Goal: Task Accomplishment & Management: Manage account settings

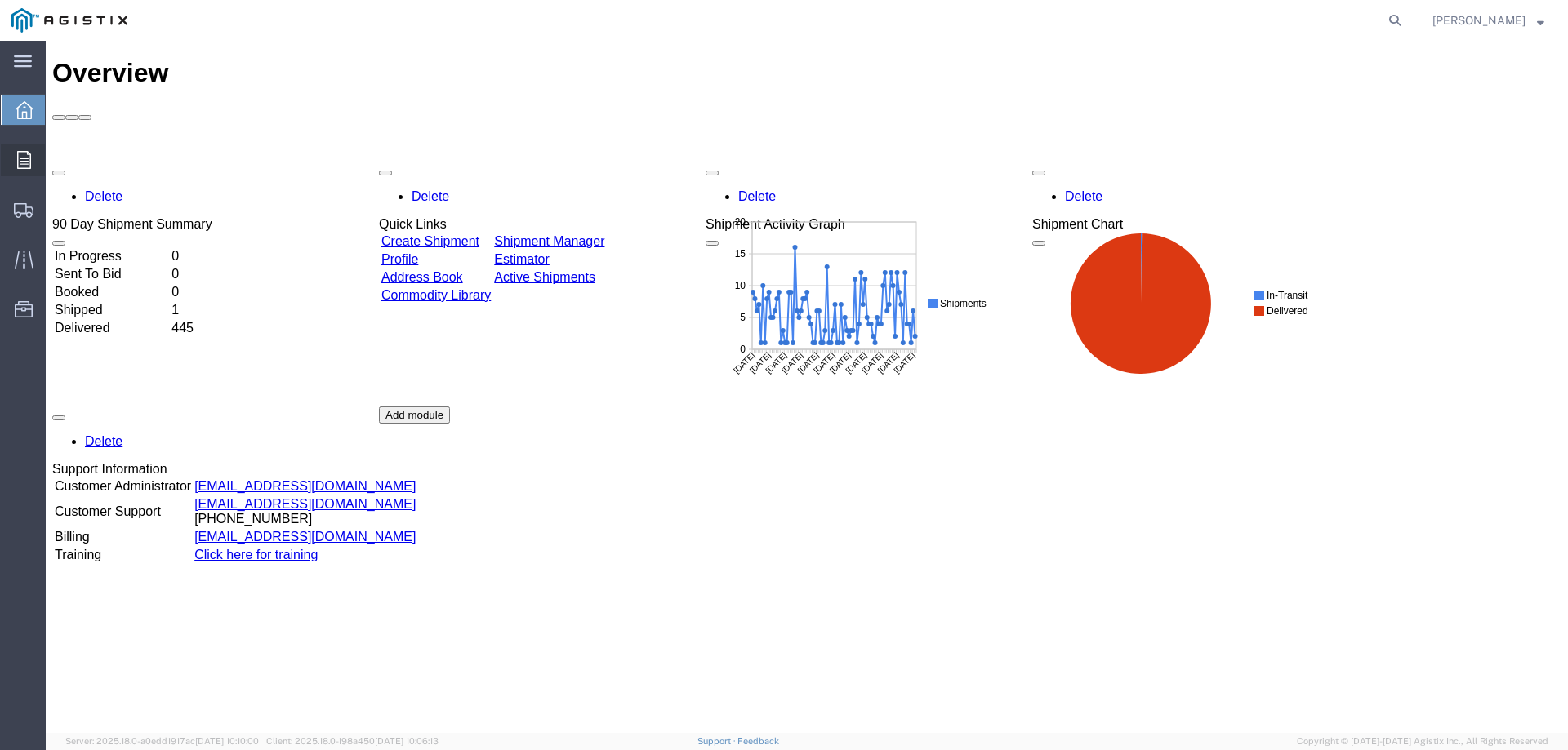
click at [25, 157] on icon at bounding box center [24, 160] width 14 height 18
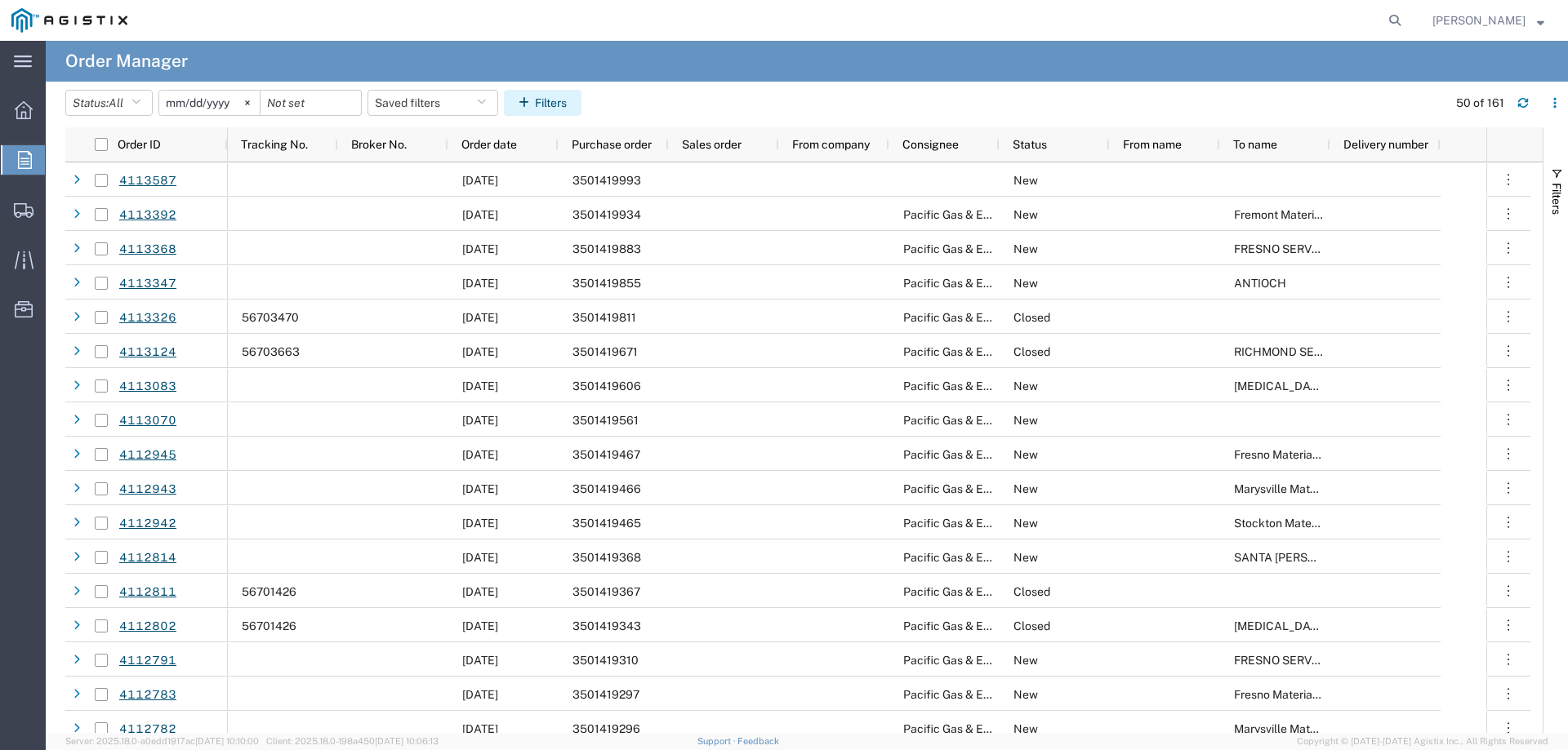
click at [520, 105] on button "Filters" at bounding box center [543, 103] width 78 height 26
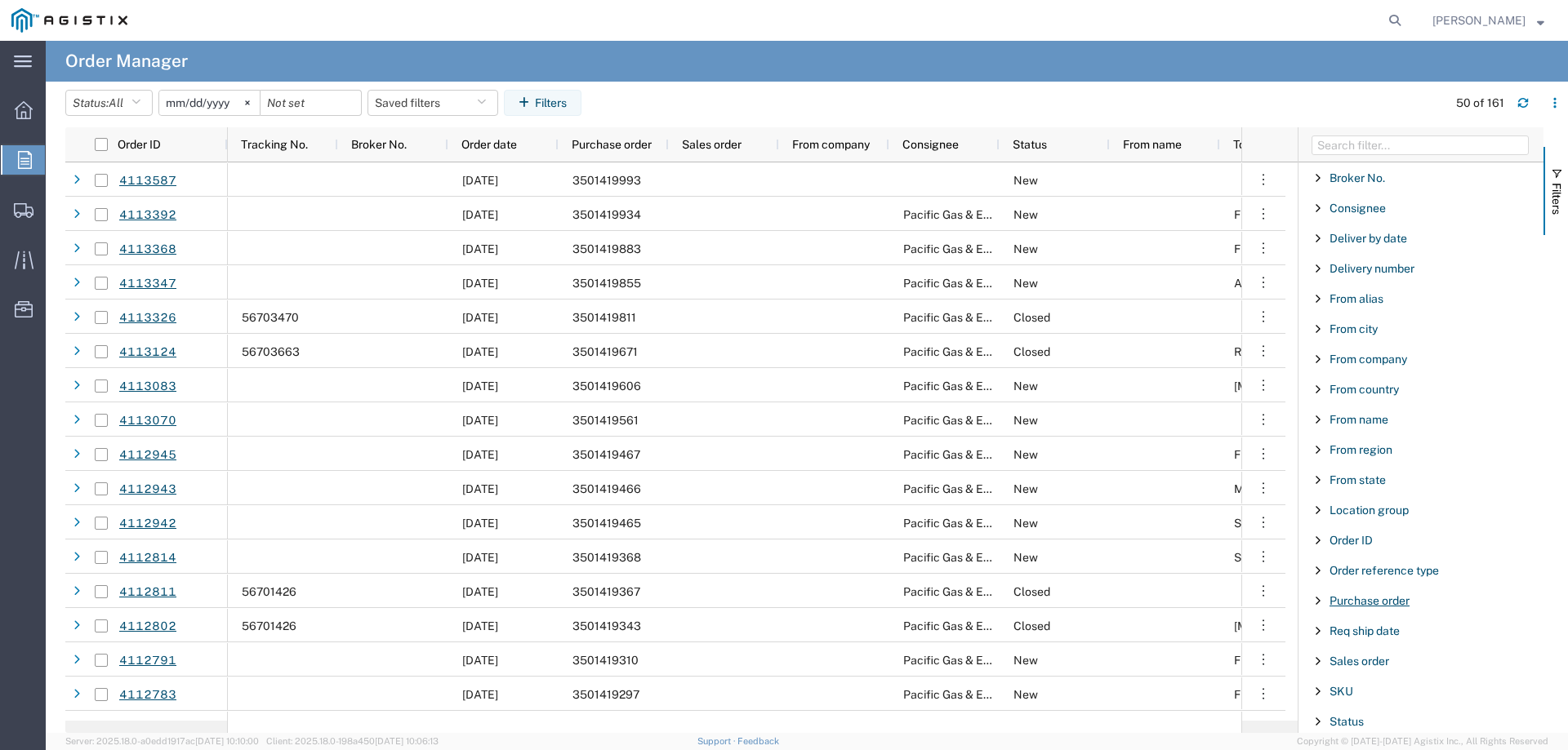
click at [1354, 601] on span "Purchase order" at bounding box center [1369, 600] width 80 height 13
click at [1371, 664] on input "Filter Value" at bounding box center [1426, 669] width 214 height 20
type input "3501418188"
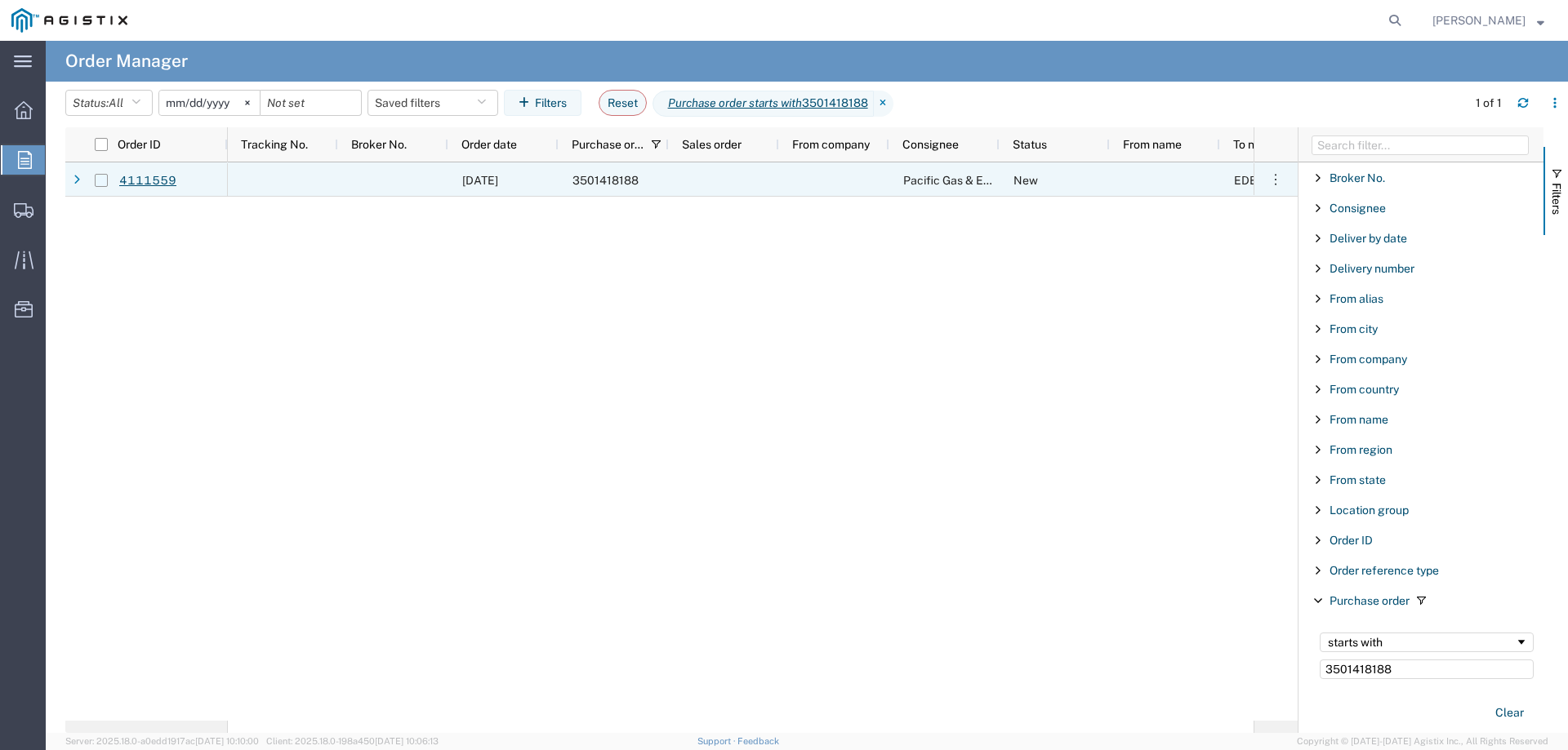
click at [101, 180] on input "Press Space to toggle row selection (unchecked)" at bounding box center [100, 180] width 13 height 13
checkbox input "true"
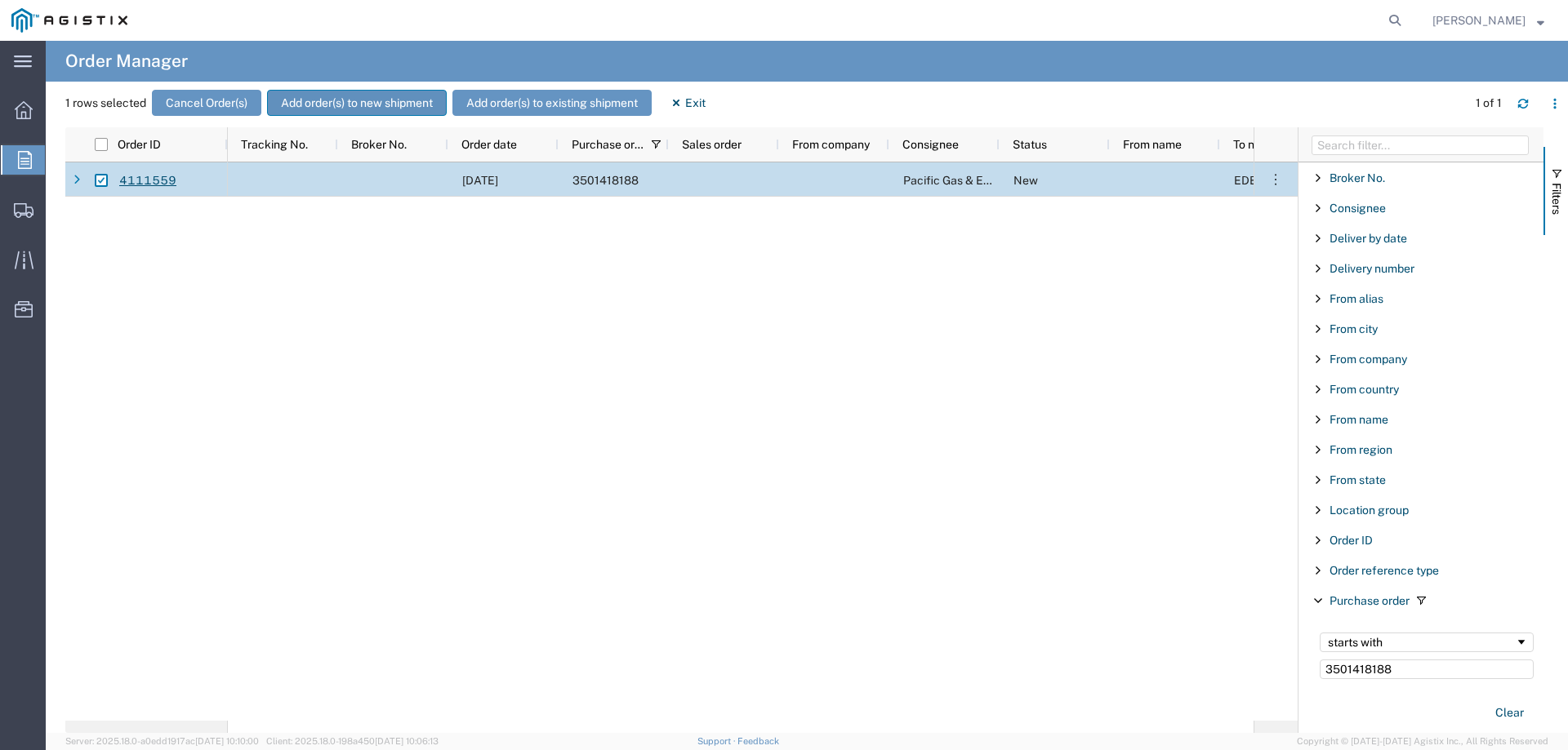
click at [383, 97] on button "Add order(s) to new shipment" at bounding box center [357, 103] width 180 height 26
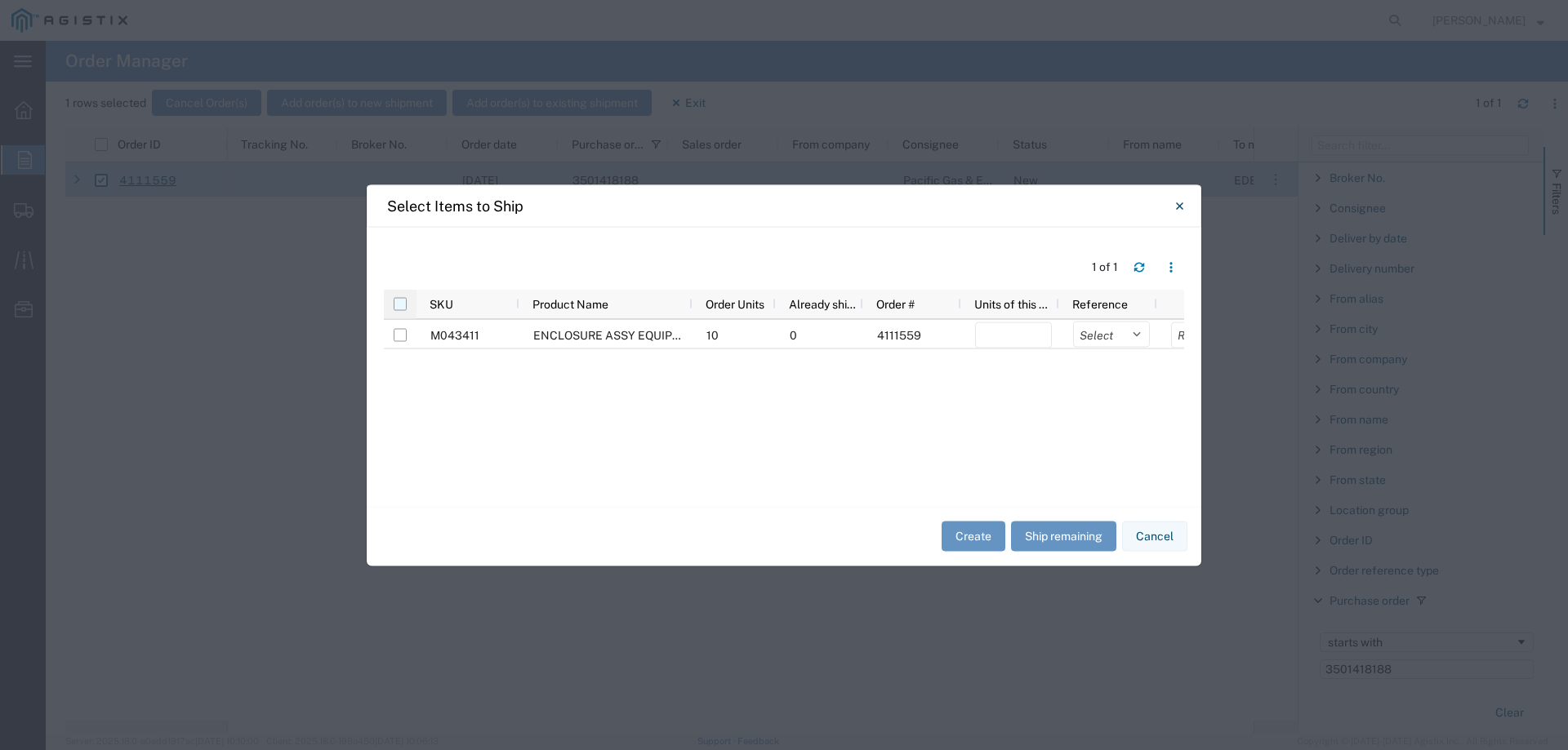
click at [401, 306] on input "checkbox" at bounding box center [400, 303] width 13 height 13
checkbox input "true"
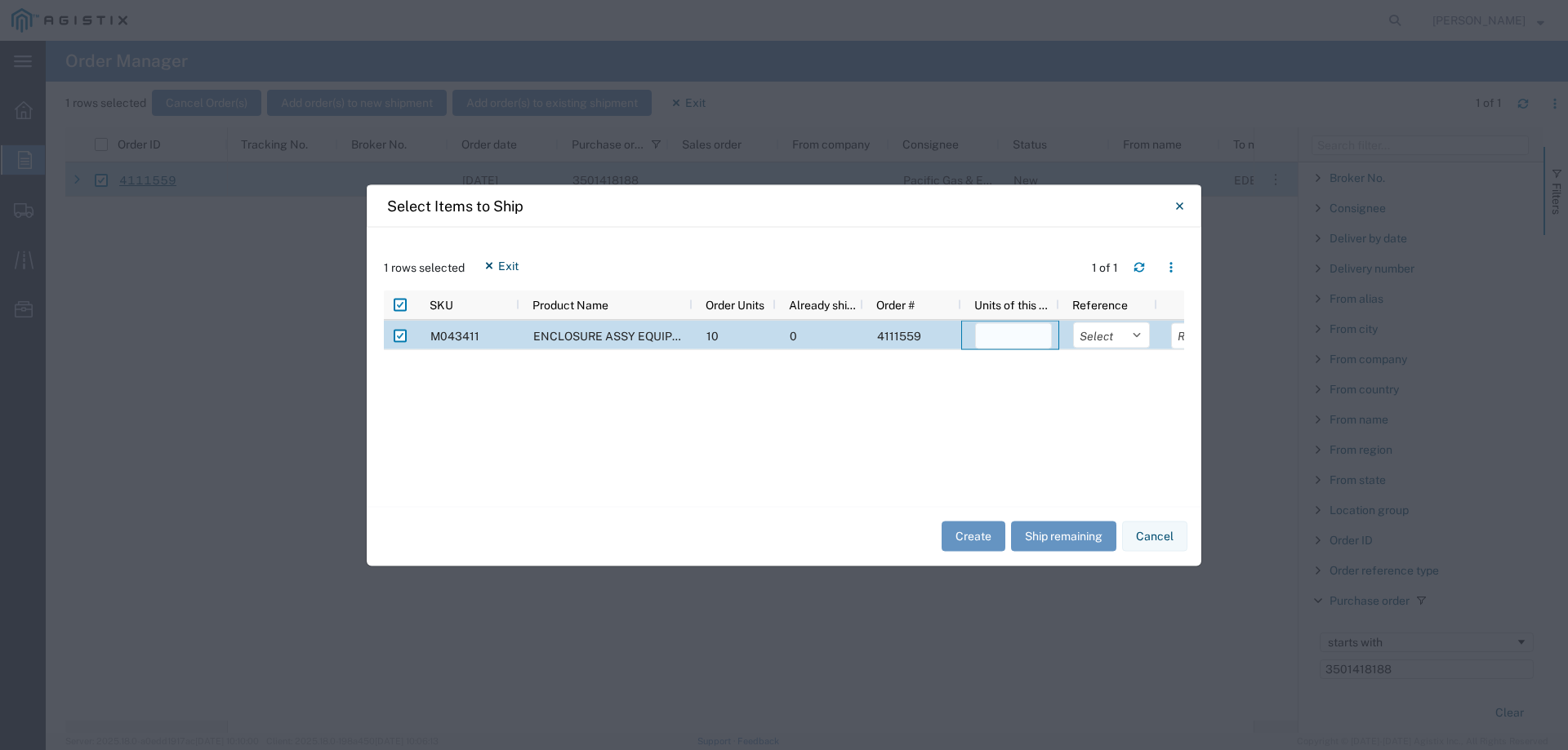
click at [1028, 330] on input "number" at bounding box center [1013, 336] width 77 height 26
type input "1"
click at [1078, 338] on select "Select Purchase Order Delivery Number" at bounding box center [1111, 335] width 77 height 26
select select "PURCHORD"
click at [1073, 322] on select "Select Purchase Order Delivery Number" at bounding box center [1111, 335] width 77 height 26
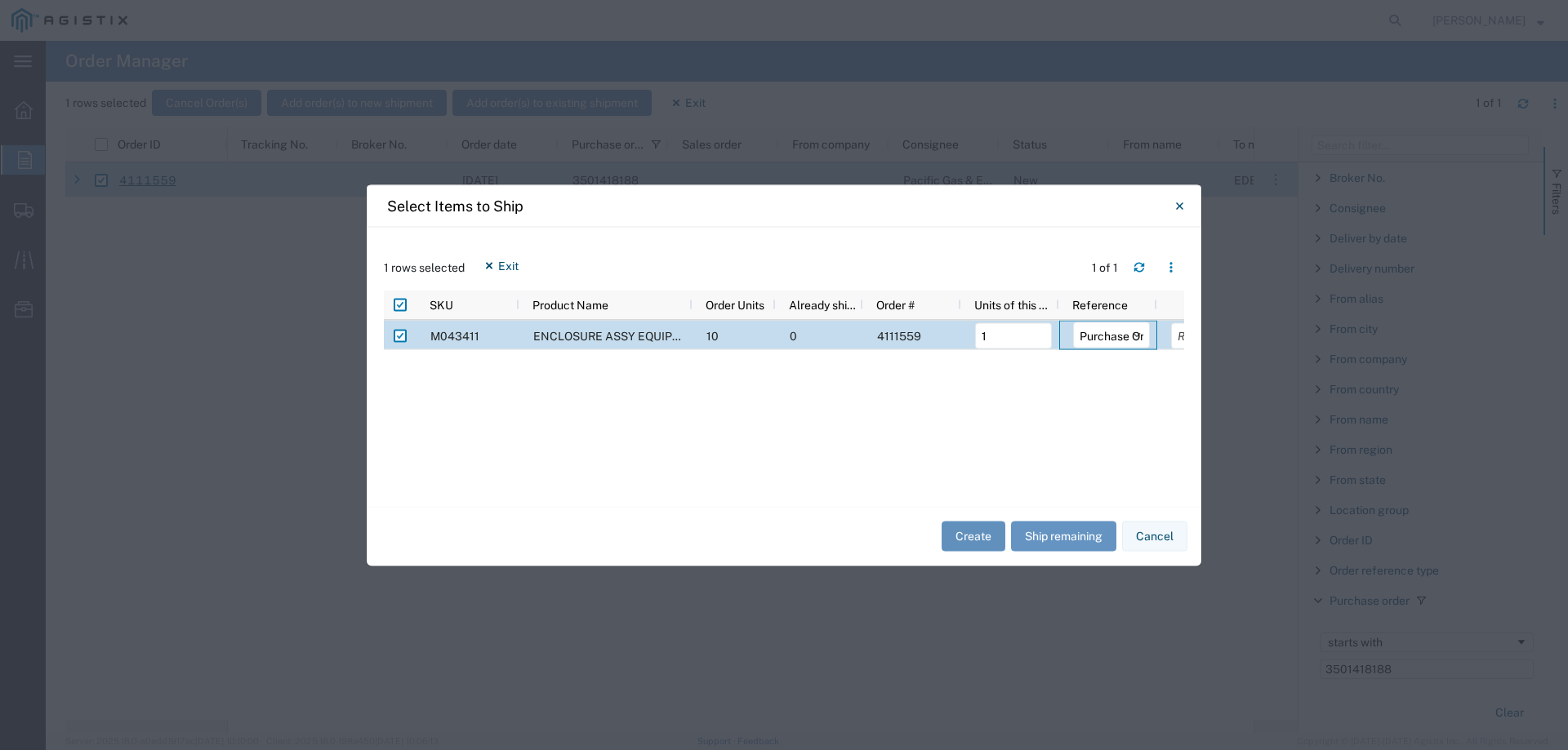
click at [962, 536] on button "Create" at bounding box center [974, 536] width 64 height 30
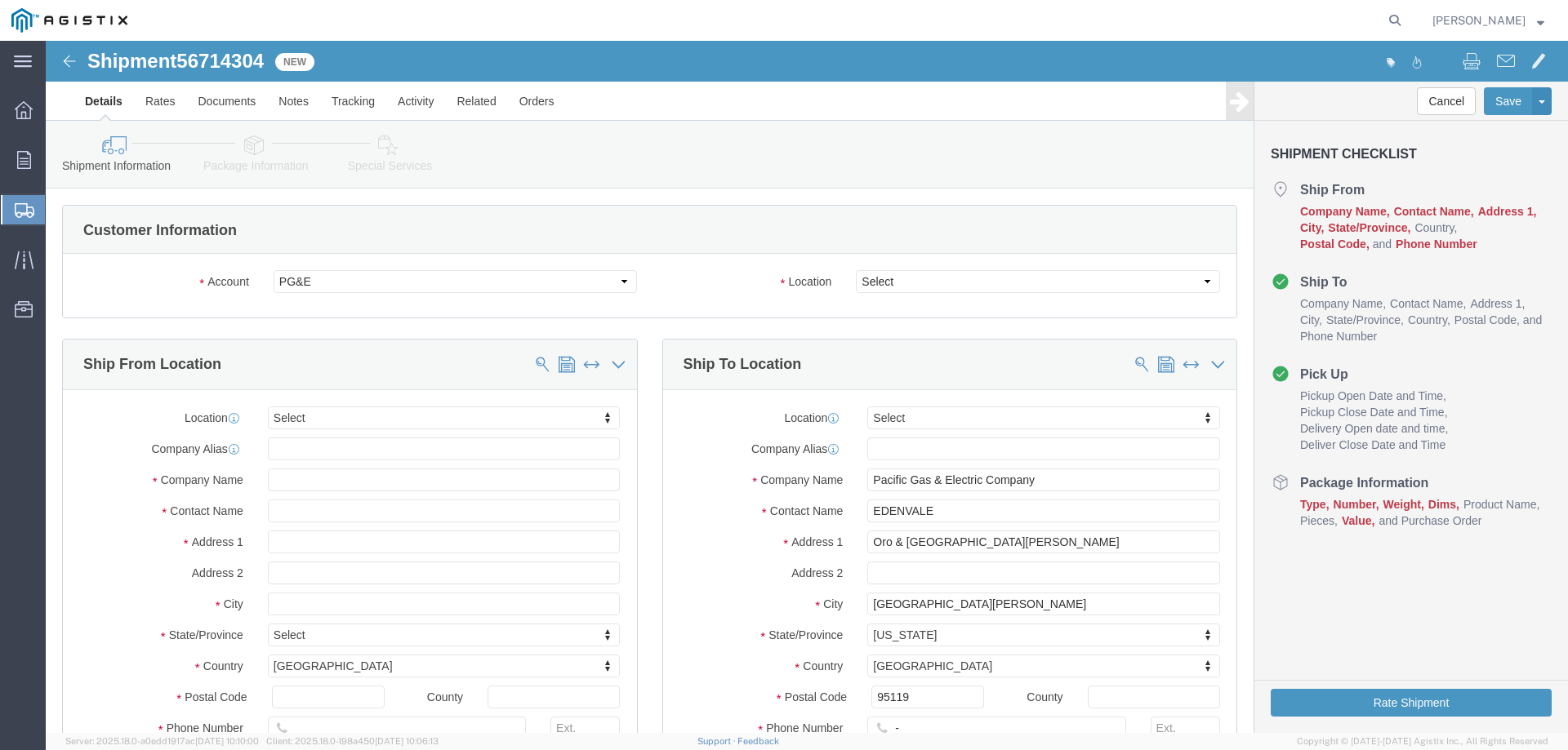
select select
click select "Select All Others [GEOGRAPHIC_DATA] [GEOGRAPHIC_DATA] [GEOGRAPHIC_DATA] [GEOGRA…"
select select "23082"
click select "Select All Others [GEOGRAPHIC_DATA] [GEOGRAPHIC_DATA] [GEOGRAPHIC_DATA] [GEOGRA…"
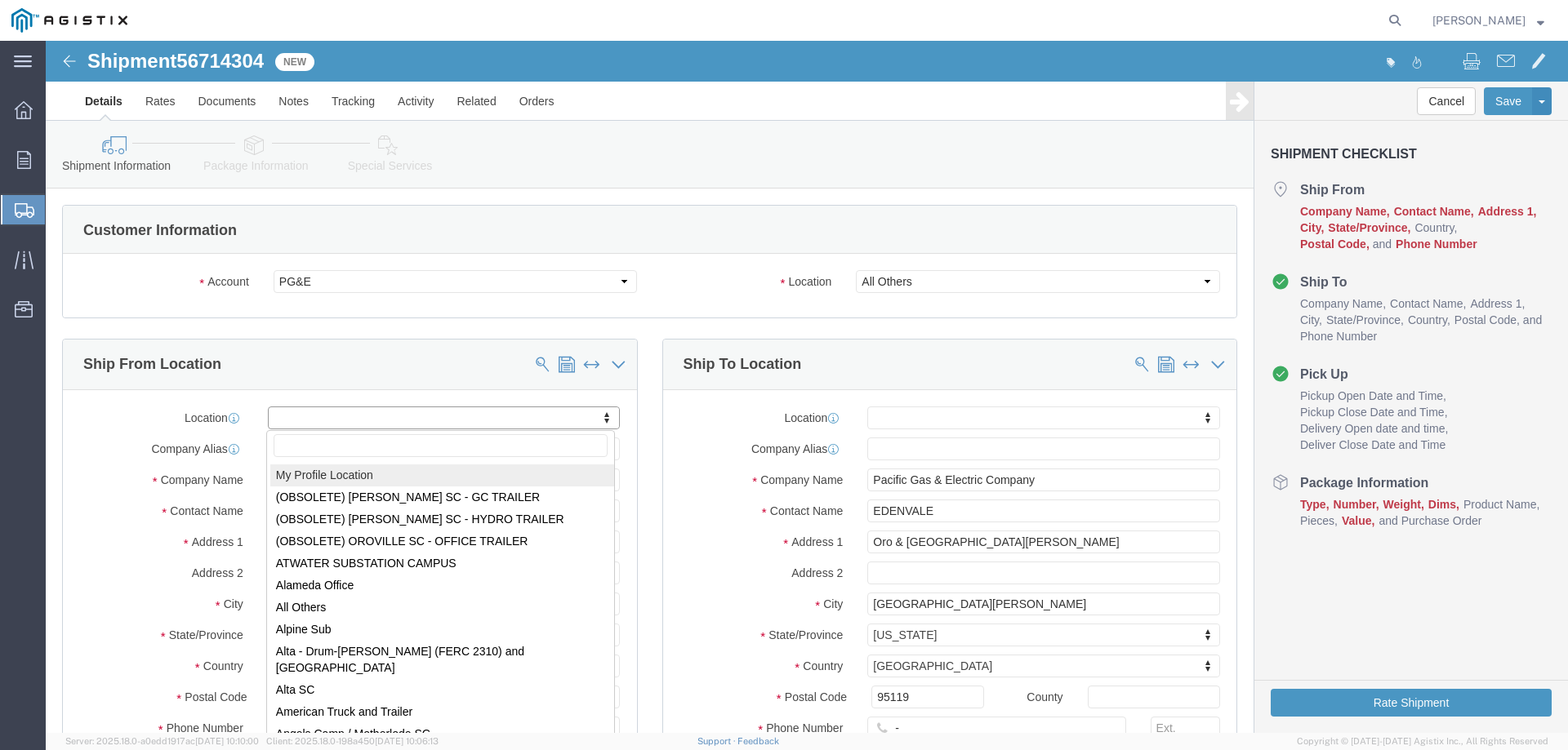
select select "MYPROFILE"
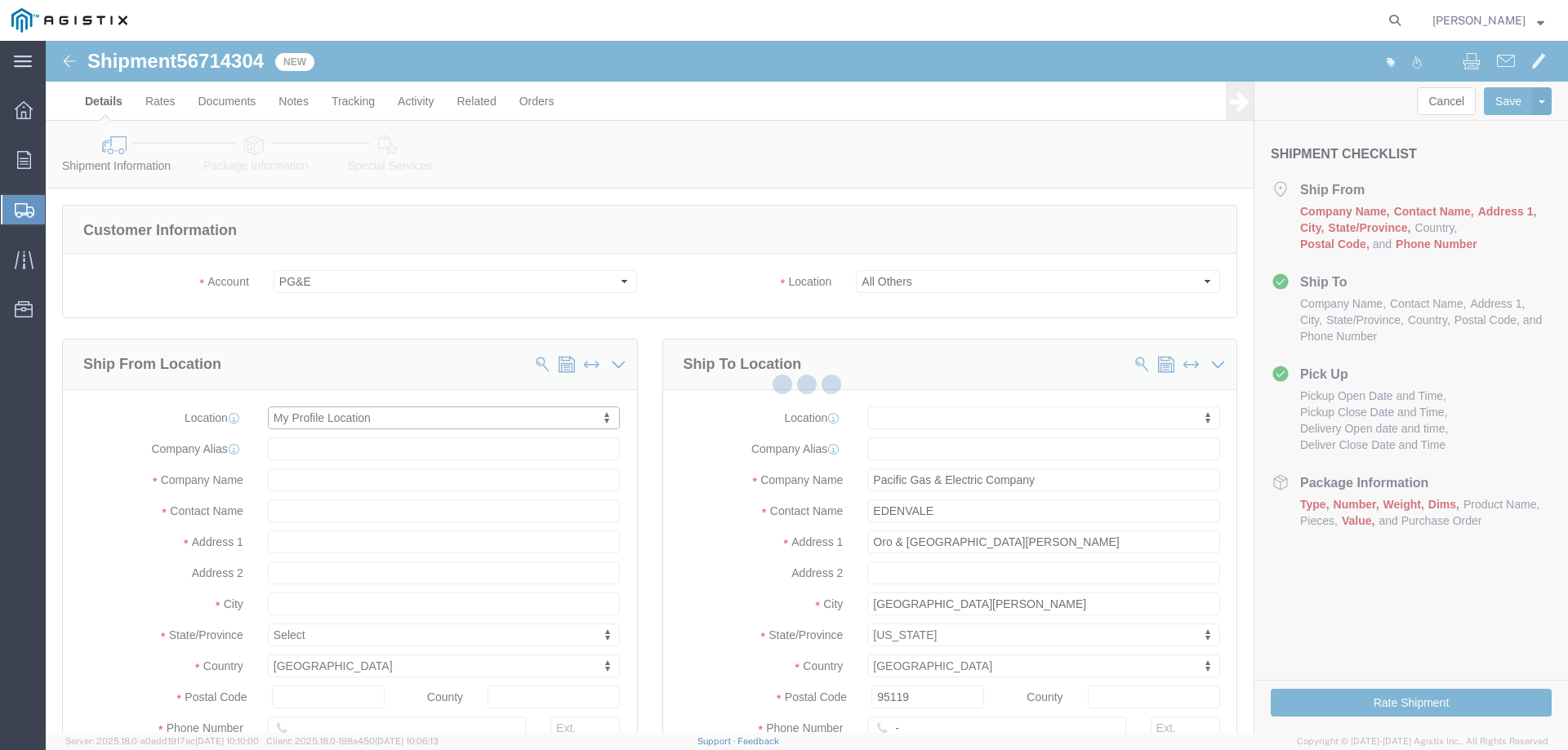
select select "CA"
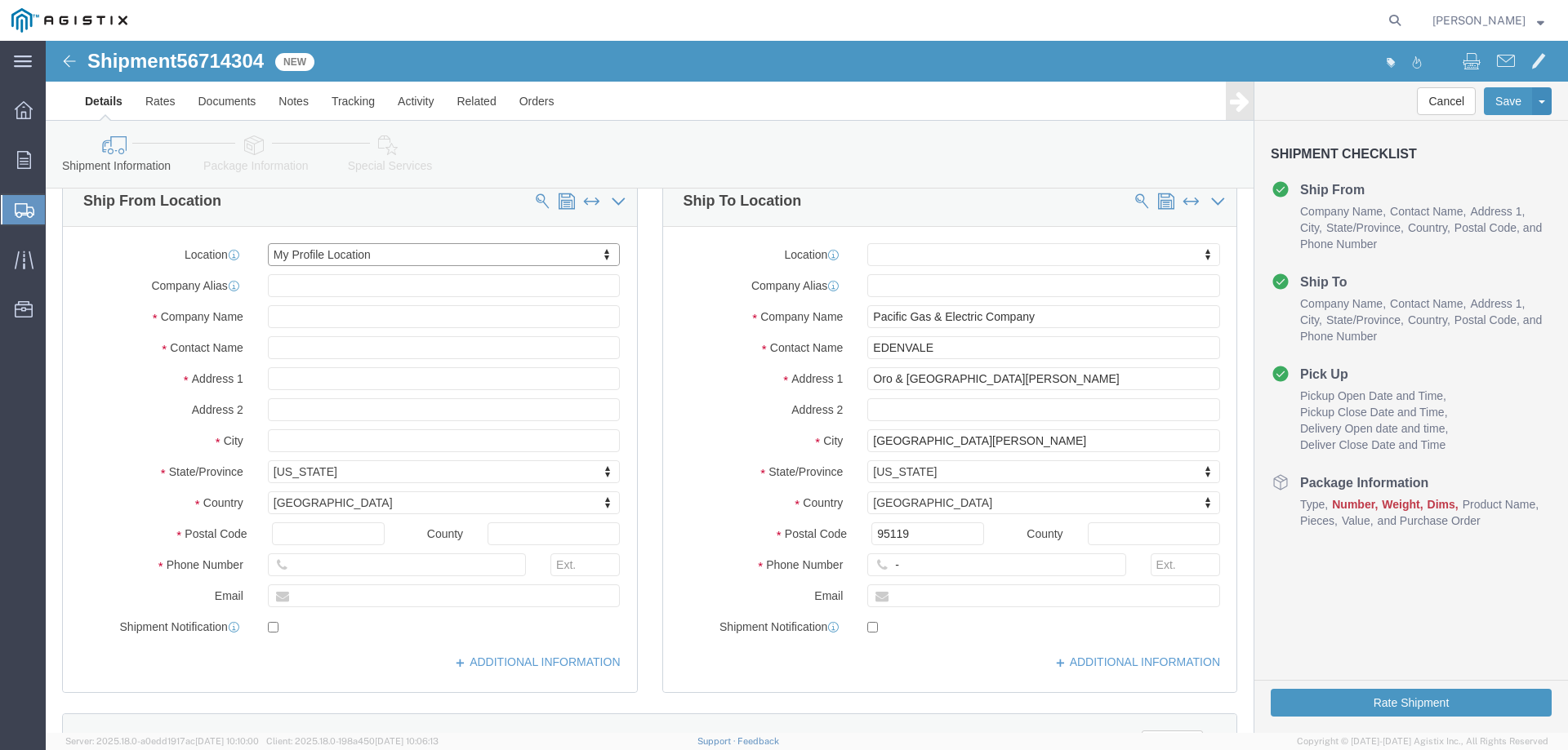
scroll to position [245, 0]
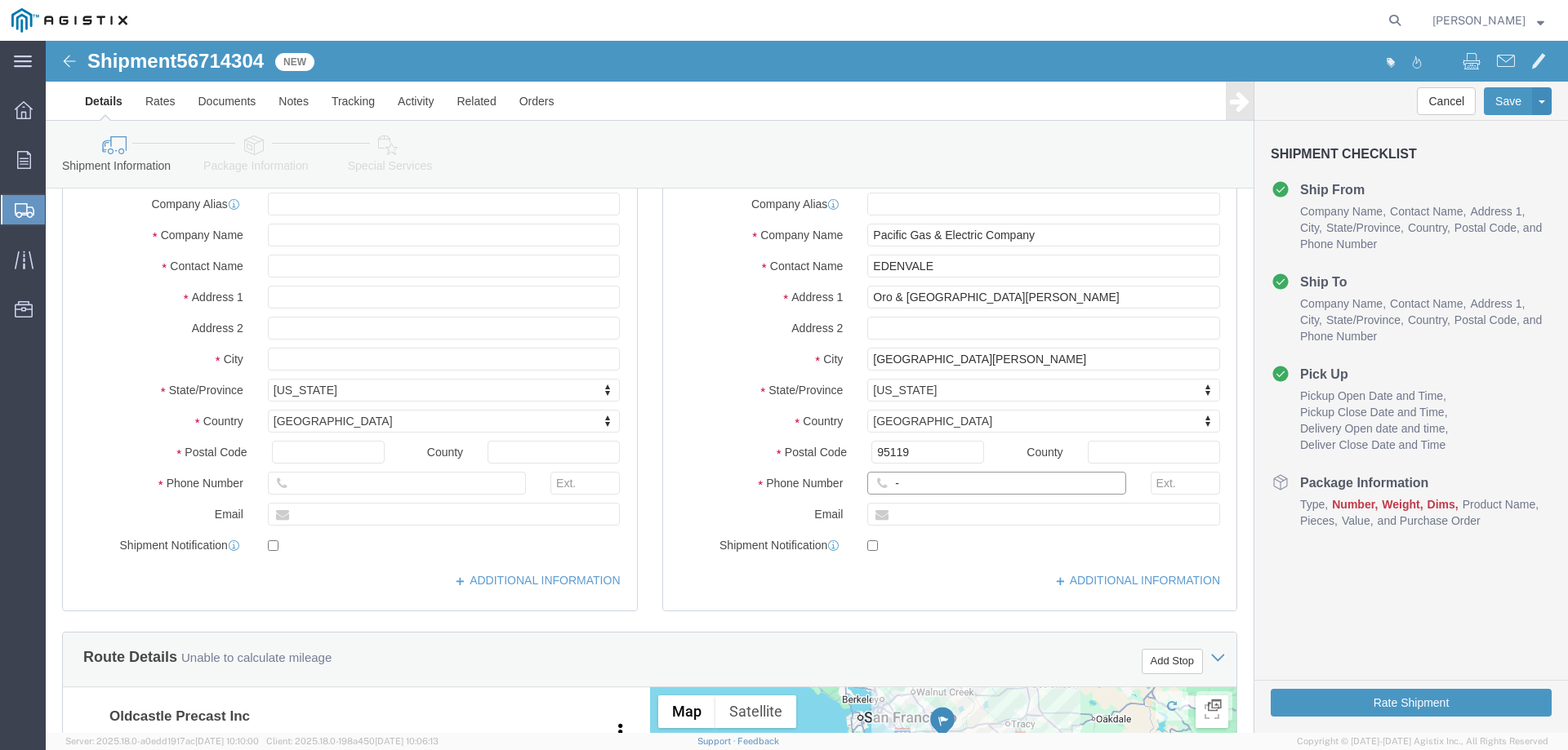
click input "-"
type input "123-456-7891"
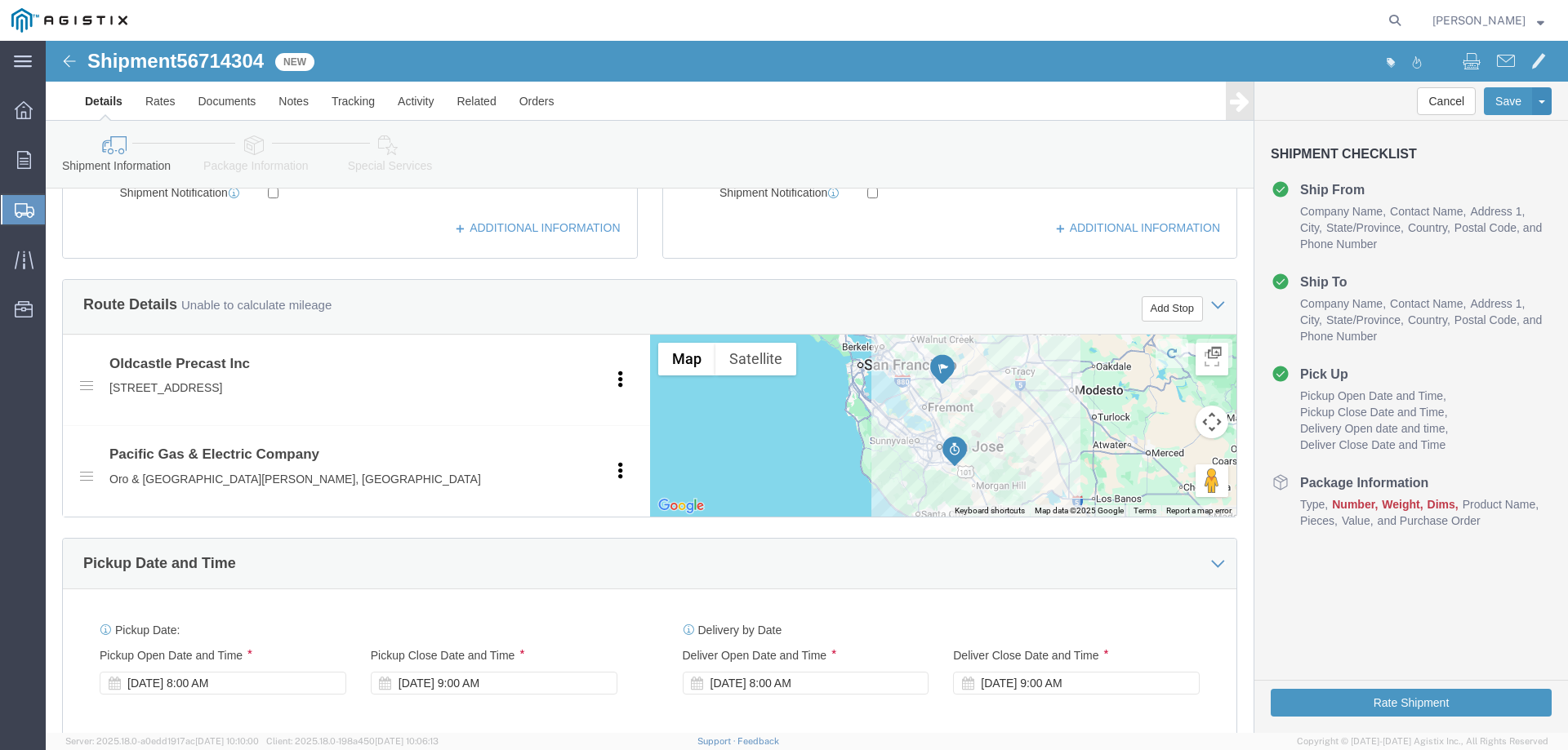
scroll to position [734, 0]
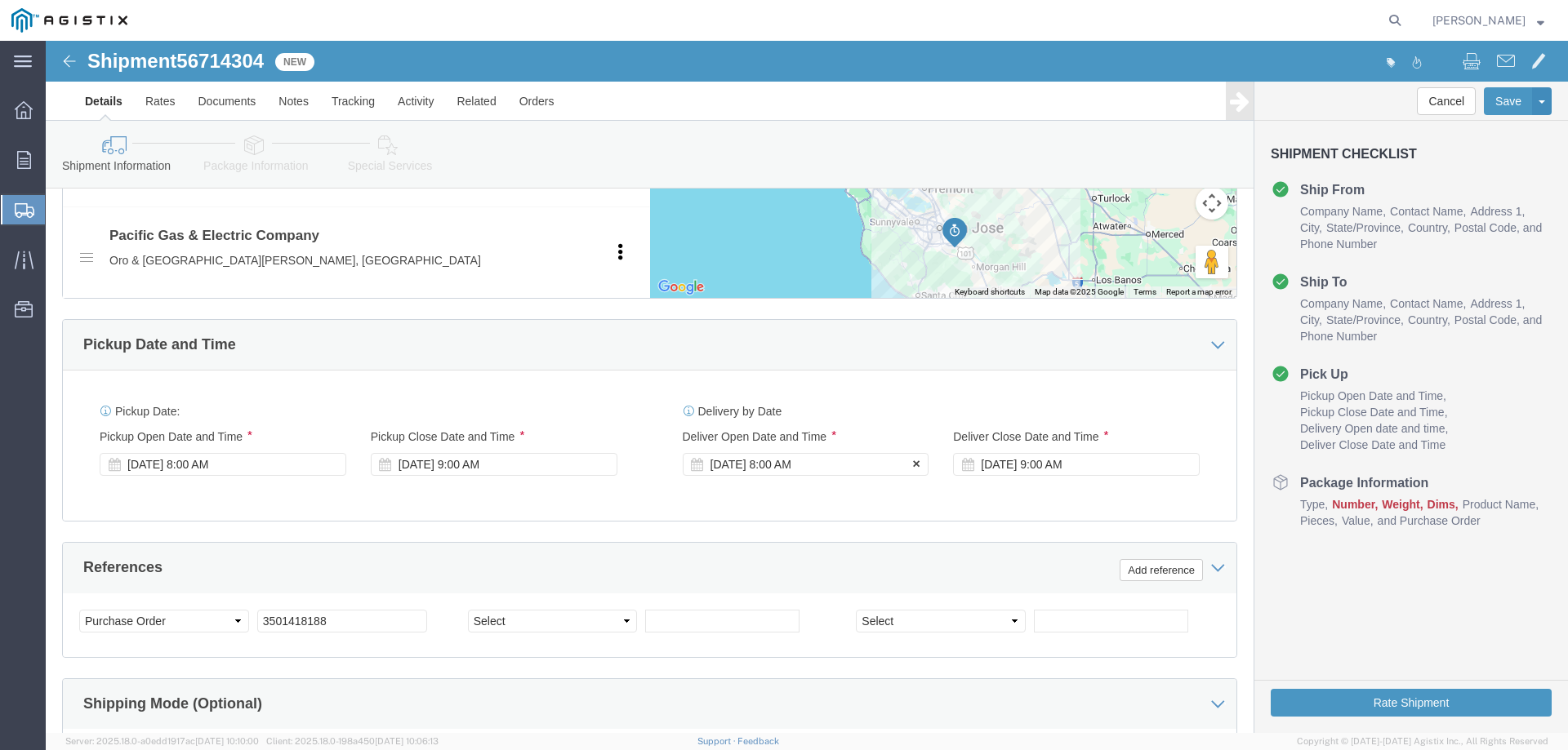
click div "Sep 09 2025 8:00 AM"
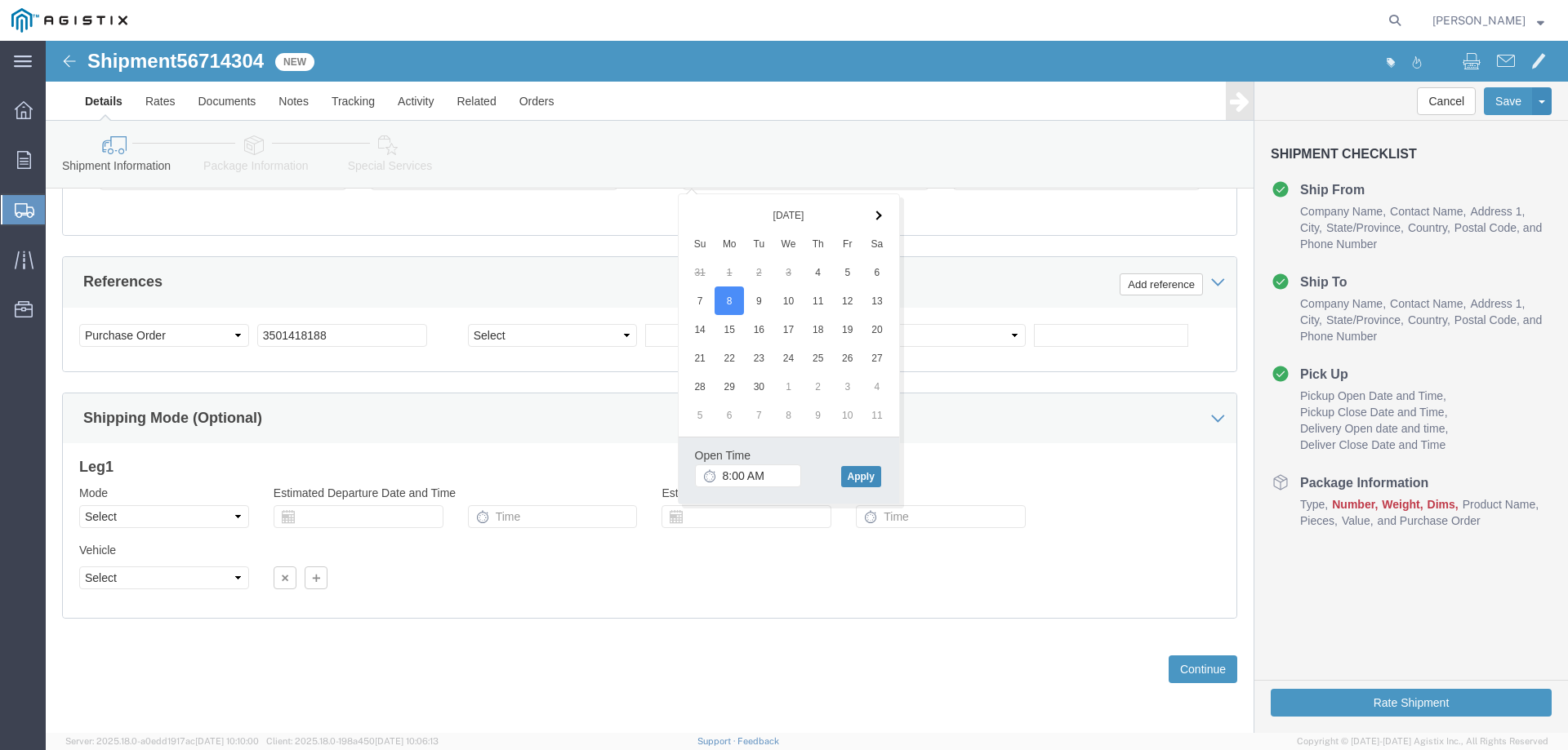
click button "Apply"
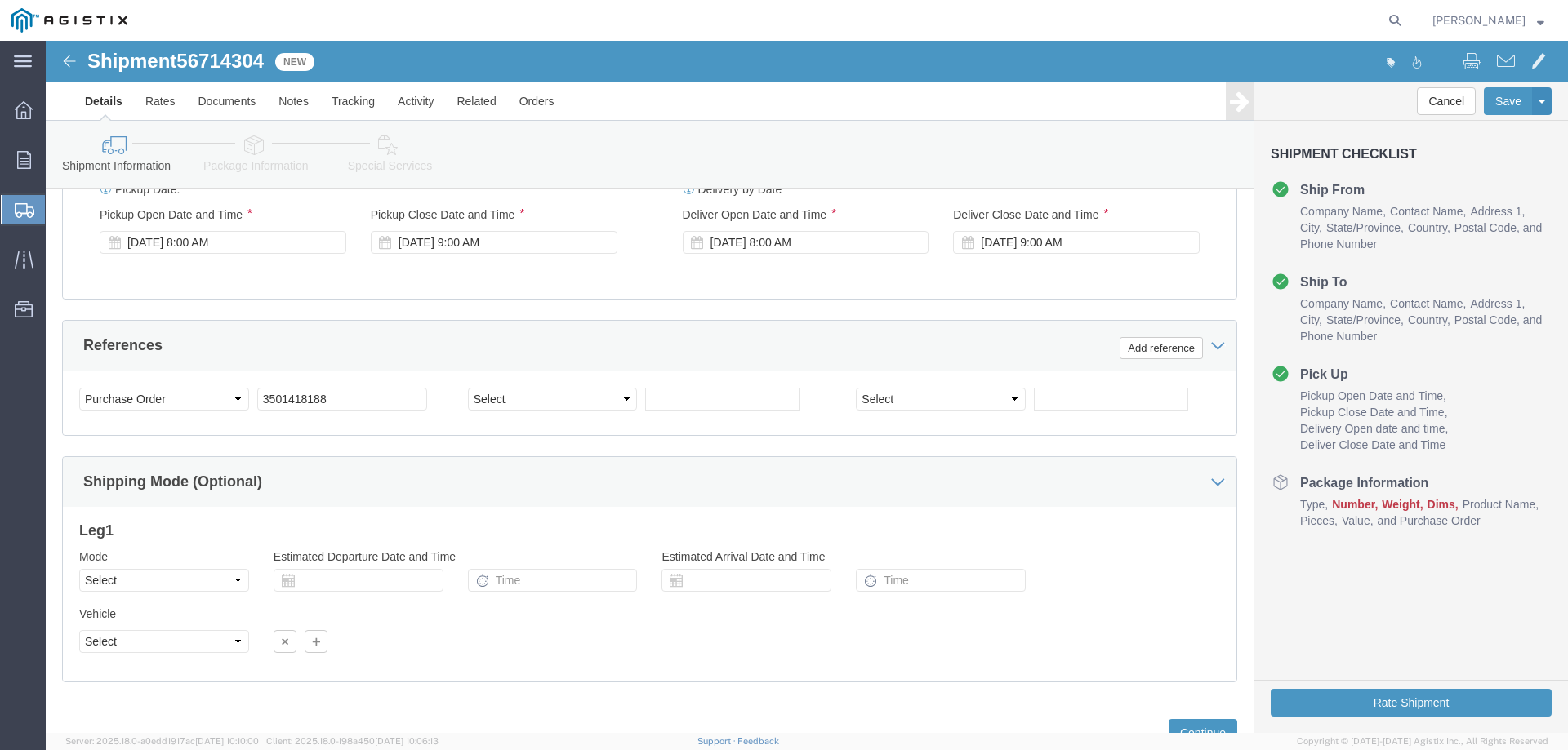
scroll to position [939, 0]
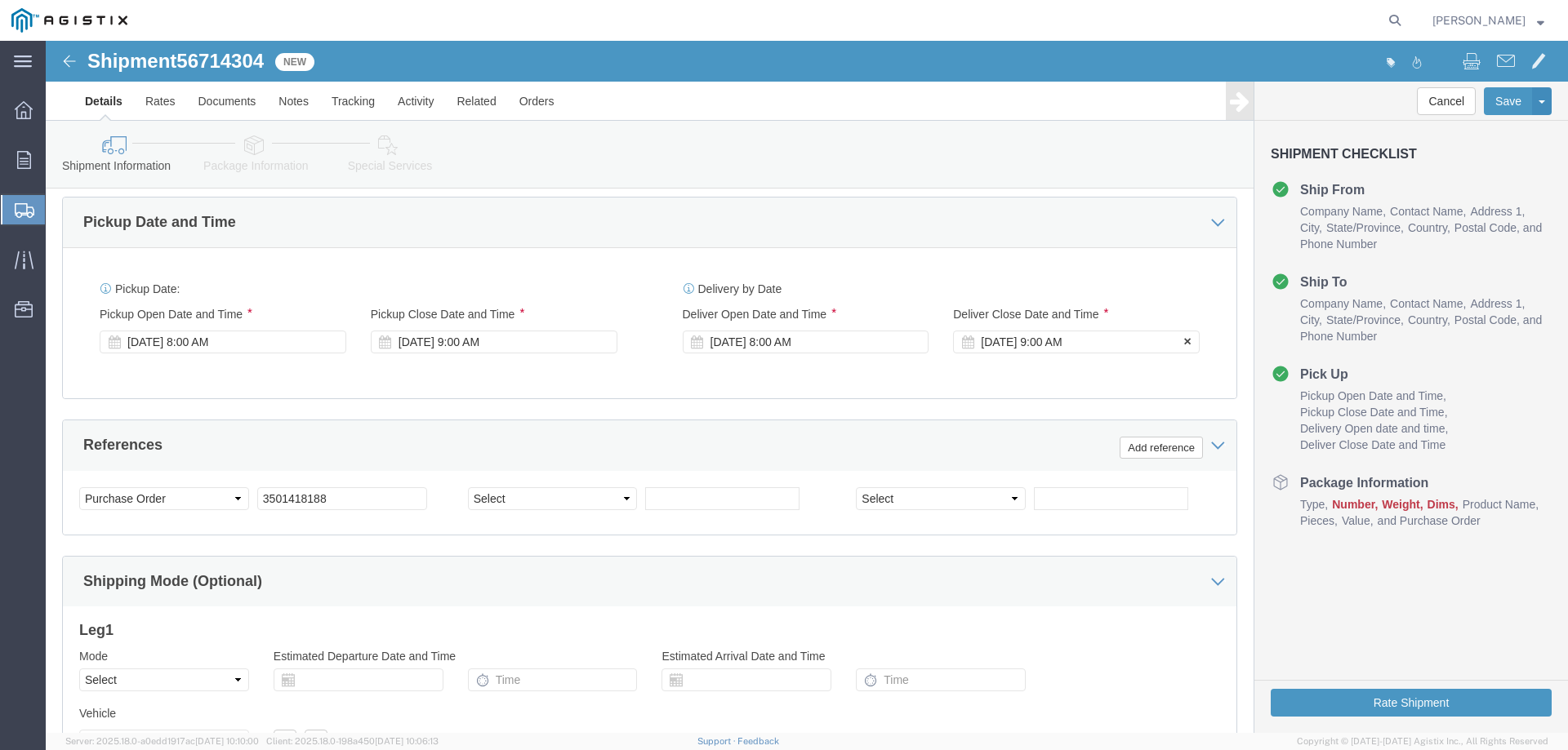
click div "Sep 09 2025 9:00 AM"
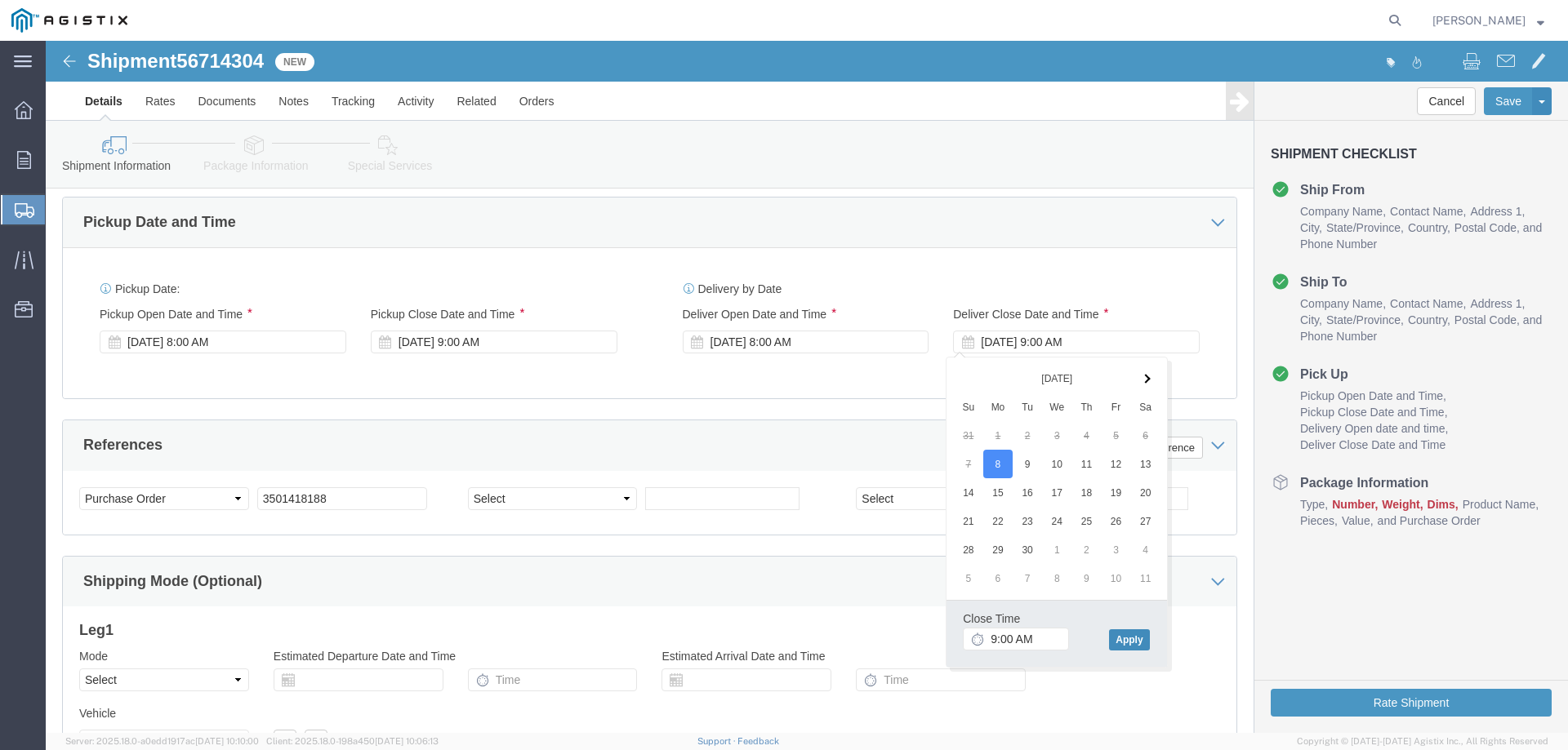
click button "Apply"
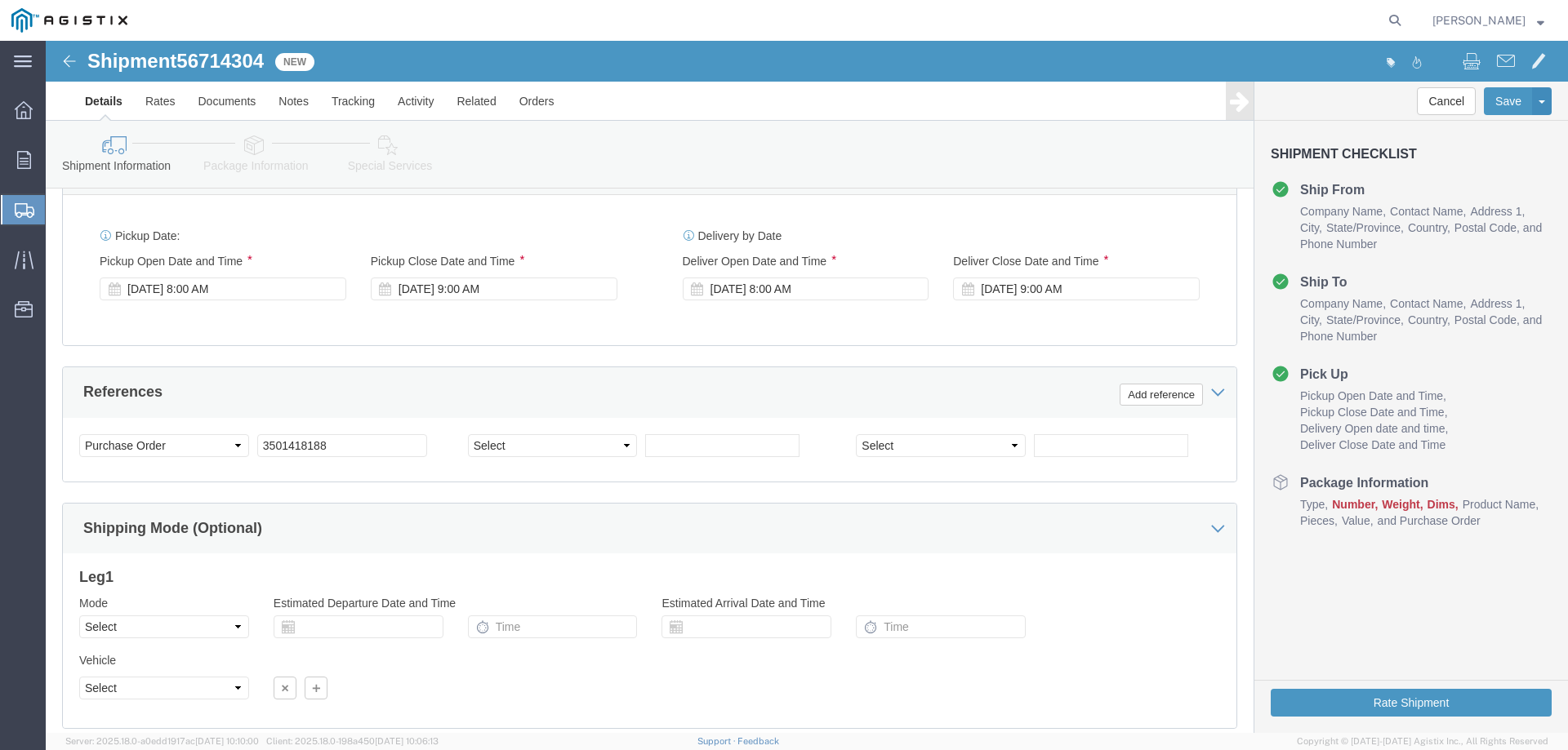
scroll to position [1102, 0]
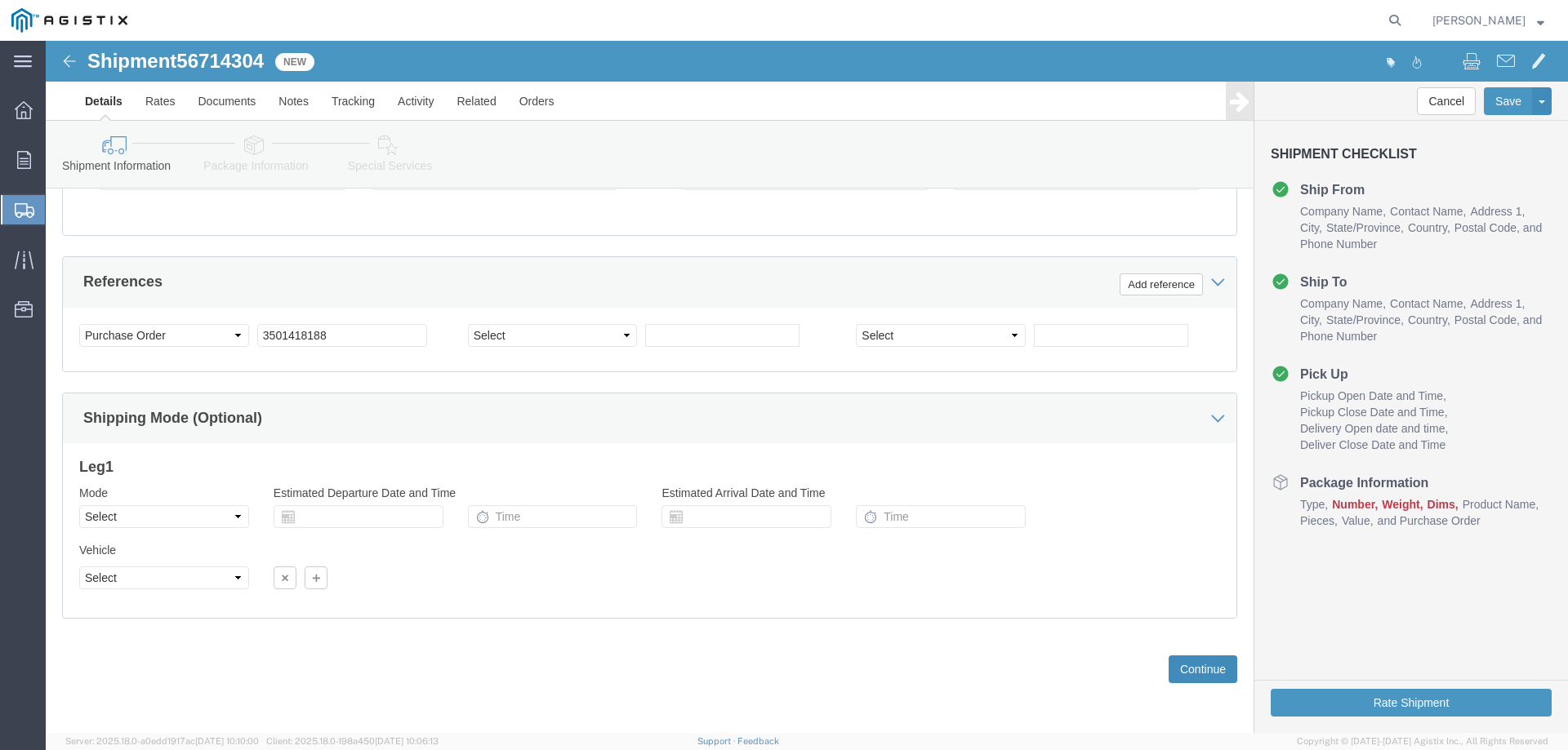
click button "Continue"
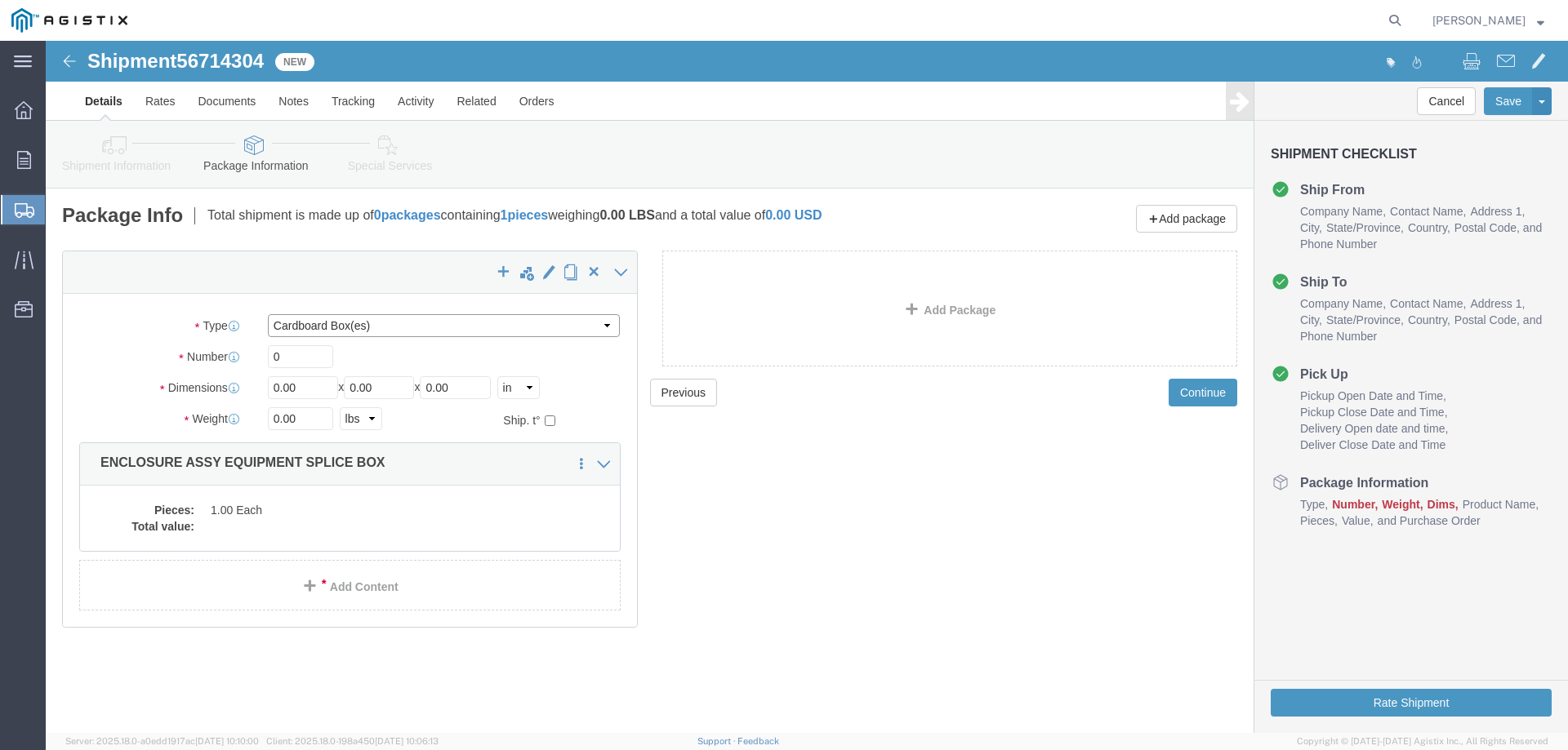
click select "Select Bulk Bundle(s) Cardboard Box(es) Carton(s) Crate(s) Drum(s) (Fiberboard)…"
drag, startPoint x: 267, startPoint y: 283, endPoint x: 269, endPoint y: 293, distance: 10.2
click select "Select Bulk Bundle(s) Cardboard Box(es) Carton(s) Crate(s) Drum(s) (Fiberboard)…"
select select "YRPK"
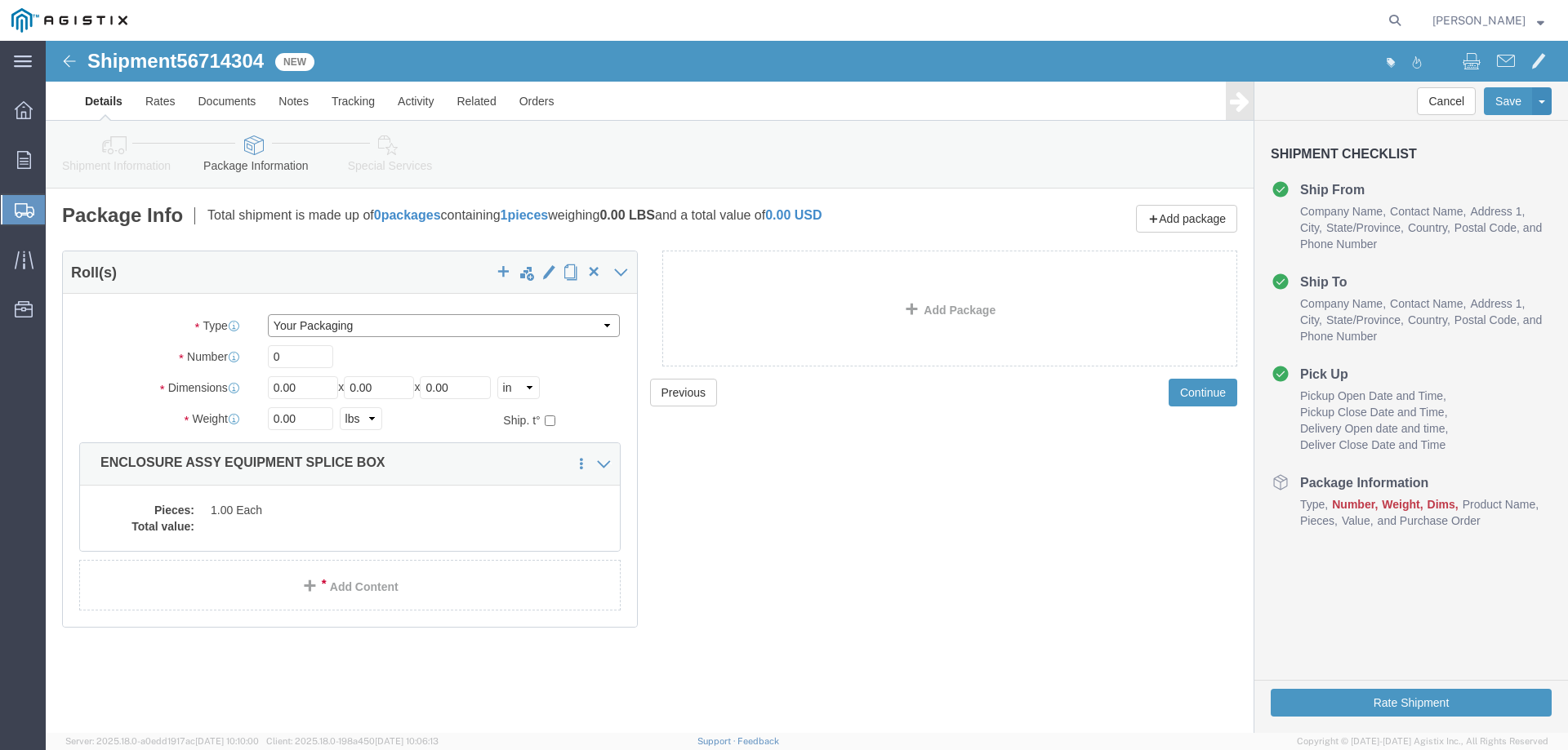
click select "Select Bulk Bundle(s) Cardboard Box(es) Carton(s) Crate(s) Drum(s) (Fiberboard)…"
click input "0"
type input "1"
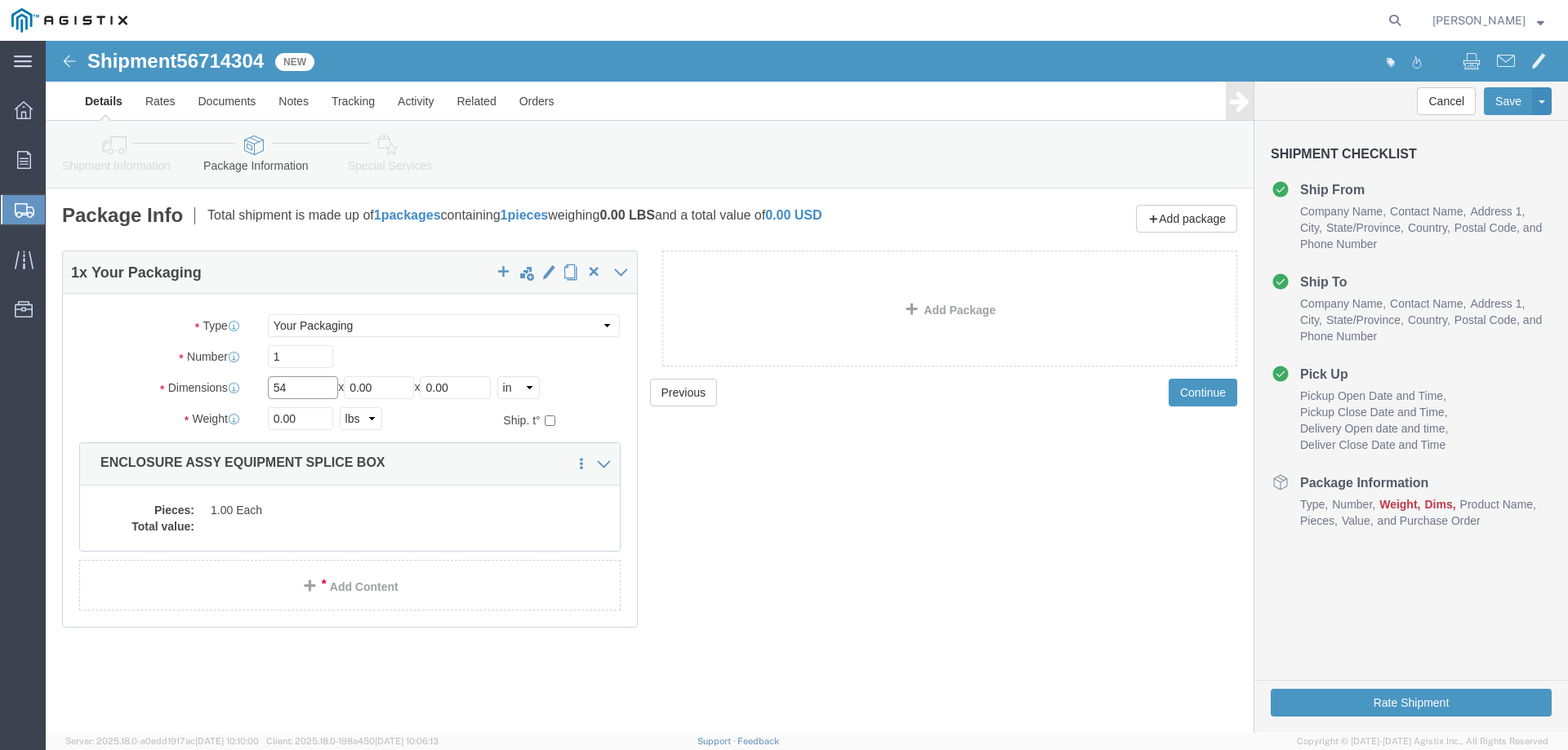
type input "54"
type input "102"
type input "72"
type input "17500"
click dd
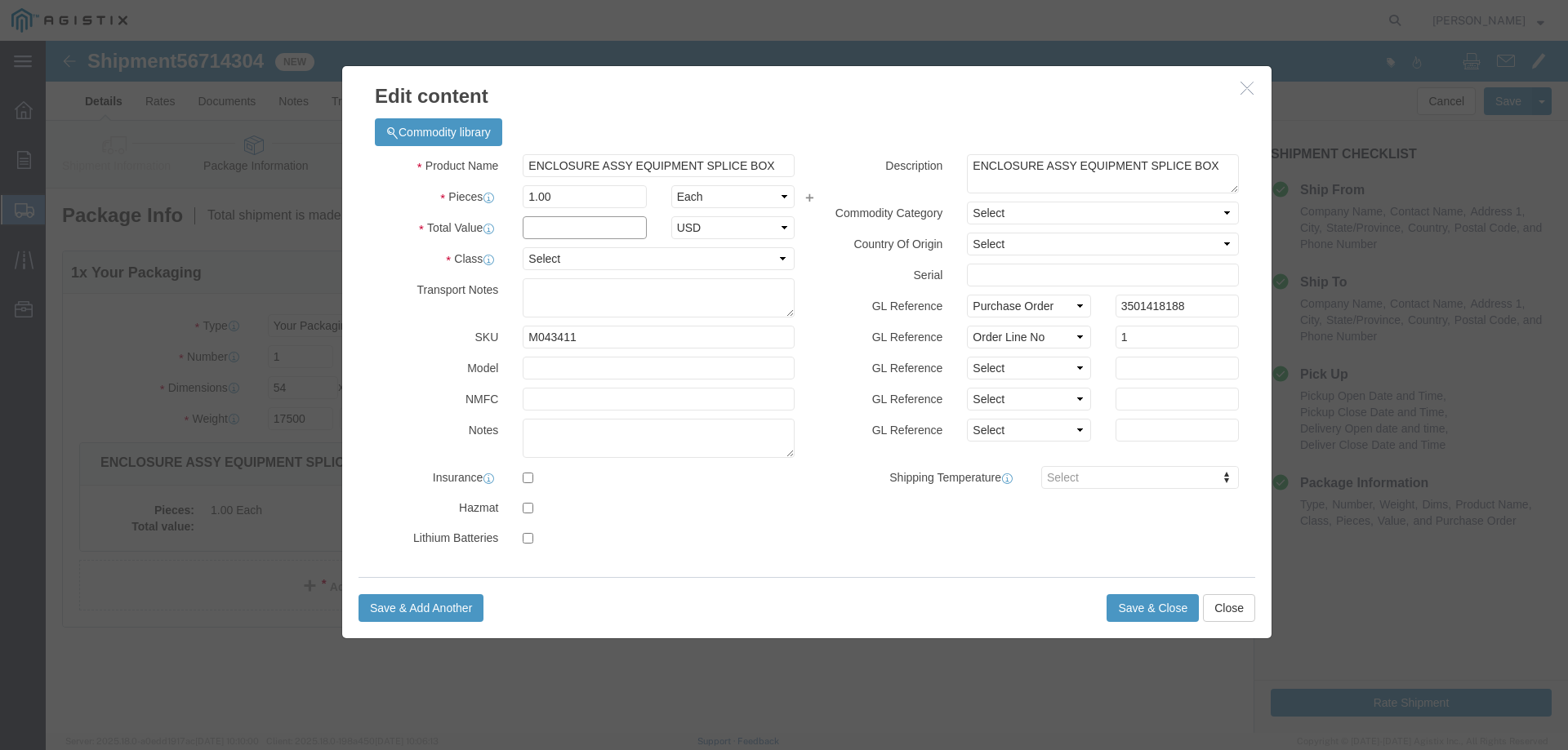
click input "text"
type input "1"
select select "USD"
select select "55"
click button "Save & Close"
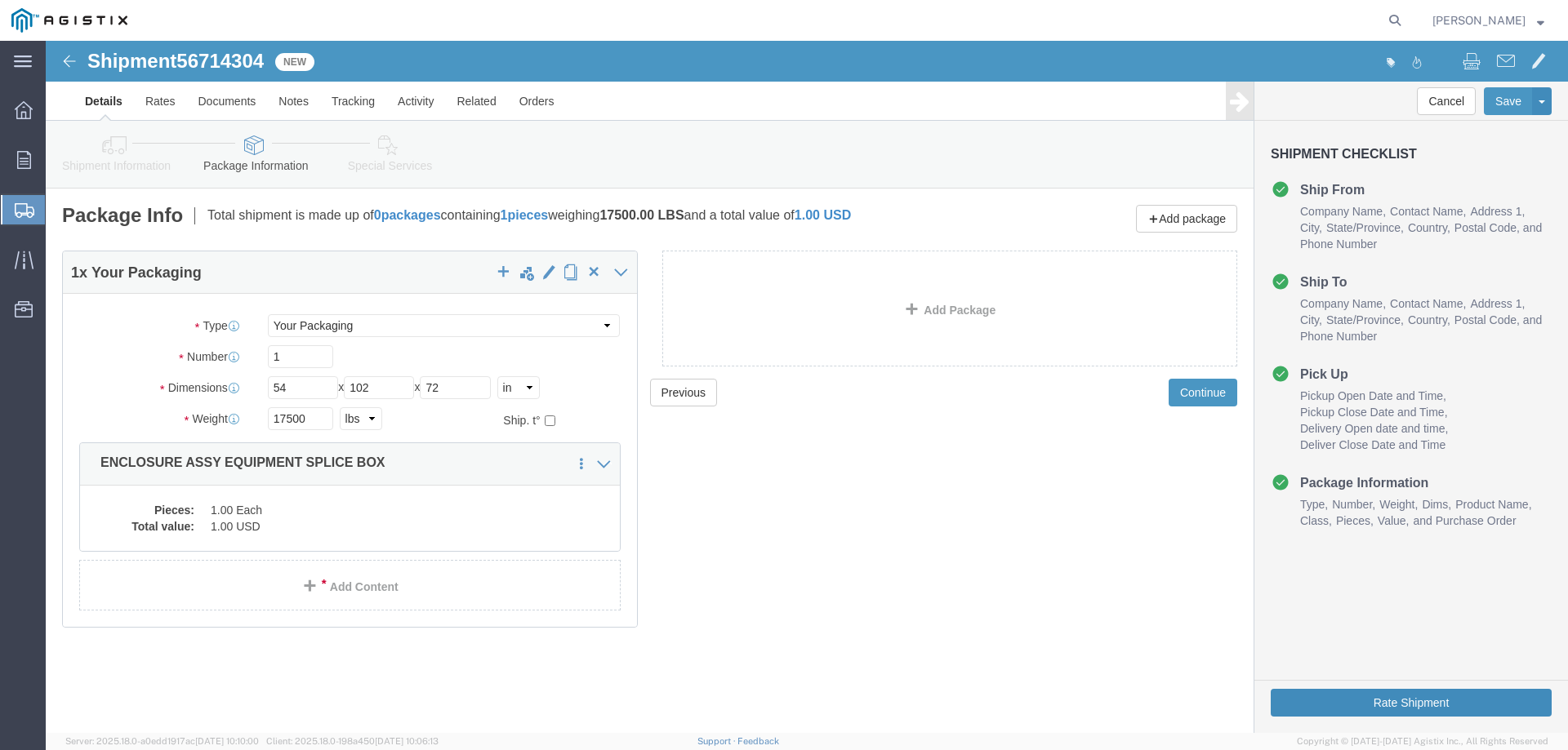
click button "Rate Shipment"
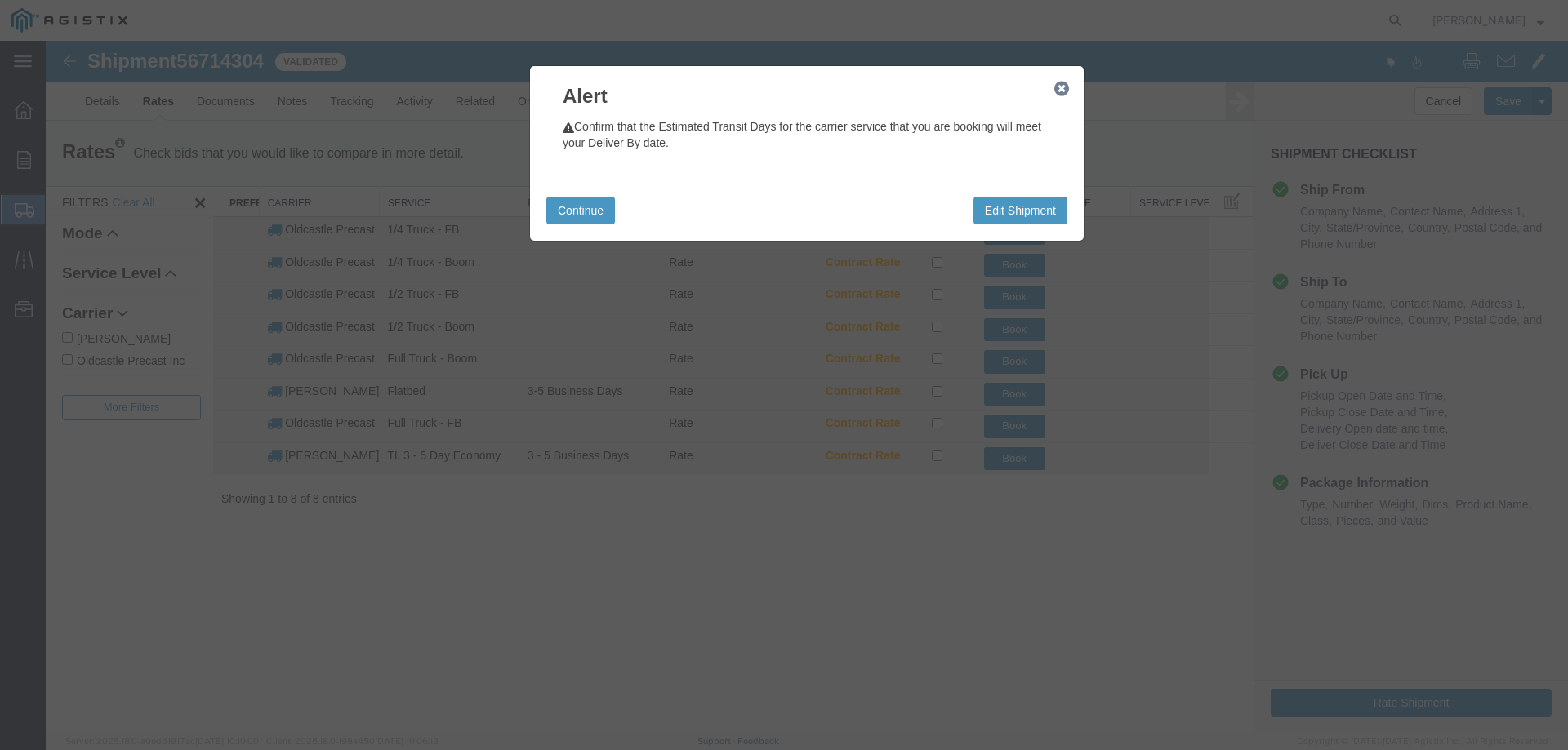
click at [1065, 89] on icon "button" at bounding box center [1061, 88] width 15 height 13
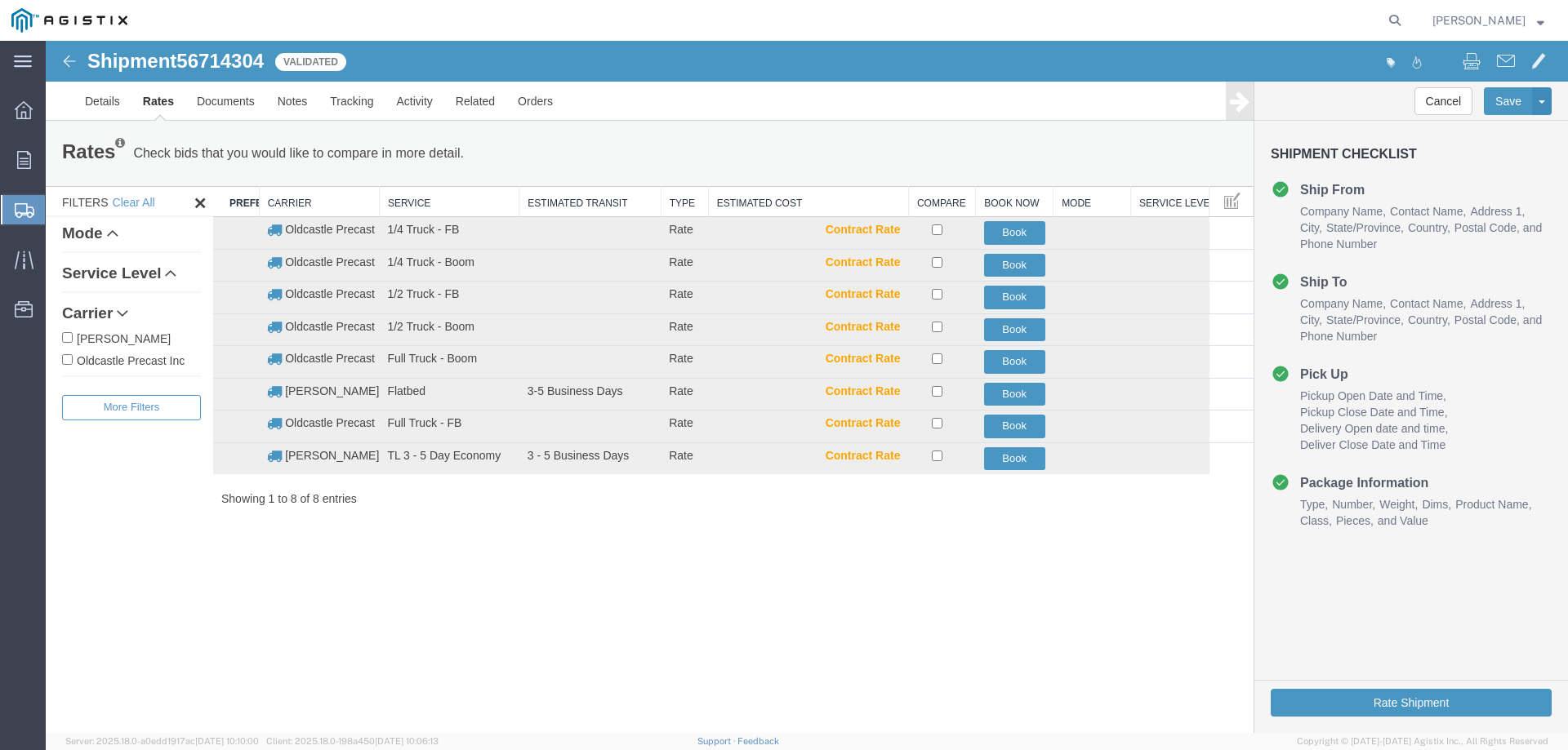
click at [139, 361] on label "Oldcastle Precast Inc" at bounding box center [132, 360] width 138 height 18
click at [73, 361] on input "Oldcastle Precast Inc" at bounding box center [67, 360] width 10 height 10
checkbox input "true"
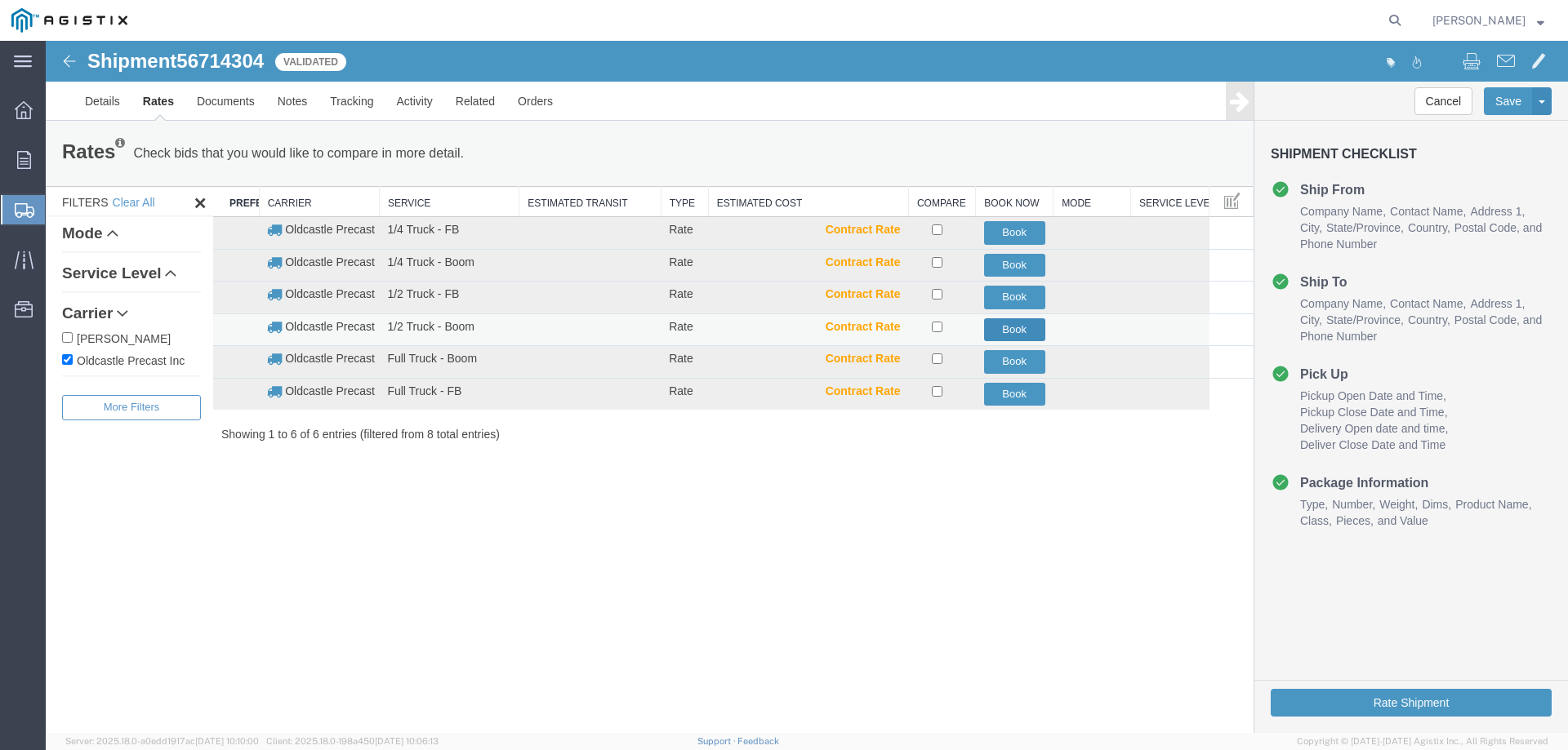
click at [1012, 332] on button "Book" at bounding box center [1014, 330] width 61 height 23
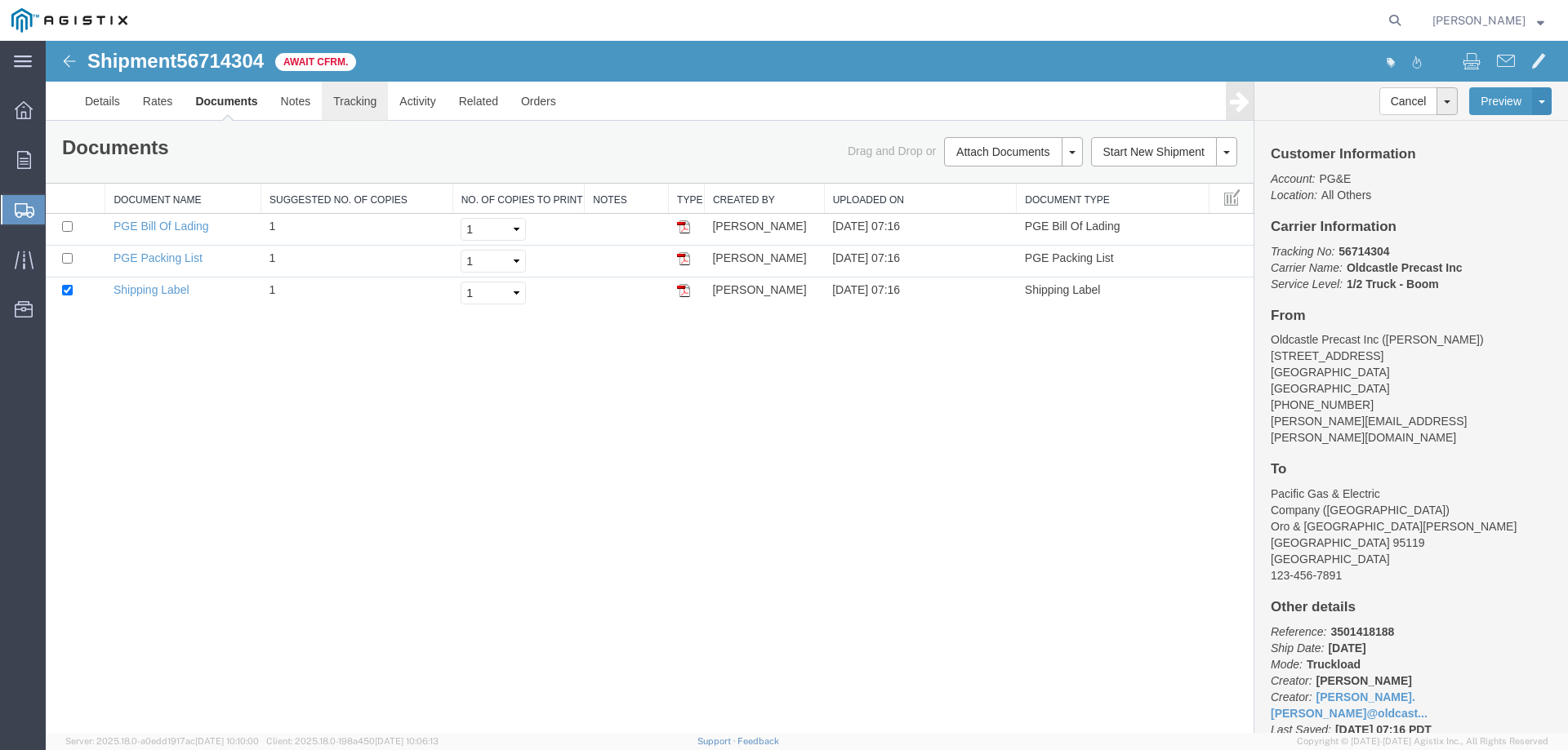
click at [357, 101] on link "Tracking" at bounding box center [355, 100] width 66 height 39
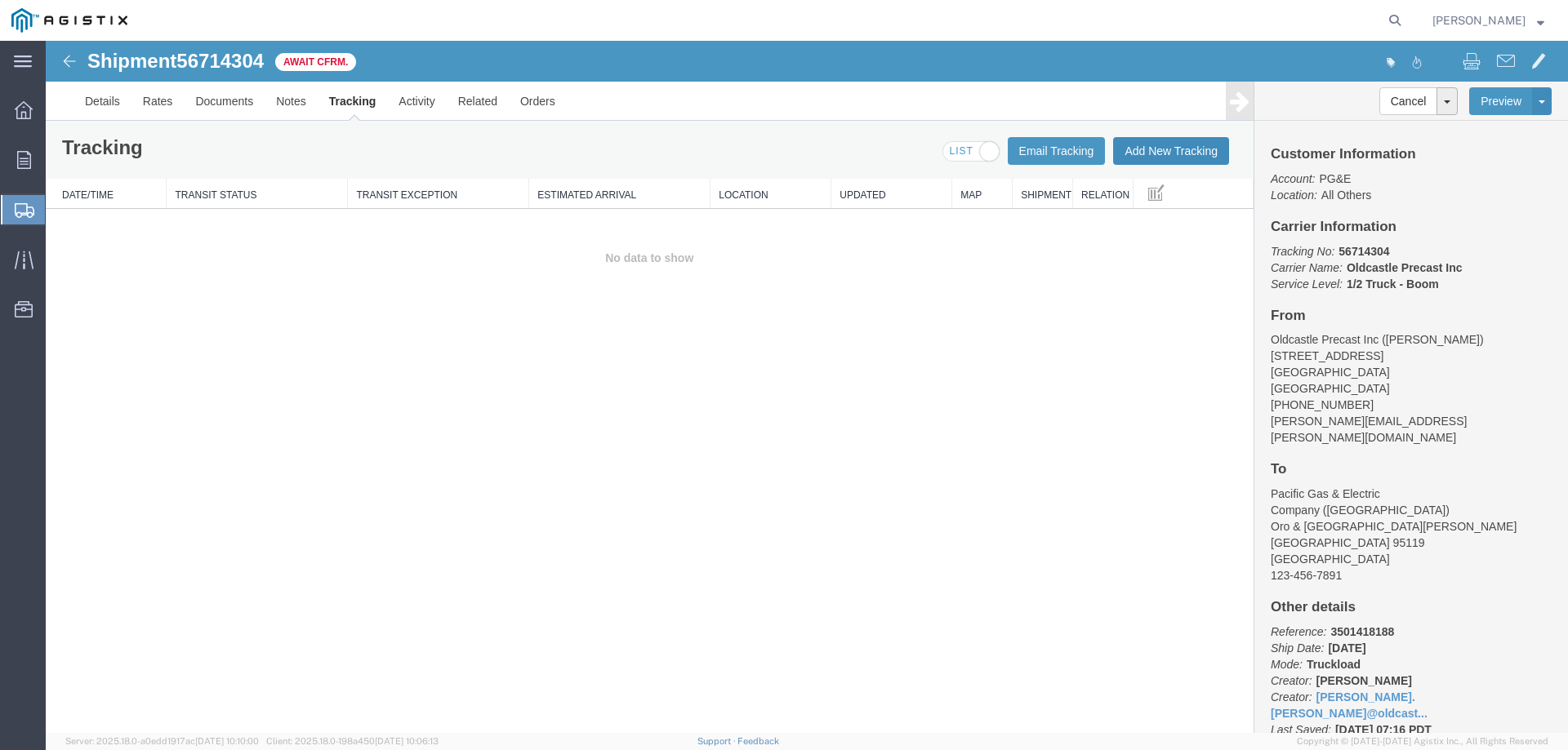
click at [1142, 155] on button "Add New Tracking" at bounding box center [1171, 151] width 116 height 28
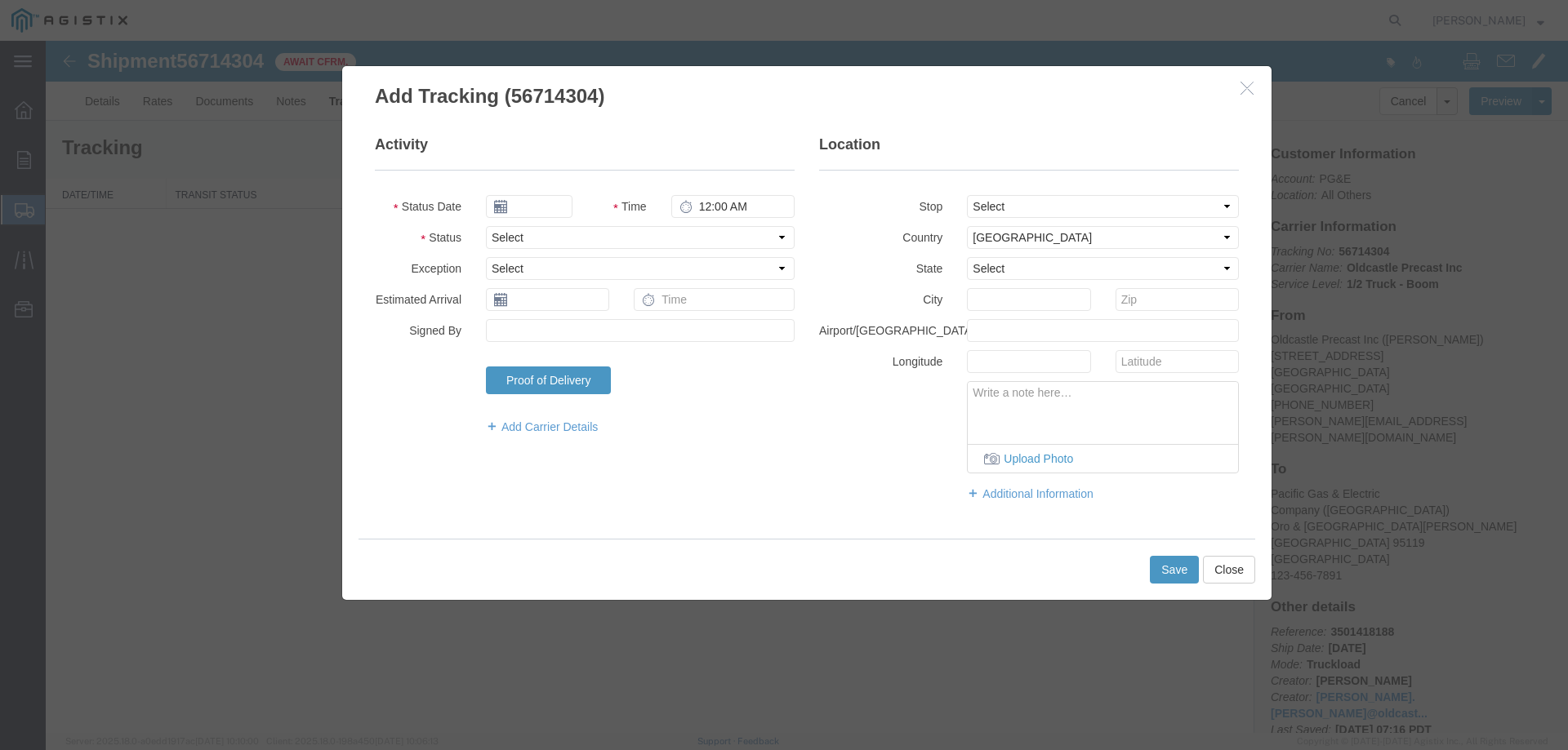
type input "[DATE]"
type input "8:00 AM"
click at [525, 229] on select "Select Arrival Notice Available Arrival Notice Imported Arrive at Delivery Loca…" at bounding box center [639, 237] width 309 height 22
select select "DELIVRED"
click at [485, 226] on select "Select Arrival Notice Available Arrival Notice Imported Arrive at Delivery Loca…" at bounding box center [639, 237] width 309 height 22
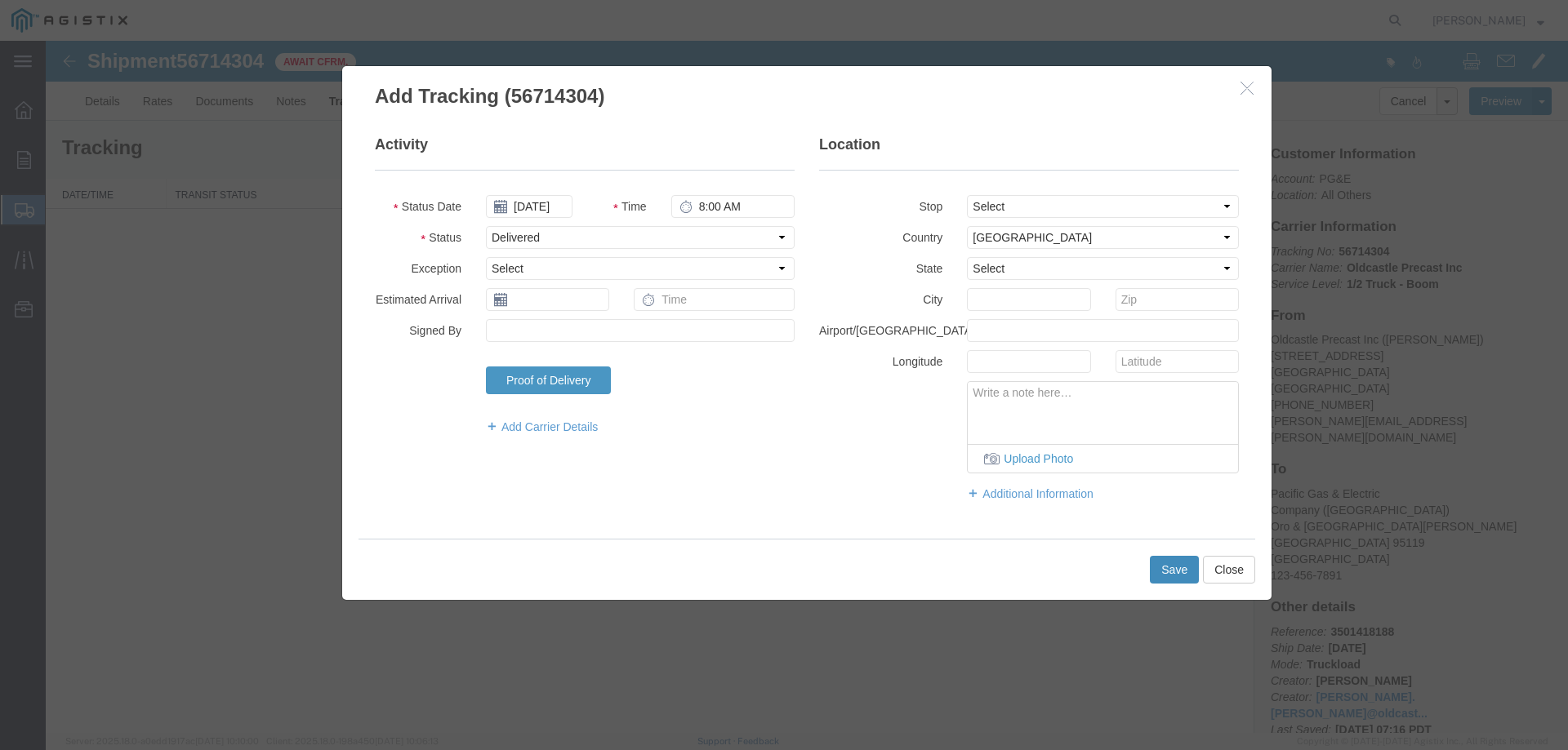
click at [1171, 575] on button "Save" at bounding box center [1174, 570] width 49 height 28
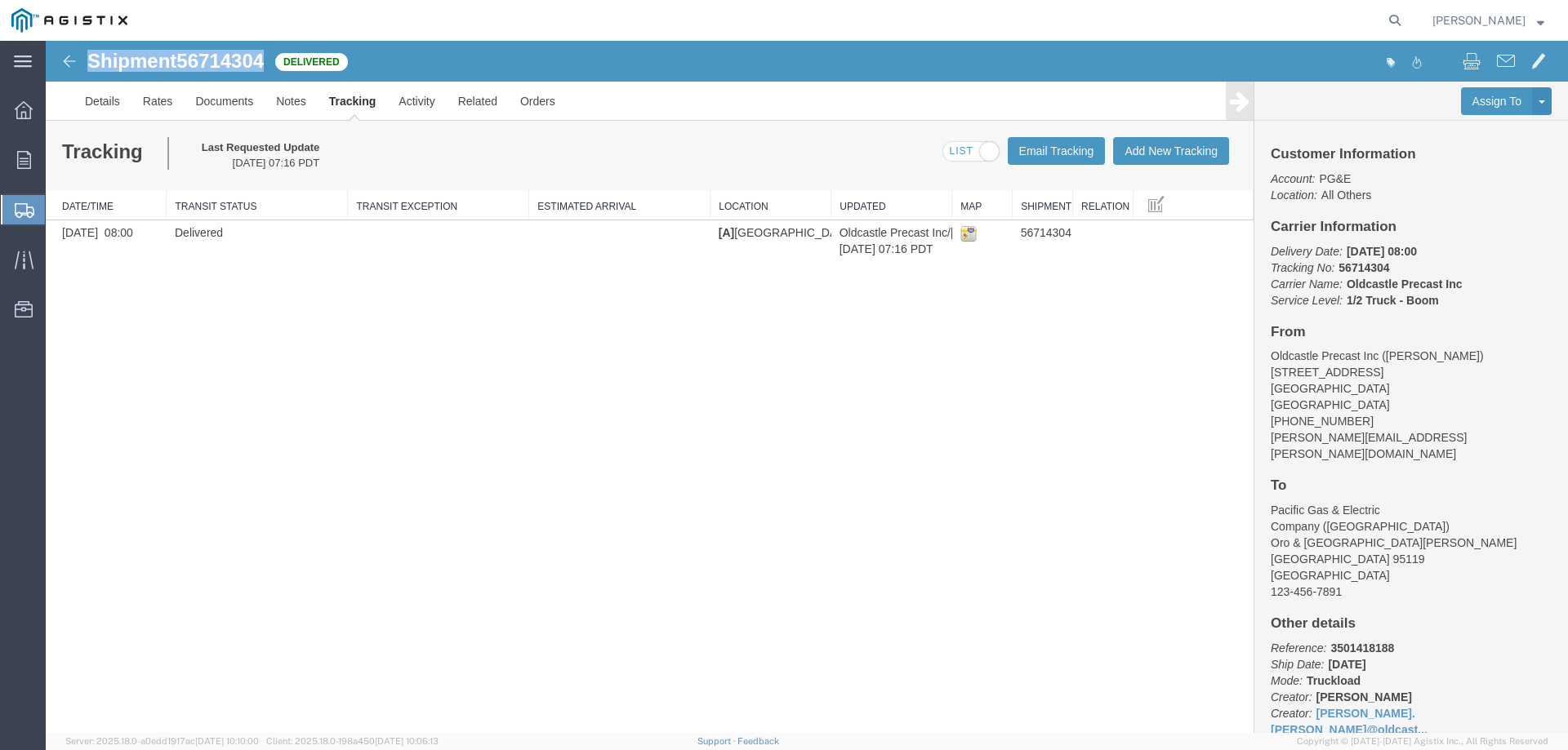
drag, startPoint x: 91, startPoint y: 57, endPoint x: 267, endPoint y: 63, distance: 176.1
click at [264, 63] on h1 "Shipment 56714304" at bounding box center [176, 61] width 177 height 22
copy h1 "Shipment 56714304"
click at [537, 100] on link "Orders" at bounding box center [537, 100] width 58 height 39
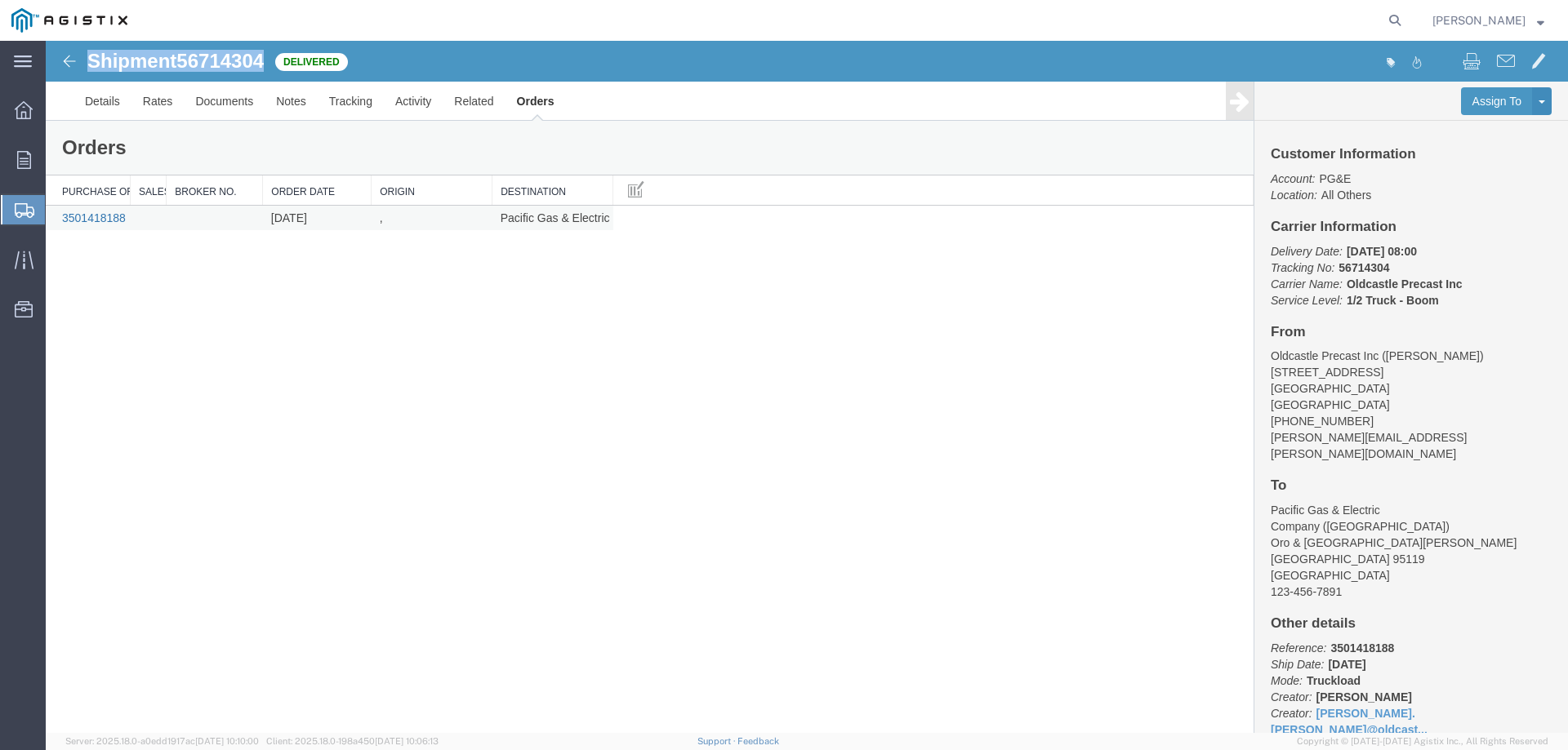
click at [84, 215] on link "3501418188" at bounding box center [94, 217] width 64 height 13
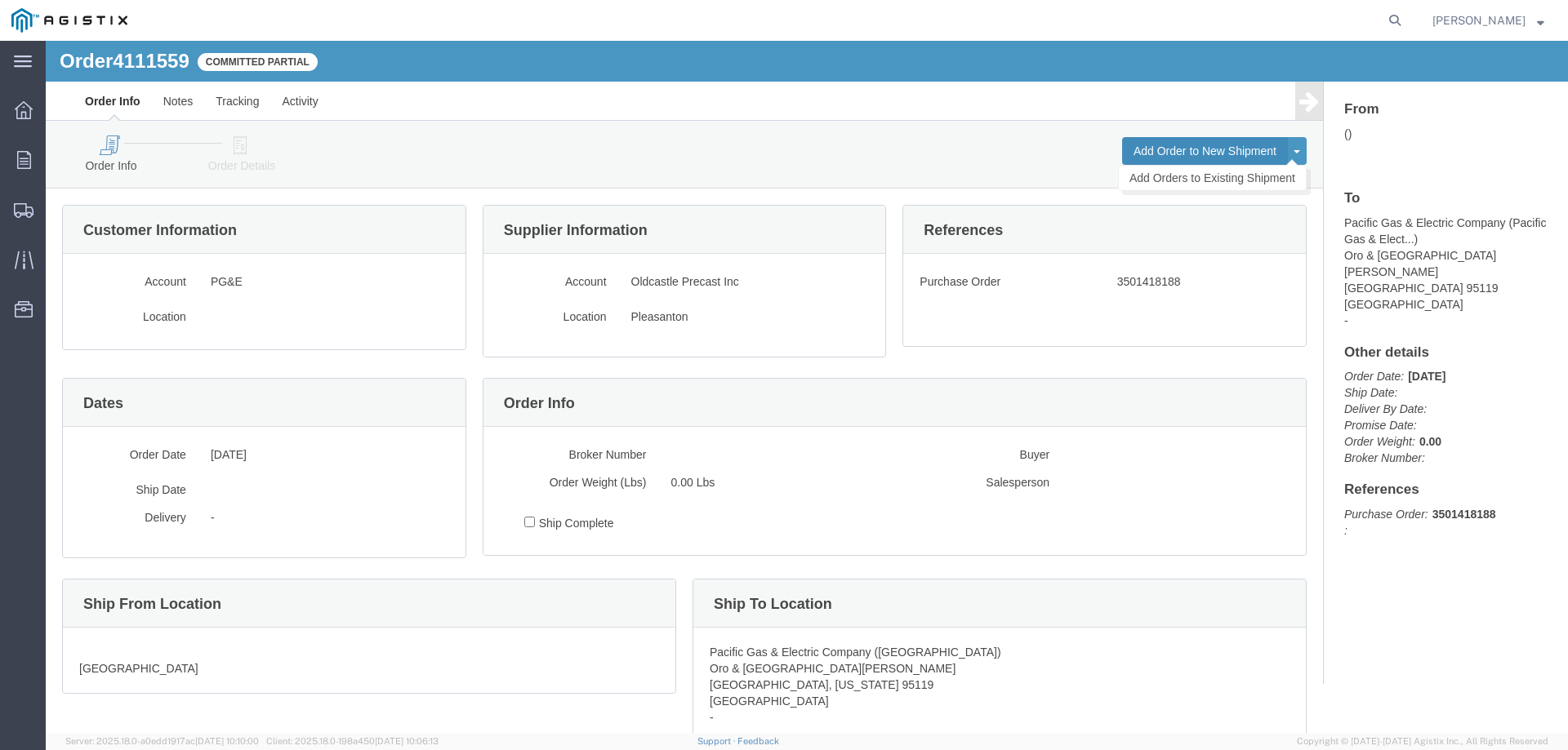
click at [1189, 143] on button "Add Order to New Shipment" at bounding box center [1205, 151] width 166 height 28
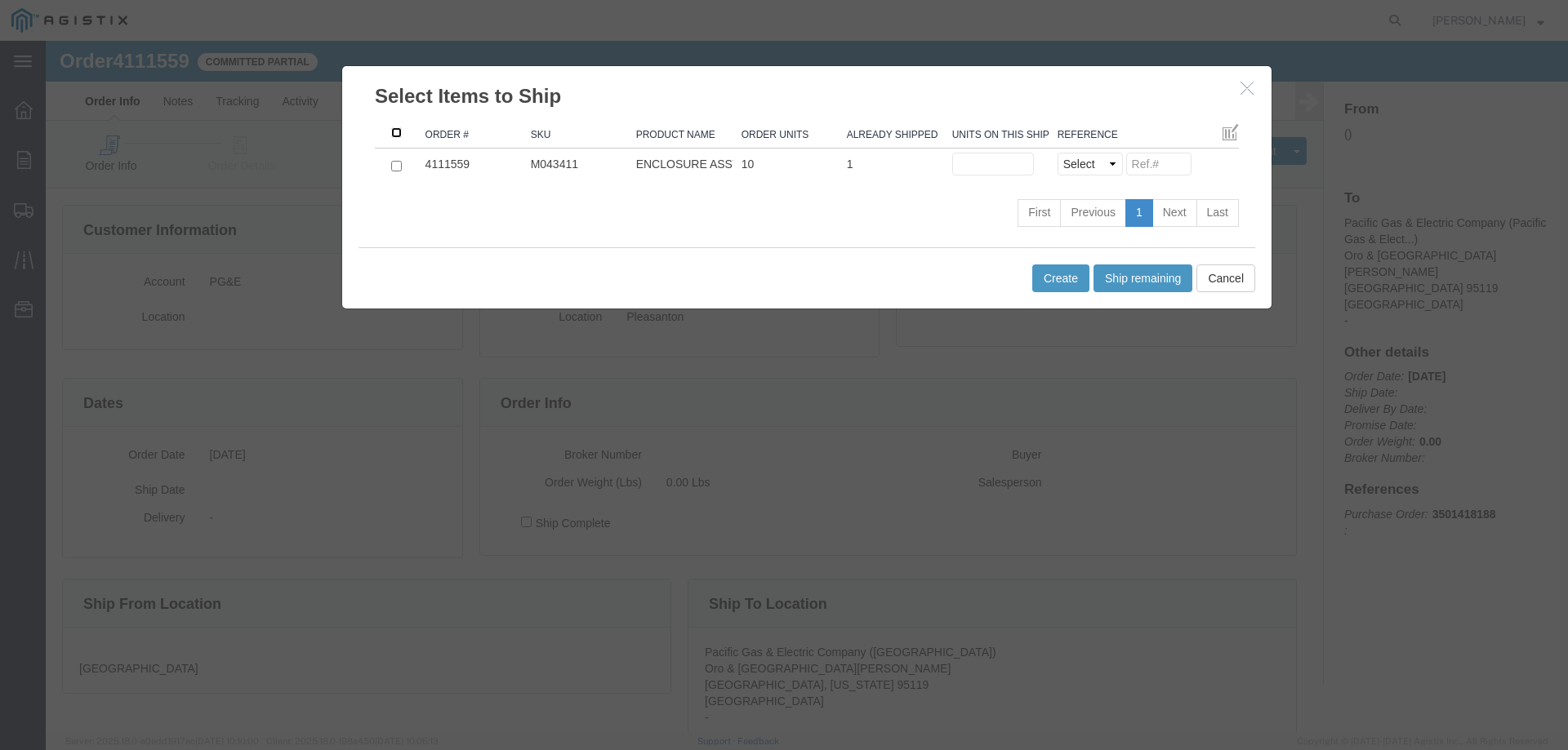
click at [393, 129] on input ": activate to sort column ascending" at bounding box center [396, 132] width 10 height 10
checkbox input "true"
click at [959, 163] on input "text" at bounding box center [993, 163] width 81 height 22
type input "2"
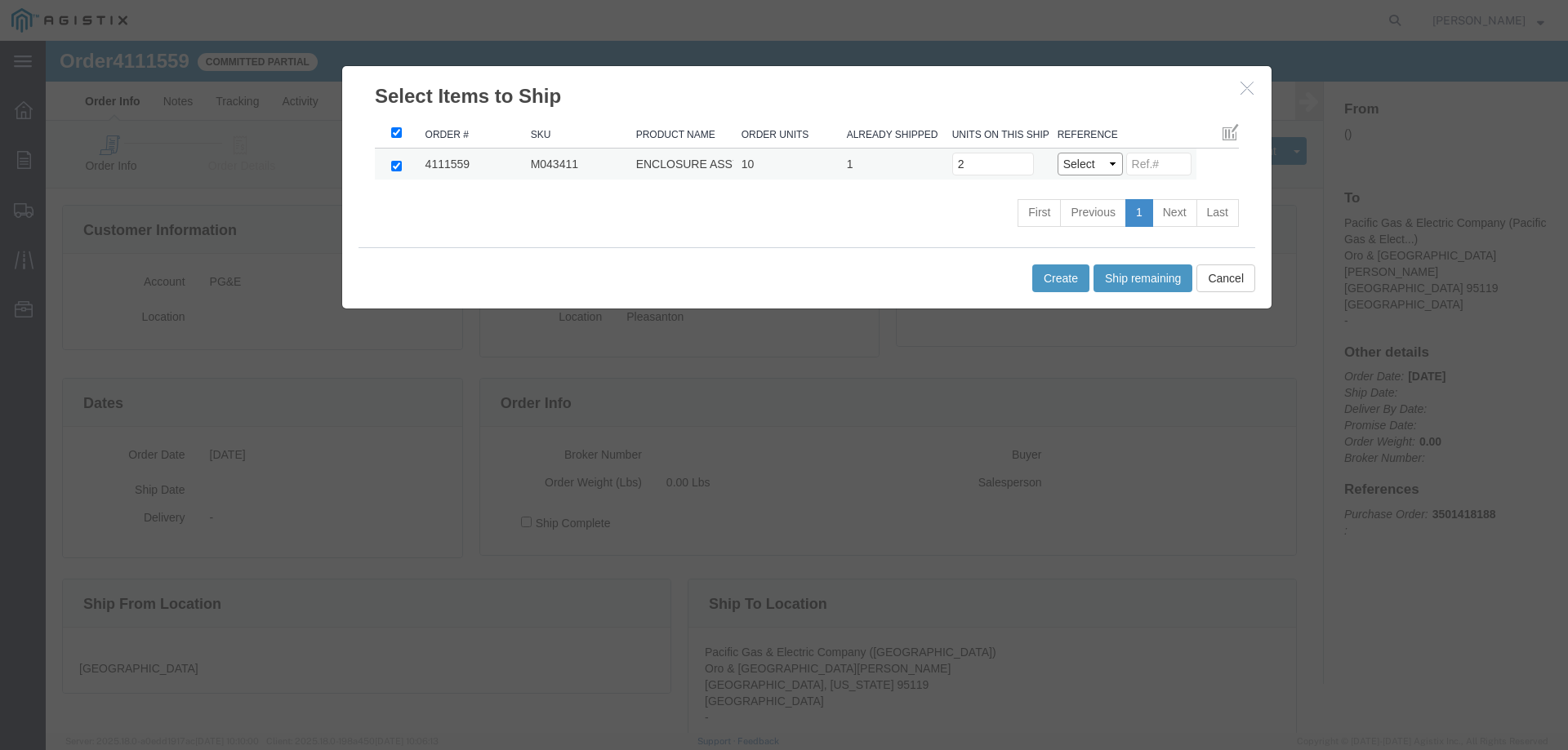
click at [1093, 159] on select "Select Purchase Order Delivery Number" at bounding box center [1089, 163] width 65 height 22
select select "PO"
click at [1057, 152] on select "Select Purchase Order Delivery Number" at bounding box center [1089, 163] width 65 height 22
click at [1065, 283] on button "Create" at bounding box center [1061, 279] width 57 height 28
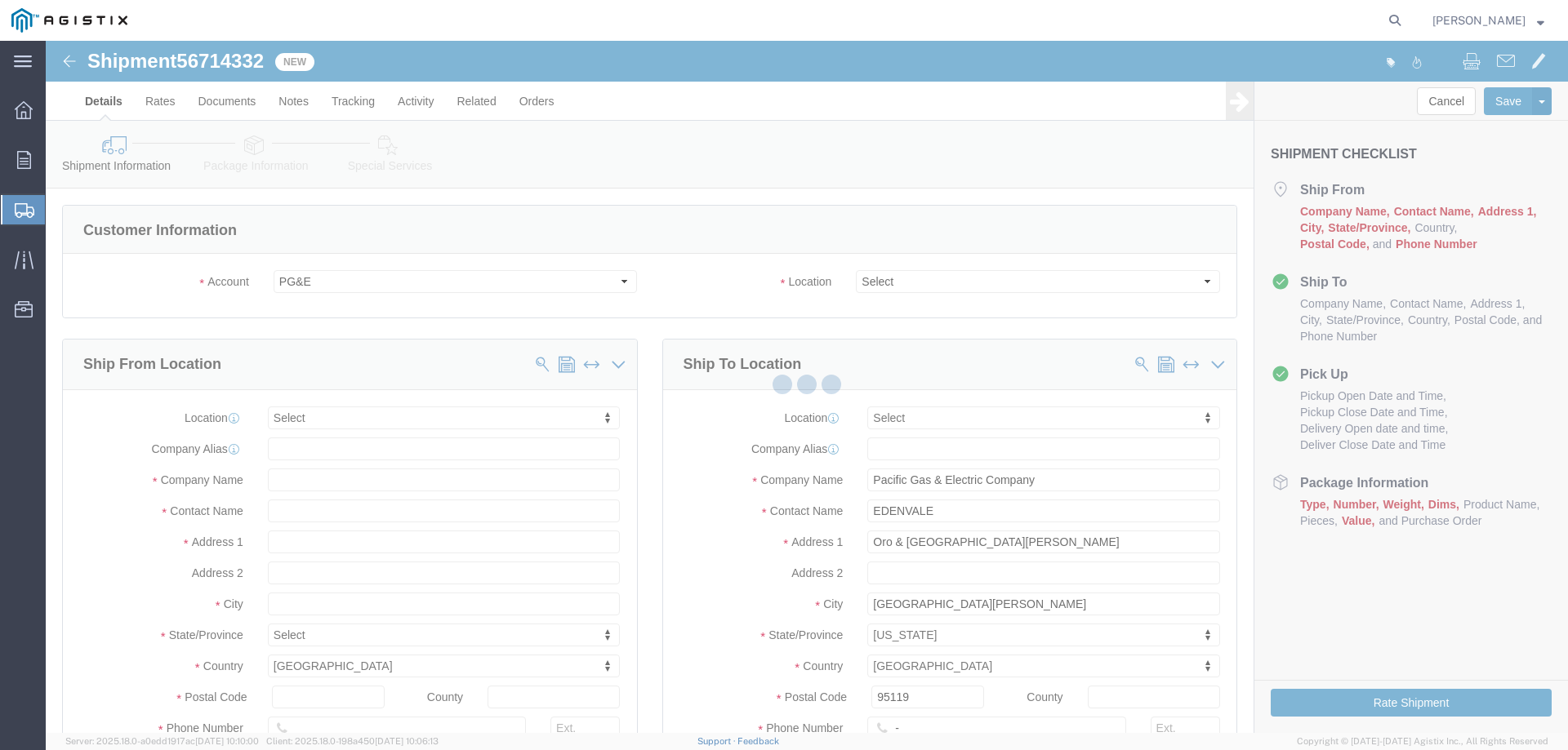
click at [904, 285] on div at bounding box center [806, 387] width 1522 height 692
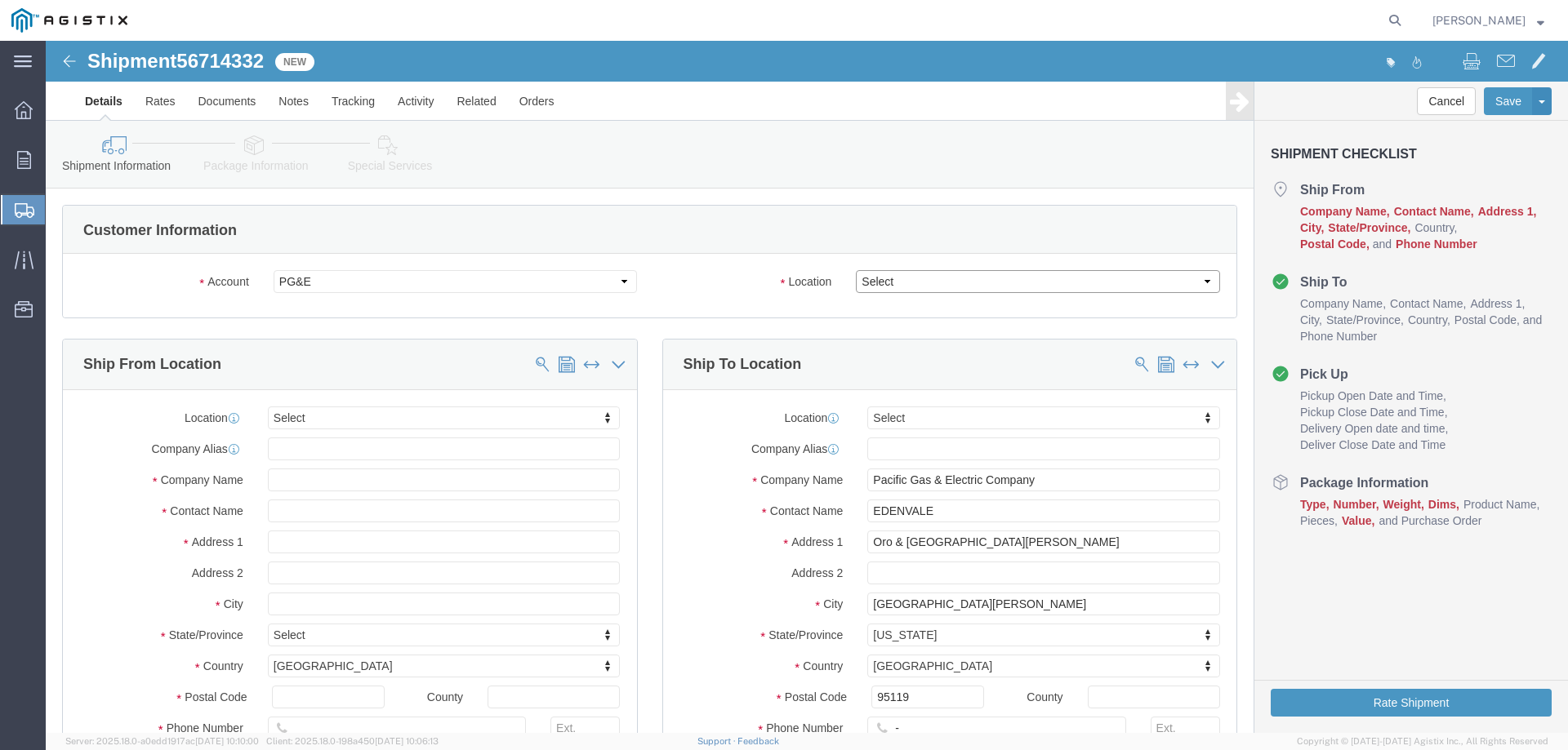
click select "Select All Others [GEOGRAPHIC_DATA] [GEOGRAPHIC_DATA] [GEOGRAPHIC_DATA] [GEOGRA…"
select select "23082"
click select "Select All Others [GEOGRAPHIC_DATA] [GEOGRAPHIC_DATA] [GEOGRAPHIC_DATA] [GEOGRA…"
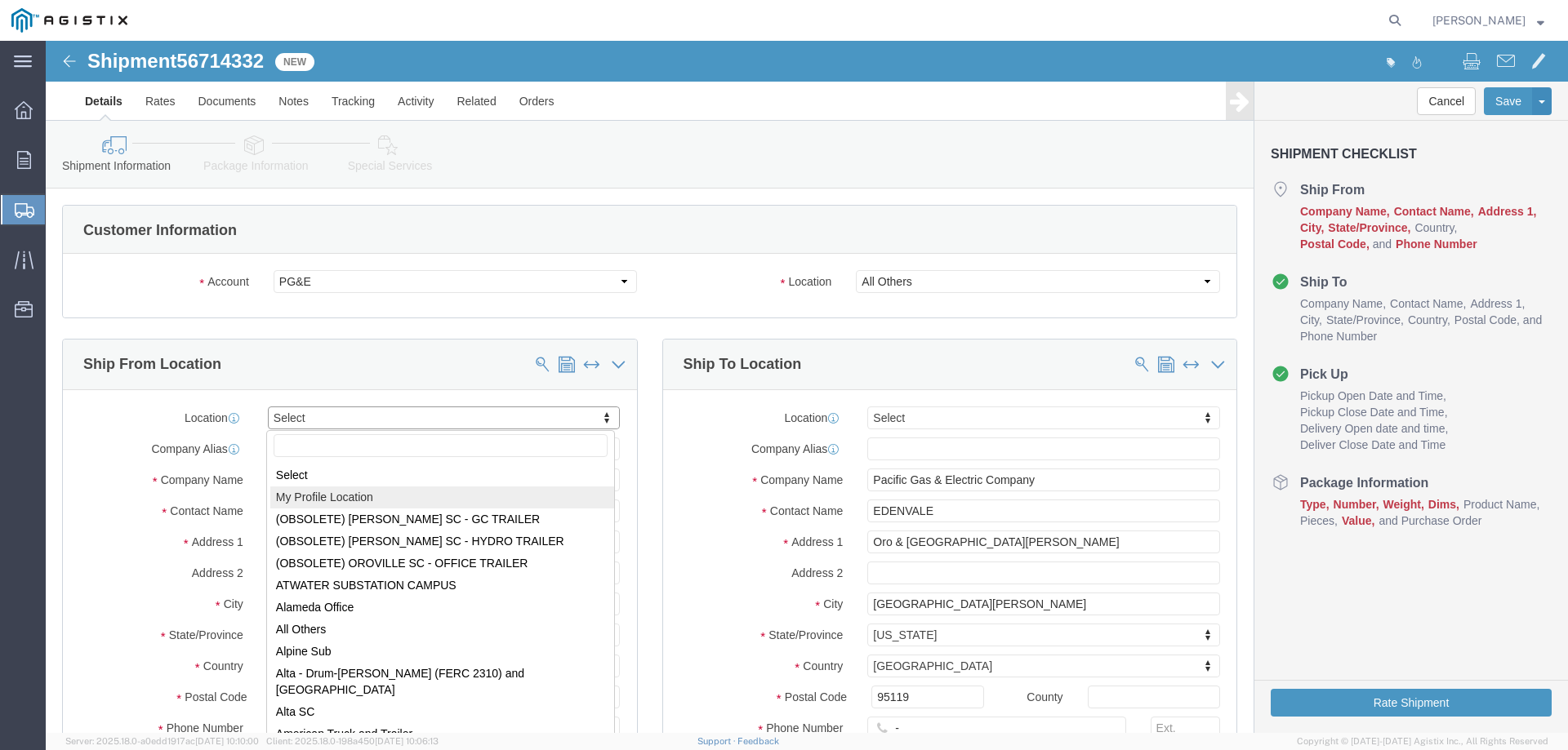
select select "MYPROFILE"
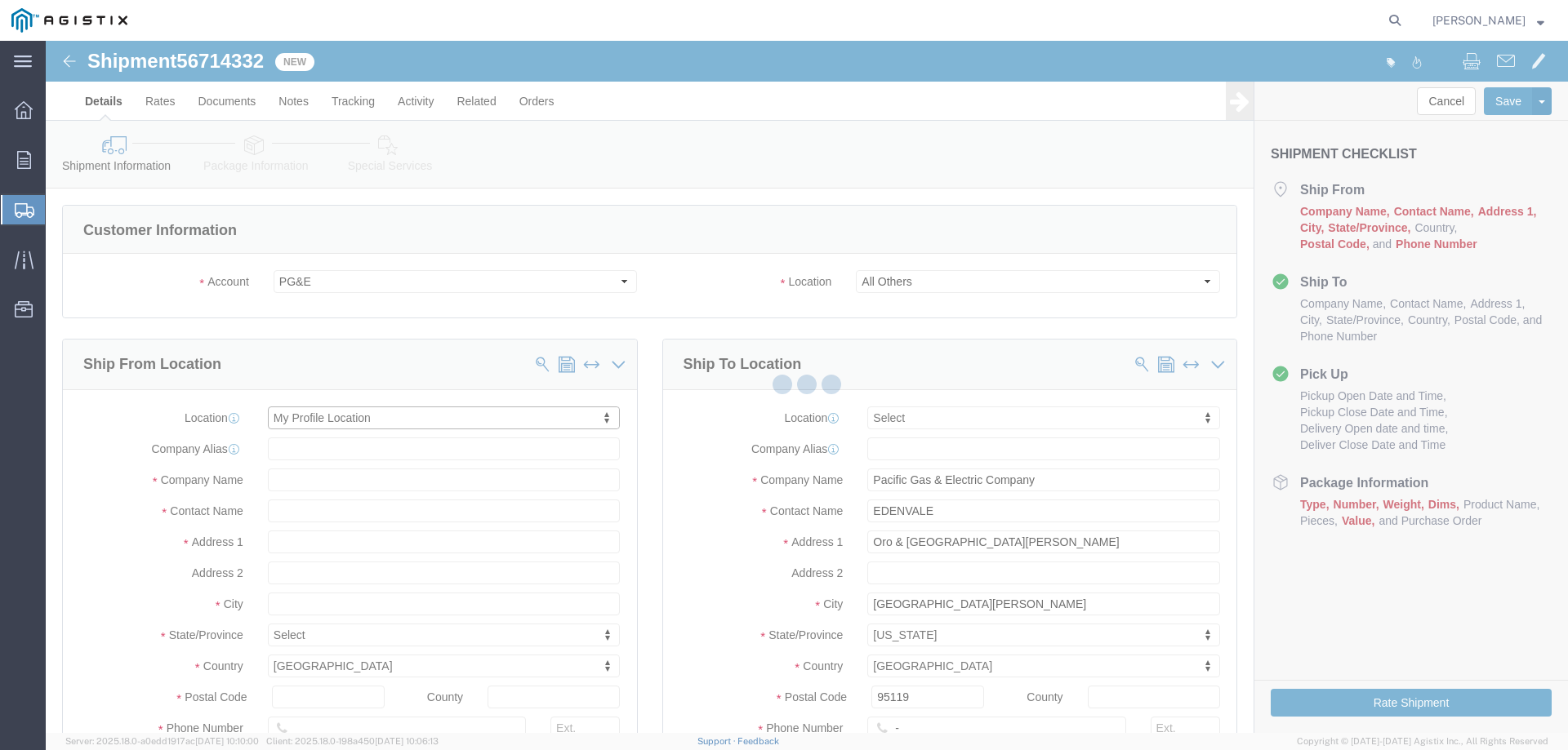
type input "Oldcastle Precast Inc"
type input "[PERSON_NAME]"
type input "[STREET_ADDRESS]"
type input "PLEASANTON"
type input "94566"
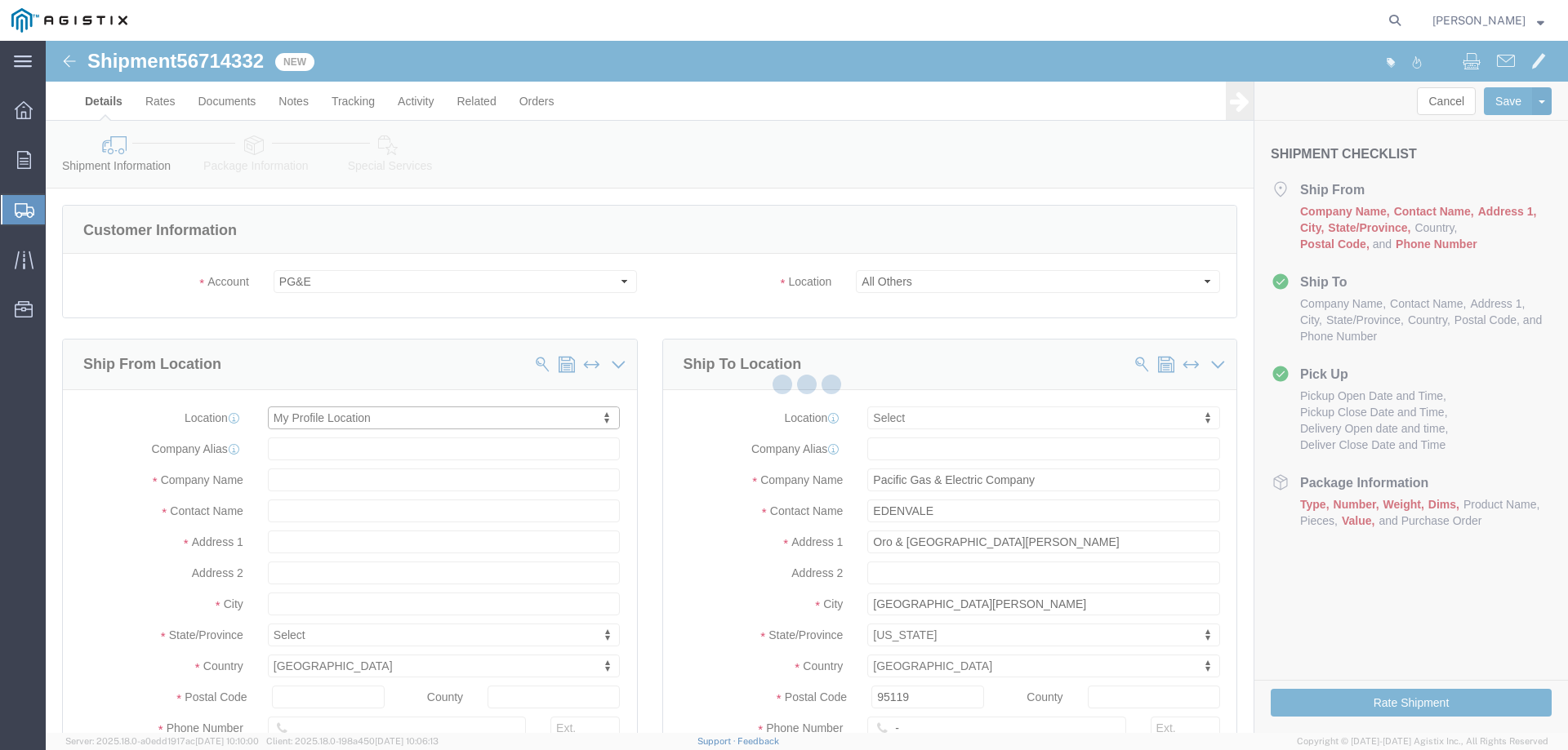
type input "[PHONE_NUMBER]"
type input "[PERSON_NAME][EMAIL_ADDRESS][PERSON_NAME][DOMAIN_NAME]"
checkbox input "true"
select select "CA"
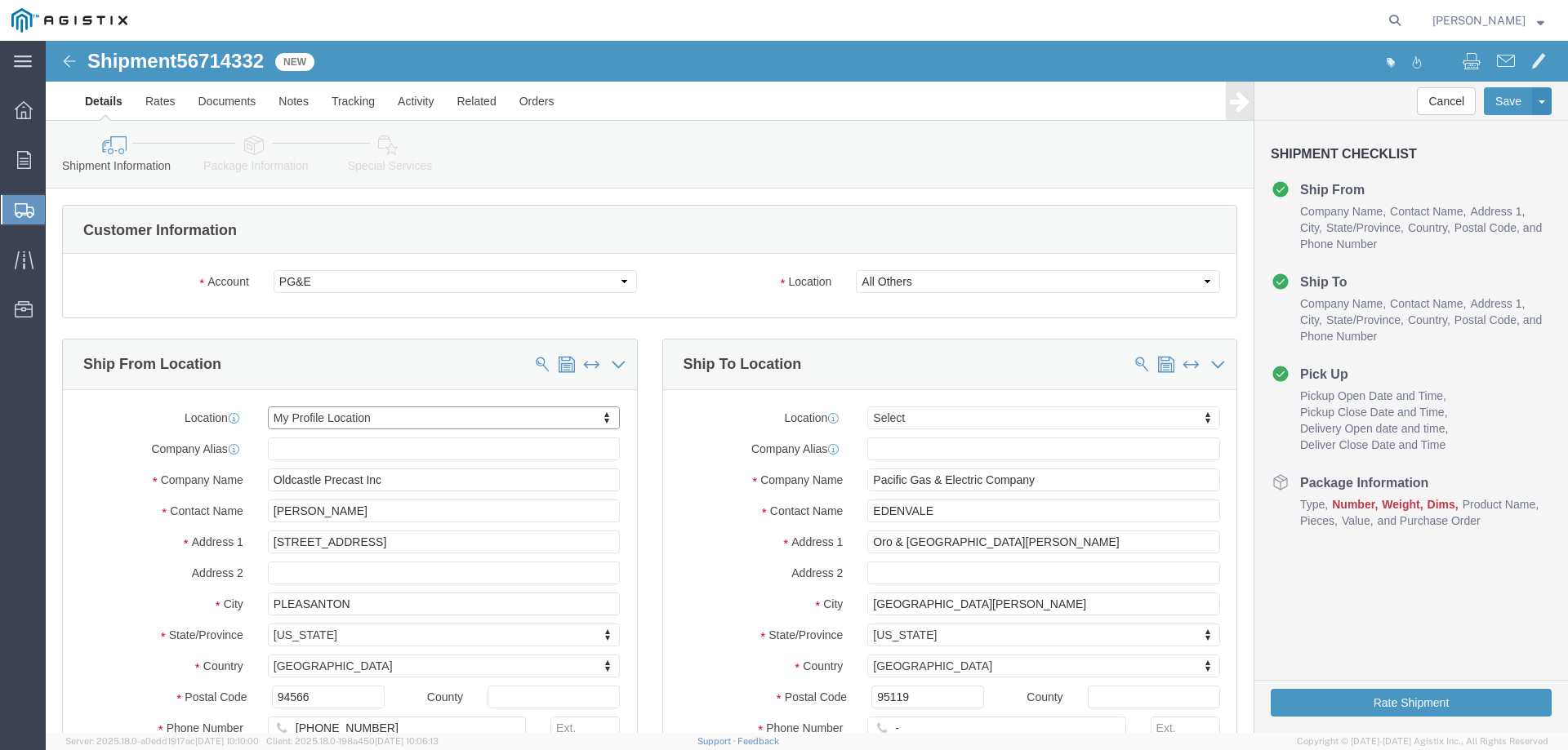
scroll to position [490, 0]
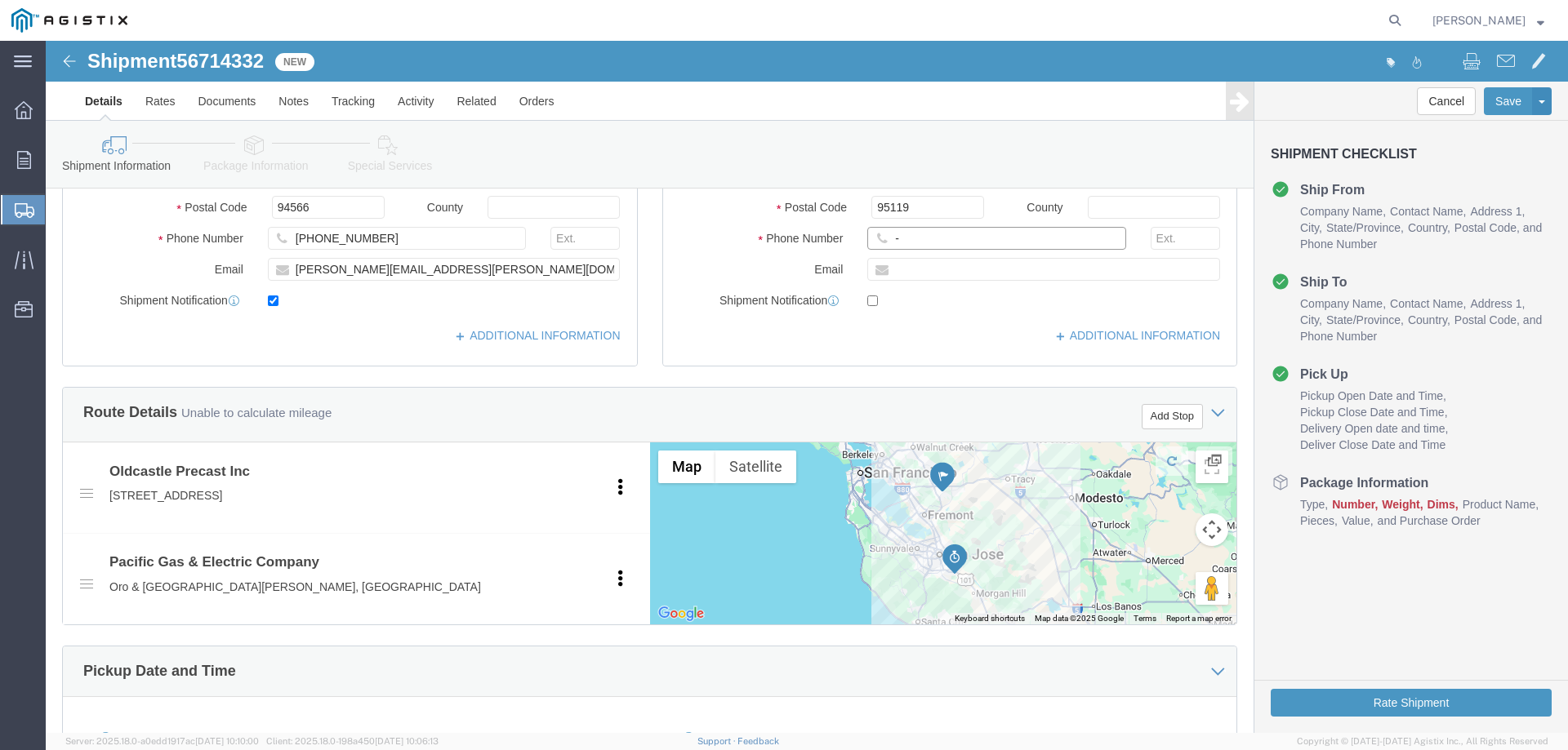
click input "-"
type input "123-456-7891"
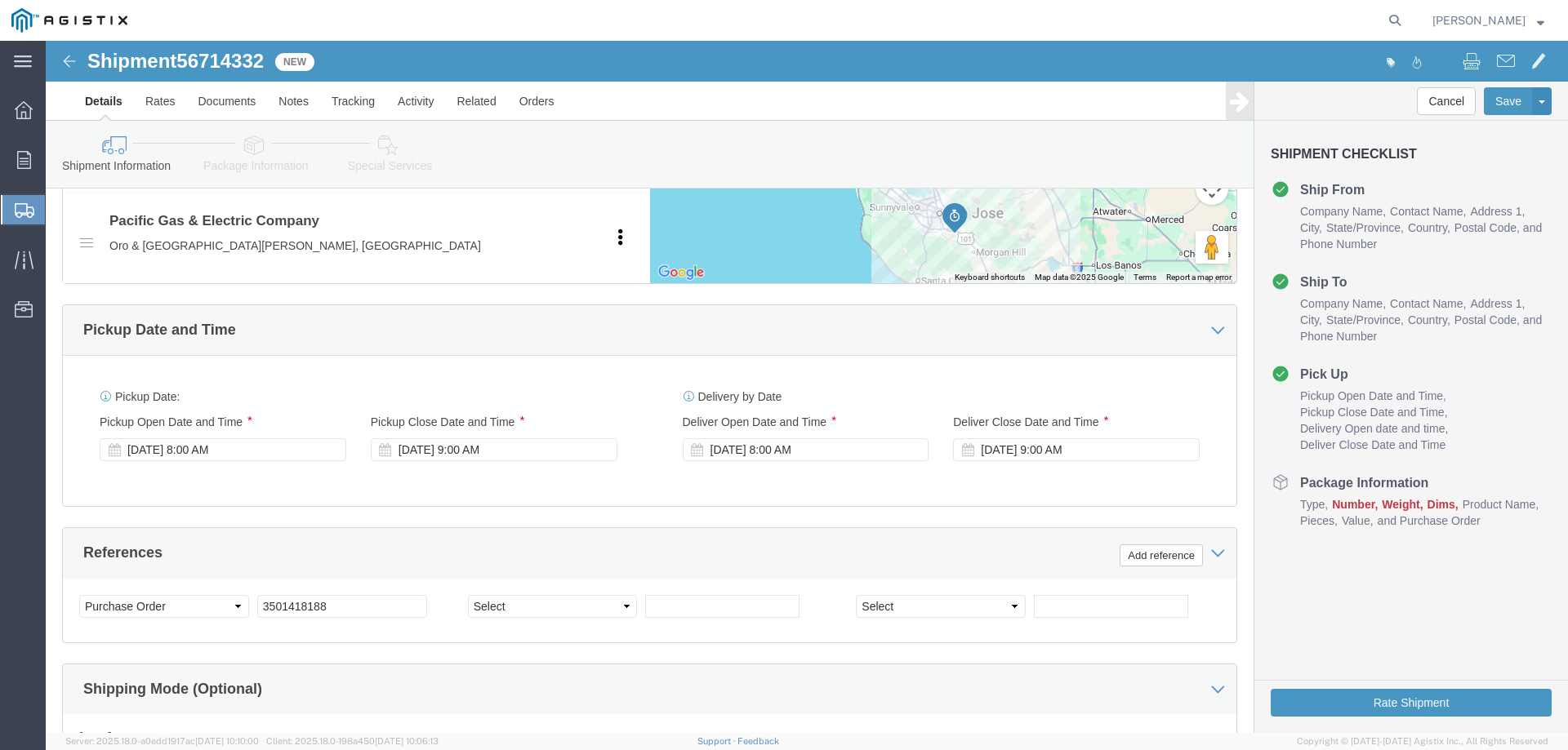
scroll to position [898, 0]
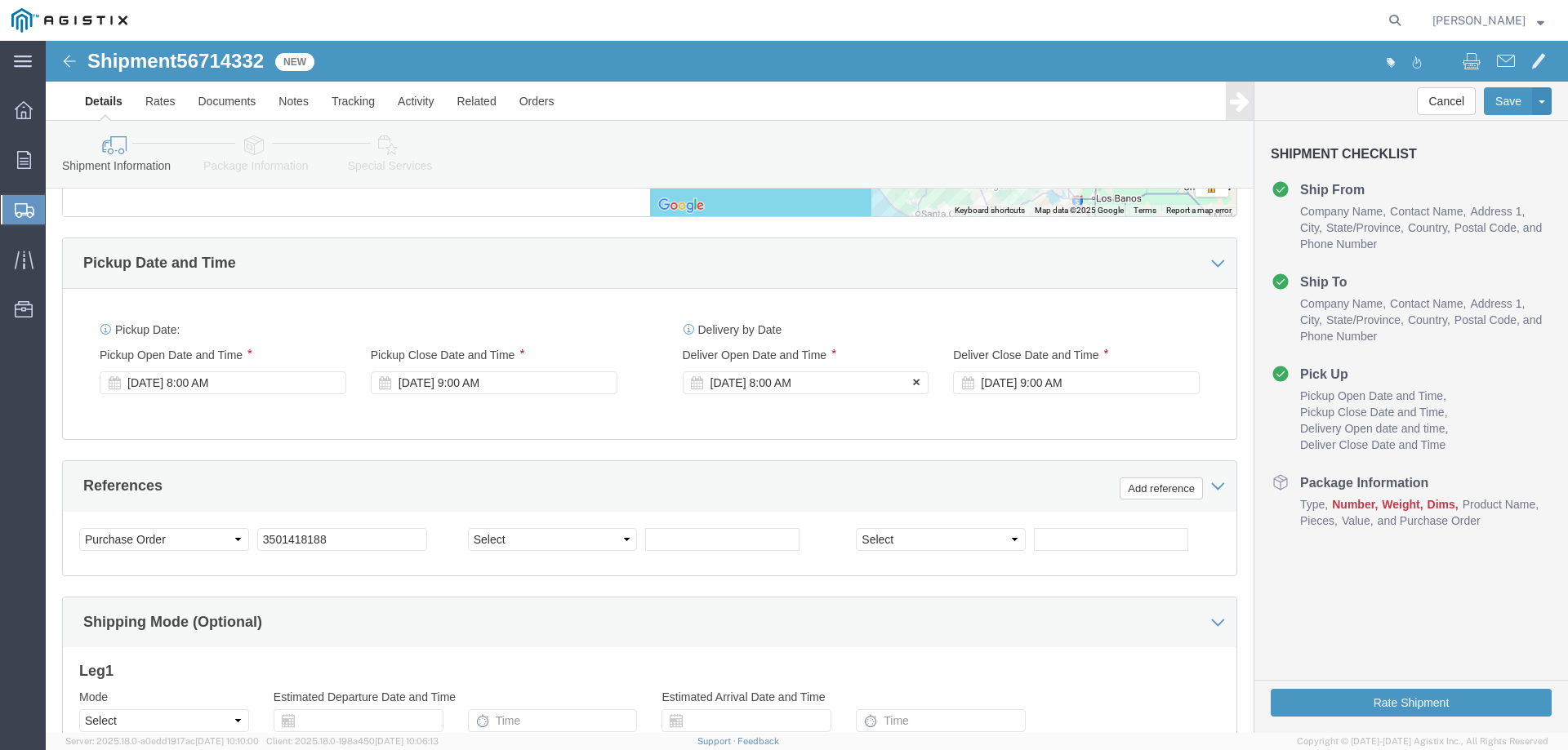
click div "Sep 09 2025 8:00 AM"
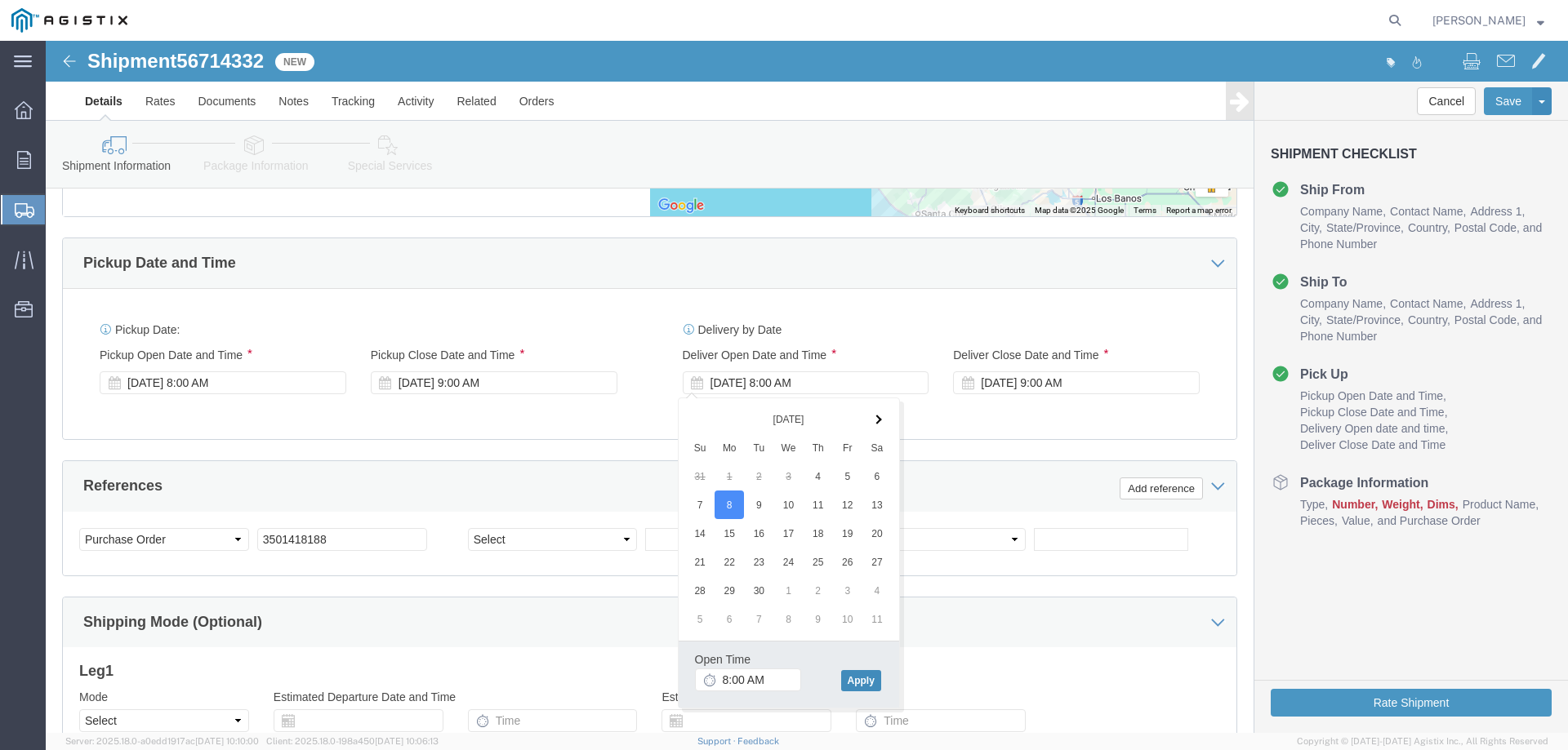
click button "Apply"
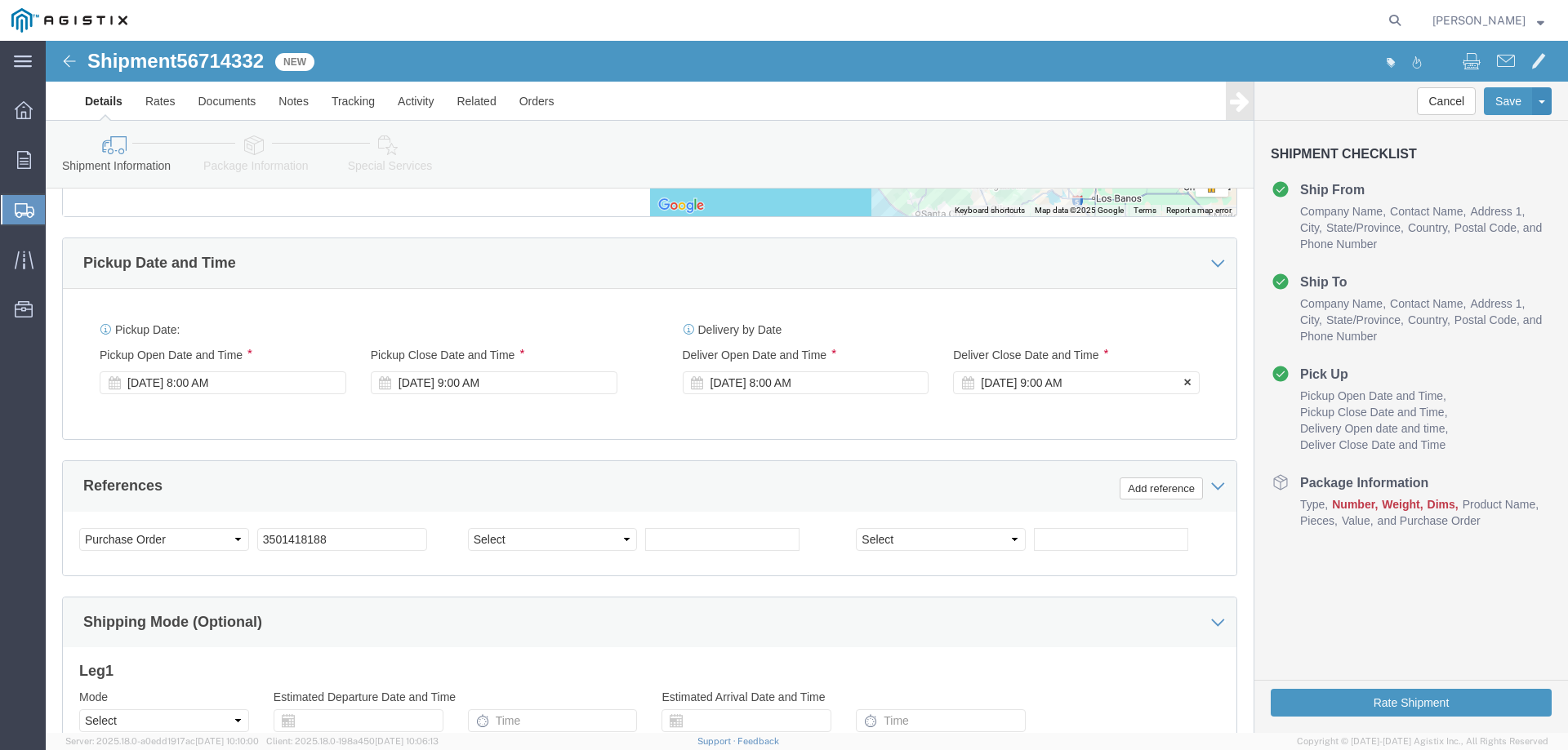
click div "Sep 09 2025 9:00 AM"
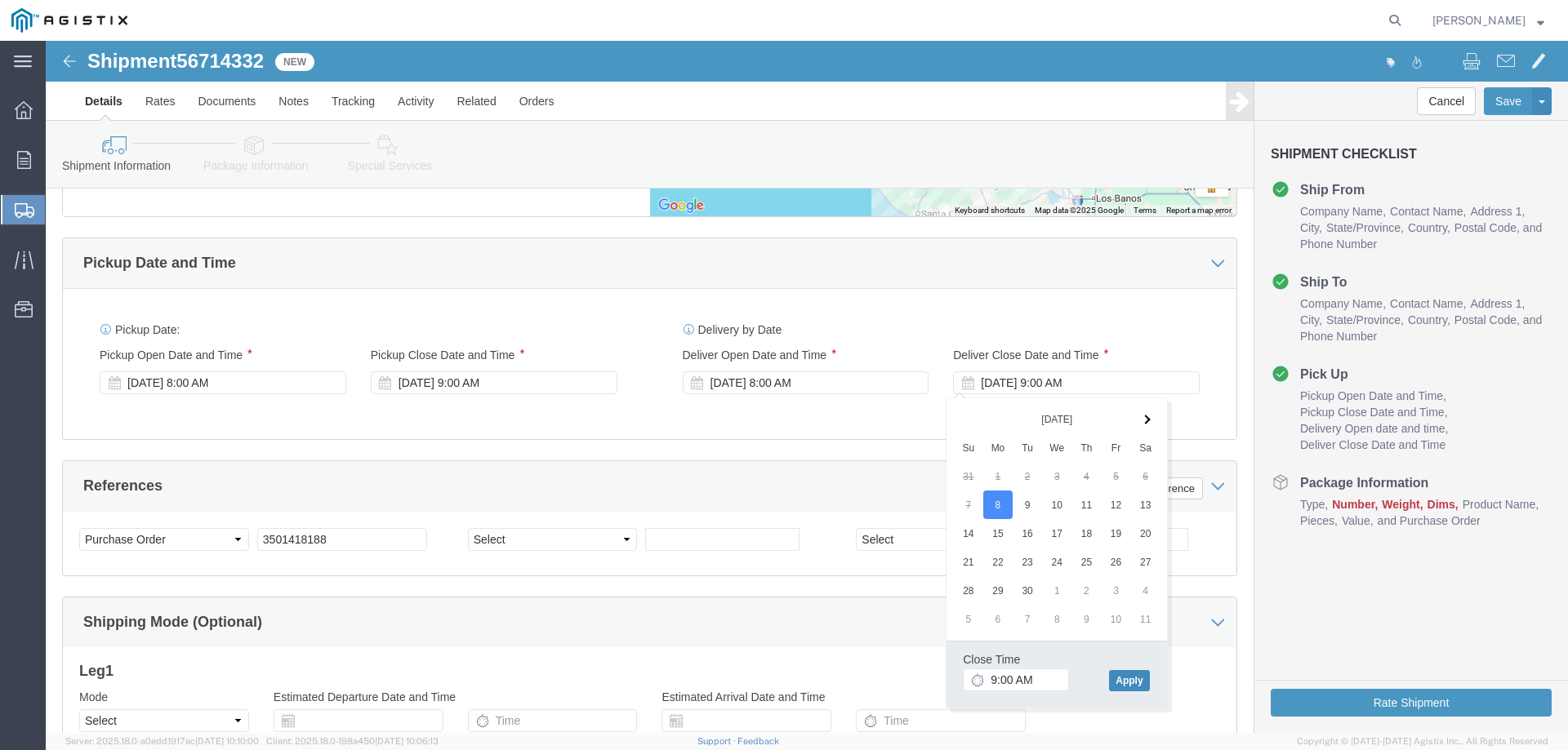
click button "Apply"
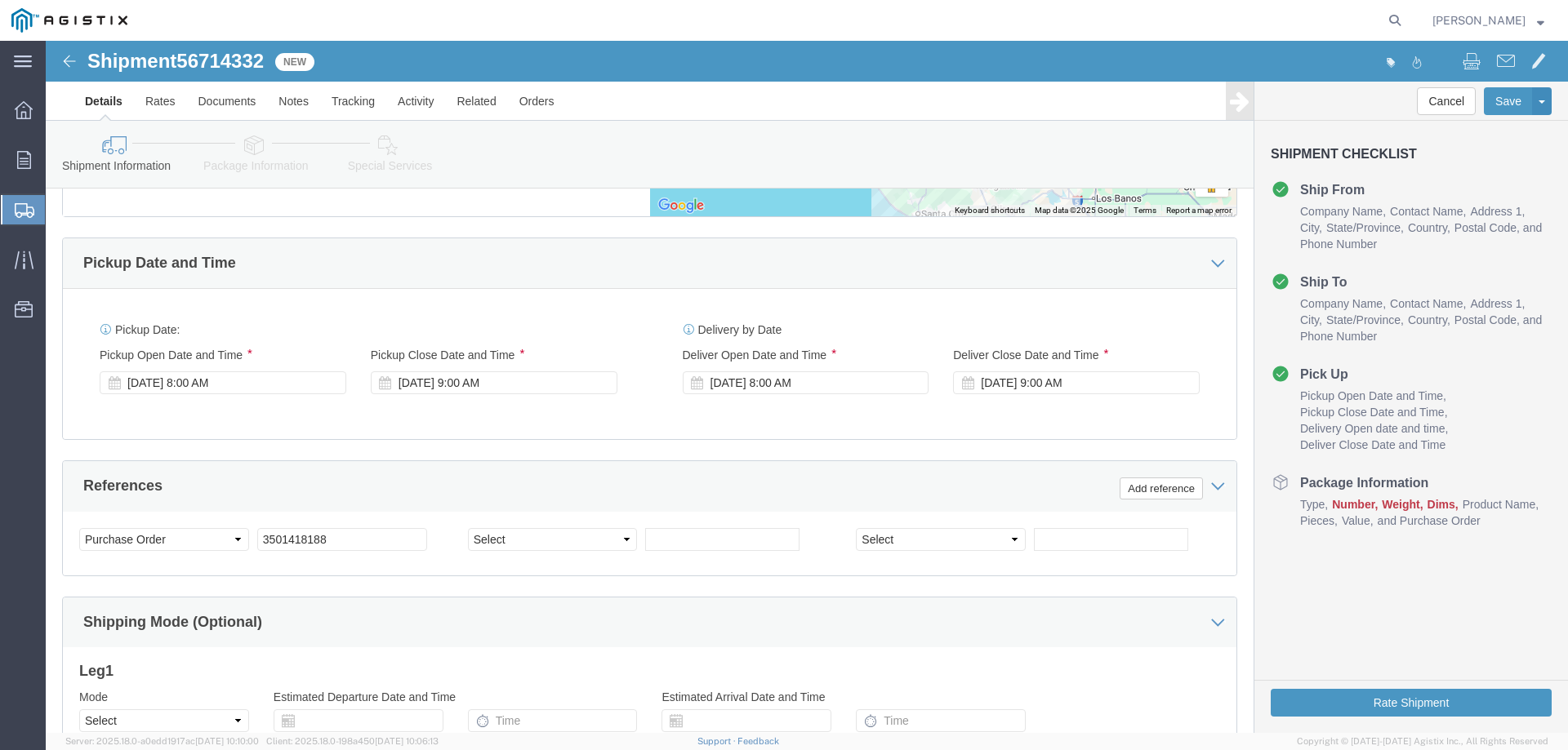
scroll to position [1102, 0]
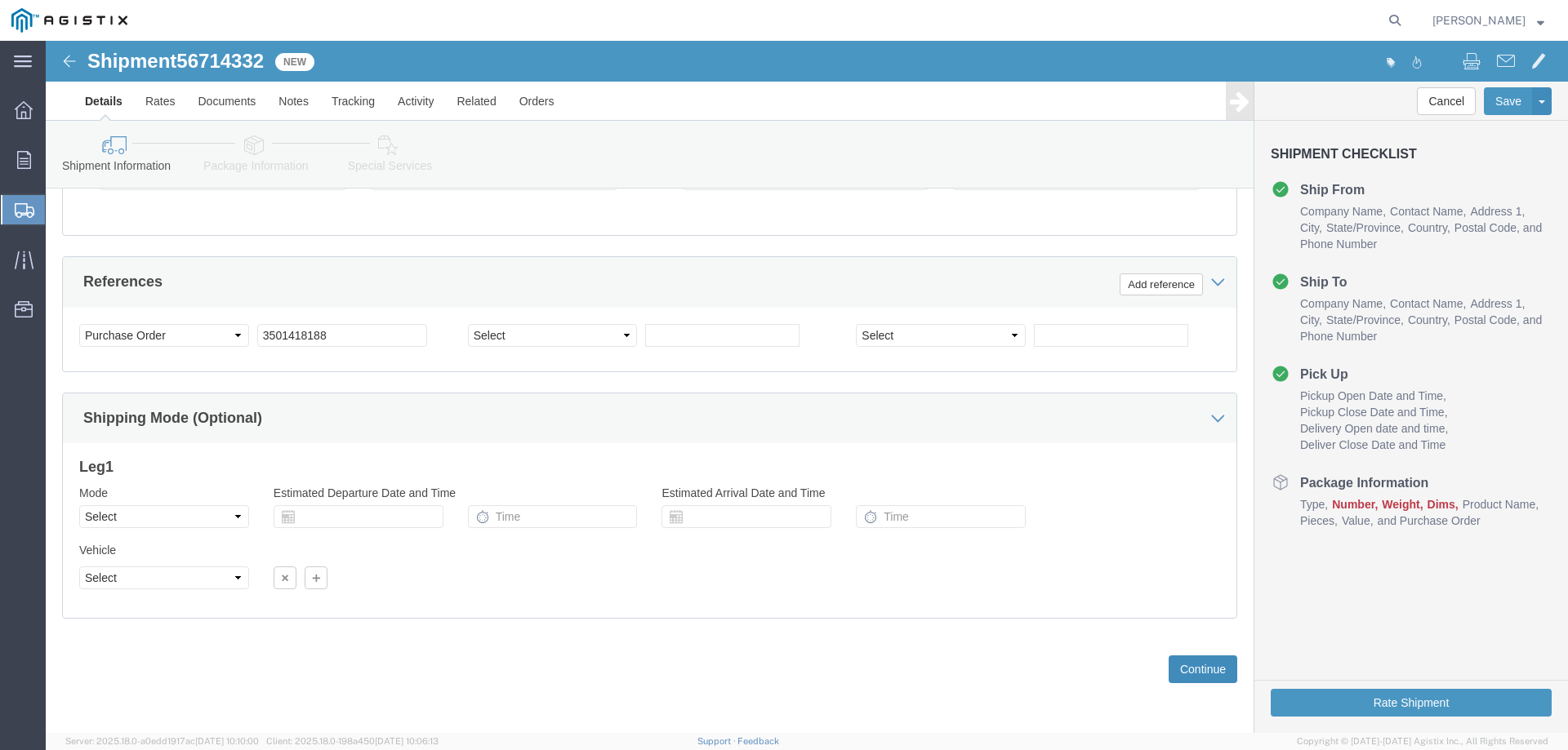
click button "Continue"
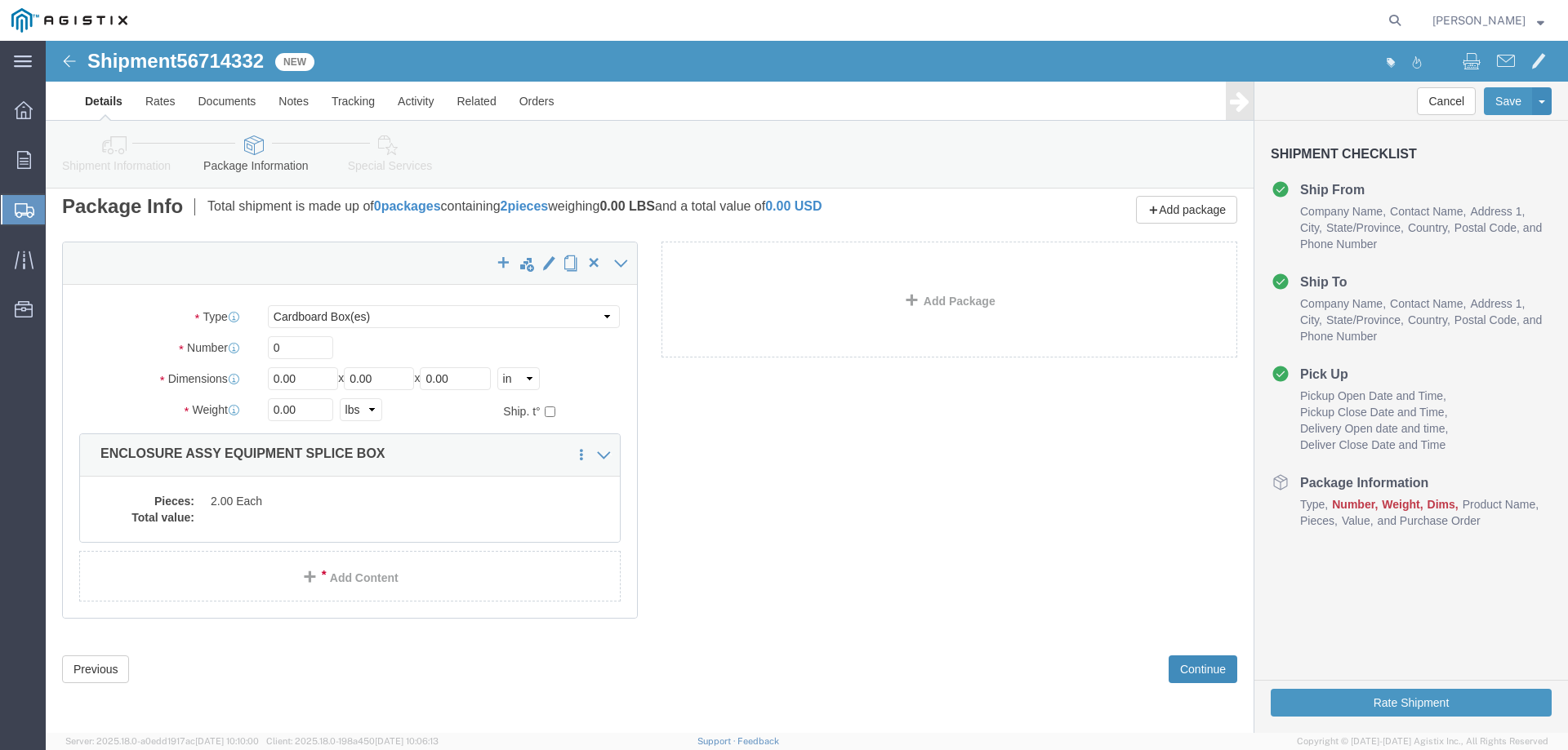
scroll to position [0, 0]
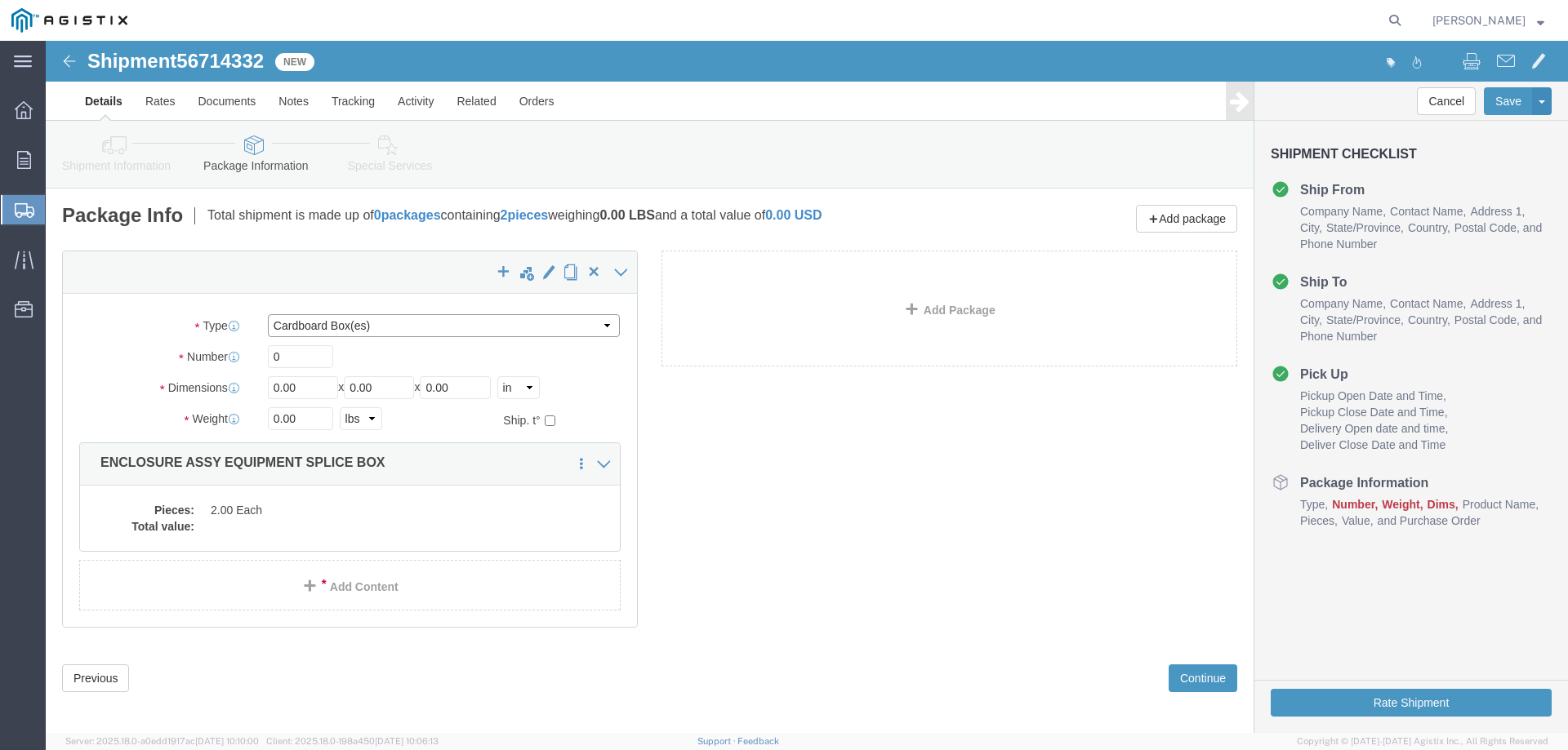
click select "Select Bulk Bundle(s) Cardboard Box(es) Carton(s) Crate(s) Drum(s) (Fiberboard)…"
select select "YRPK"
click select "Select Bulk Bundle(s) Cardboard Box(es) Carton(s) Crate(s) Drum(s) (Fiberboard)…"
click input "0"
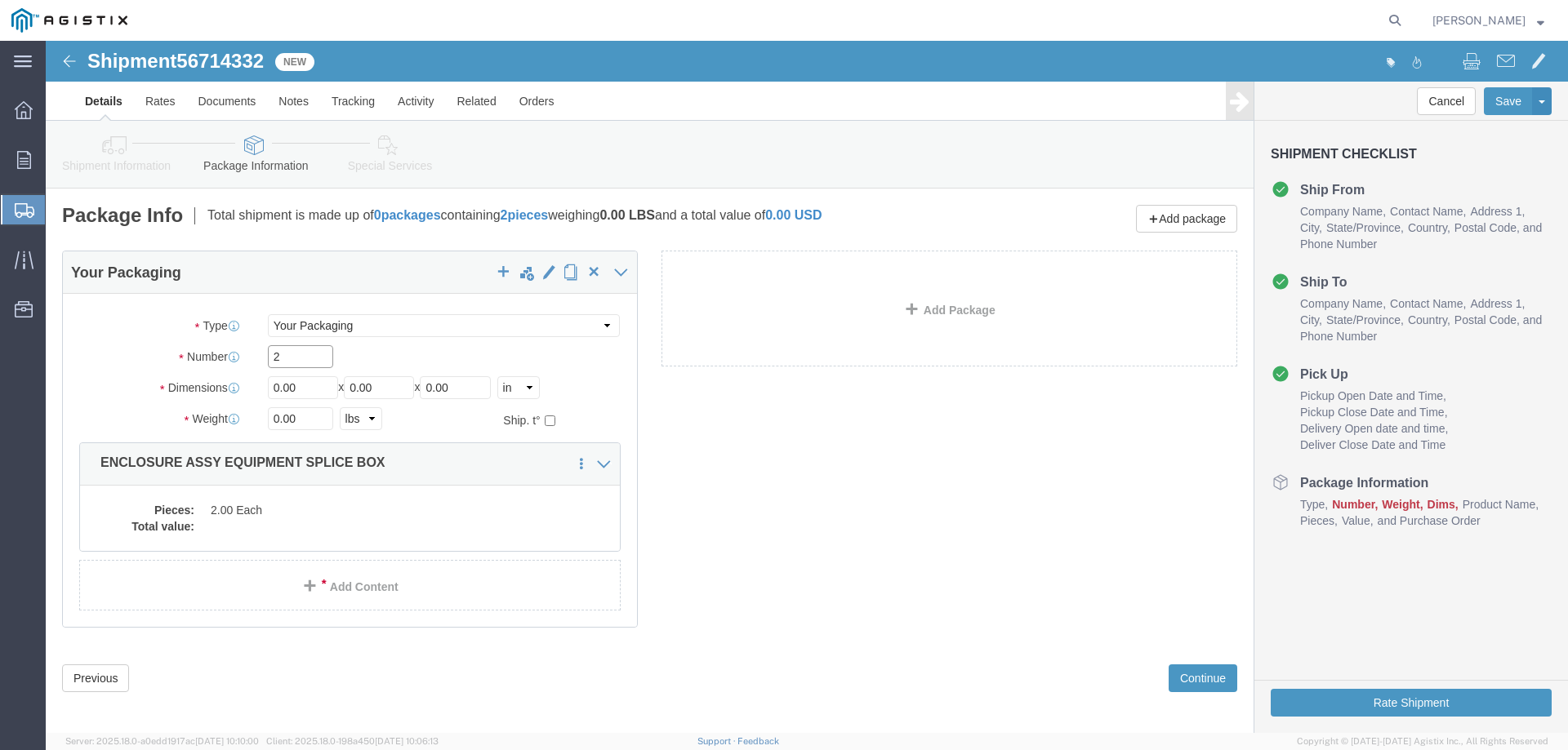
type input "2"
type input "54"
type input "102"
type input "72"
type input "35000"
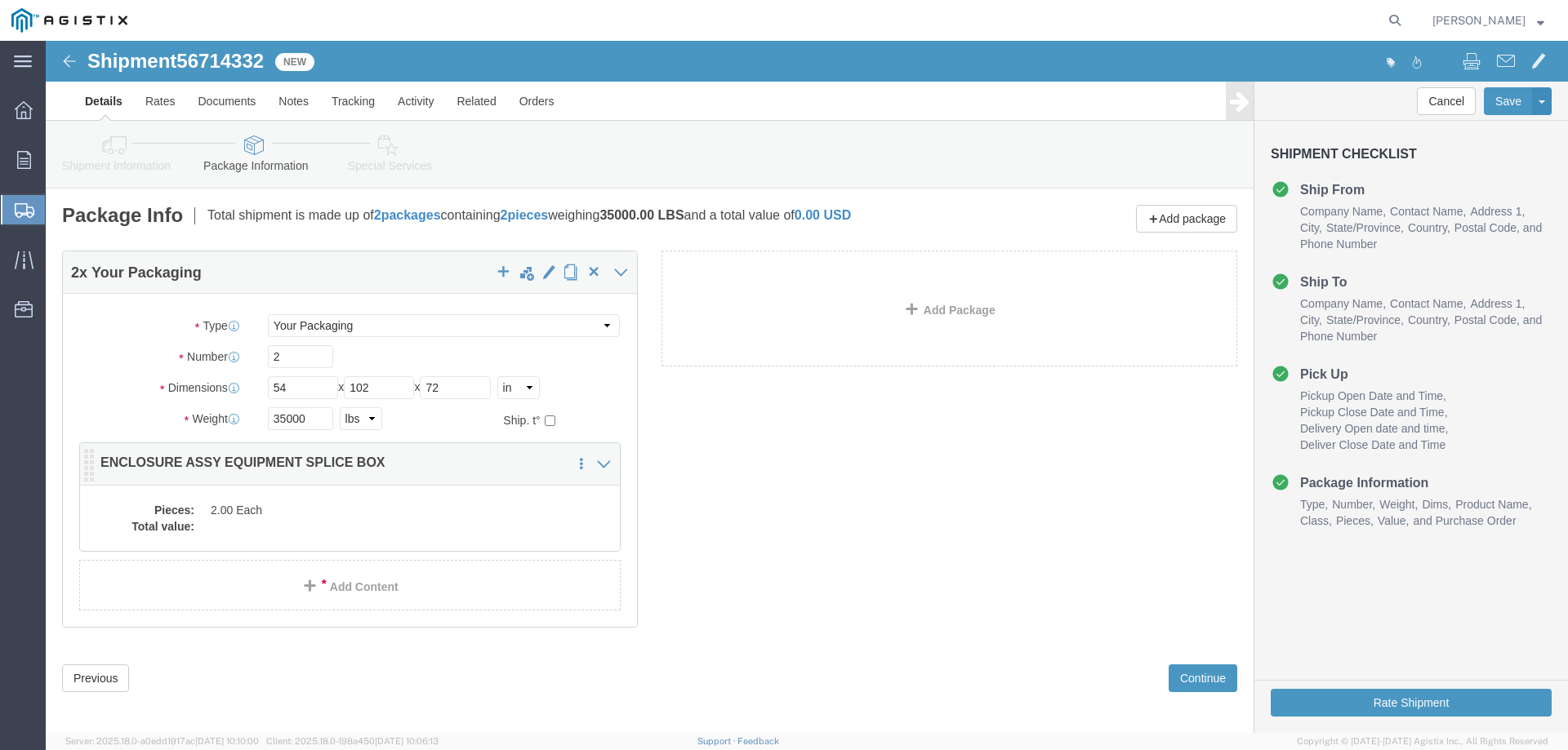
click dd "2.00 Each"
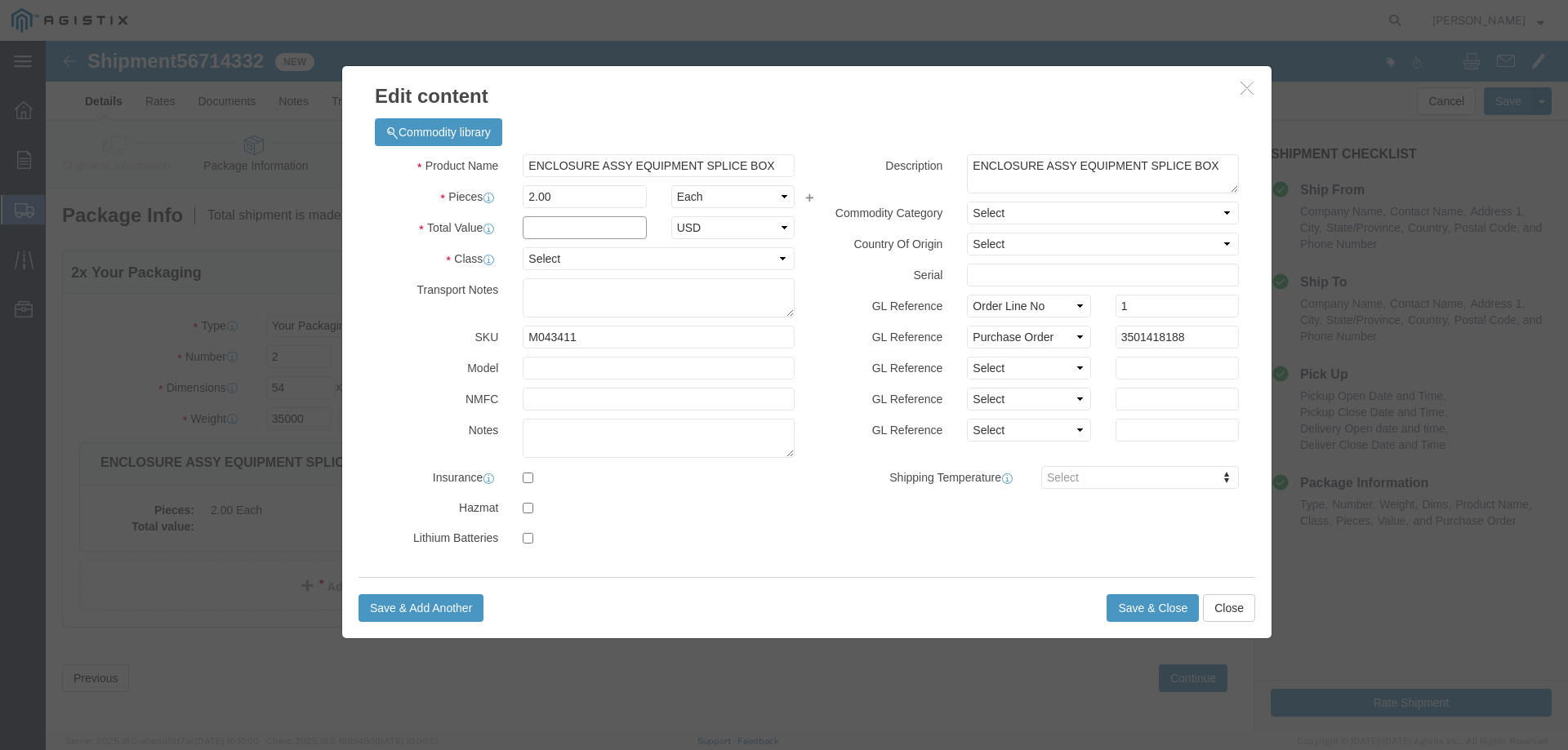
click input "text"
type input "1"
click select "Select 50 55 60 65 70 85 92.5 100 125 175 250 300 400"
select select "55"
click select "Select 50 55 60 65 70 85 92.5 100 125 175 250 300 400"
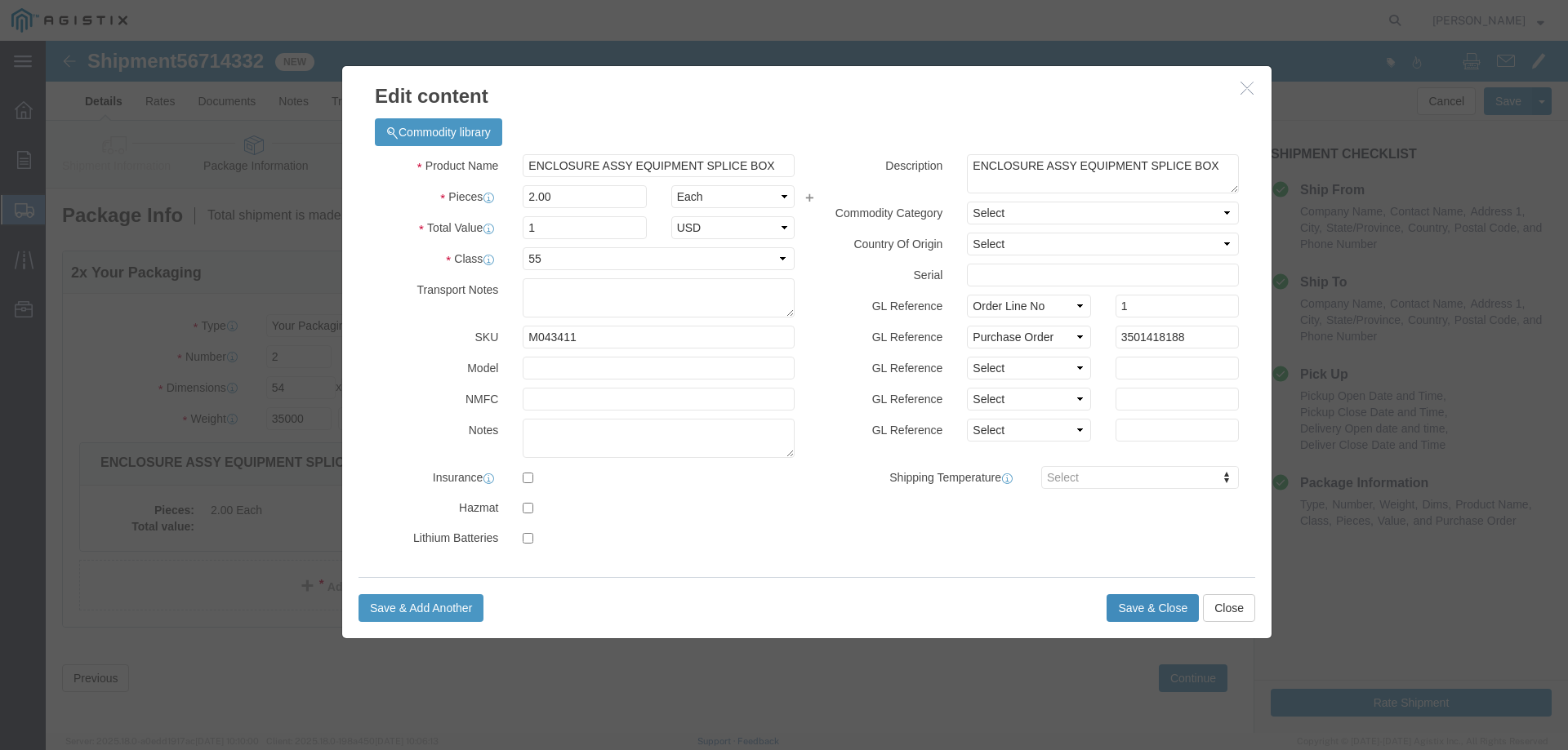
click button "Save & Close"
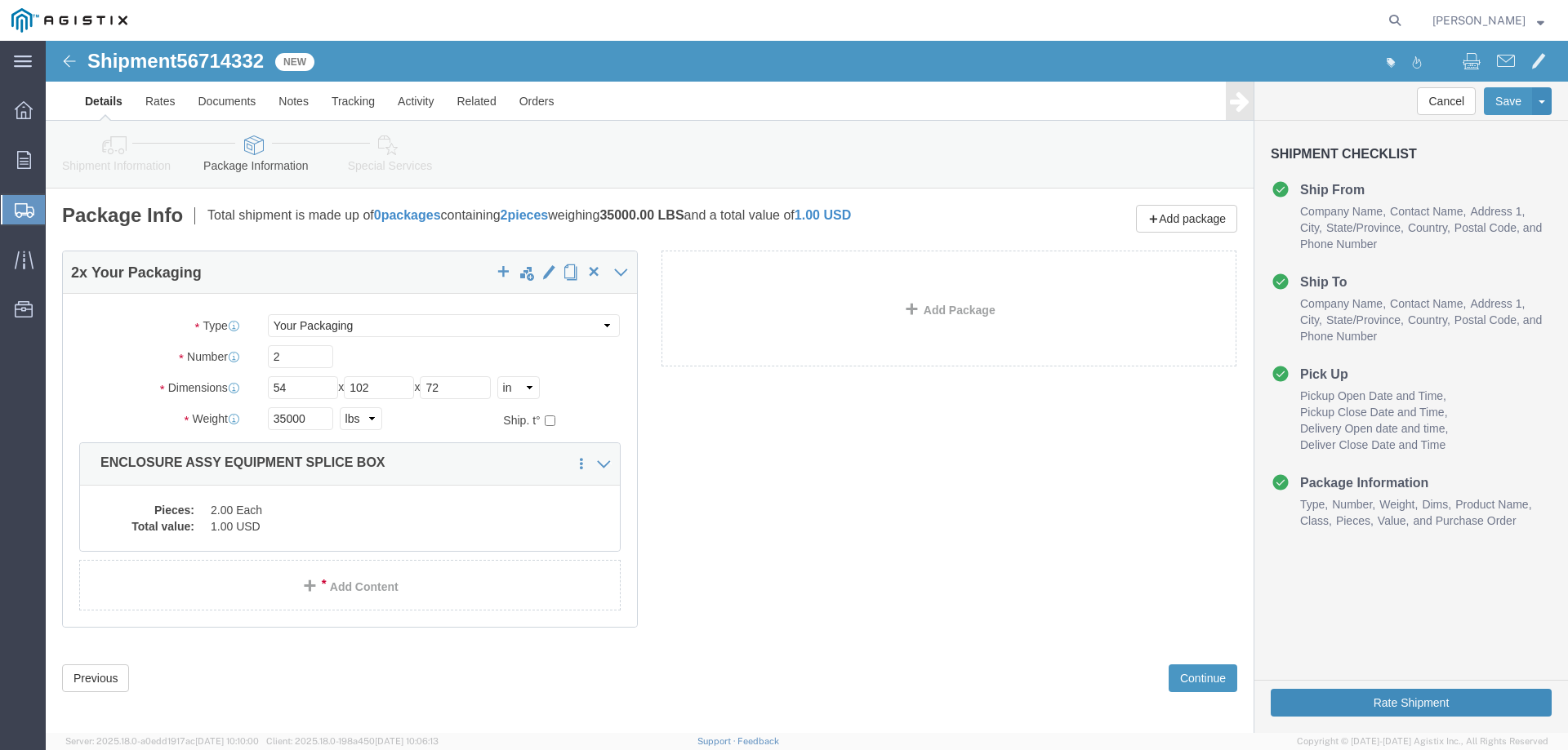
click button "Rate Shipment"
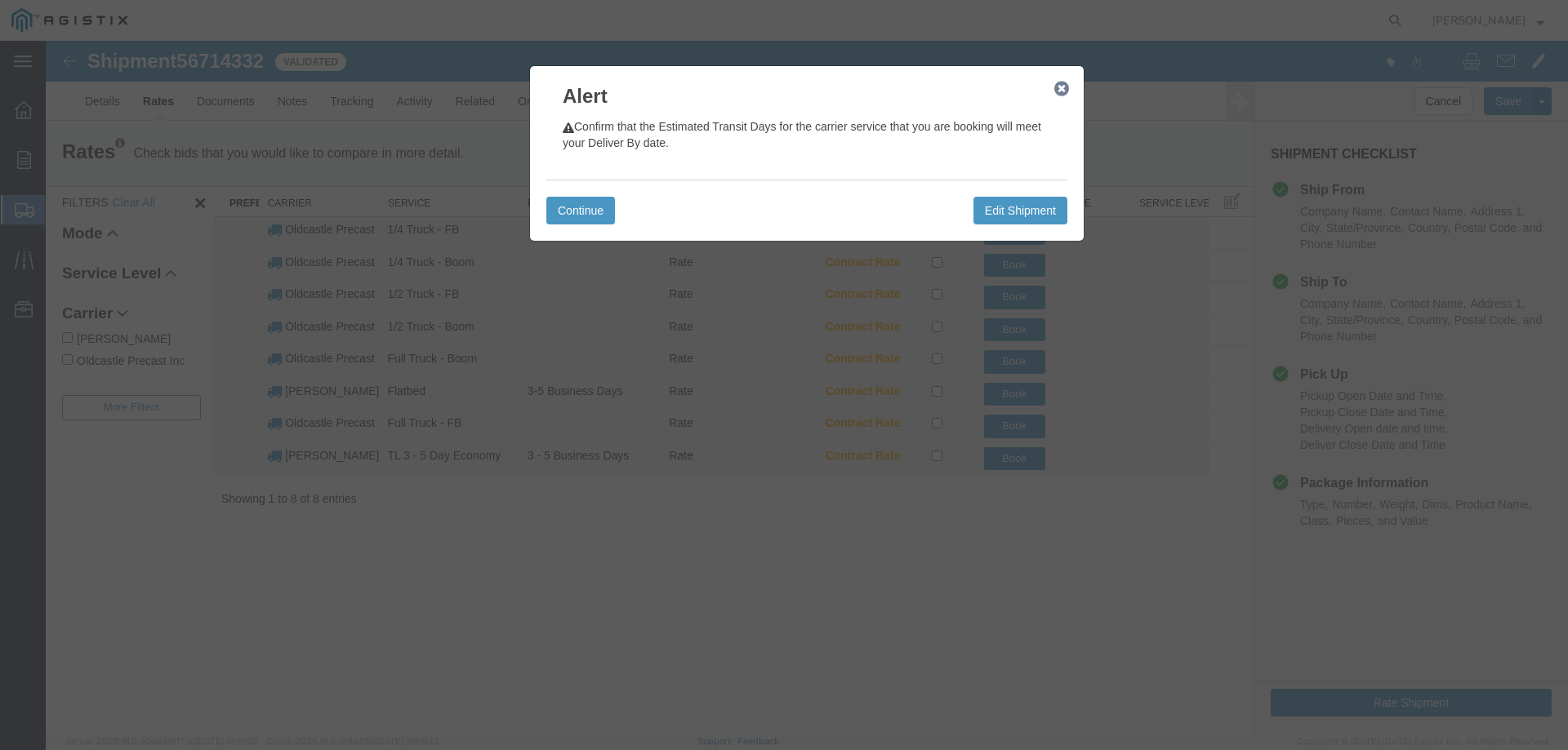
click at [1060, 88] on icon "button" at bounding box center [1061, 88] width 15 height 13
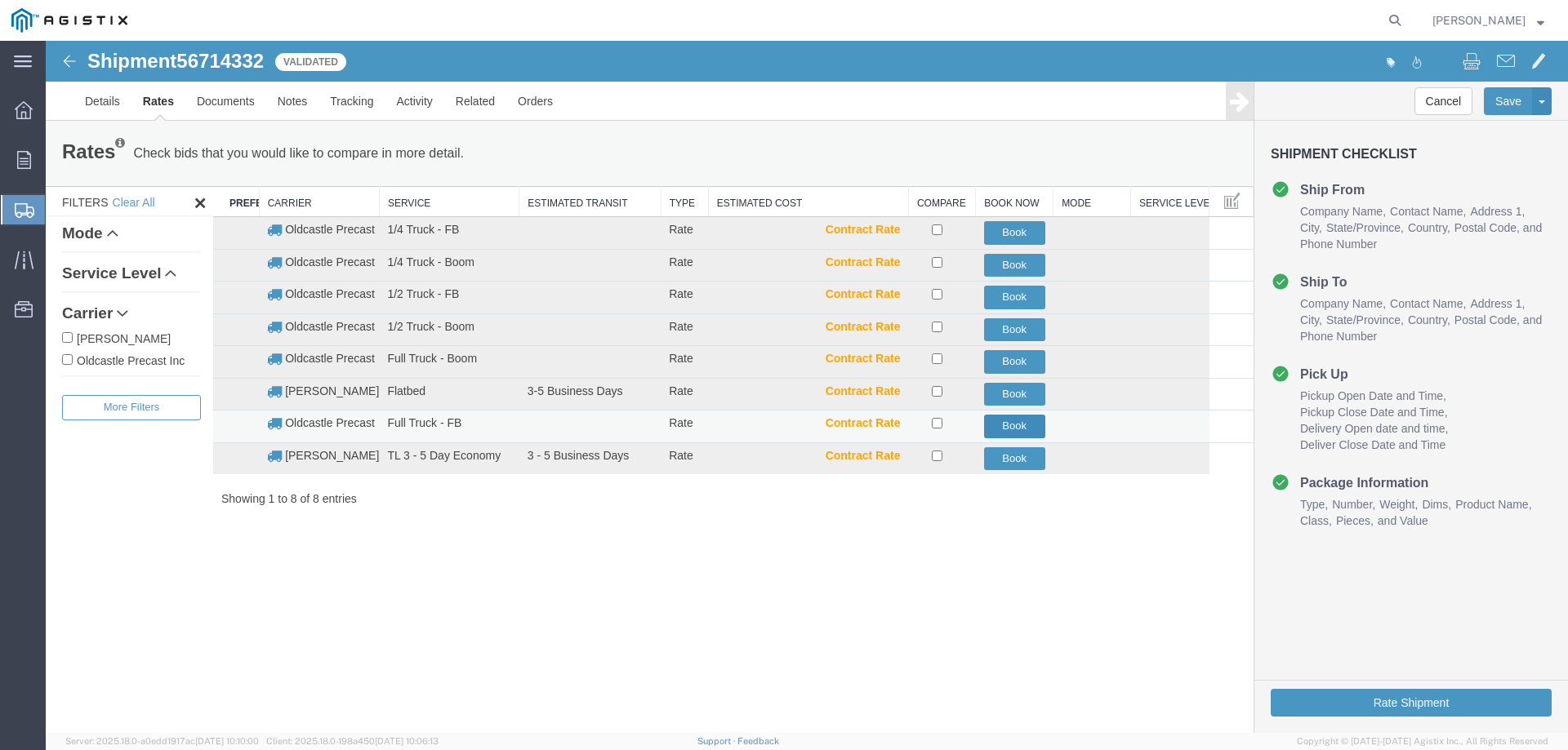
click at [1009, 427] on button "Book" at bounding box center [1014, 426] width 61 height 23
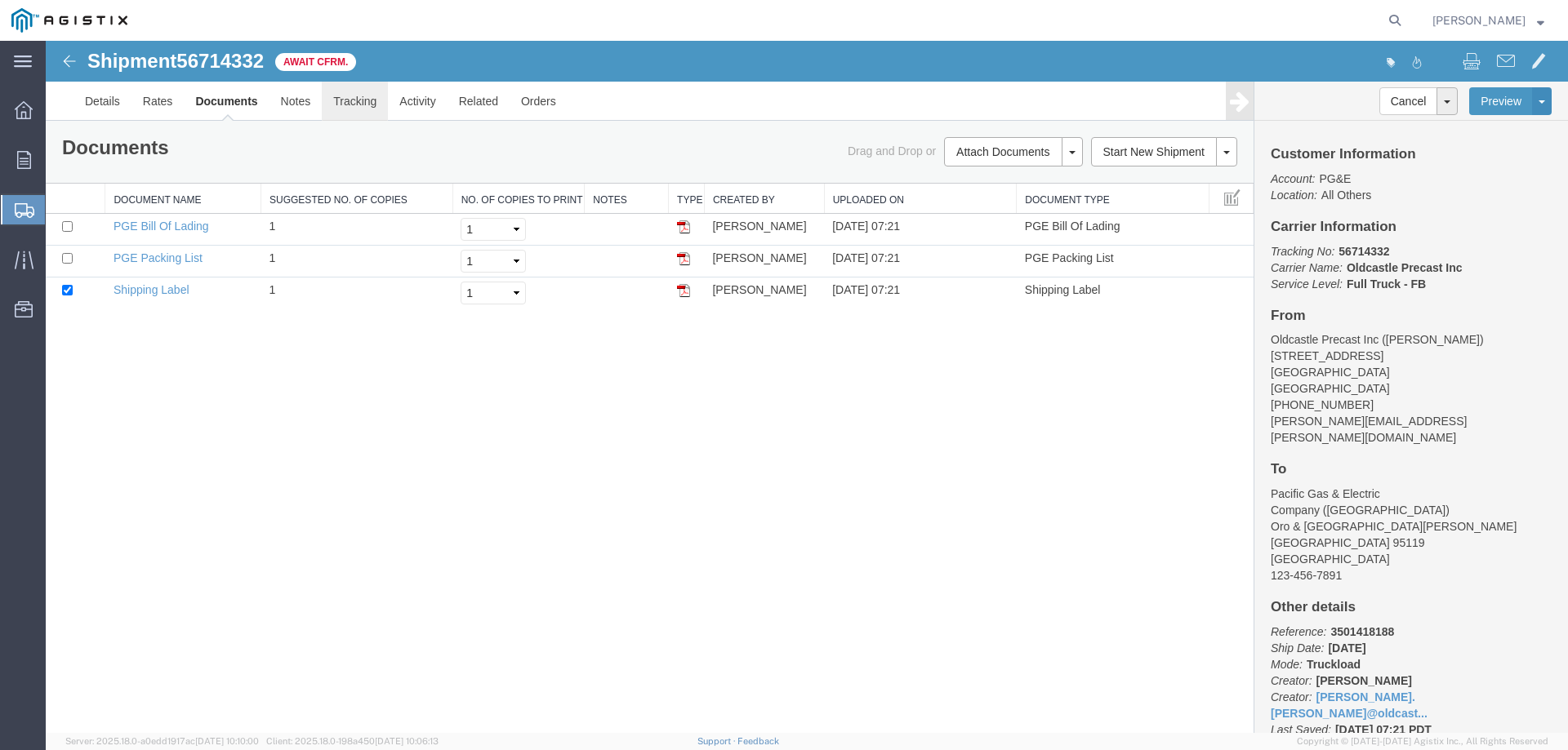
click at [355, 106] on link "Tracking" at bounding box center [355, 100] width 66 height 39
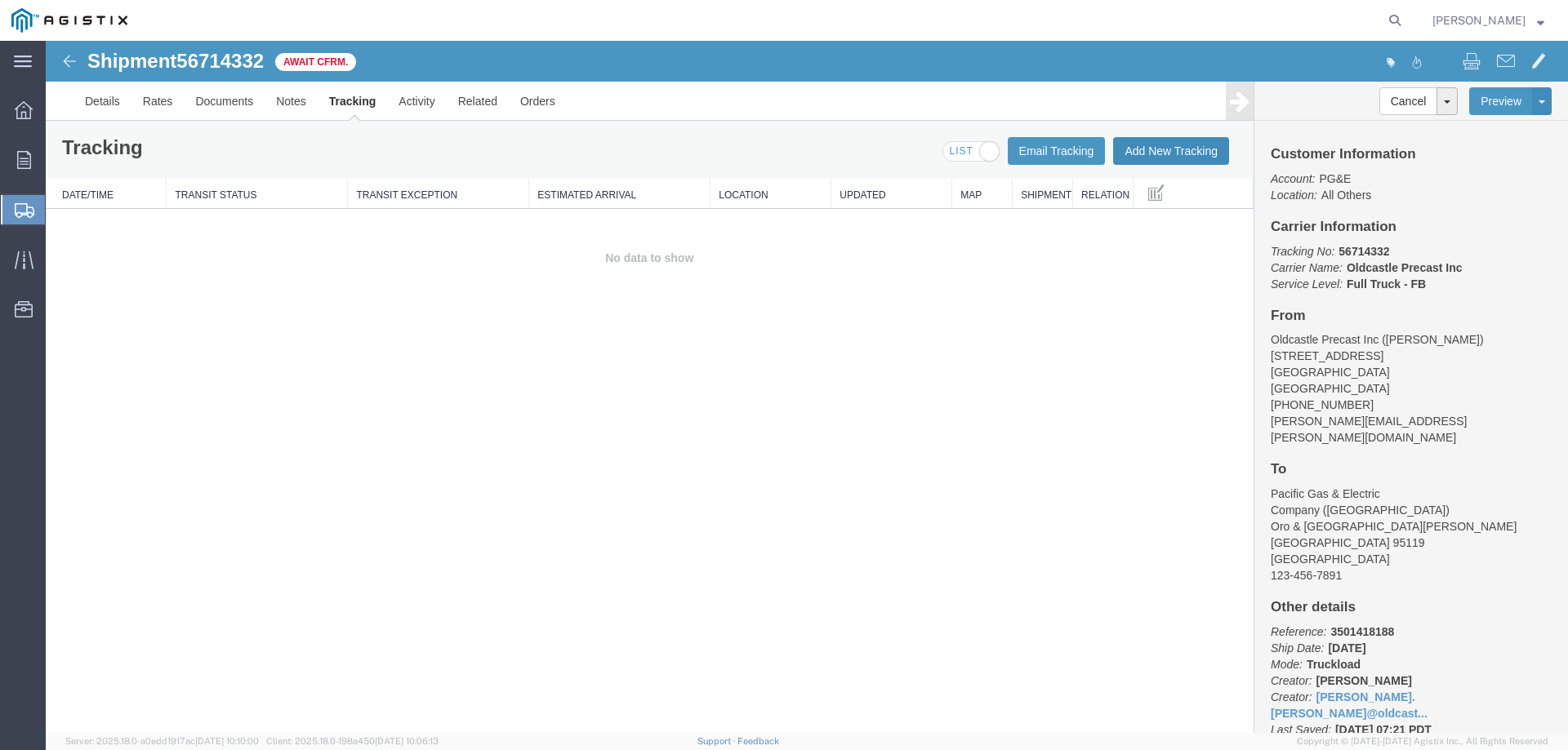
click at [1141, 148] on button "Add New Tracking" at bounding box center [1171, 151] width 116 height 28
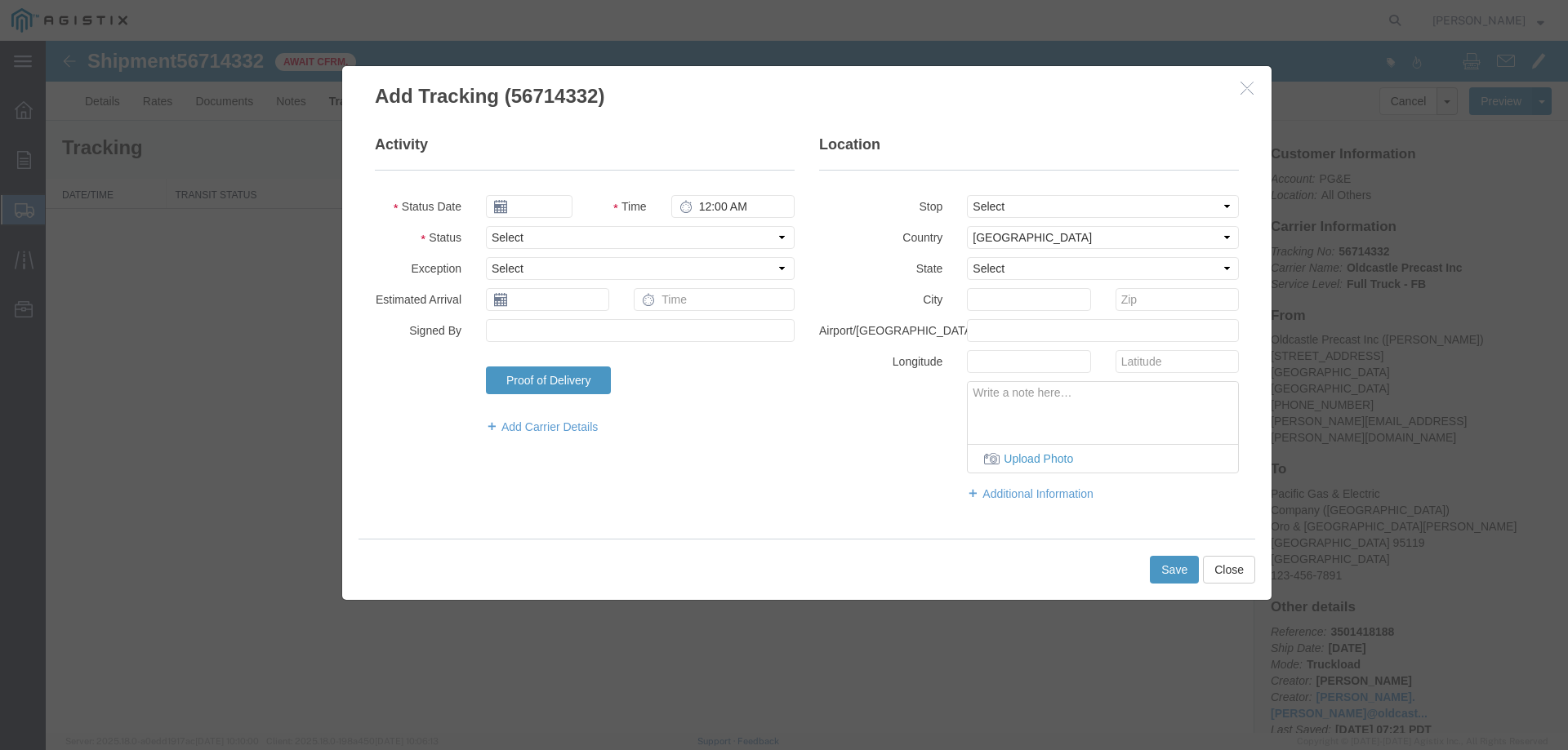
type input "[DATE]"
type input "8:00 AM"
click at [501, 239] on select "Select Arrival Notice Available Arrival Notice Imported Arrive at Delivery Loca…" at bounding box center [639, 237] width 309 height 22
select select "DELIVRED"
click at [485, 226] on select "Select Arrival Notice Available Arrival Notice Imported Arrive at Delivery Loca…" at bounding box center [639, 237] width 309 height 22
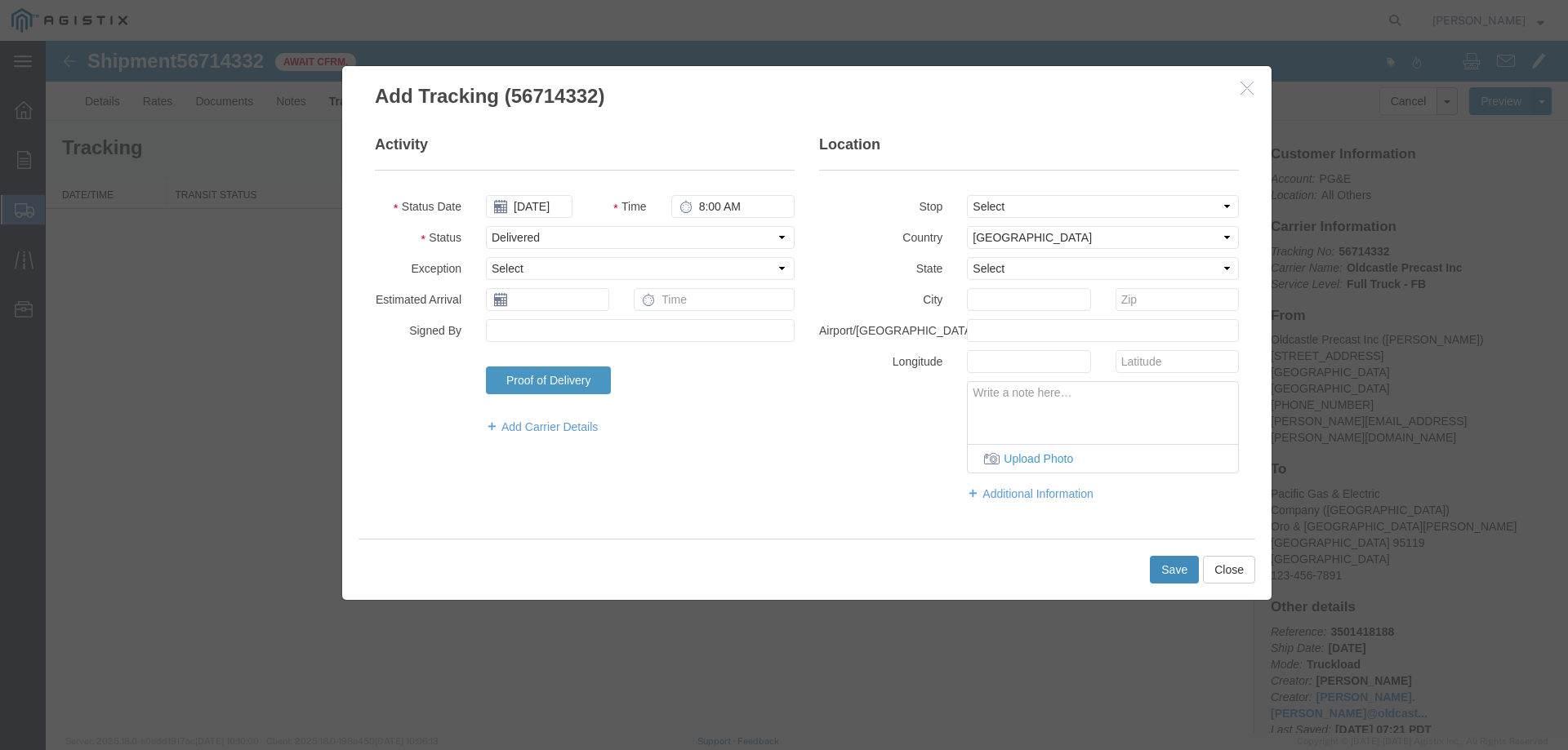
click at [1166, 573] on button "Save" at bounding box center [1174, 570] width 49 height 28
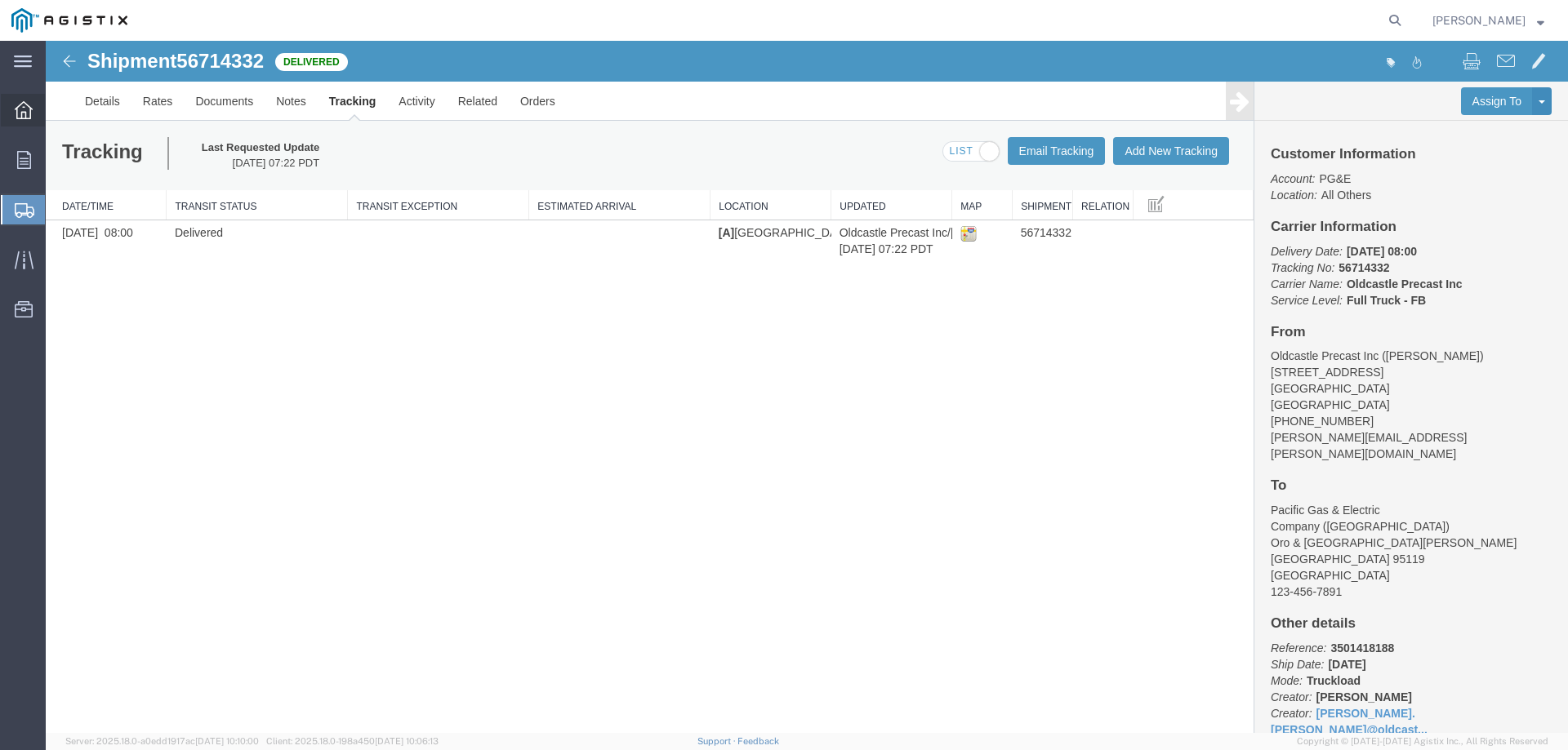
click at [17, 113] on icon at bounding box center [23, 110] width 18 height 18
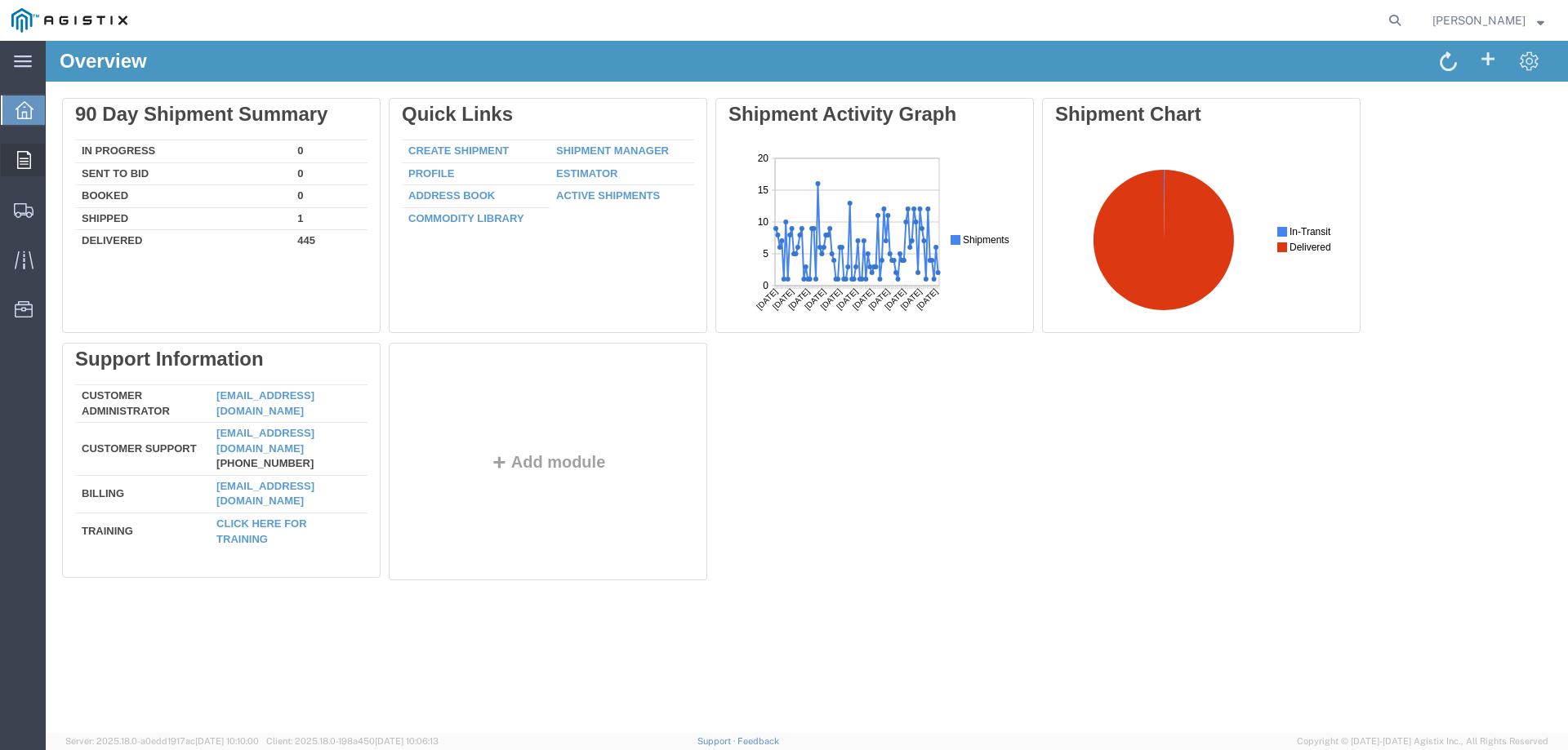
click at [15, 170] on div at bounding box center [23, 160] width 46 height 33
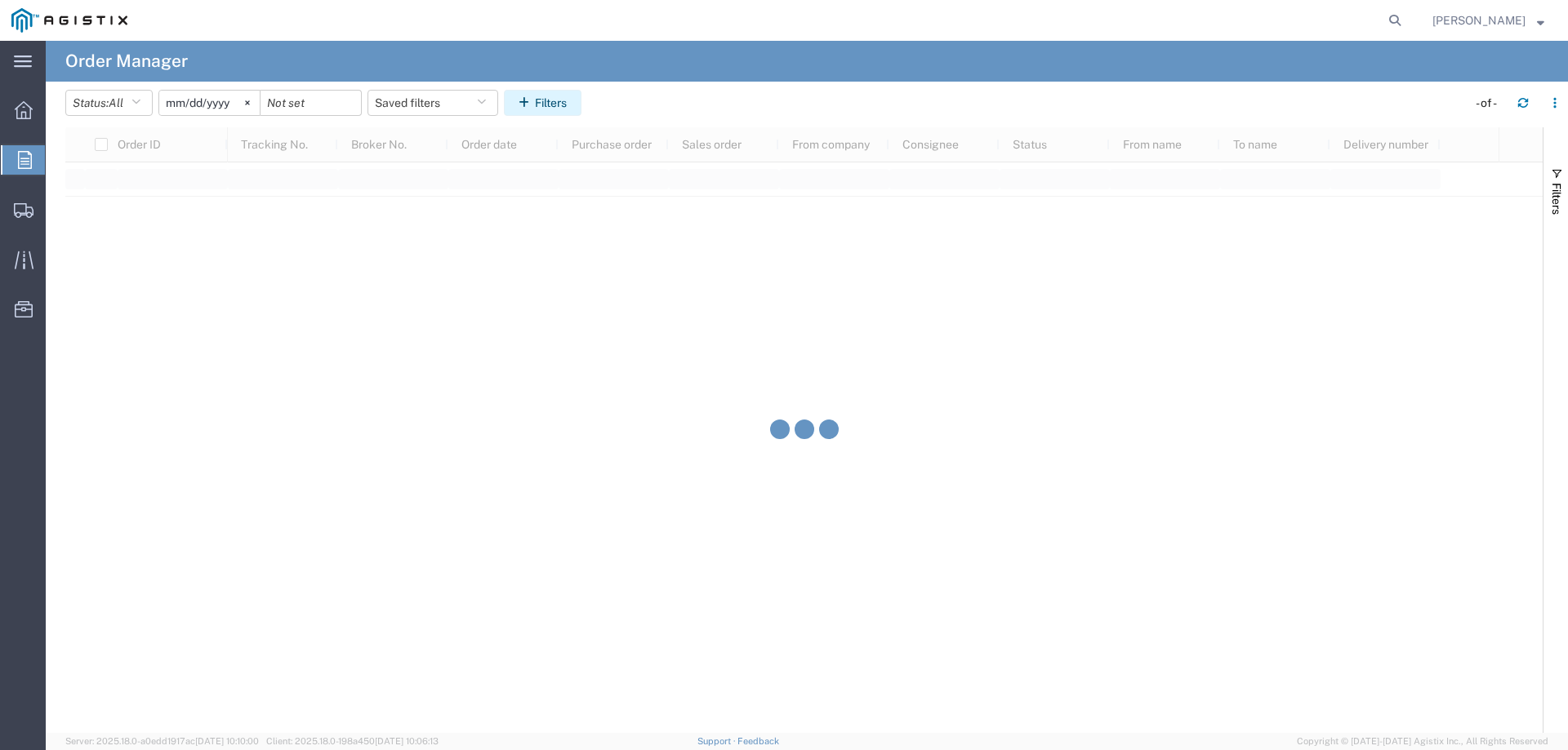
click at [548, 112] on button "Filters" at bounding box center [543, 103] width 78 height 26
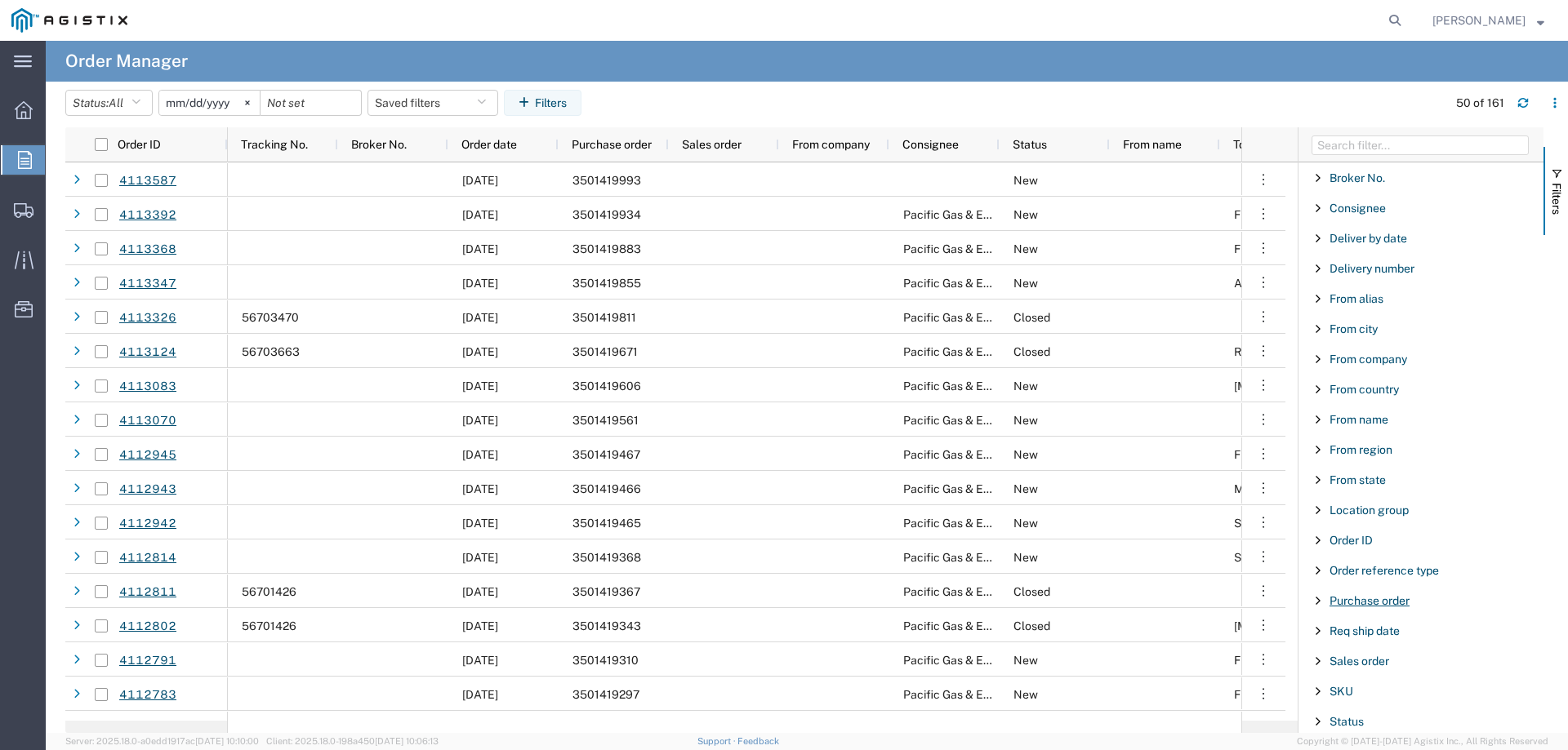
click at [1359, 597] on span "Purchase order" at bounding box center [1369, 600] width 80 height 13
click at [1354, 672] on input "Filter Value" at bounding box center [1426, 669] width 214 height 20
type input "3501419073"
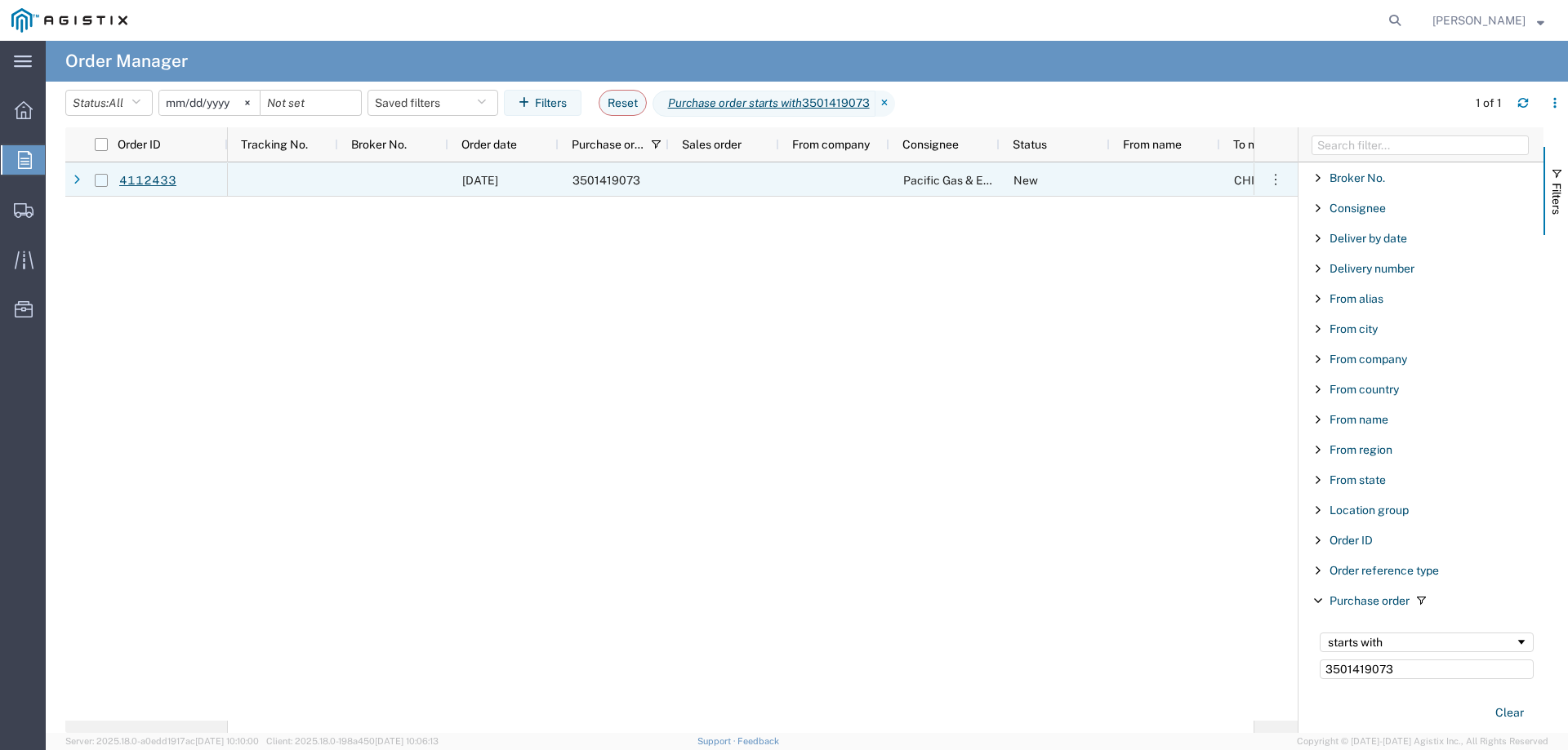
click at [102, 181] on input "Press Space to toggle row selection (unchecked)" at bounding box center [100, 180] width 13 height 13
checkbox input "true"
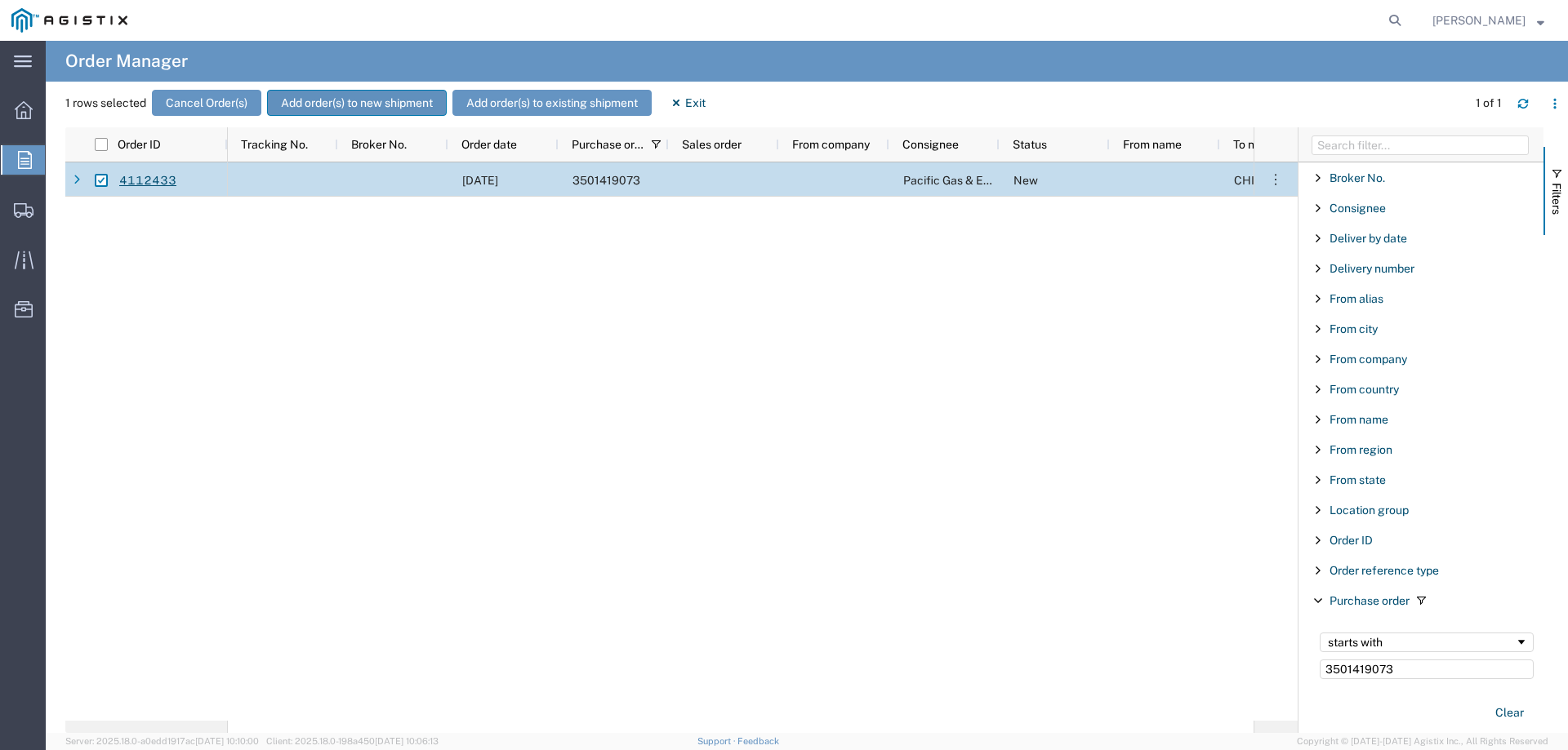
click at [325, 101] on button "Add order(s) to new shipment" at bounding box center [357, 103] width 180 height 26
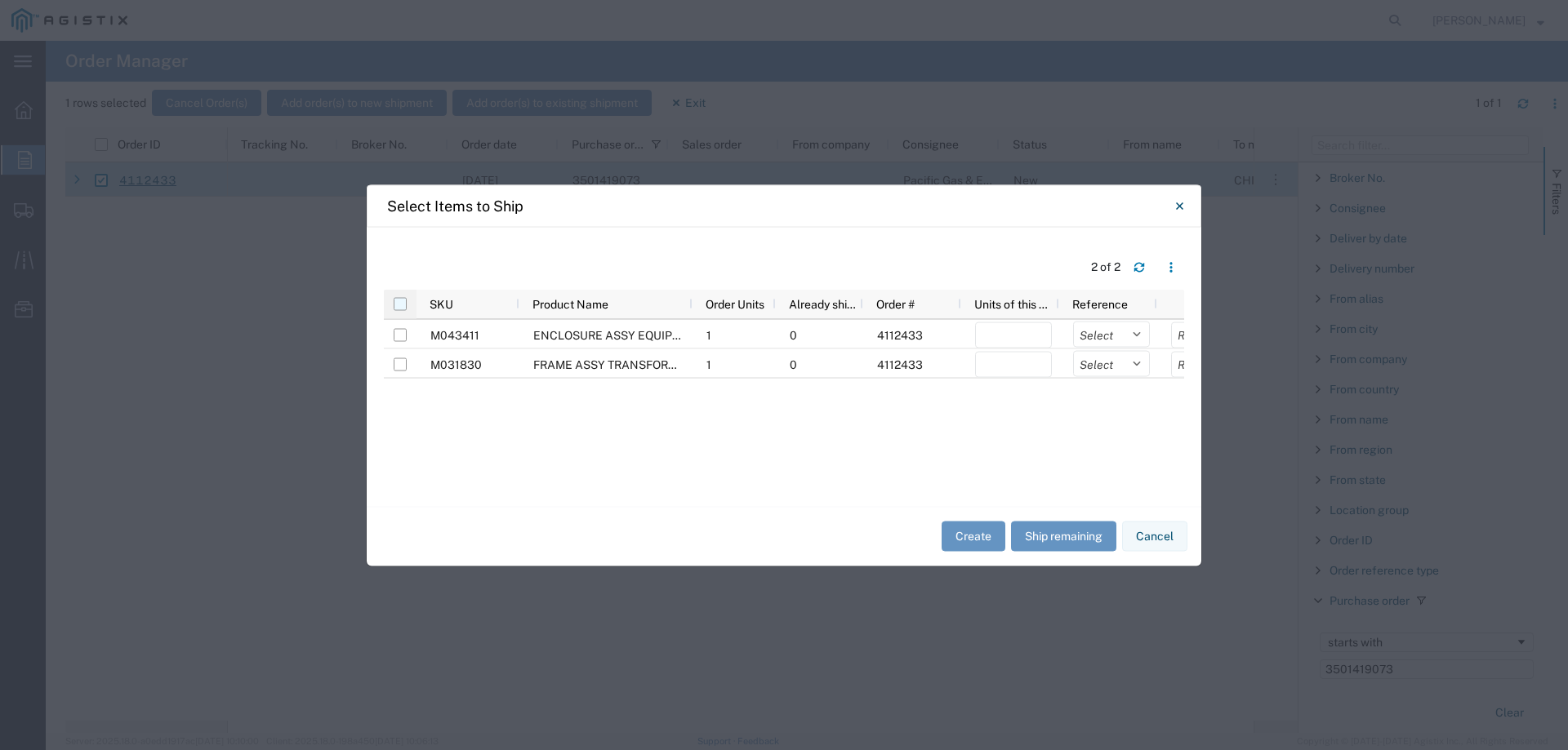
click at [404, 303] on input "checkbox" at bounding box center [400, 303] width 13 height 13
checkbox input "true"
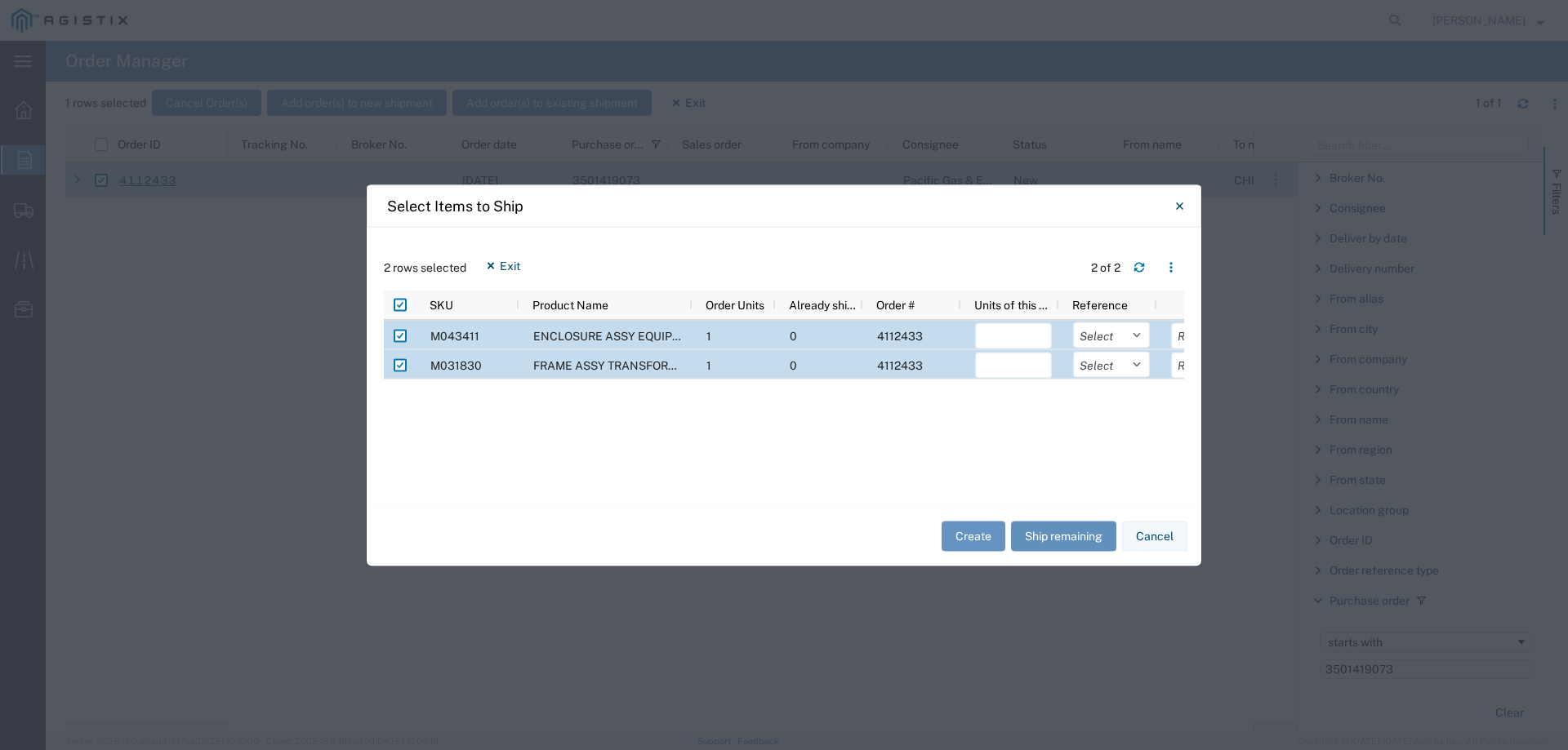
click at [1064, 527] on button "Ship remaining" at bounding box center [1064, 536] width 106 height 30
type input "1"
click at [1080, 334] on select "Select Purchase Order Delivery Number" at bounding box center [1111, 335] width 77 height 26
select select "PURCHORD"
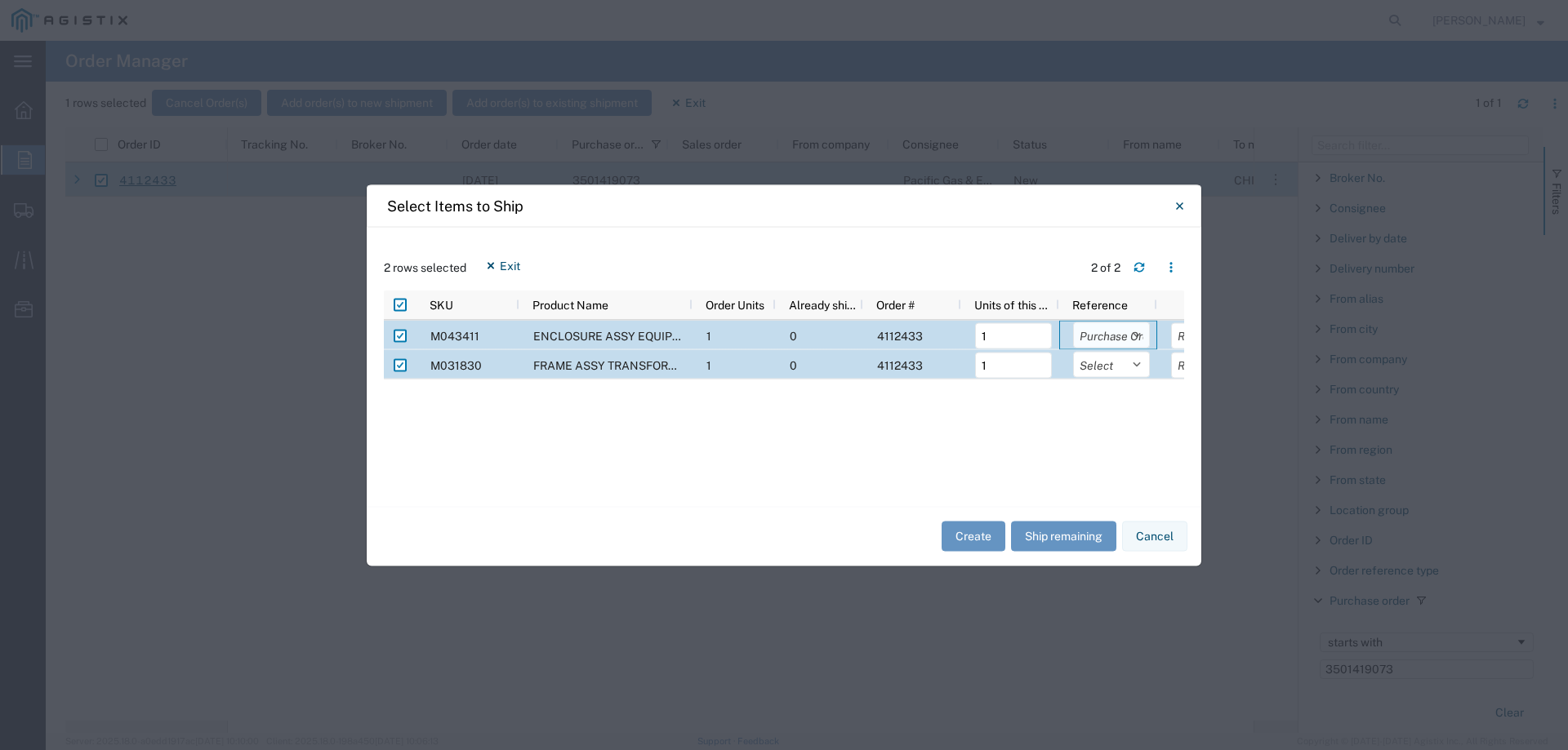
click at [1073, 322] on select "Select Purchase Order Delivery Number" at bounding box center [1111, 335] width 77 height 26
click at [1096, 368] on select "Select Purchase Order Delivery Number" at bounding box center [1111, 364] width 77 height 26
select select "PURCHORD"
click at [1073, 351] on select "Select Purchase Order Delivery Number" at bounding box center [1111, 364] width 77 height 26
click at [960, 533] on button "Create" at bounding box center [974, 536] width 64 height 30
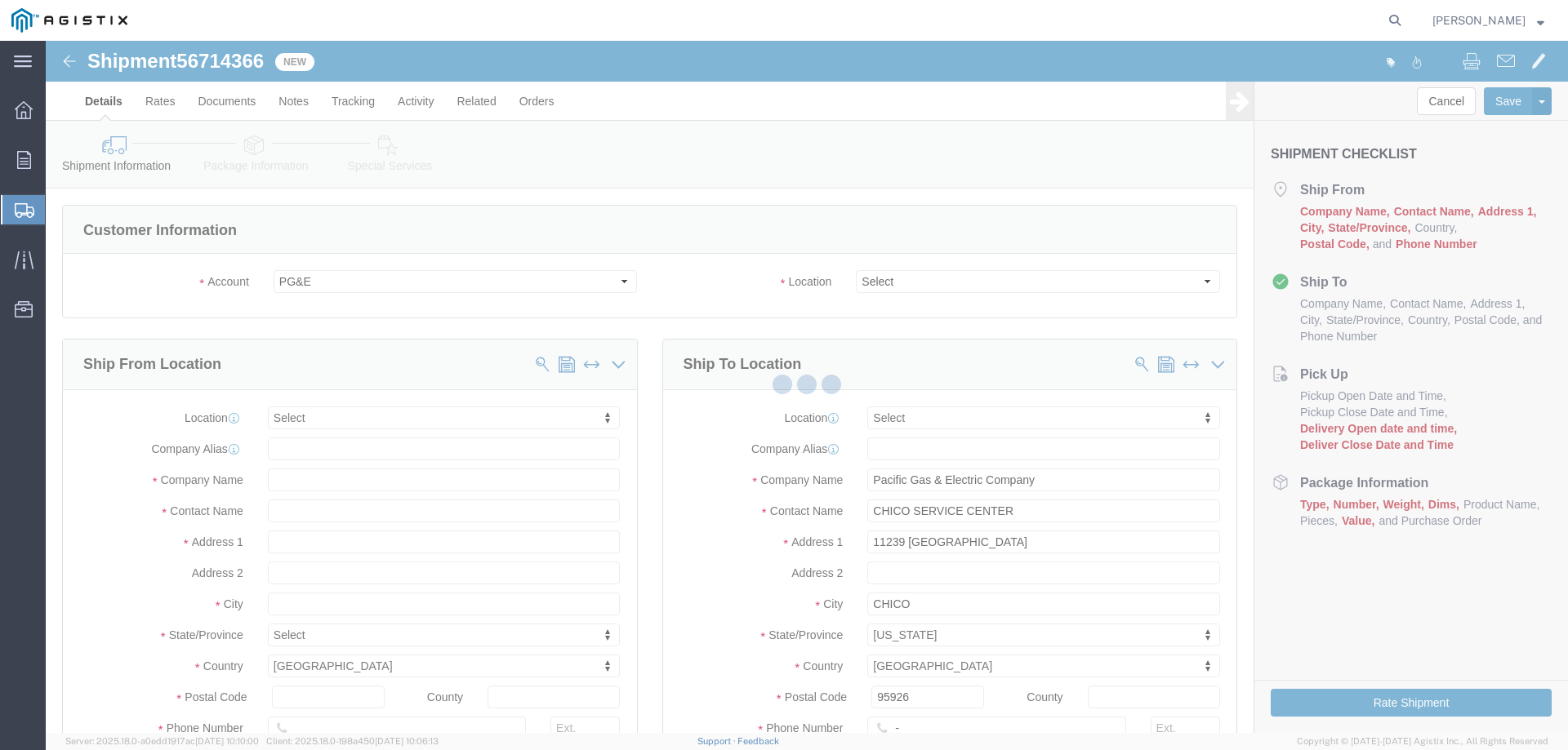
click at [919, 279] on div at bounding box center [806, 387] width 1522 height 692
select select
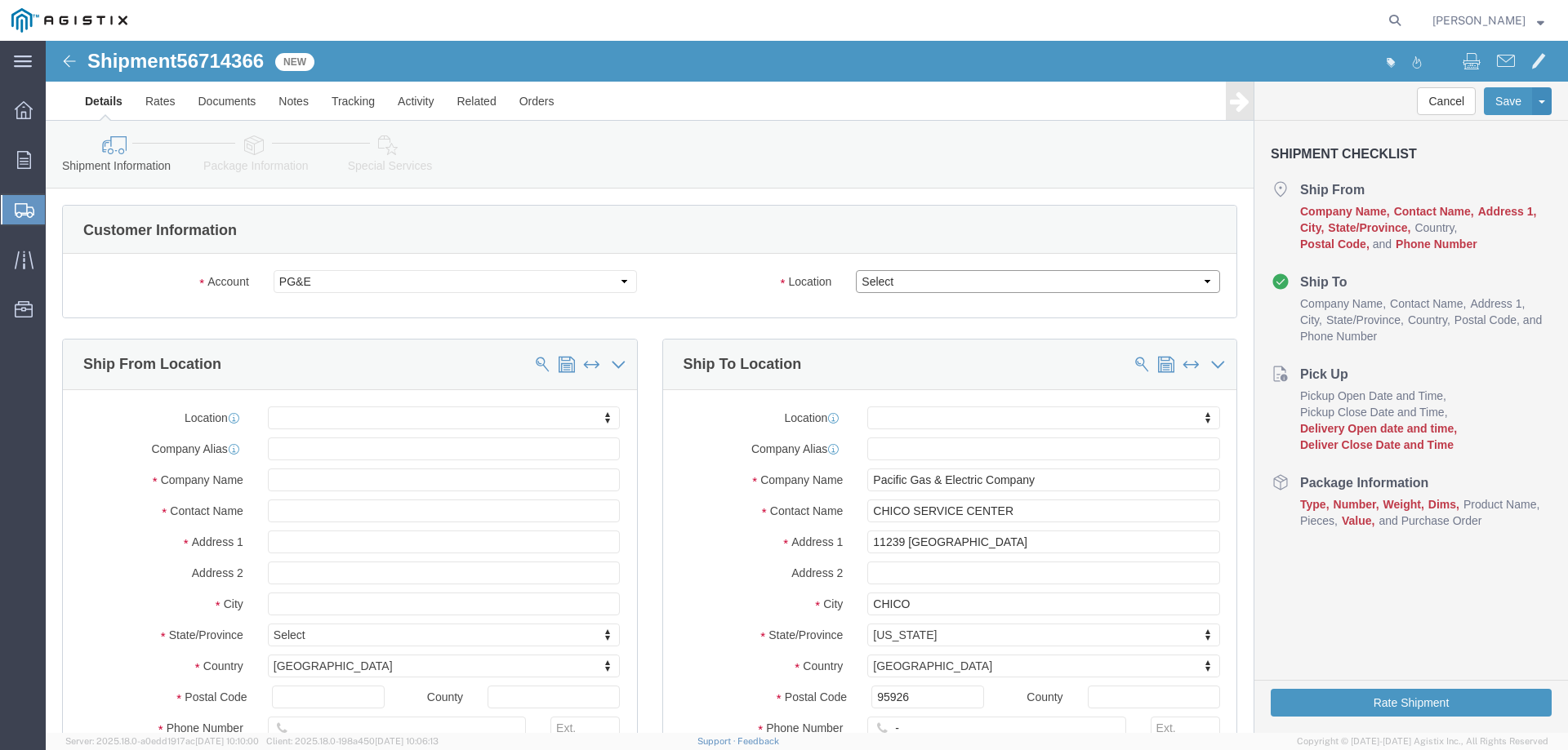
drag, startPoint x: 899, startPoint y: 281, endPoint x: 853, endPoint y: 240, distance: 61.6
click select "Select All Others [GEOGRAPHIC_DATA] [GEOGRAPHIC_DATA] [GEOGRAPHIC_DATA] [GEOGRA…"
select select "23082"
click select "Select All Others [GEOGRAPHIC_DATA] [GEOGRAPHIC_DATA] [GEOGRAPHIC_DATA] [GEOGRA…"
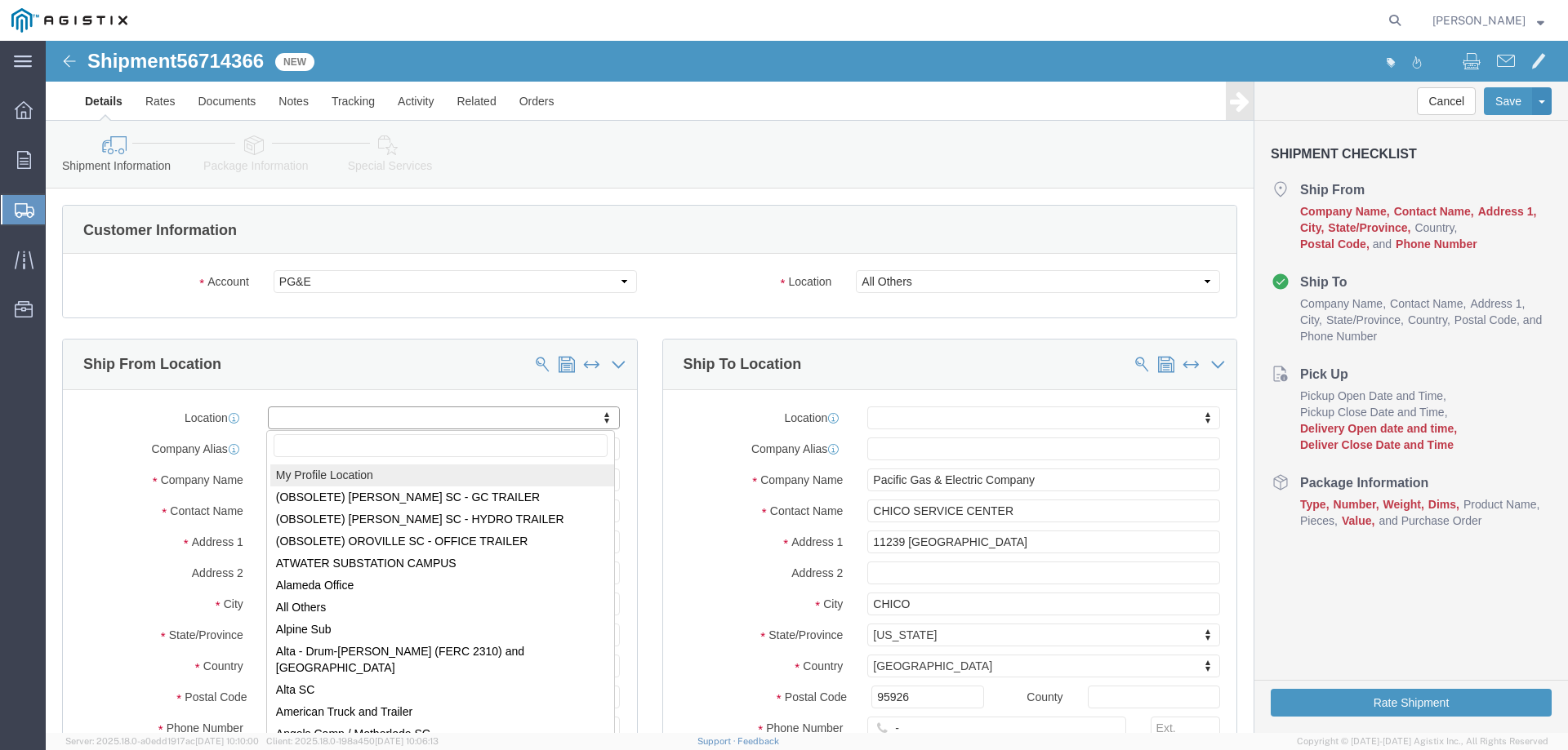
select select "MYPROFILE"
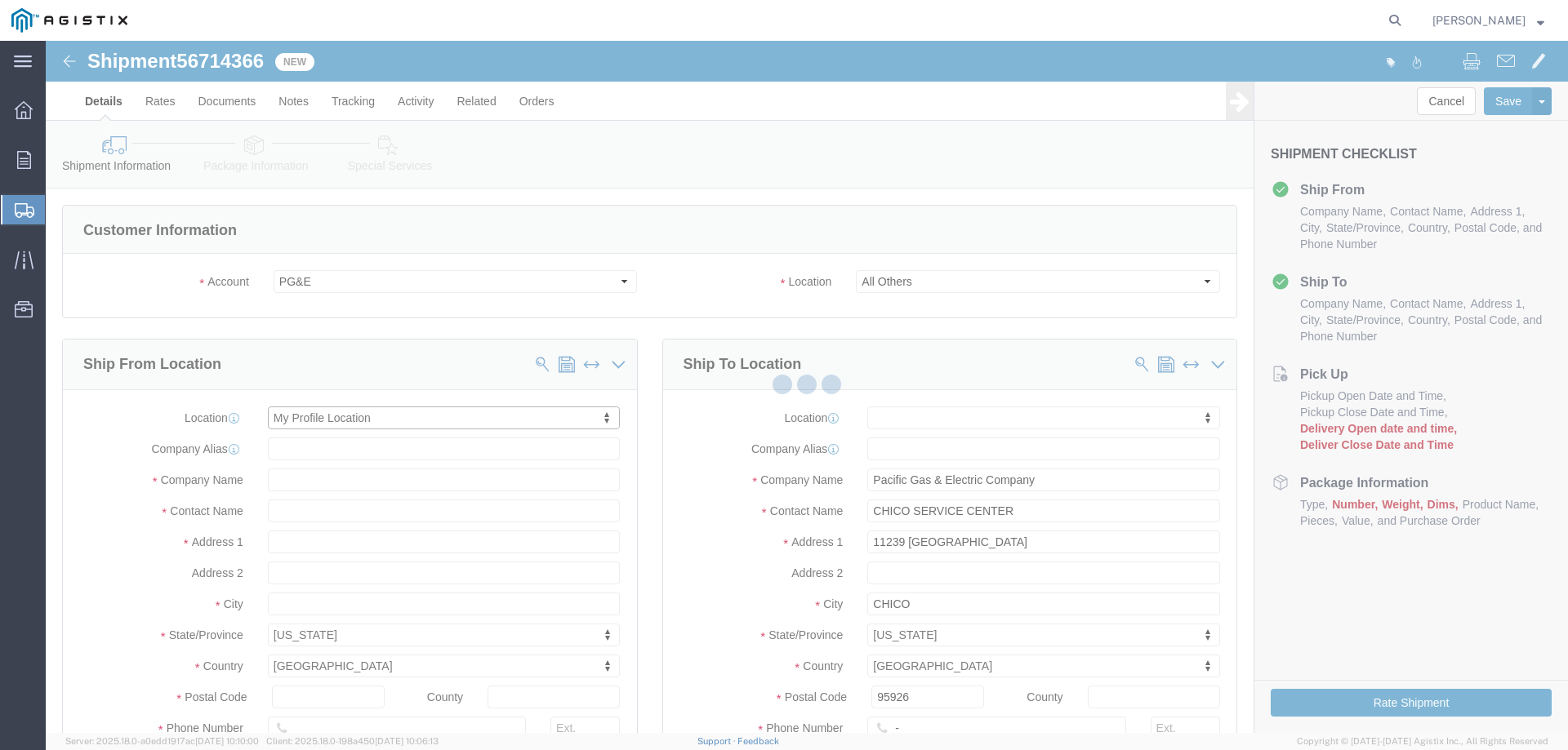
select select "CA"
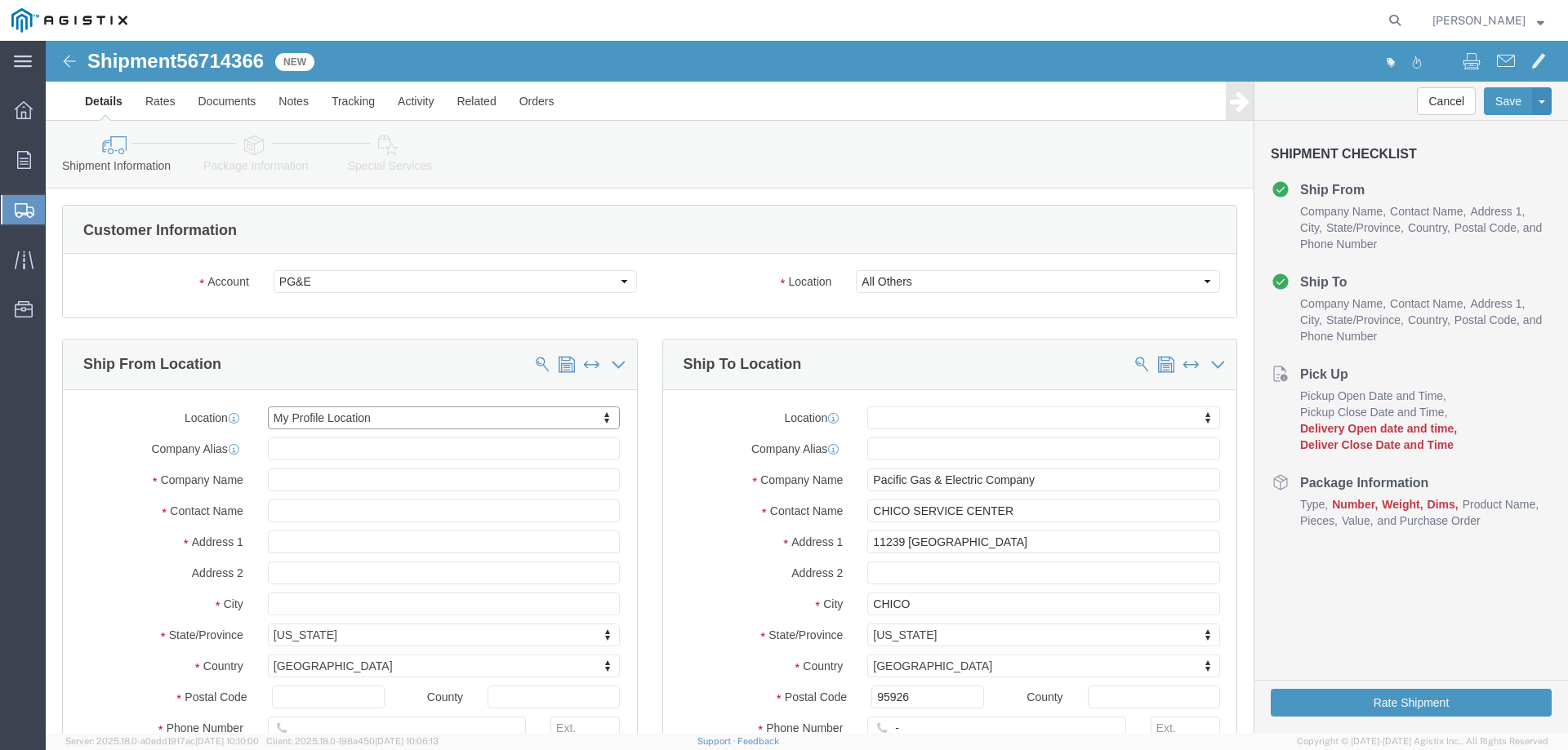
scroll to position [163, 0]
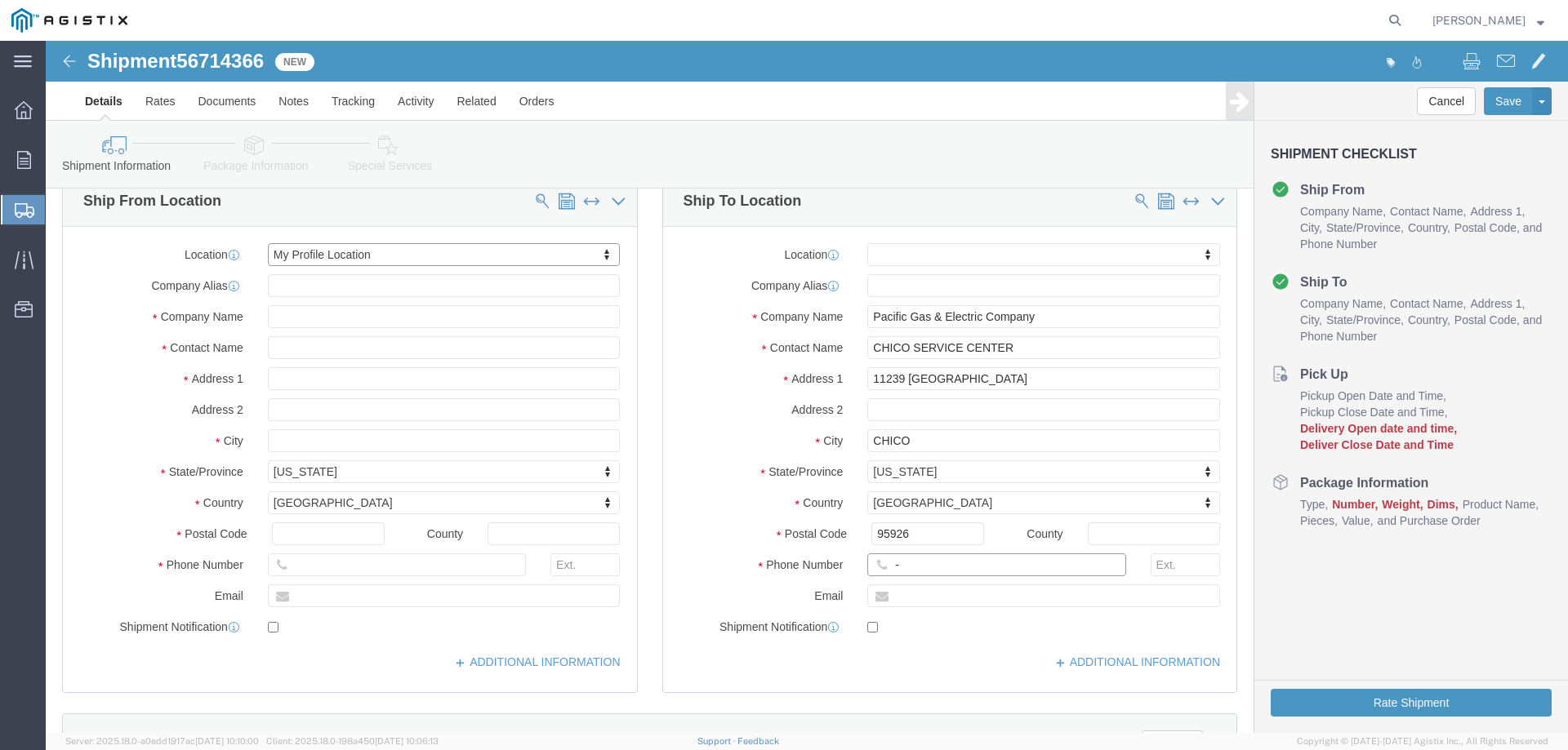
click input "-"
type input "123-456-7891"
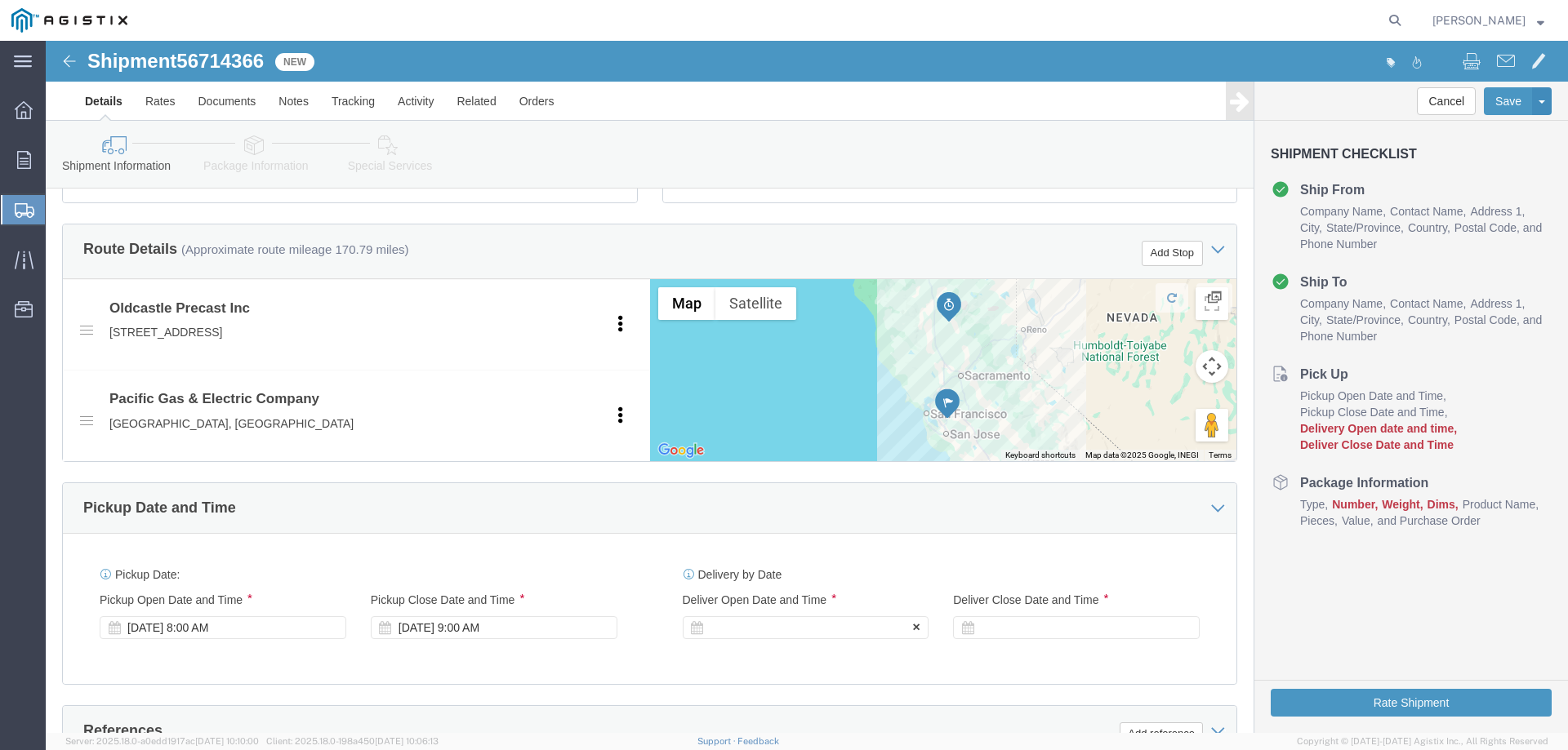
click div
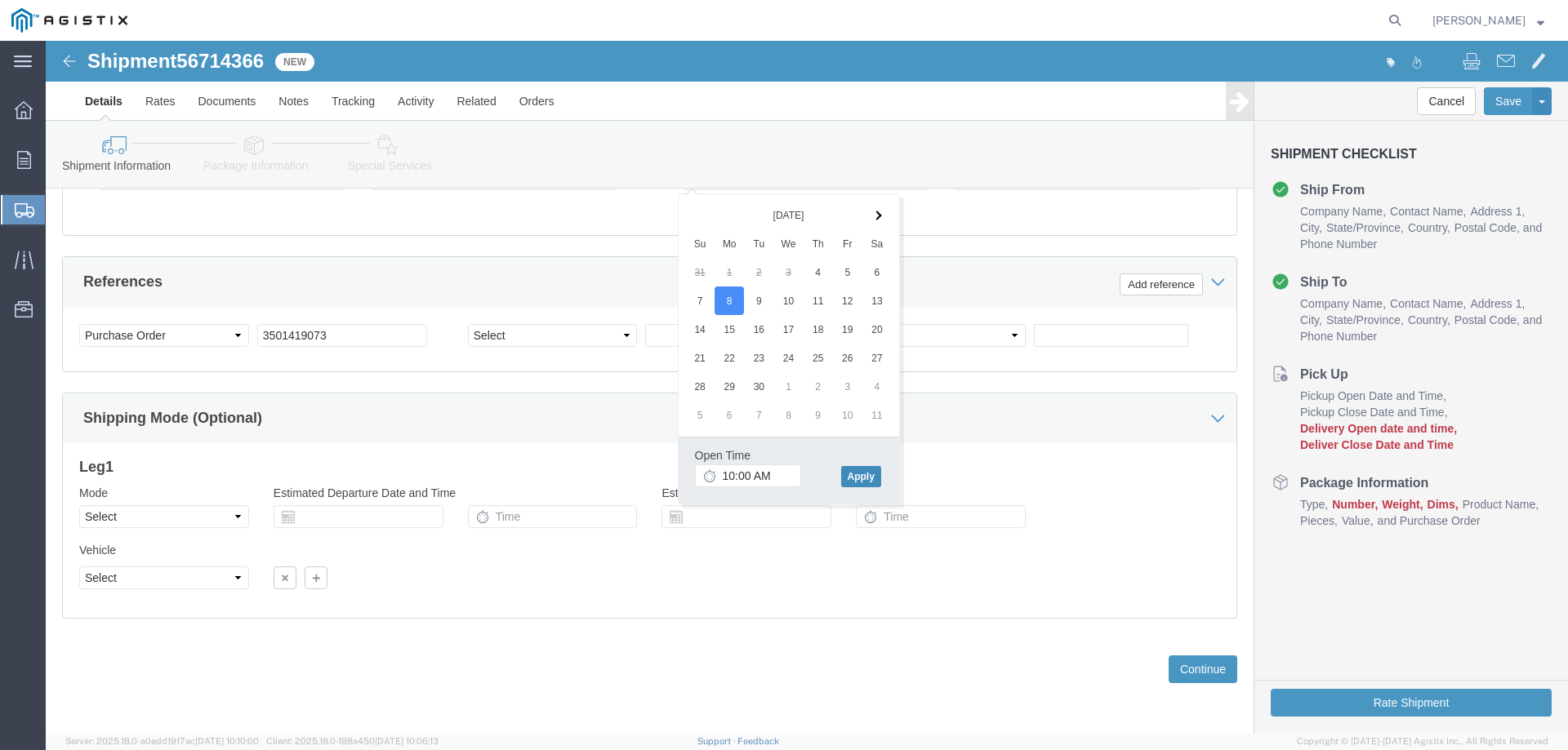
click button "Apply"
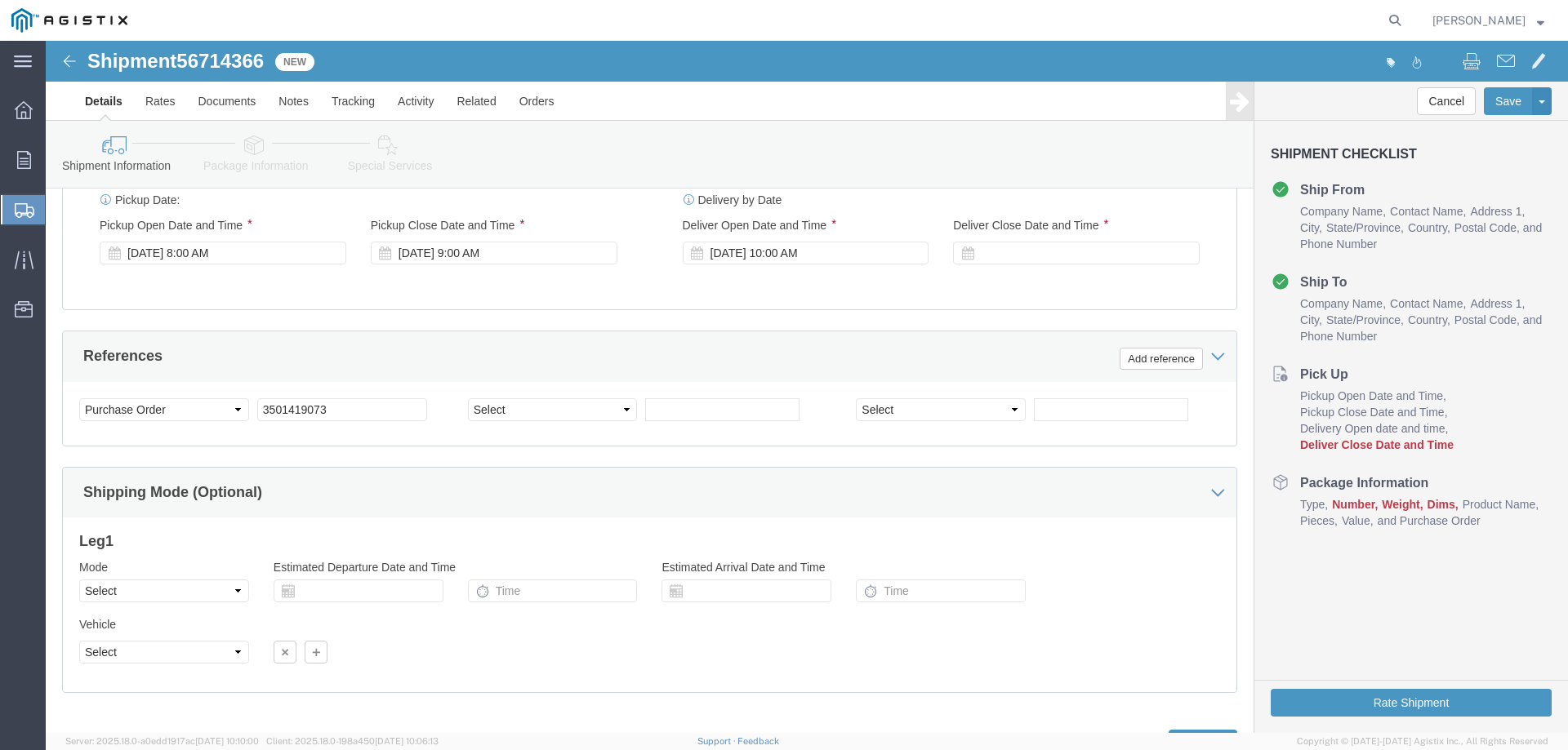
scroll to position [939, 0]
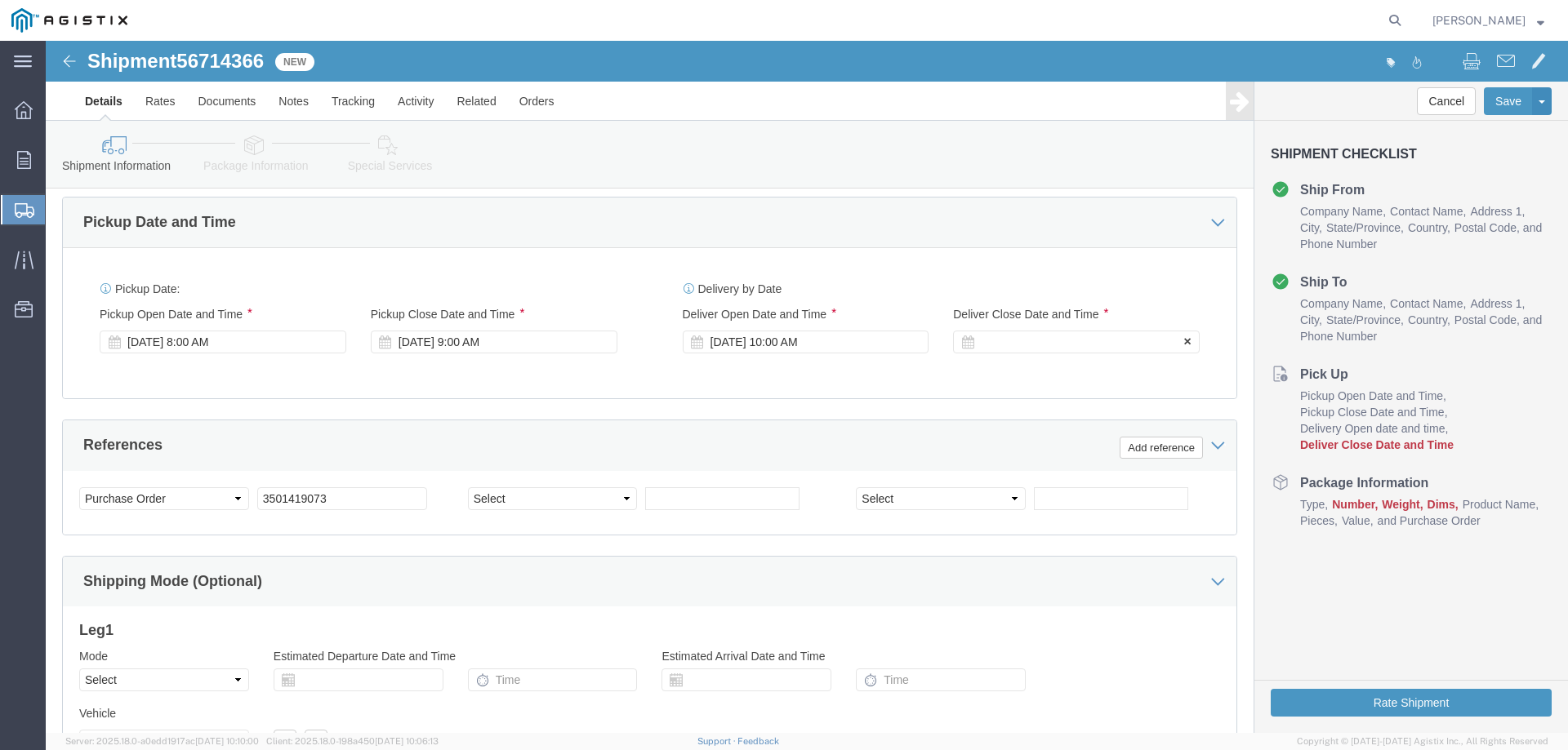
click div
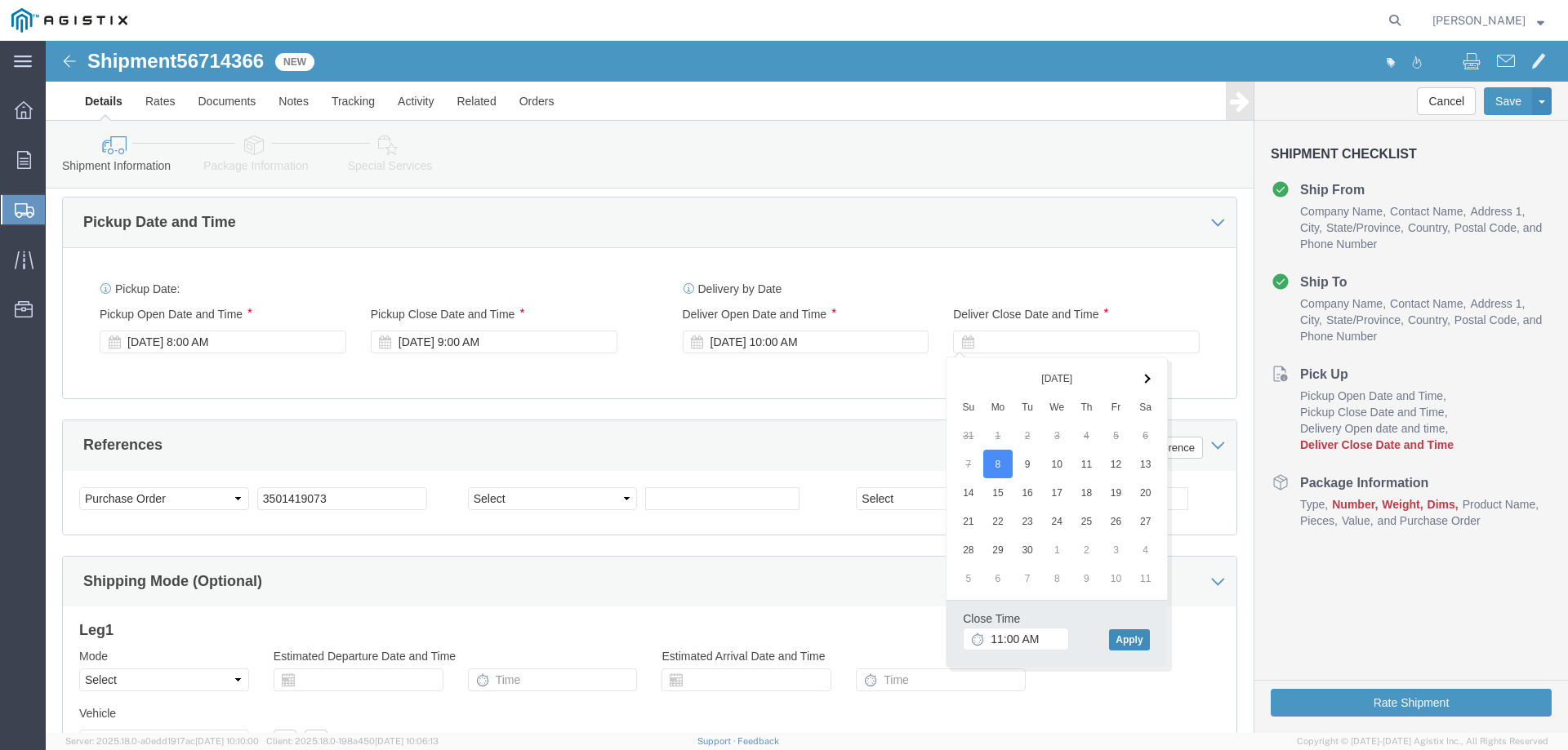
click button "Apply"
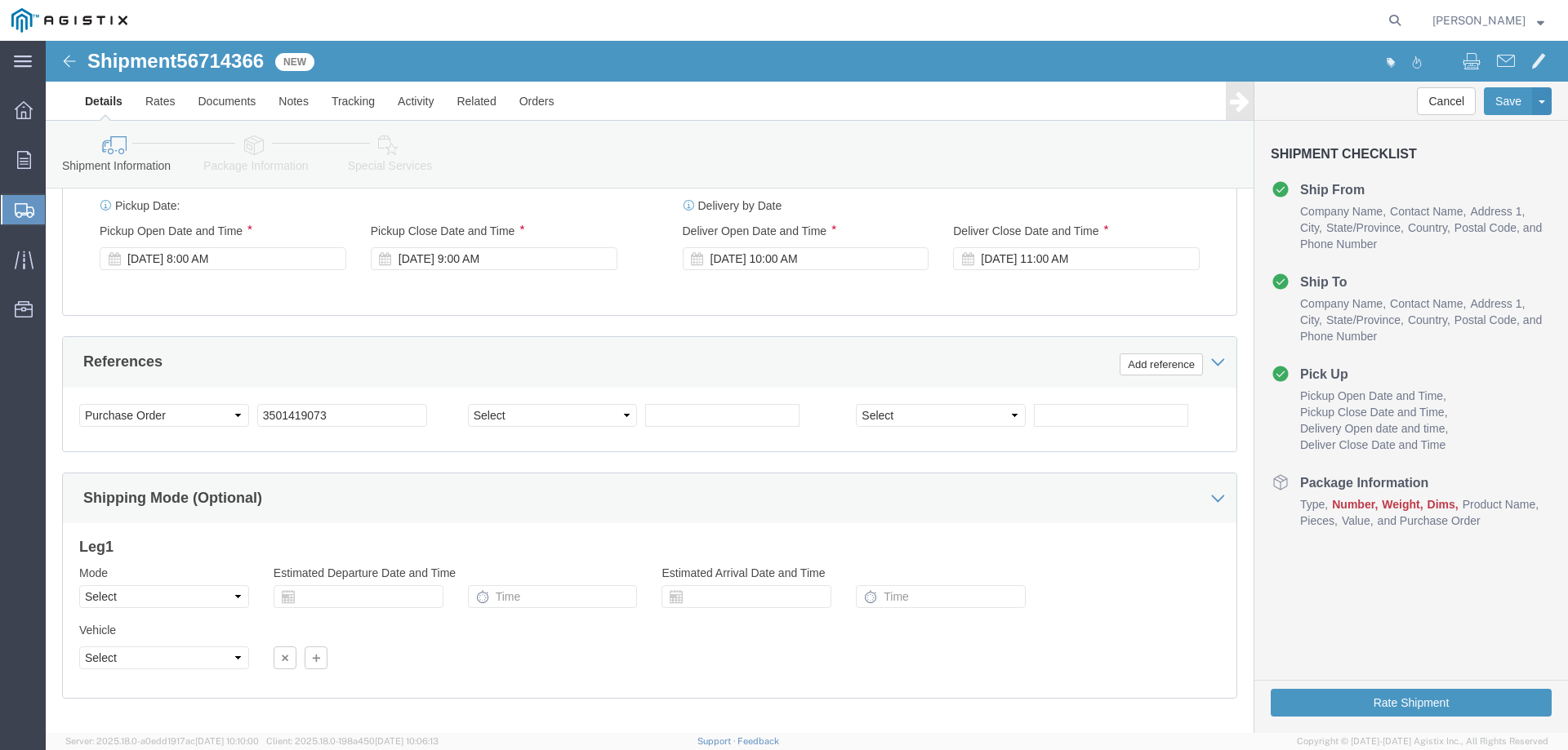
scroll to position [1102, 0]
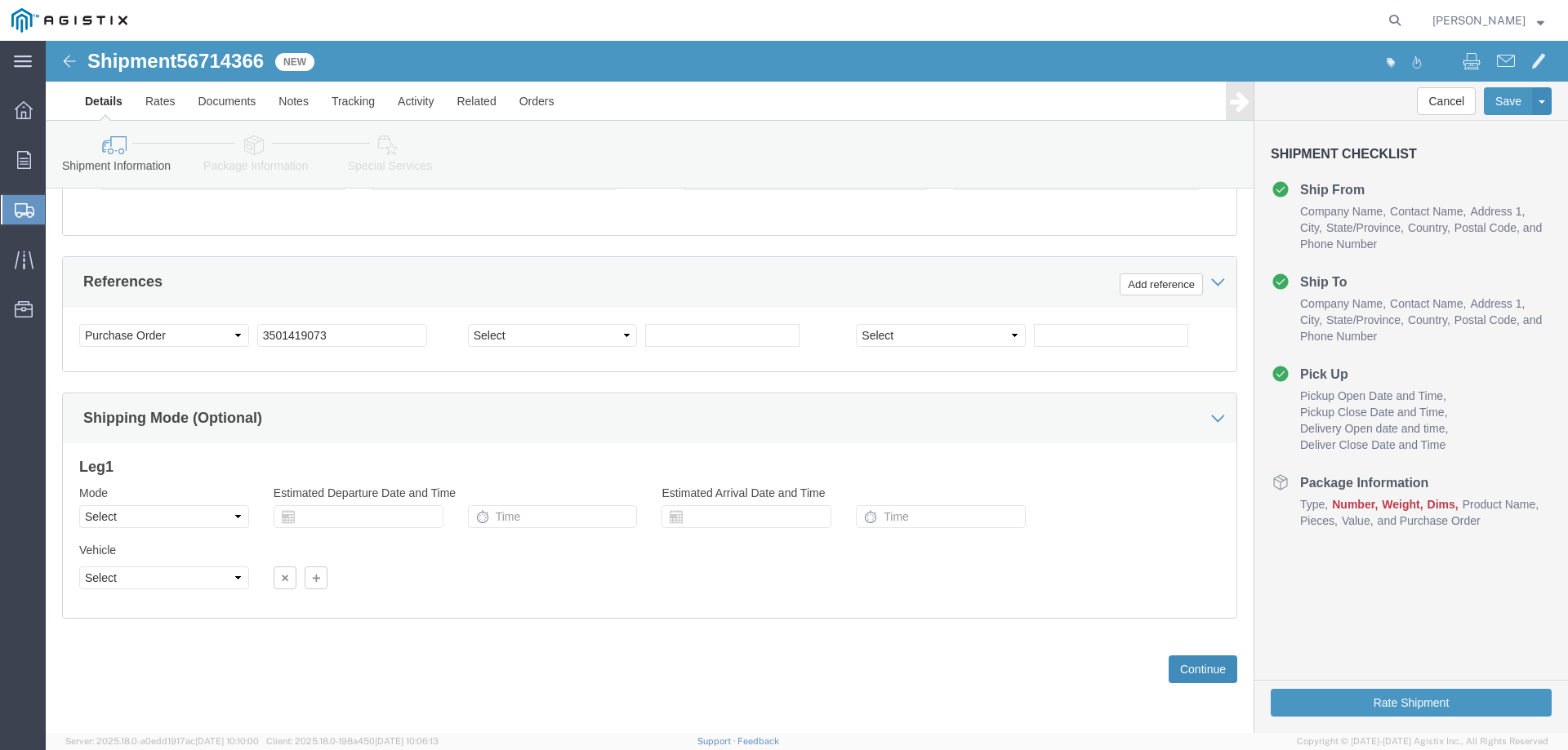
click button "Continue"
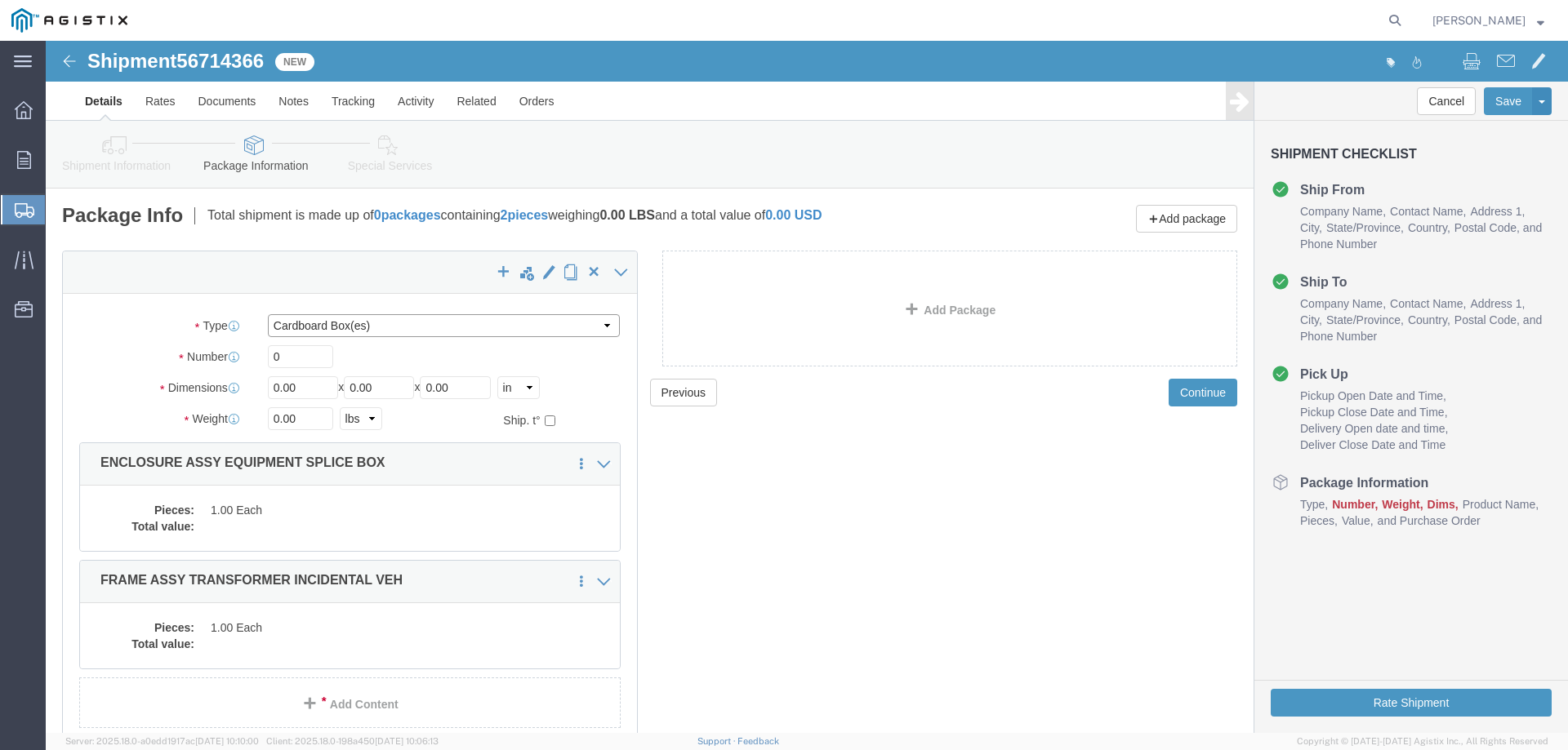
click select "Select Bulk Bundle(s) Cardboard Box(es) Carton(s) Crate(s) Drum(s) (Fiberboard)…"
select select "YRPK"
click select "Select Bulk Bundle(s) Cardboard Box(es) Carton(s) Crate(s) Drum(s) (Fiberboard)…"
click input "0"
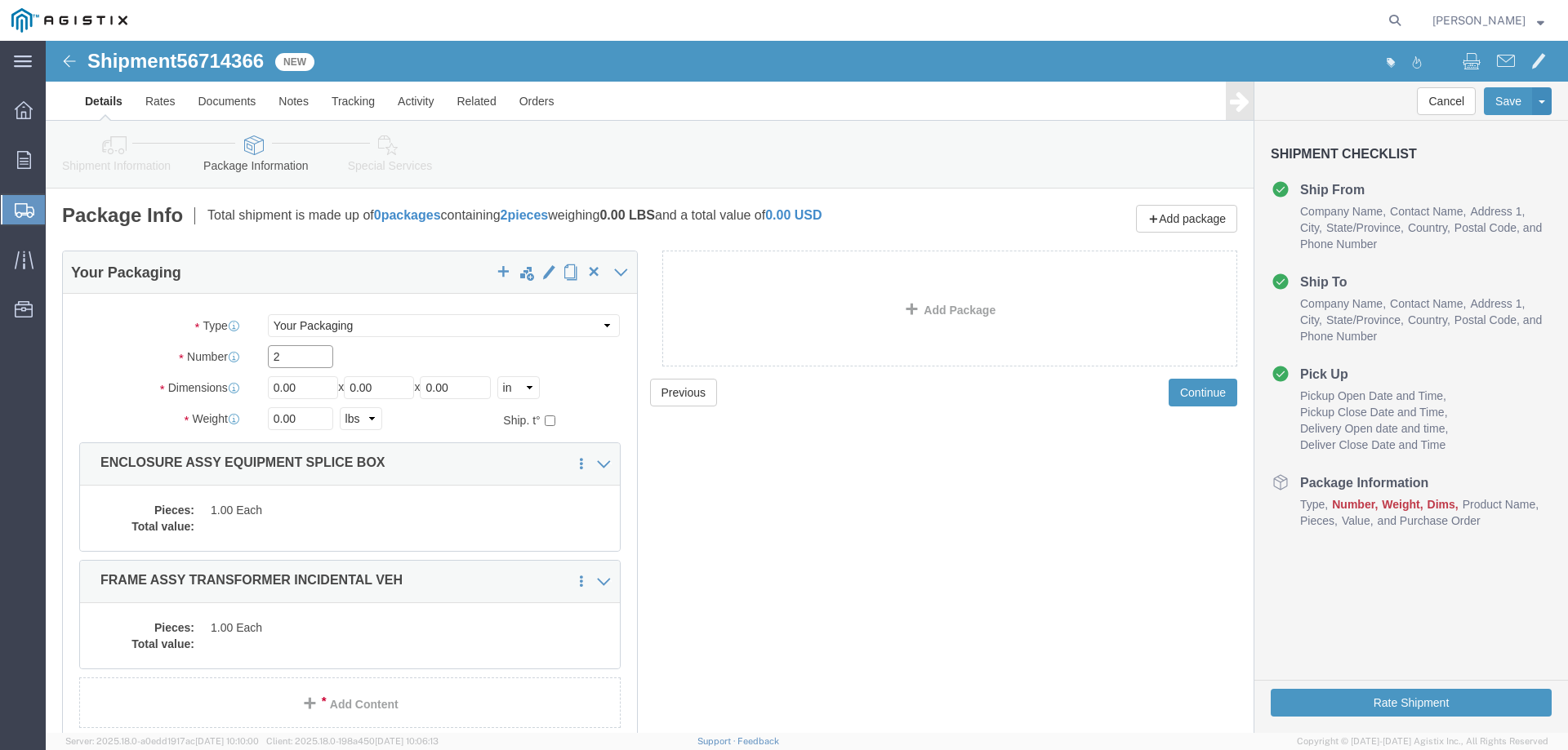
type input "2"
type input "54"
type input "102"
type input "72"
type input "17761"
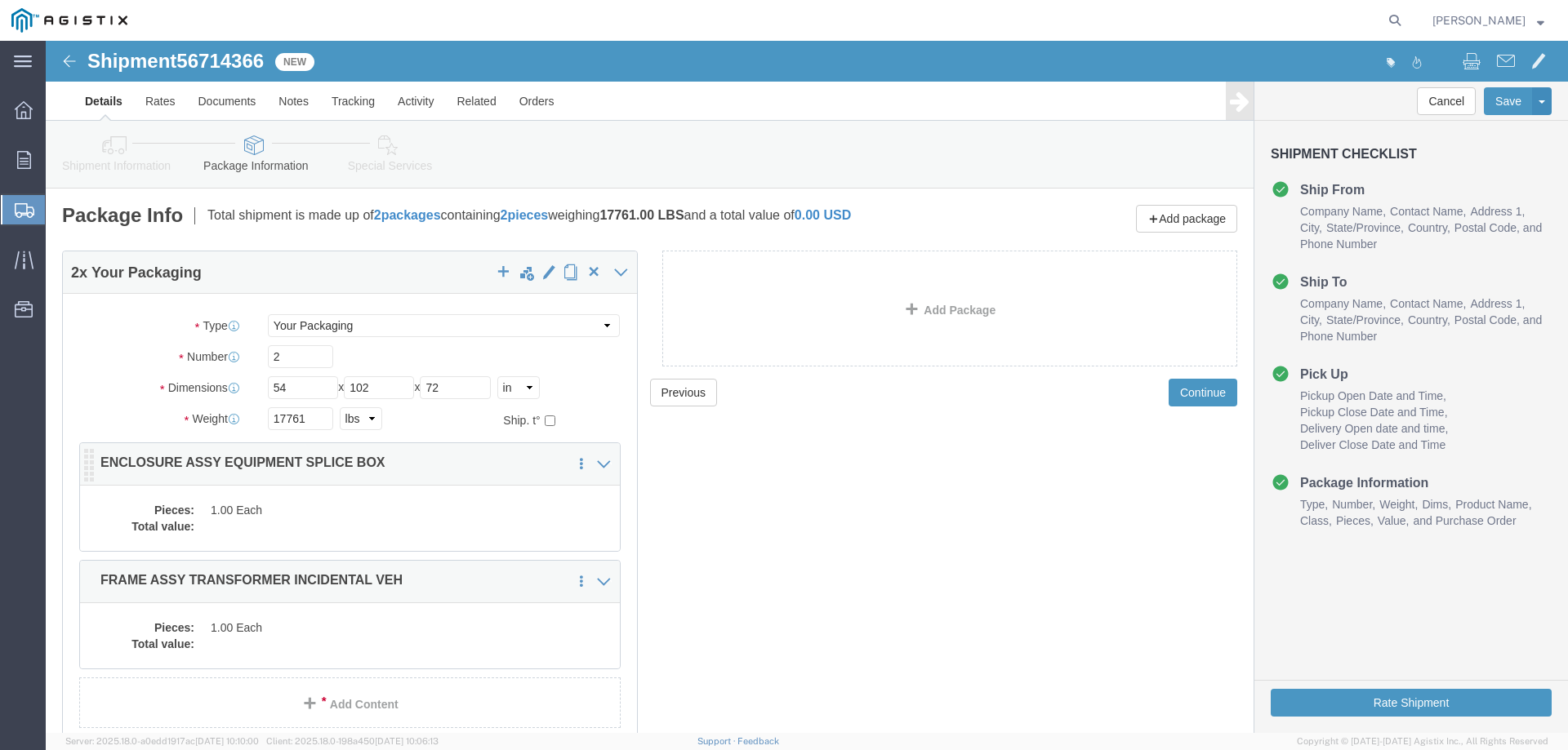
click dd "1.00 Each"
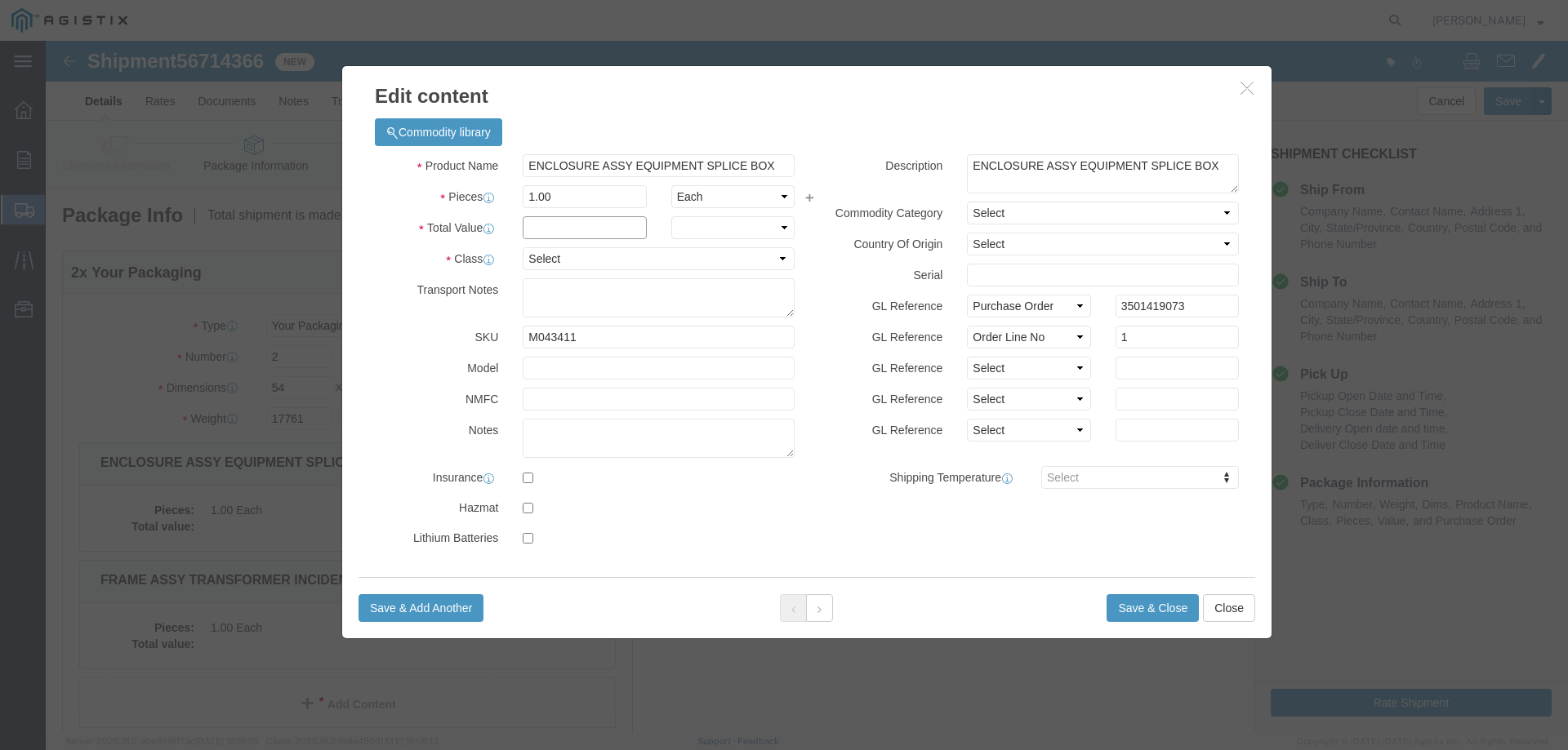
click input "text"
type input "1"
click select "Select 50 55 60 65 70 85 92.5 100 125 175 250 300 400"
select select "55"
click select "Select 50 55 60 65 70 85 92.5 100 125 175 250 300 400"
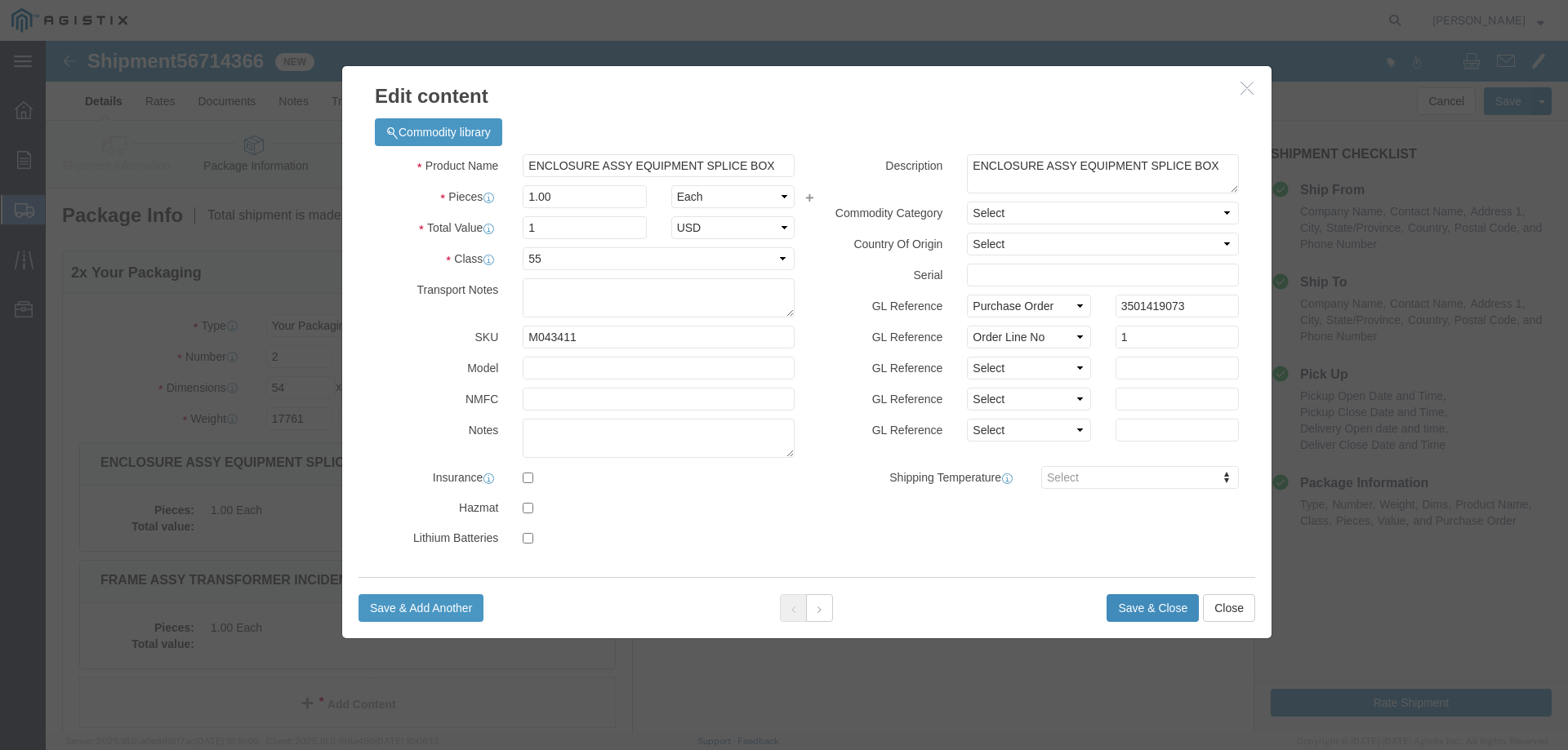
click button "Save & Close"
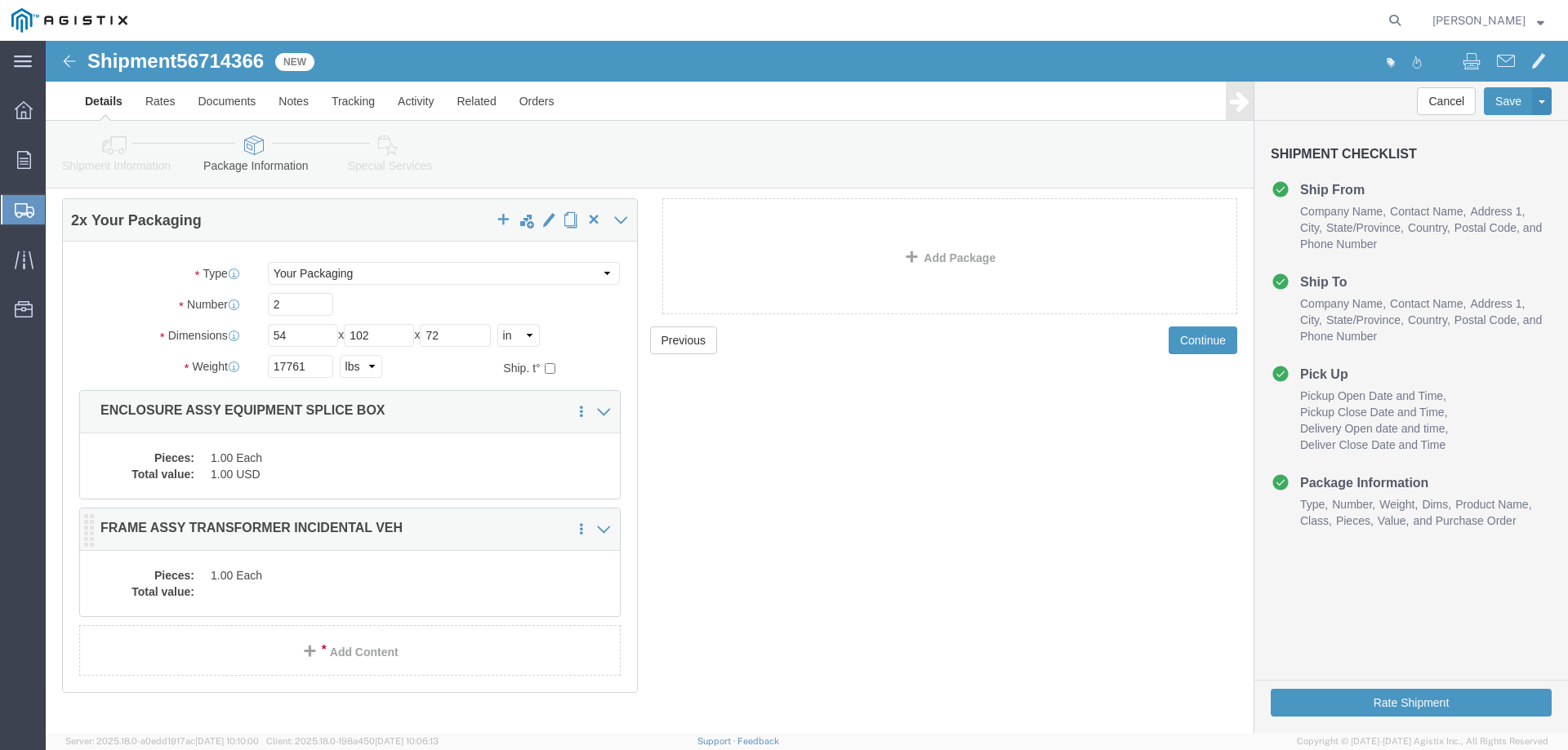
scroll to position [81, 0]
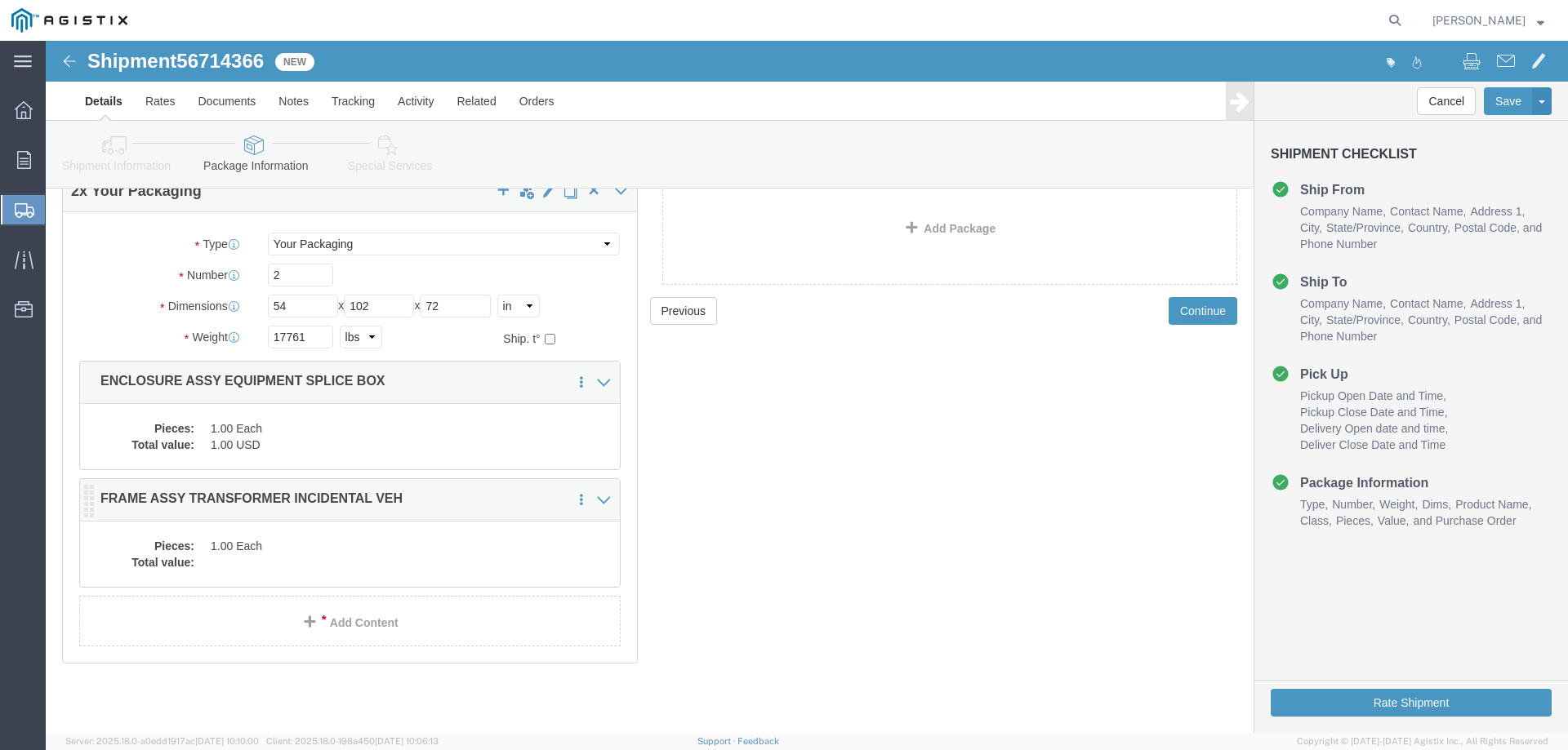
click div "Pieces: 1.00 Each Total value:"
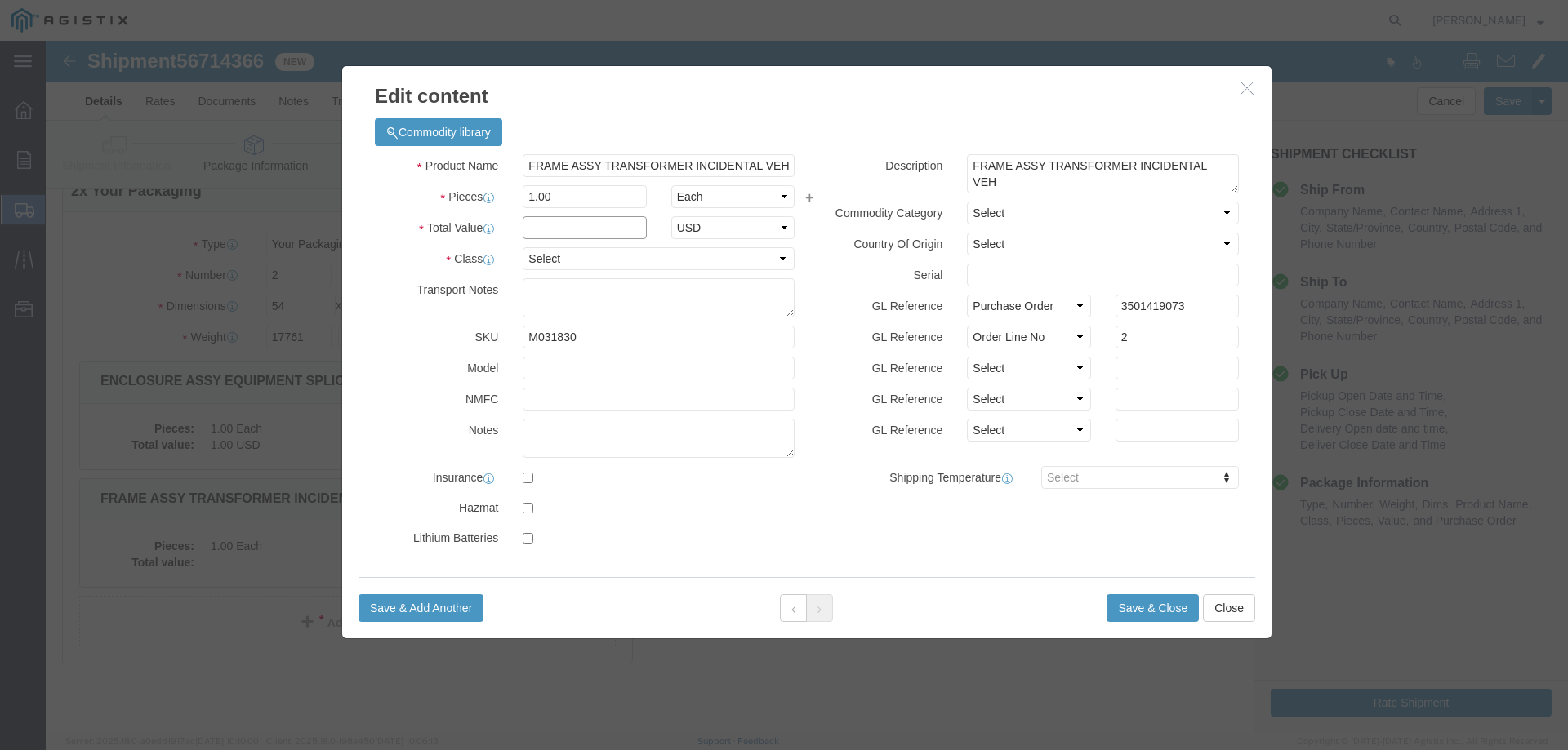
click input "text"
type input "1"
select select "USD"
select select "55"
click button "Save & Close"
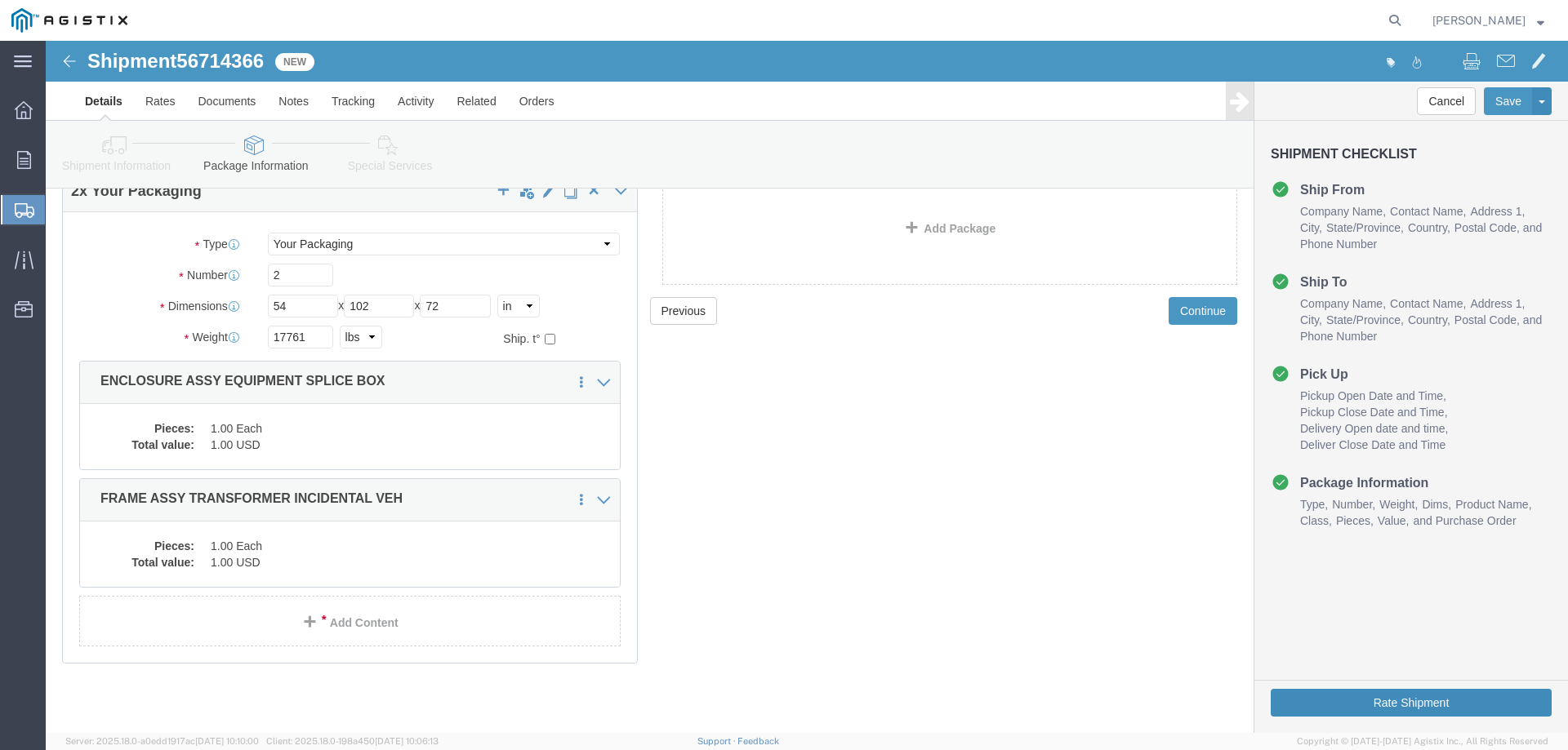
click button "Rate Shipment"
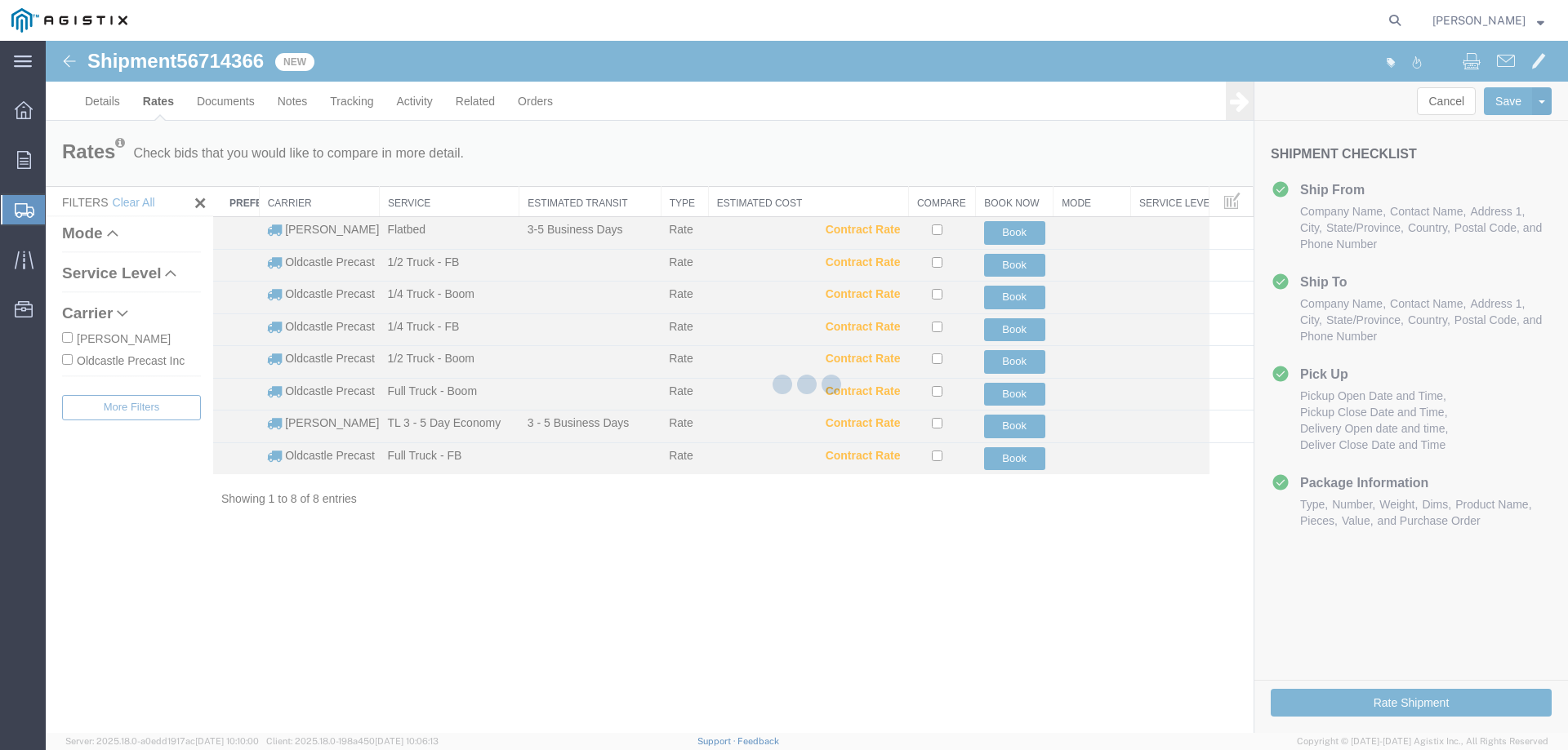
scroll to position [0, 0]
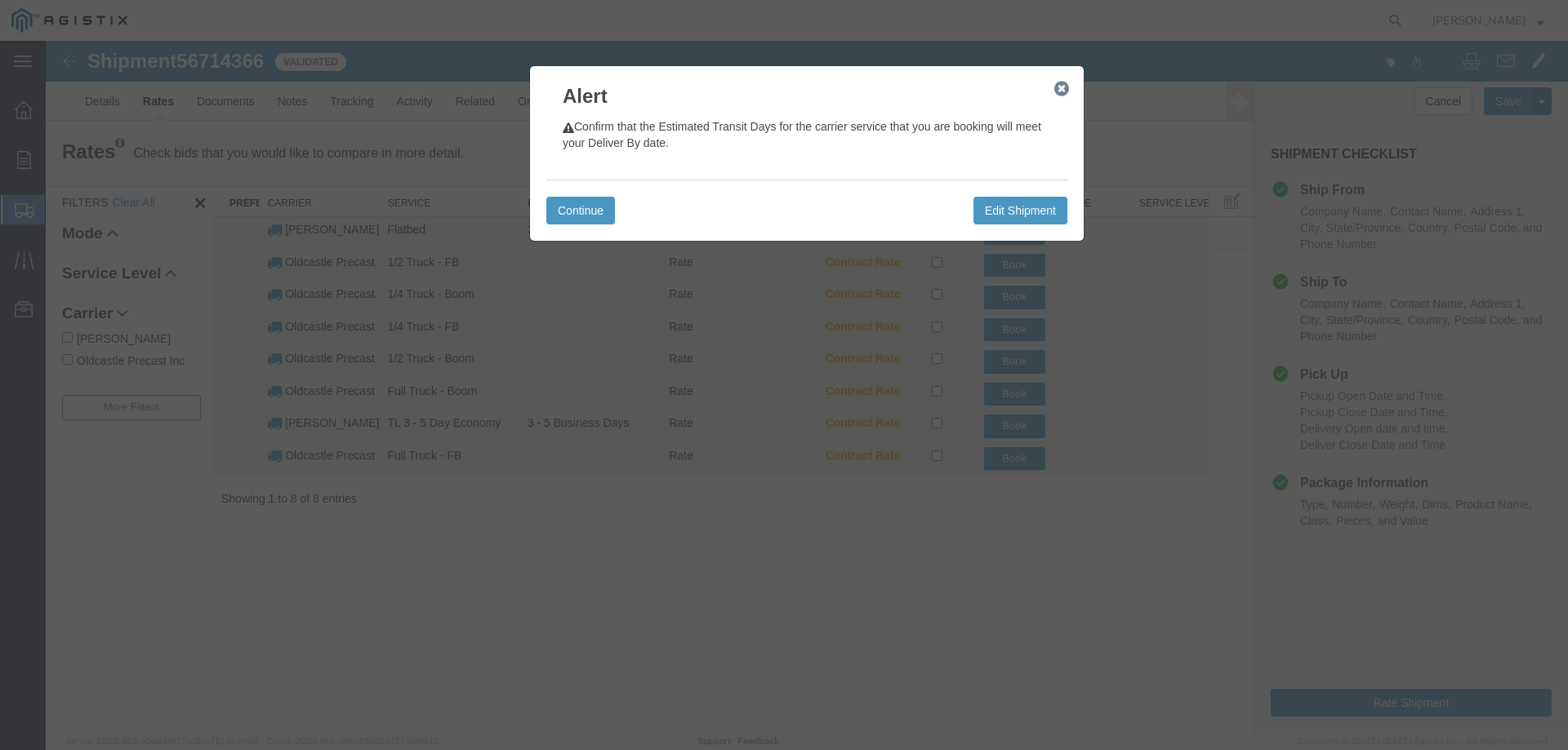
click at [1059, 91] on icon "button" at bounding box center [1061, 88] width 15 height 13
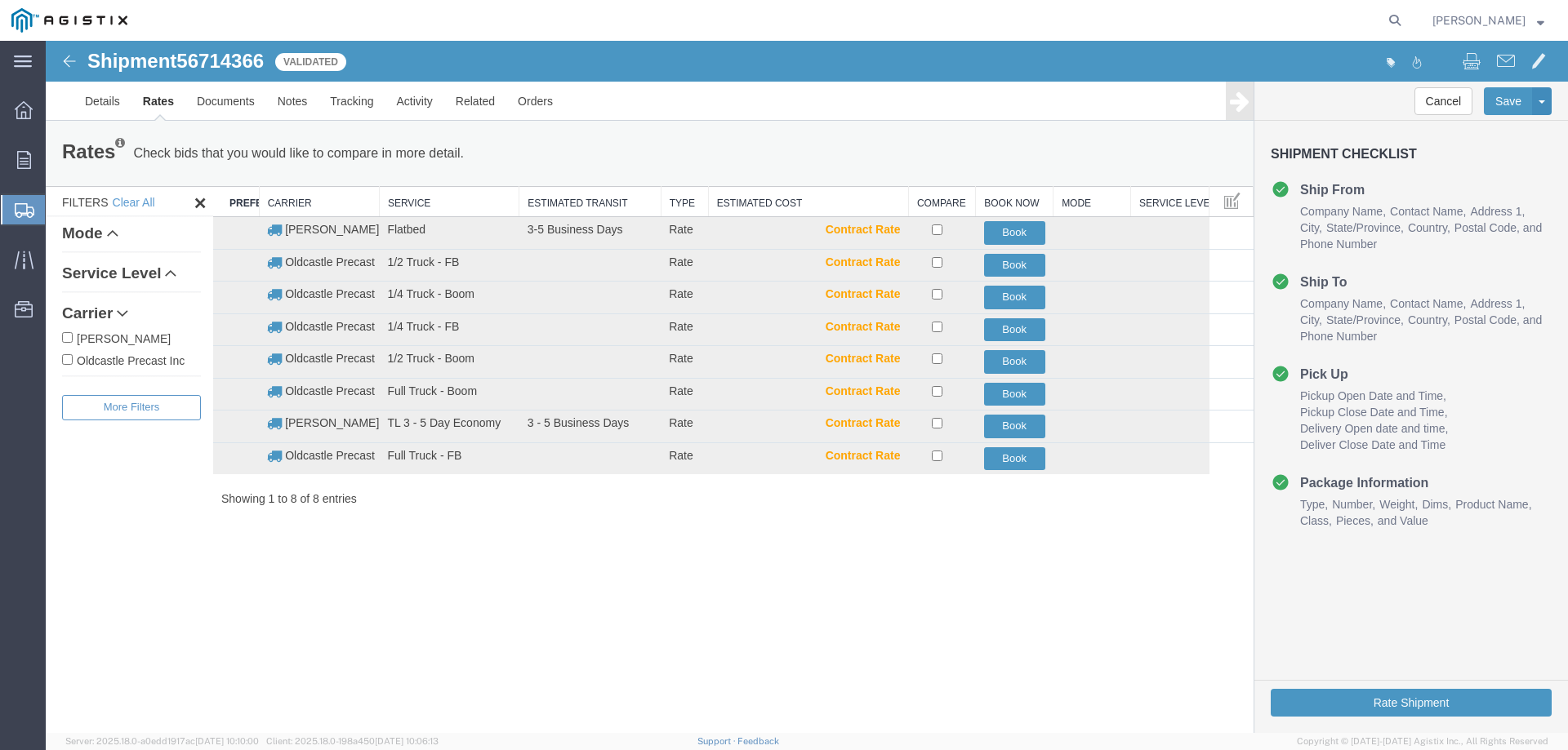
click at [123, 364] on label "Oldcastle Precast Inc" at bounding box center [132, 360] width 138 height 18
click at [73, 364] on input "Oldcastle Precast Inc" at bounding box center [67, 360] width 10 height 10
checkbox input "true"
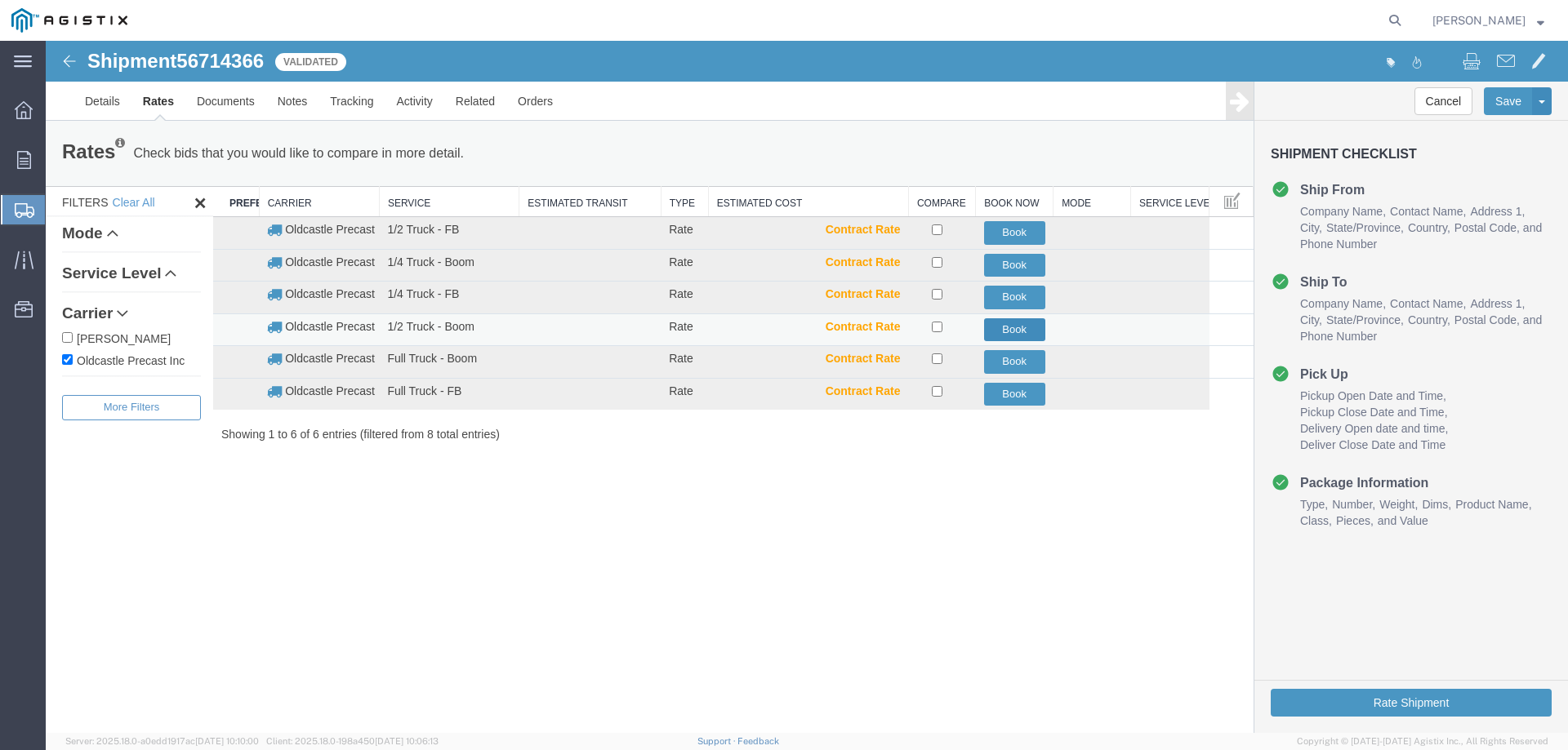
click at [1013, 329] on button "Book" at bounding box center [1014, 330] width 61 height 23
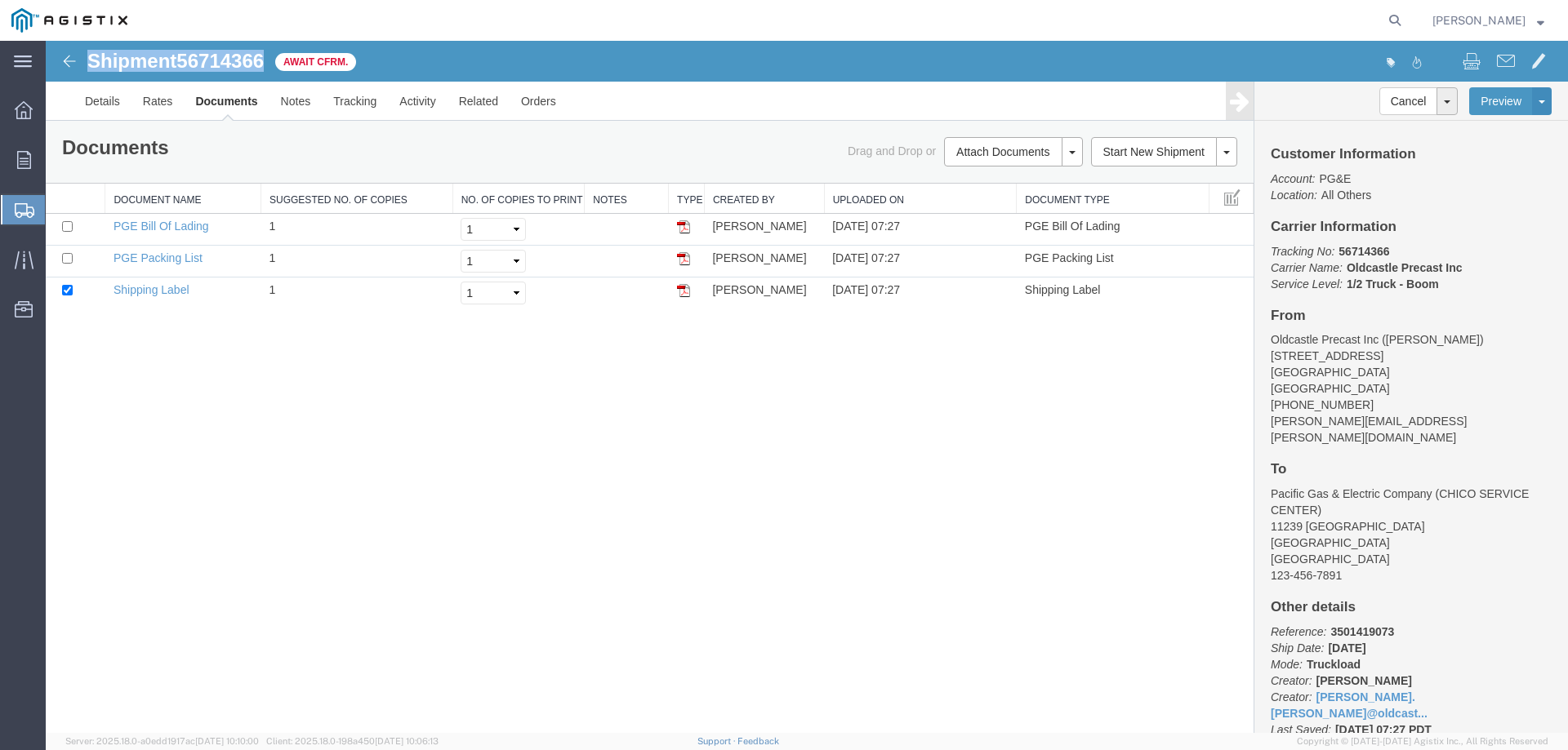
drag, startPoint x: 87, startPoint y: 61, endPoint x: 265, endPoint y: 61, distance: 178.0
click at [264, 61] on h1 "Shipment 56714366" at bounding box center [176, 61] width 177 height 22
copy h1 "Shipment 56714366"
click at [354, 101] on link "Tracking" at bounding box center [355, 100] width 66 height 39
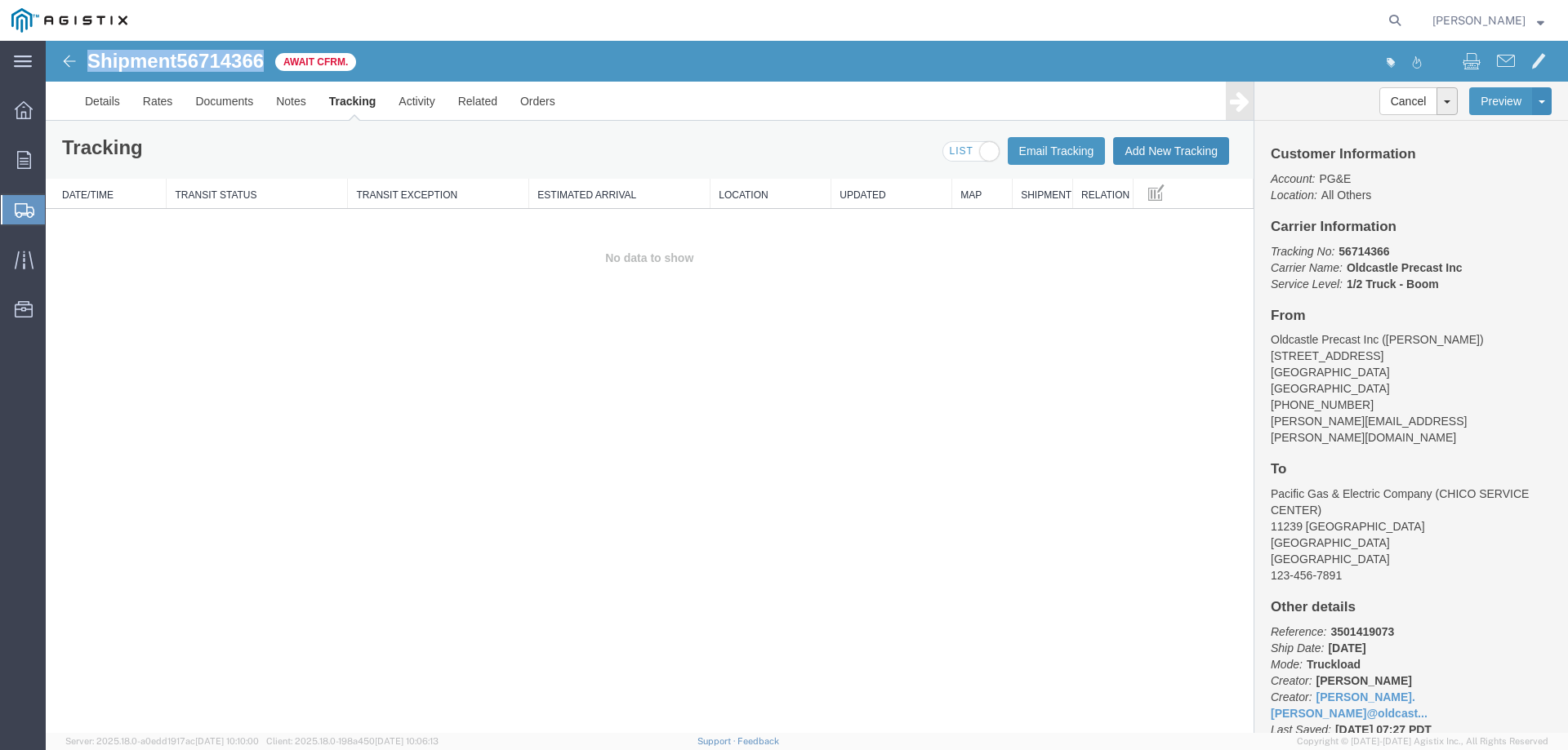
click at [1171, 149] on button "Add New Tracking" at bounding box center [1171, 151] width 116 height 28
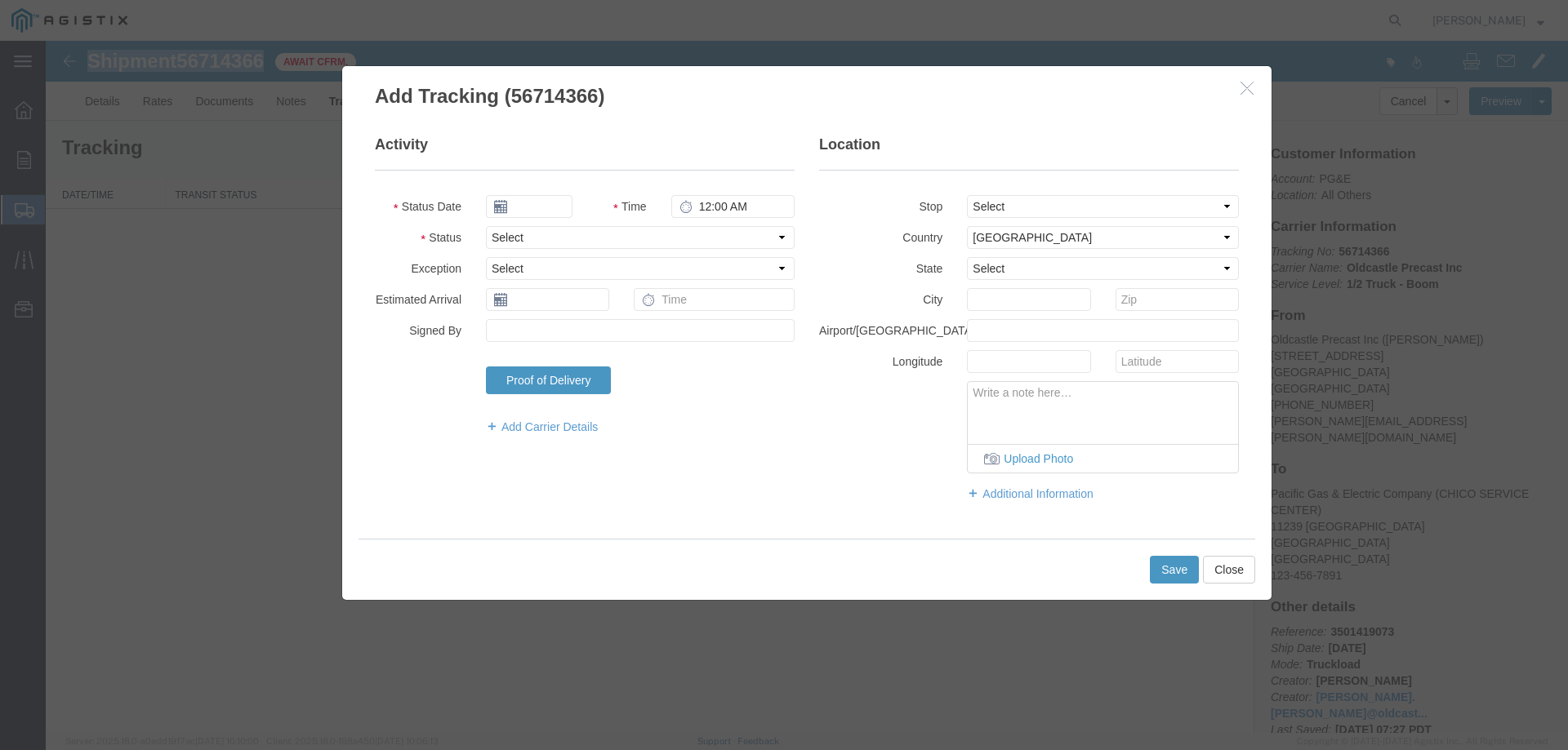
type input "[DATE]"
type input "8:00 AM"
click at [571, 238] on select "Select Arrival Notice Available Arrival Notice Imported Arrive at Delivery Loca…" at bounding box center [639, 237] width 309 height 22
select select "DELIVRED"
click at [485, 226] on select "Select Arrival Notice Available Arrival Notice Imported Arrive at Delivery Loca…" at bounding box center [639, 237] width 309 height 22
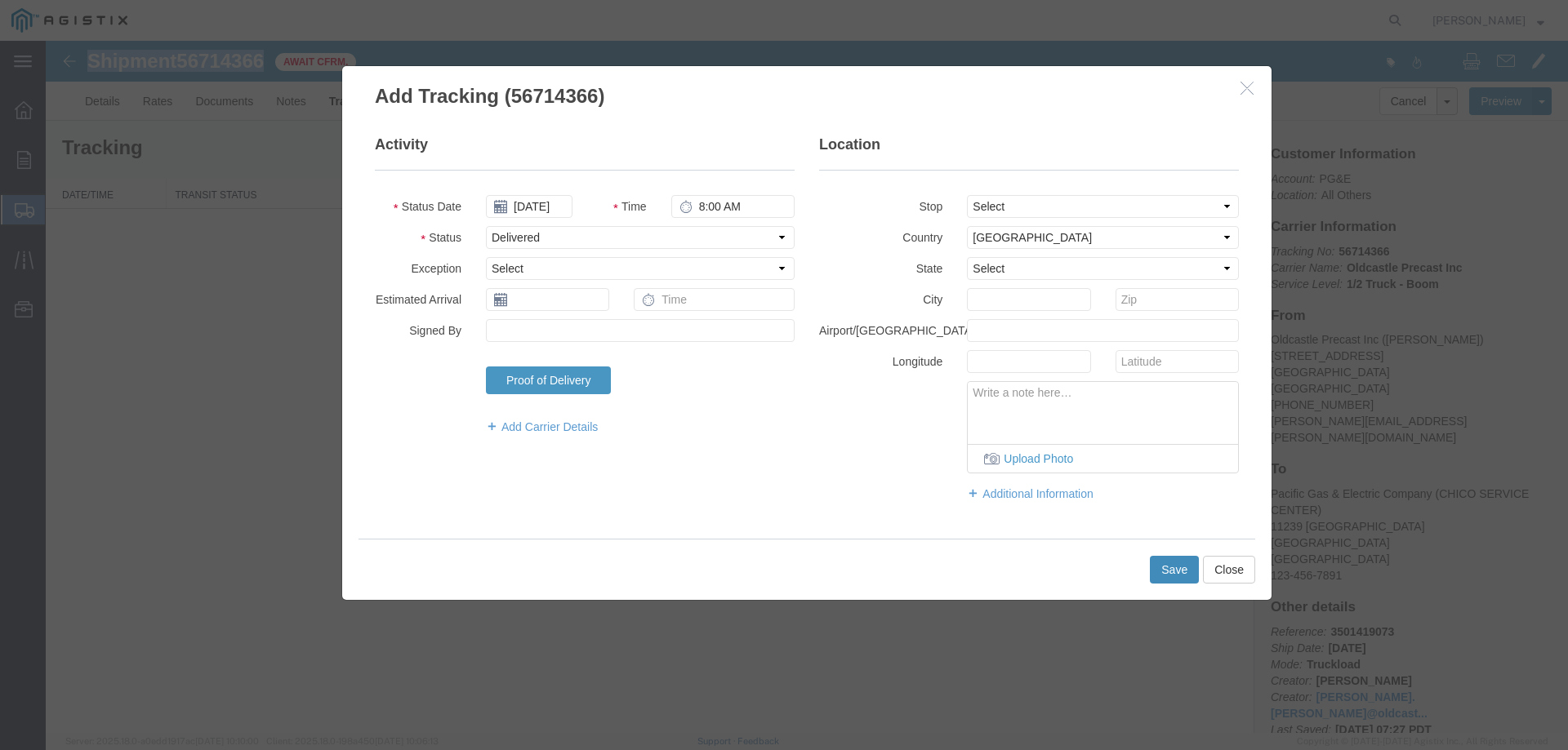
click at [1165, 565] on button "Save" at bounding box center [1174, 570] width 49 height 28
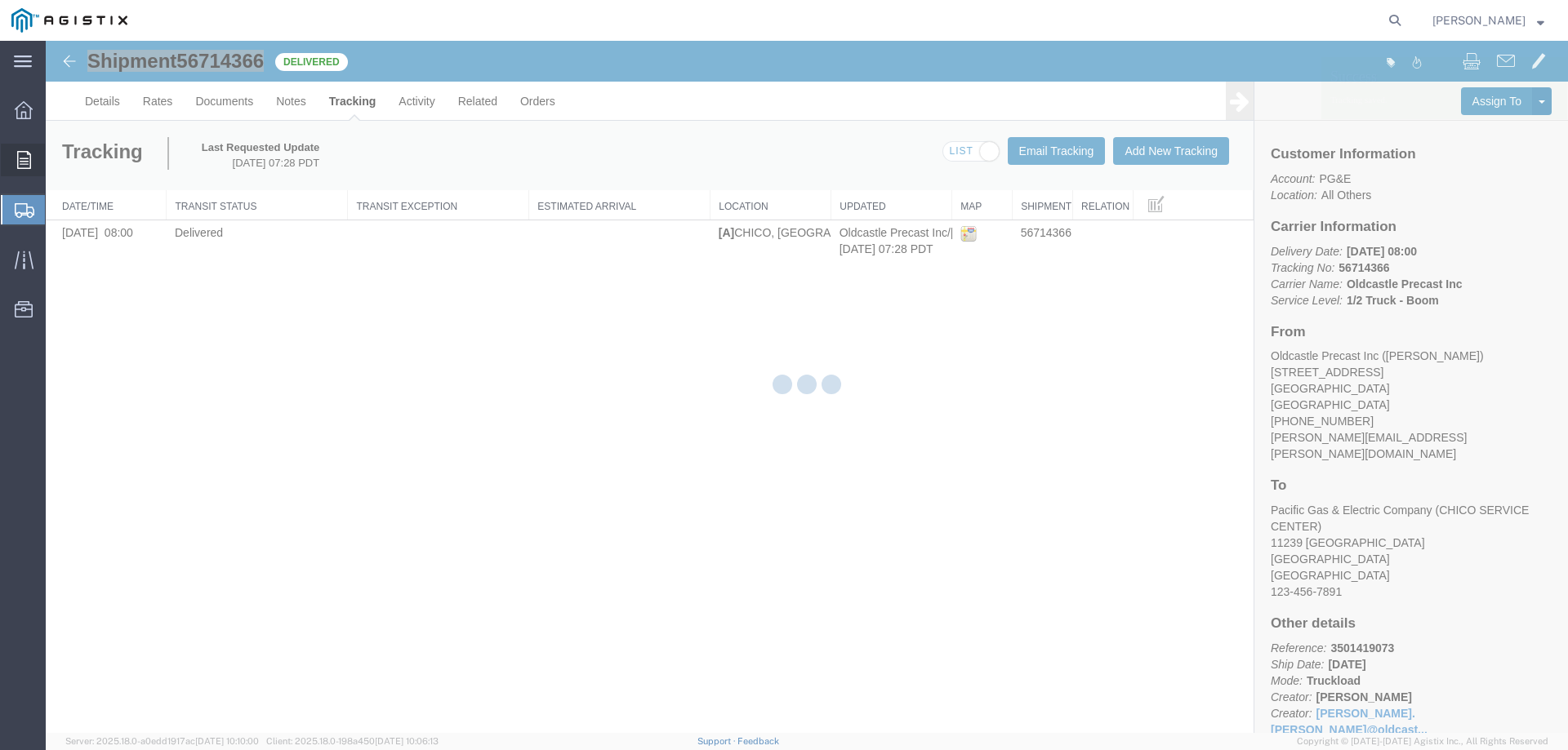
click at [25, 161] on icon at bounding box center [24, 160] width 14 height 18
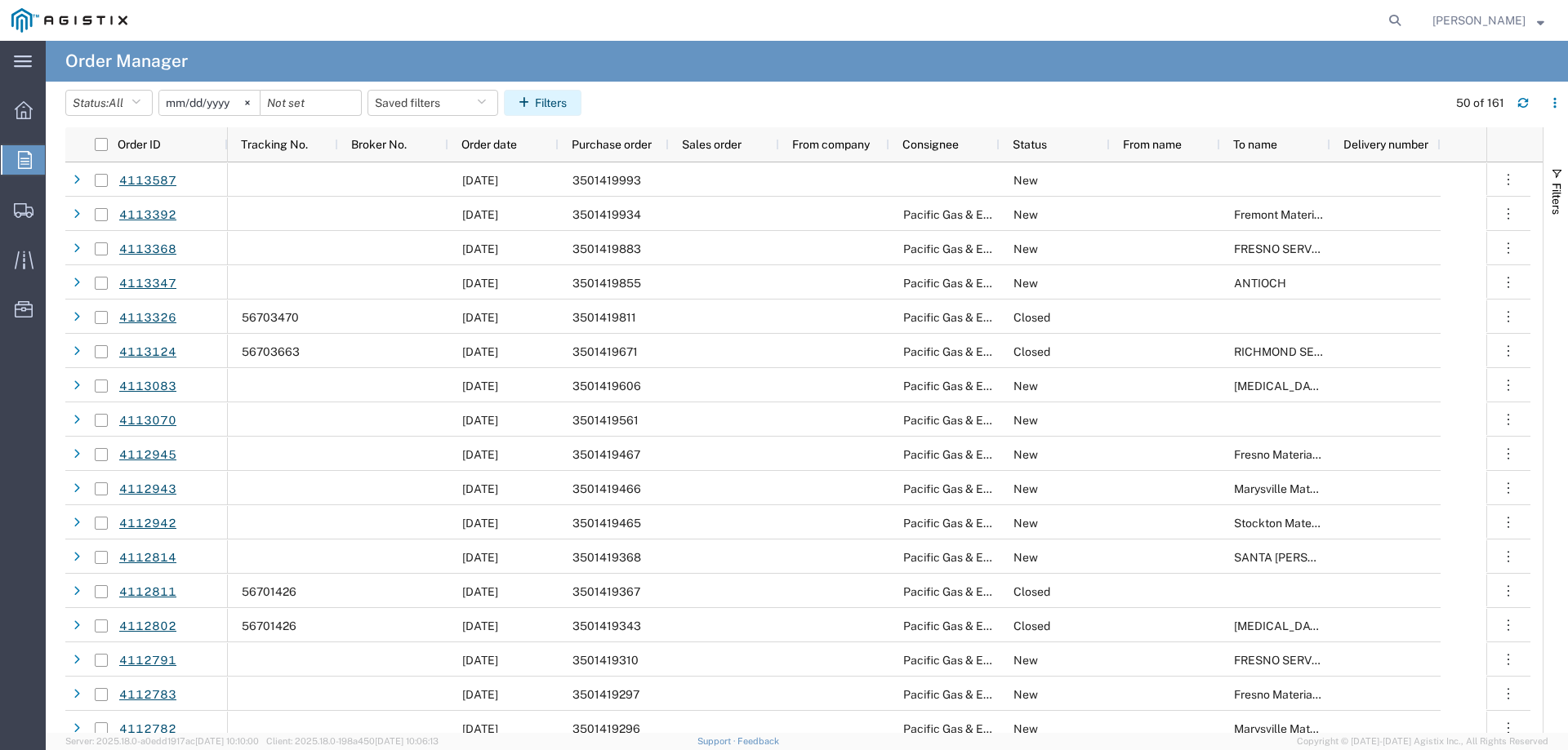
click at [558, 104] on button "Filters" at bounding box center [543, 103] width 78 height 26
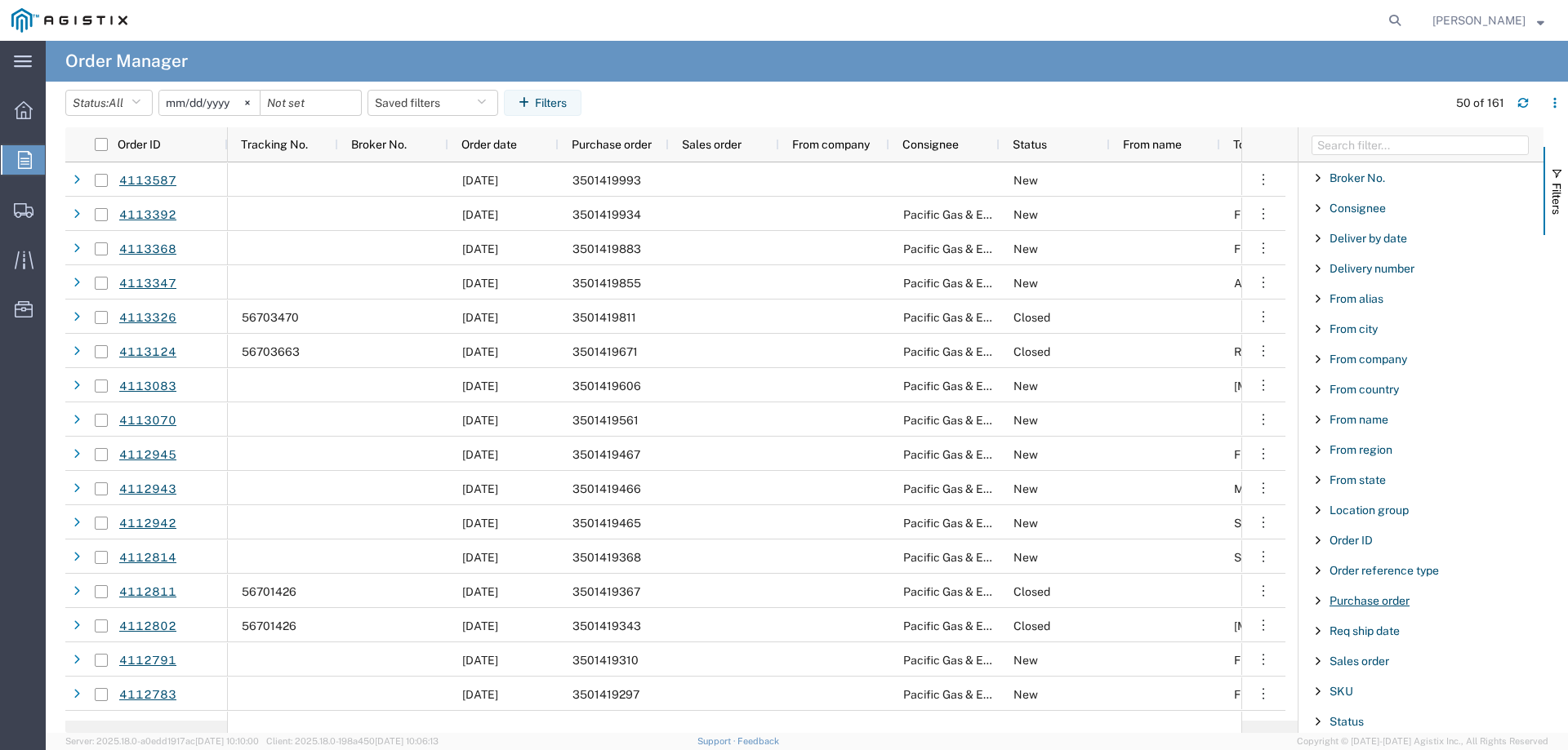
click at [1365, 603] on span "Purchase order" at bounding box center [1369, 600] width 80 height 13
click at [1372, 658] on div "starts with" at bounding box center [1426, 656] width 234 height 66
click at [1372, 671] on input "Filter Value" at bounding box center [1426, 669] width 214 height 20
paste input "3501417441"
type input "3501417441"
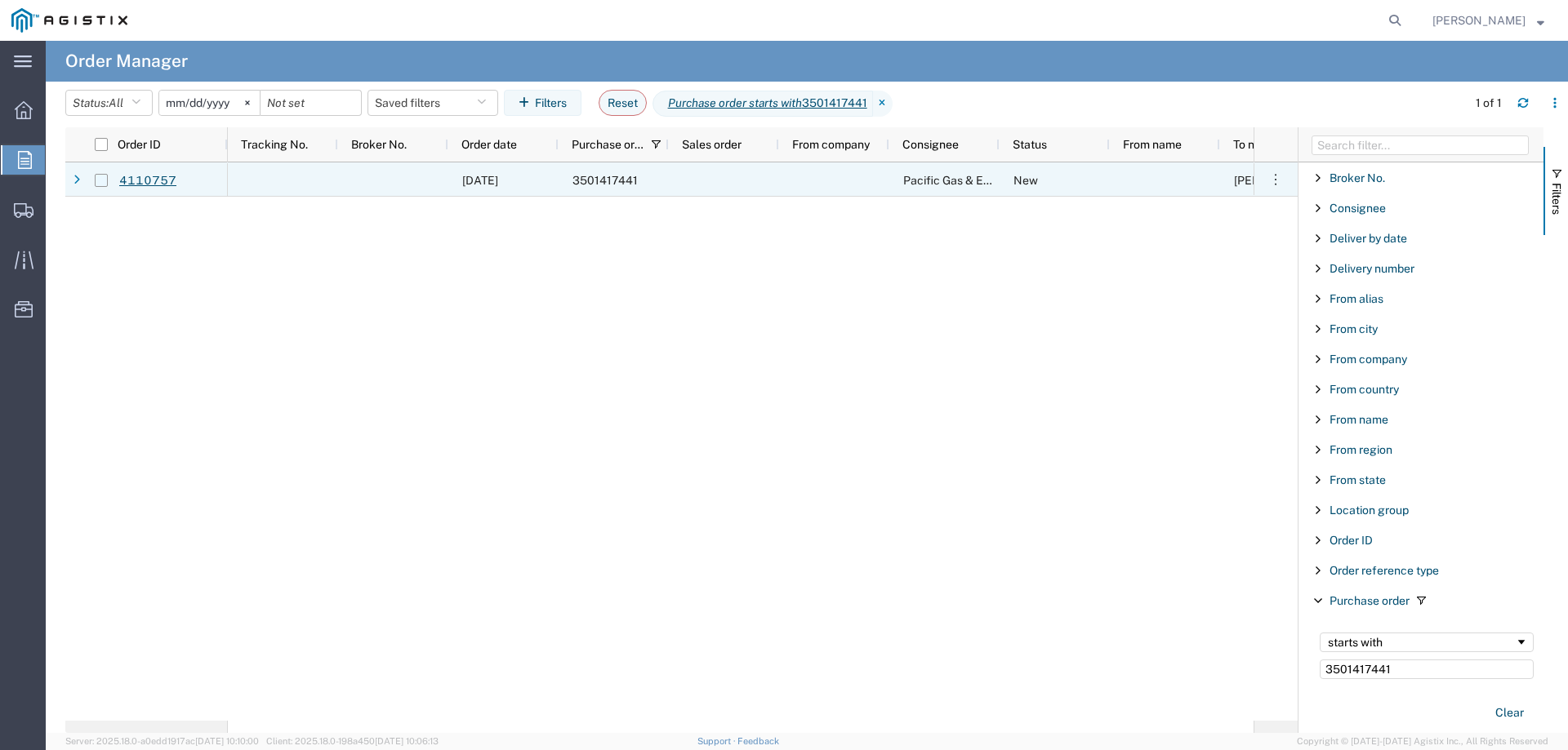
click at [103, 182] on input "Press Space to toggle row selection (unchecked)" at bounding box center [100, 180] width 13 height 13
checkbox input "true"
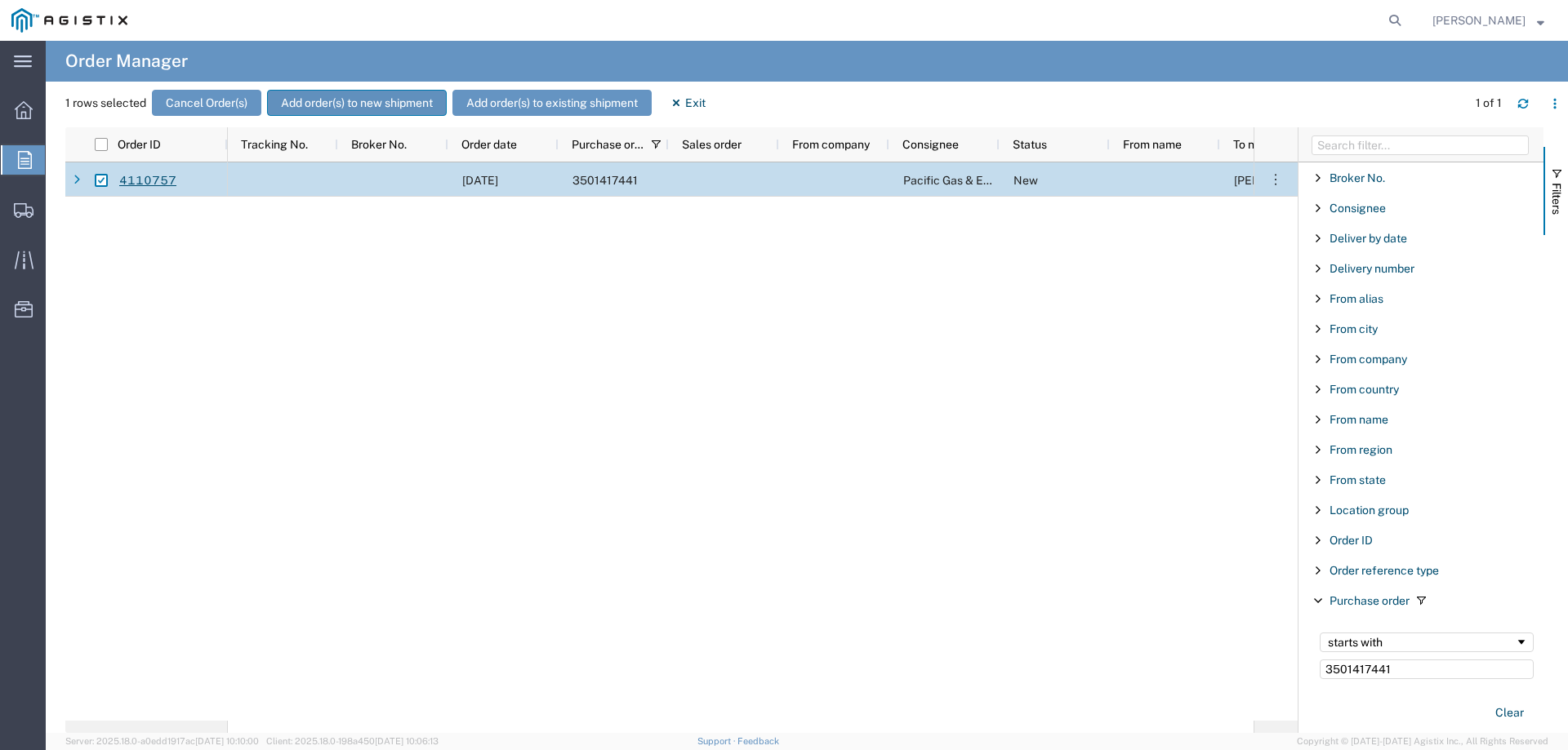
click at [352, 106] on button "Add order(s) to new shipment" at bounding box center [357, 103] width 180 height 26
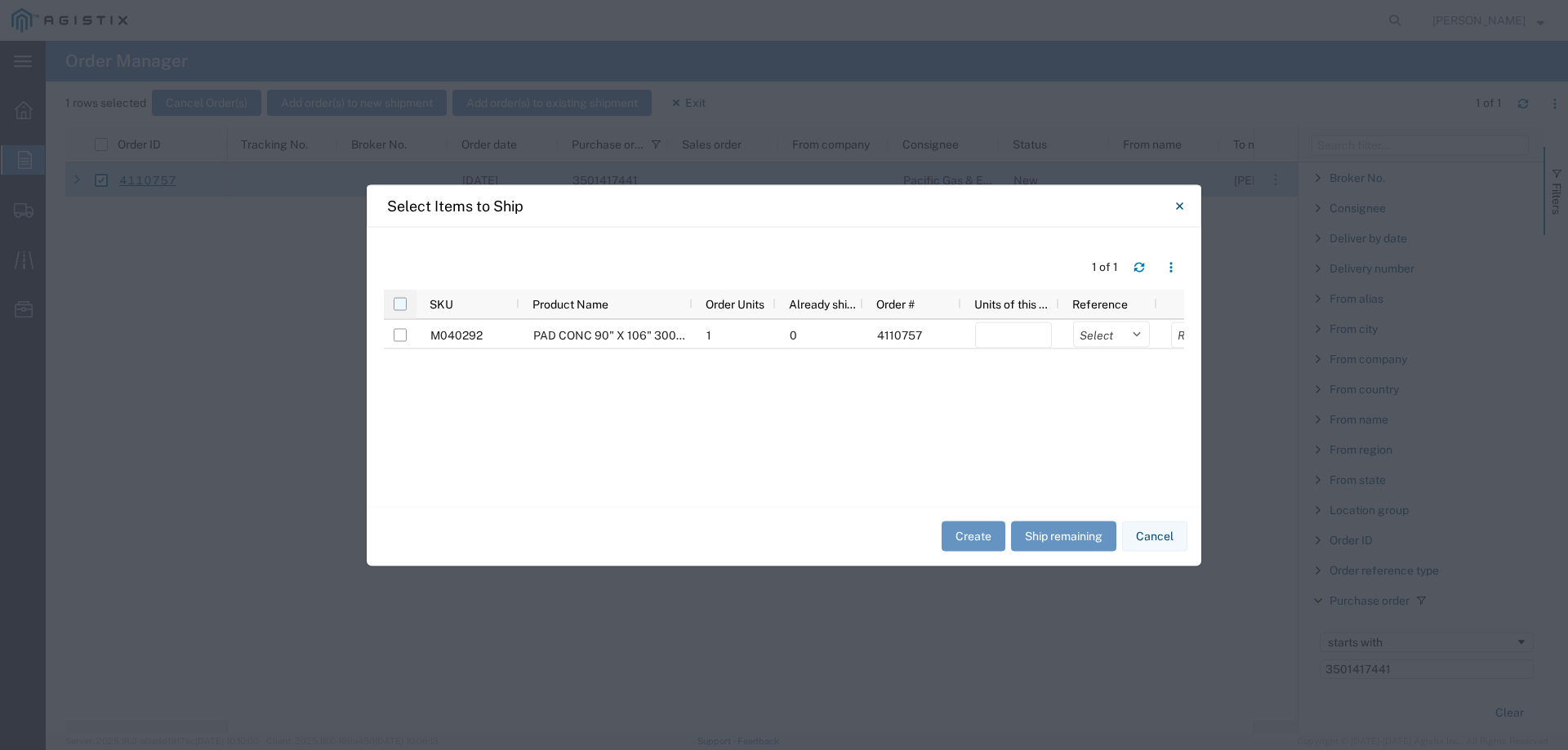
click at [402, 304] on input "checkbox" at bounding box center [400, 303] width 13 height 13
checkbox input "true"
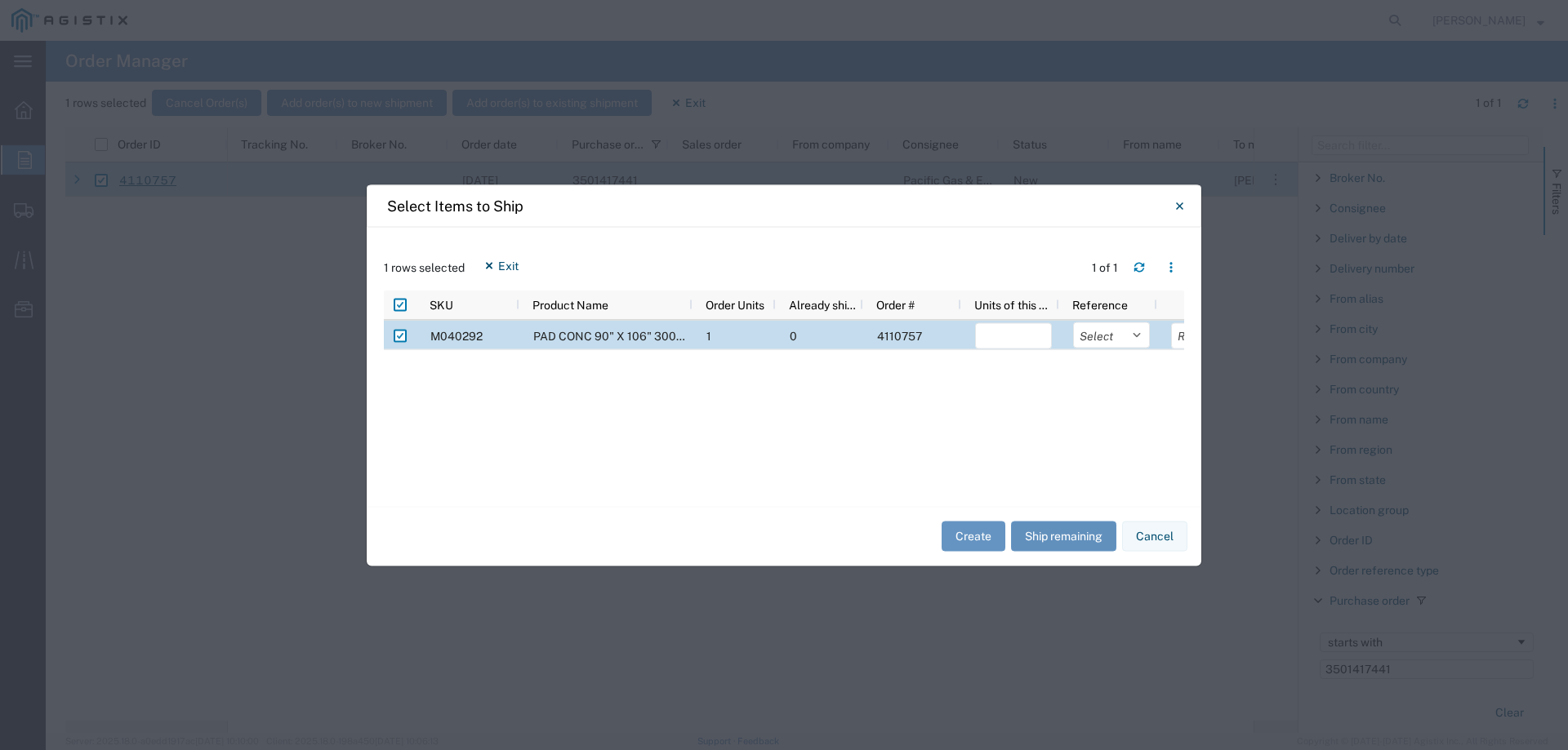
click at [1064, 525] on button "Ship remaining" at bounding box center [1064, 536] width 106 height 30
type input "1"
click at [1110, 343] on select "Select Purchase Order Delivery Number" at bounding box center [1111, 335] width 77 height 26
select select "PURCHORD"
click at [1073, 322] on select "Select Purchase Order Delivery Number" at bounding box center [1111, 335] width 77 height 26
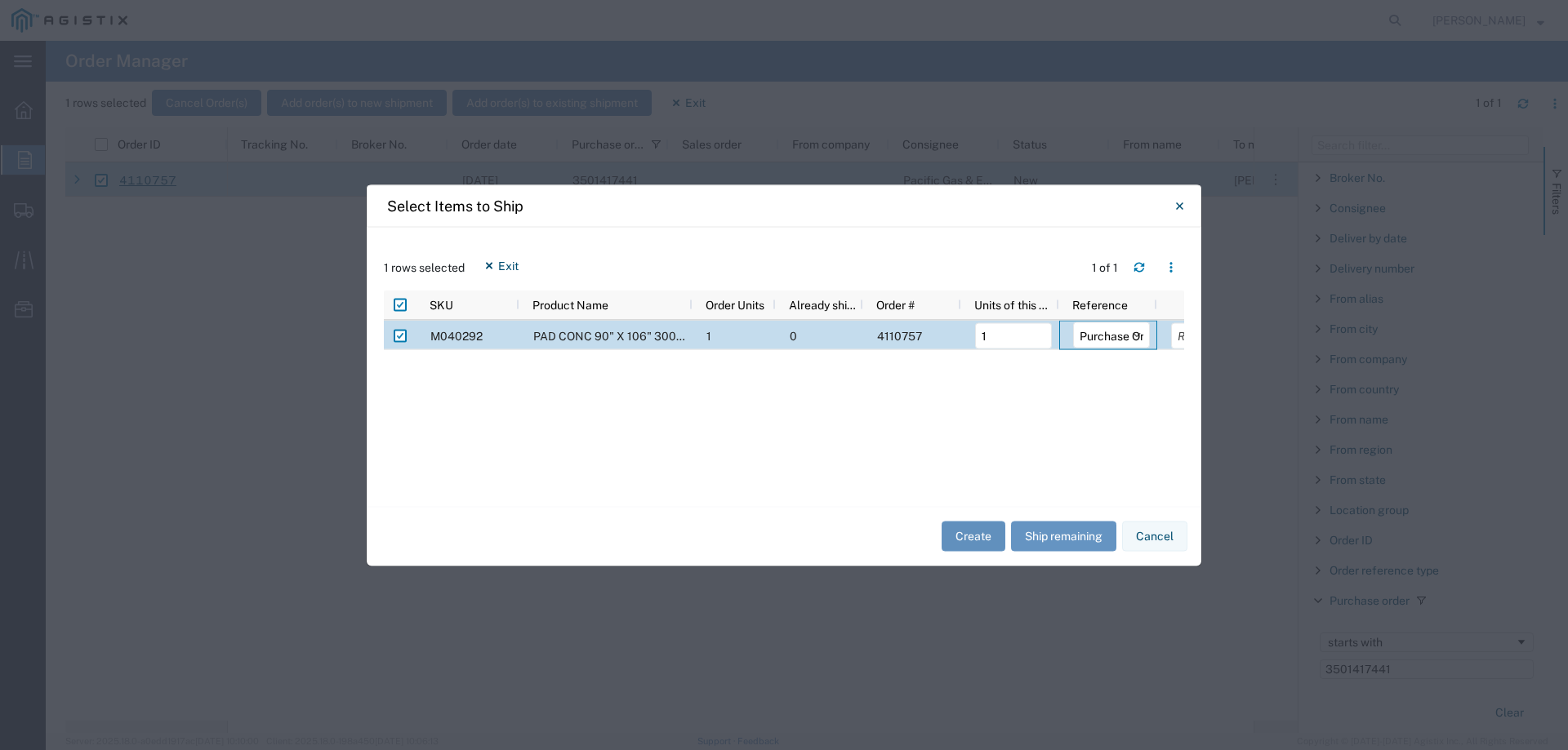
click at [950, 536] on button "Create" at bounding box center [974, 536] width 64 height 30
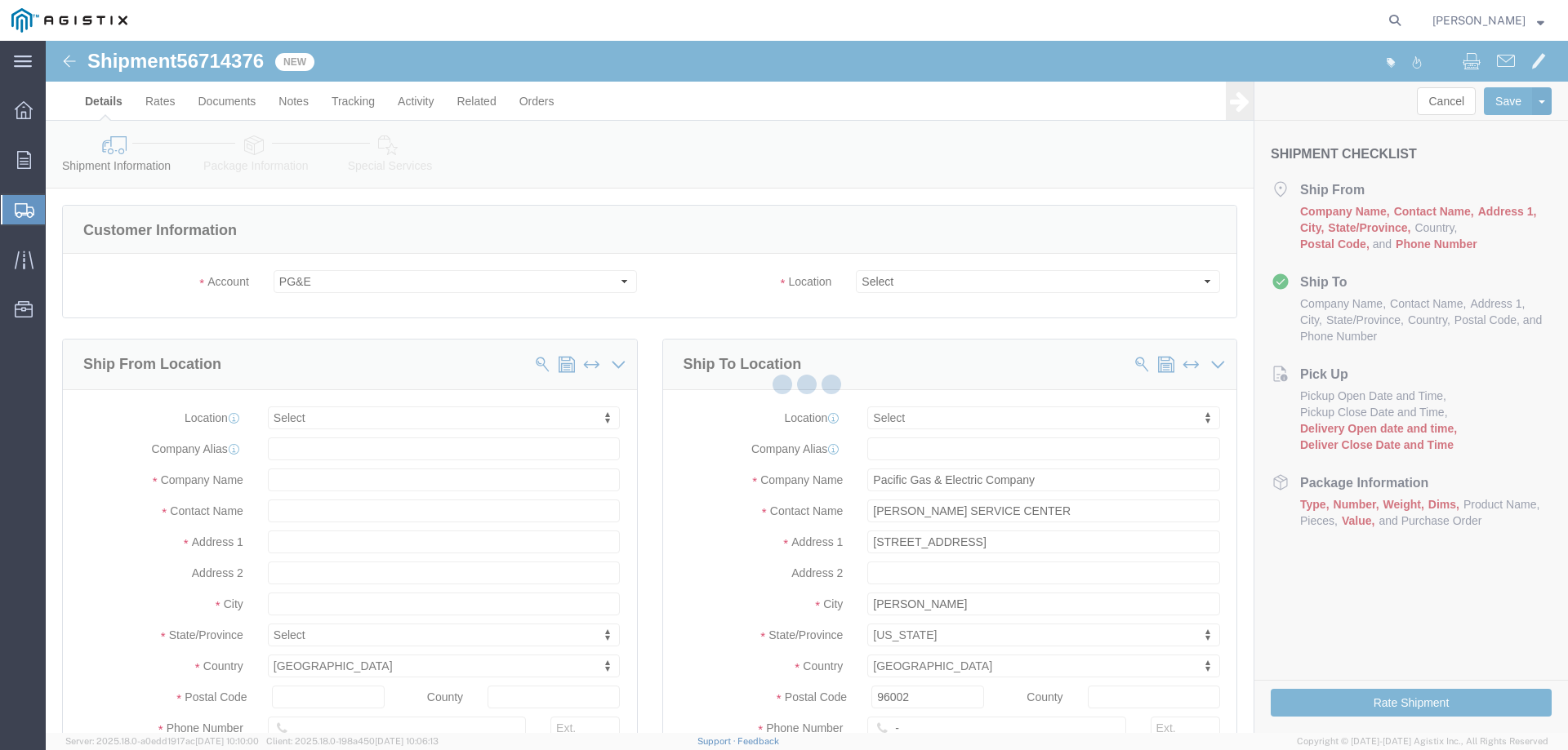
select select
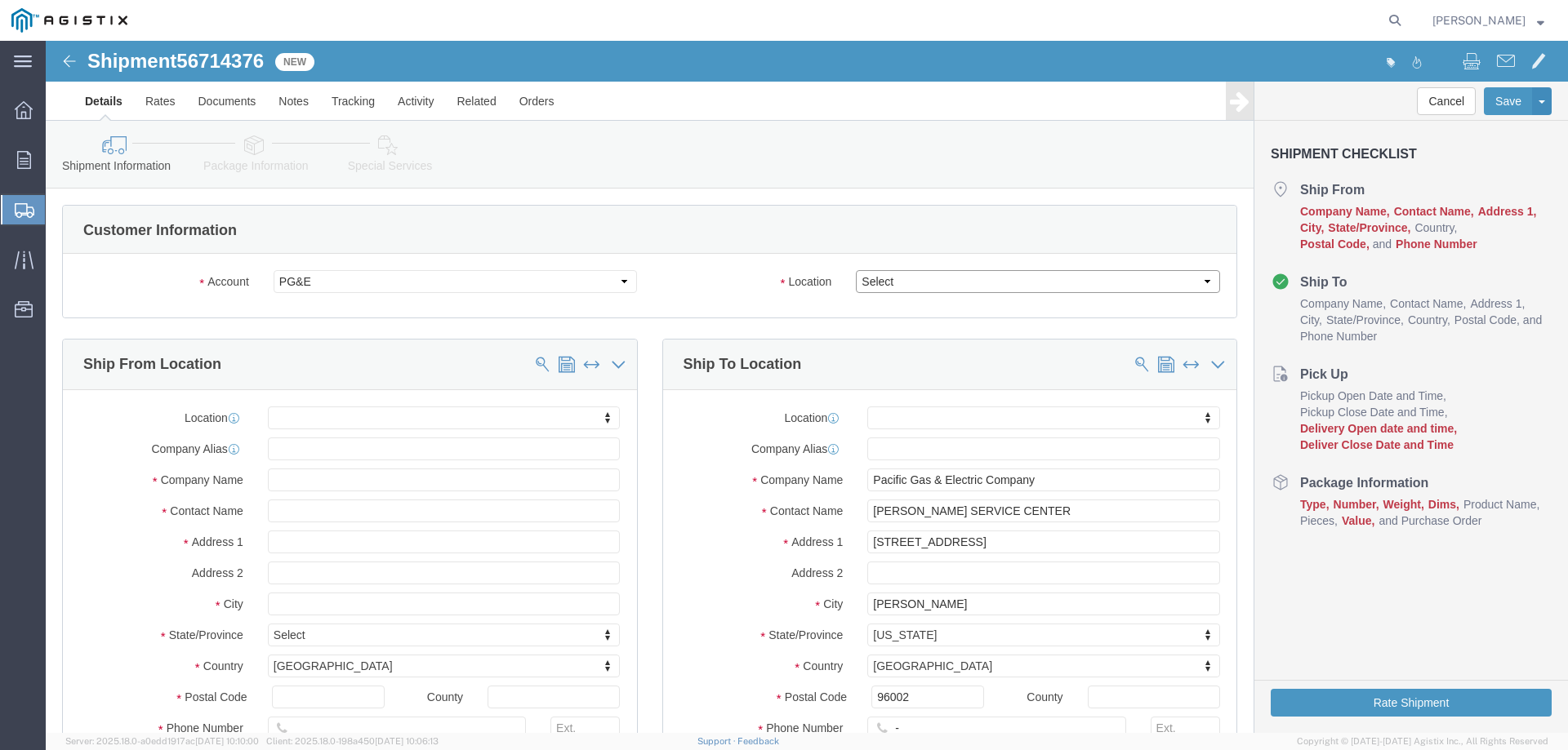
click select "Select All Others [GEOGRAPHIC_DATA] [GEOGRAPHIC_DATA] [GEOGRAPHIC_DATA] [GEOGRA…"
select select "23082"
click select "Select All Others [GEOGRAPHIC_DATA] [GEOGRAPHIC_DATA] [GEOGRAPHIC_DATA] [GEOGRA…"
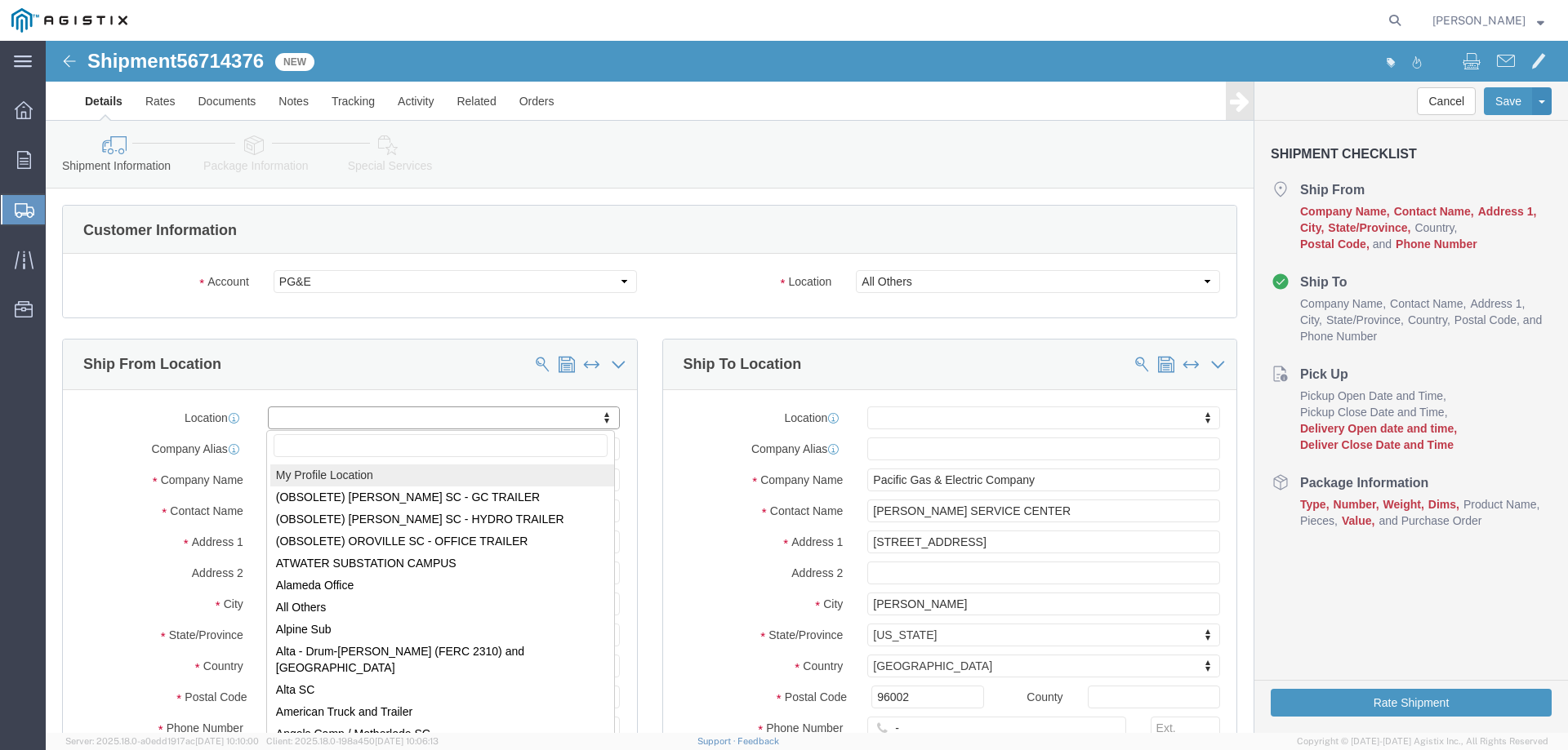
select select "MYPROFILE"
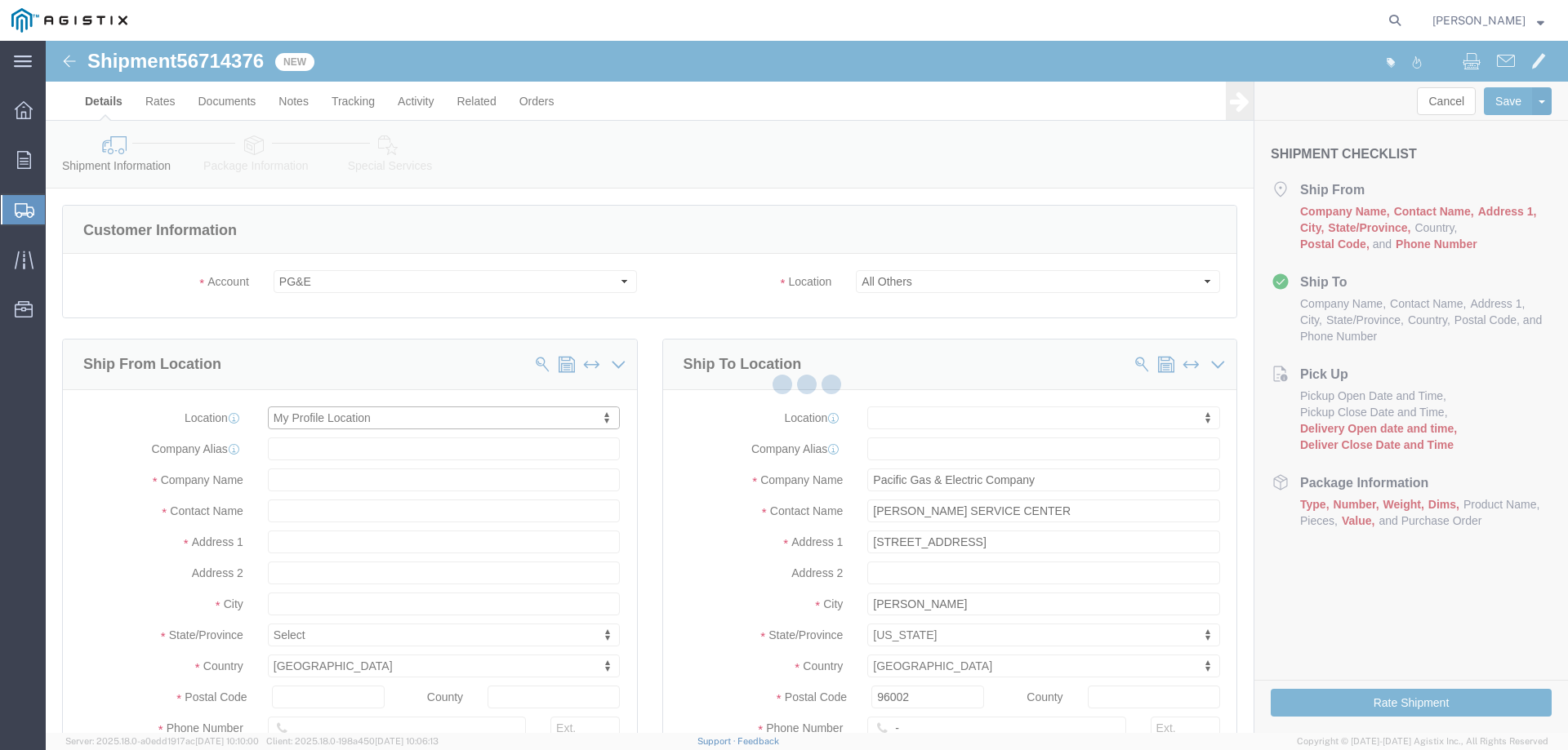
select select "CA"
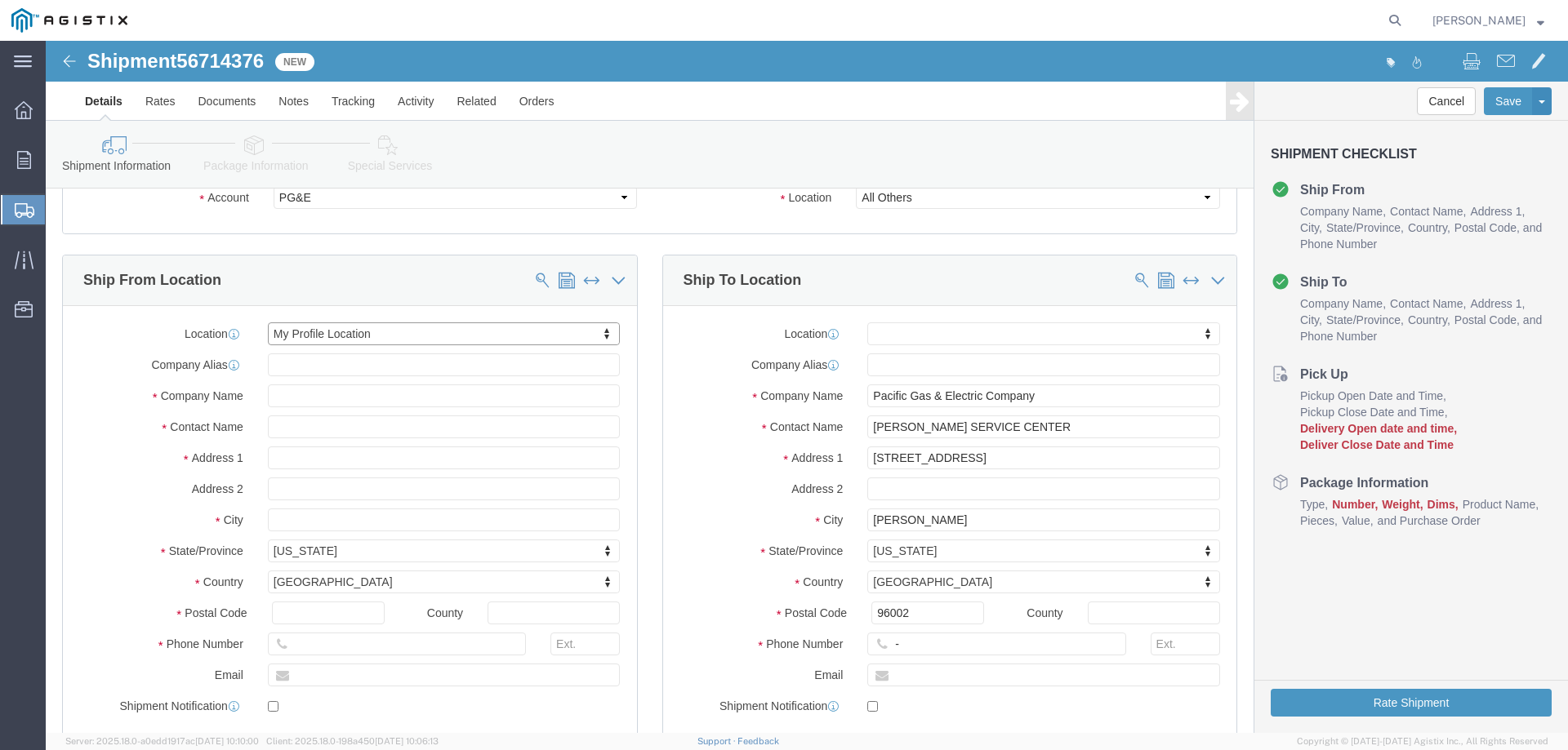
scroll to position [163, 0]
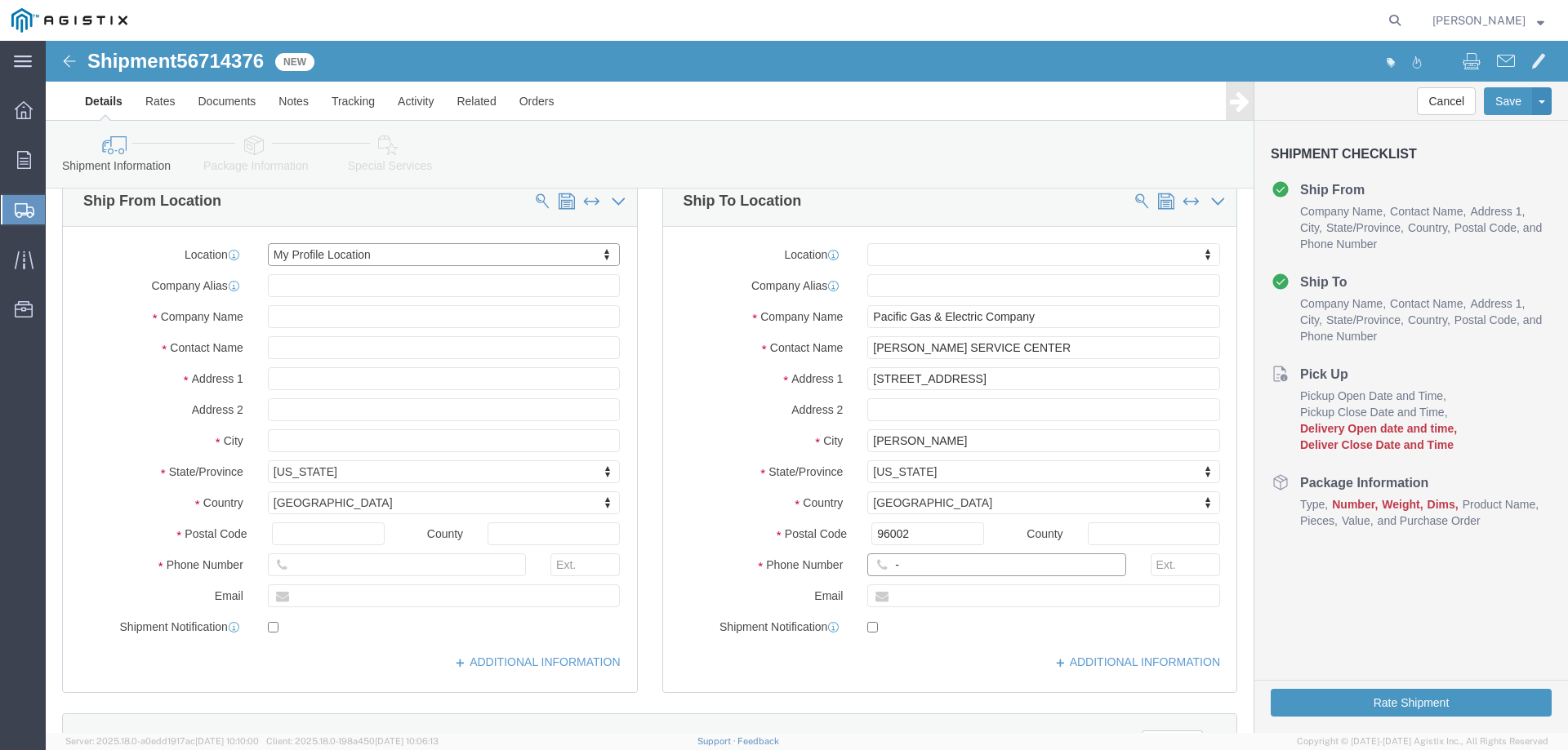
click input "-"
type input "123-456-7891"
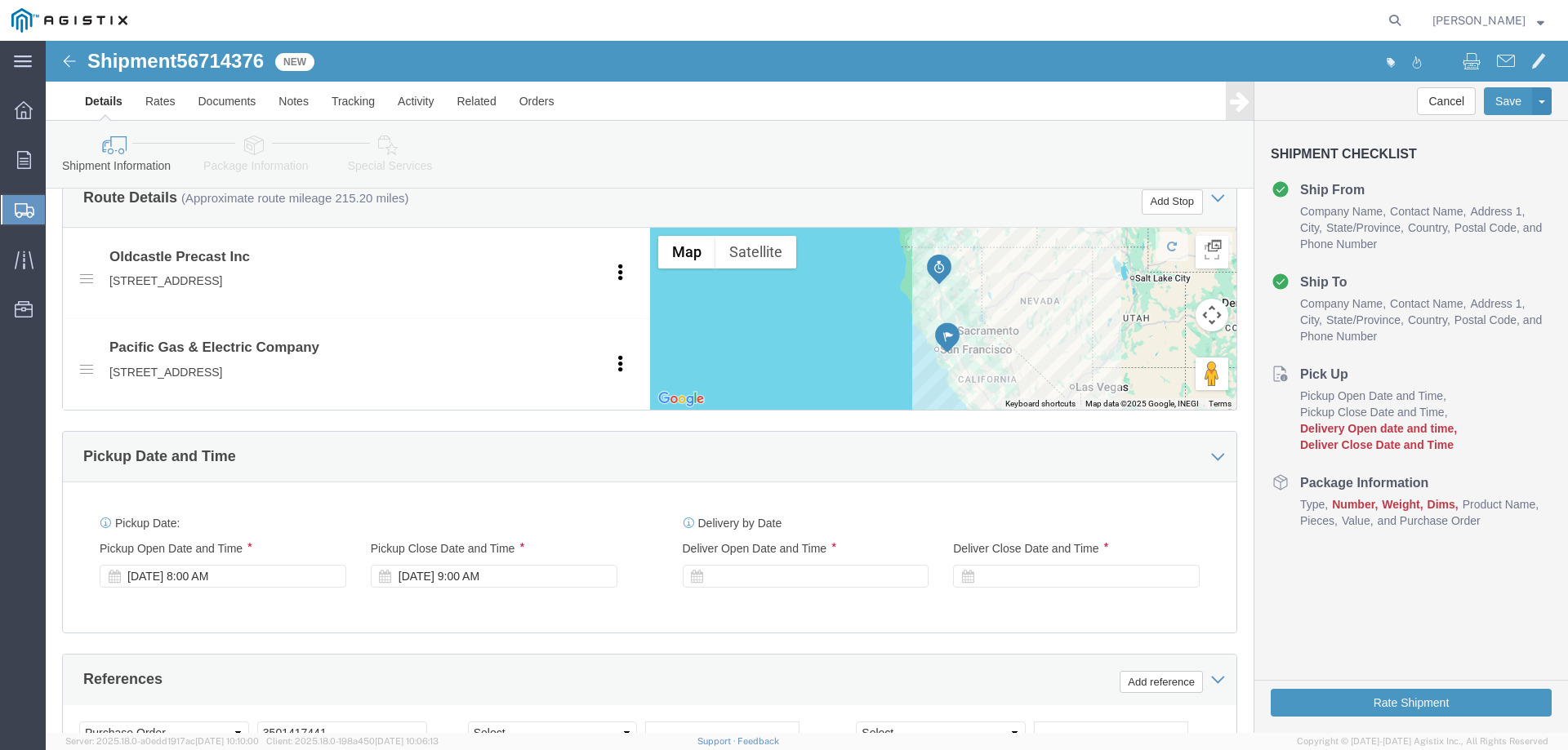
scroll to position [898, 0]
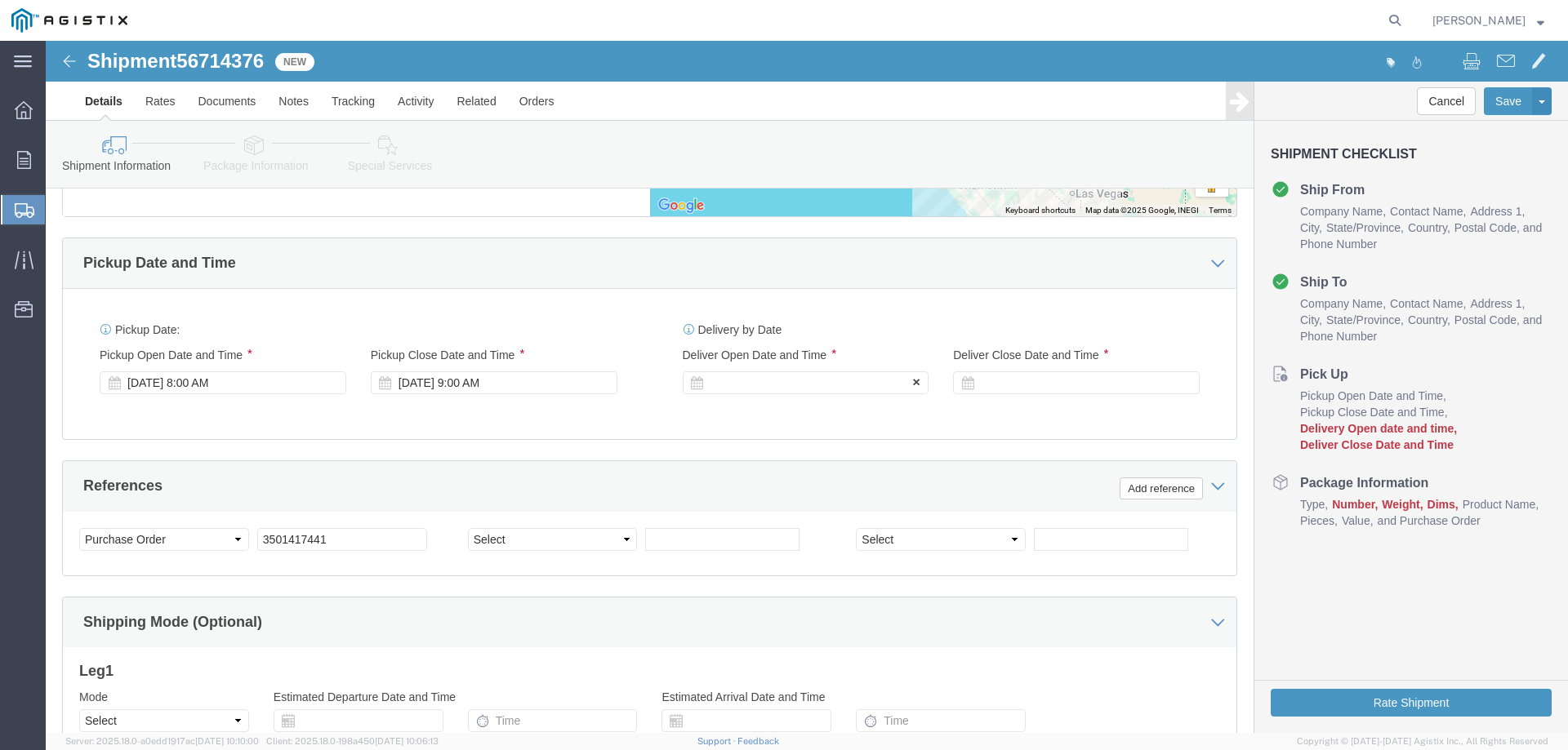
click div
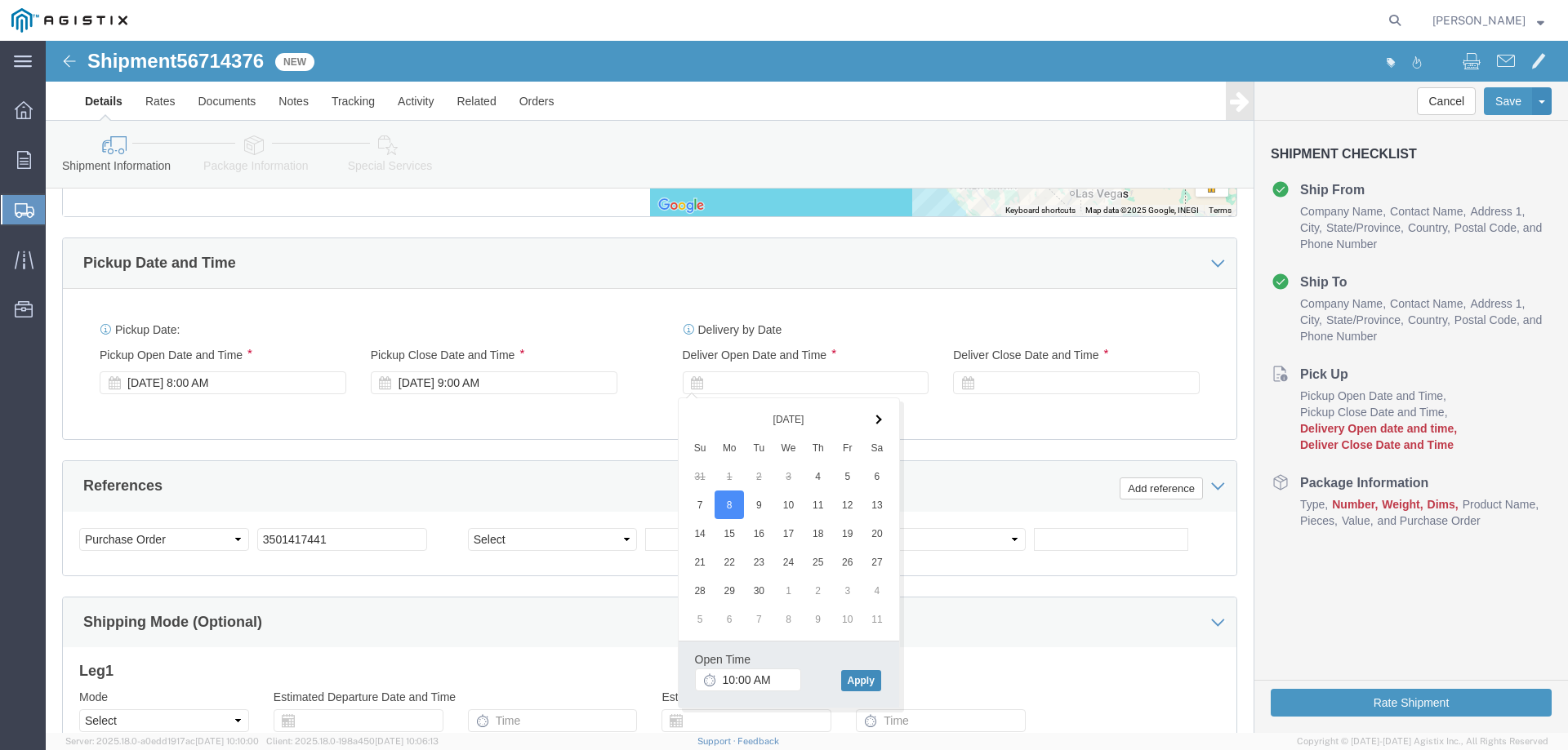
click button "Apply"
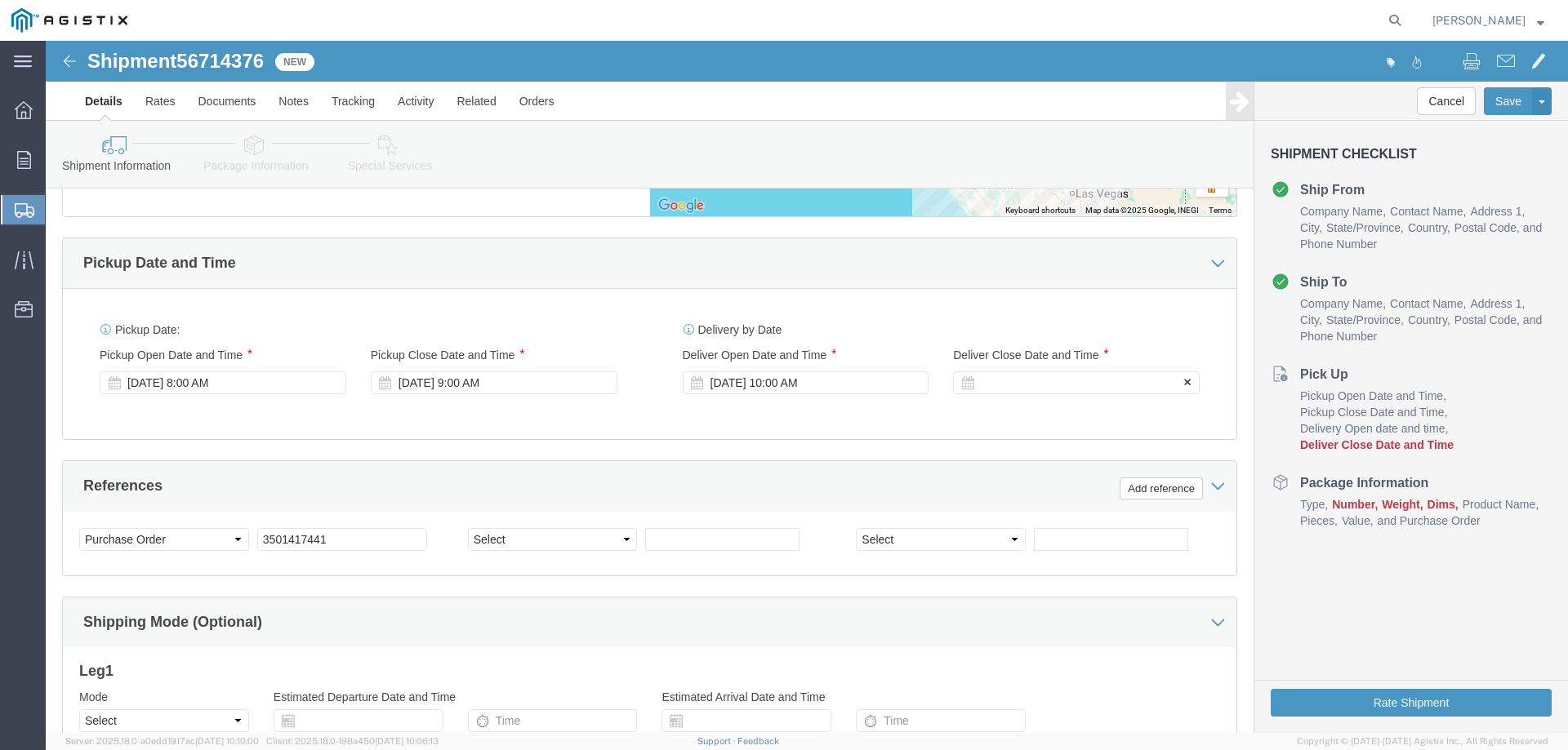
click div
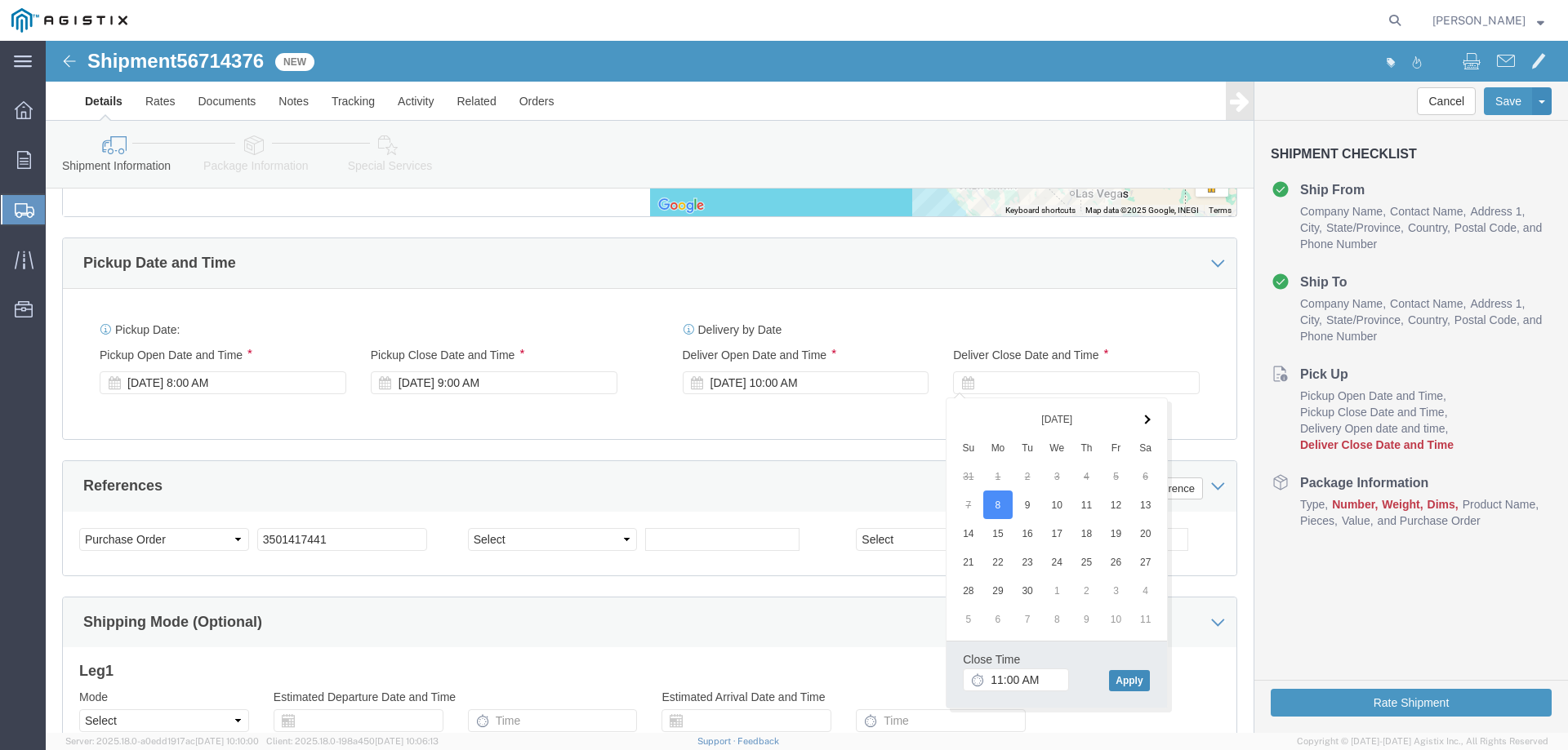
click button "Apply"
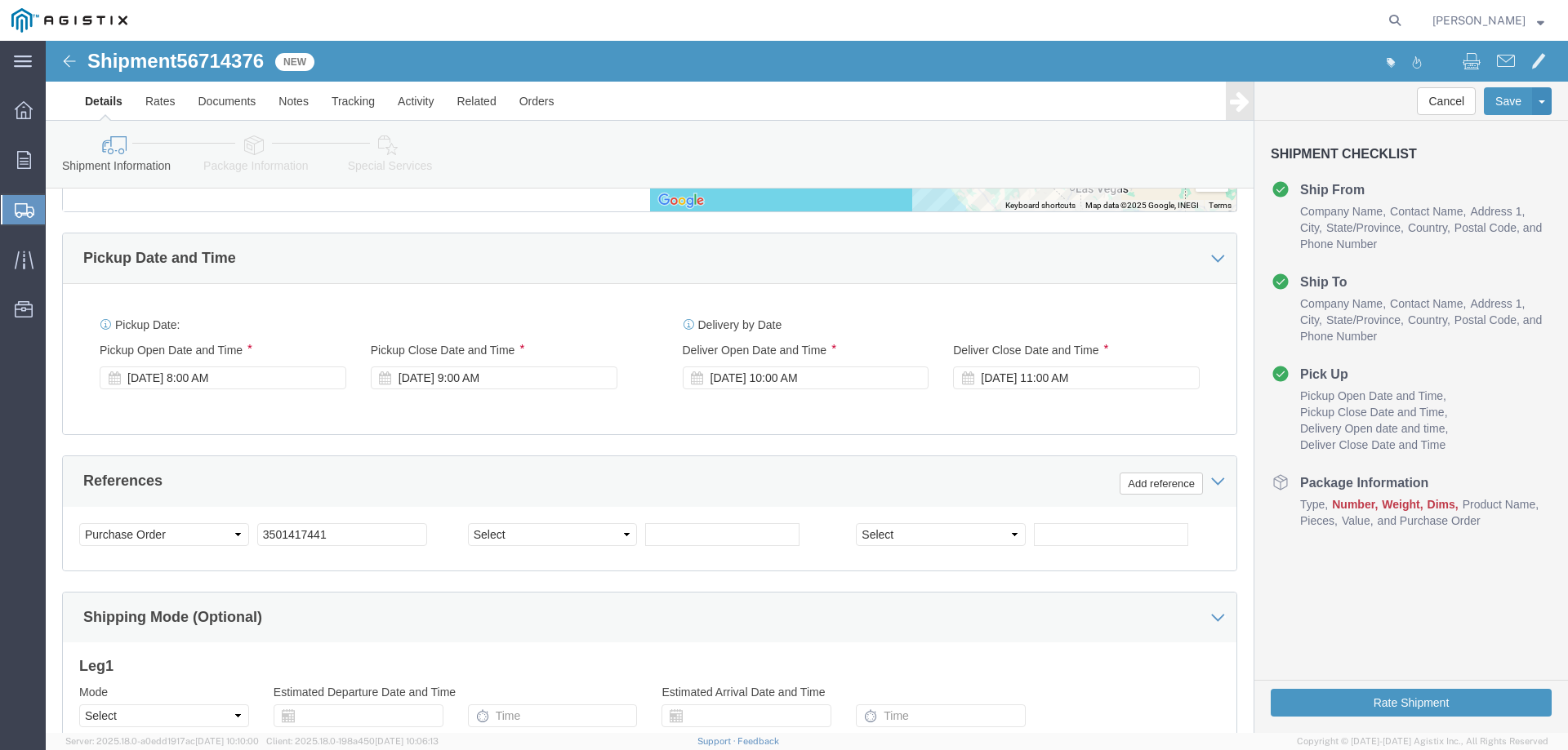
scroll to position [1102, 0]
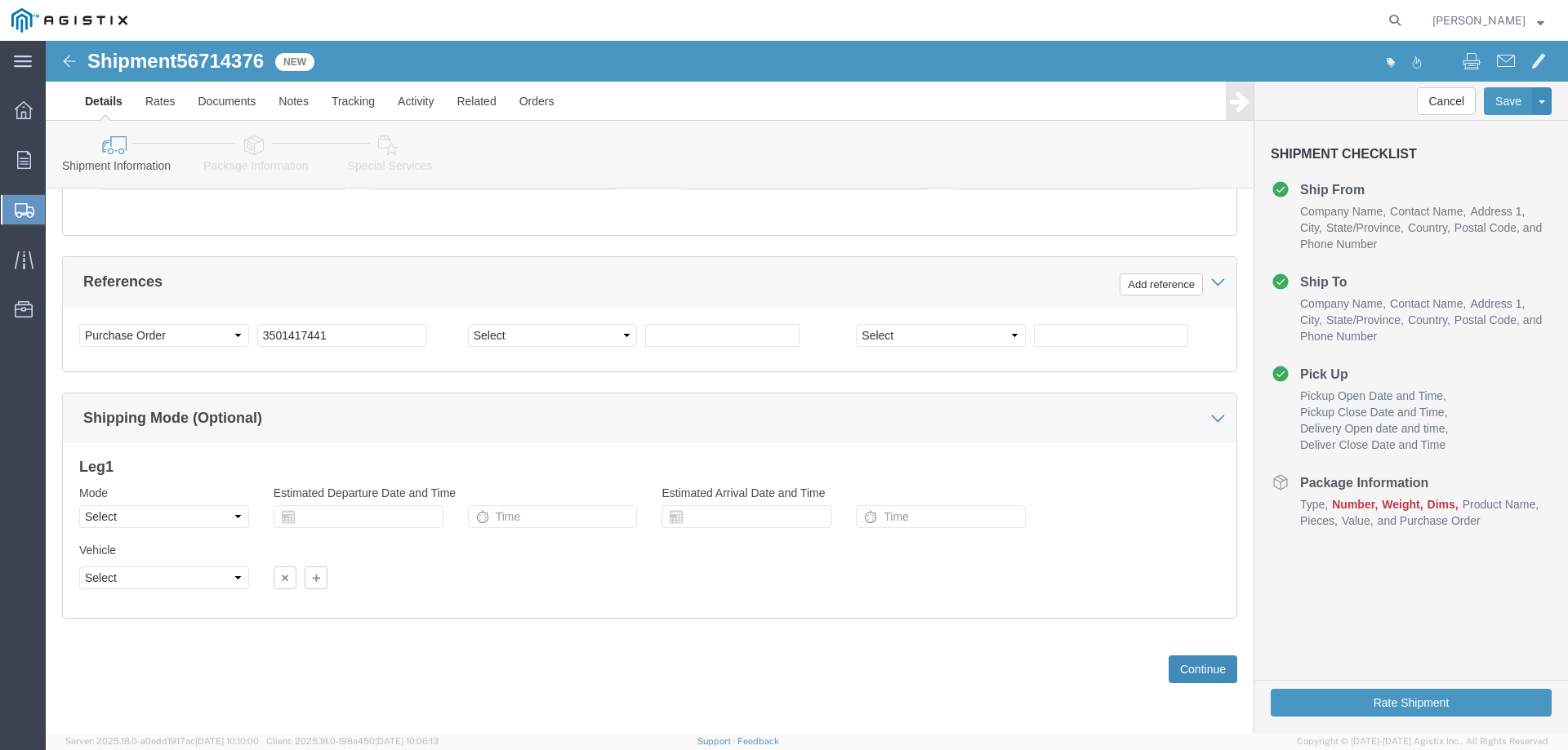
click button "Continue"
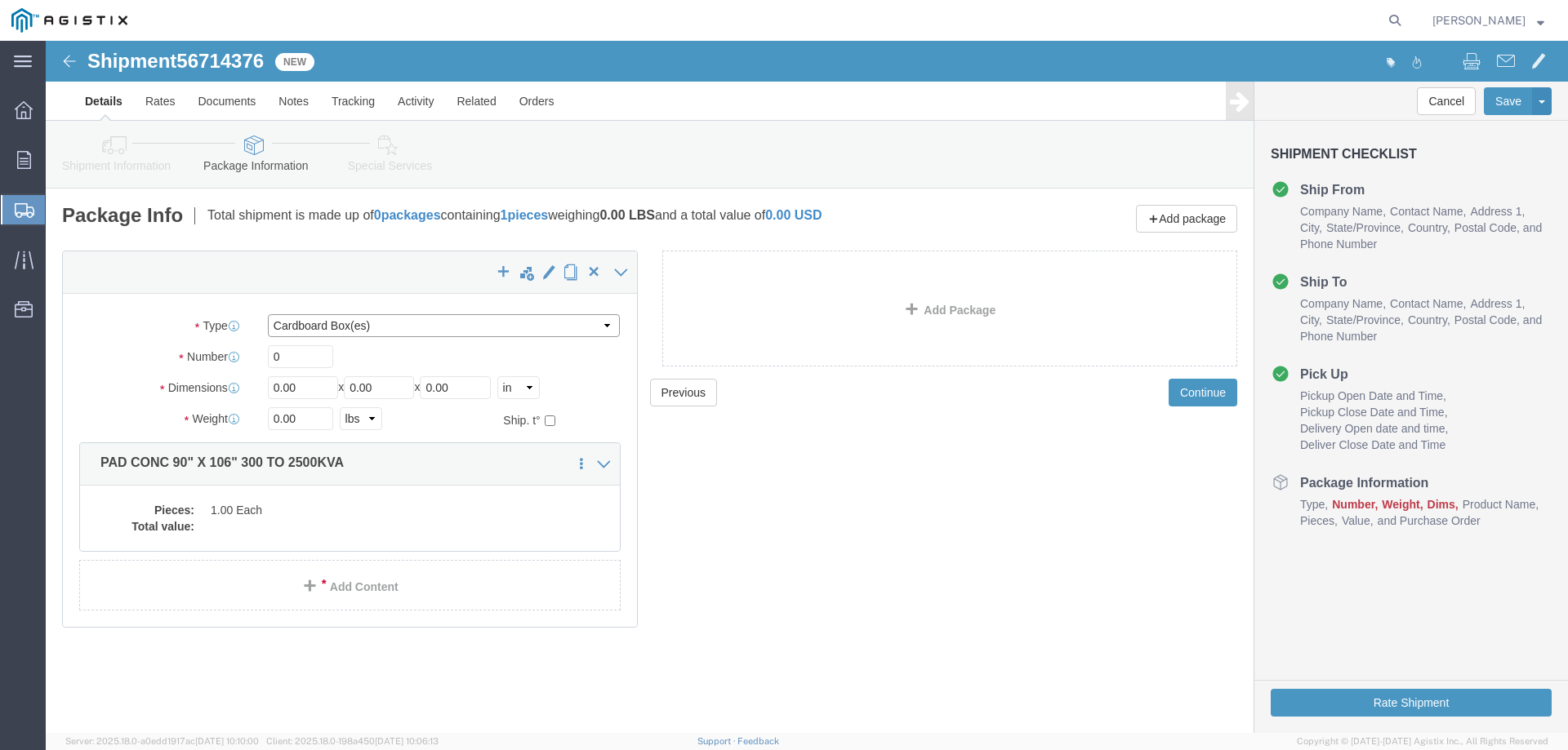
click select "Select Bulk Bundle(s) Cardboard Box(es) Carton(s) Crate(s) Drum(s) (Fiberboard)…"
select select "YRPK"
click select "Select Bulk Bundle(s) Cardboard Box(es) Carton(s) Crate(s) Drum(s) (Fiberboard)…"
click input "0"
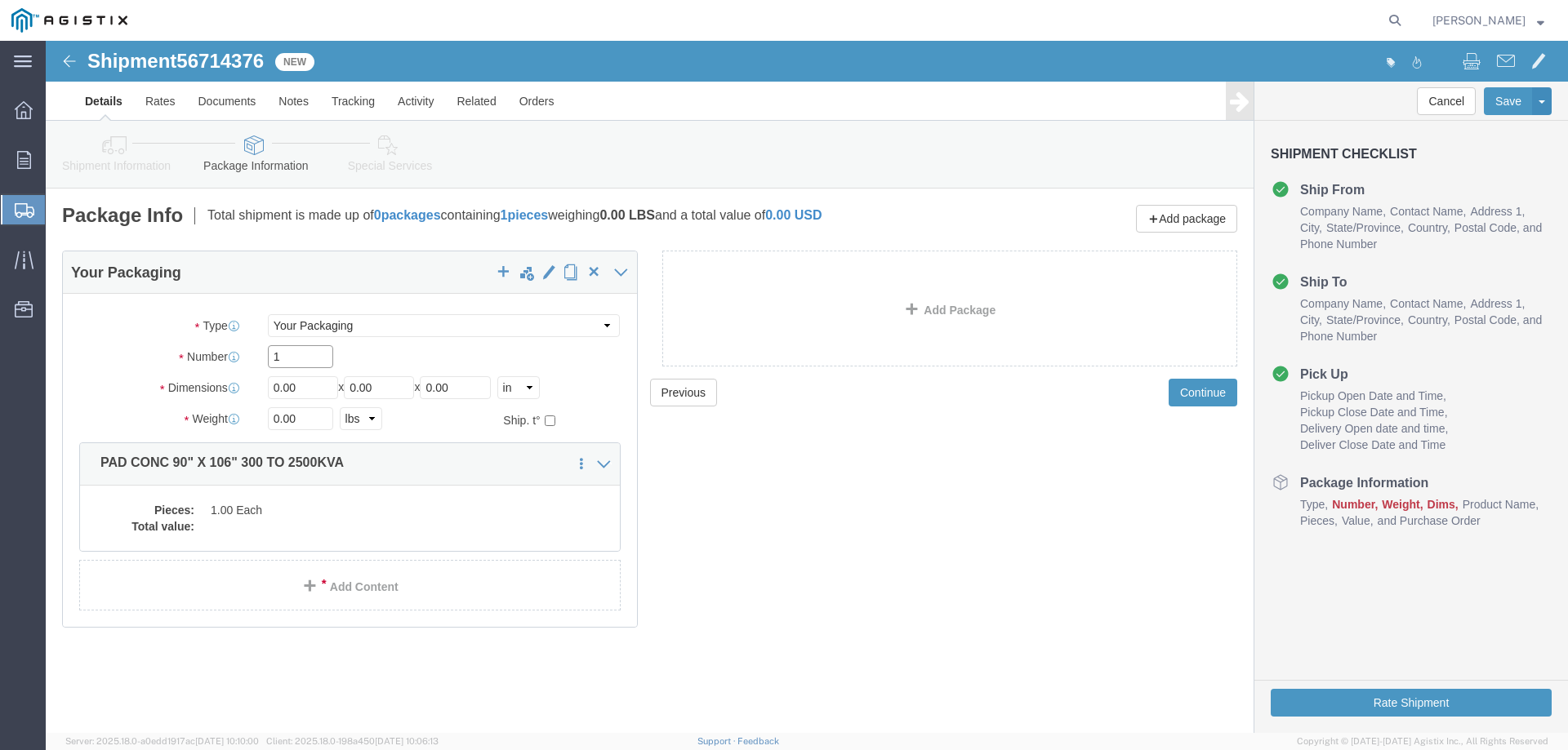
type input "1"
type input "106"
type input "90"
type input "6"
type input "4600"
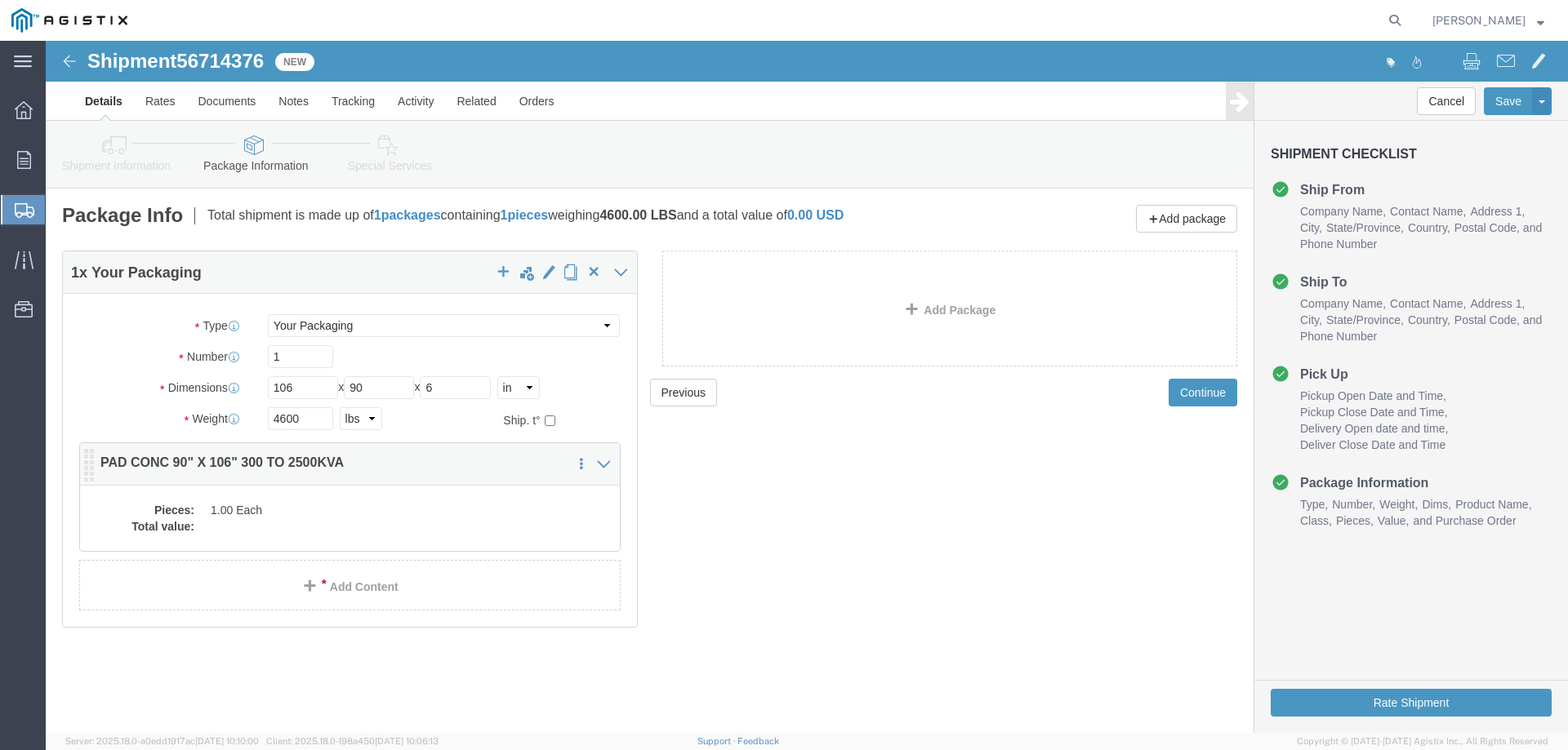
click div "Pieces: 1.00 Each Total value:"
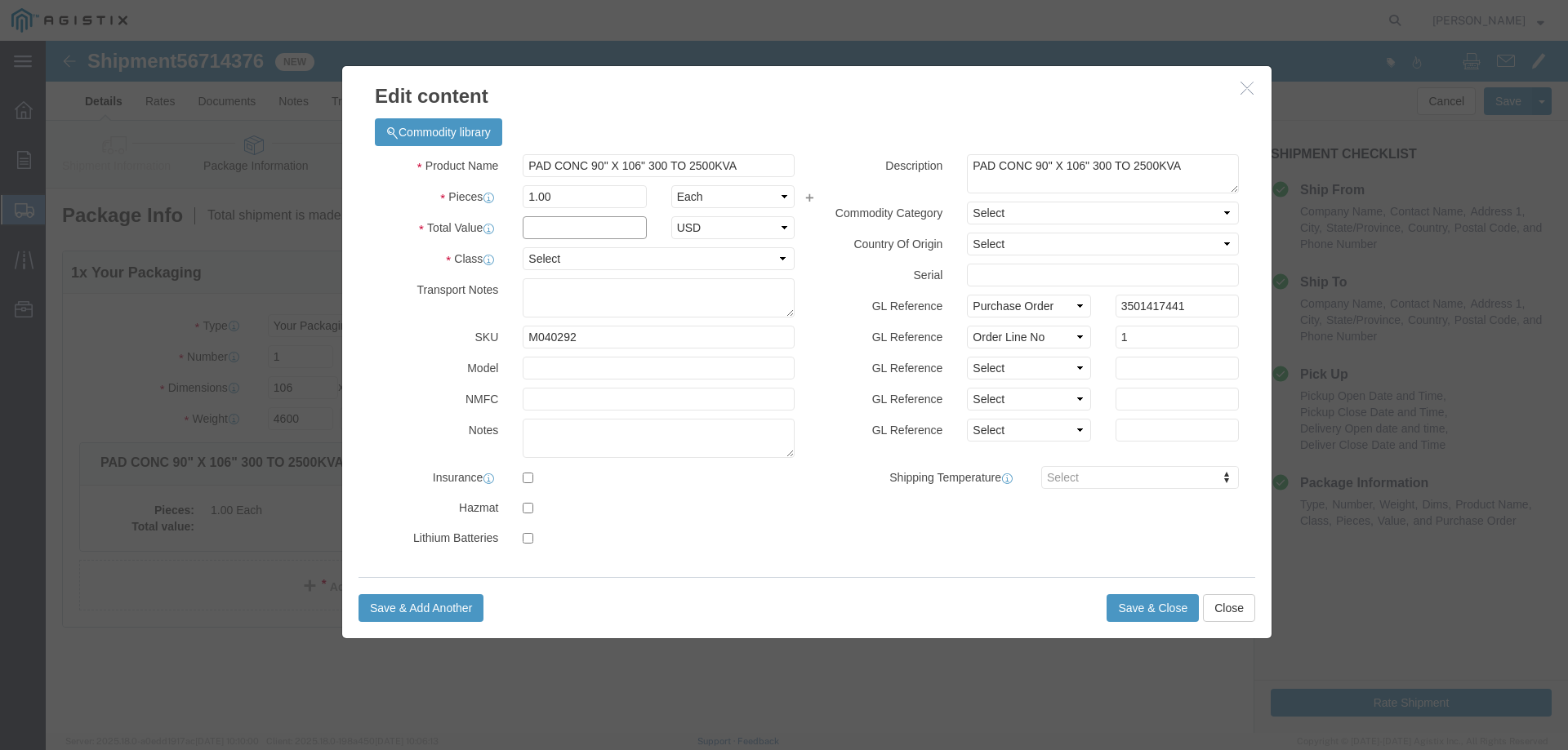
click input "text"
type input "1"
select select "USD"
select select "55"
click button "Save & Close"
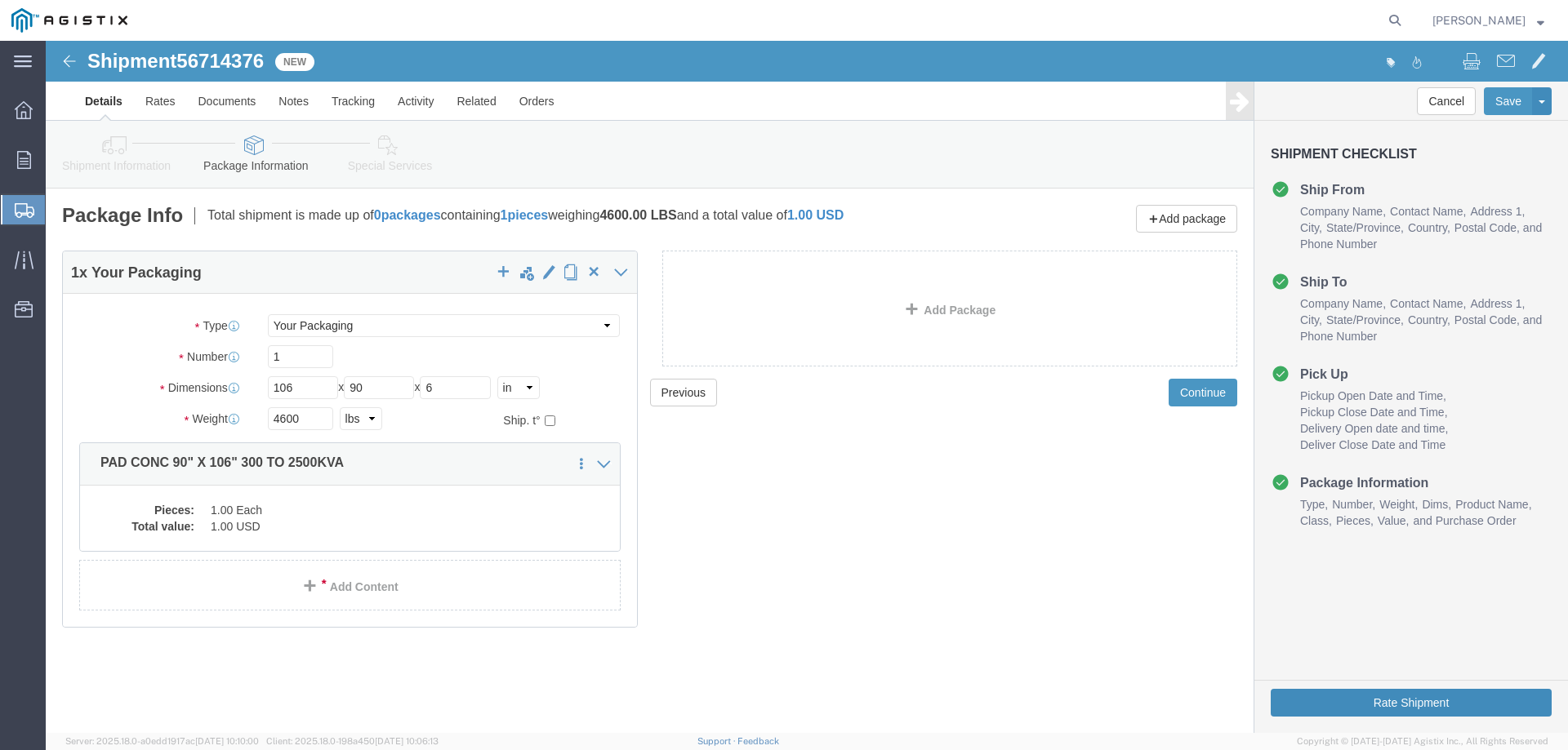
click button "Rate Shipment"
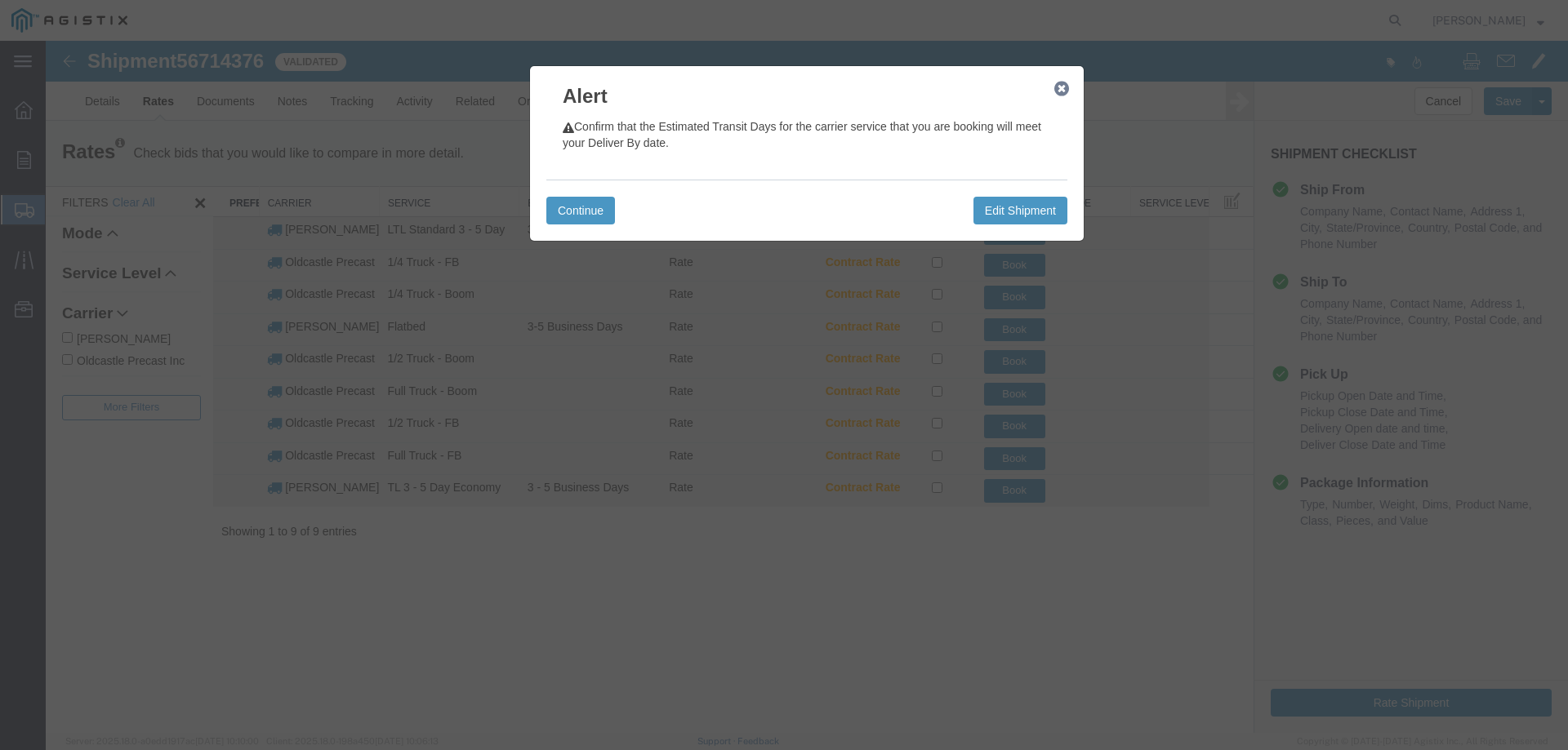
click at [1066, 87] on icon "button" at bounding box center [1061, 88] width 15 height 13
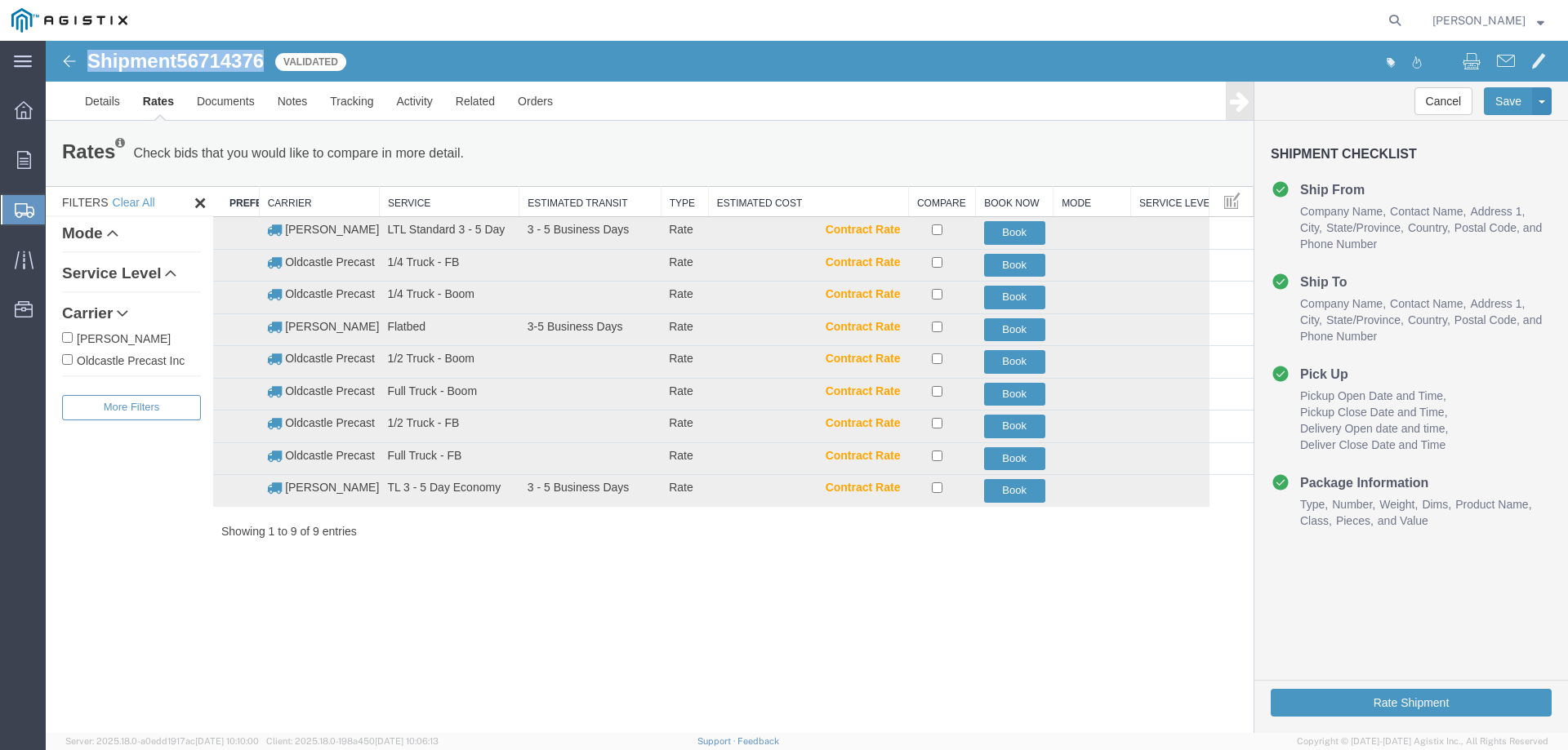
drag, startPoint x: 83, startPoint y: 59, endPoint x: 267, endPoint y: 67, distance: 184.2
click at [267, 67] on div "Shipment 56714376 9 of 9 Validated" at bounding box center [427, 67] width 760 height 31
copy h1 "Shipment 56714376"
click at [1016, 297] on button "Book" at bounding box center [1014, 297] width 61 height 23
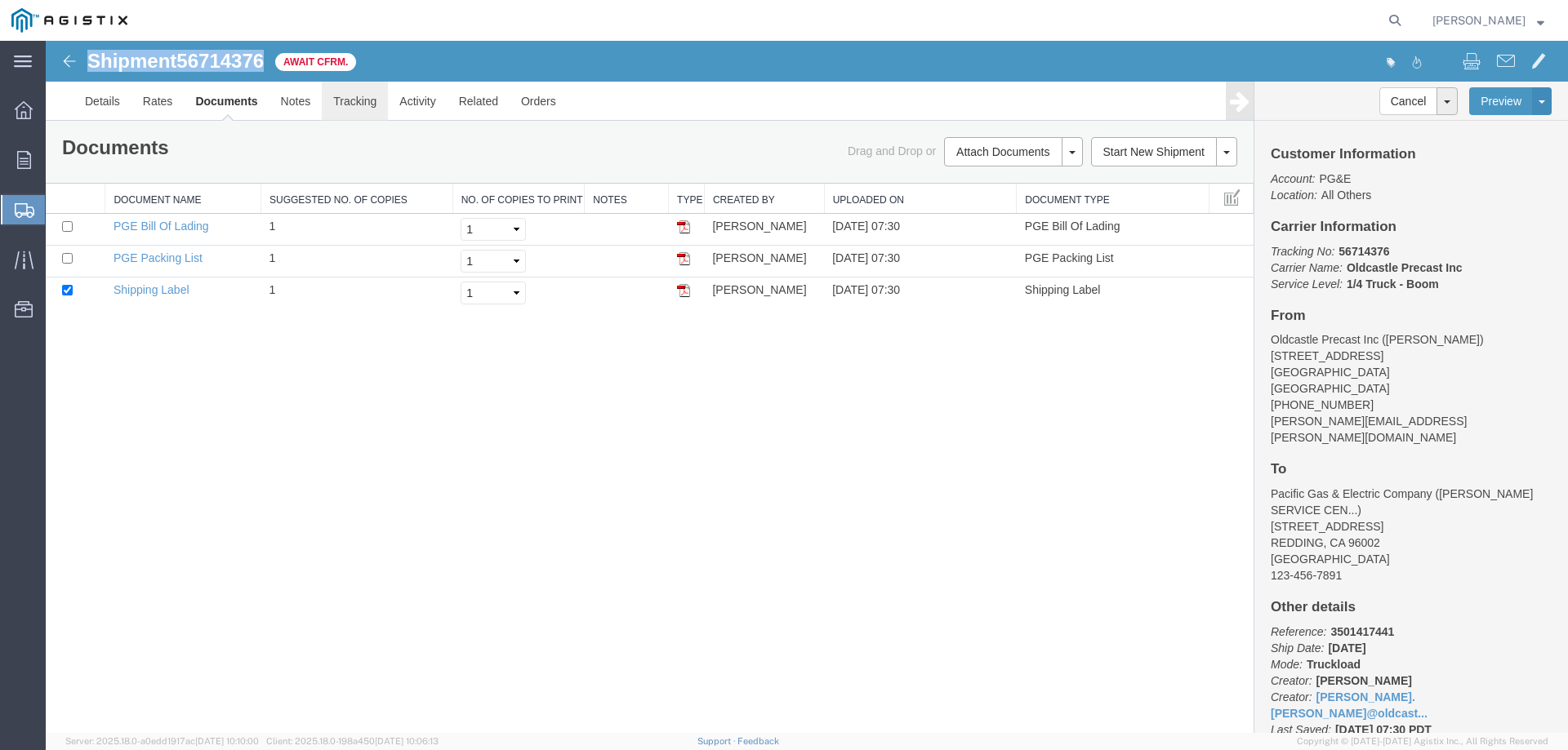
click at [375, 99] on link "Tracking" at bounding box center [355, 100] width 66 height 39
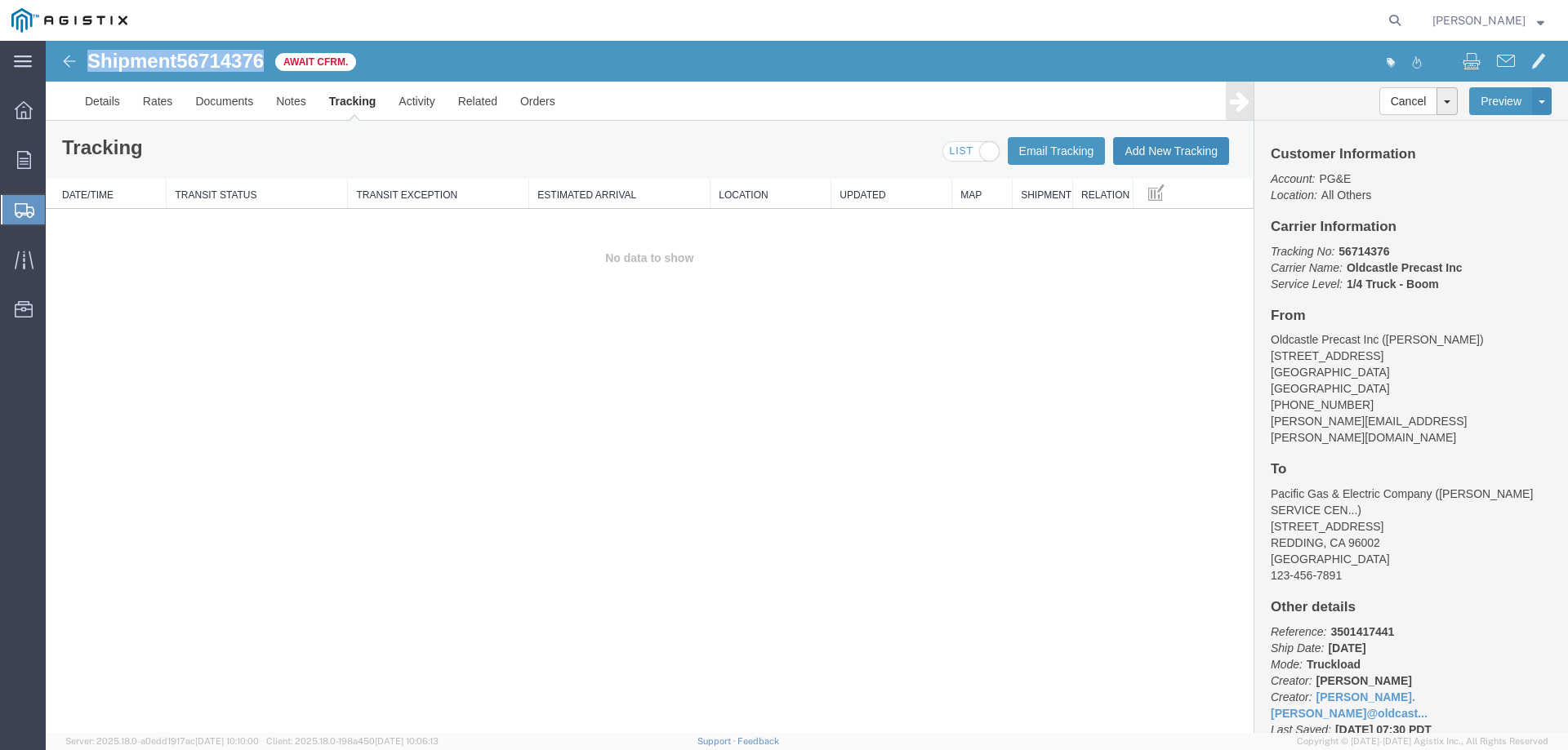
click at [1165, 140] on button "Add New Tracking" at bounding box center [1171, 151] width 116 height 28
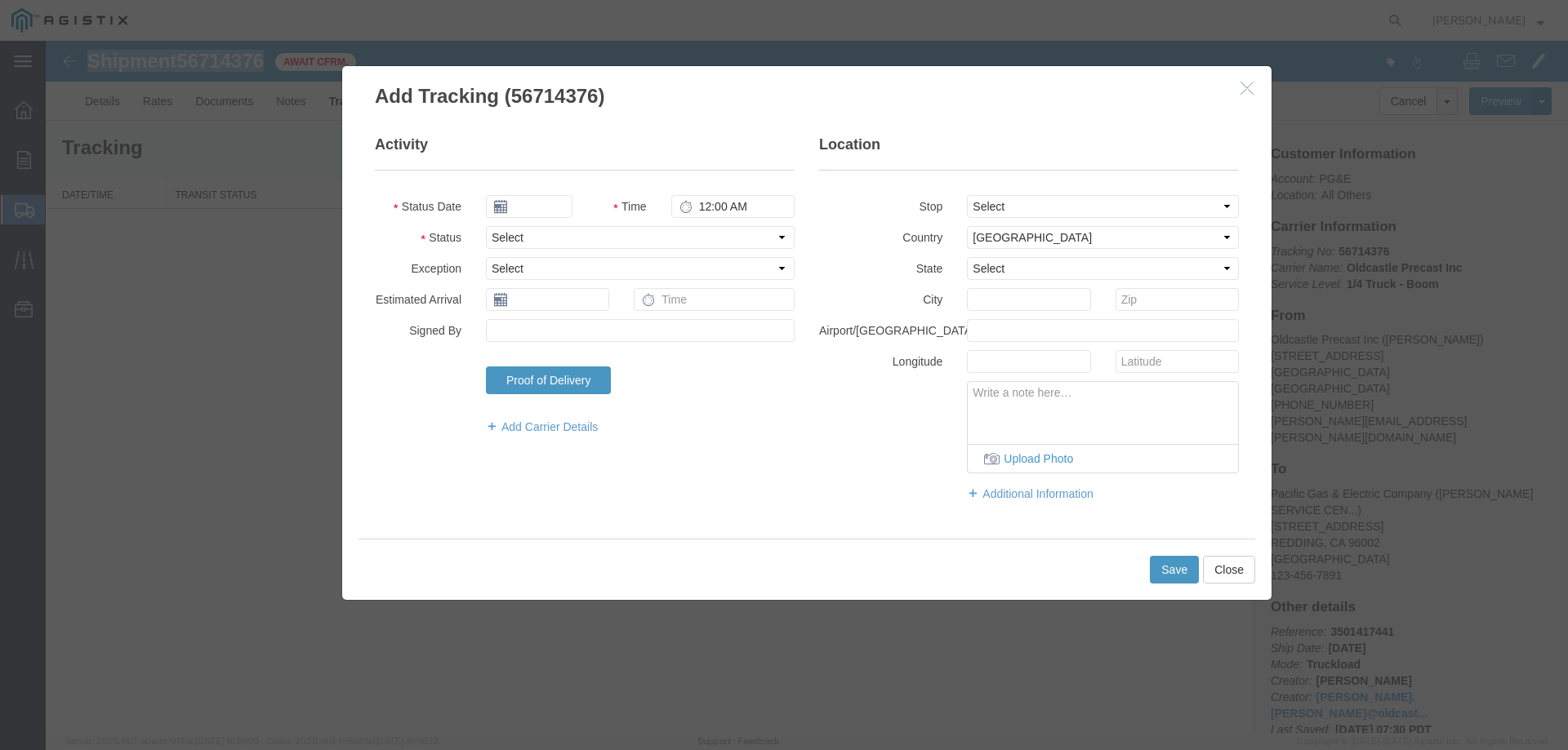
type input "[DATE]"
type input "8:00 AM"
click at [589, 232] on select "Select Arrival Notice Available Arrival Notice Imported Arrive at Delivery Loca…" at bounding box center [639, 237] width 309 height 22
select select "DELIVRED"
click at [485, 226] on select "Select Arrival Notice Available Arrival Notice Imported Arrive at Delivery Loca…" at bounding box center [639, 237] width 309 height 22
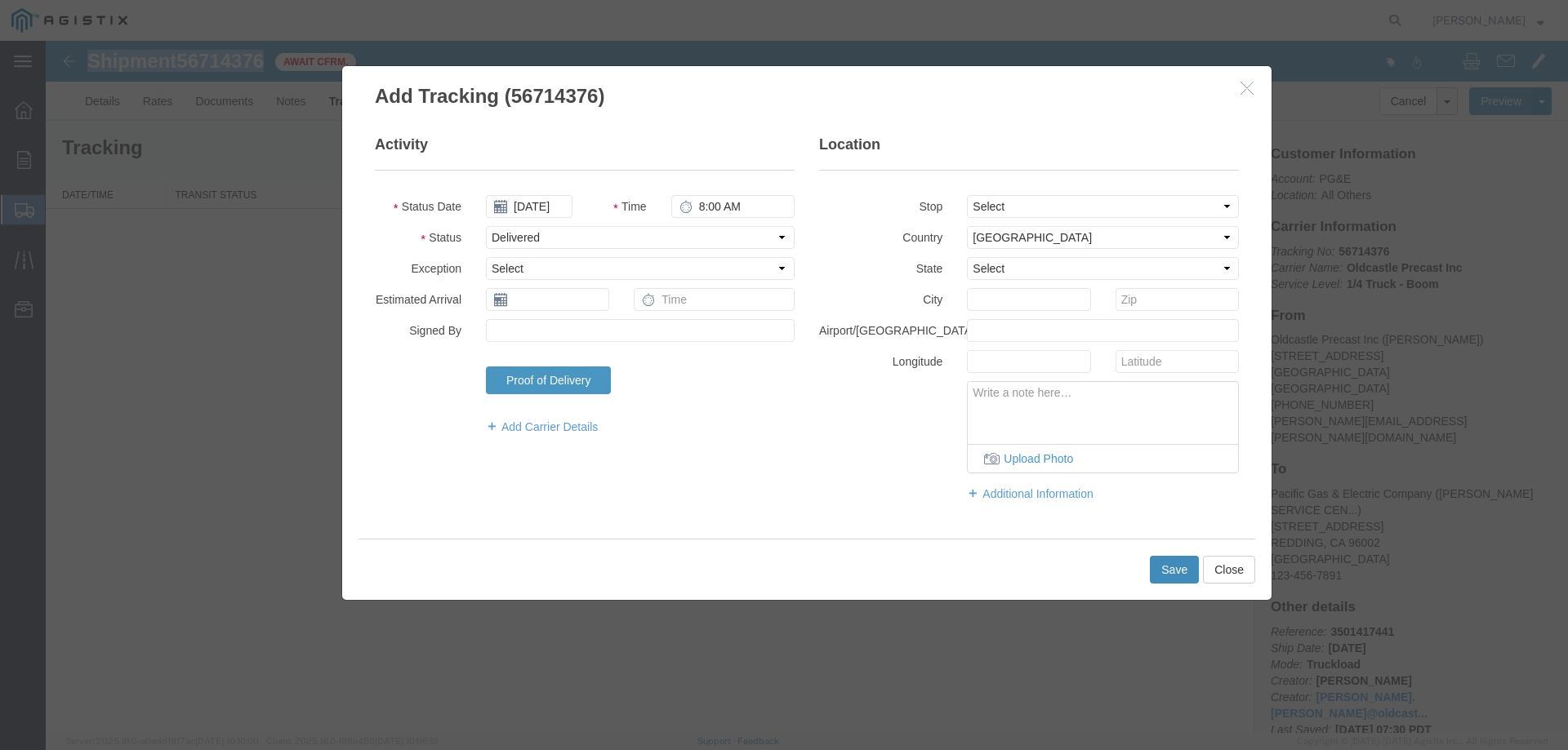
click at [1171, 571] on button "Save" at bounding box center [1174, 570] width 49 height 28
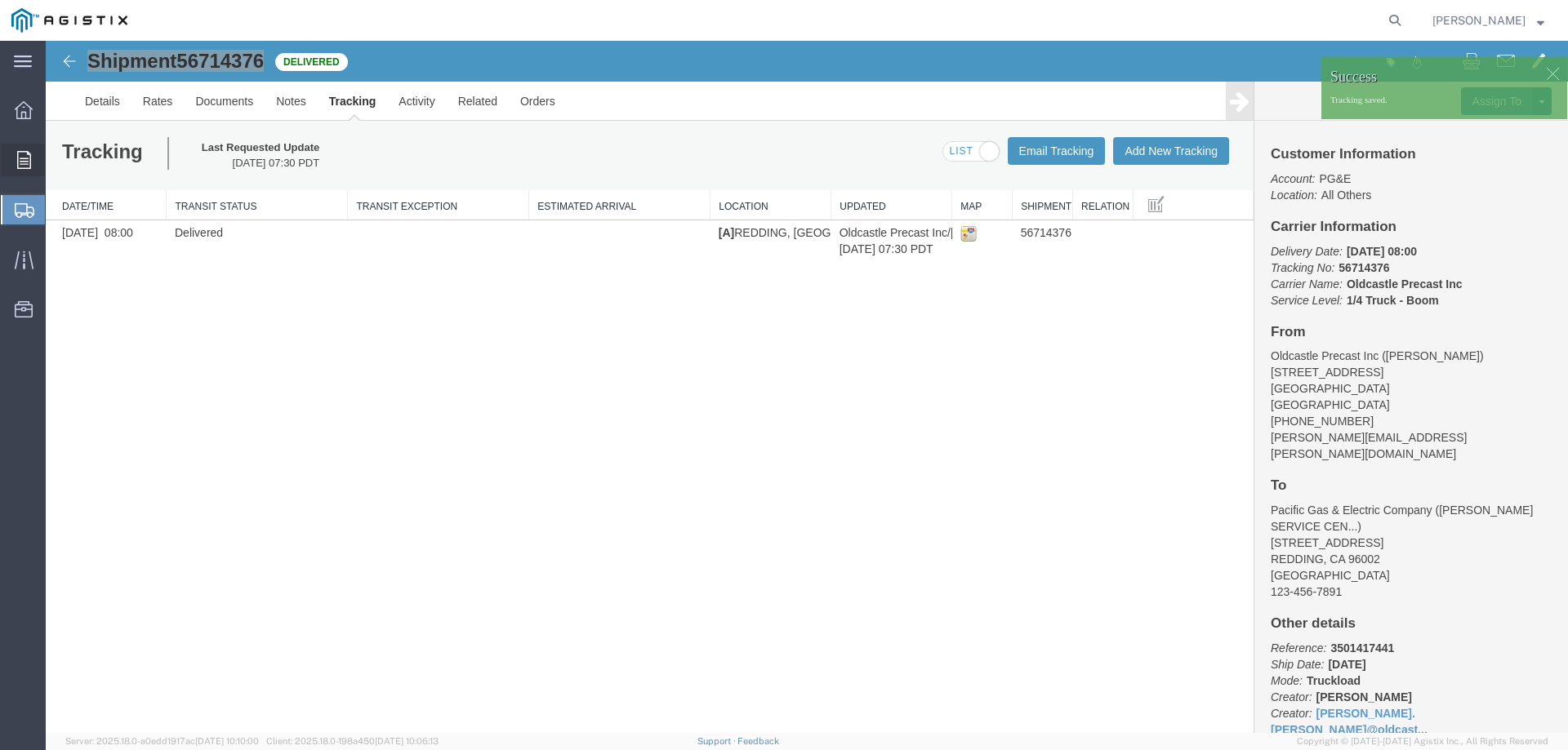
click at [22, 158] on icon at bounding box center [24, 160] width 14 height 18
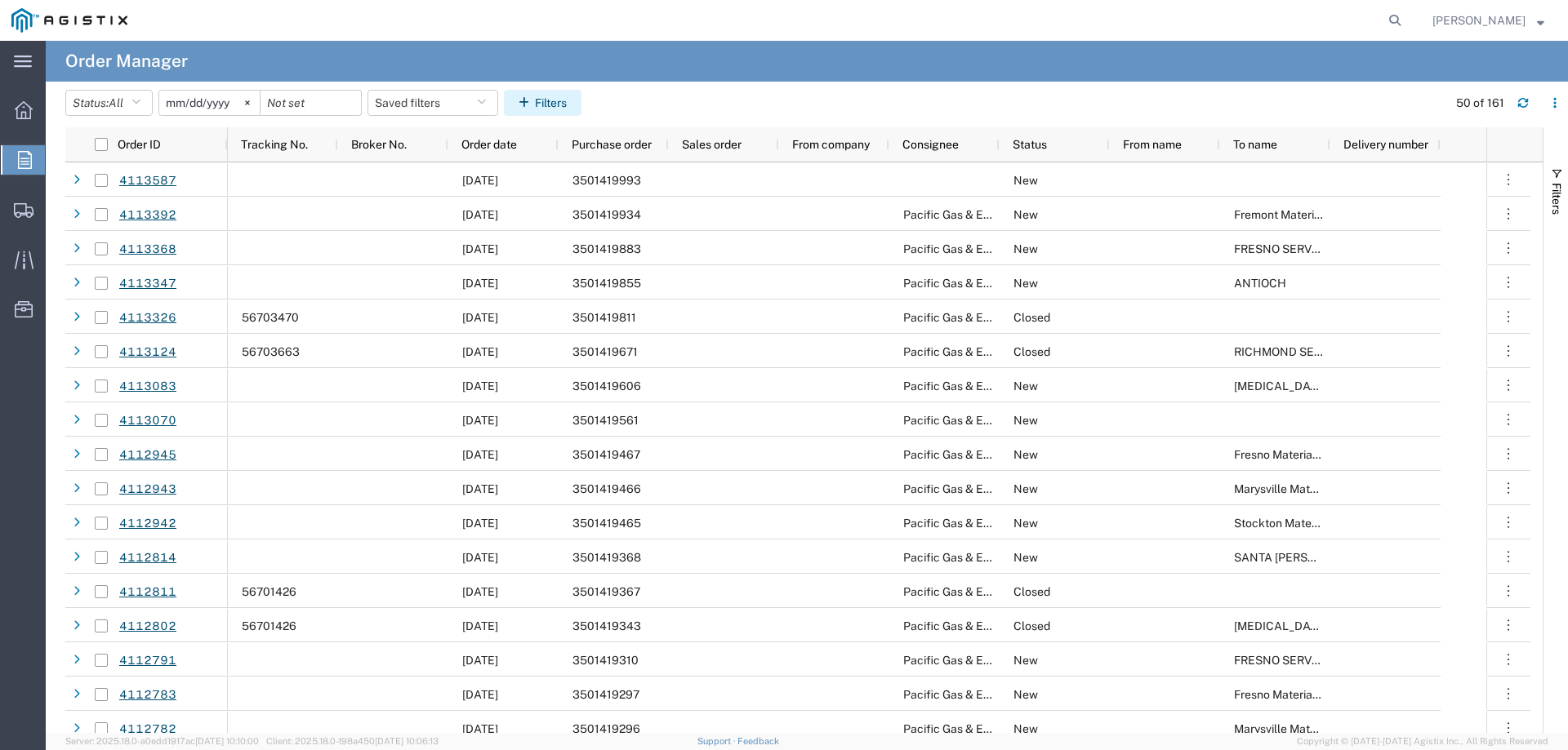
click at [571, 103] on button "Filters" at bounding box center [543, 103] width 78 height 26
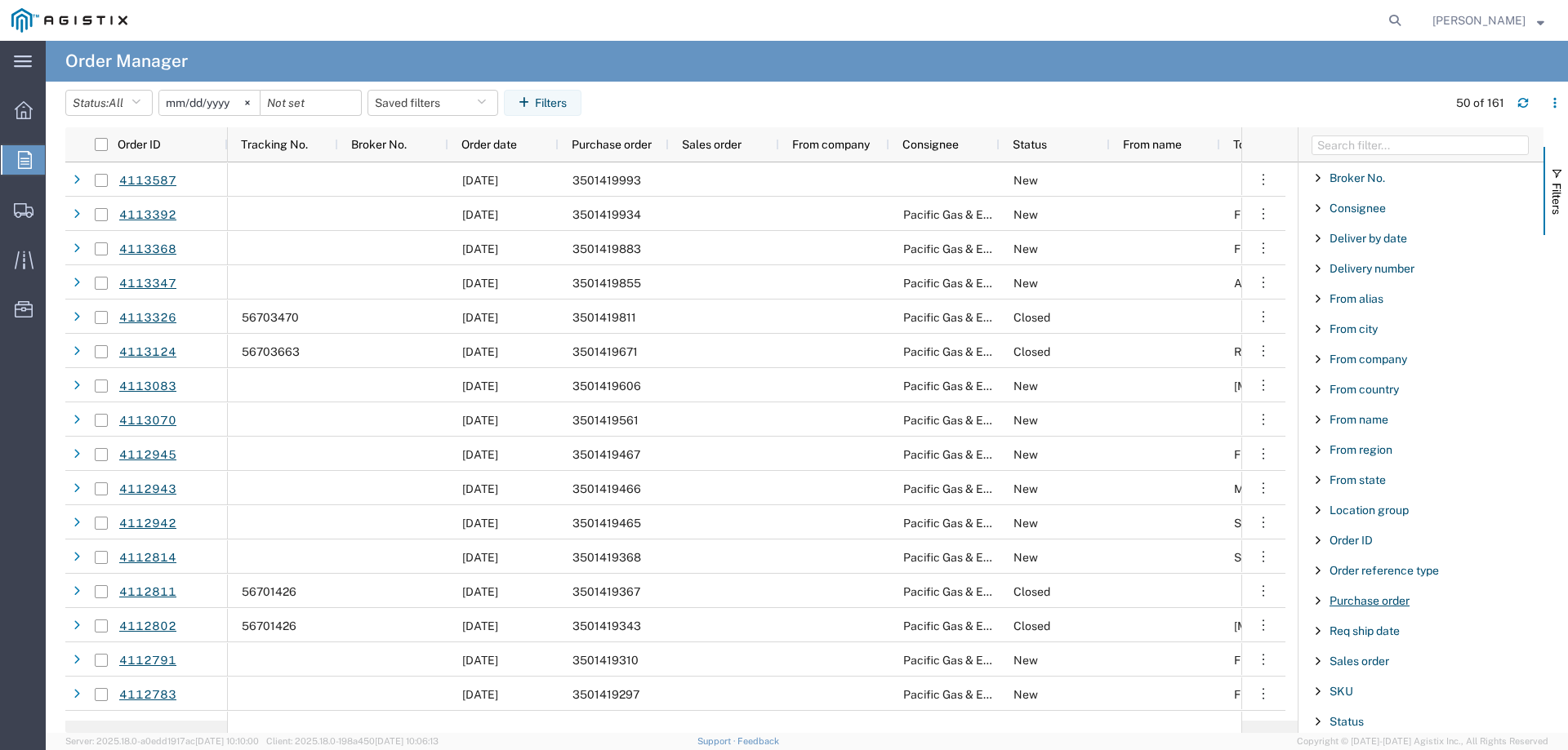
click at [1362, 599] on span "Purchase order" at bounding box center [1369, 600] width 80 height 13
click at [1365, 669] on input "Filter Value" at bounding box center [1426, 669] width 214 height 20
type input "3501419280"
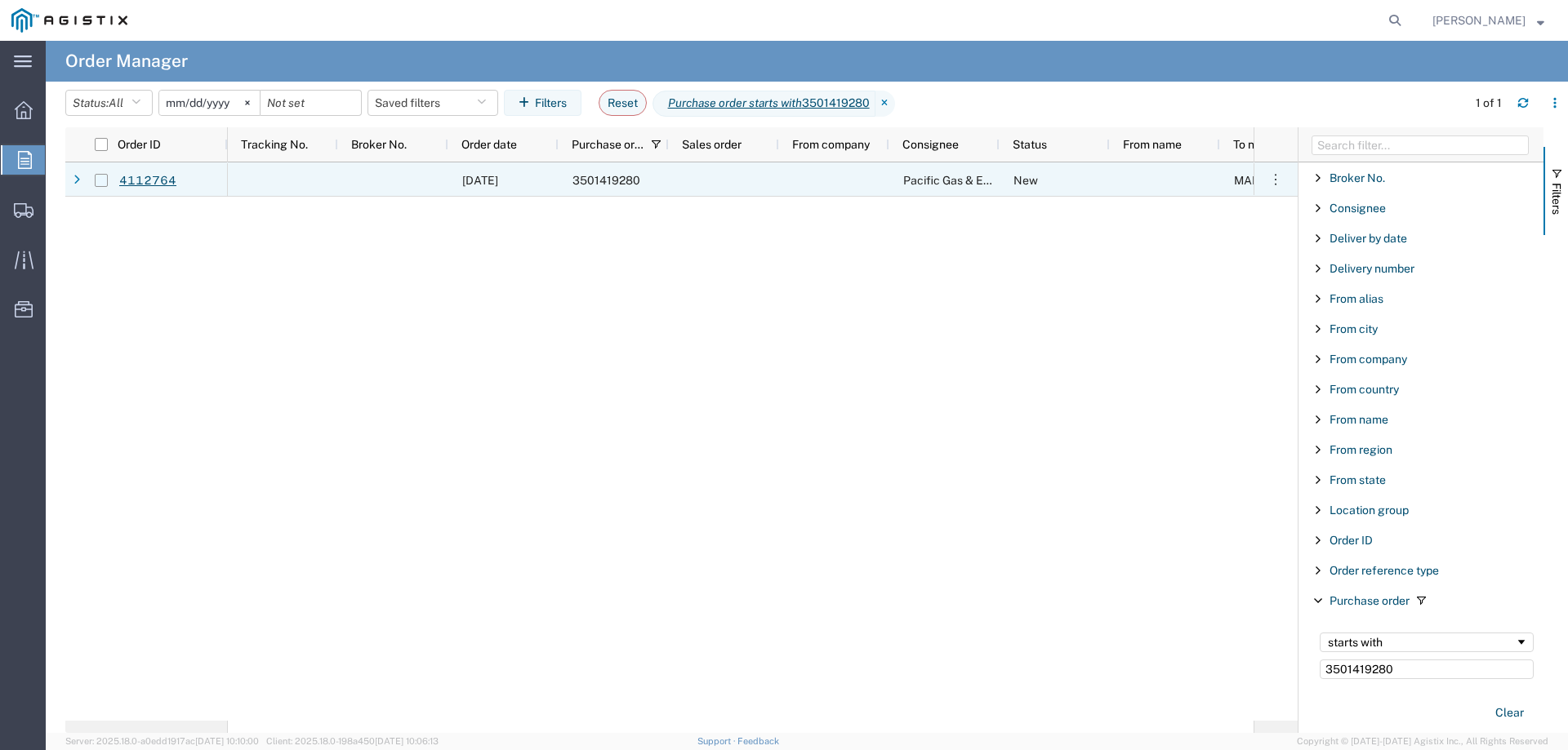
click at [101, 177] on input "Press Space to toggle row selection (unchecked)" at bounding box center [100, 180] width 13 height 13
checkbox input "true"
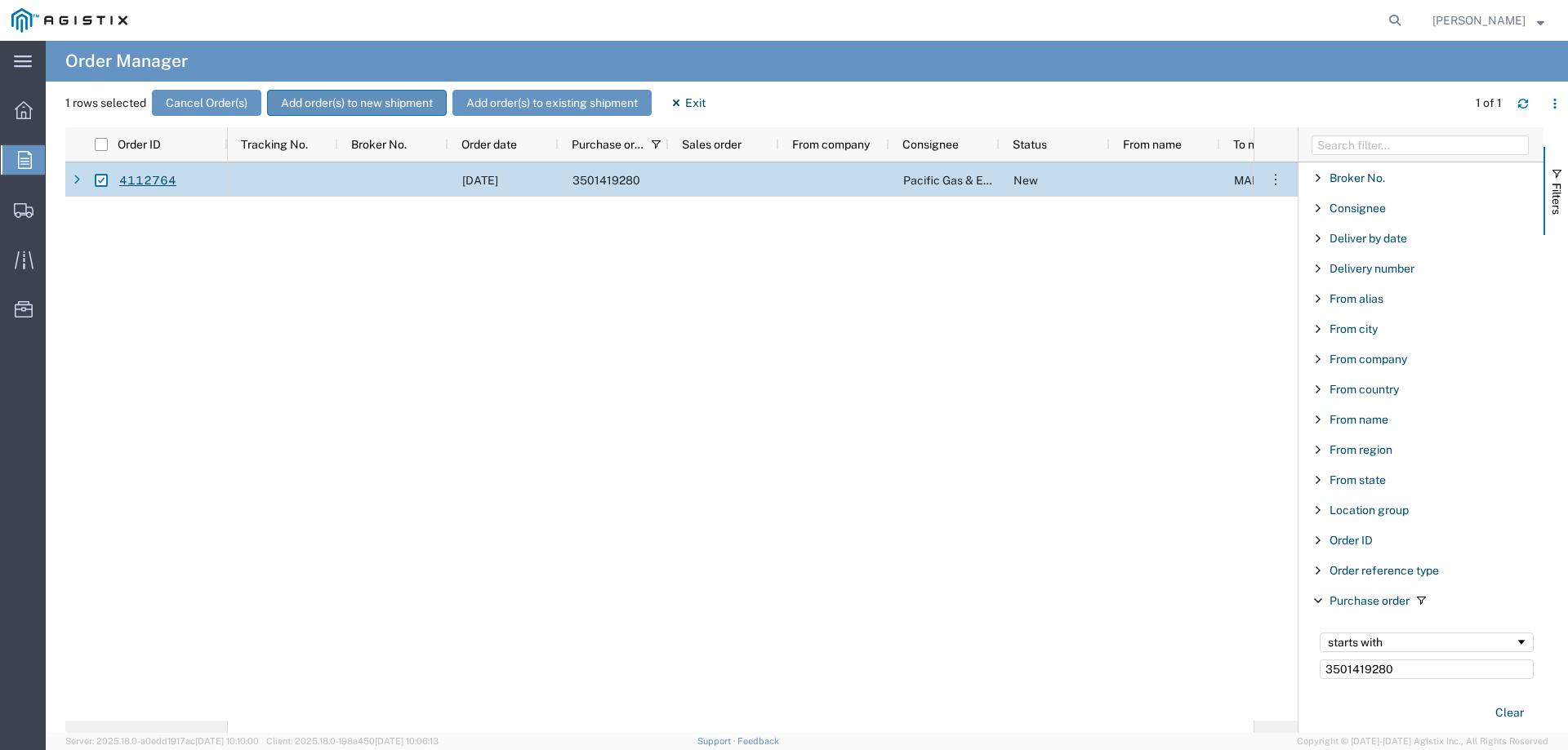
click at [355, 107] on button "Add order(s) to new shipment" at bounding box center [357, 103] width 180 height 26
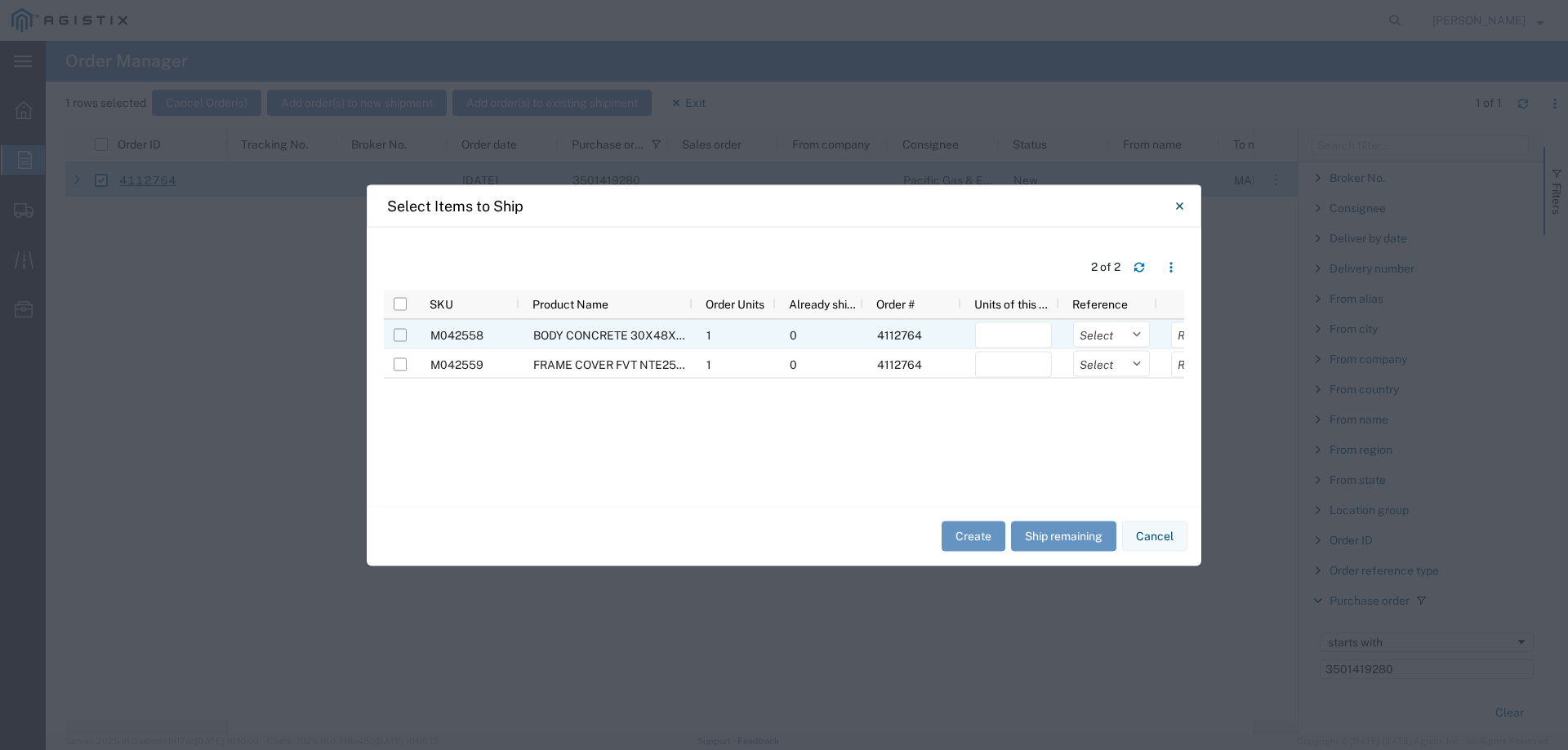
click at [403, 337] on input "Press Space to toggle row selection (unchecked)" at bounding box center [400, 334] width 13 height 13
checkbox input "true"
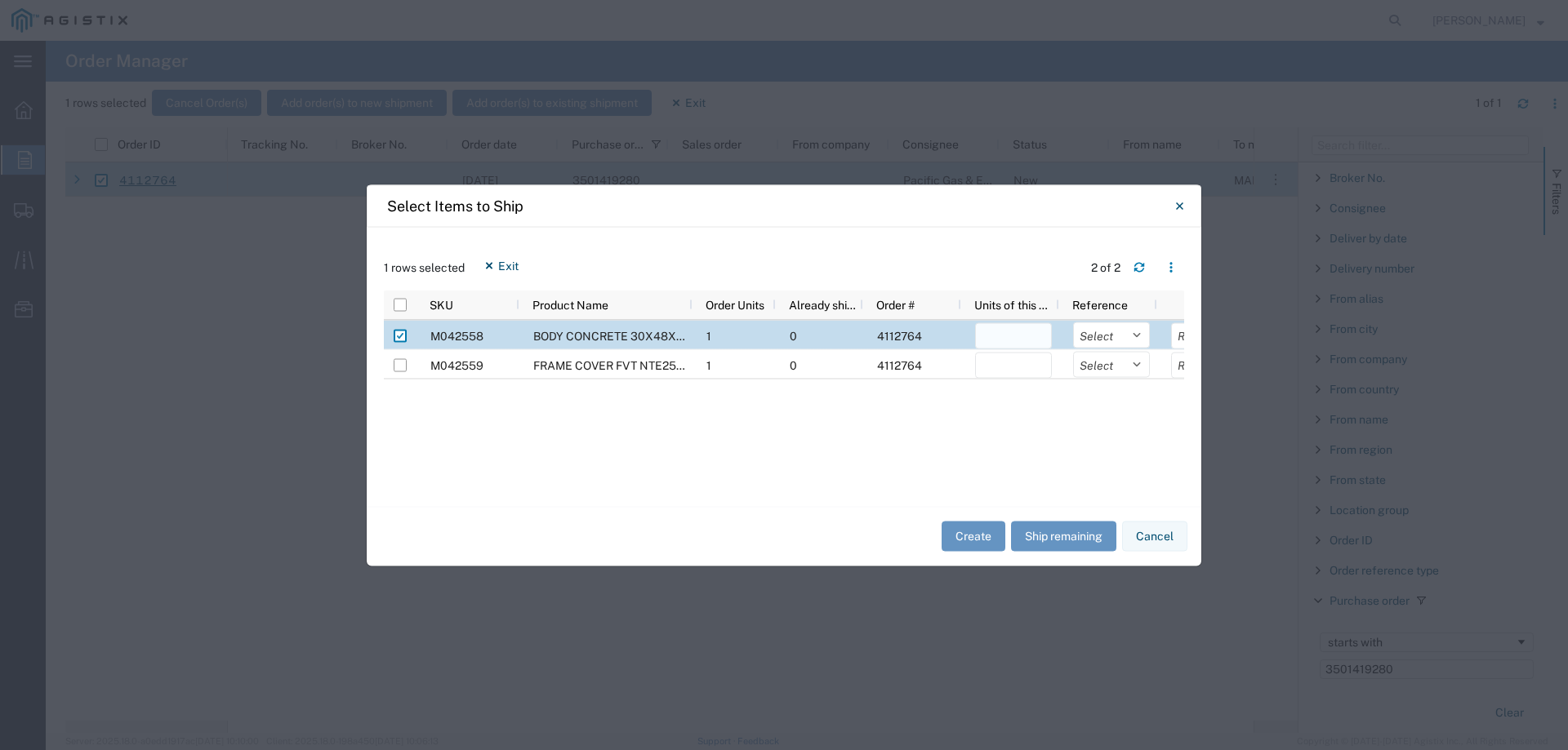
click at [1011, 337] on input "number" at bounding box center [1013, 336] width 77 height 26
click at [1047, 542] on button "Ship remaining" at bounding box center [1064, 536] width 106 height 30
type input "1"
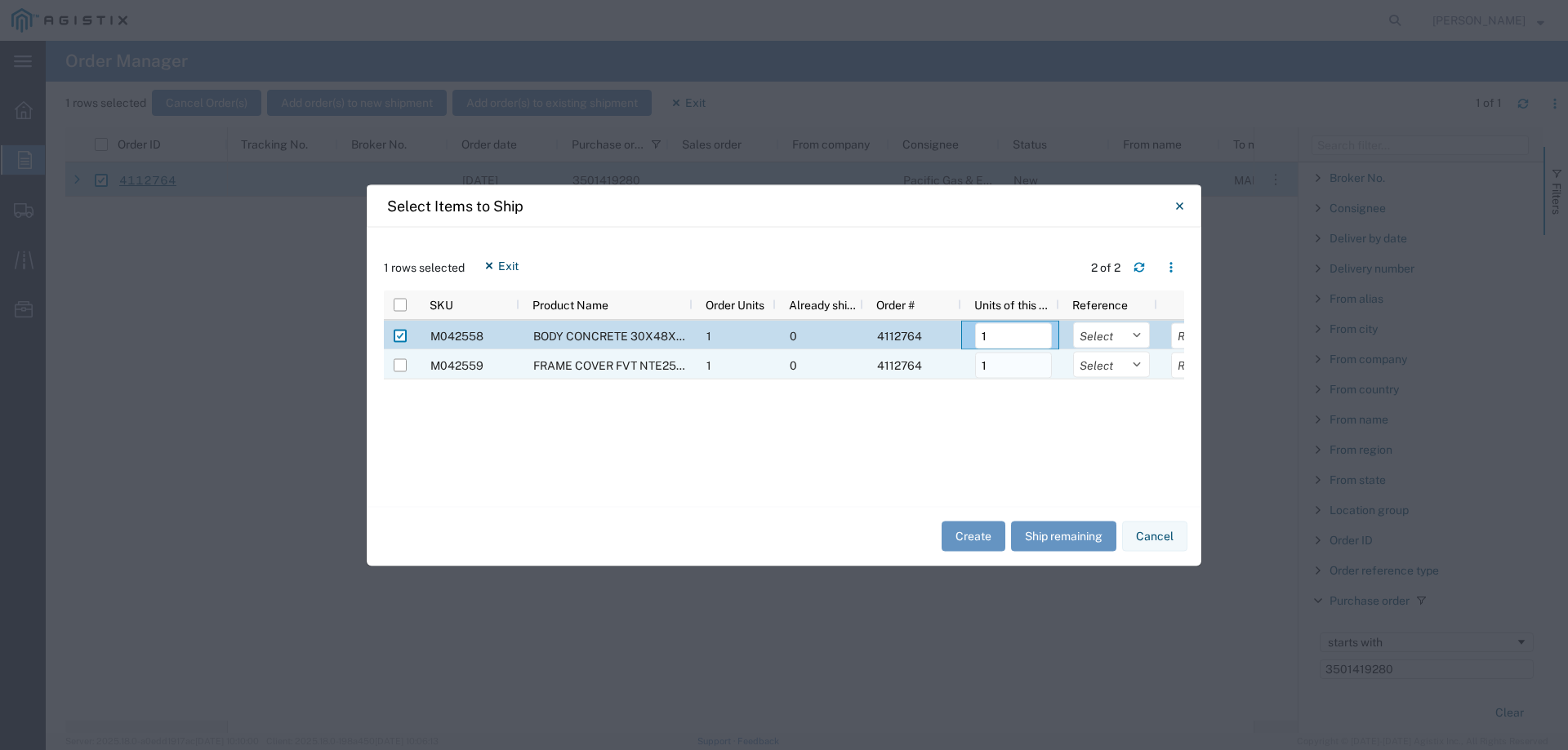
click at [1015, 369] on input "1" at bounding box center [1013, 365] width 77 height 26
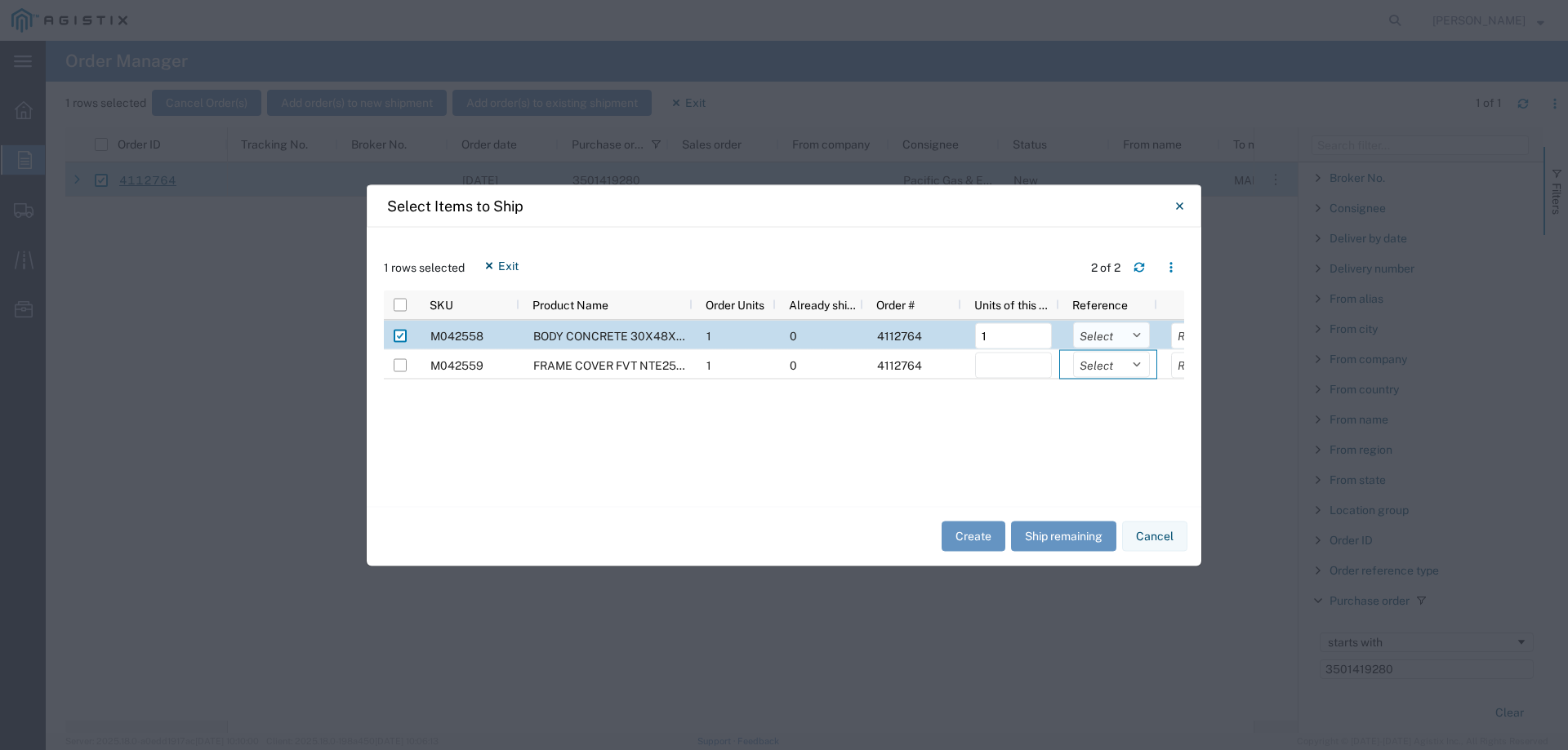
click at [1088, 330] on select "Select Purchase Order Delivery Number" at bounding box center [1111, 335] width 77 height 26
select select "PURCHORD"
click at [1073, 322] on select "Select Purchase Order Delivery Number" at bounding box center [1111, 335] width 77 height 26
click at [962, 536] on button "Create" at bounding box center [974, 536] width 64 height 30
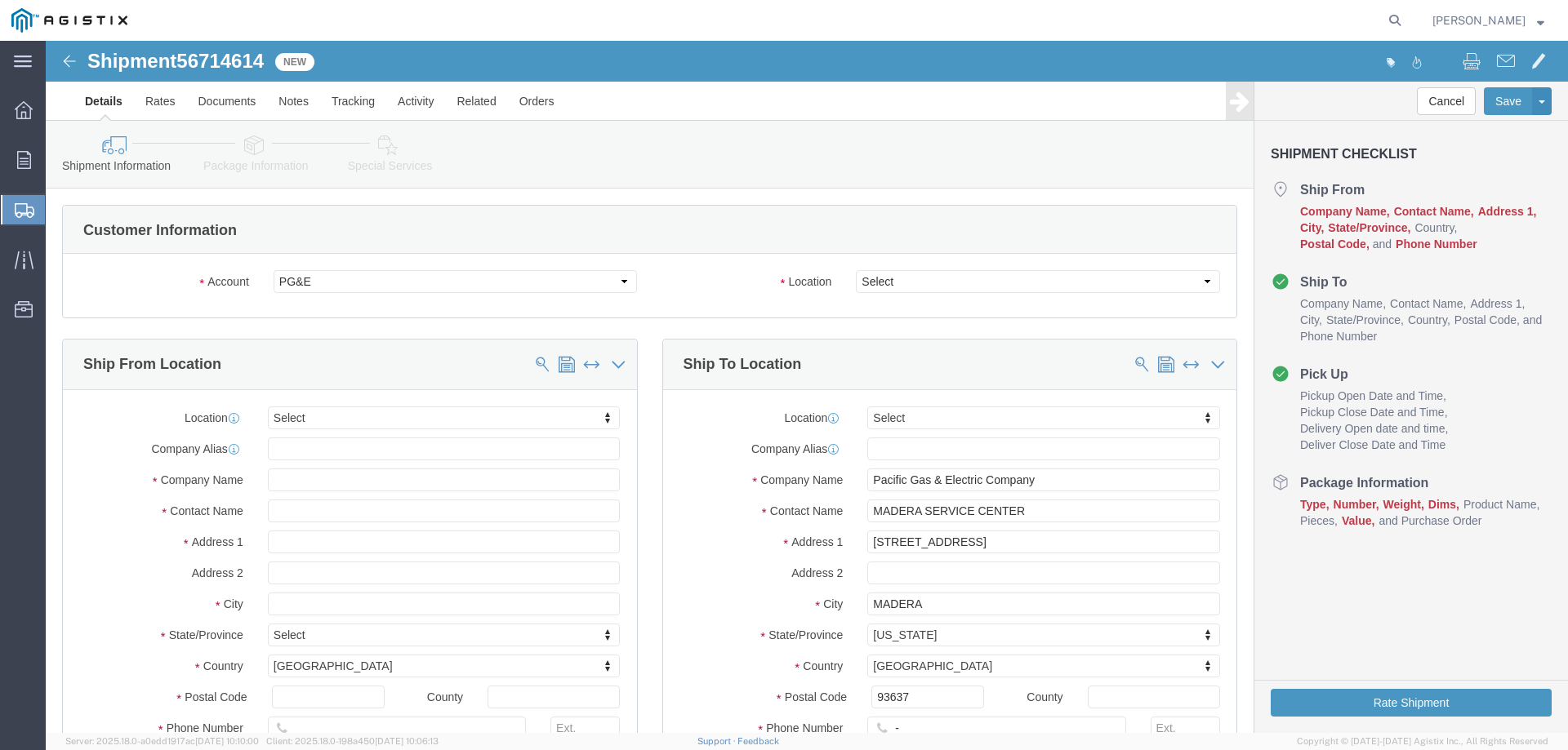
select select
click select "Select All Others [GEOGRAPHIC_DATA] [GEOGRAPHIC_DATA] [GEOGRAPHIC_DATA] [GEOGRA…"
select select "23082"
click select "Select All Others [GEOGRAPHIC_DATA] [GEOGRAPHIC_DATA] [GEOGRAPHIC_DATA] [GEOGRA…"
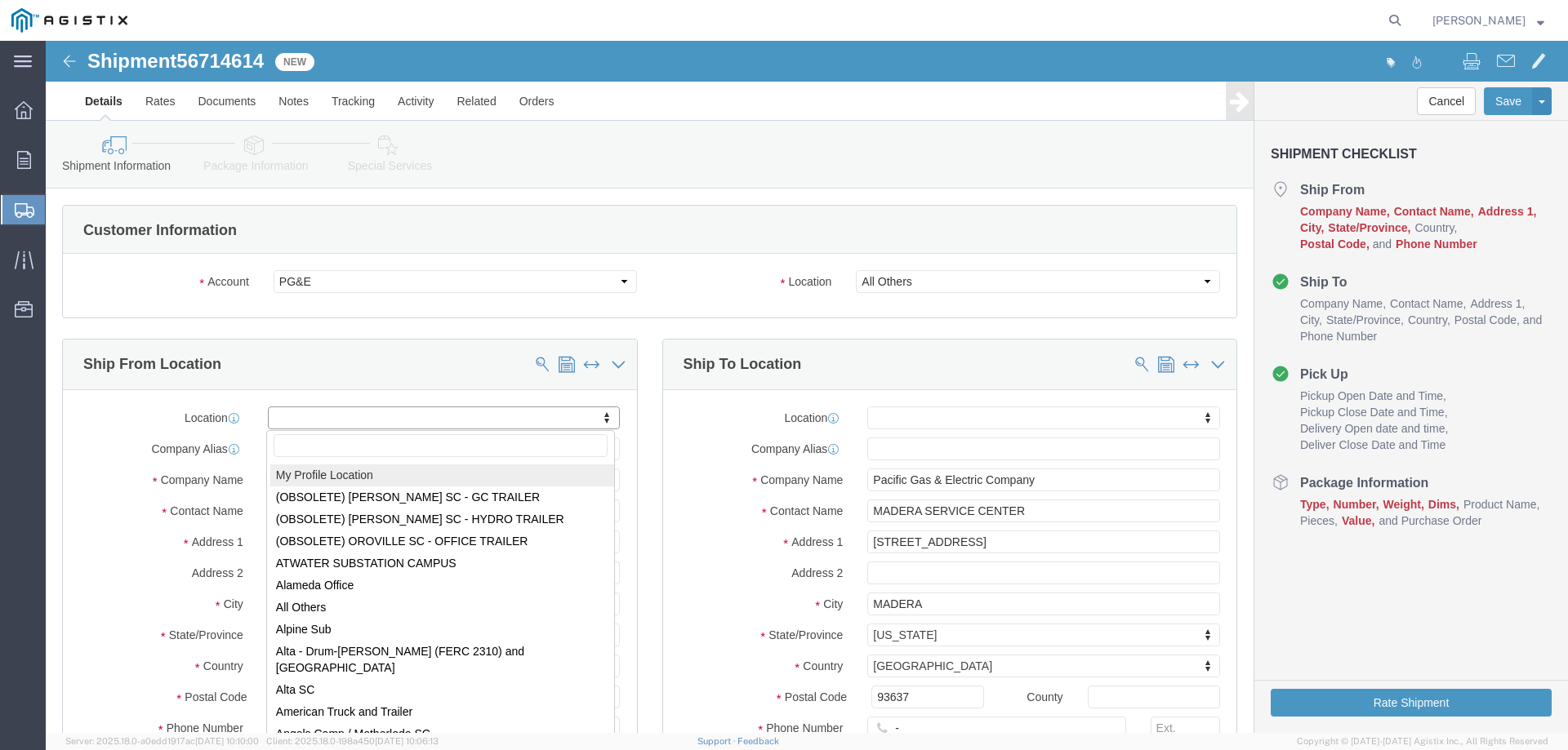
select select "MYPROFILE"
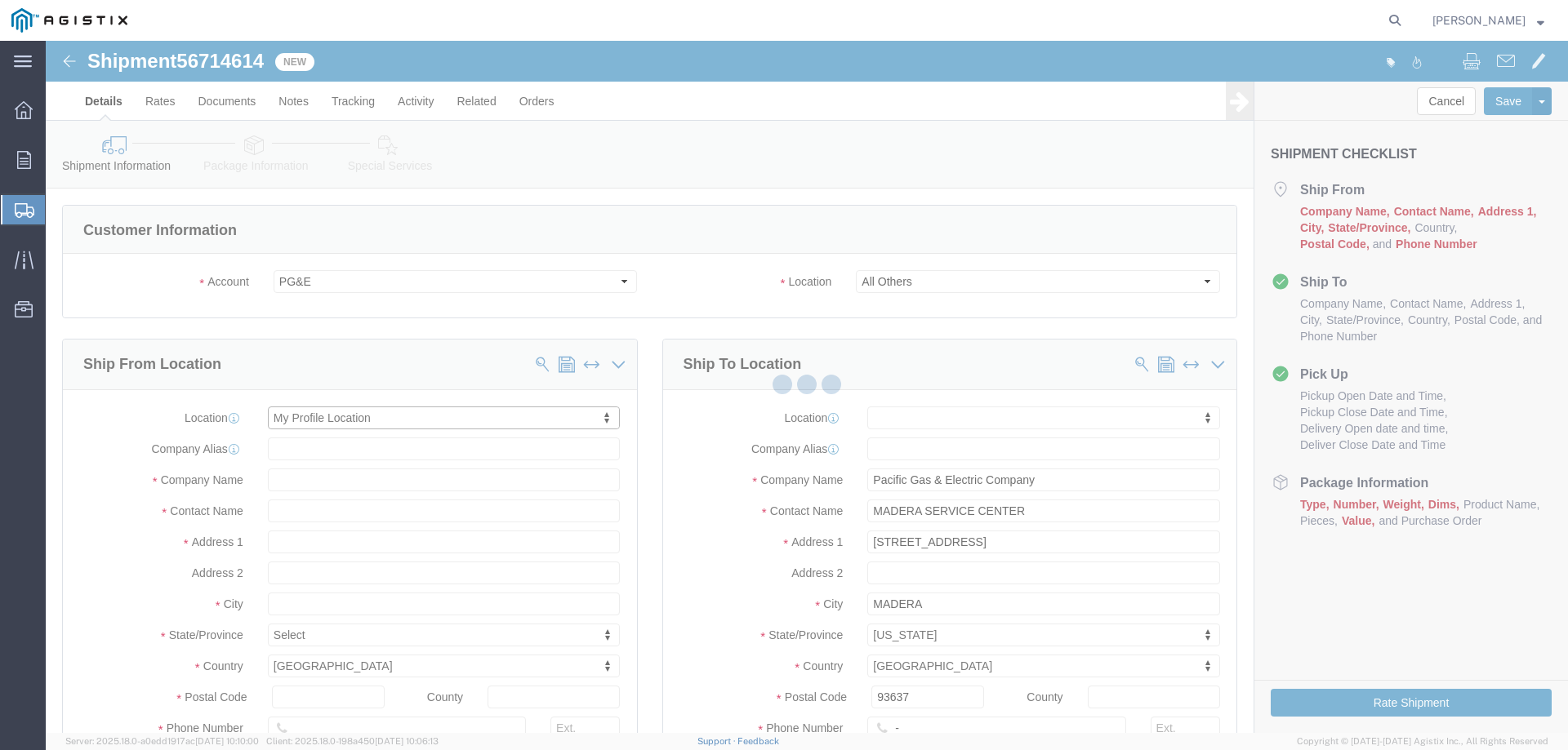
select select "CA"
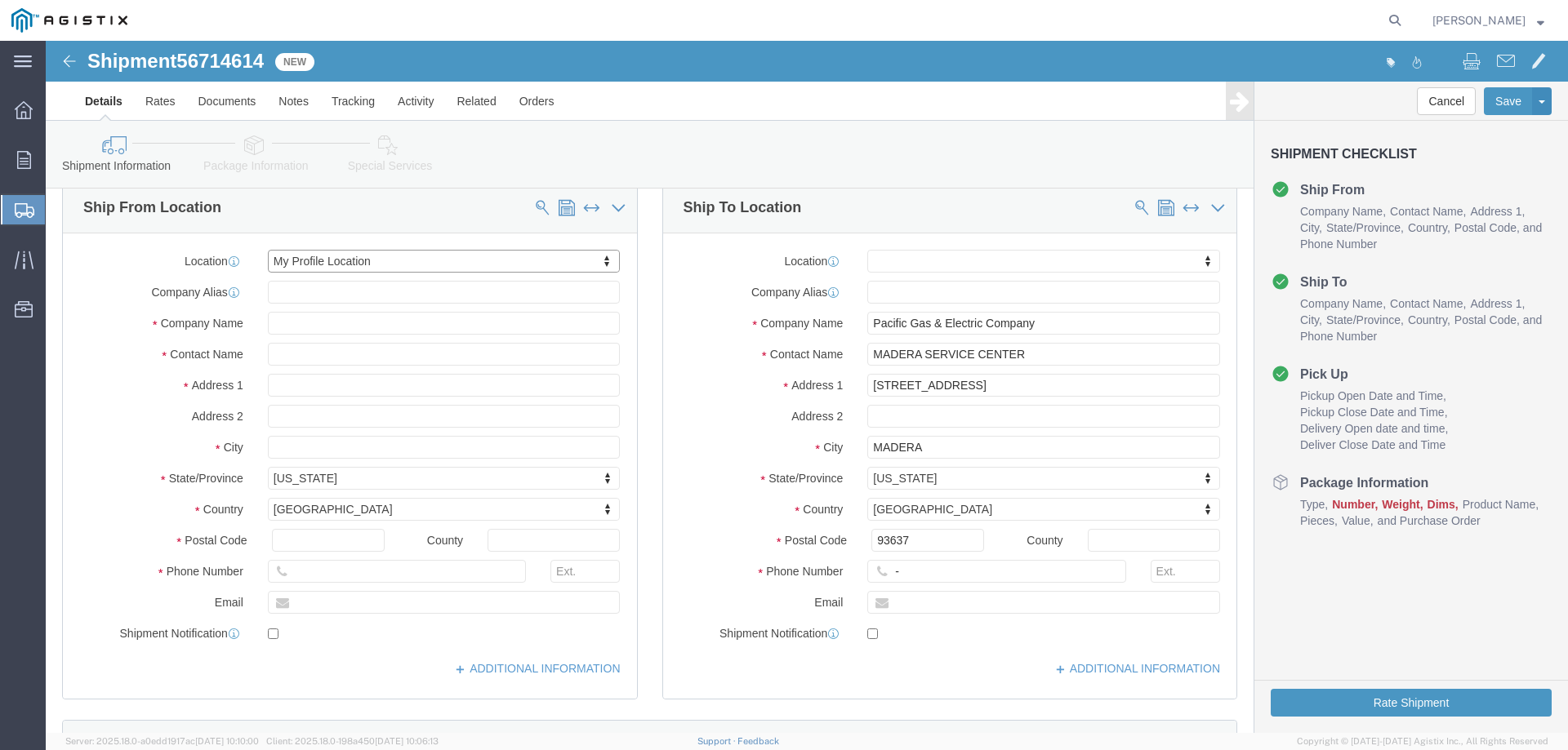
scroll to position [163, 0]
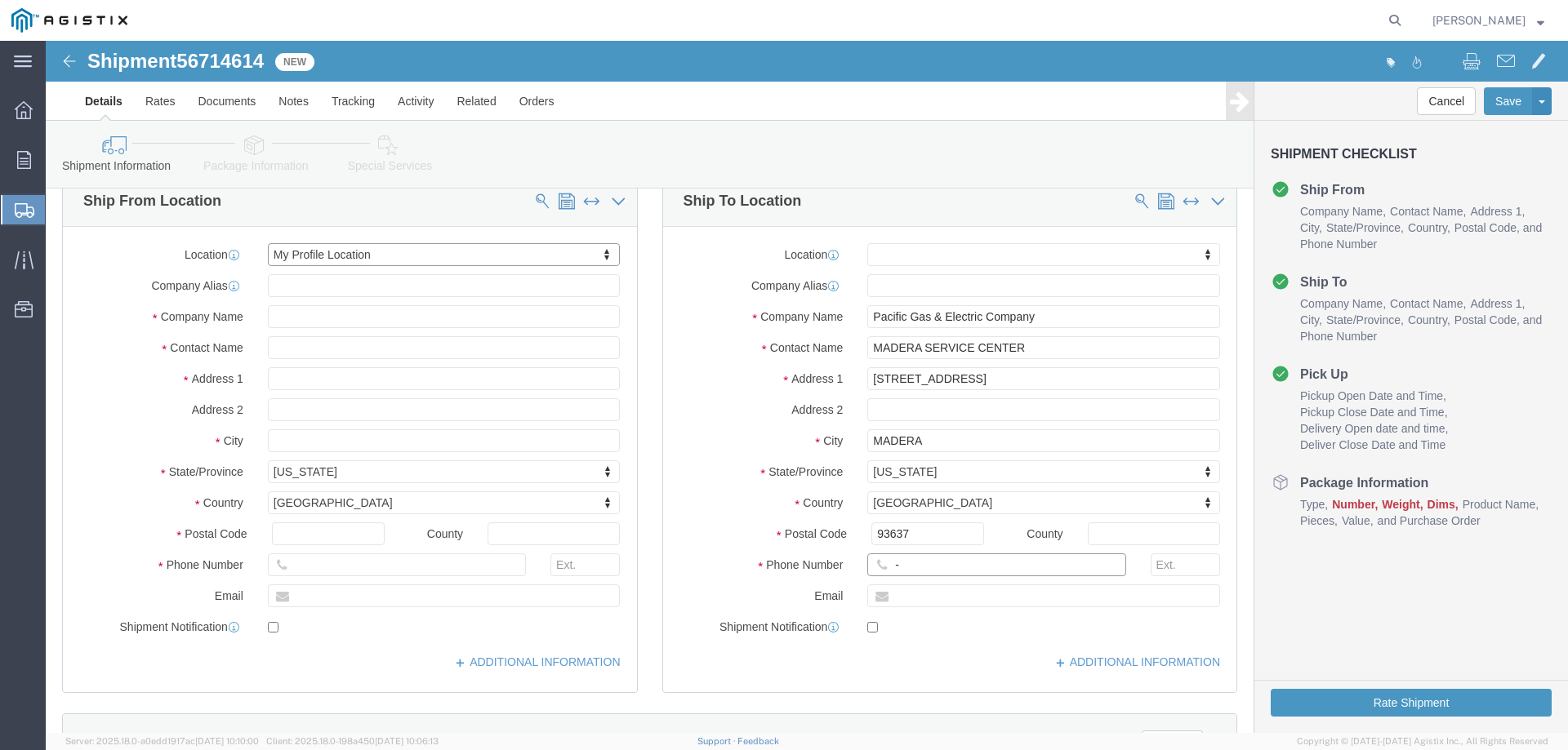
click input "-"
type input "123-456-7891"
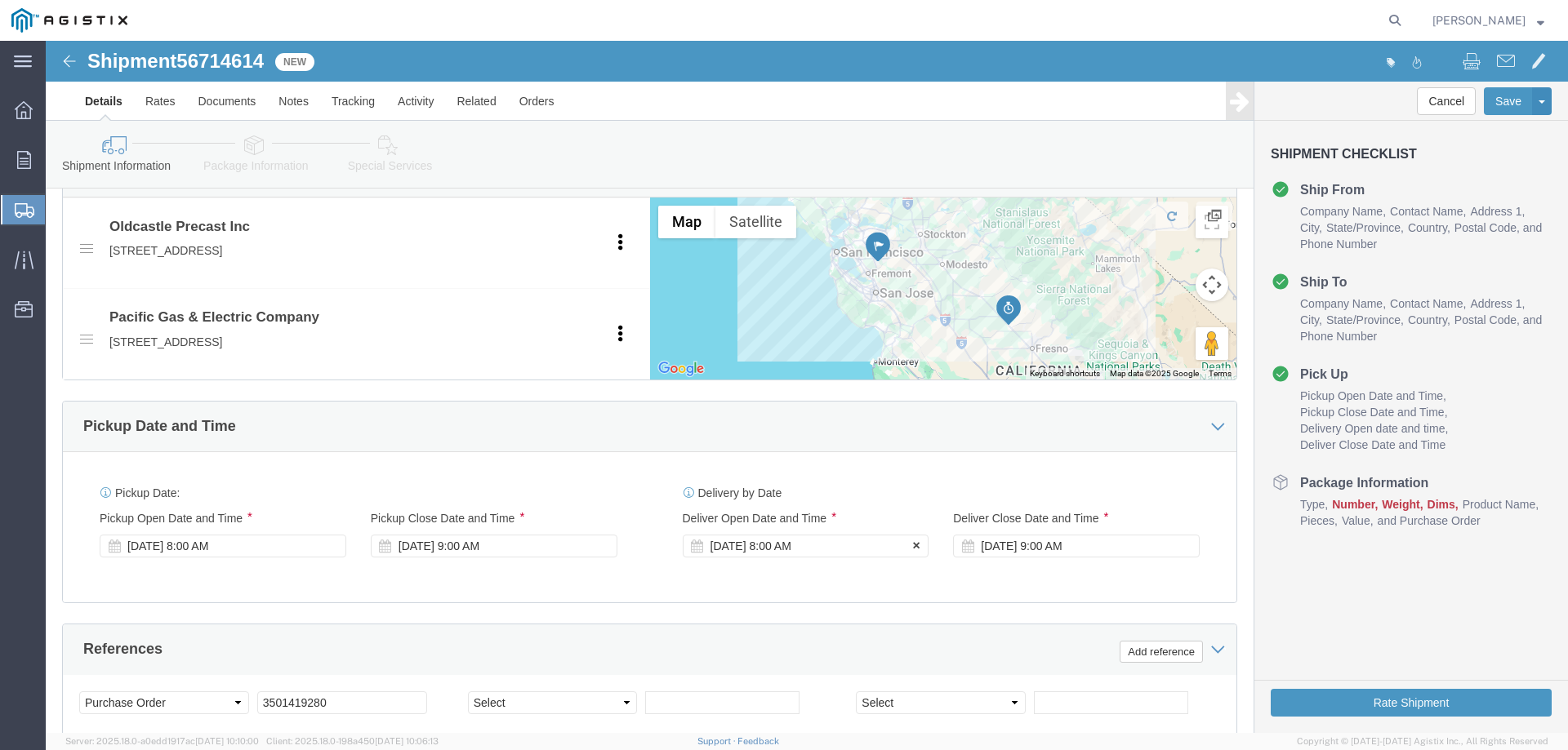
click div "Sep 08 2025 8:00 AM"
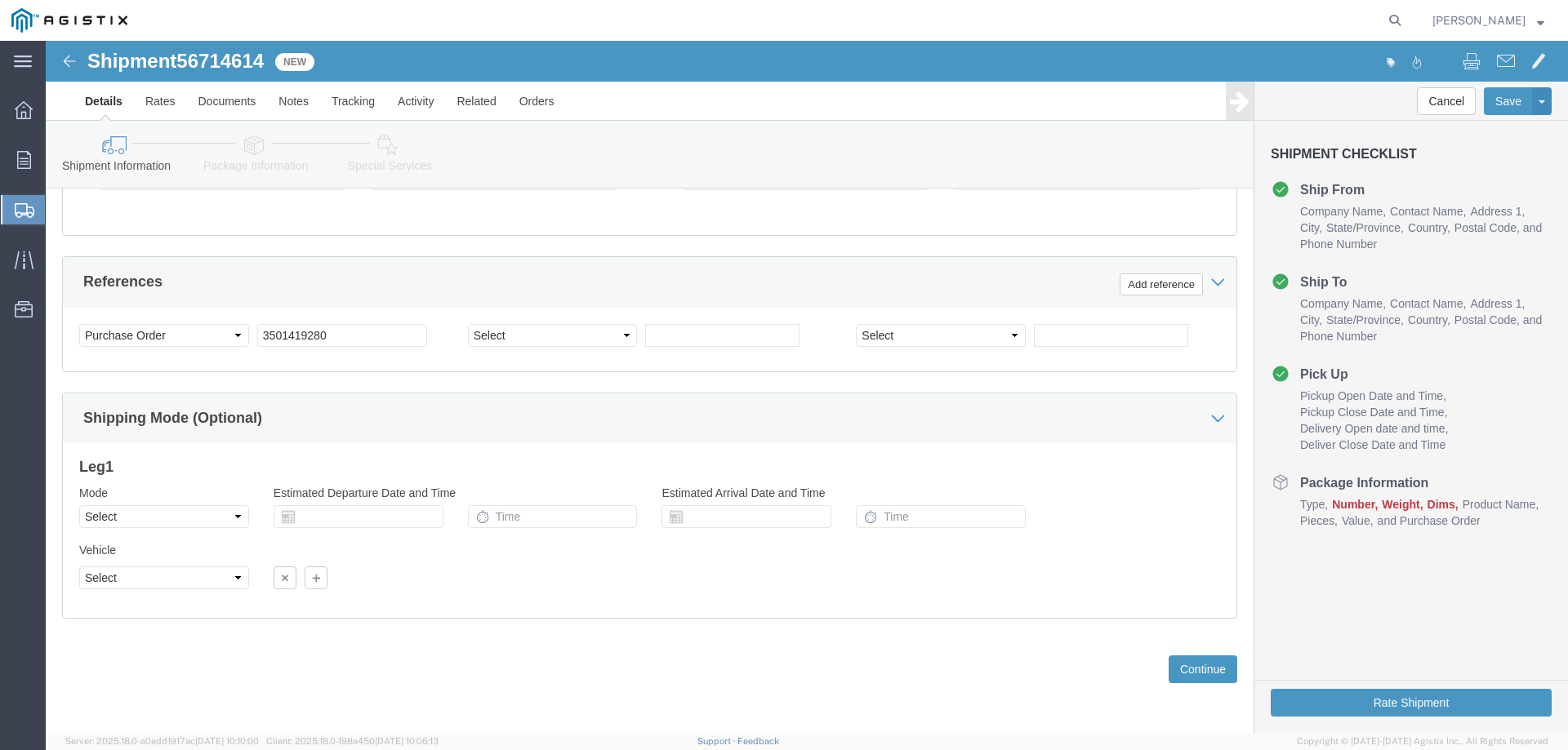
click div "Vehicle Select Size Select Container Number Owner Select Shipper Vessel"
click button "Continue"
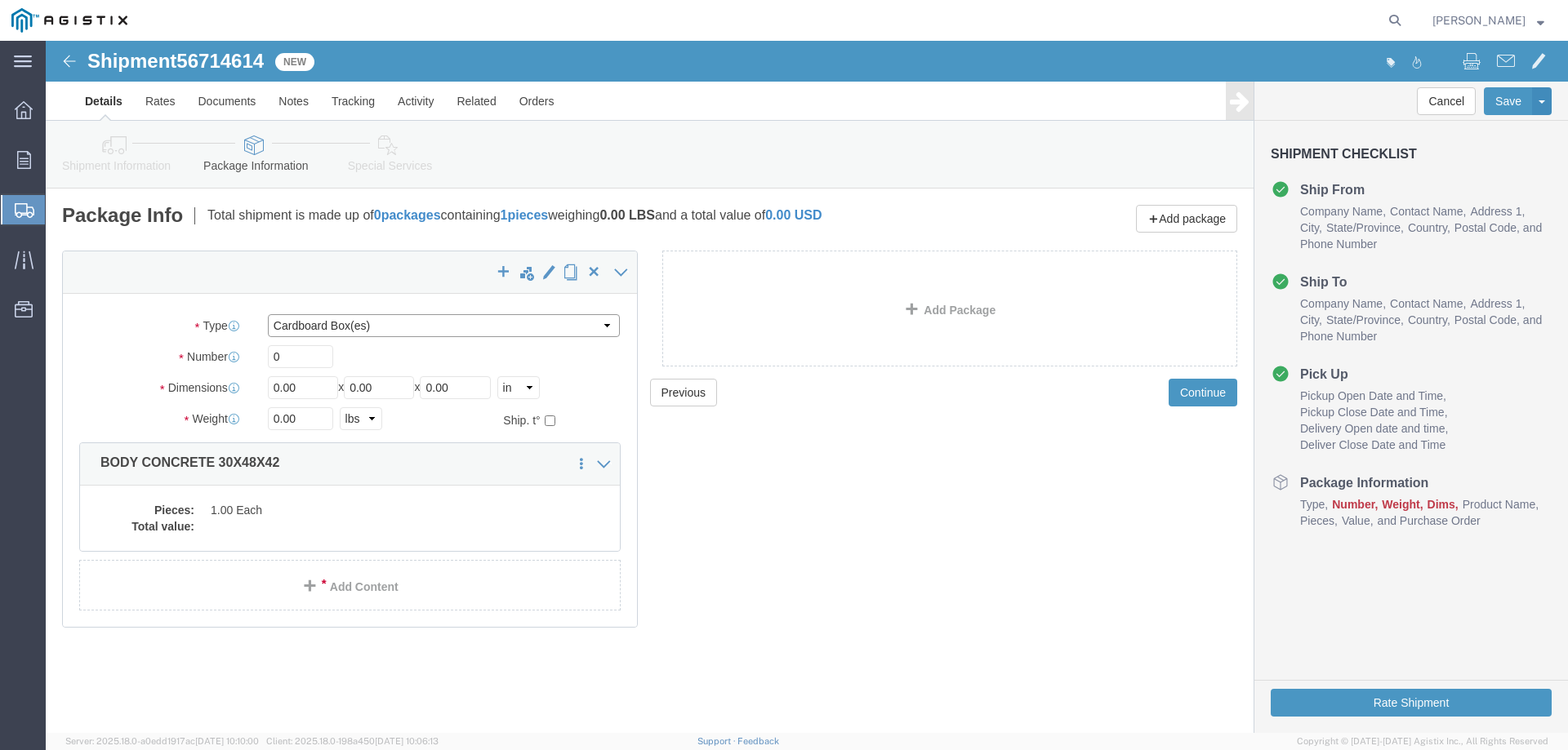
click select "Select Bulk Bundle(s) Cardboard Box(es) Carton(s) Crate(s) Drum(s) (Fiberboard)…"
select select "YRPK"
click select "Select Bulk Bundle(s) Cardboard Box(es) Carton(s) Crate(s) Drum(s) (Fiberboard)…"
click input "0"
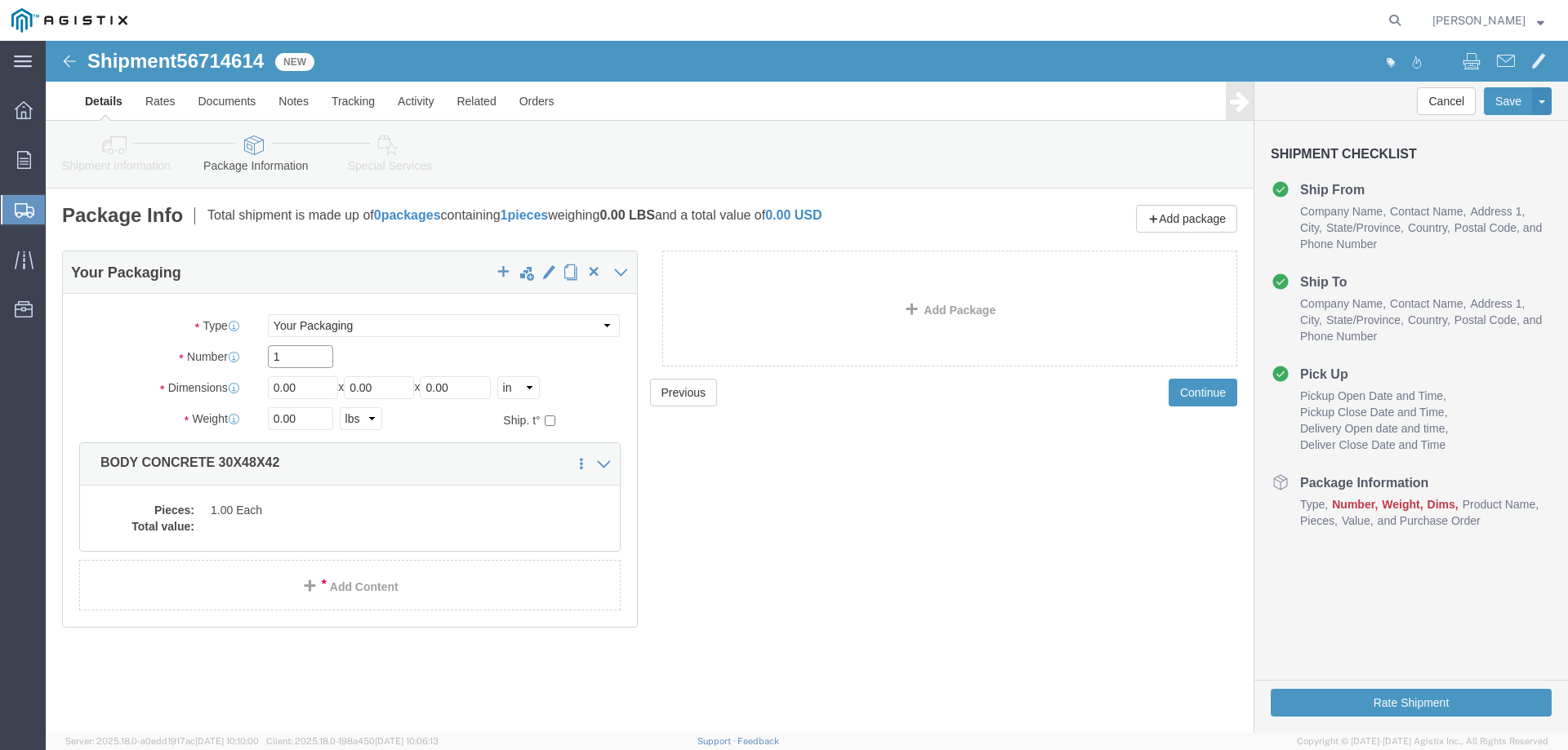
type input "1"
type input "30"
type input "48"
type input "42"
type input "4000"
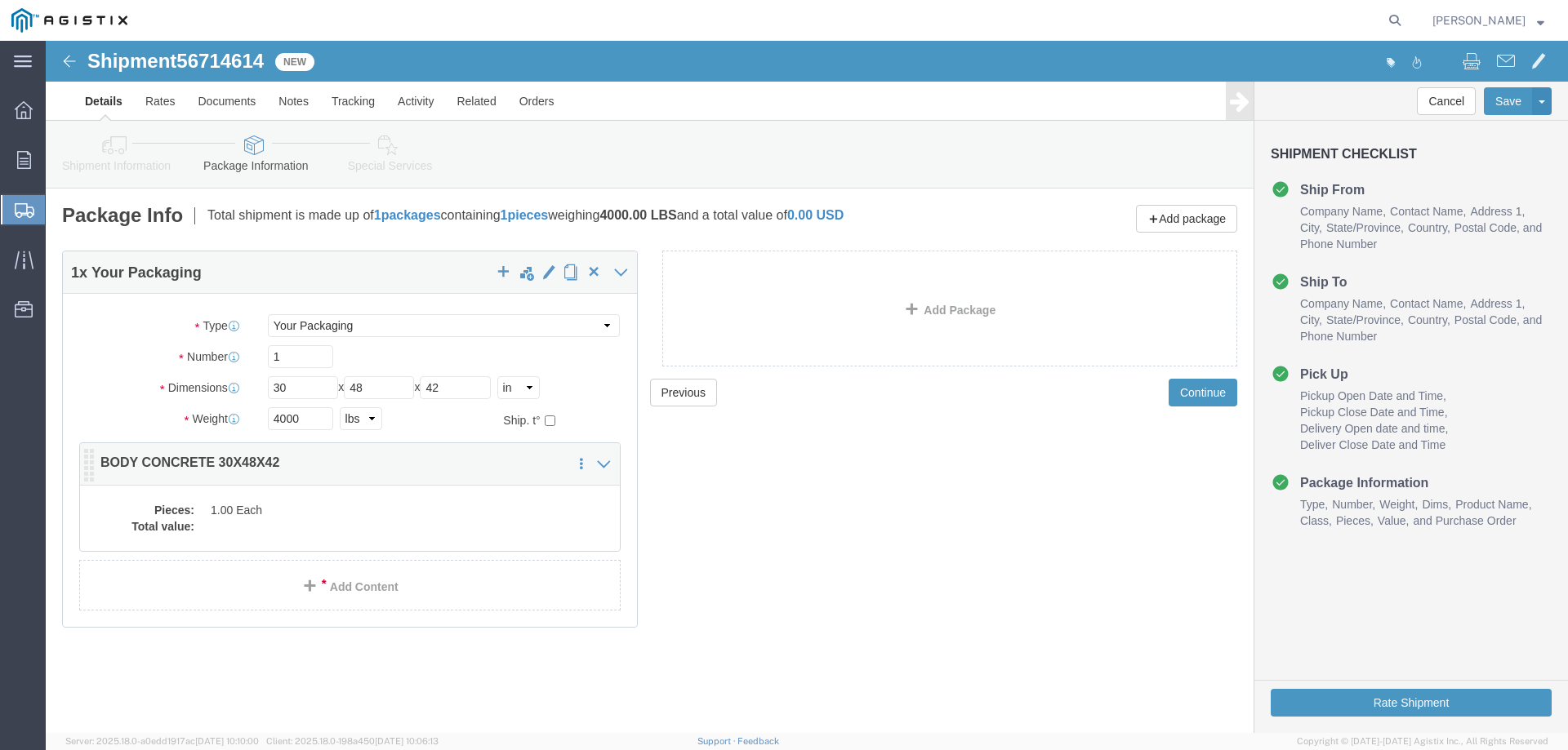
click dd "1.00 Each"
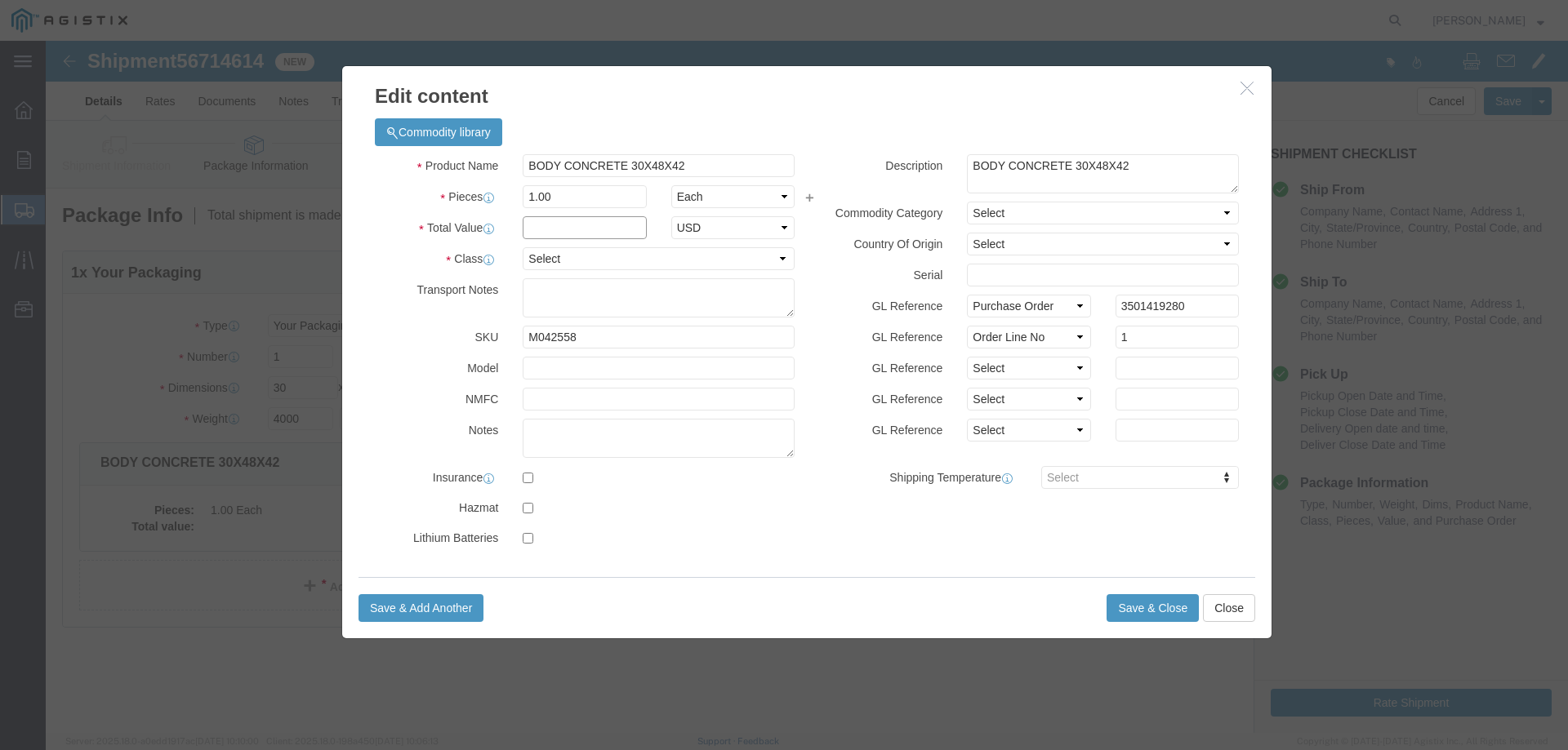
drag, startPoint x: 566, startPoint y: 230, endPoint x: 519, endPoint y: 189, distance: 62.4
click input "text"
type input "1"
select select "USD"
select select "55"
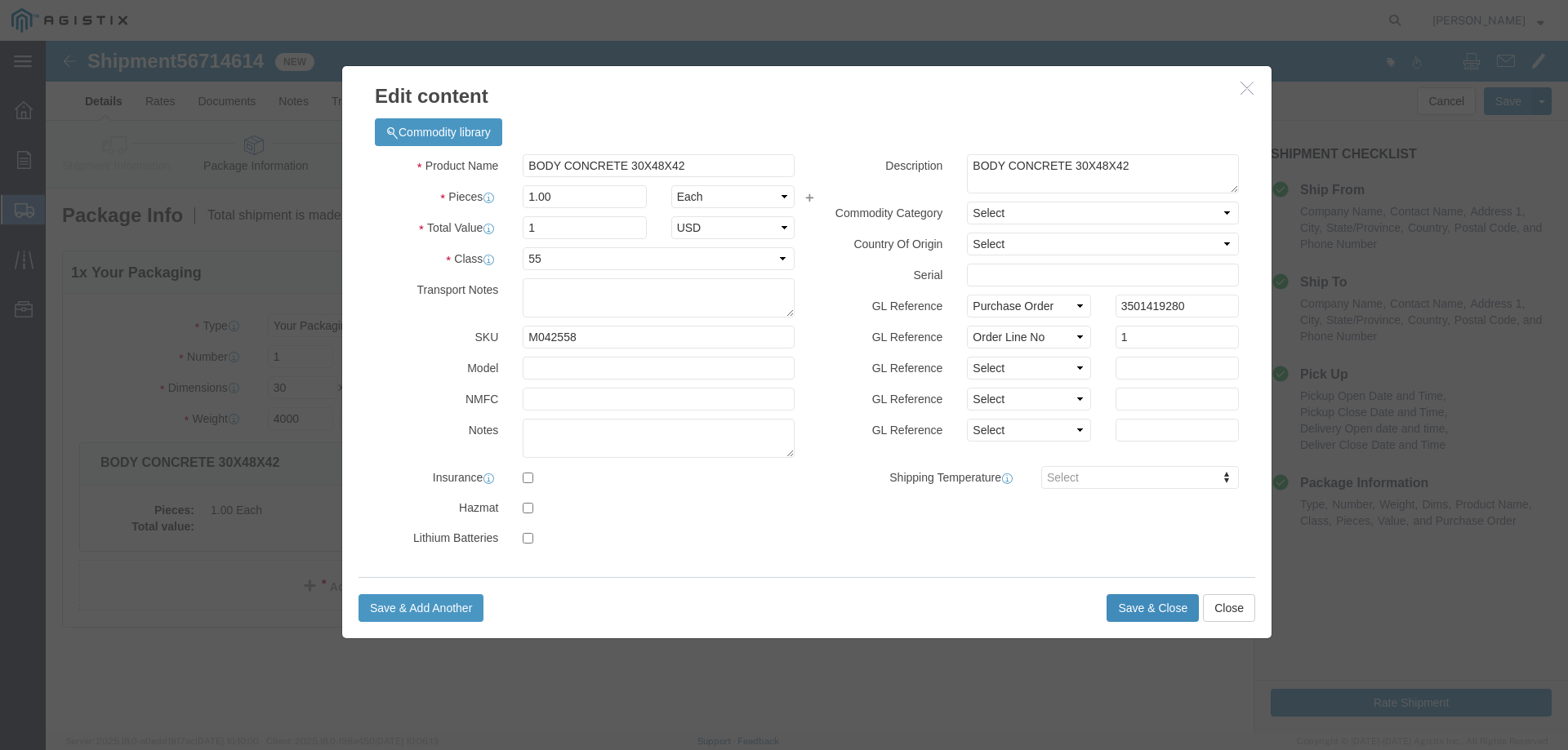
click button "Save & Close"
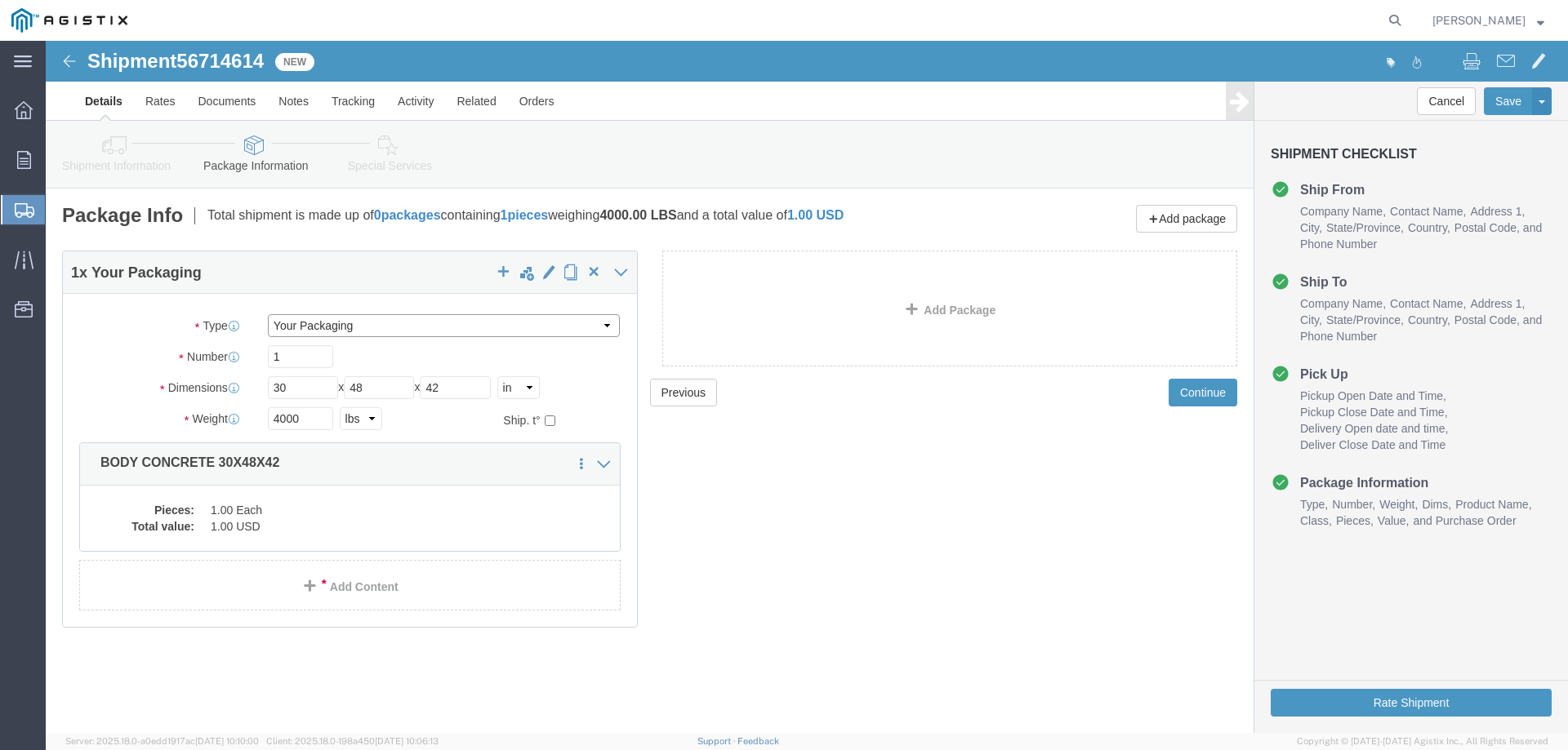
click select "Select Bulk Bundle(s) Cardboard Box(es) Carton(s) Crate(s) Drum(s) (Fiberboard)…"
click button "Rate Shipment"
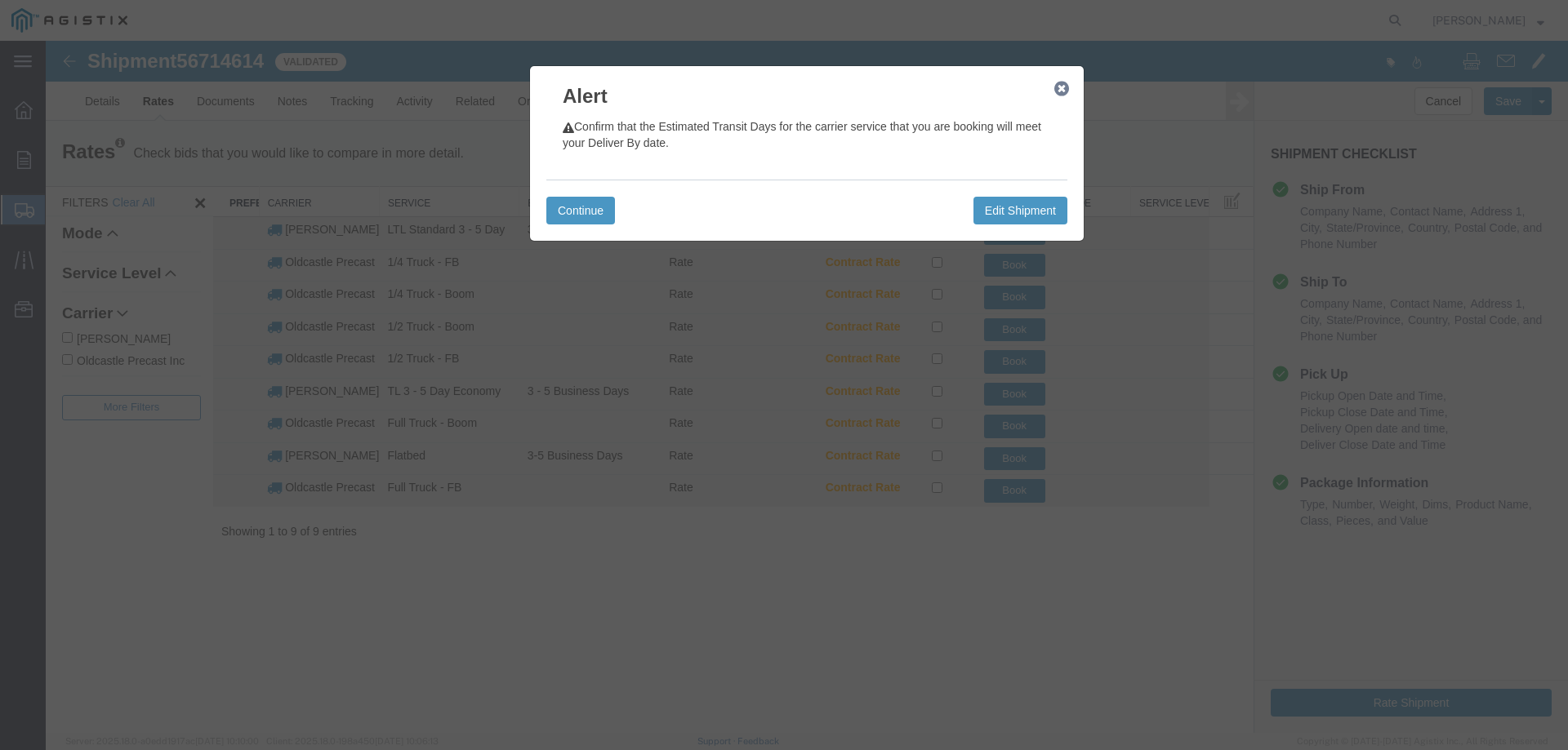
click at [1061, 89] on icon "button" at bounding box center [1061, 88] width 15 height 13
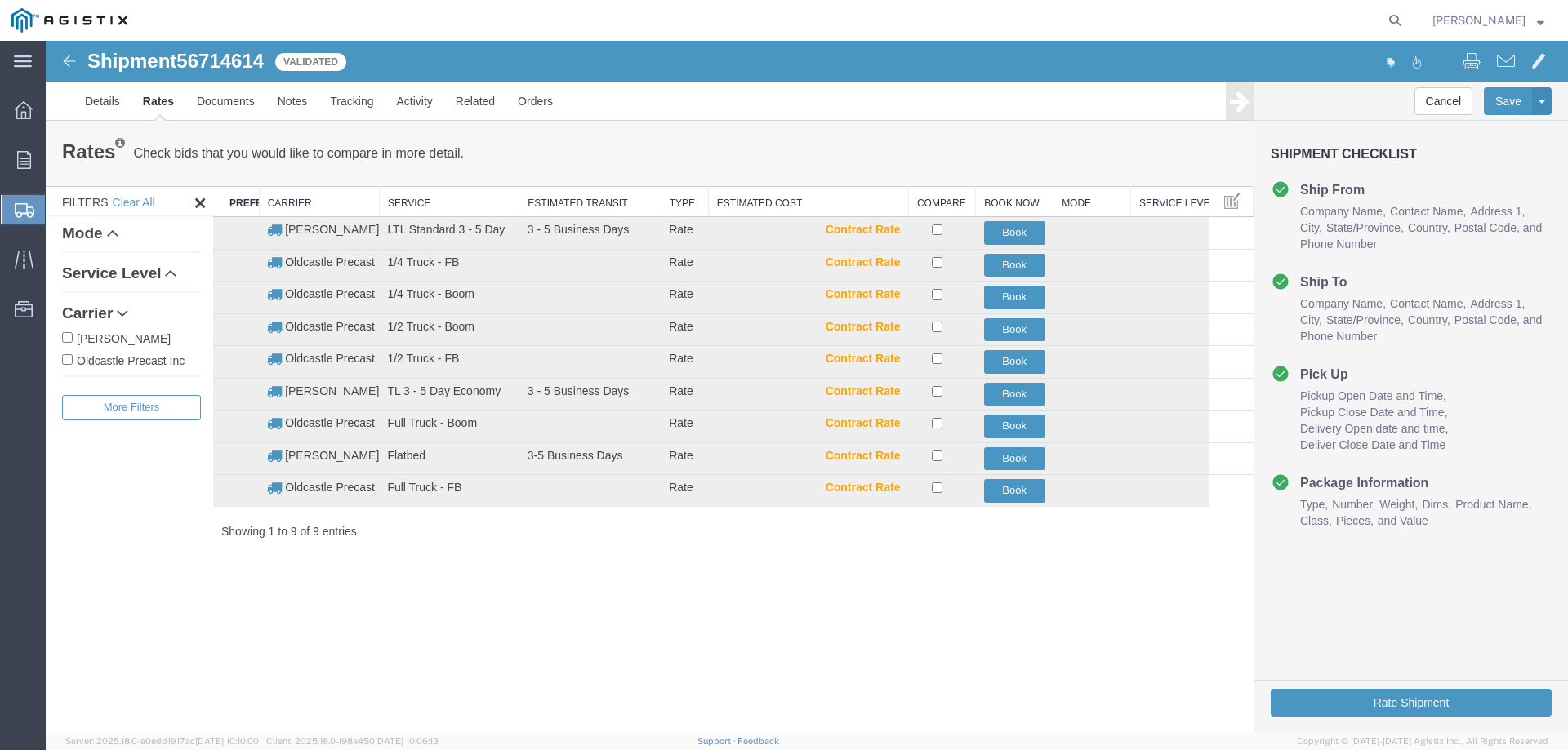
click at [128, 362] on label "Oldcastle Precast Inc" at bounding box center [132, 360] width 138 height 18
click at [73, 362] on input "Oldcastle Precast Inc" at bounding box center [67, 360] width 10 height 10
checkbox input "true"
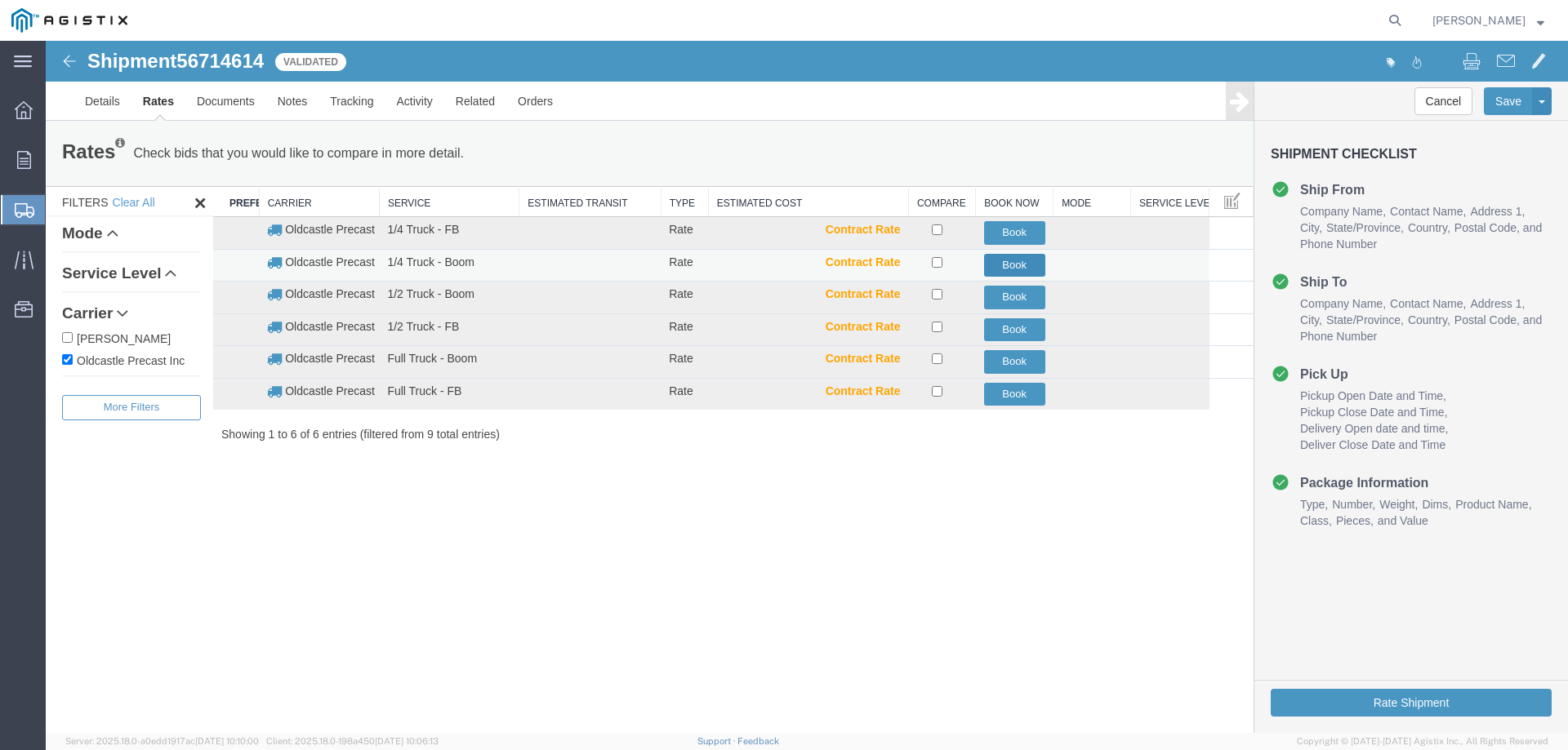
click at [1015, 262] on button "Book" at bounding box center [1014, 265] width 61 height 23
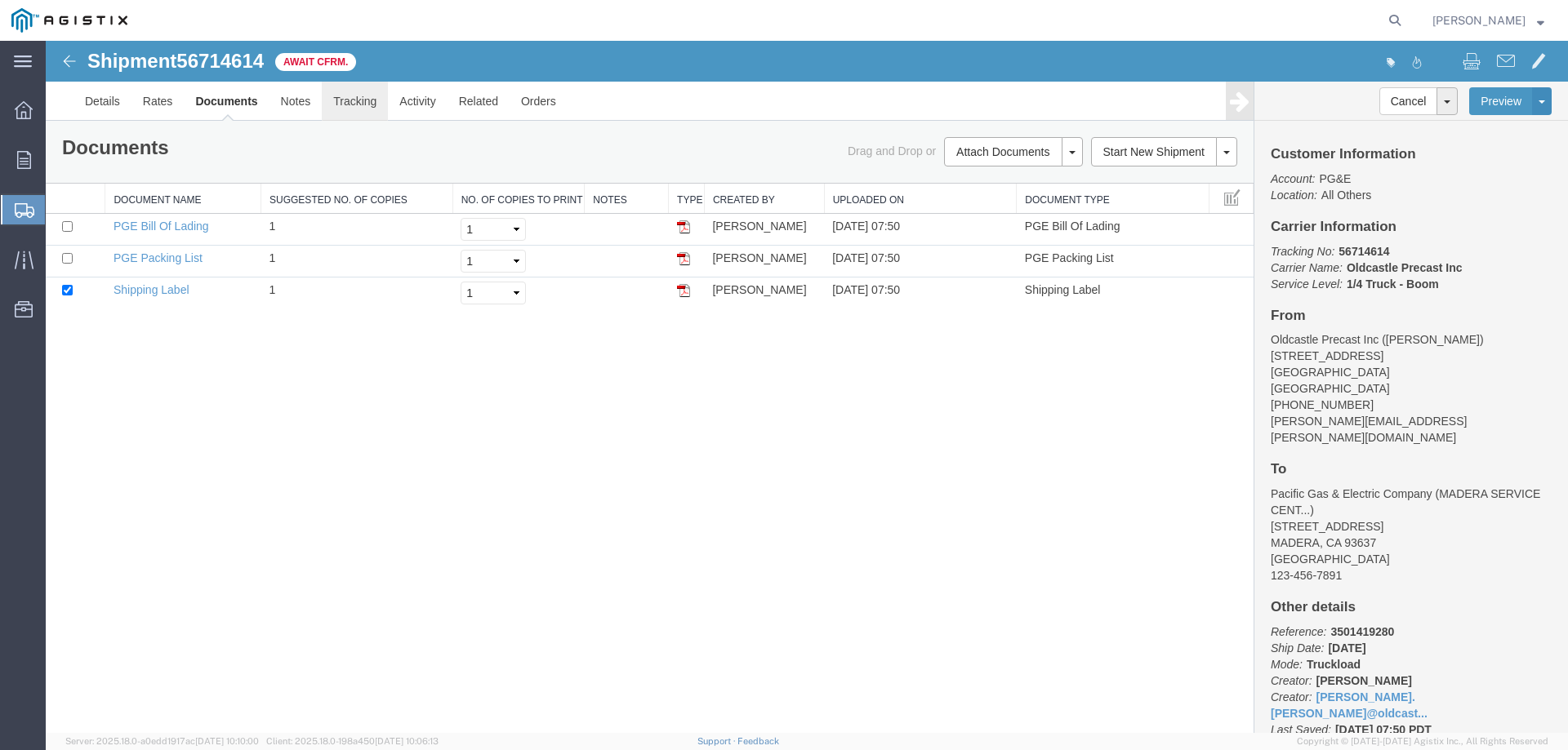
click at [362, 102] on link "Tracking" at bounding box center [355, 100] width 66 height 39
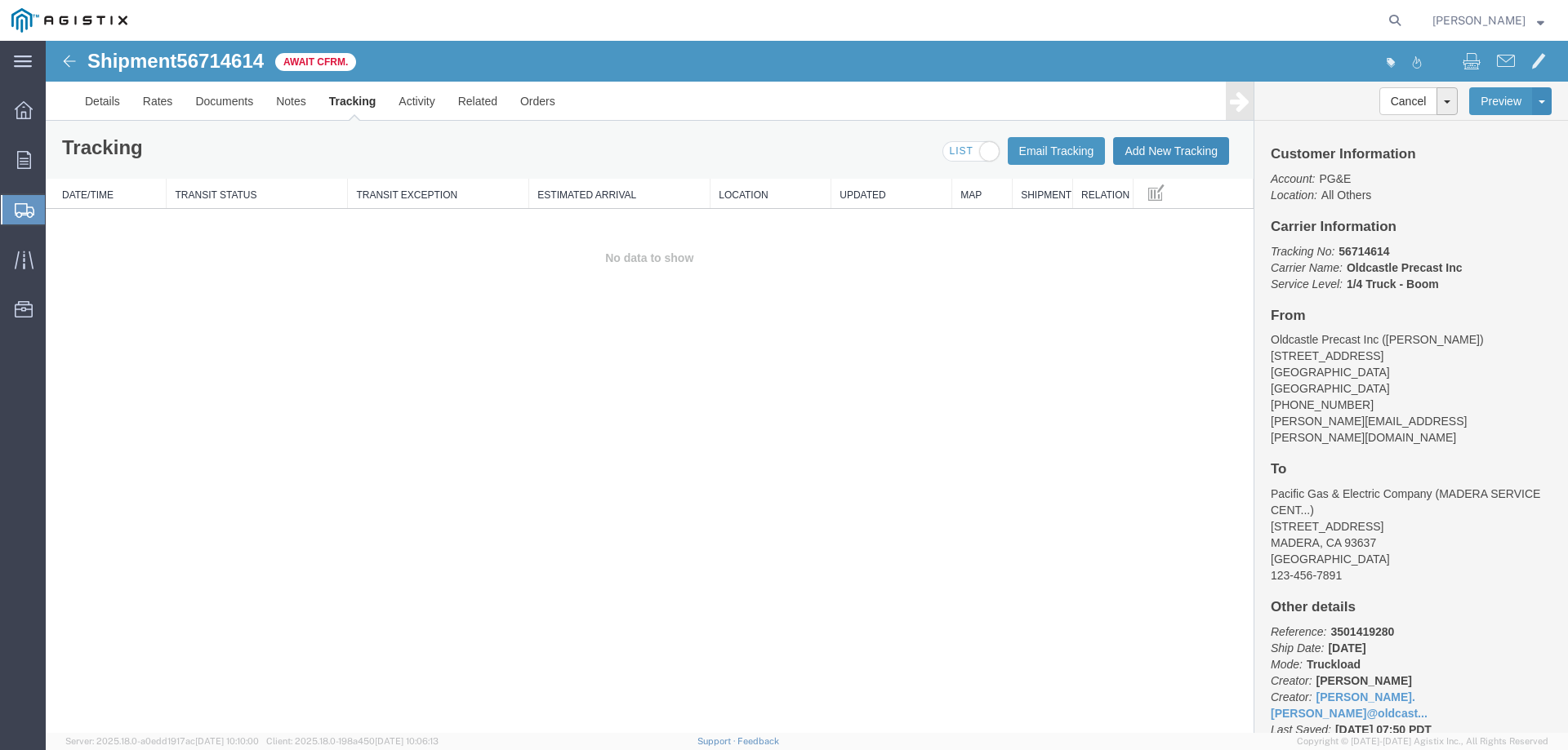
click at [1129, 150] on button "Add New Tracking" at bounding box center [1171, 151] width 116 height 28
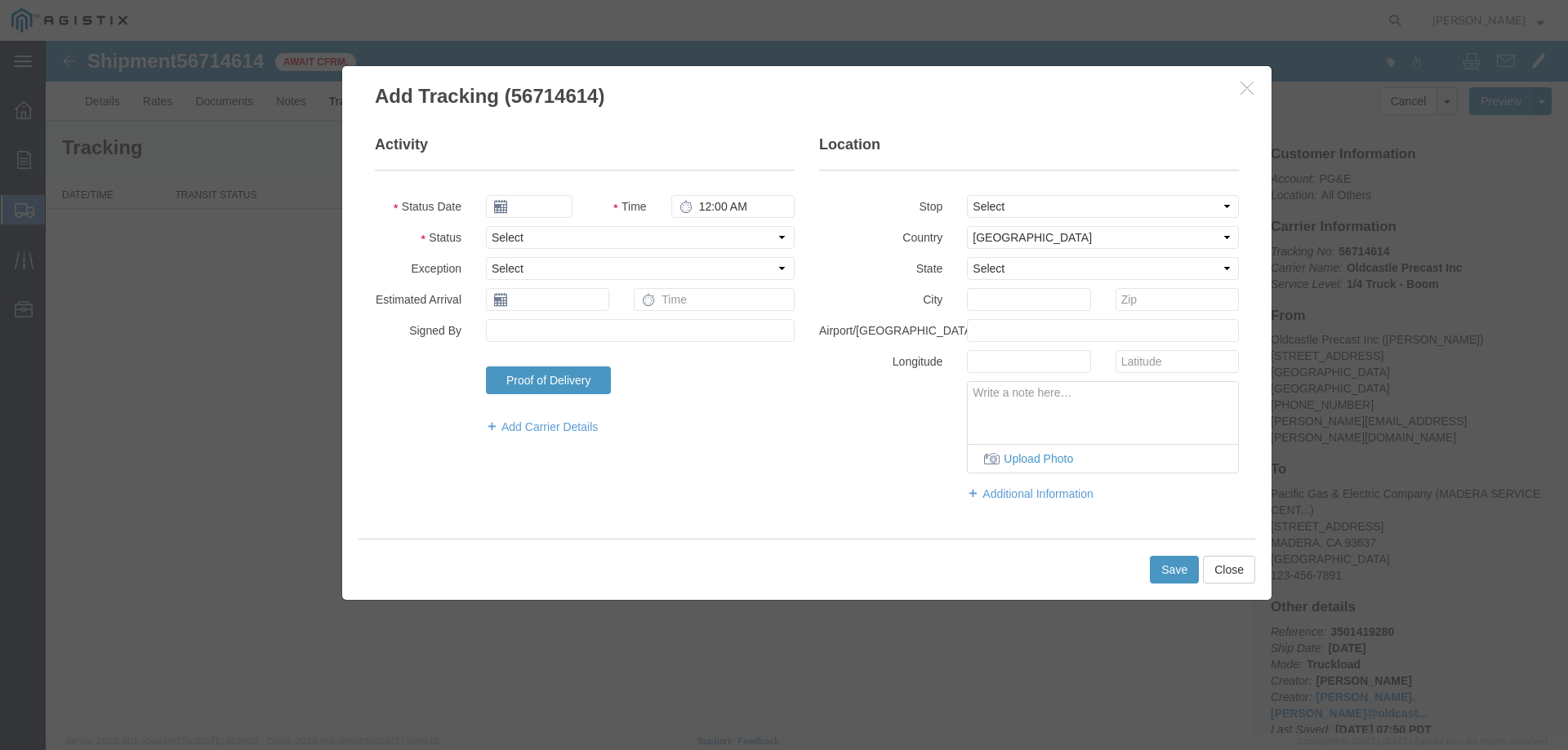
type input "[DATE]"
type input "8:00 AM"
click at [549, 232] on select "Select Arrival Notice Available Arrival Notice Imported Arrive at Delivery Loca…" at bounding box center [639, 237] width 309 height 22
select select "DELIVRED"
click at [485, 226] on select "Select Arrival Notice Available Arrival Notice Imported Arrive at Delivery Loca…" at bounding box center [639, 237] width 309 height 22
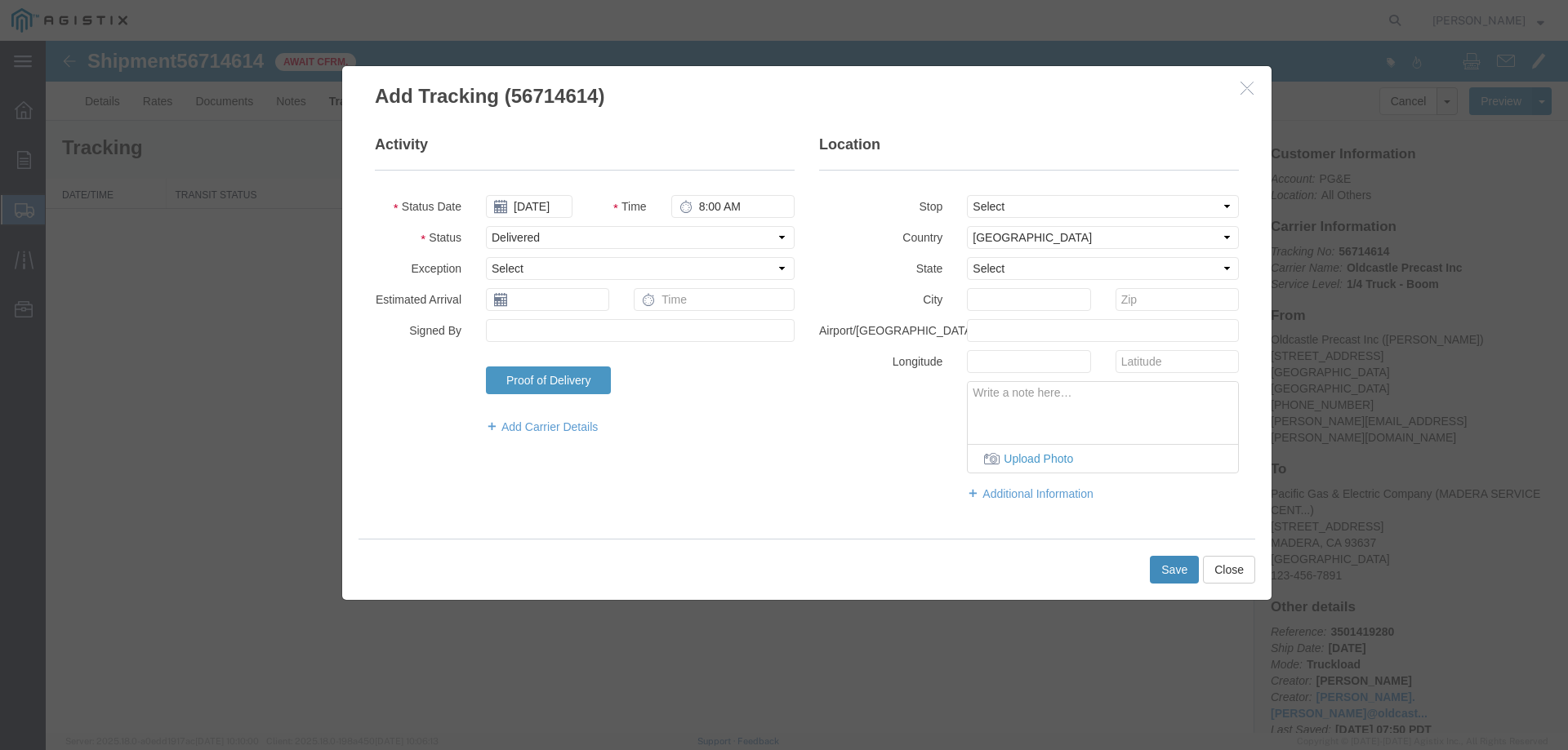
click at [1161, 563] on button "Save" at bounding box center [1174, 570] width 49 height 28
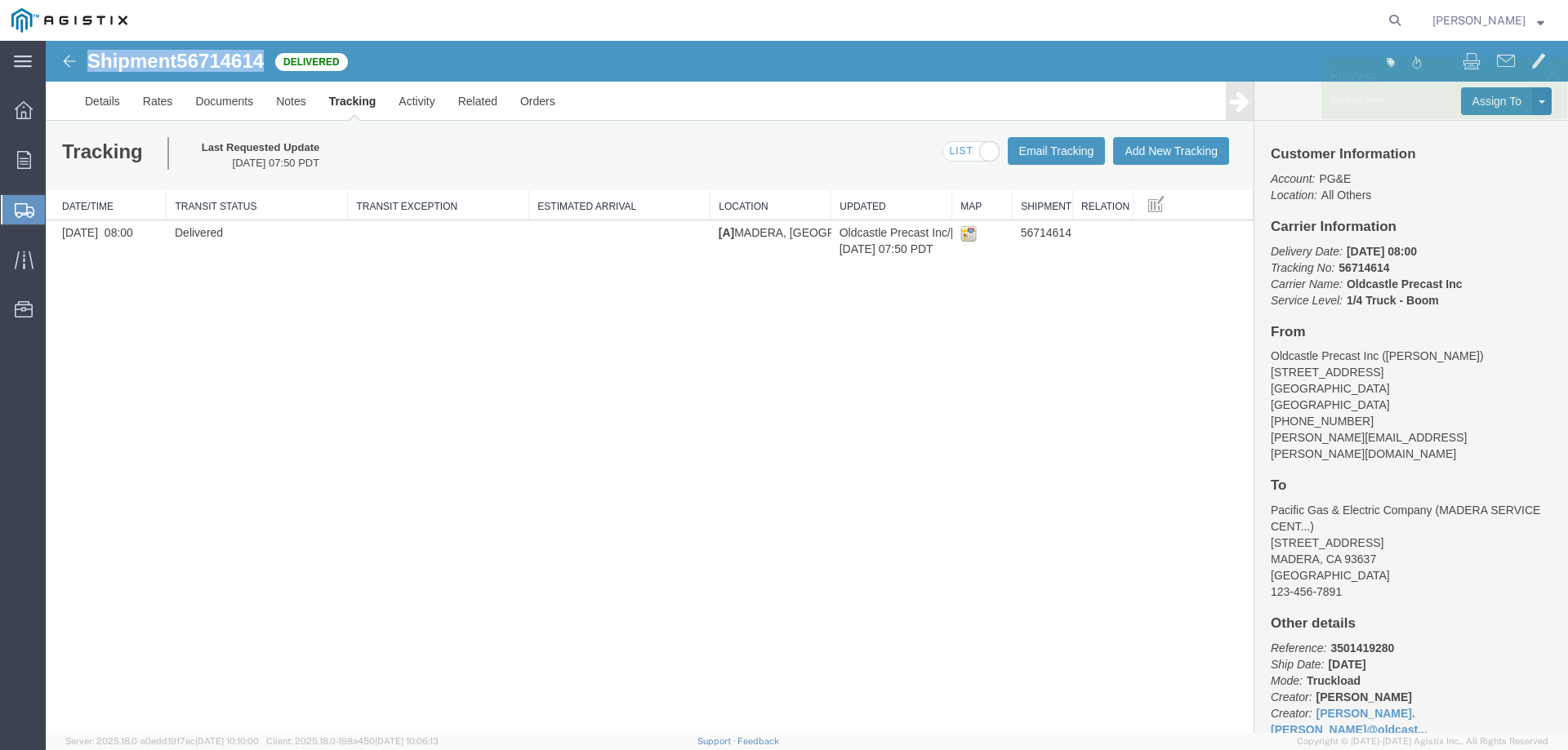
drag, startPoint x: 90, startPoint y: 64, endPoint x: 267, endPoint y: 65, distance: 177.0
click at [264, 65] on h1 "Shipment 56714614" at bounding box center [176, 61] width 177 height 22
copy h1 "Shipment 56714614"
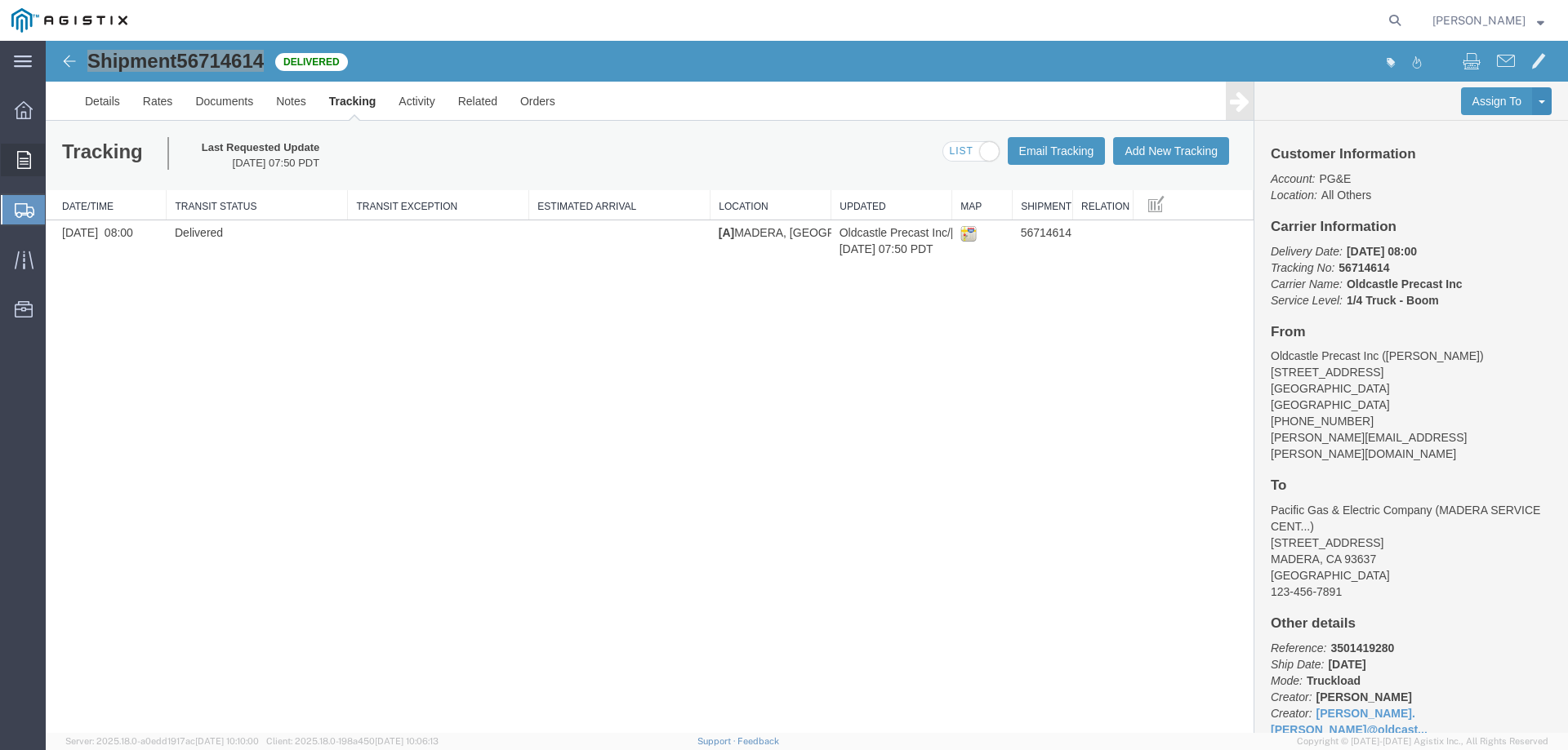
drag, startPoint x: 23, startPoint y: 157, endPoint x: 7, endPoint y: 157, distance: 16.0
click at [23, 157] on icon at bounding box center [24, 160] width 14 height 18
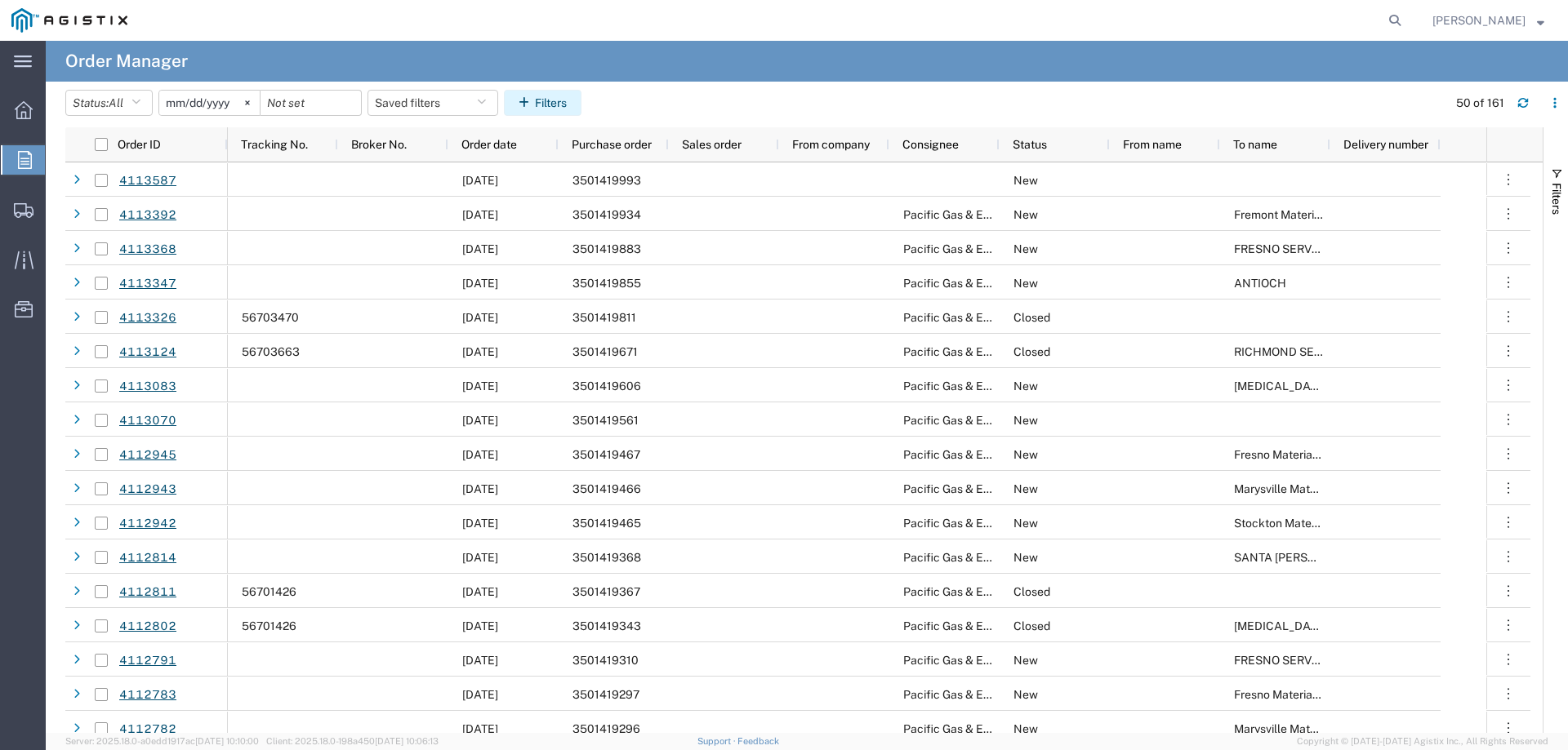
click at [553, 102] on button "Filters" at bounding box center [543, 103] width 78 height 26
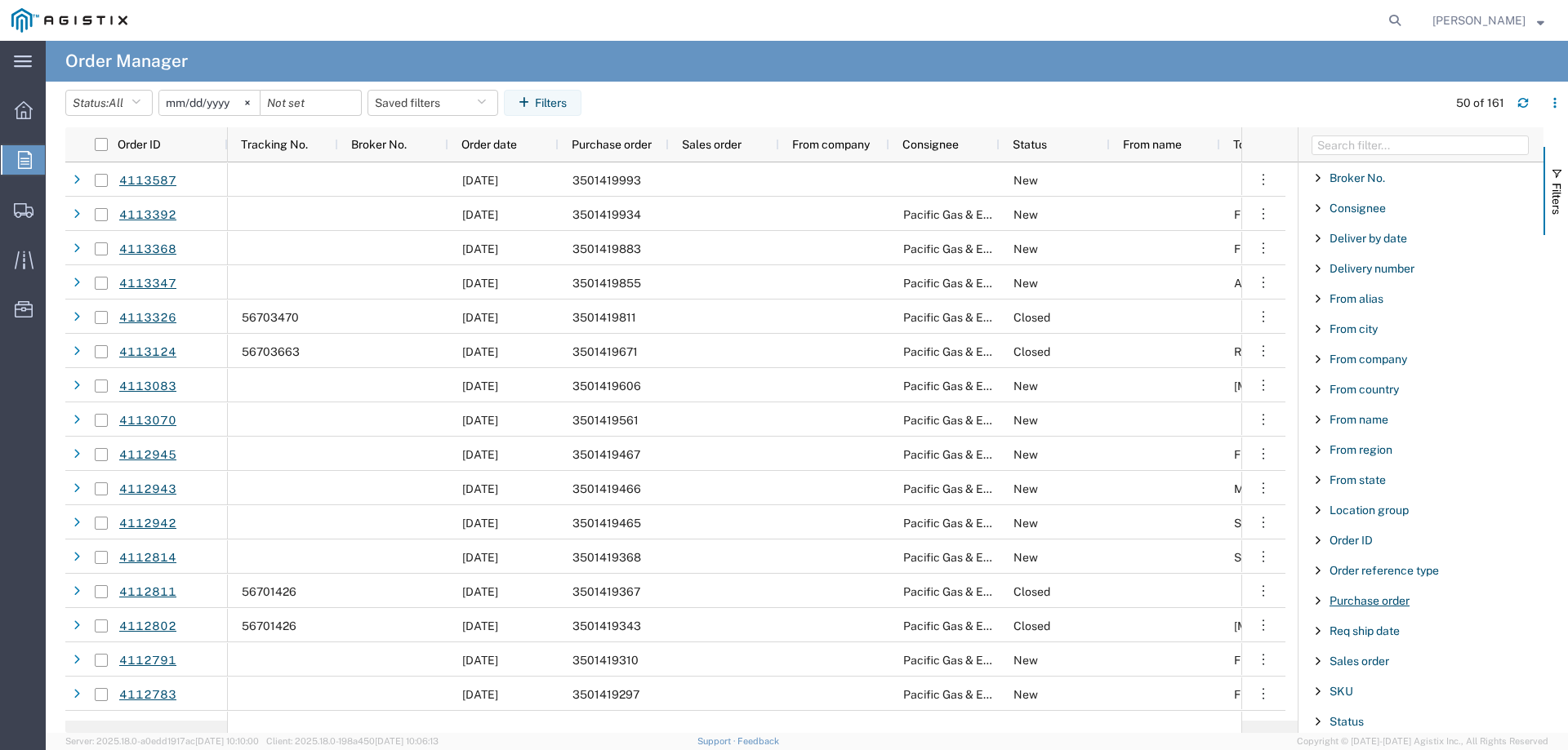
click at [1359, 606] on span "Purchase order" at bounding box center [1369, 600] width 80 height 13
click at [1359, 663] on input "Filter Value" at bounding box center [1426, 669] width 214 height 20
type input "35014133340"
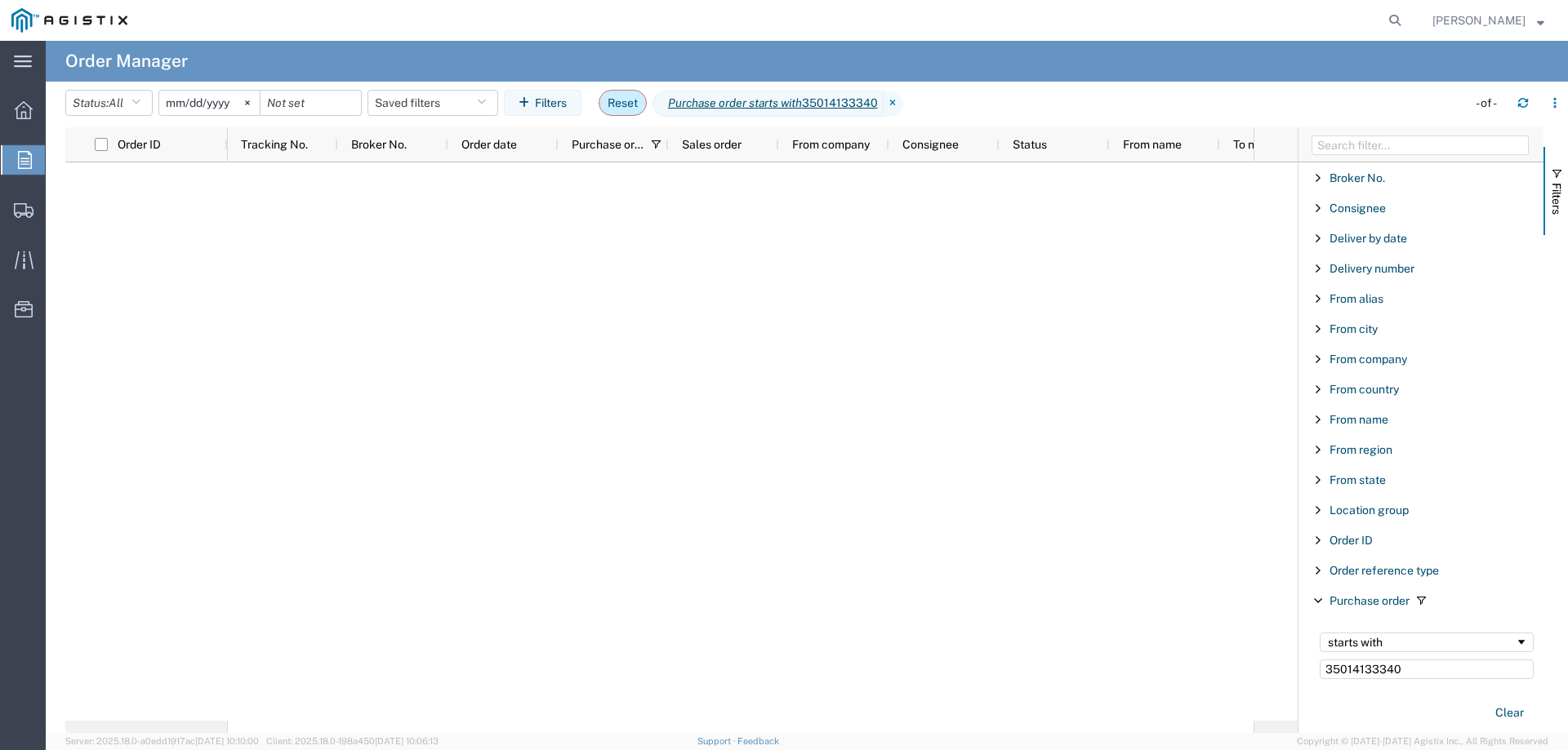
click at [646, 102] on button "Reset" at bounding box center [623, 103] width 48 height 26
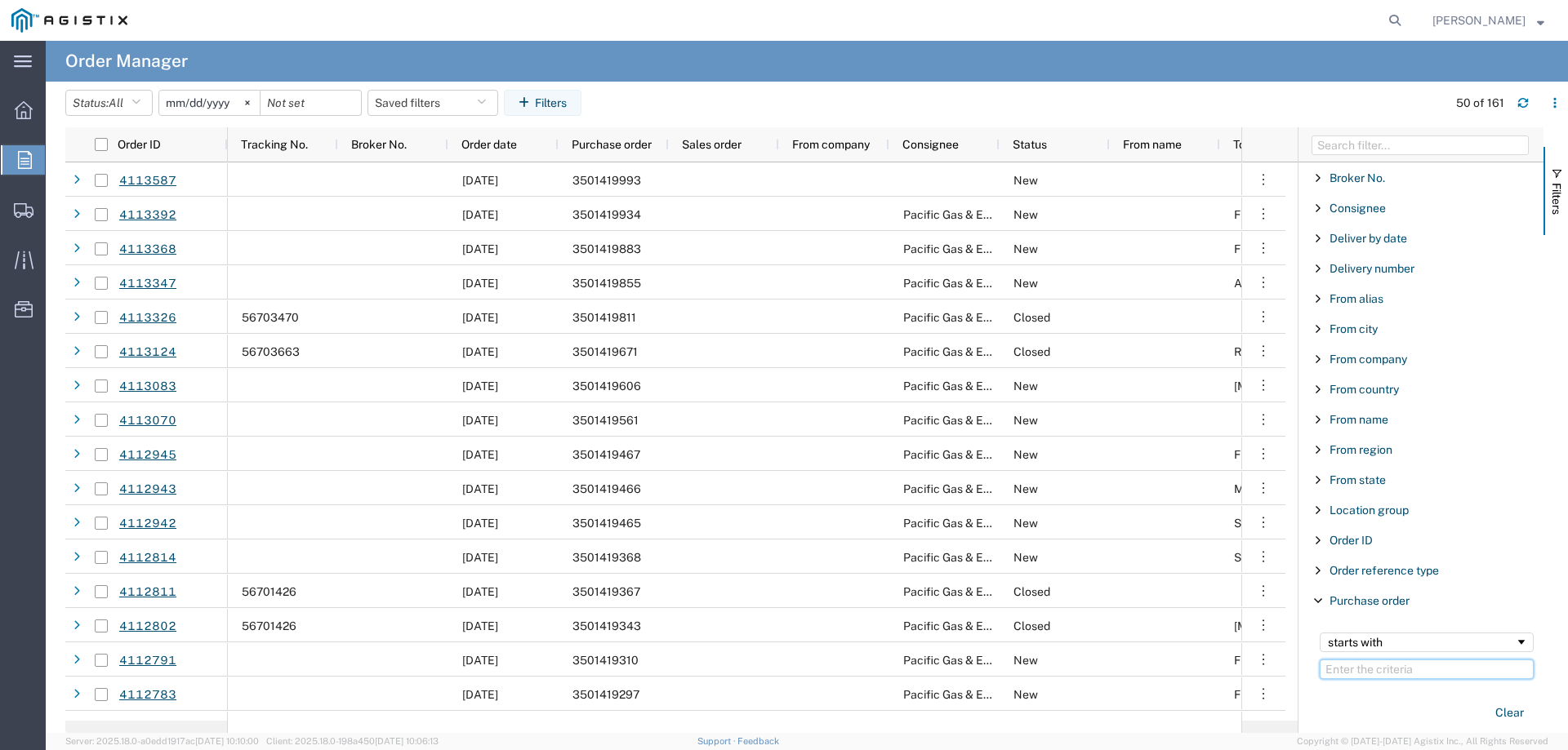
click at [1368, 676] on input "Filter Value" at bounding box center [1426, 669] width 214 height 20
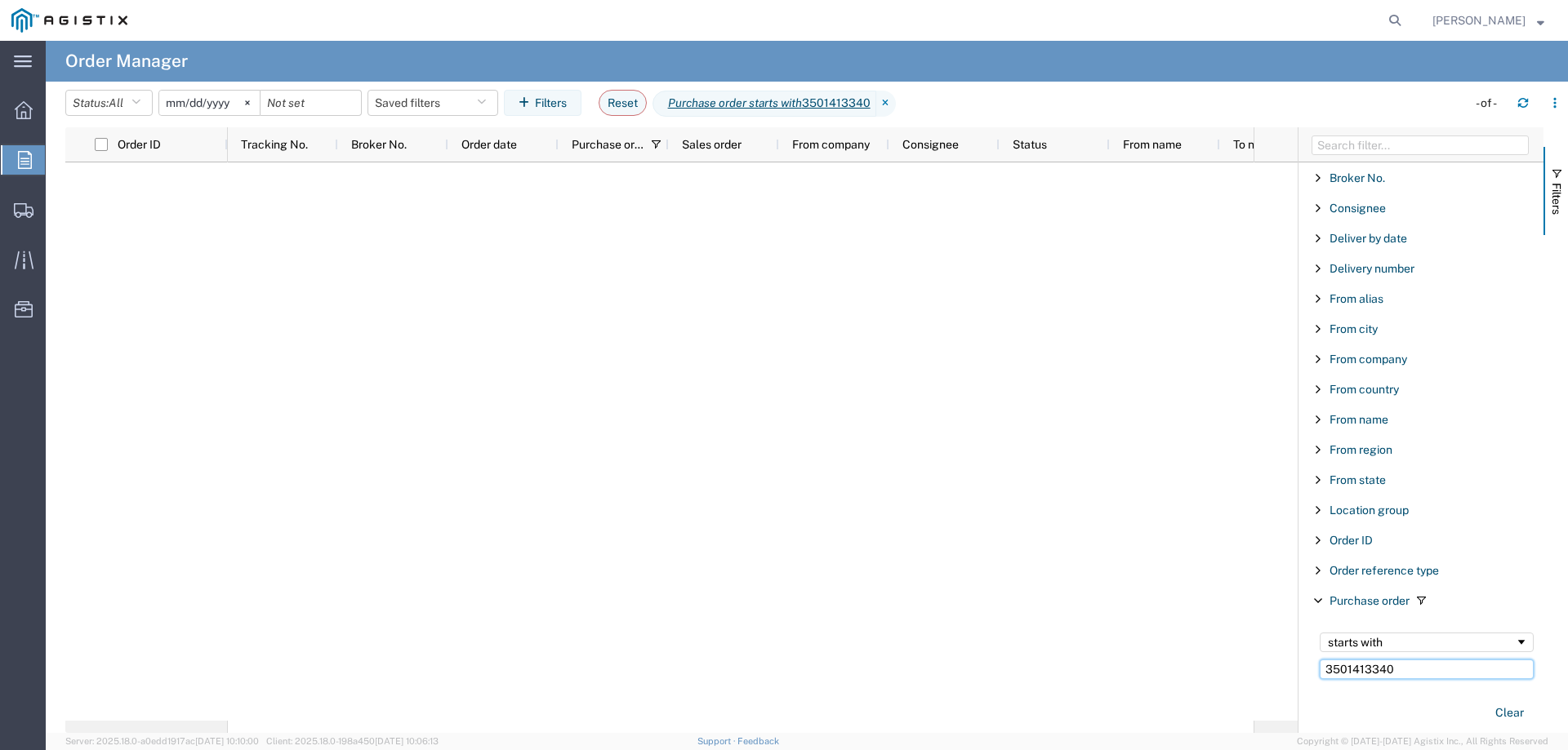
click at [1405, 671] on input "3501413340" at bounding box center [1426, 669] width 214 height 20
click at [1415, 663] on input "35014133" at bounding box center [1426, 669] width 214 height 20
type input "3501413"
click at [203, 108] on input "[DATE]" at bounding box center [209, 103] width 100 height 24
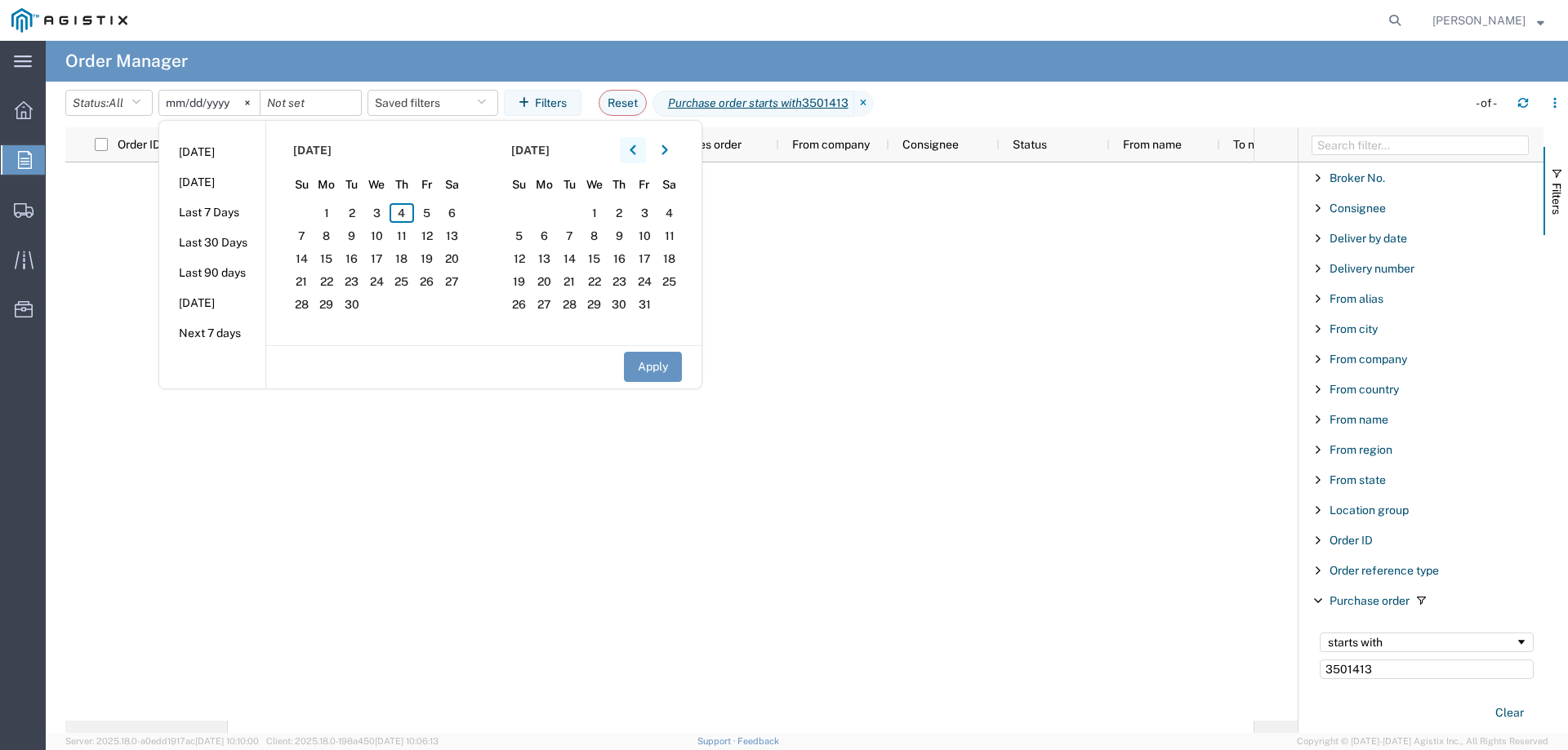
click at [636, 151] on icon "button" at bounding box center [633, 150] width 7 height 11
click at [353, 212] on span "1" at bounding box center [351, 213] width 25 height 20
click at [652, 365] on button "Apply" at bounding box center [652, 367] width 58 height 30
type input "2025-07-01"
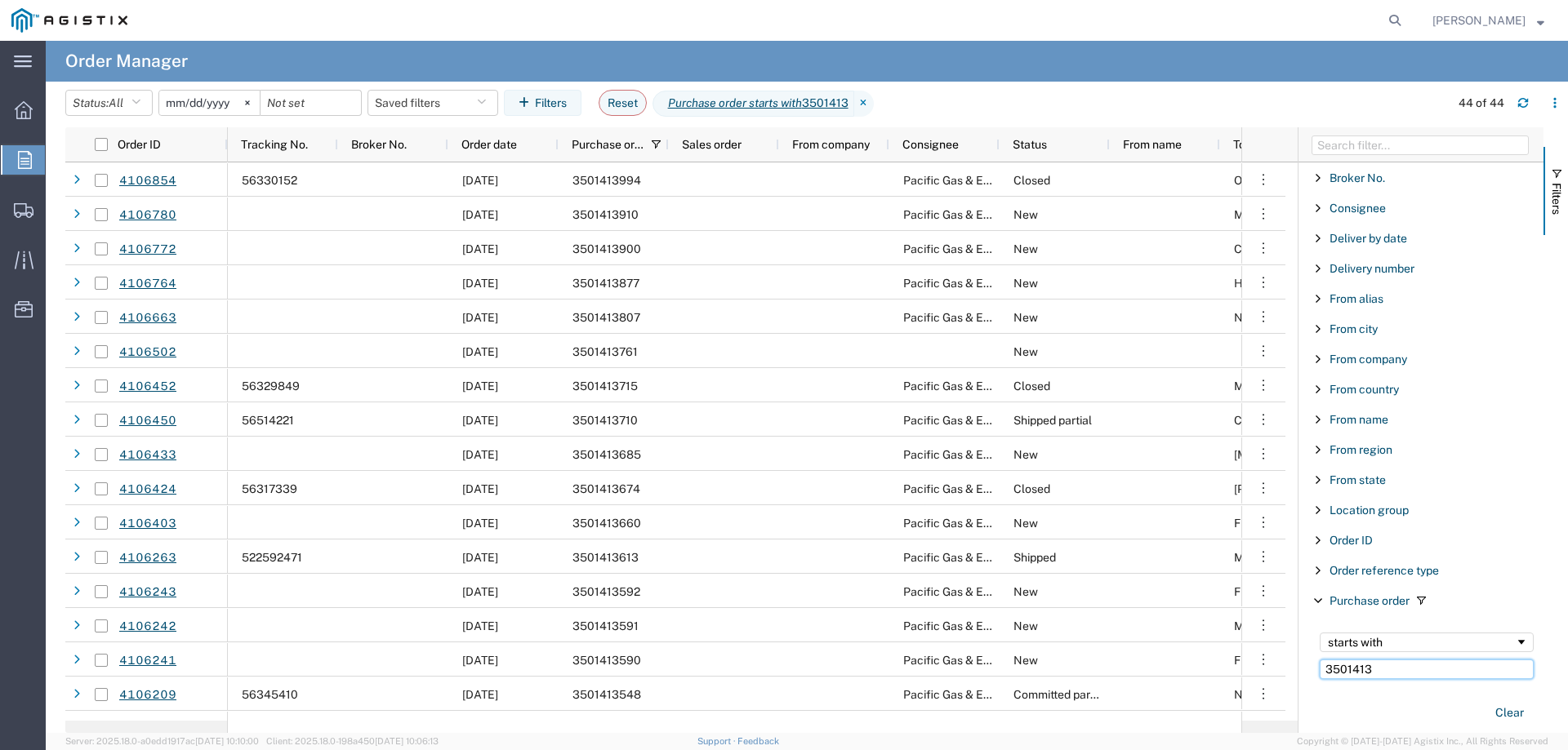
click at [1398, 672] on input "3501413" at bounding box center [1426, 669] width 214 height 20
type input "3501413340"
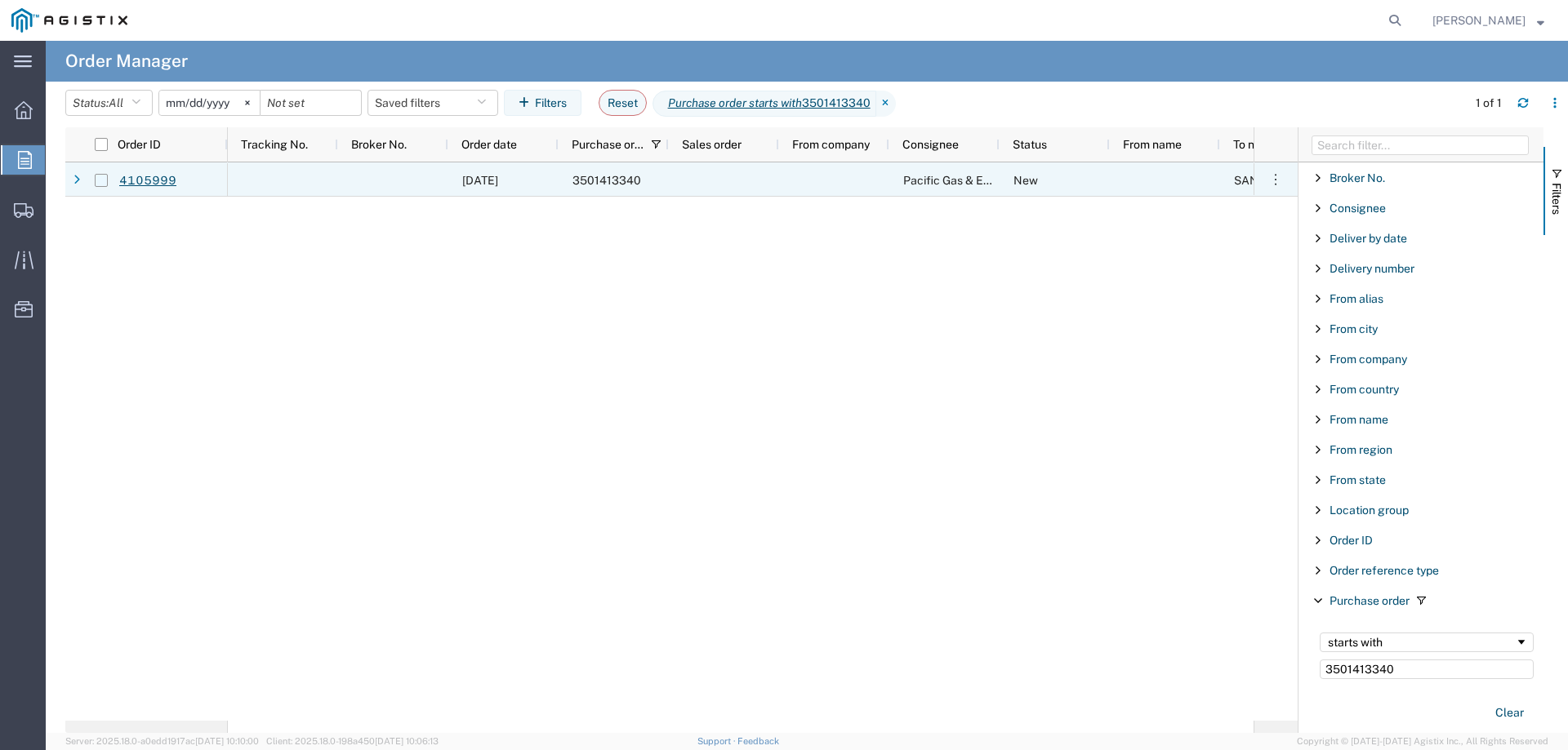
click at [100, 180] on input "Press Space to toggle row selection (unchecked)" at bounding box center [100, 180] width 13 height 13
checkbox input "true"
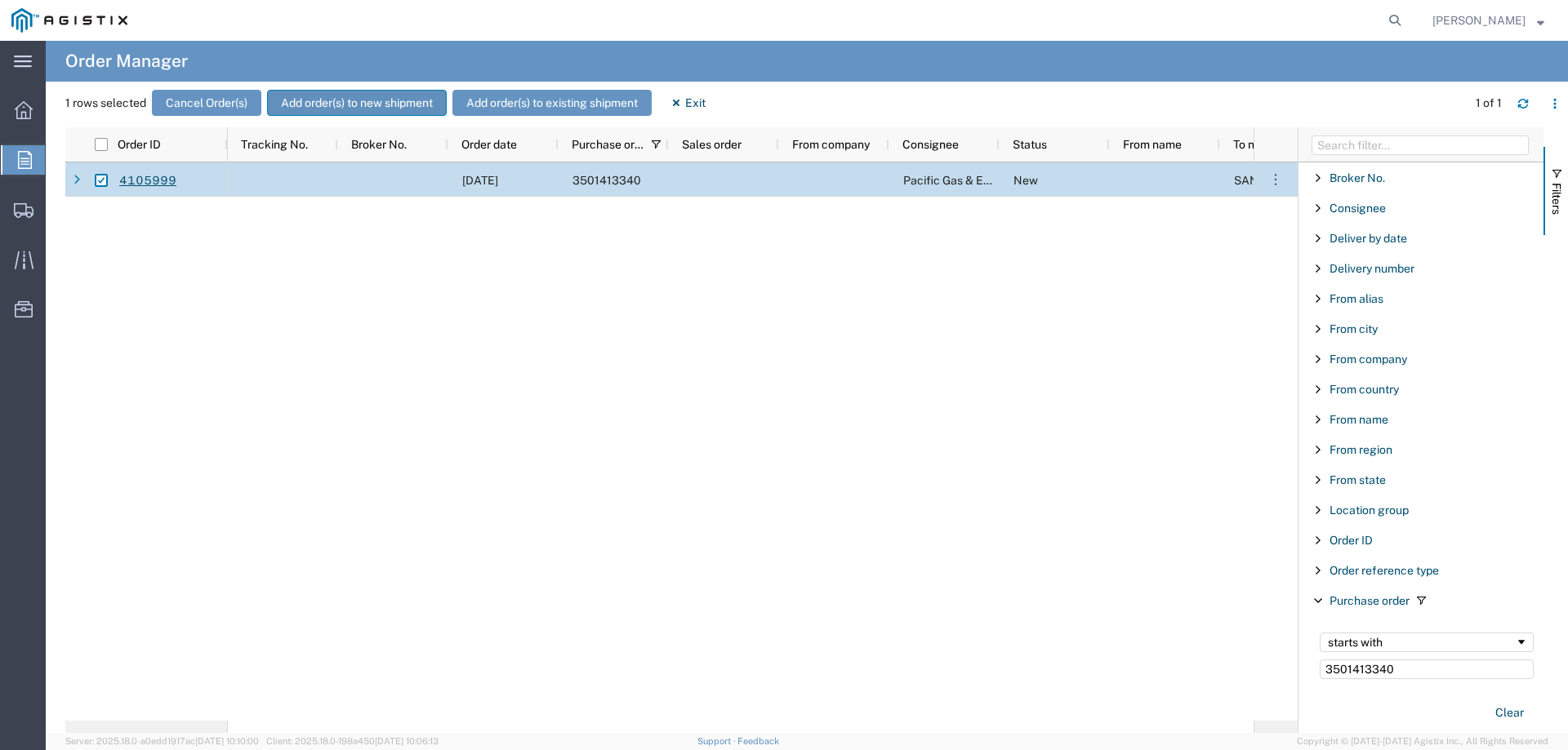
click at [353, 106] on button "Add order(s) to new shipment" at bounding box center [357, 103] width 180 height 26
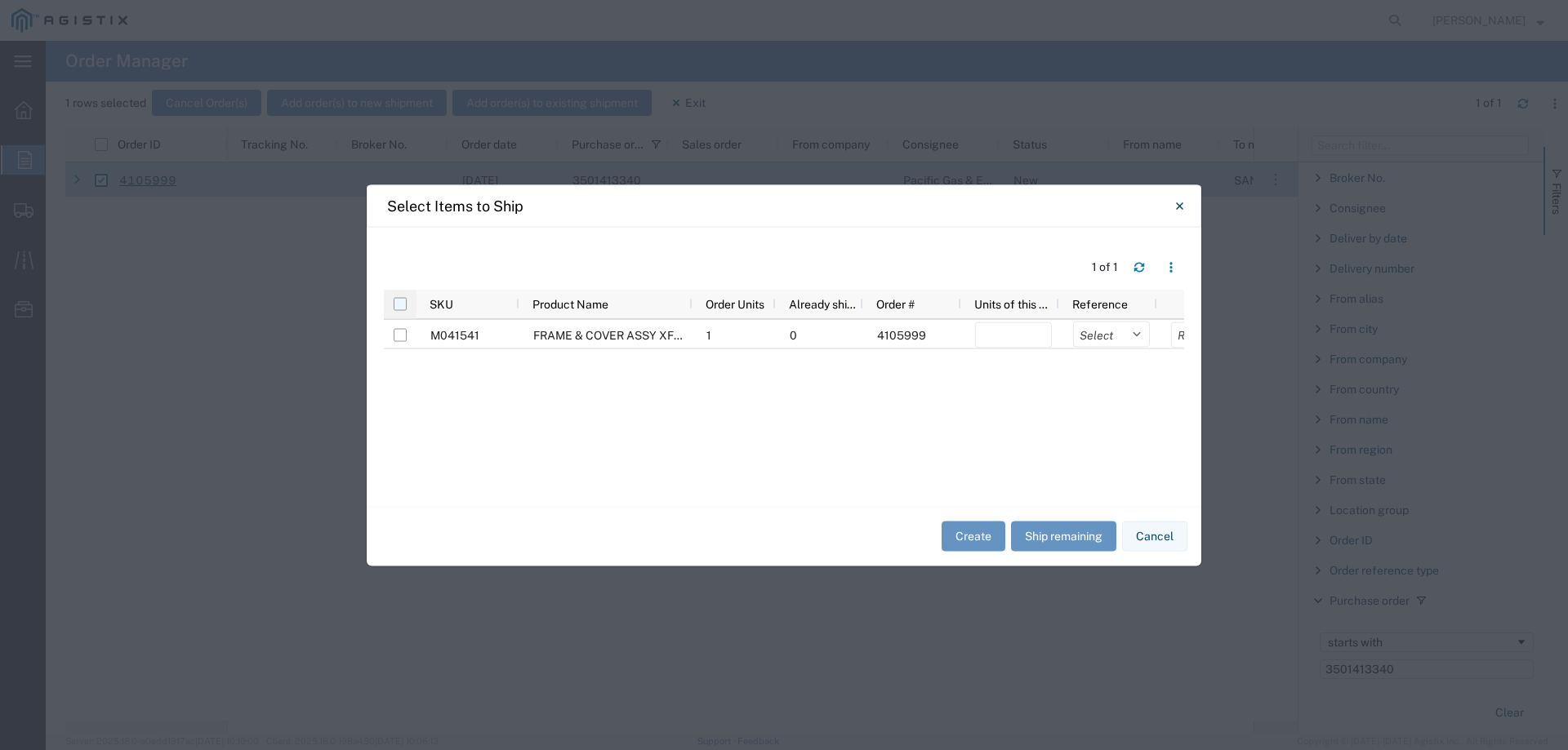
click at [398, 302] on input "checkbox" at bounding box center [400, 303] width 13 height 13
checkbox input "true"
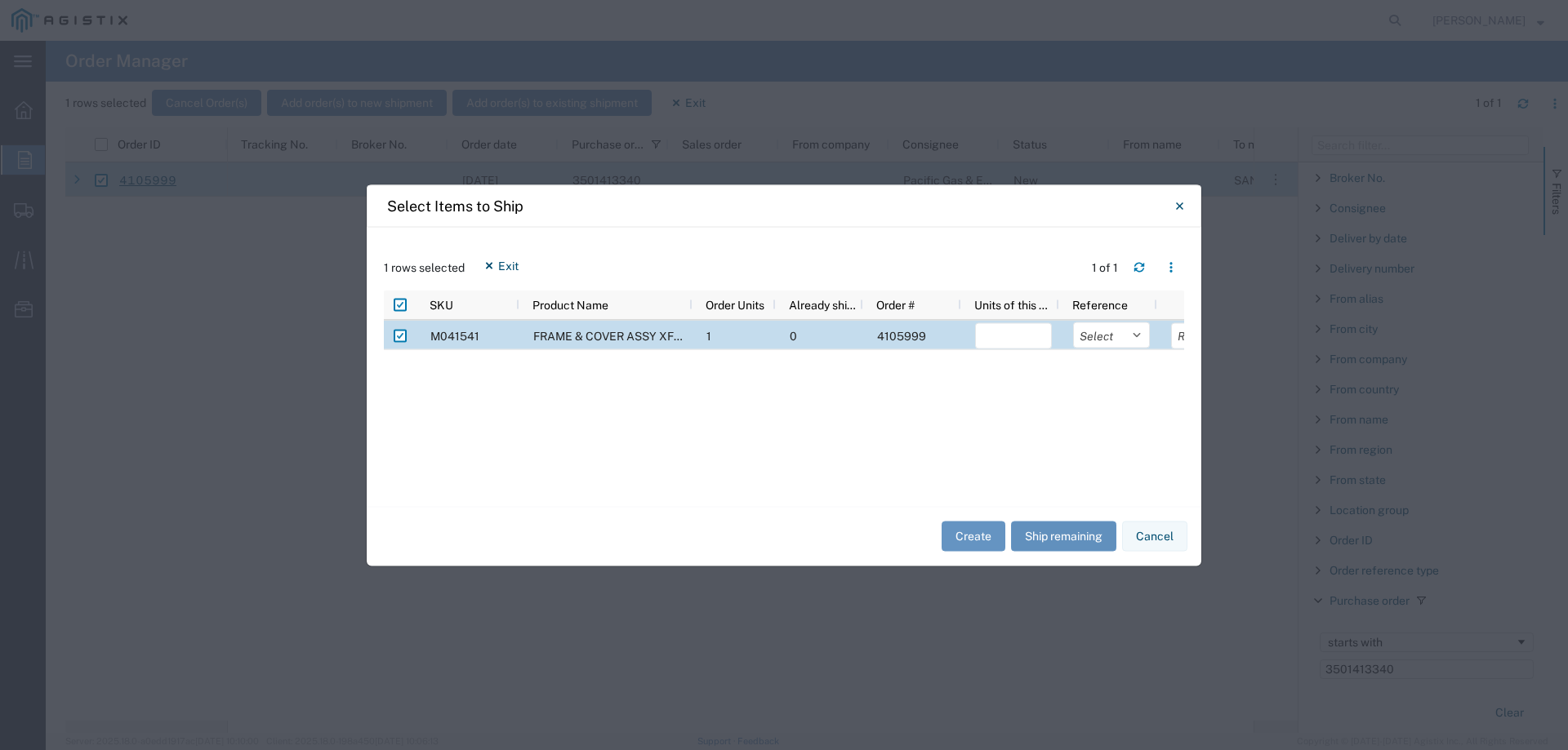
click at [1073, 535] on button "Ship remaining" at bounding box center [1064, 536] width 106 height 30
type input "1"
click at [1097, 339] on select "Select Purchase Order Delivery Number" at bounding box center [1111, 335] width 77 height 26
select select "PURCHORD"
click at [1073, 322] on select "Select Purchase Order Delivery Number" at bounding box center [1111, 335] width 77 height 26
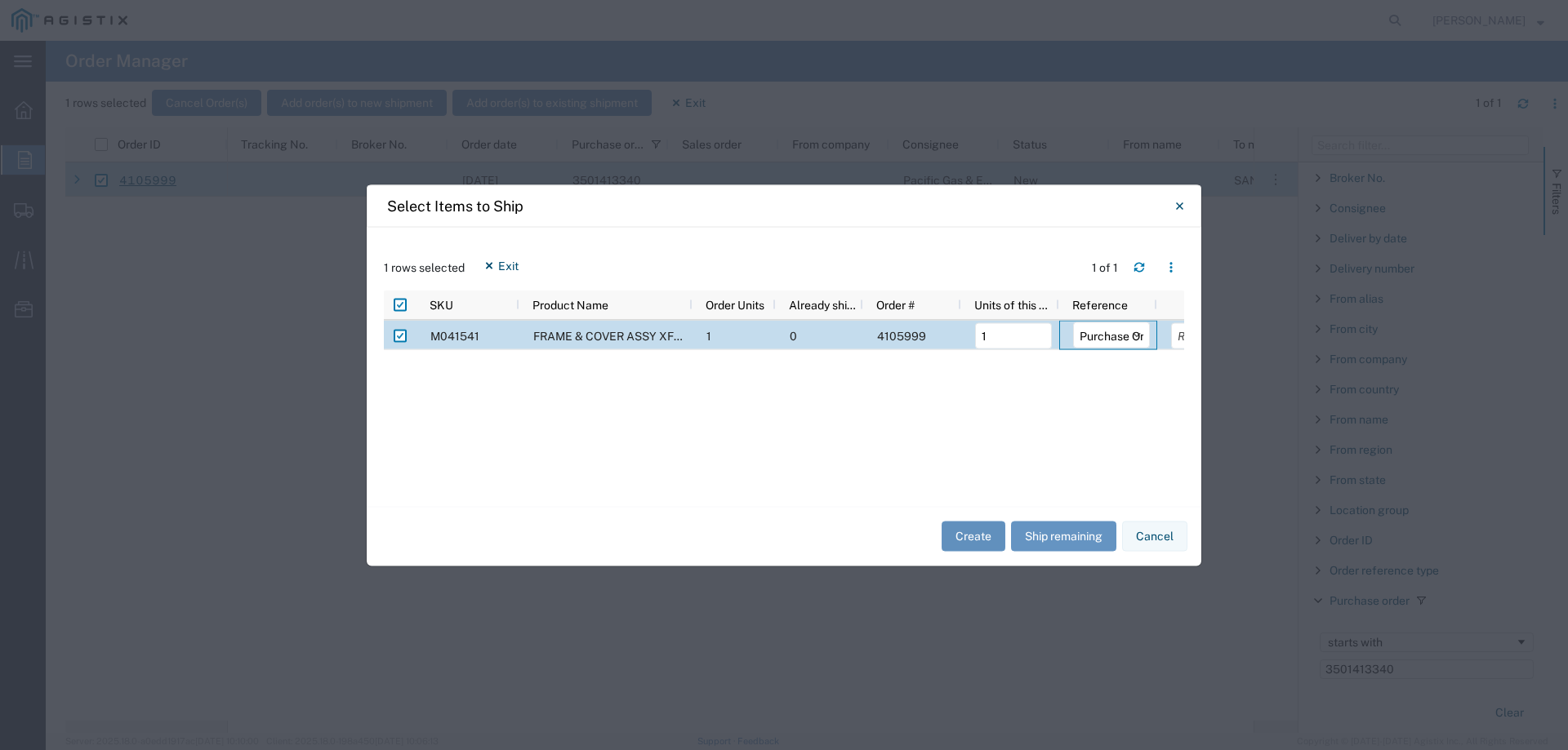
click at [971, 537] on button "Create" at bounding box center [974, 536] width 64 height 30
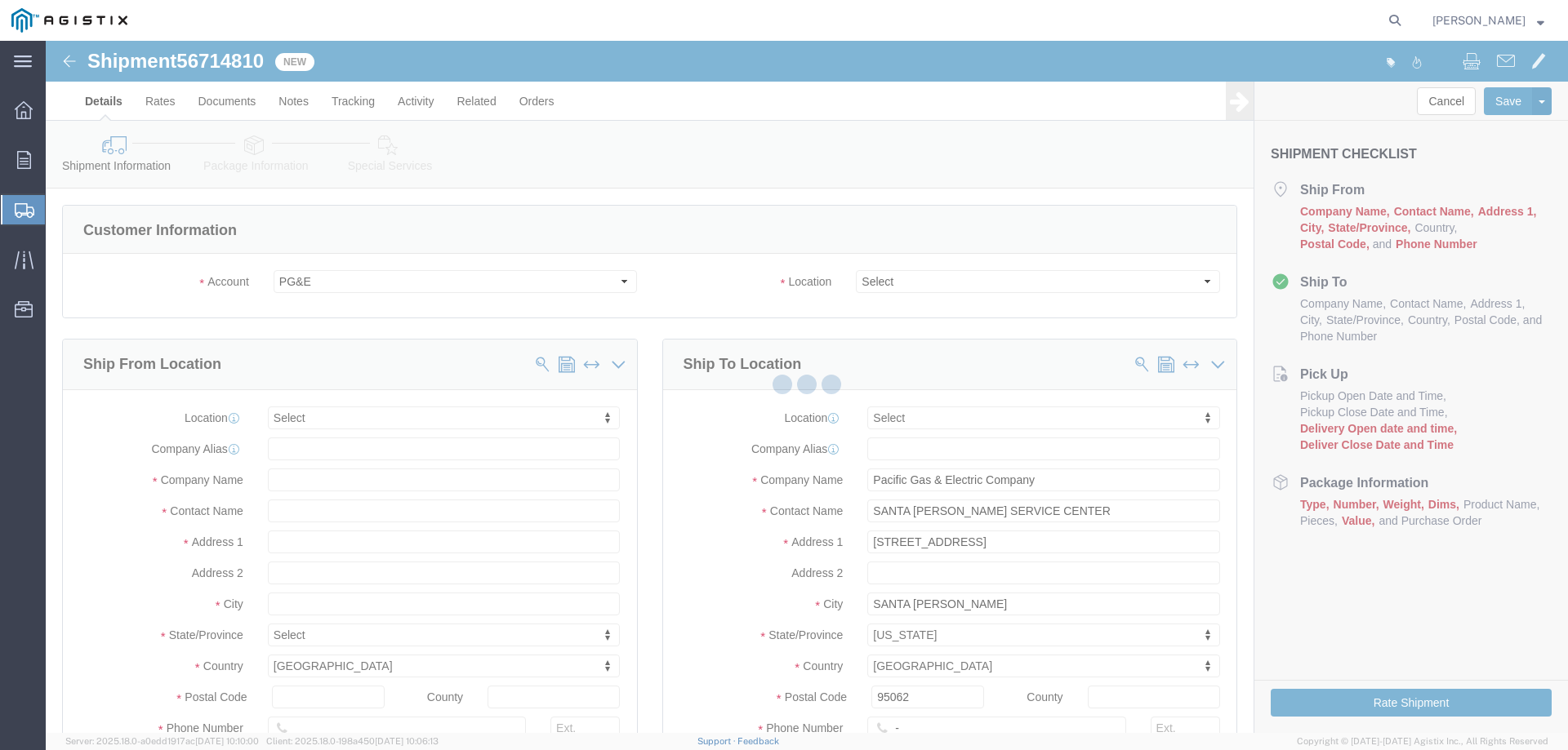
select select
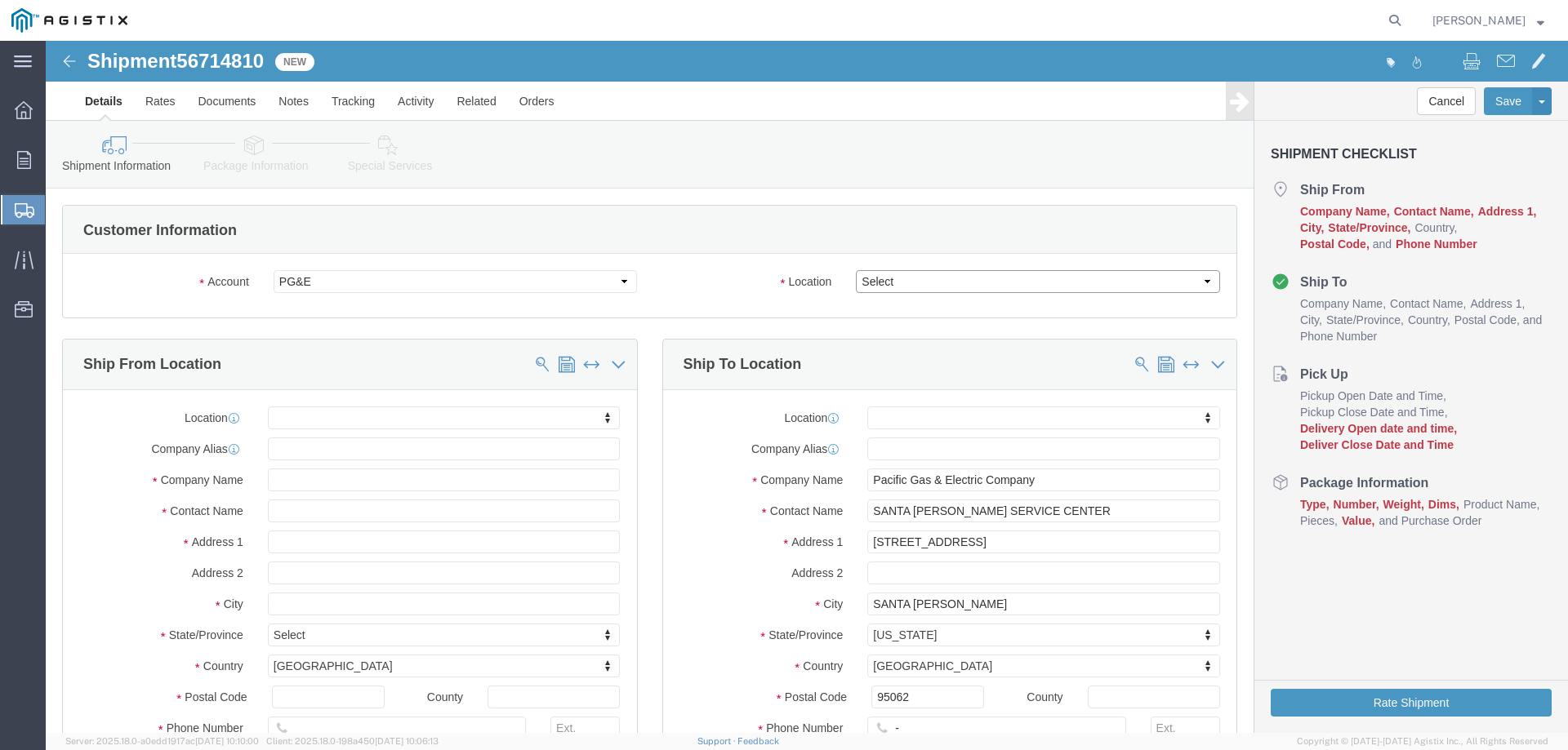
click select "Select All Others [GEOGRAPHIC_DATA] [GEOGRAPHIC_DATA] [GEOGRAPHIC_DATA] [GEOGRA…"
select select "23082"
click select "Select All Others [GEOGRAPHIC_DATA] [GEOGRAPHIC_DATA] [GEOGRAPHIC_DATA] [GEOGRA…"
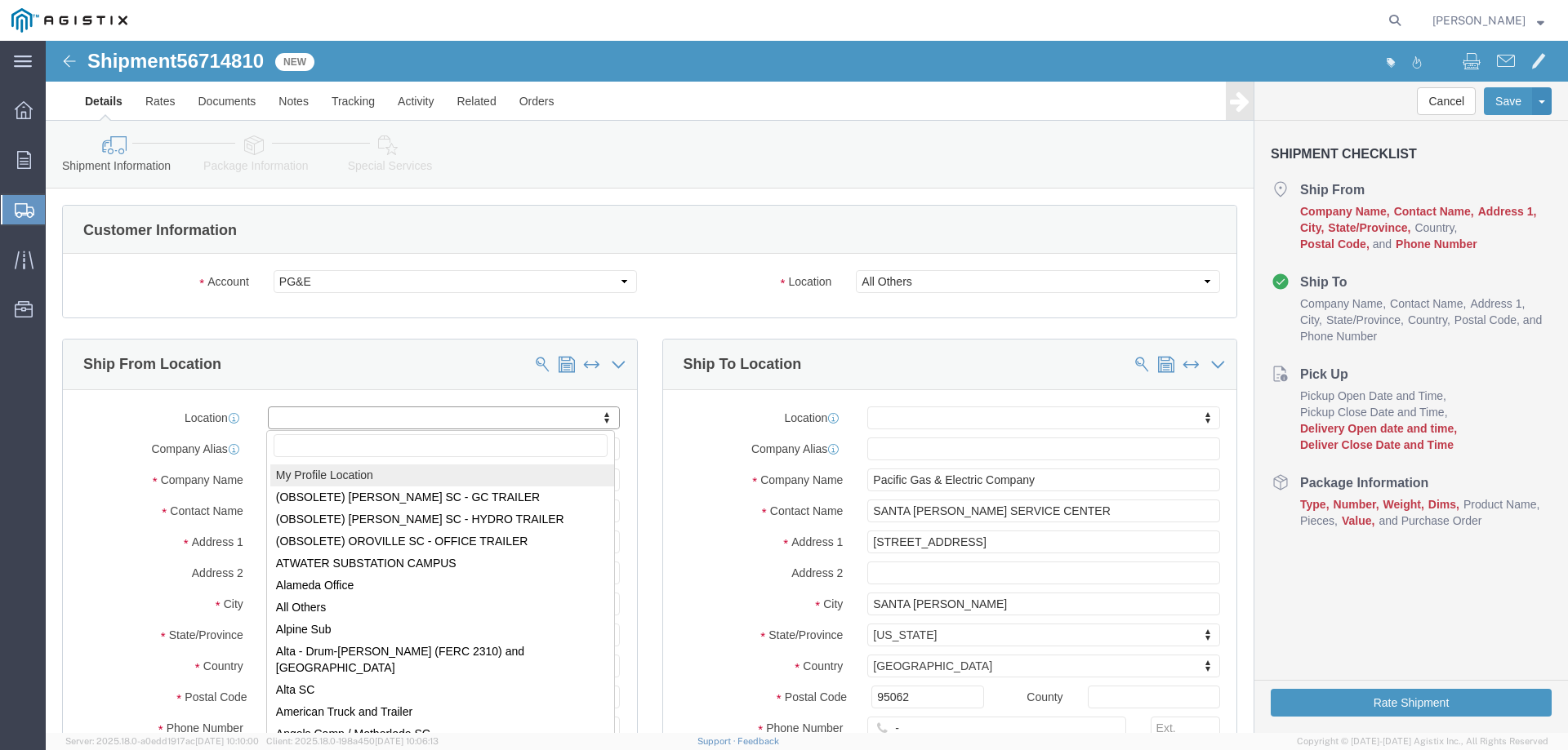
select select "MYPROFILE"
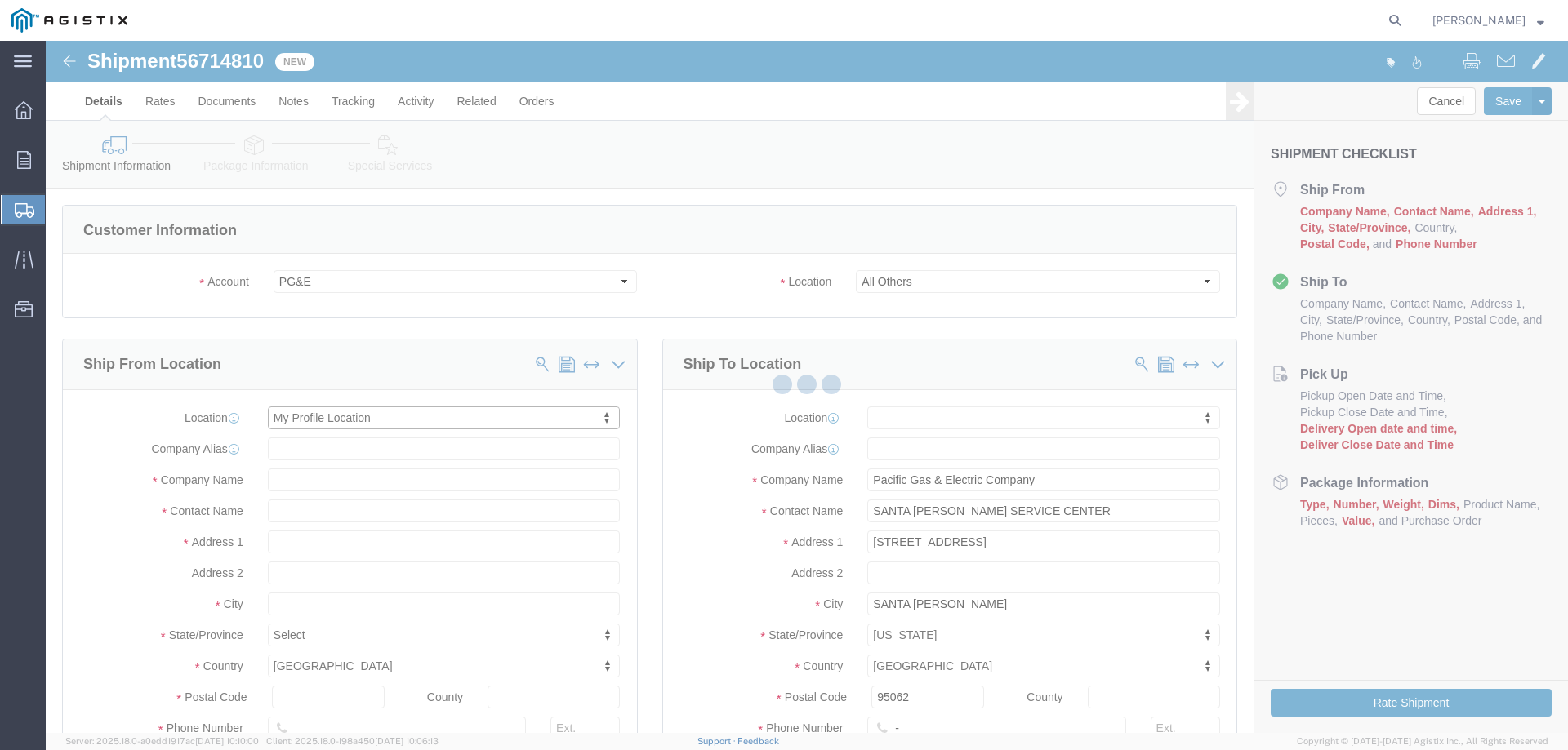
select select "CA"
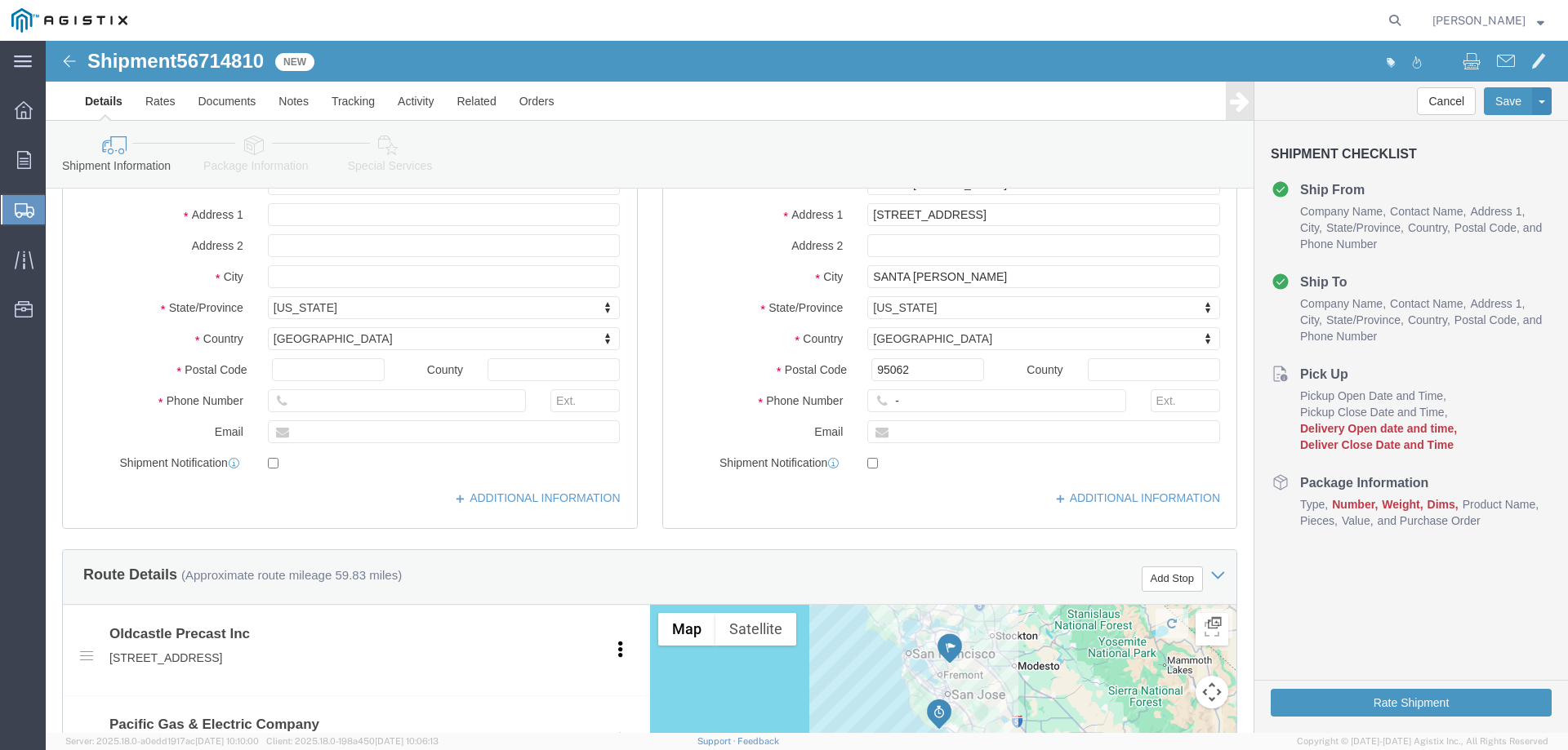
scroll to position [326, 0]
click input "-"
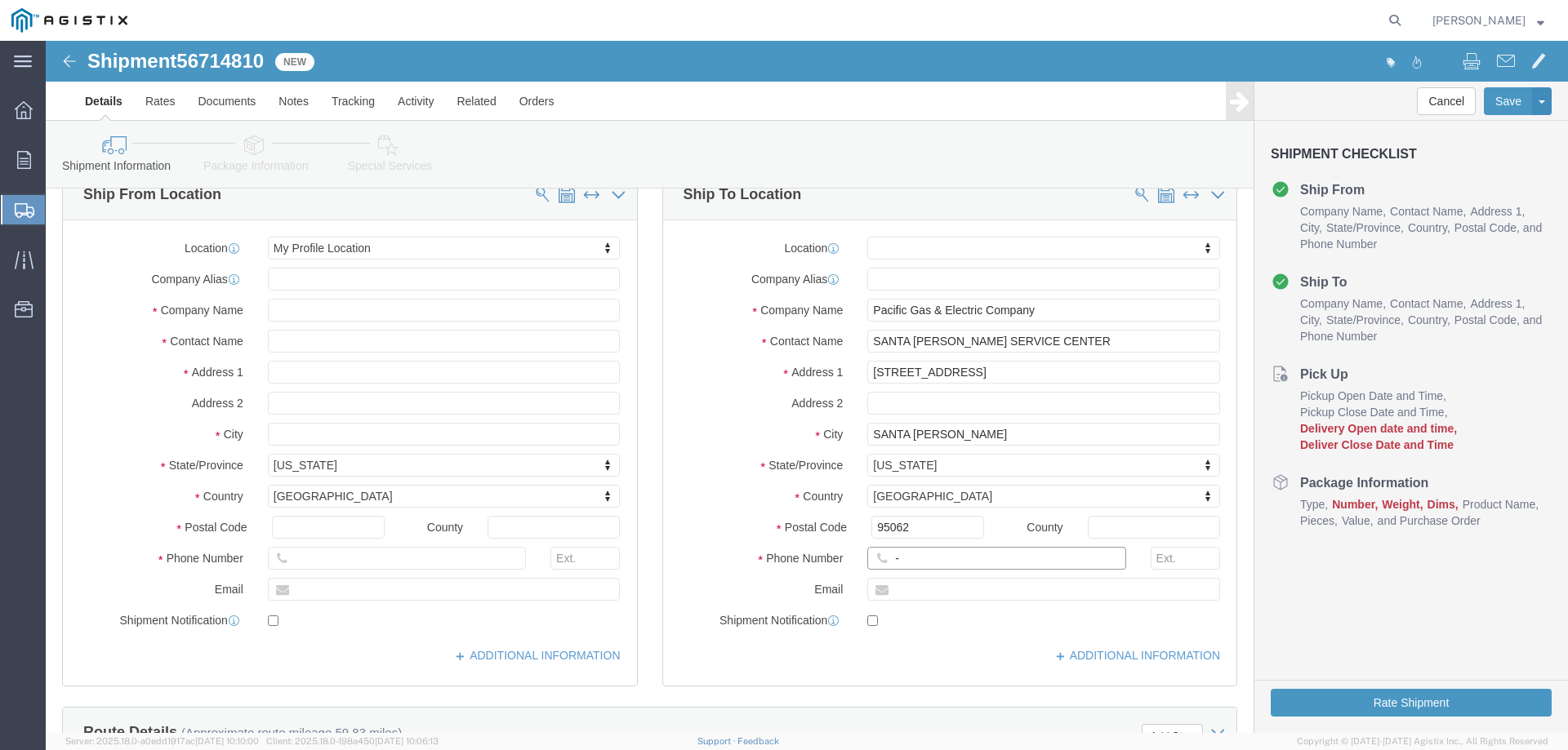
scroll to position [163, 0]
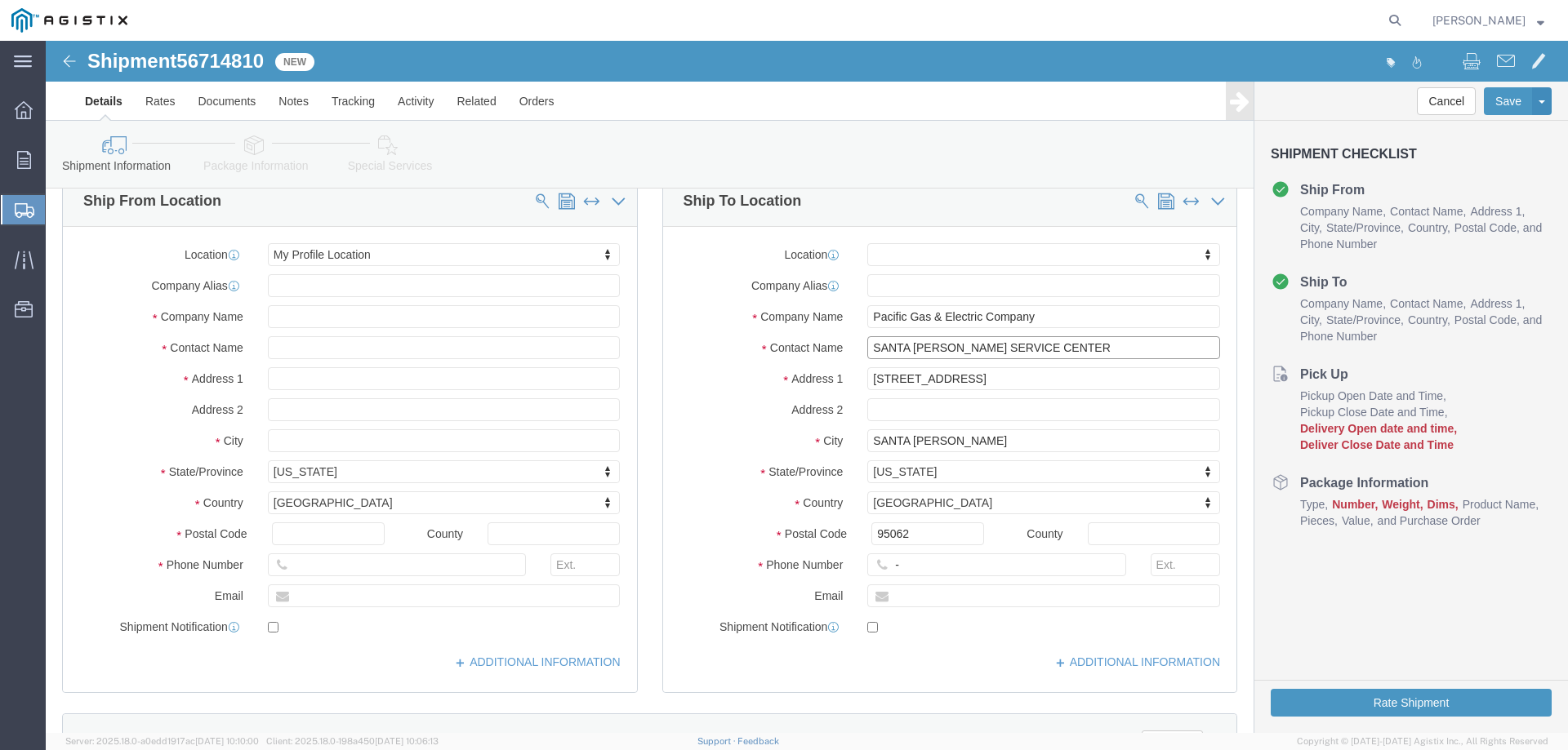
drag, startPoint x: 890, startPoint y: 306, endPoint x: 1014, endPoint y: 306, distance: 124.0
click input "SANTA CRUZ SERVICE CENTER"
drag, startPoint x: 1019, startPoint y: 307, endPoint x: 684, endPoint y: 308, distance: 335.0
click div "Contact Name SANTA CRUZ SERVICE CENTER"
type input "Watsonville Yard"
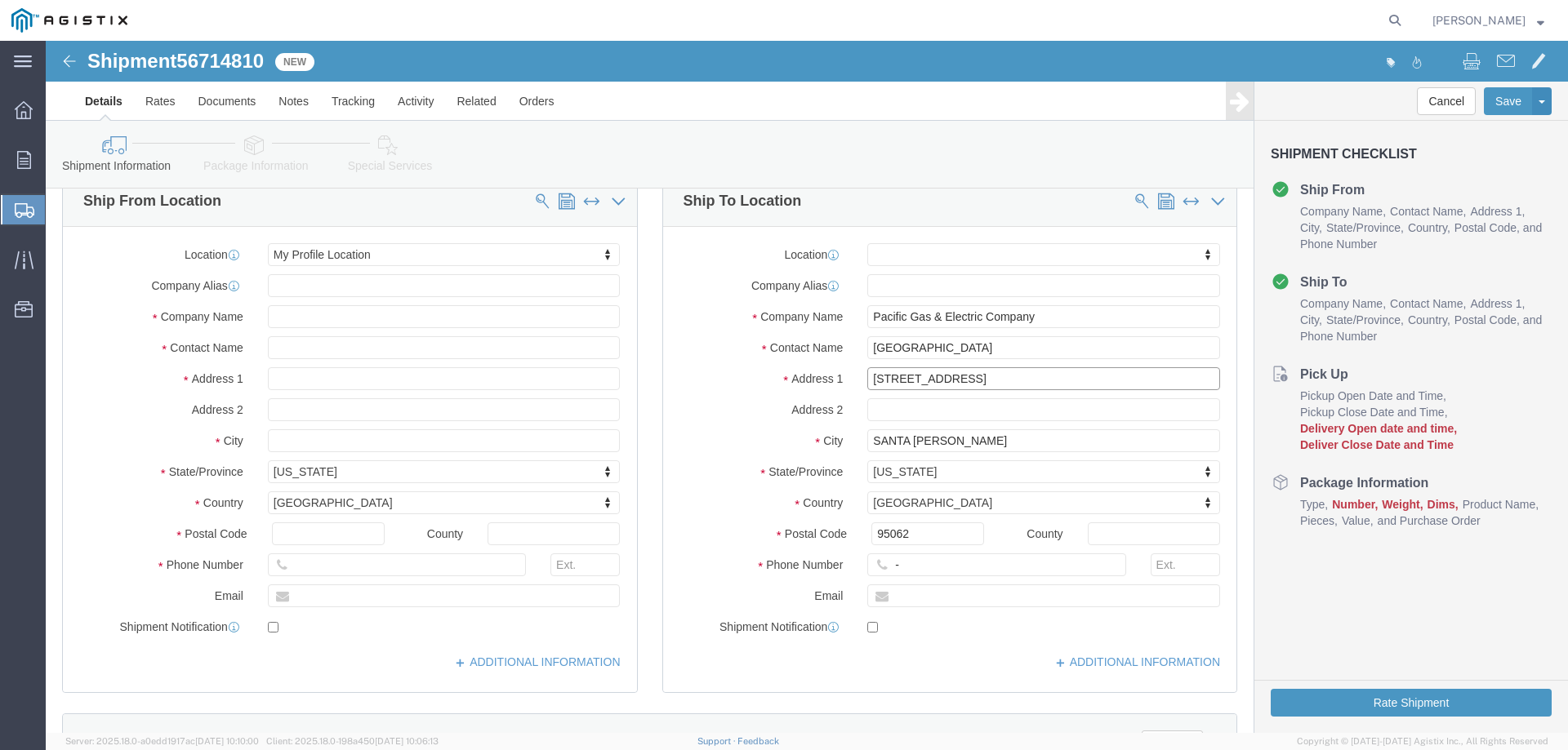
type input "240 ford st"
type input "Watsonville"
type input "95076"
click input "-"
type input "123-456-7891"
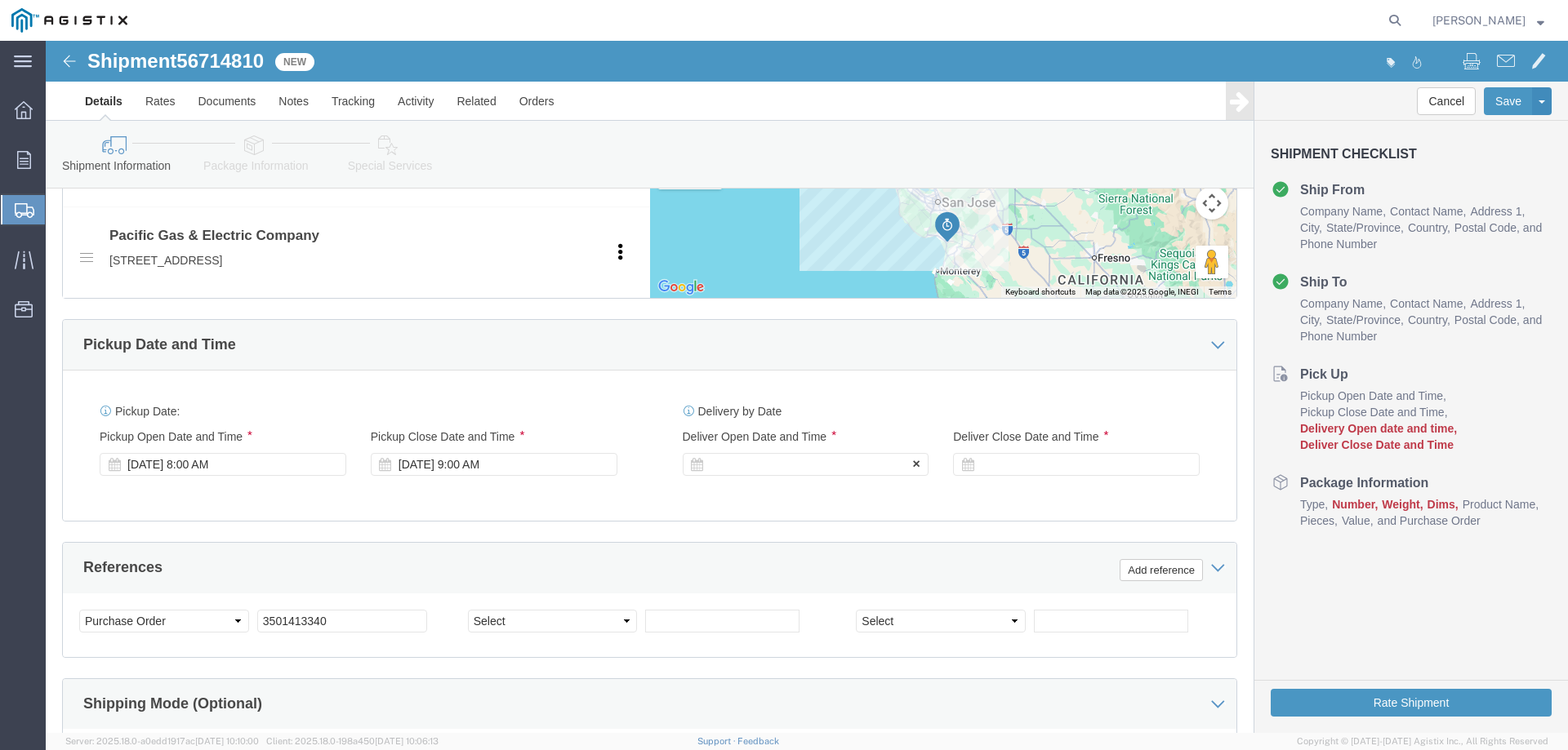
click div
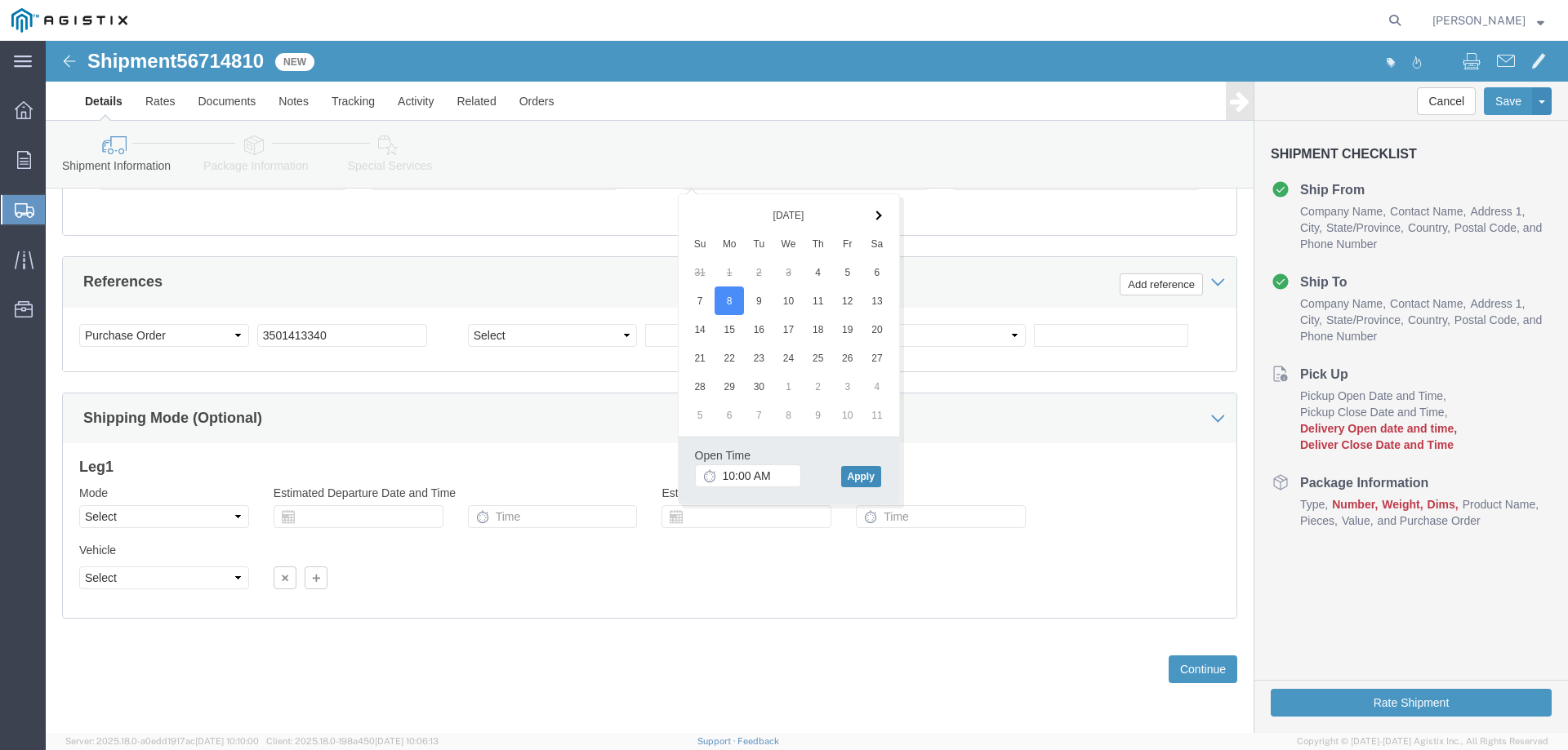
click button "Apply"
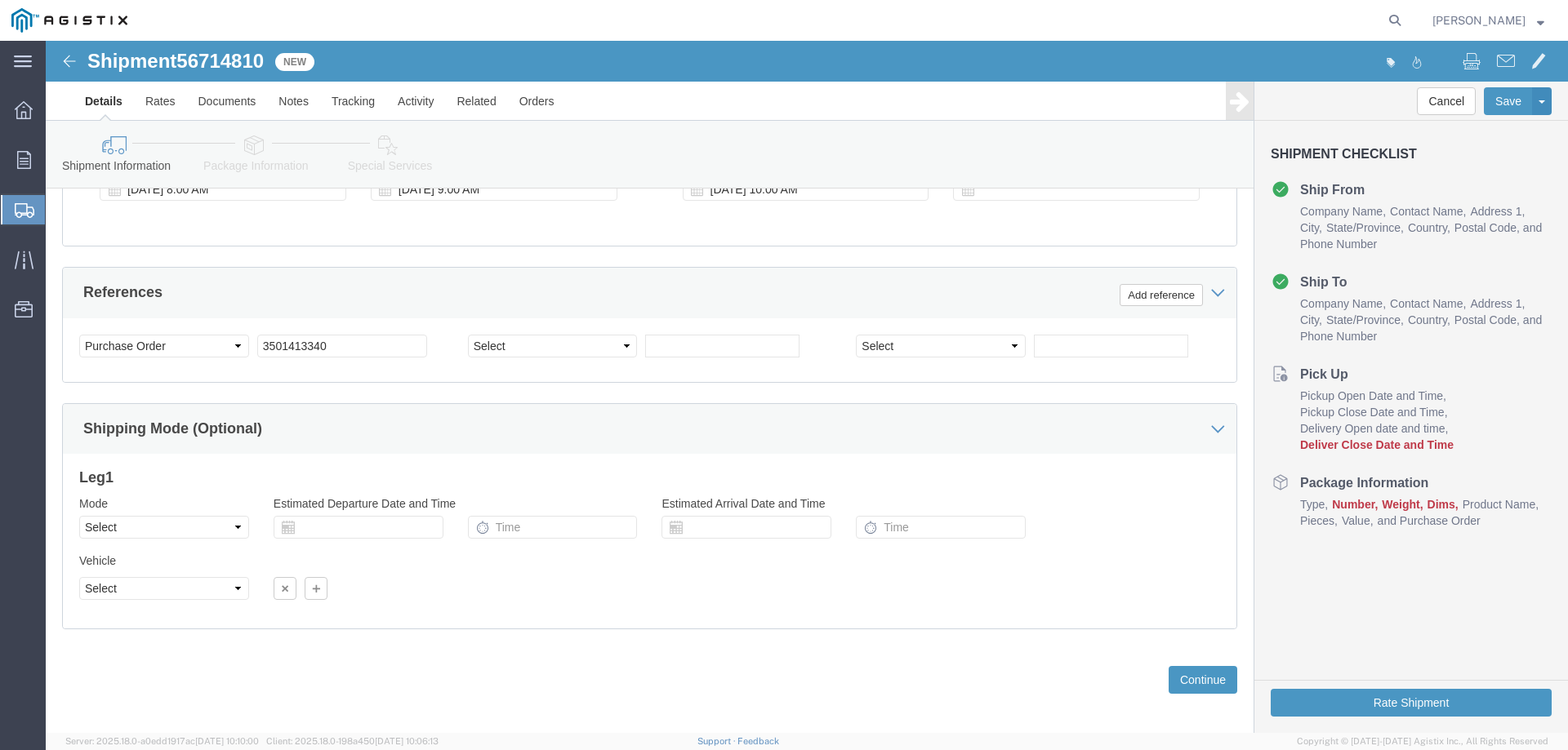
scroll to position [939, 0]
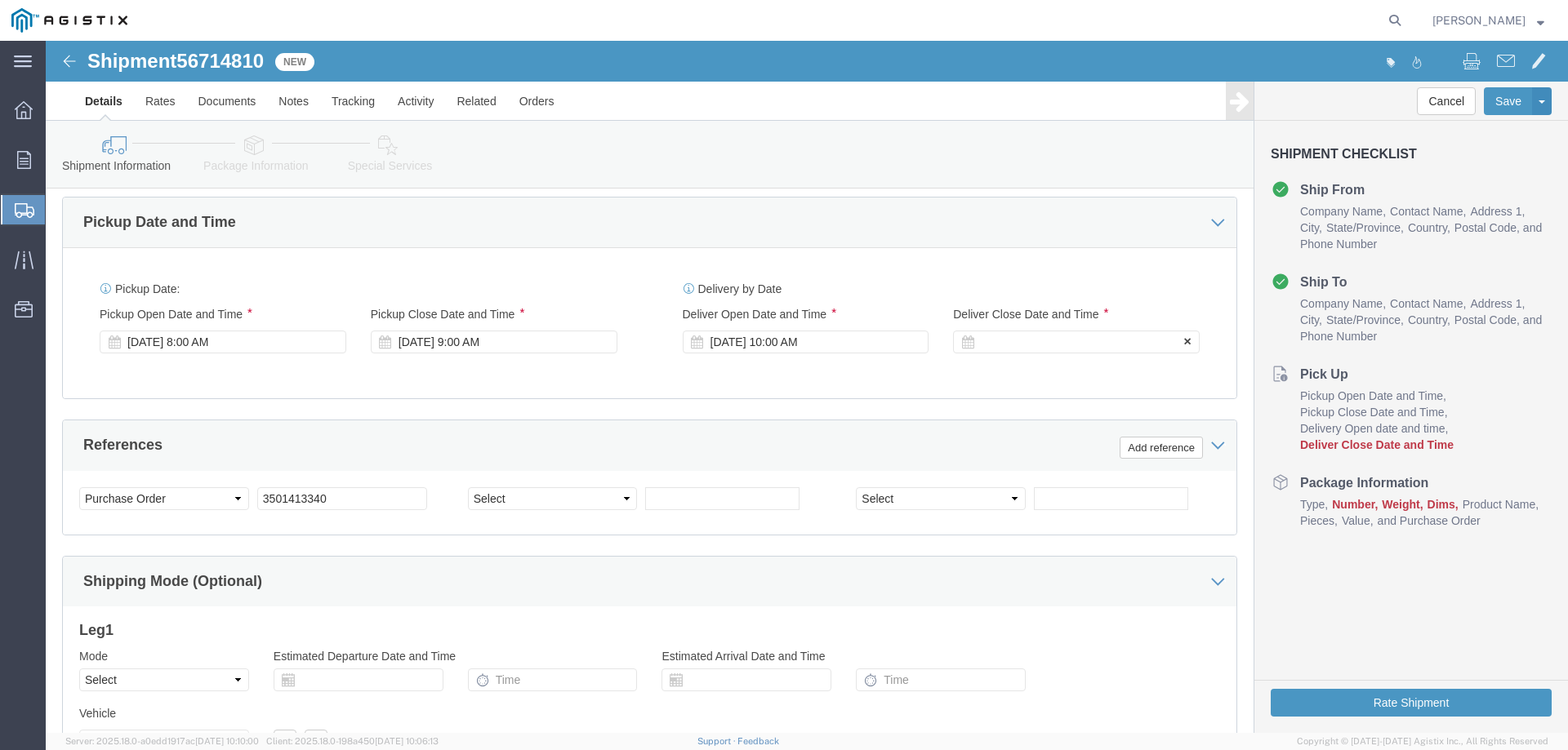
click div
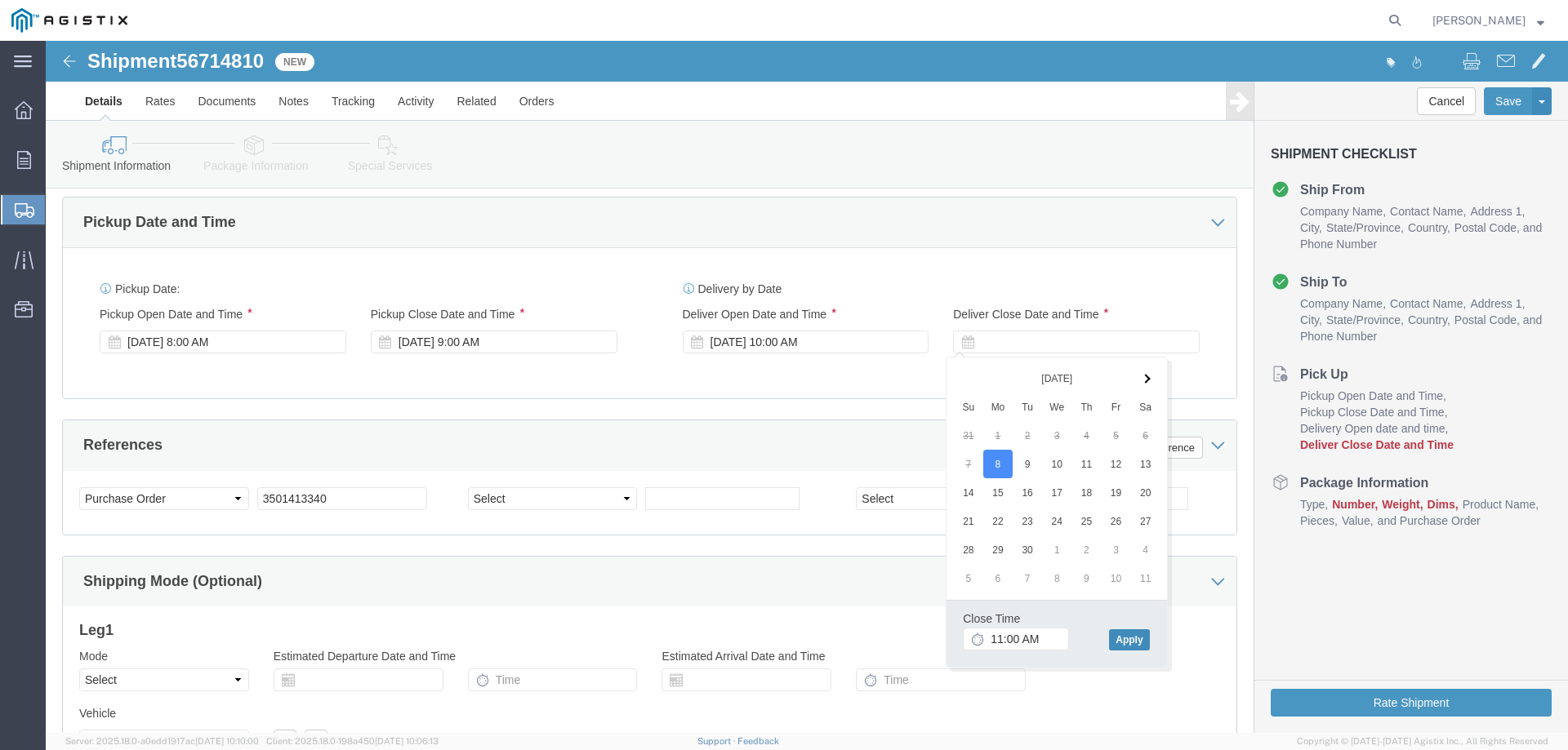
click button "Apply"
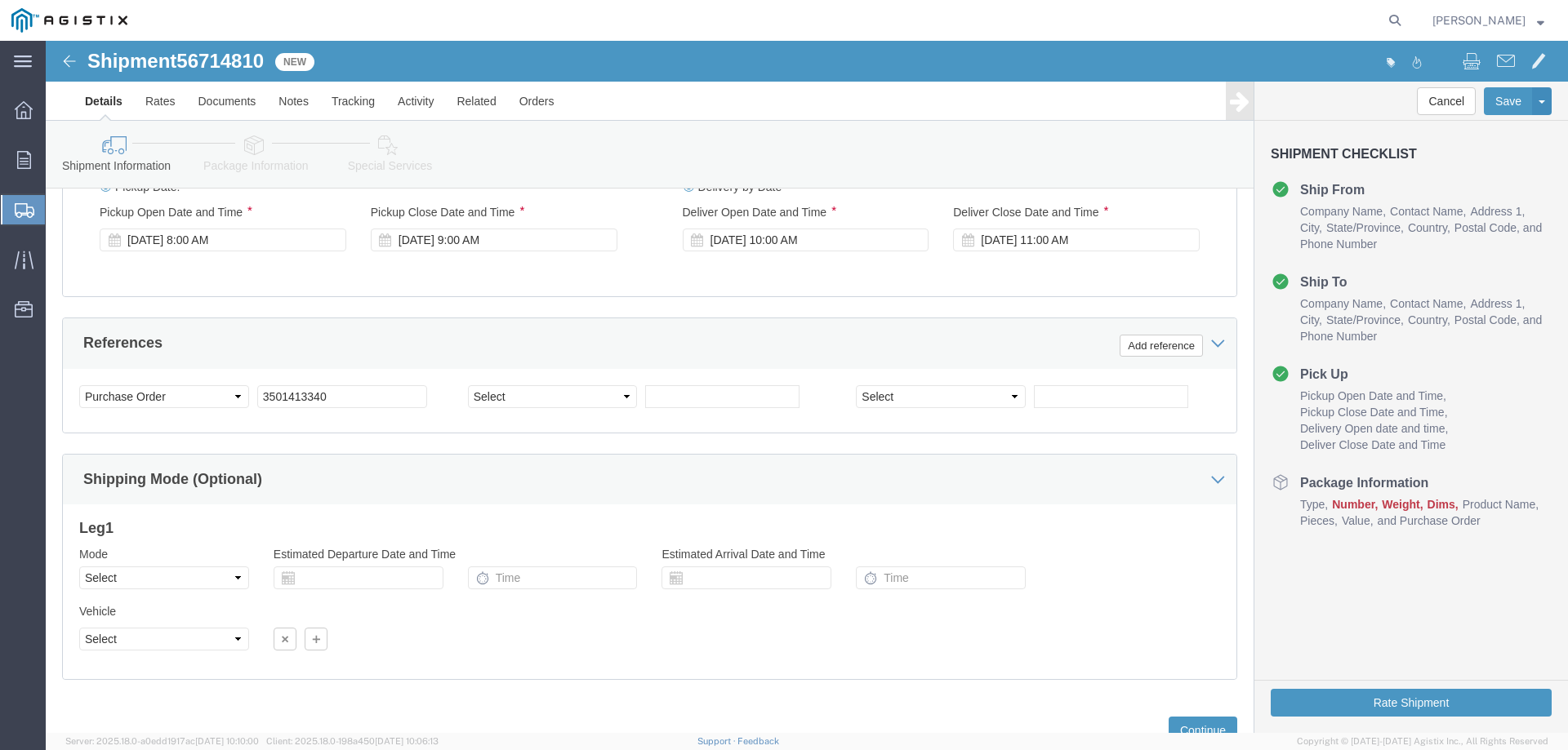
scroll to position [1102, 0]
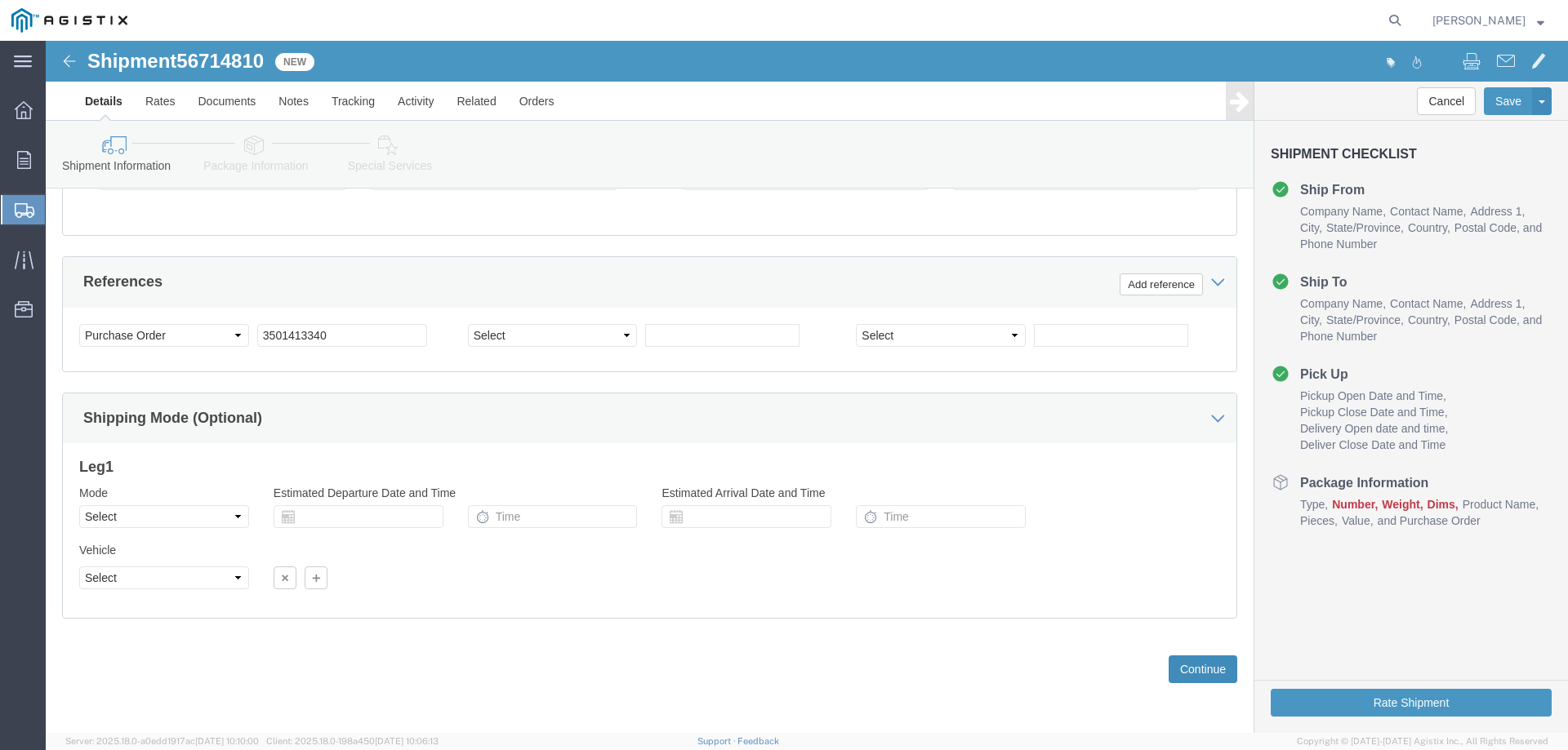
click button "Continue"
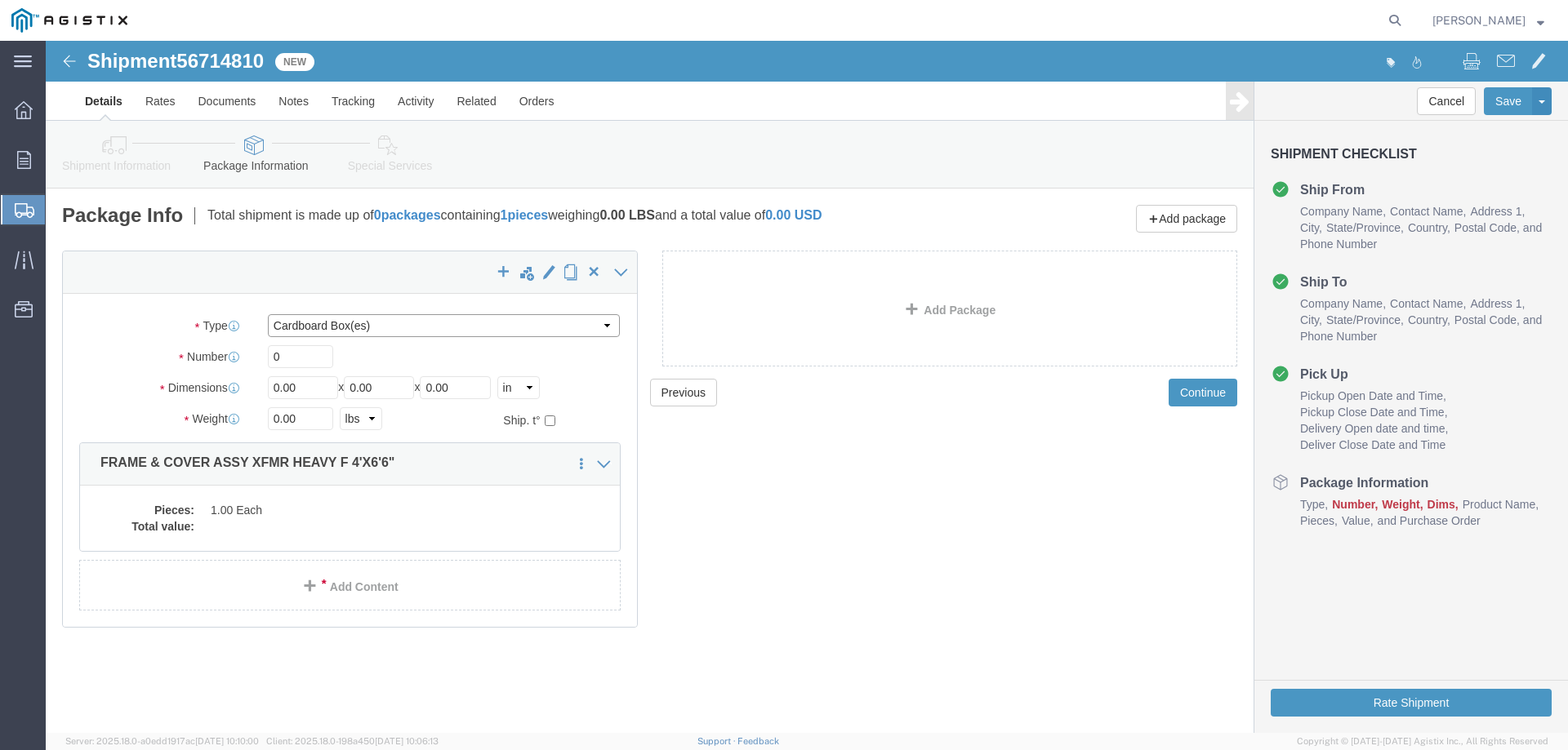
click select "Select Bulk Bundle(s) Cardboard Box(es) Carton(s) Crate(s) Drum(s) (Fiberboard)…"
select select "YRPK"
click select "Select Bulk Bundle(s) Cardboard Box(es) Carton(s) Crate(s) Drum(s) (Fiberboard)…"
click input "0"
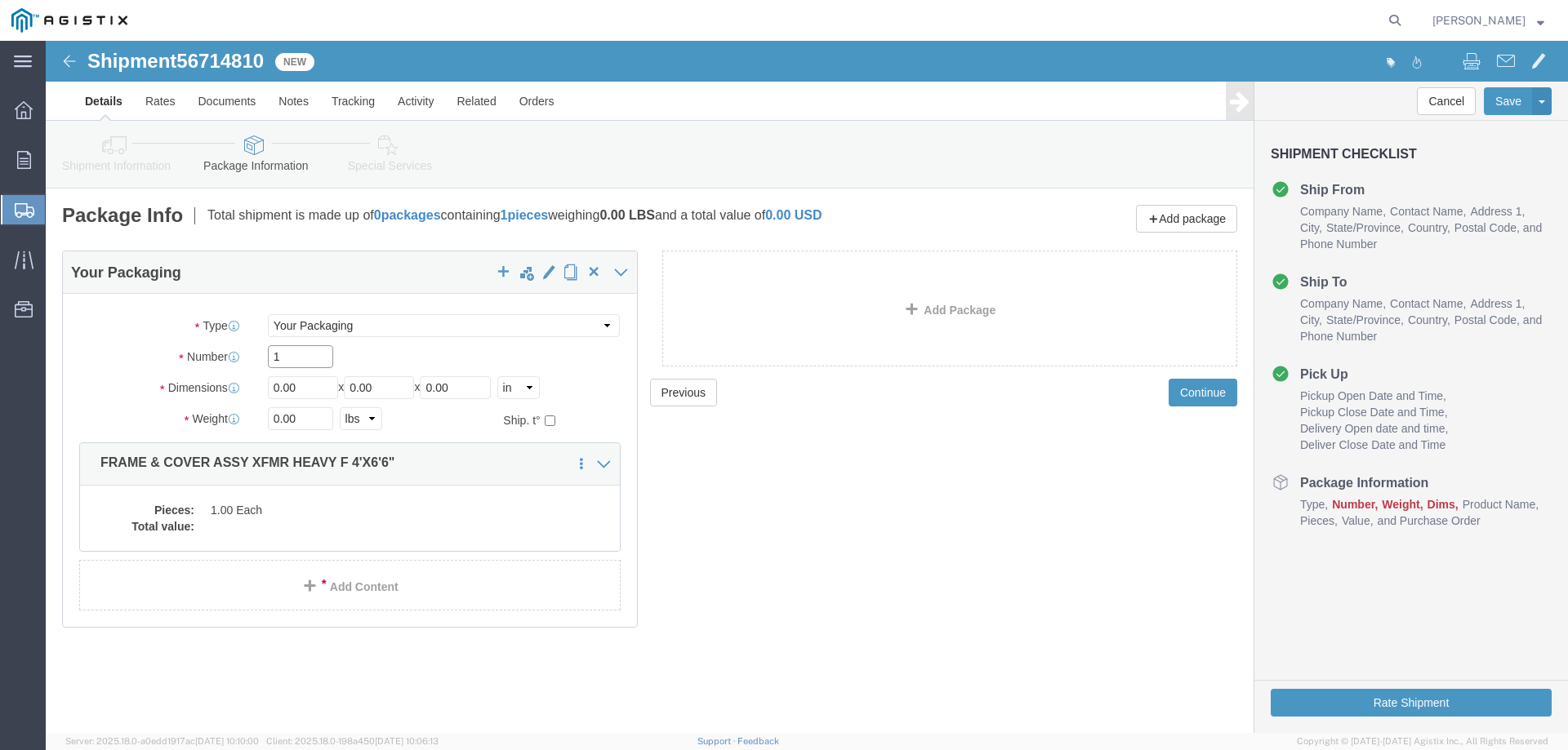
type input "1"
type input "48"
type input "78"
type input "12"
type input "4682"
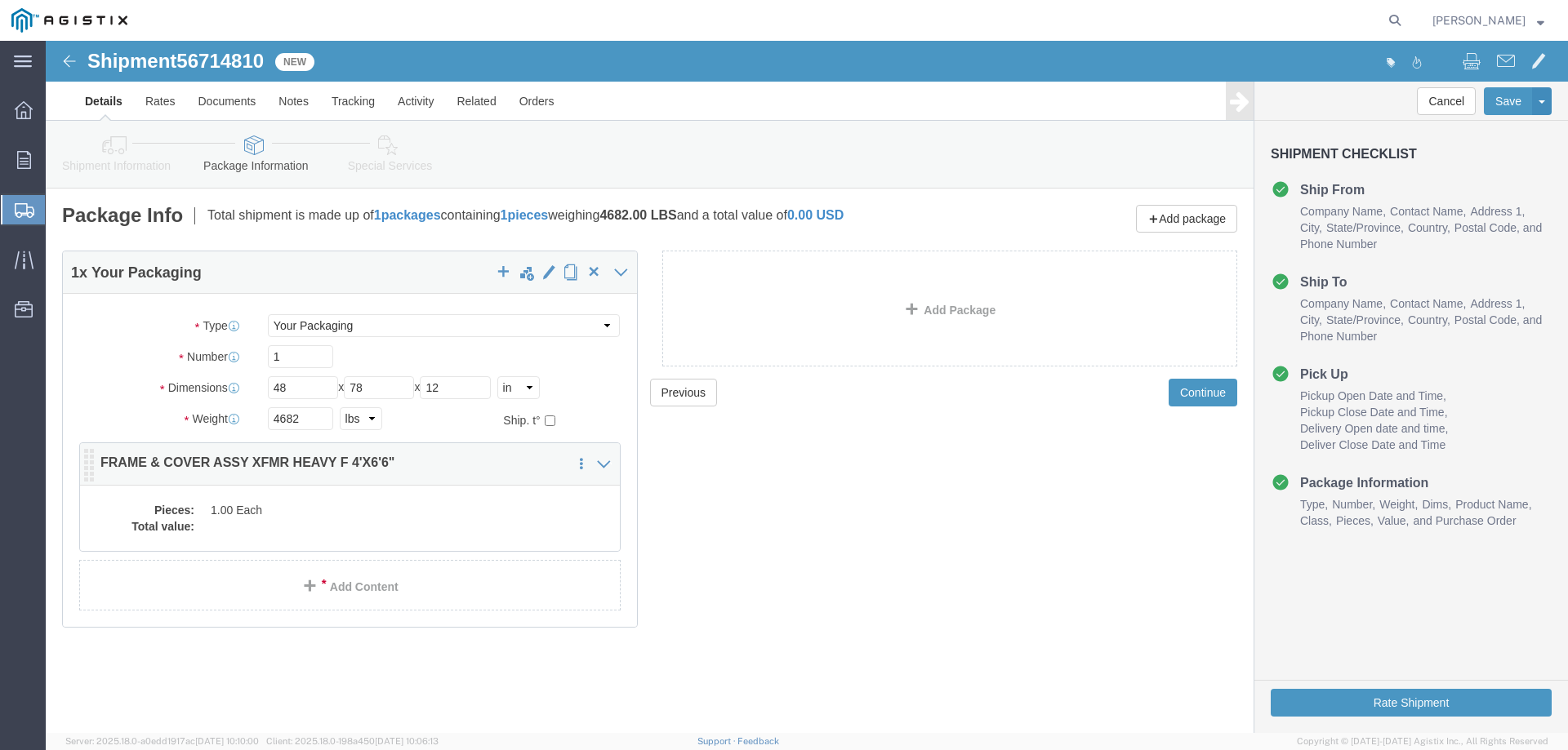
click dd
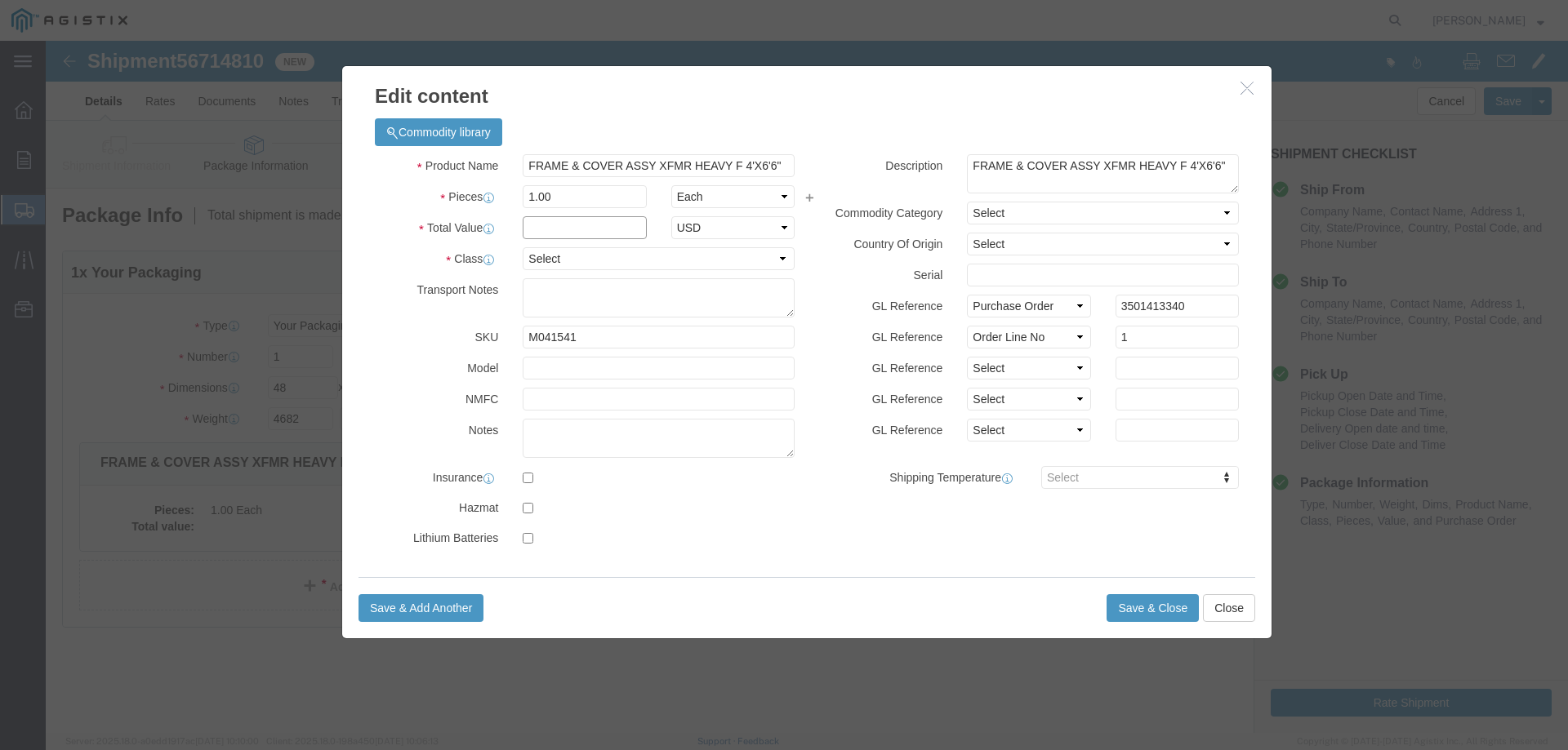
click input "text"
type input "1"
select select "USD"
select select "55"
click button "Save & Close"
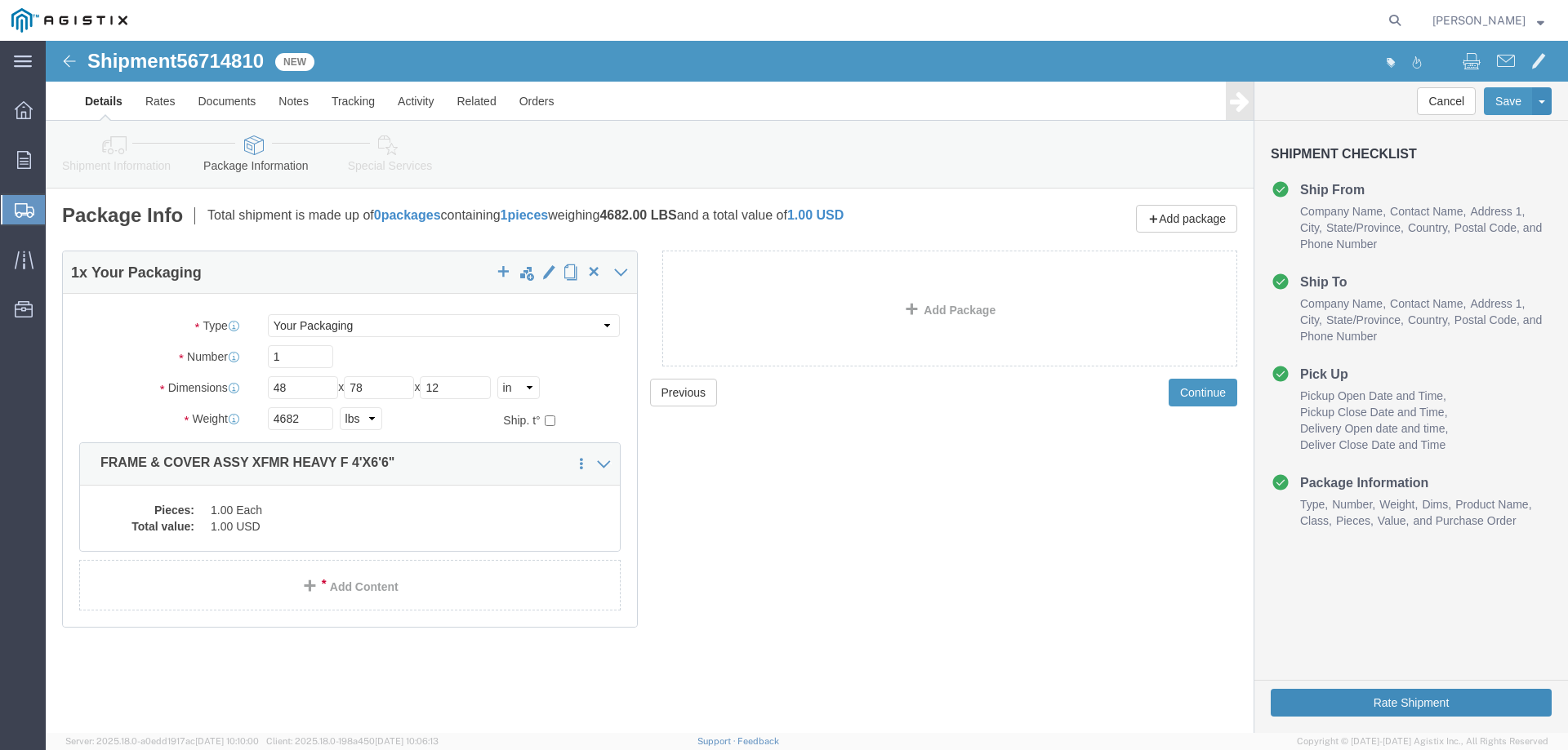
click button "Rate Shipment"
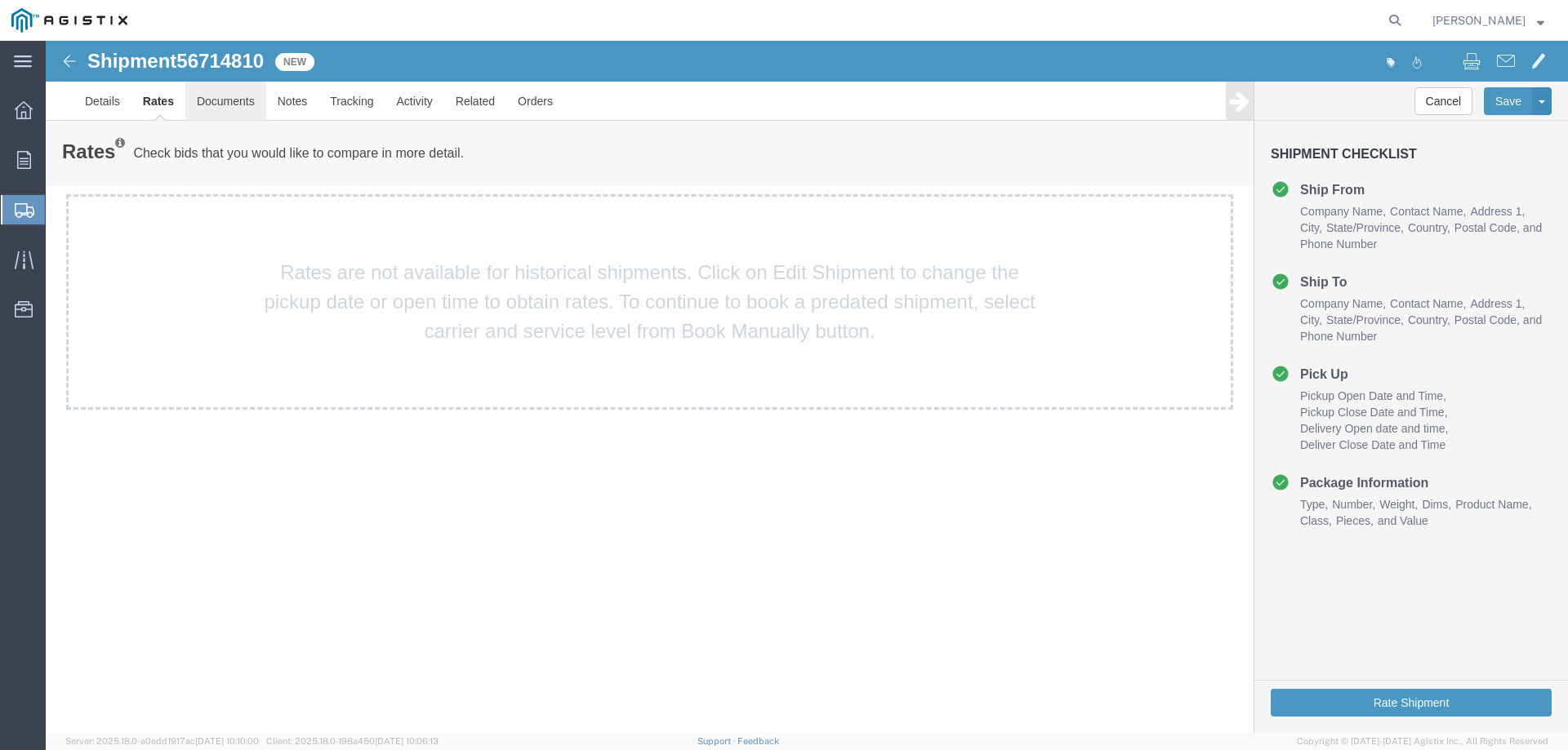
click at [188, 98] on link "Documents" at bounding box center [225, 100] width 80 height 39
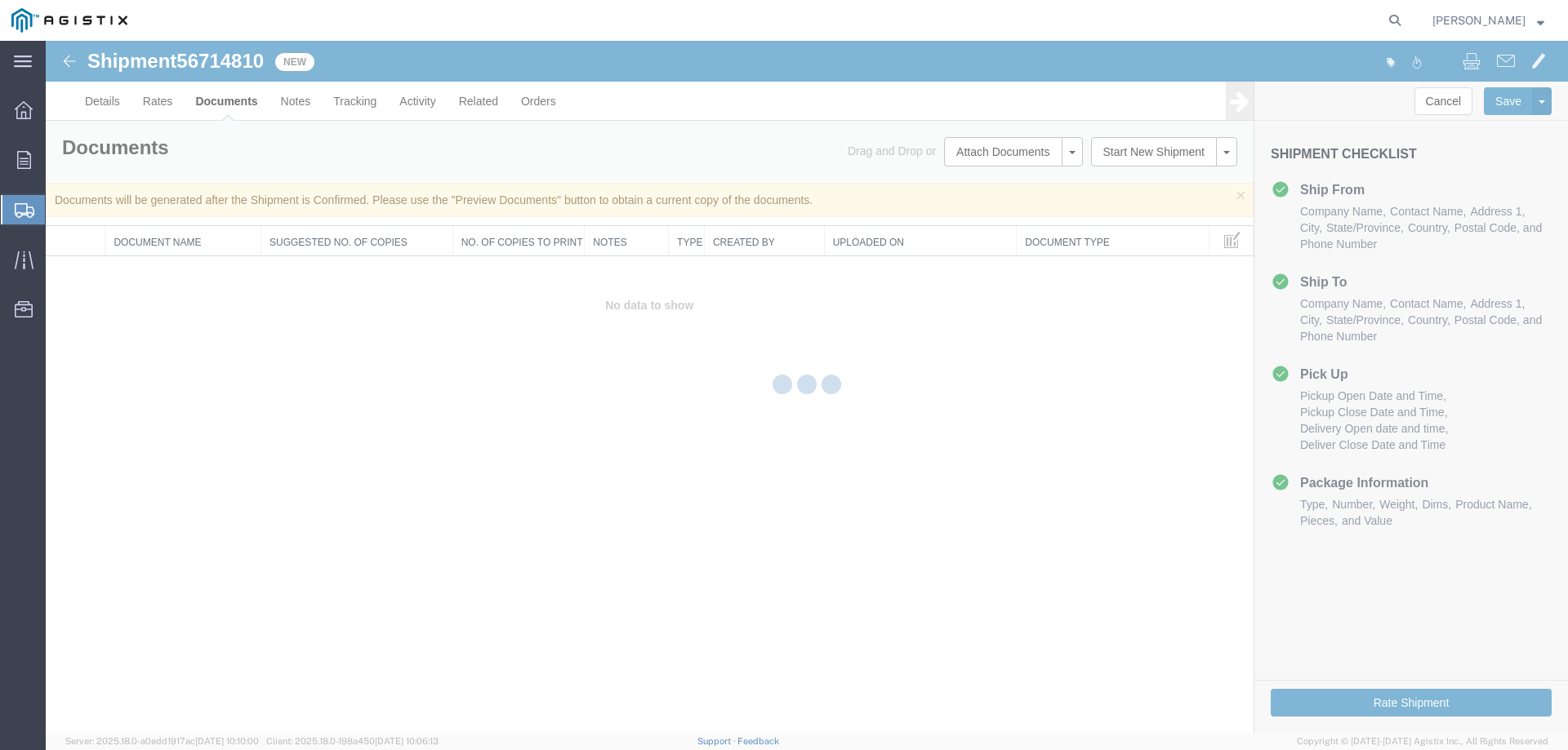
click at [170, 102] on div at bounding box center [806, 387] width 1522 height 692
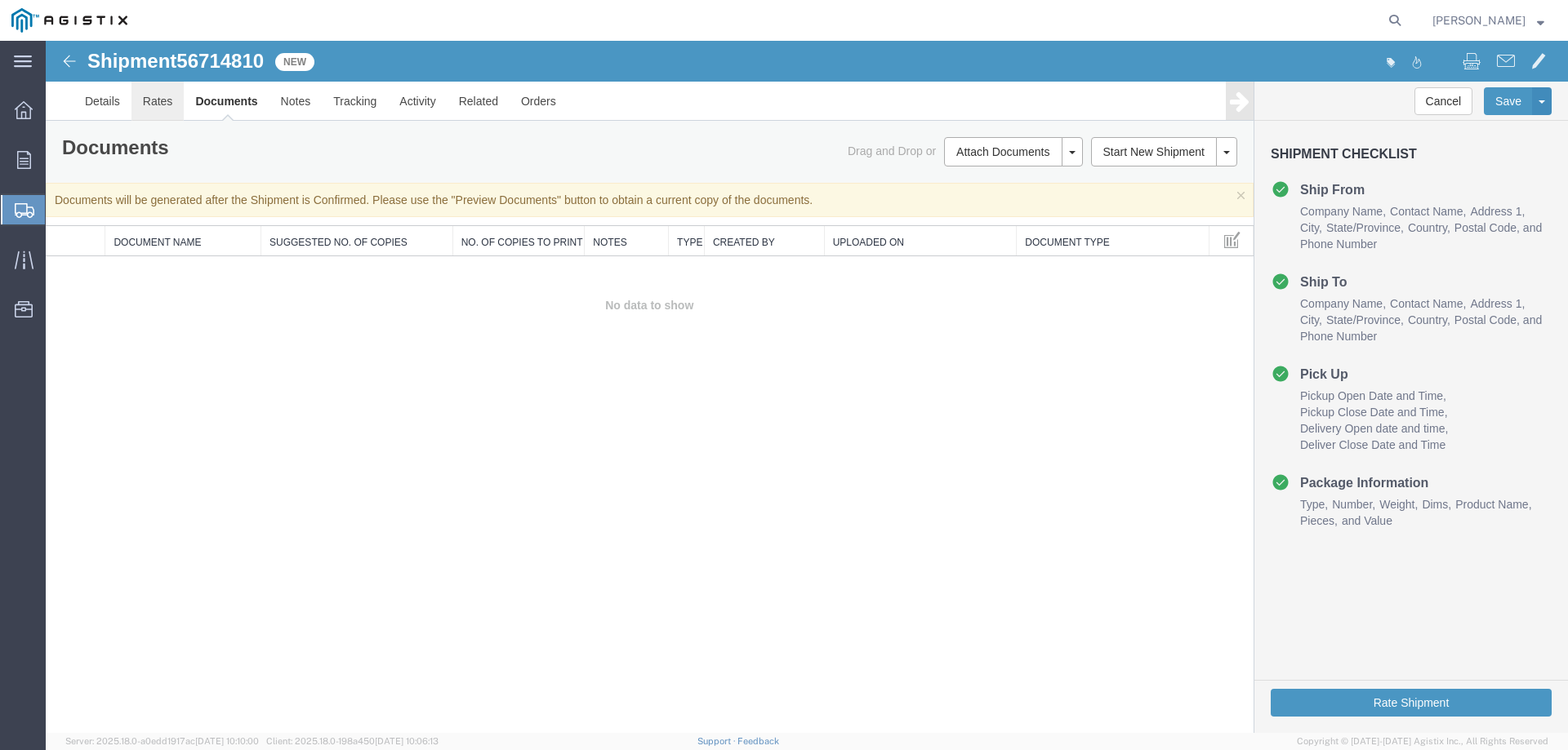
click at [165, 101] on link "Rates" at bounding box center [157, 100] width 53 height 39
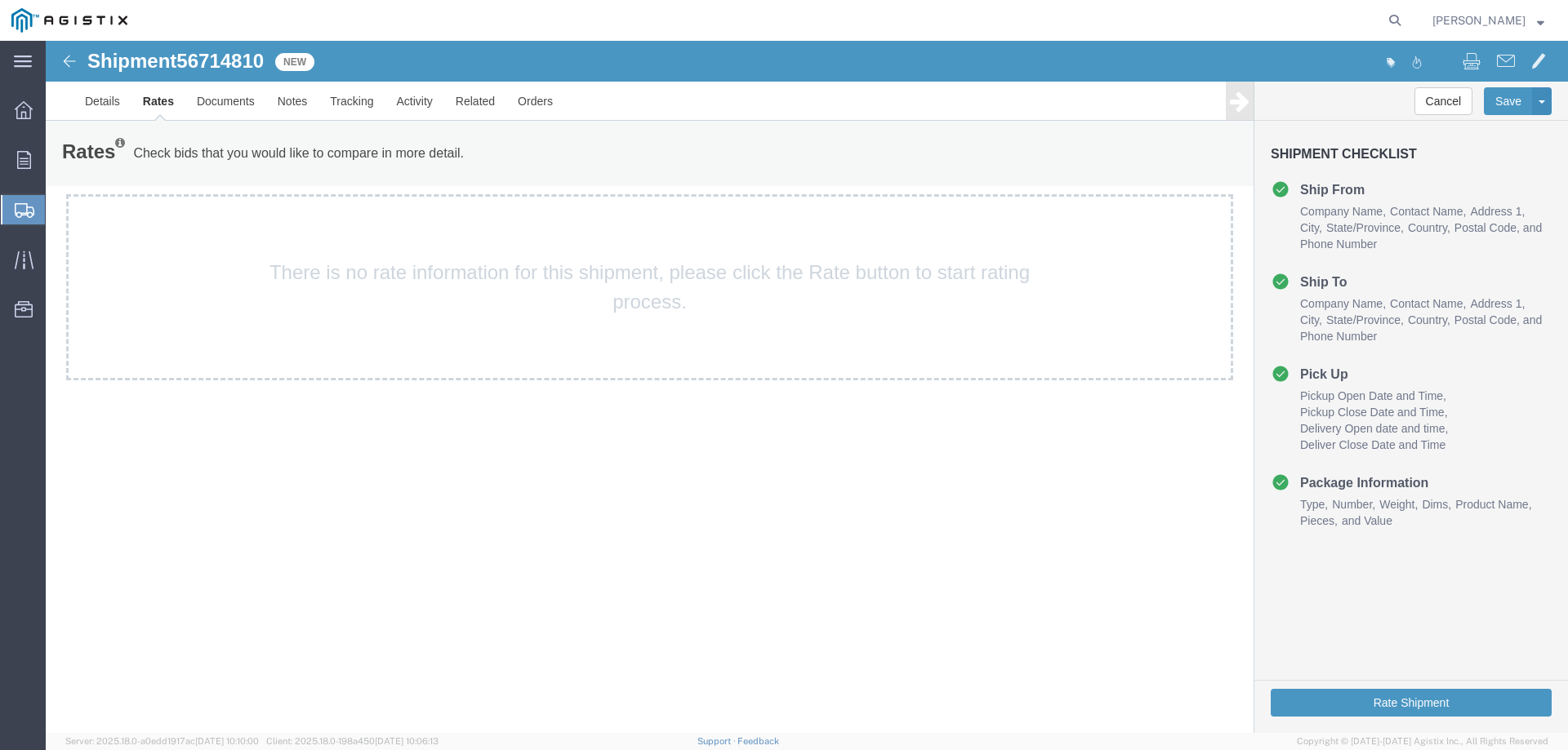
click at [165, 99] on link "Rates" at bounding box center [158, 100] width 54 height 39
click at [105, 99] on link "Details" at bounding box center [102, 100] width 58 height 39
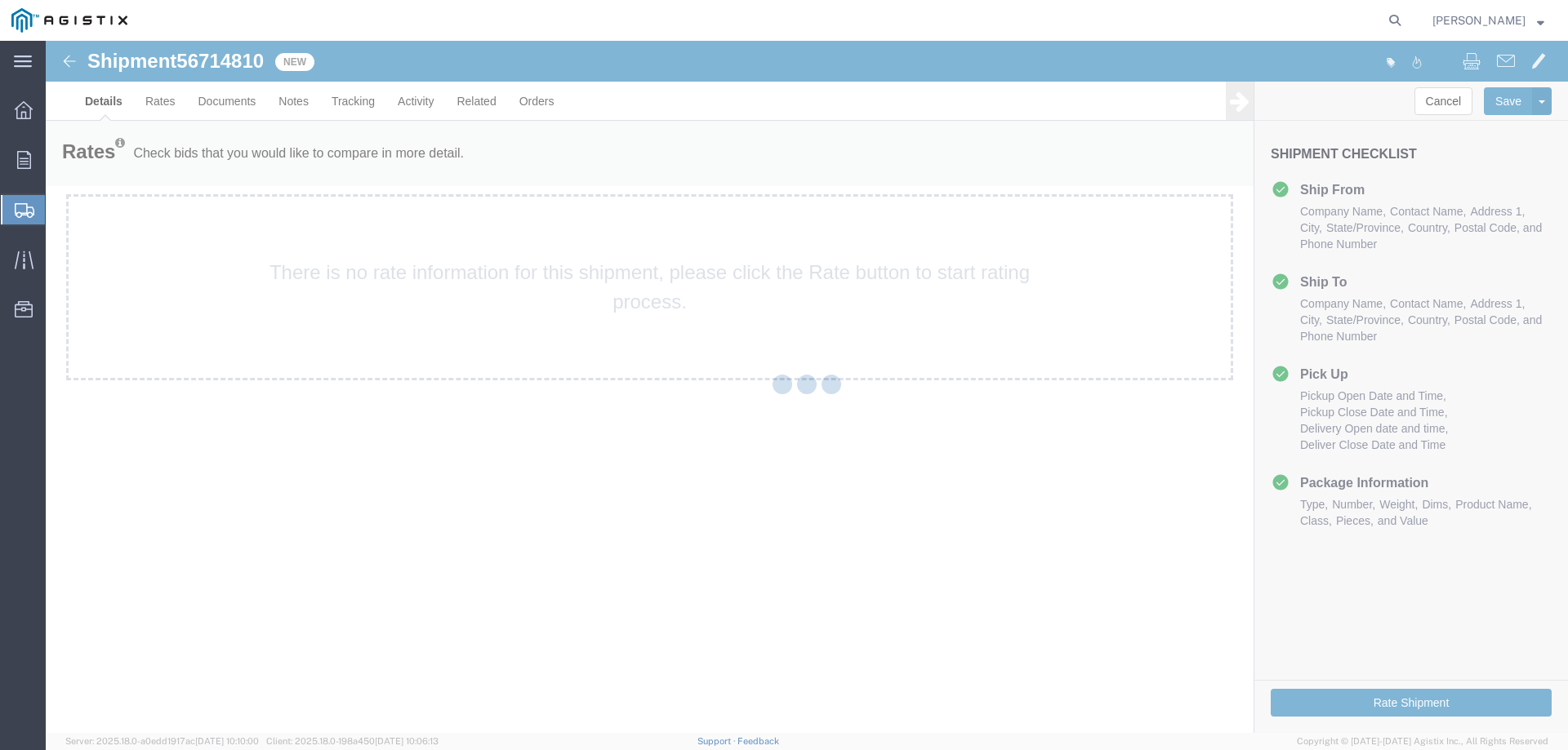
select select "22122"
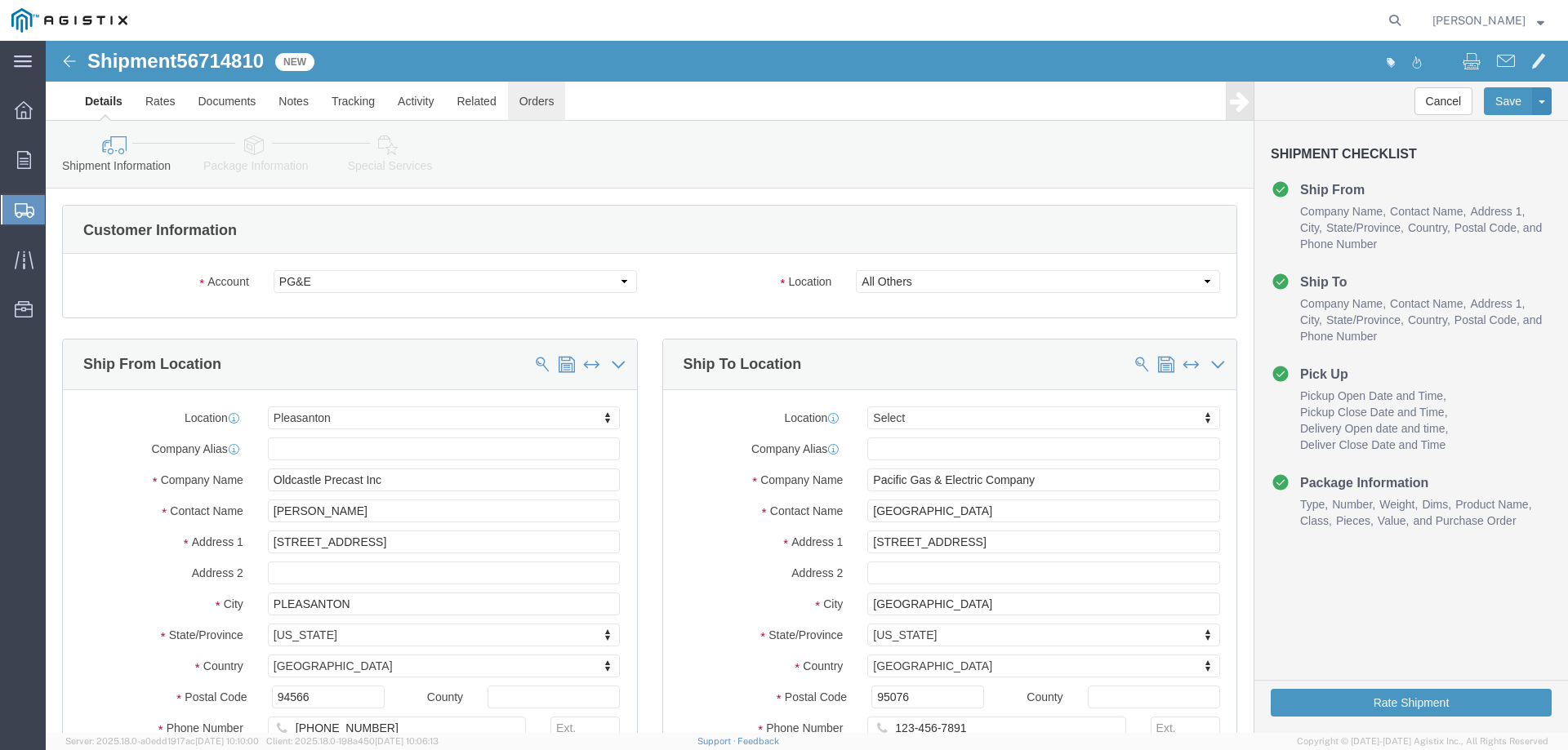
click link "Orders"
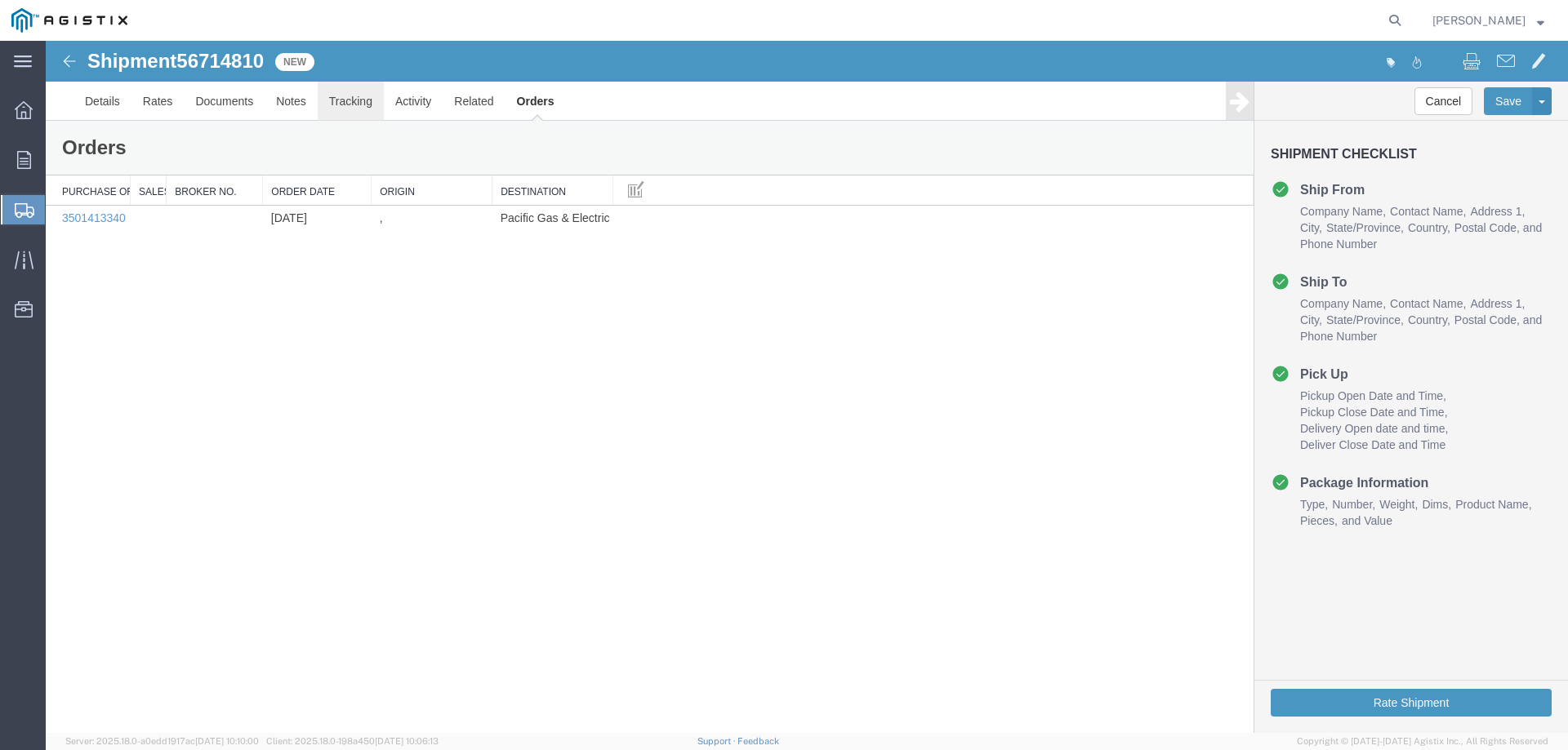
click at [352, 100] on link "Tracking" at bounding box center [350, 100] width 66 height 39
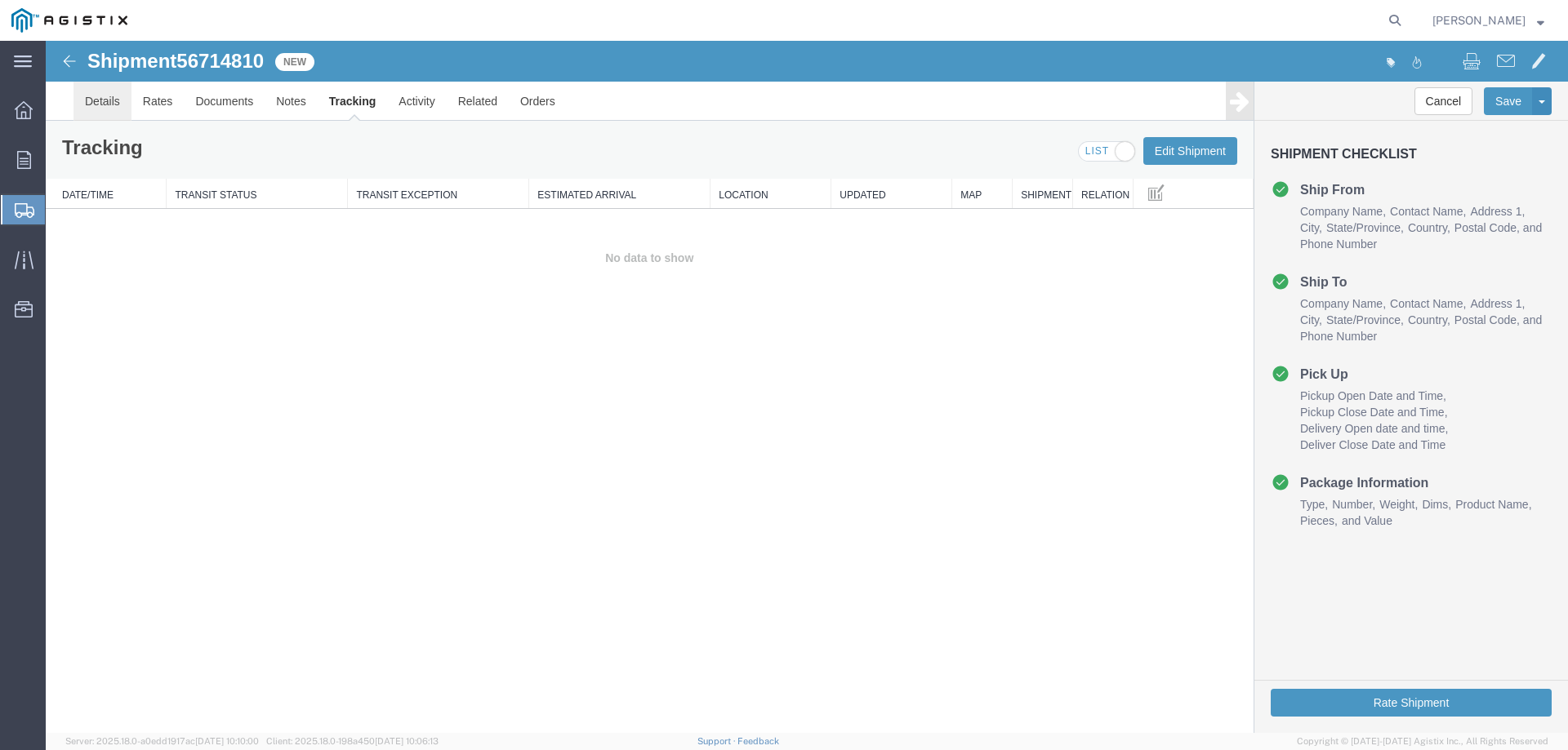
click at [93, 104] on link "Details" at bounding box center [102, 100] width 58 height 39
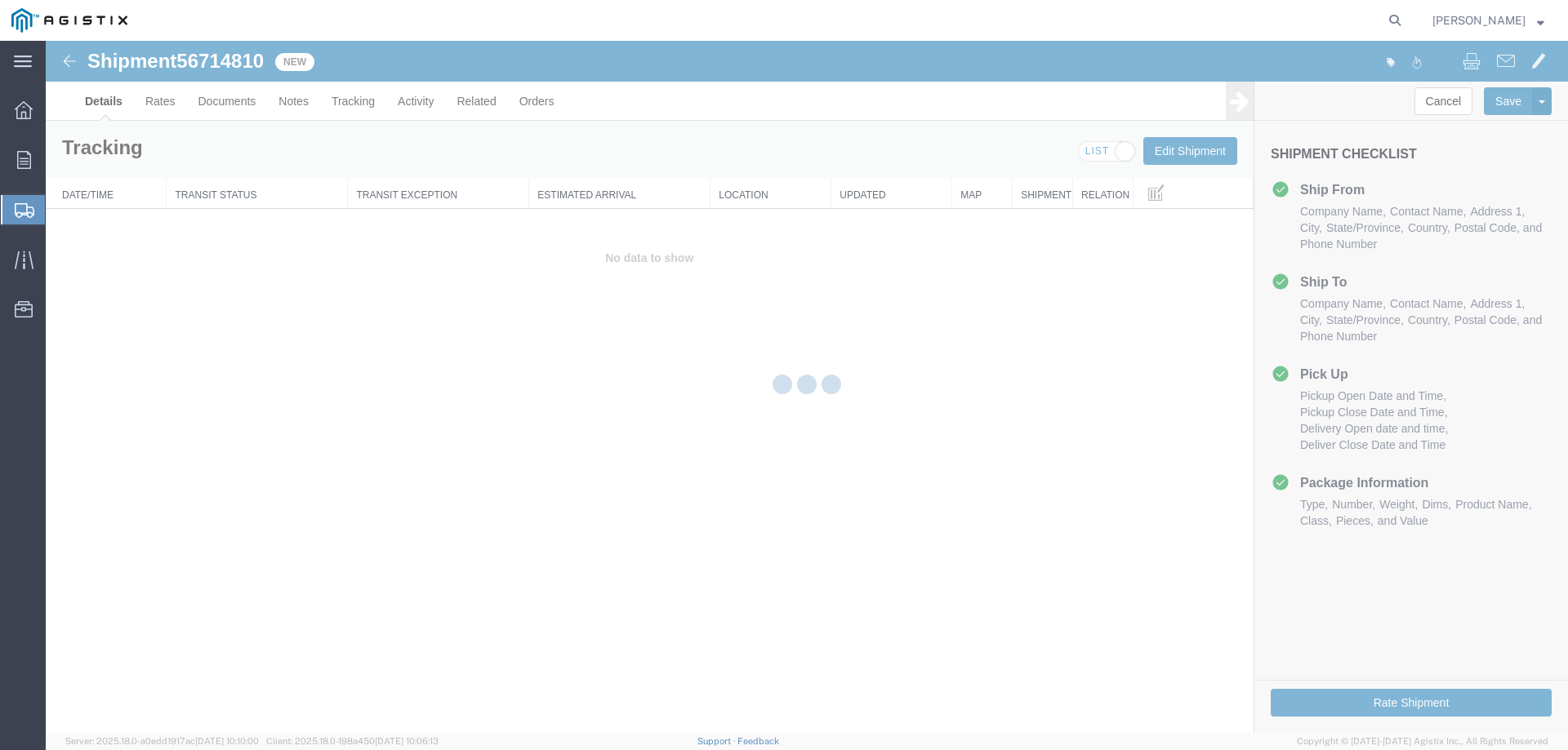
select select "22122"
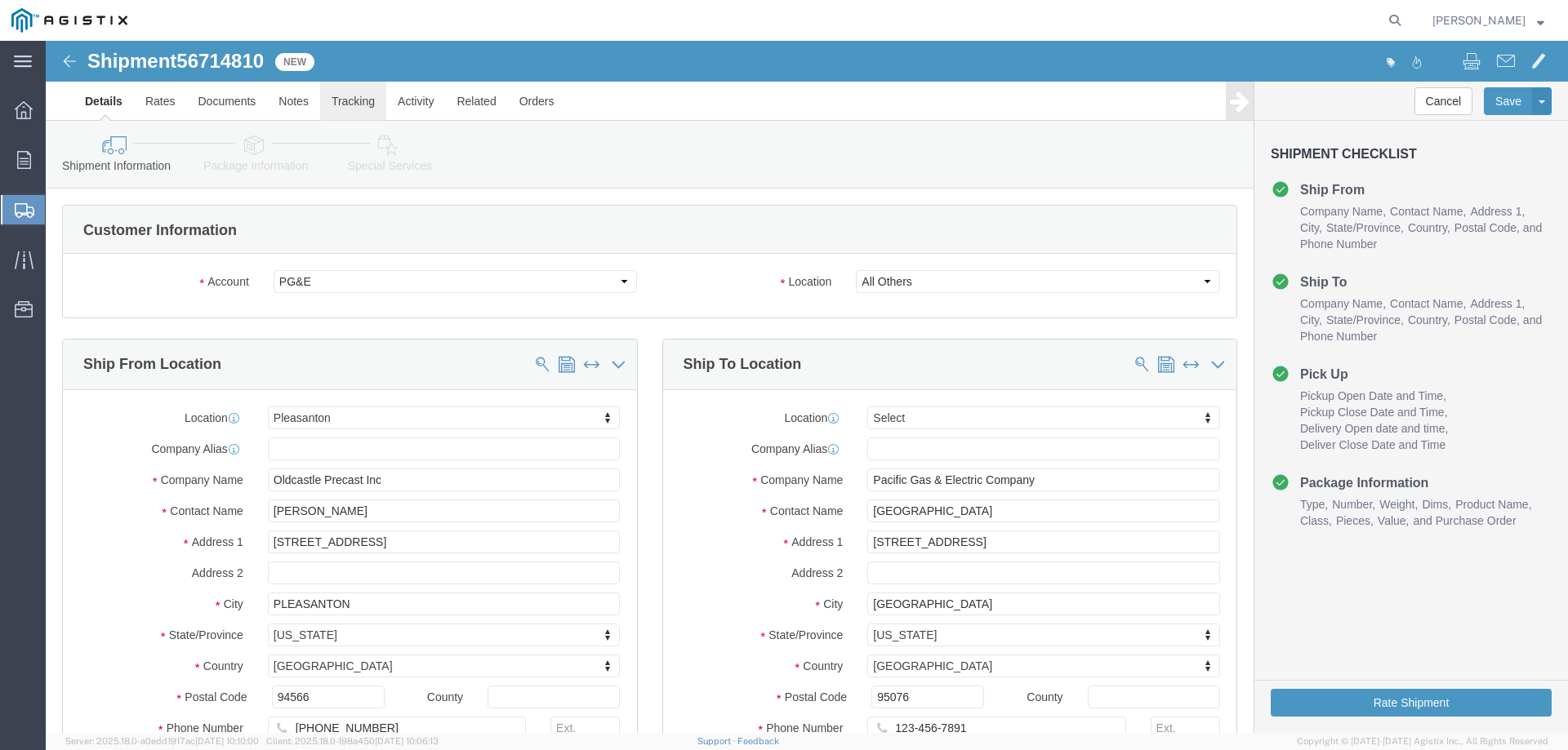
click link "Tracking"
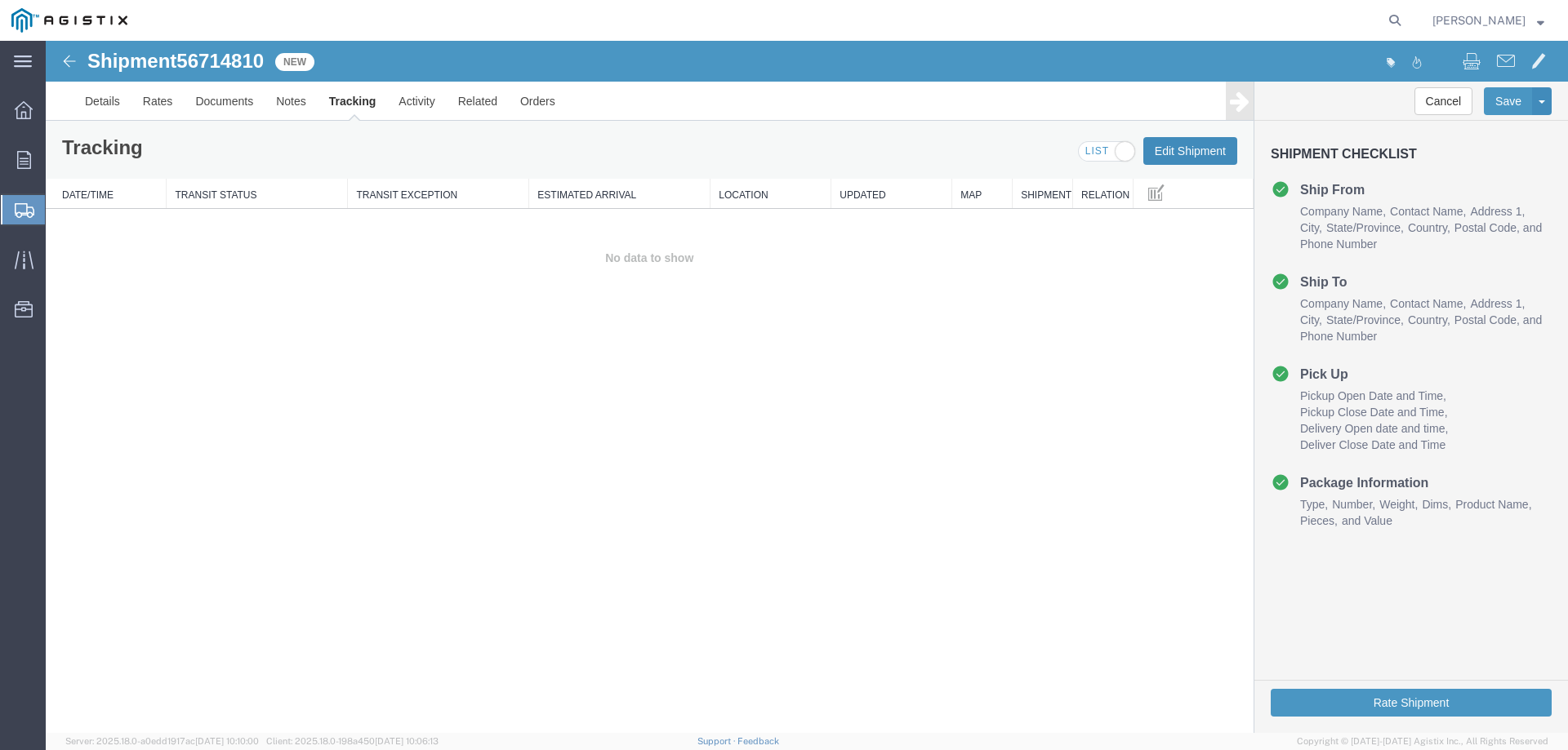
click at [1175, 151] on button "Edit Shipment" at bounding box center [1190, 151] width 94 height 28
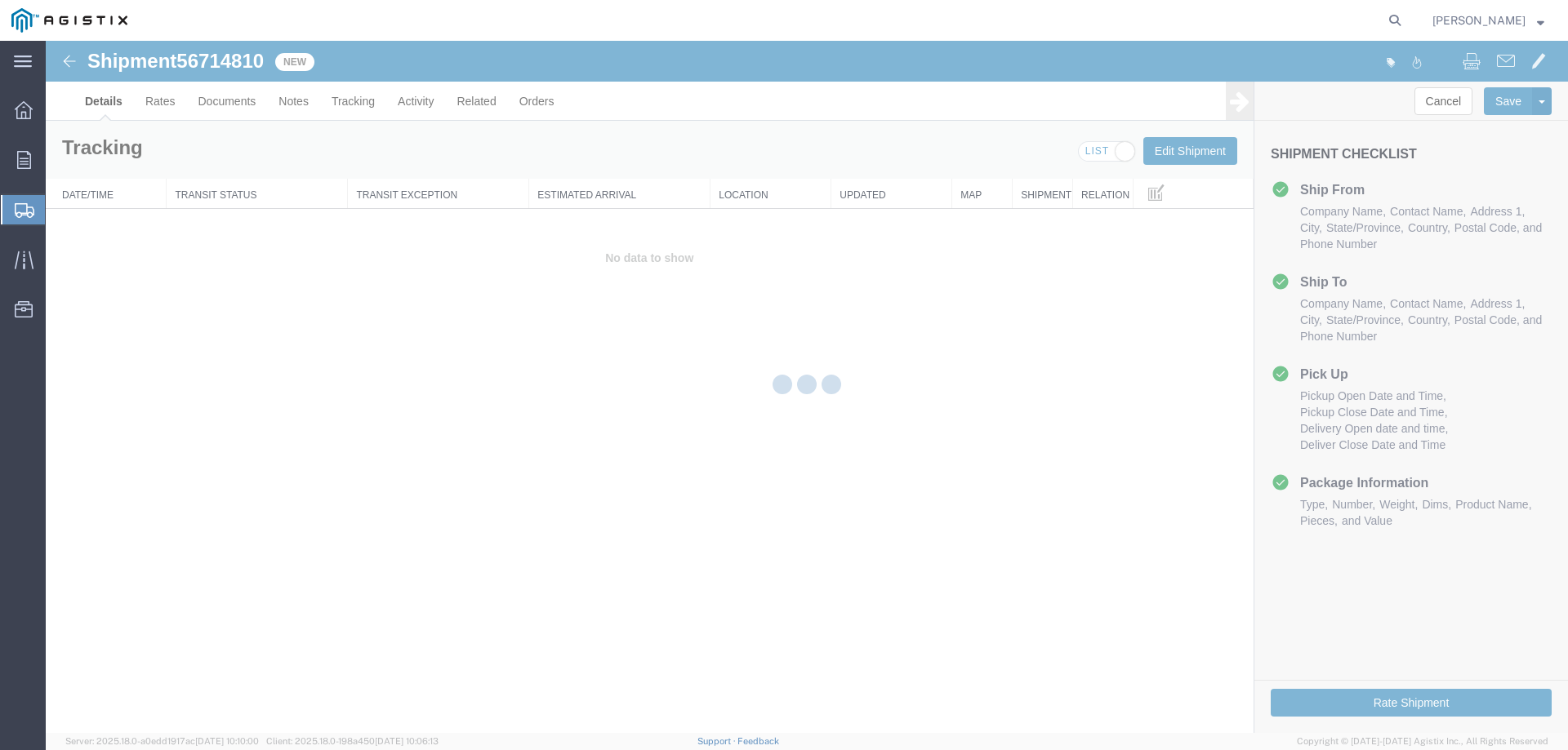
select select "22122"
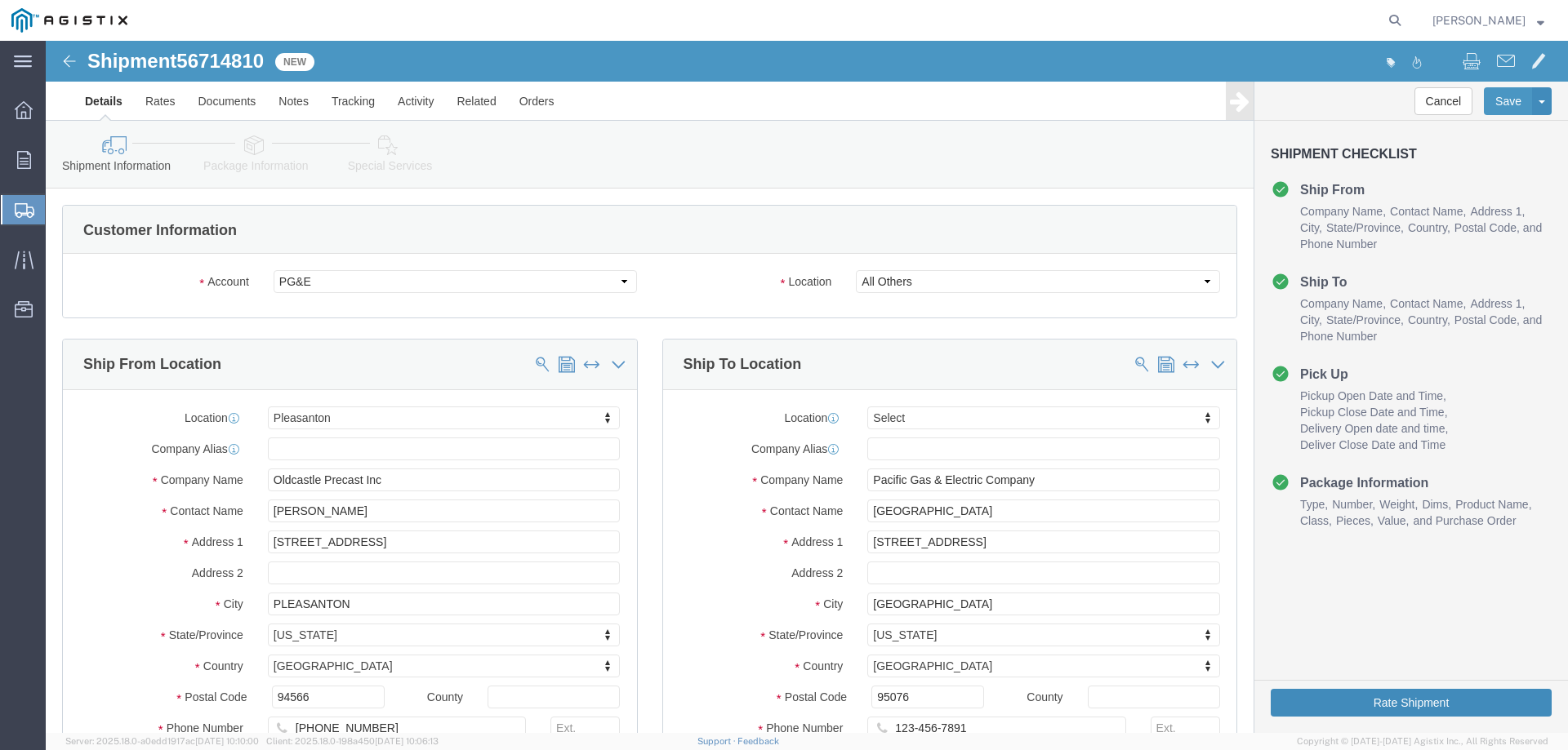
click button "Rate Shipment"
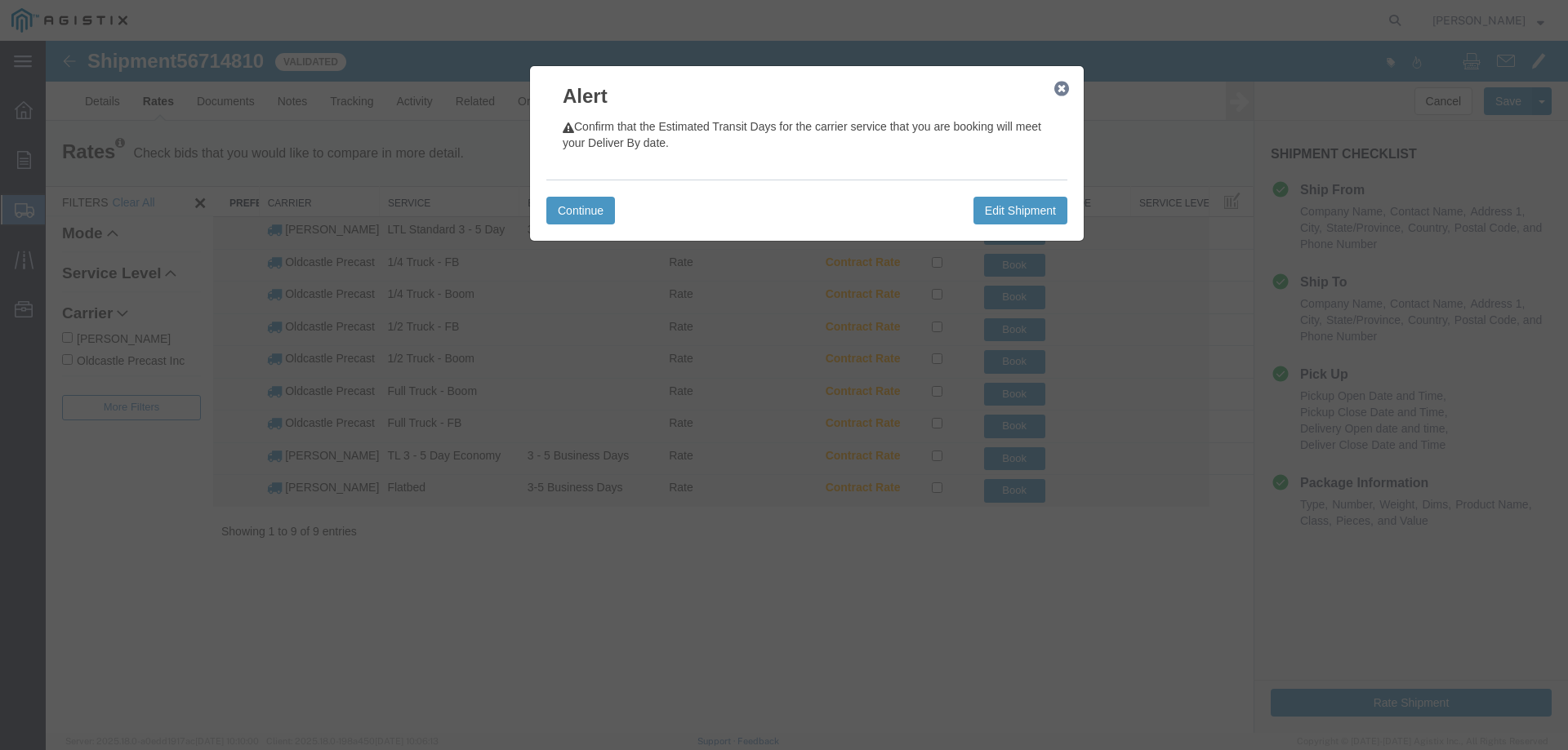
click at [1063, 87] on icon "button" at bounding box center [1061, 88] width 15 height 13
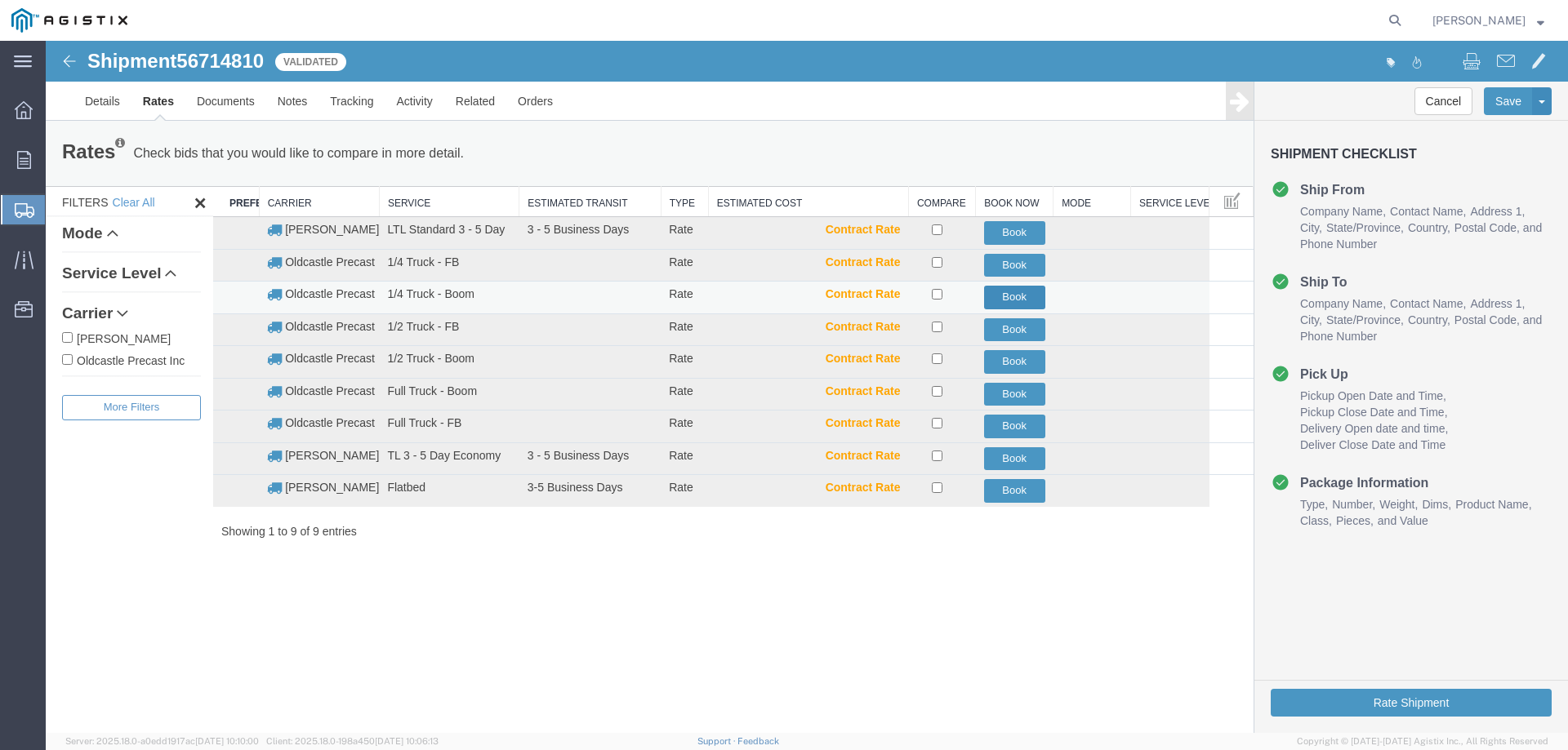
click at [1028, 297] on button "Book" at bounding box center [1014, 297] width 61 height 23
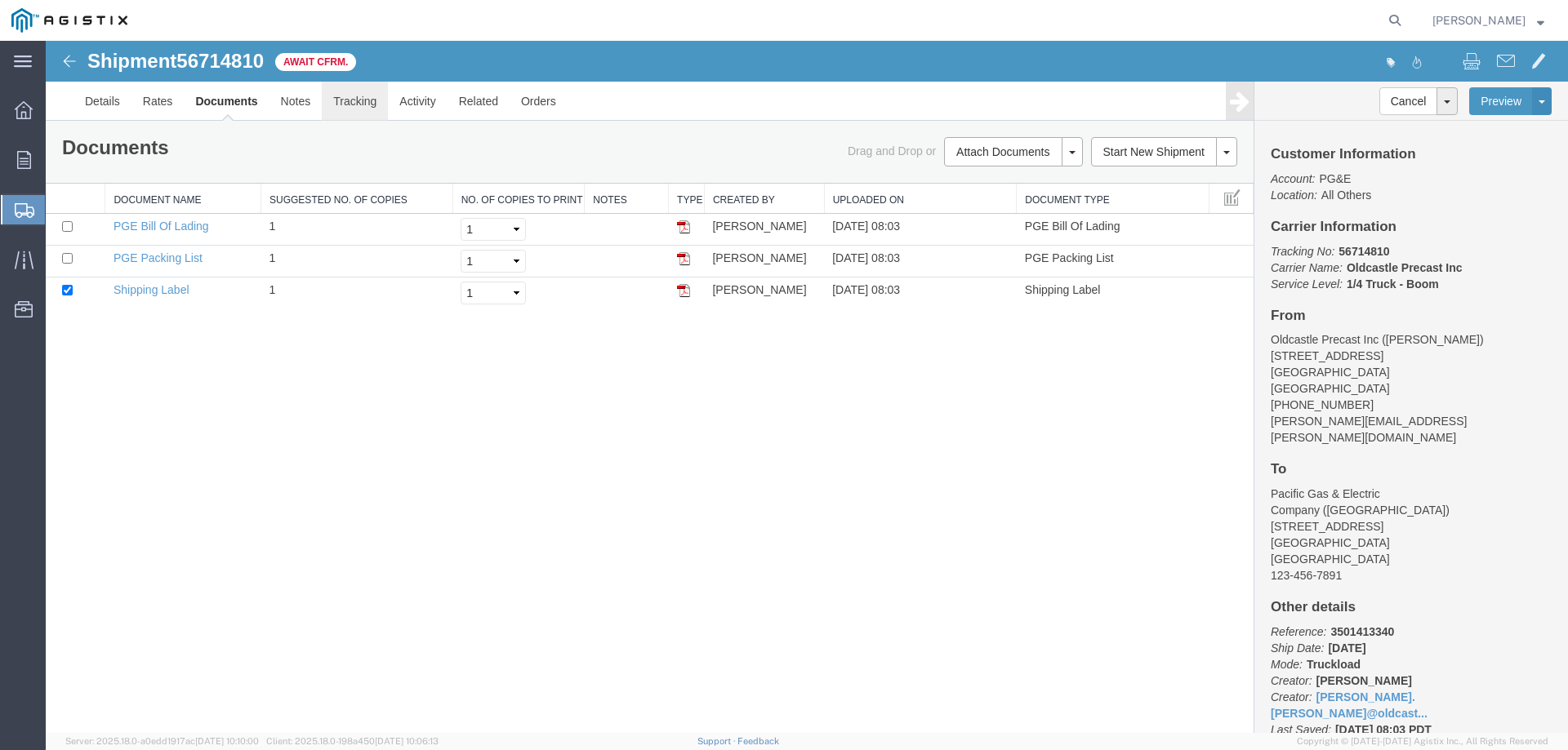
click at [362, 105] on link "Tracking" at bounding box center [355, 100] width 66 height 39
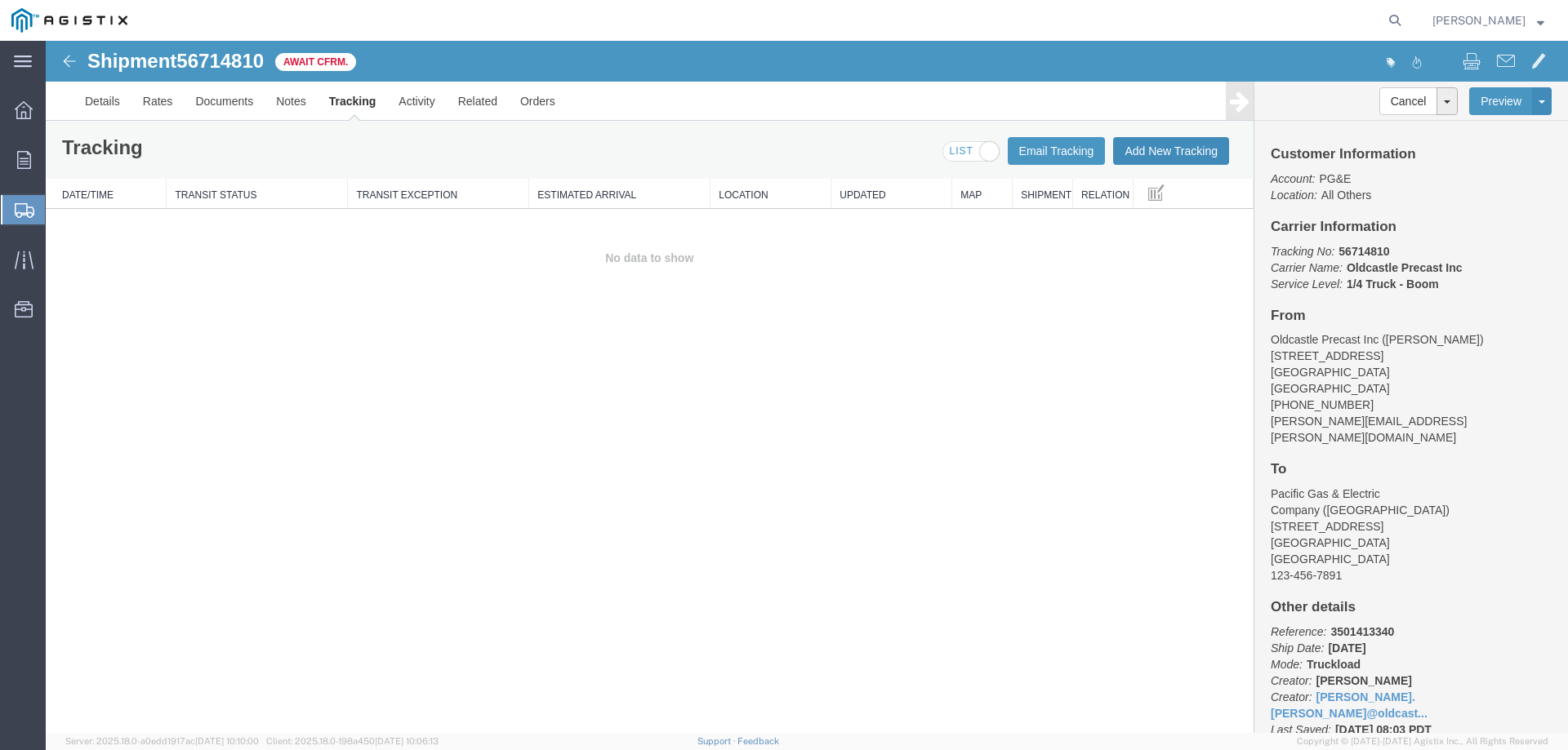
click at [1169, 150] on button "Add New Tracking" at bounding box center [1171, 151] width 116 height 28
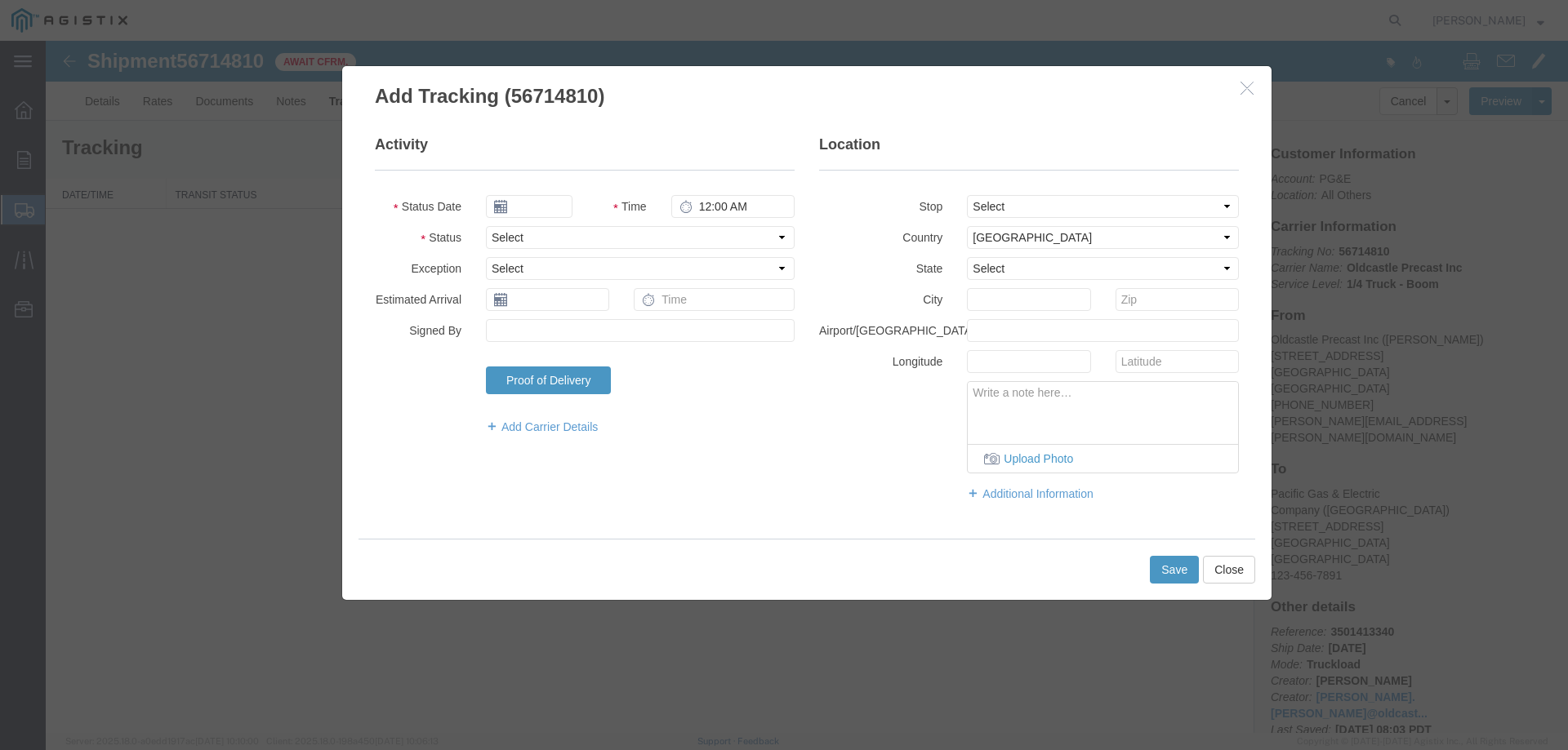
type input "[DATE]"
type input "9:00 AM"
click at [543, 233] on select "Select Arrival Notice Available Arrival Notice Imported Arrive at Delivery Loca…" at bounding box center [639, 237] width 309 height 22
select select "DELIVRED"
click at [485, 226] on select "Select Arrival Notice Available Arrival Notice Imported Arrive at Delivery Loca…" at bounding box center [639, 237] width 309 height 22
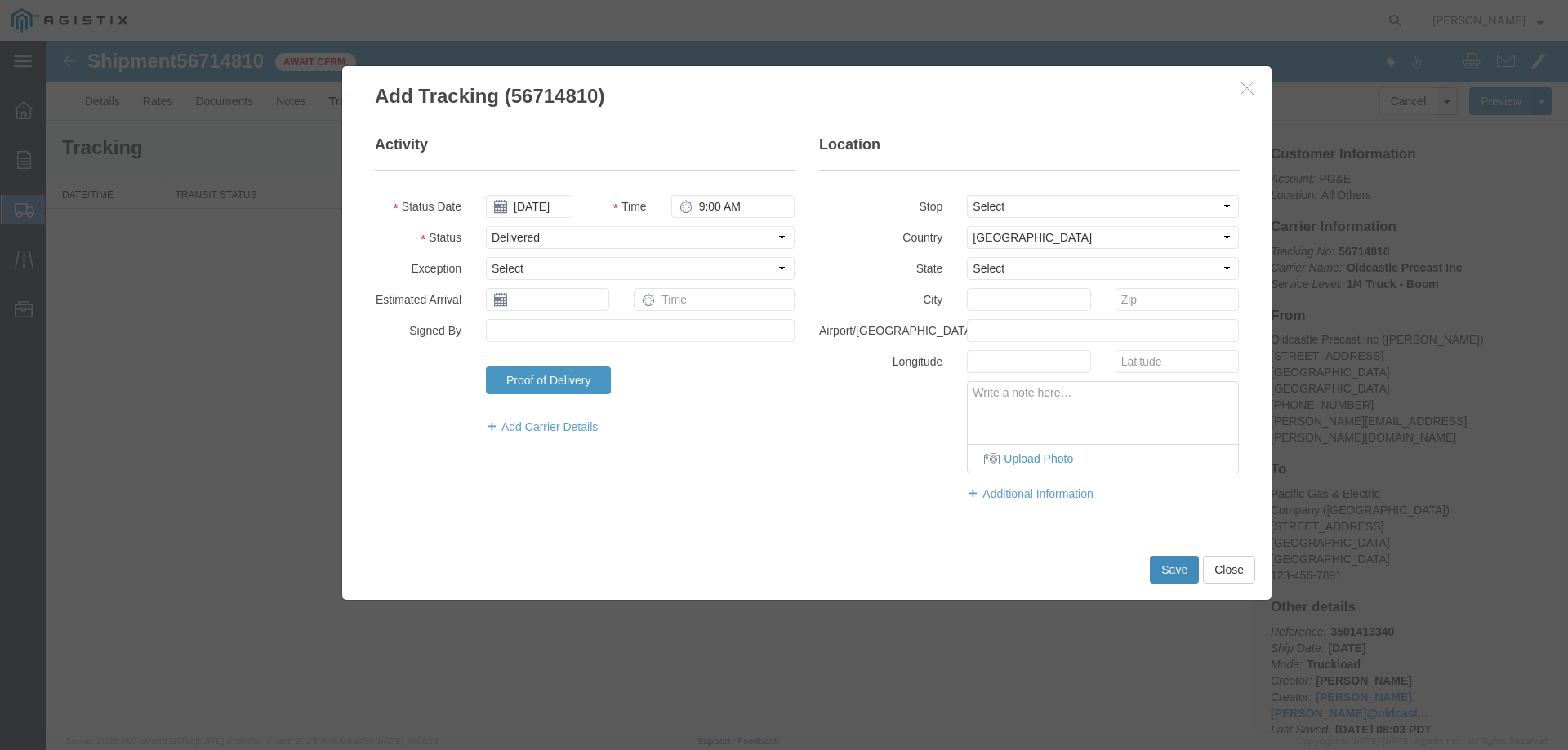
click at [1160, 569] on button "Save" at bounding box center [1174, 570] width 49 height 28
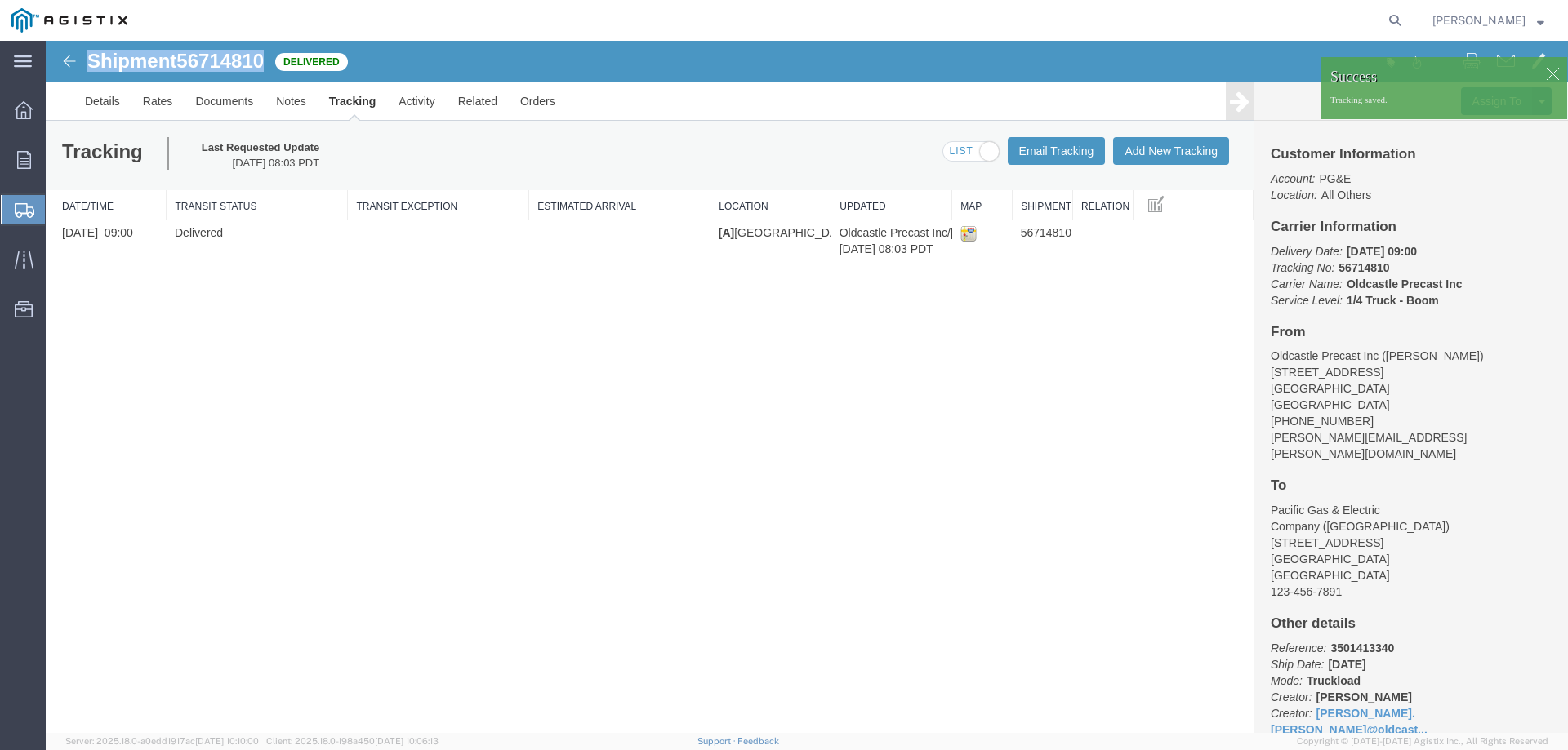
drag, startPoint x: 87, startPoint y: 57, endPoint x: 267, endPoint y: 59, distance: 180.0
click at [264, 59] on h1 "Shipment 56714810" at bounding box center [176, 61] width 177 height 22
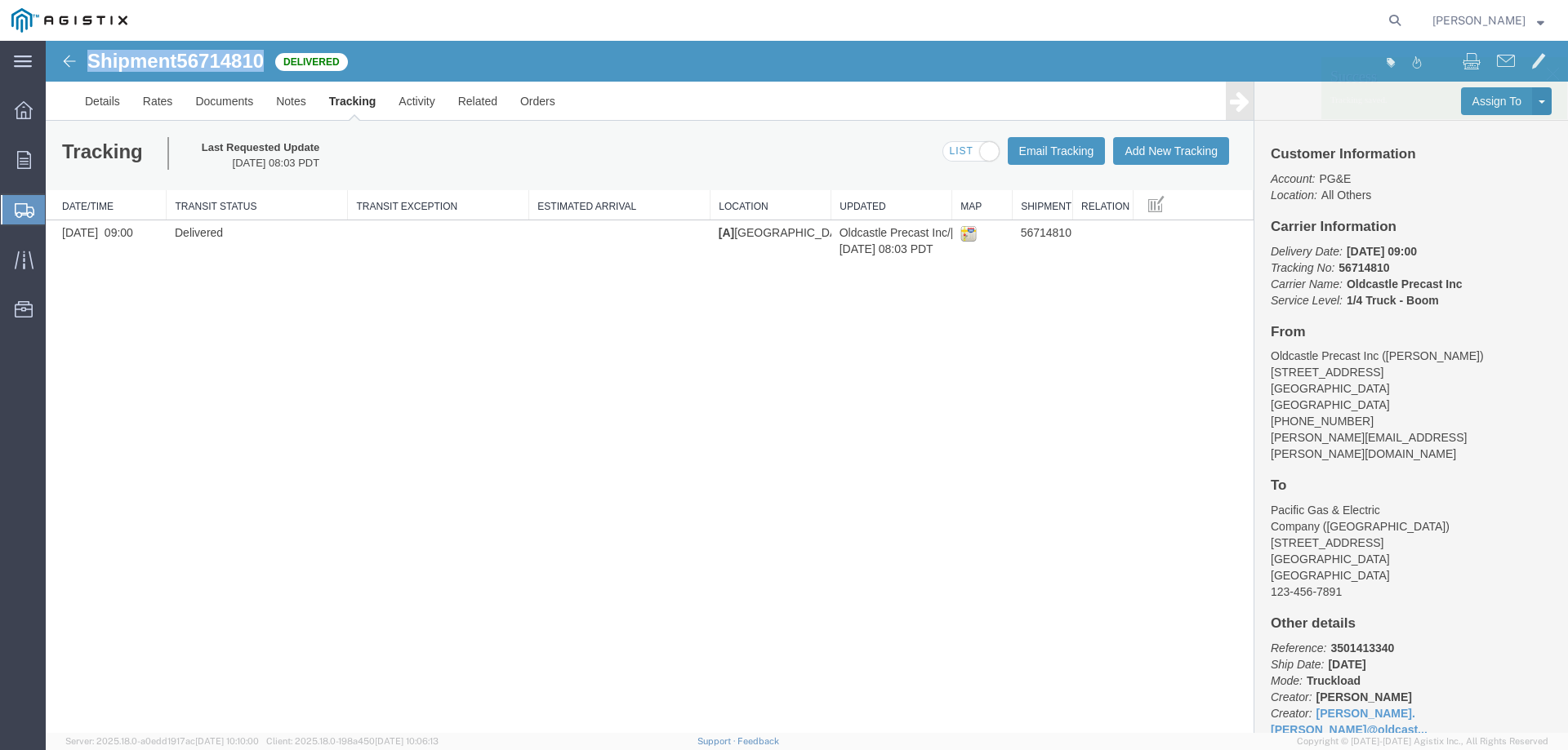
copy h1 "Shipment 56714810"
click at [17, 164] on icon at bounding box center [24, 160] width 14 height 18
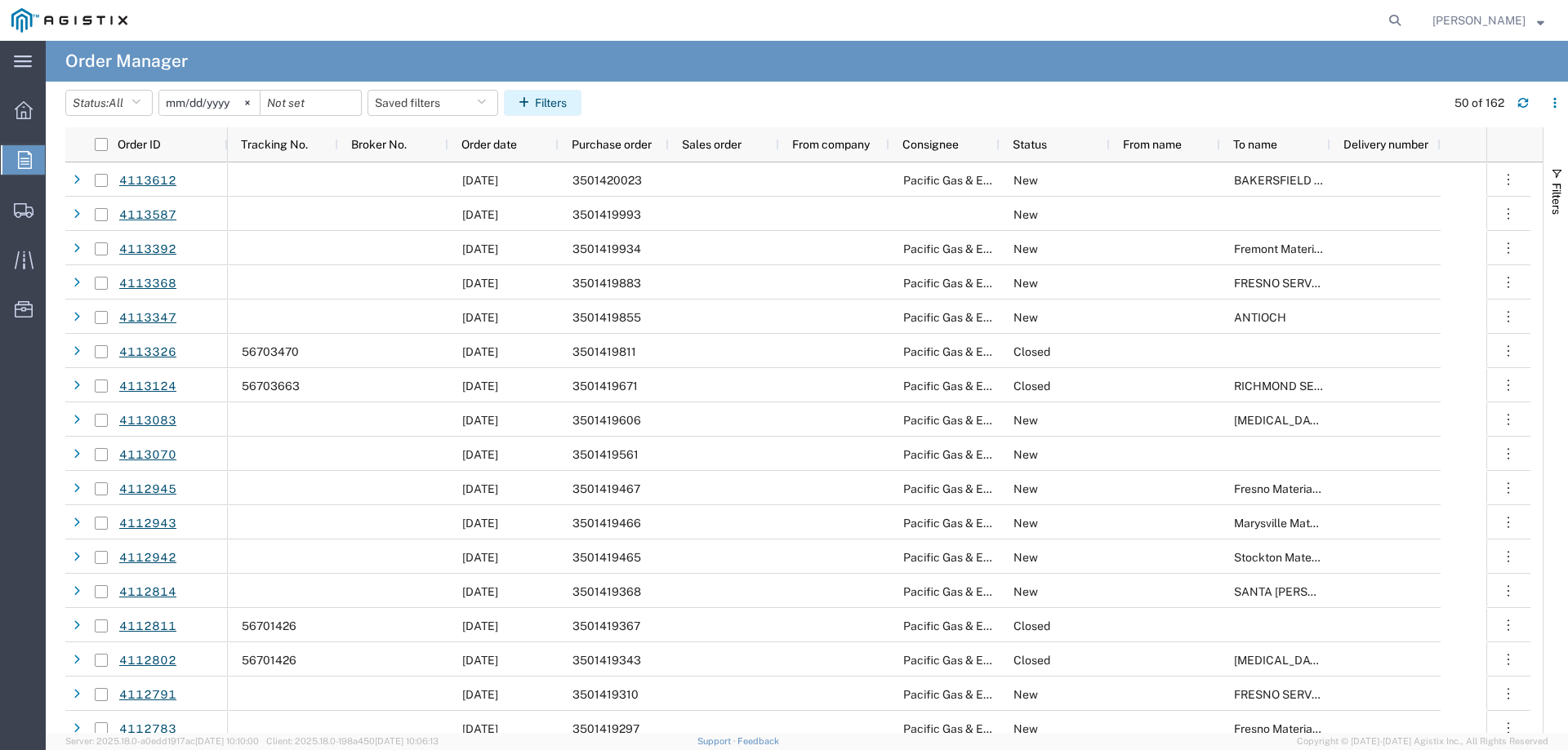
click at [540, 92] on button "Filters" at bounding box center [543, 103] width 78 height 26
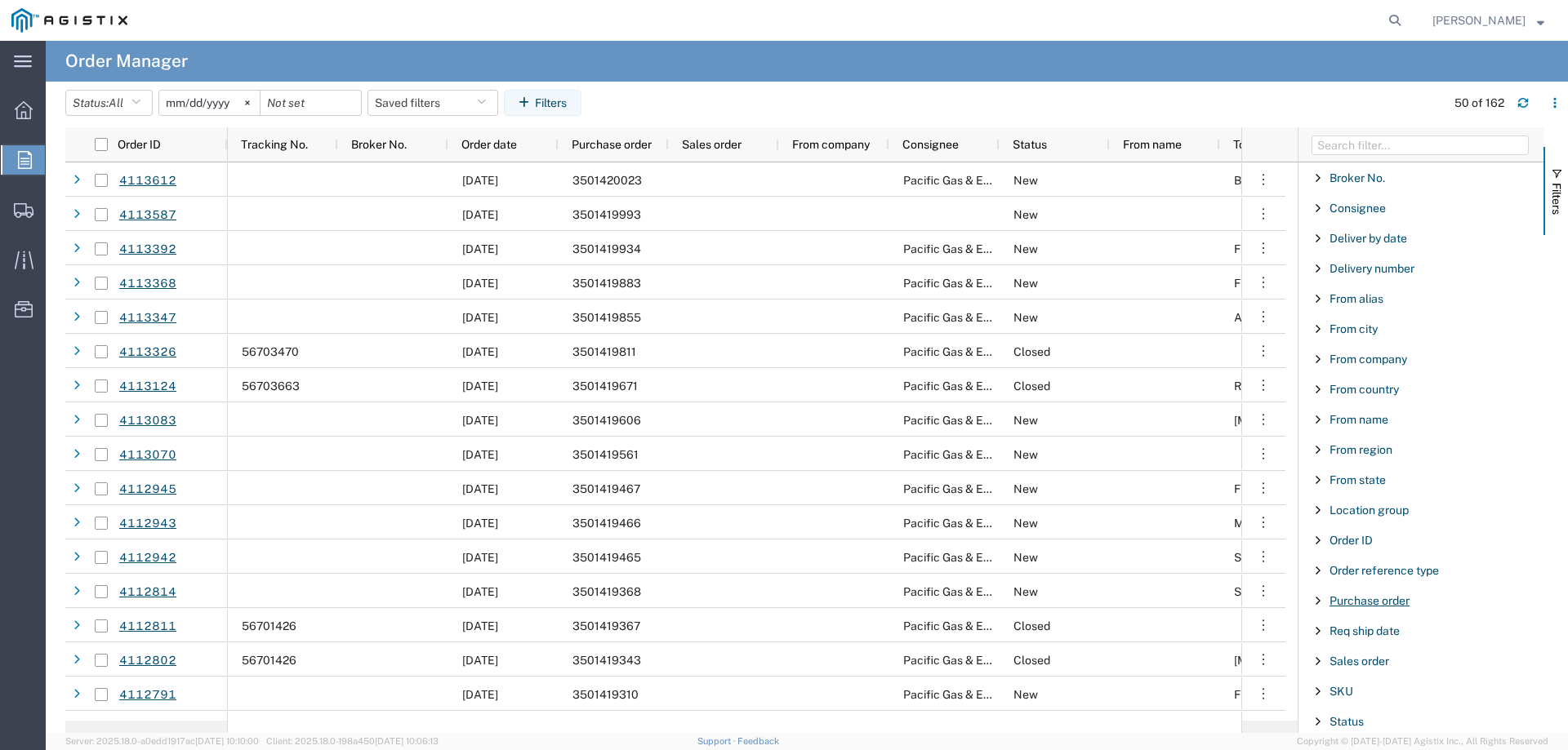
click at [1371, 606] on span "Purchase order" at bounding box center [1369, 600] width 80 height 13
click at [1350, 671] on input "Filter Value" at bounding box center [1426, 669] width 214 height 20
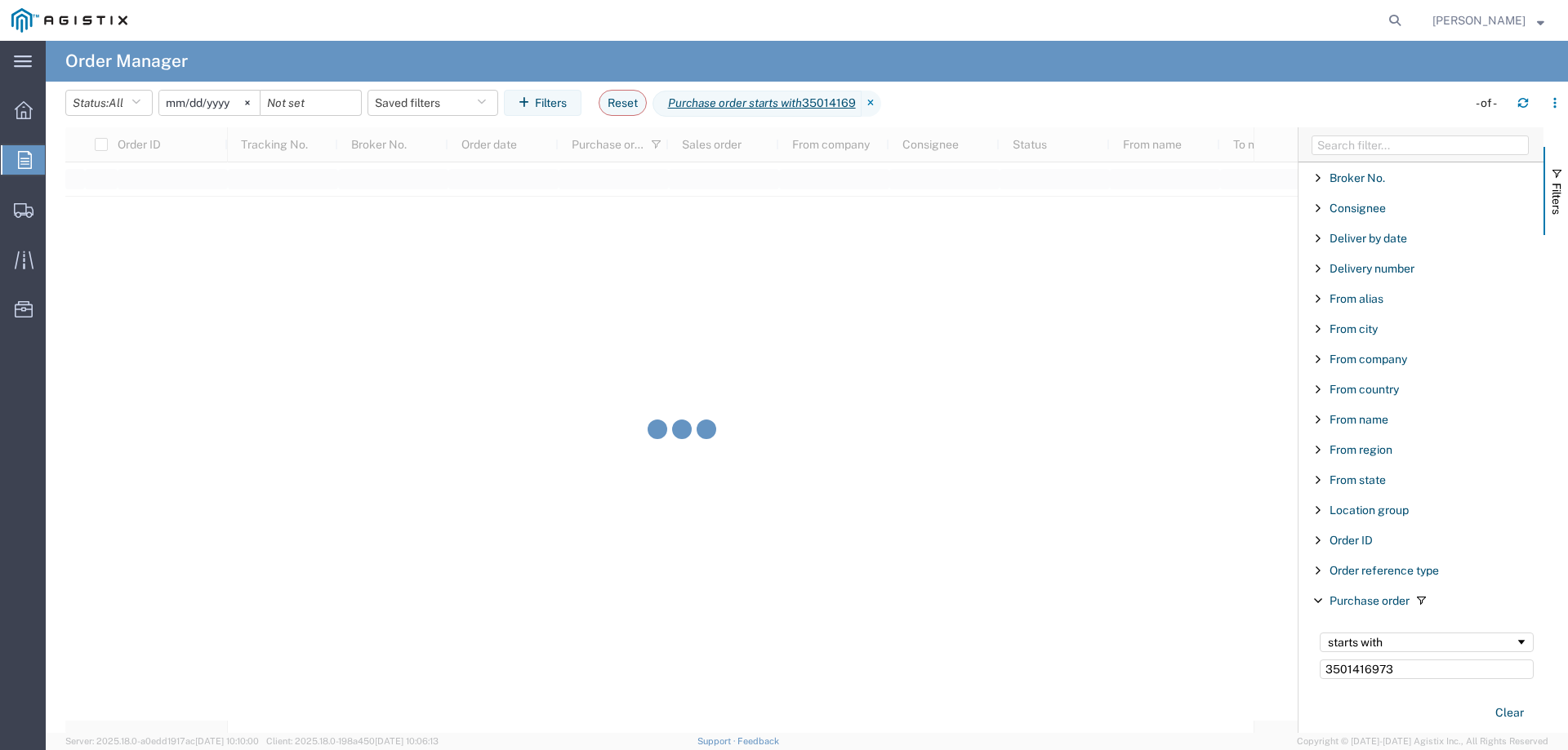
type input "3501416973"
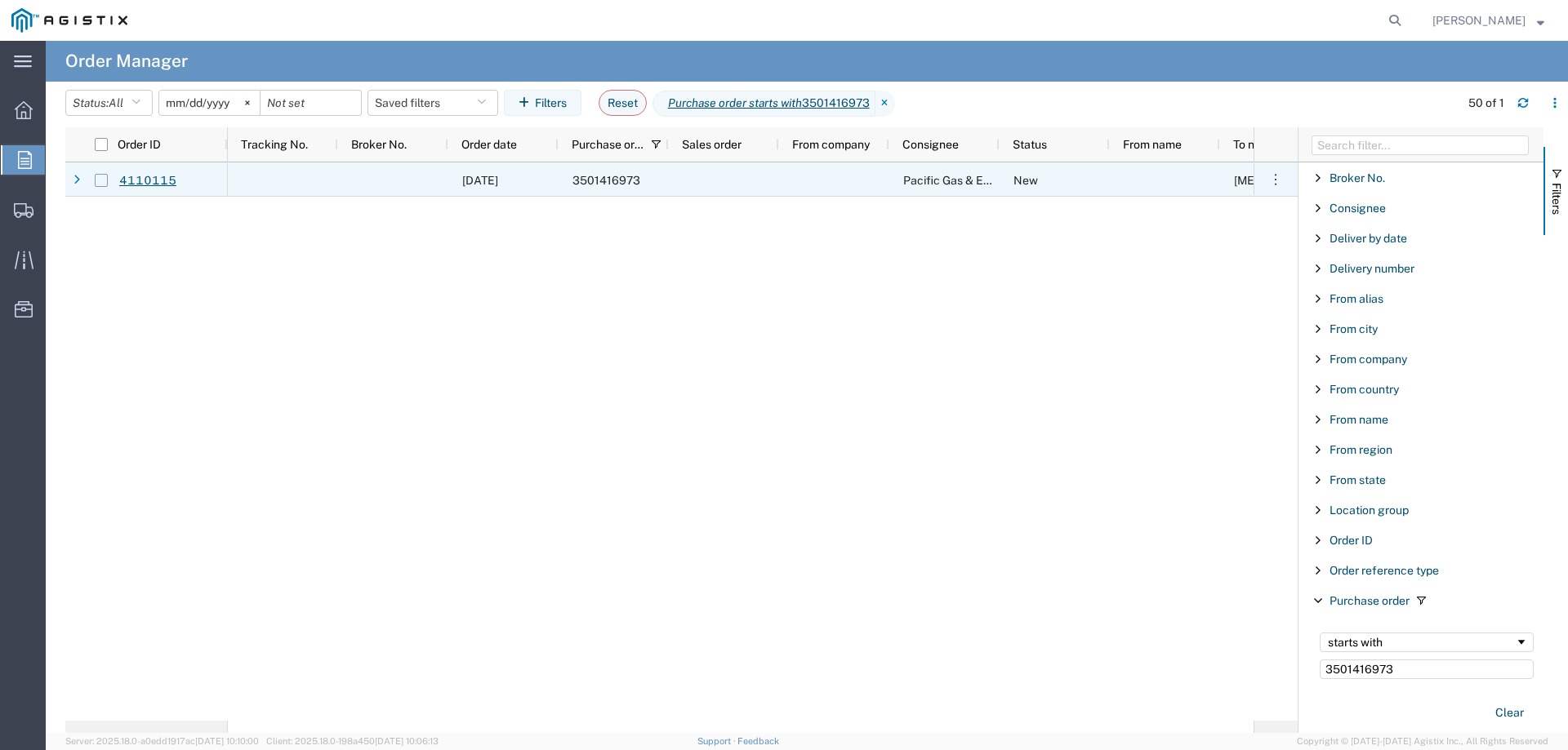
click at [102, 179] on input "Press Space to toggle row selection (unchecked)" at bounding box center [100, 180] width 13 height 13
checkbox input "true"
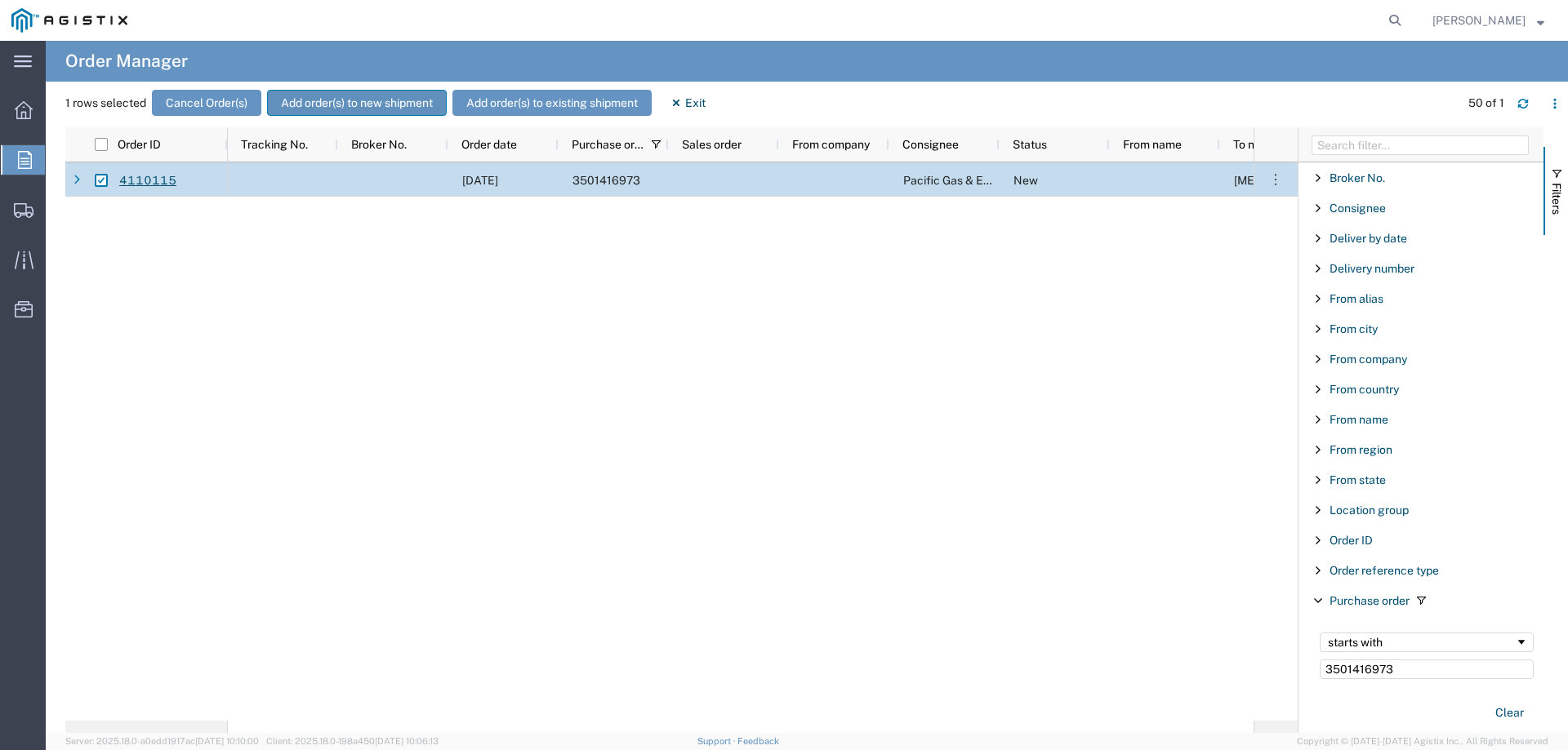
click at [307, 95] on button "Add order(s) to new shipment" at bounding box center [357, 103] width 180 height 26
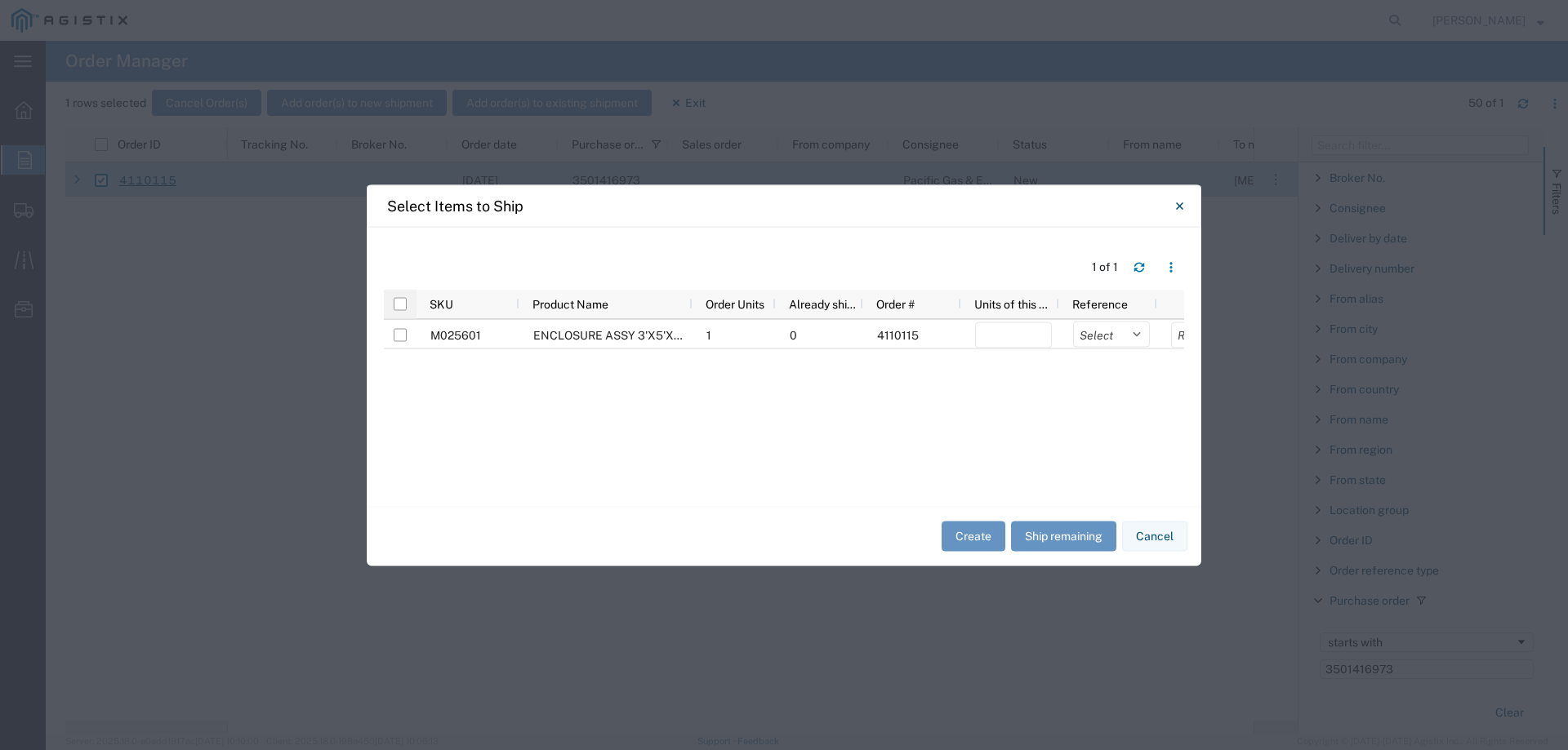
click at [392, 302] on div at bounding box center [400, 304] width 33 height 29
click at [402, 306] on input "checkbox" at bounding box center [400, 303] width 13 height 13
checkbox input "true"
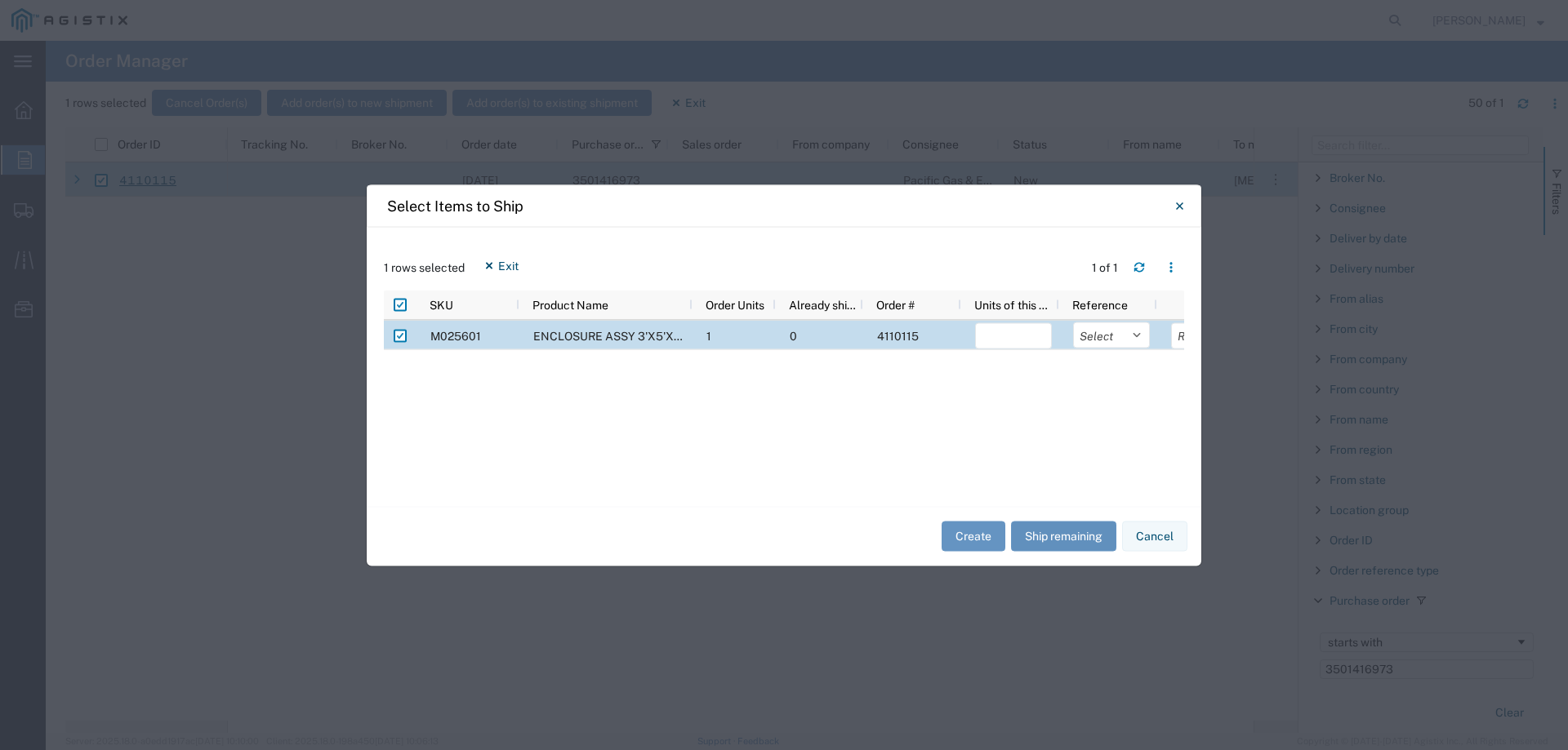
click at [1048, 543] on button "Ship remaining" at bounding box center [1064, 536] width 106 height 30
type input "1"
click at [1092, 335] on select "Select Purchase Order Delivery Number" at bounding box center [1111, 335] width 77 height 26
select select "PURCHORD"
click at [1073, 322] on select "Select Purchase Order Delivery Number" at bounding box center [1111, 335] width 77 height 26
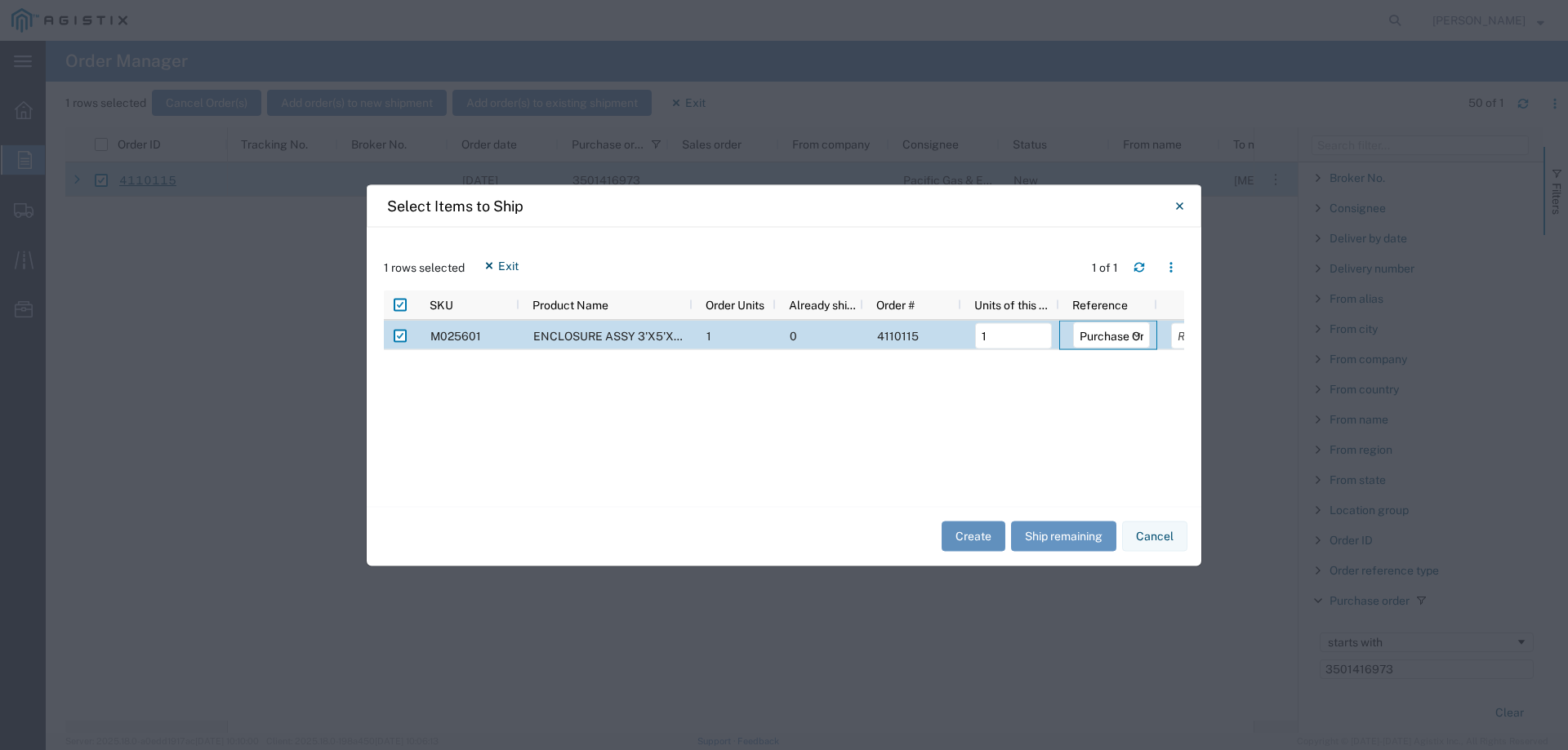
click at [973, 548] on button "Create" at bounding box center [974, 536] width 64 height 30
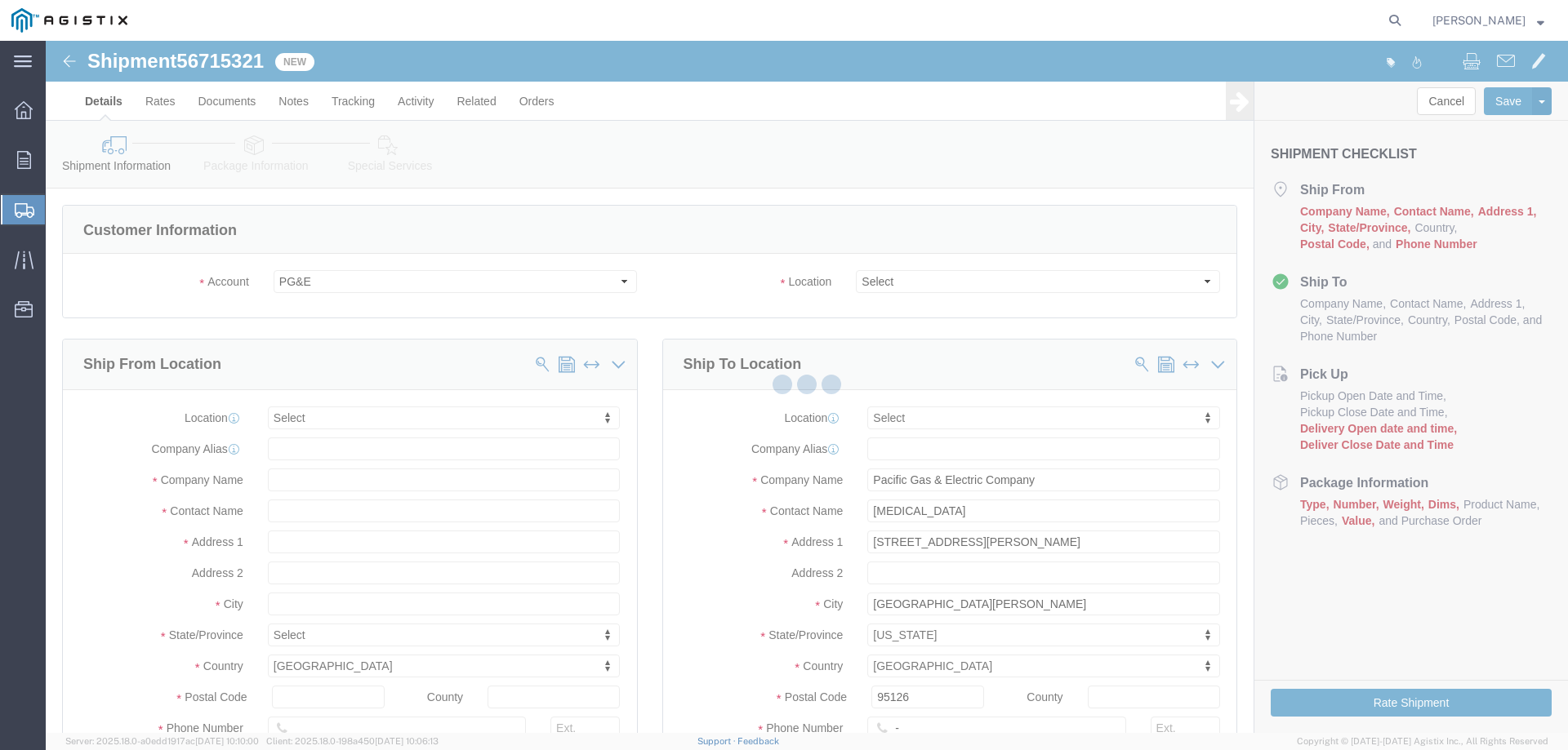
select select
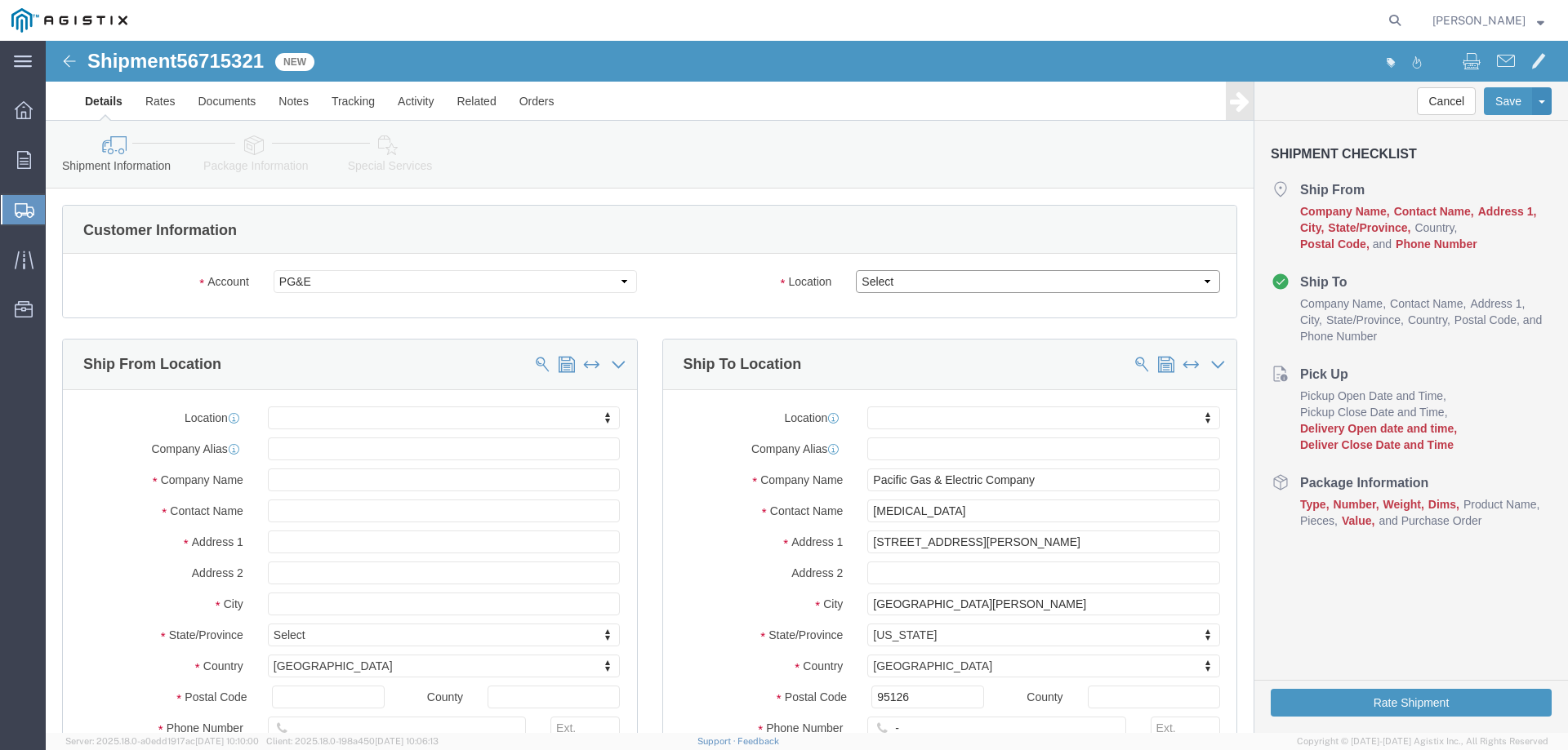
drag, startPoint x: 887, startPoint y: 281, endPoint x: 841, endPoint y: 240, distance: 61.6
click select "Select All Others [GEOGRAPHIC_DATA] [GEOGRAPHIC_DATA] [GEOGRAPHIC_DATA] [GEOGRA…"
select select "23082"
click select "Select All Others [GEOGRAPHIC_DATA] [GEOGRAPHIC_DATA] [GEOGRAPHIC_DATA] [GEOGRA…"
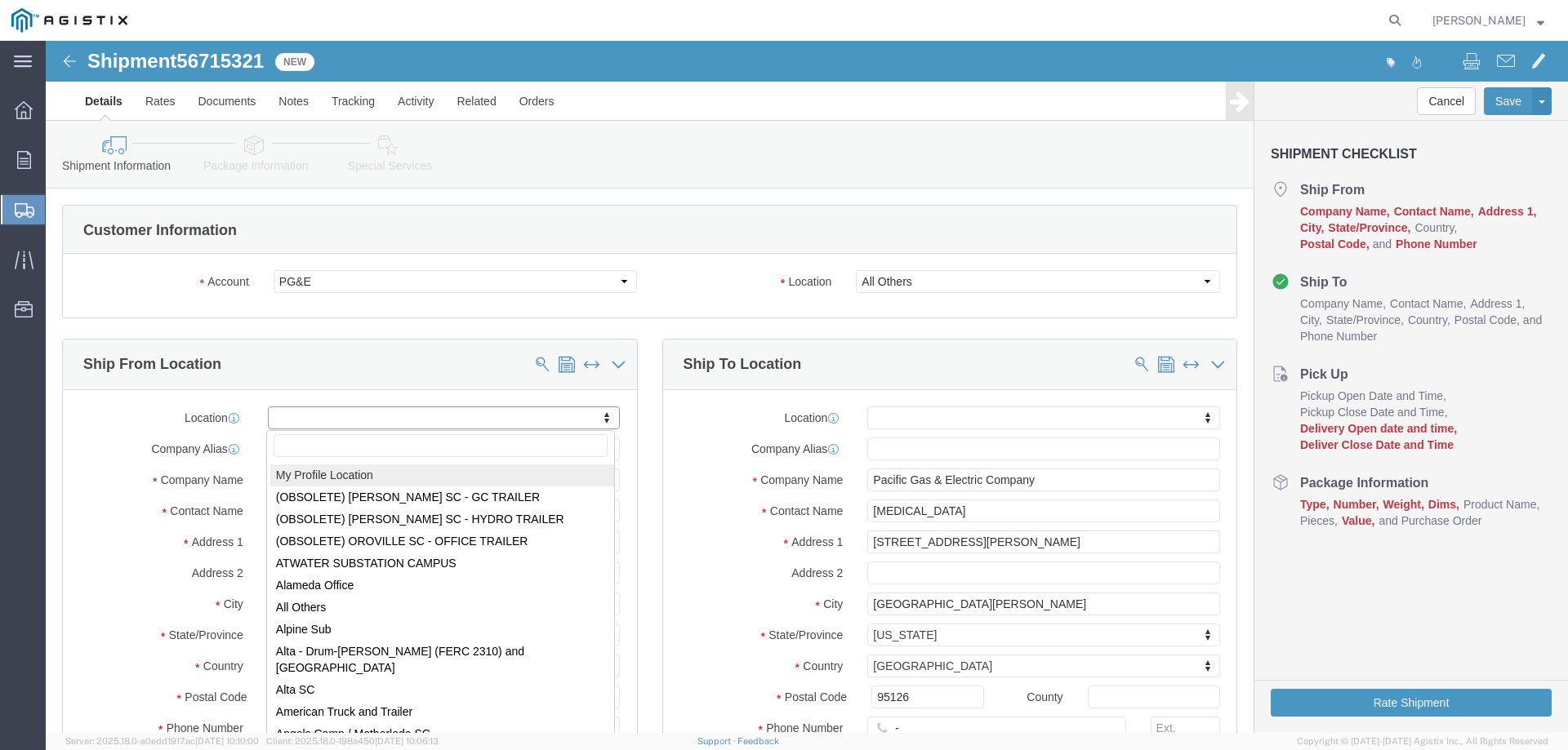
select select "MYPROFILE"
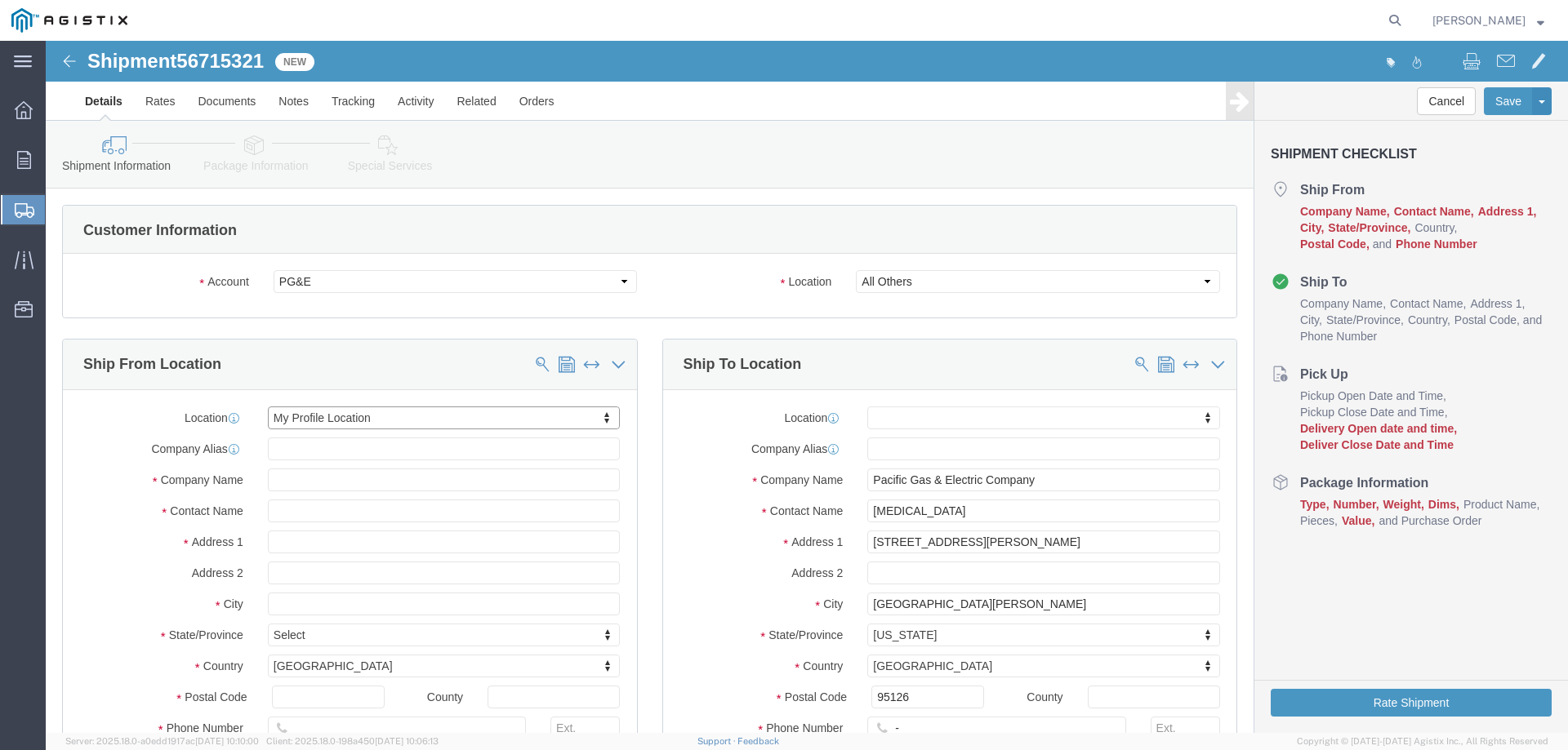
select select "CA"
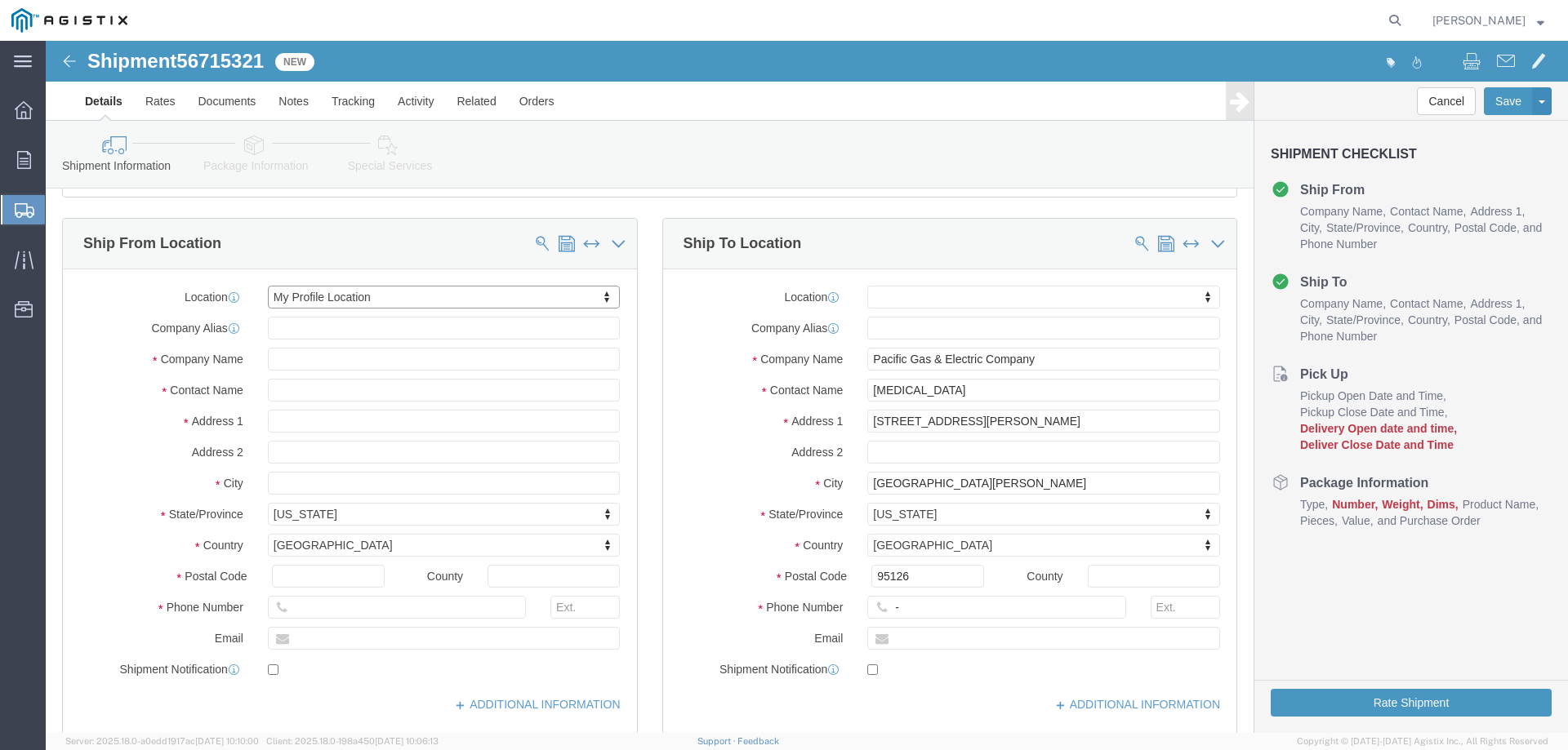
scroll to position [163, 0]
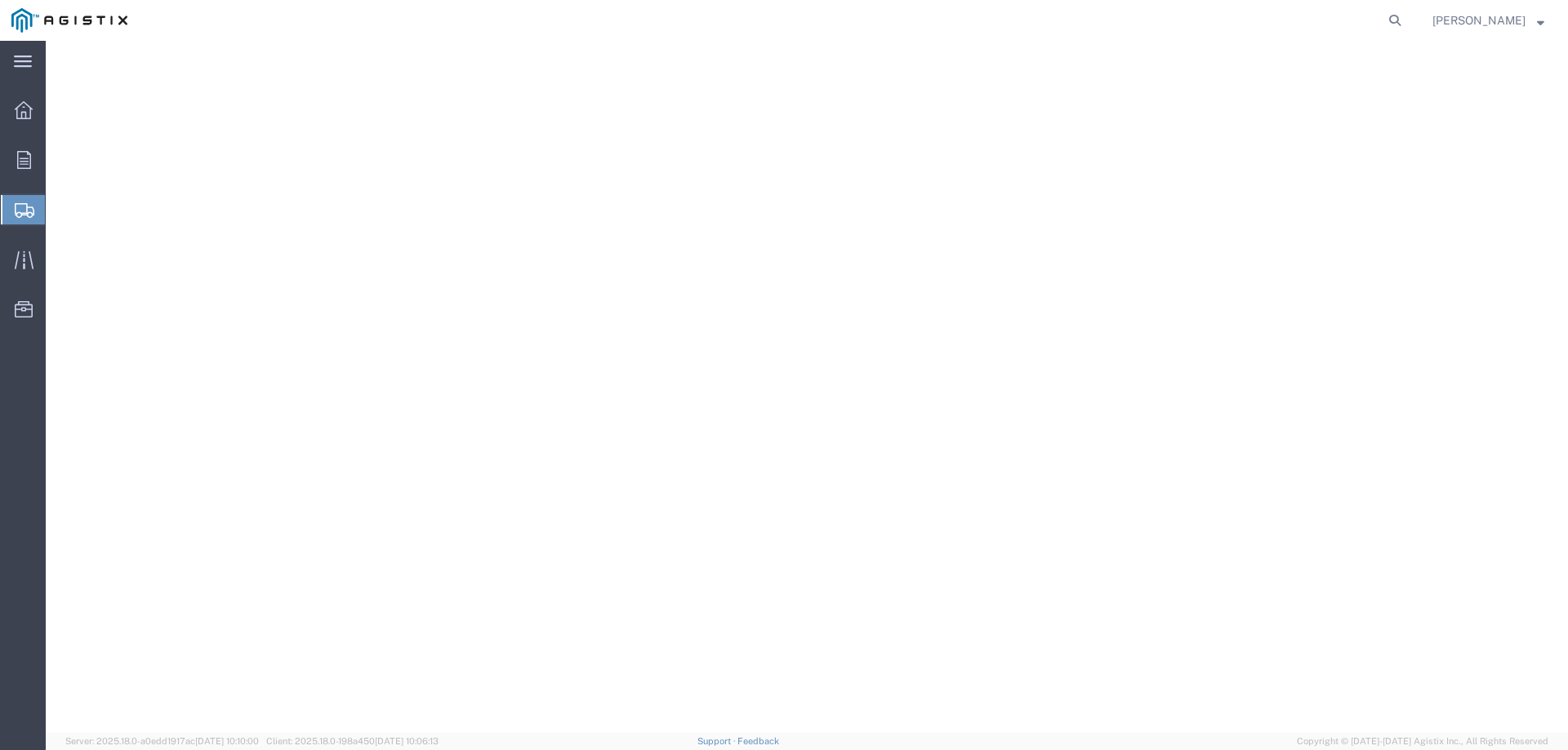
select select "23082"
select select "CA"
select select
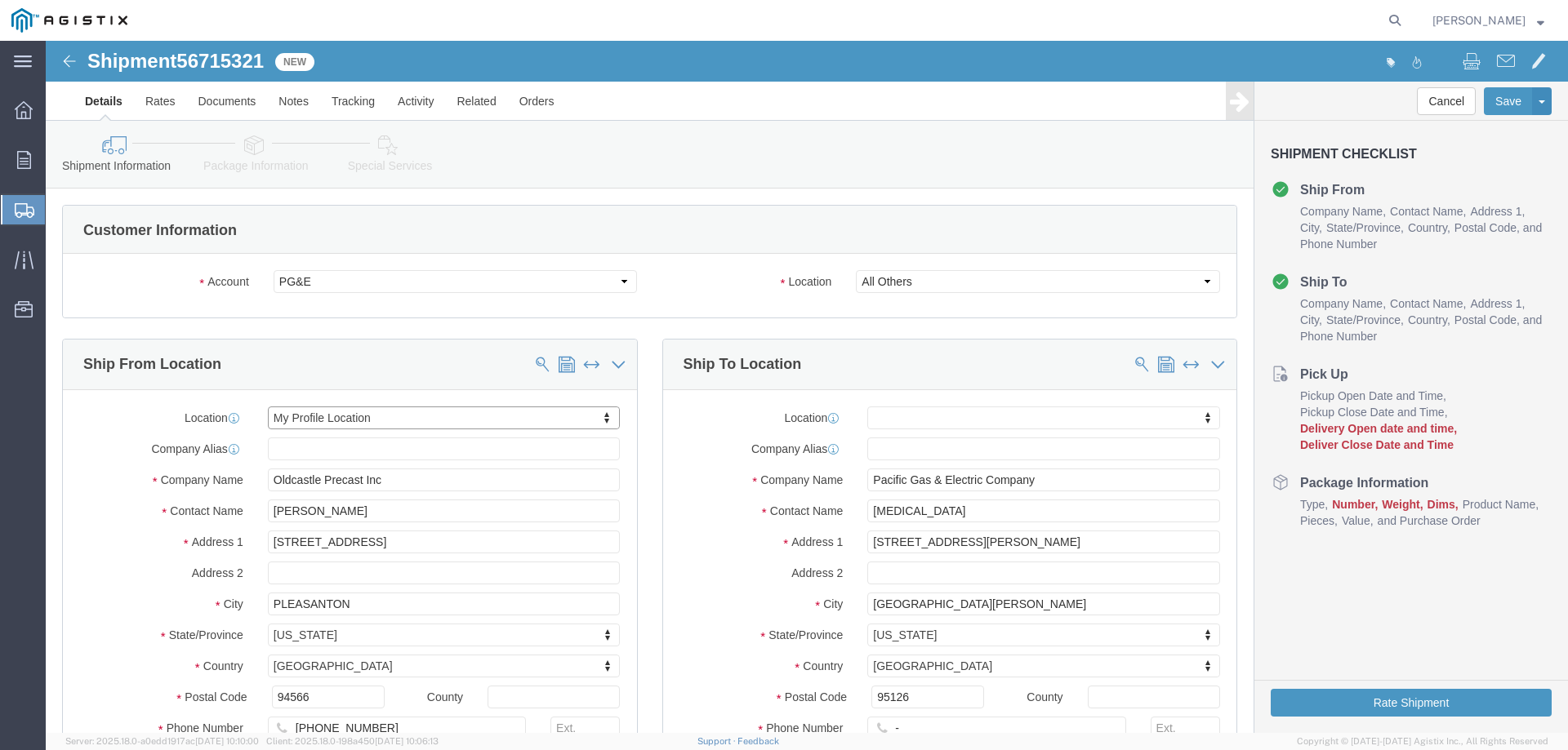
scroll to position [163, 0]
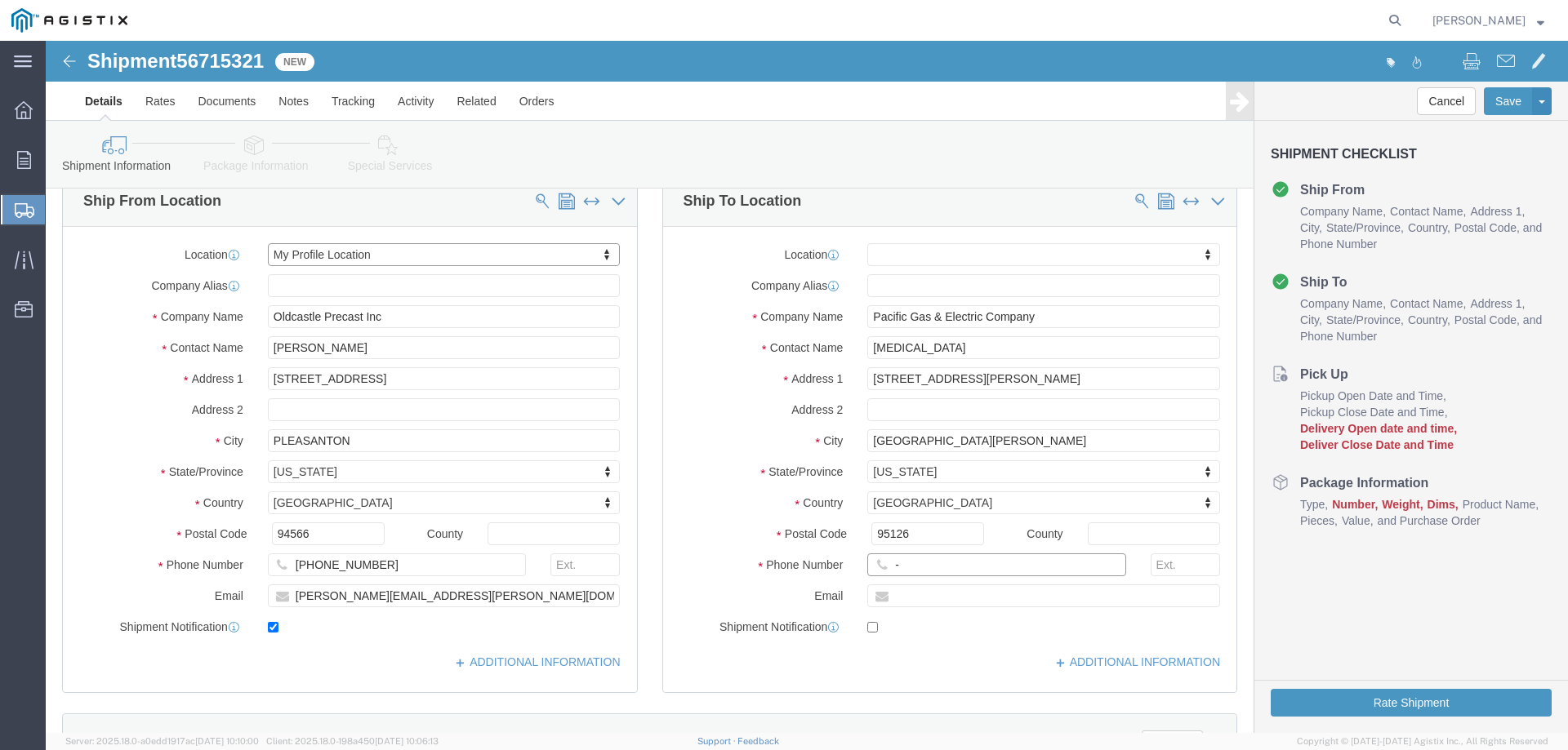
click input "-"
type input "123-456-7891"
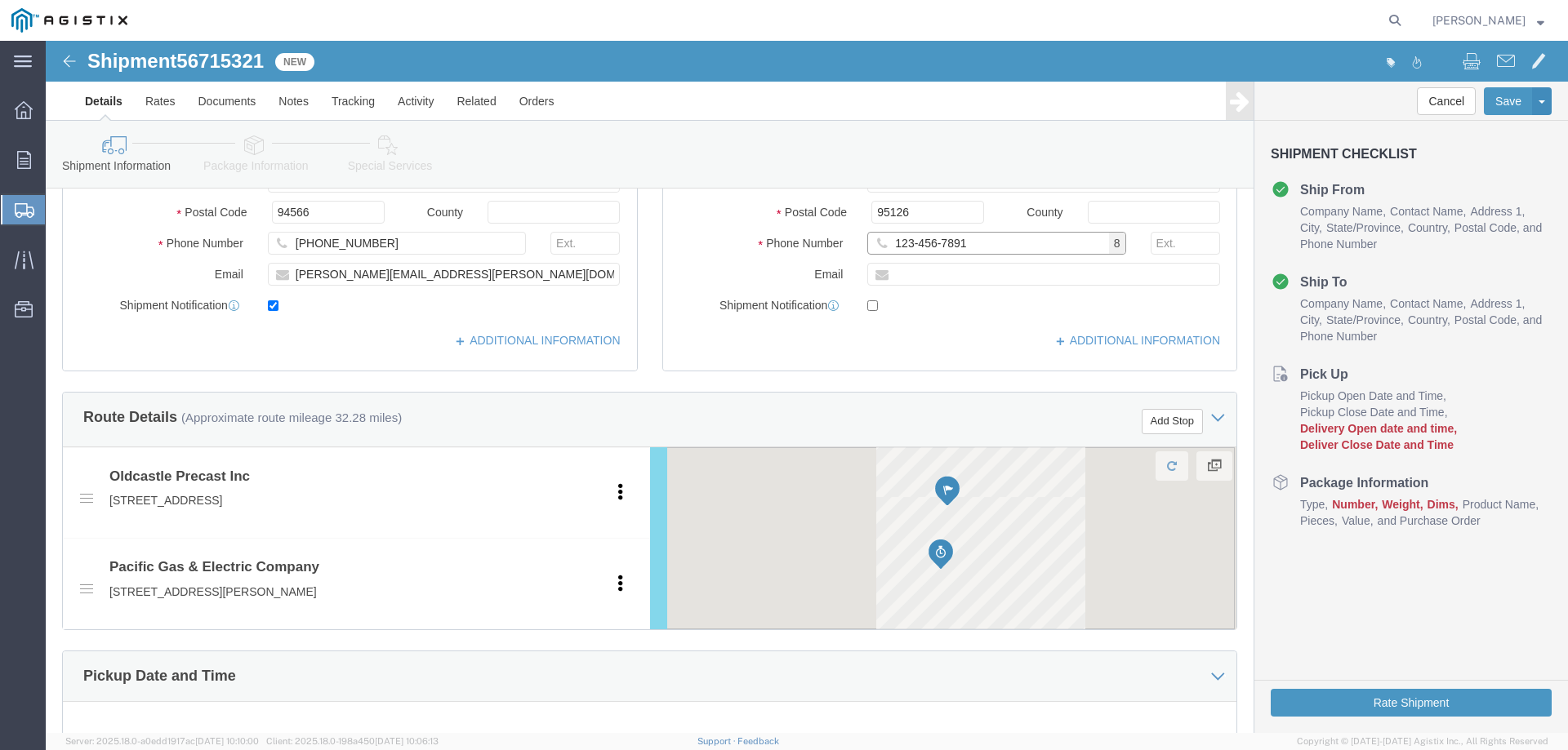
scroll to position [490, 0]
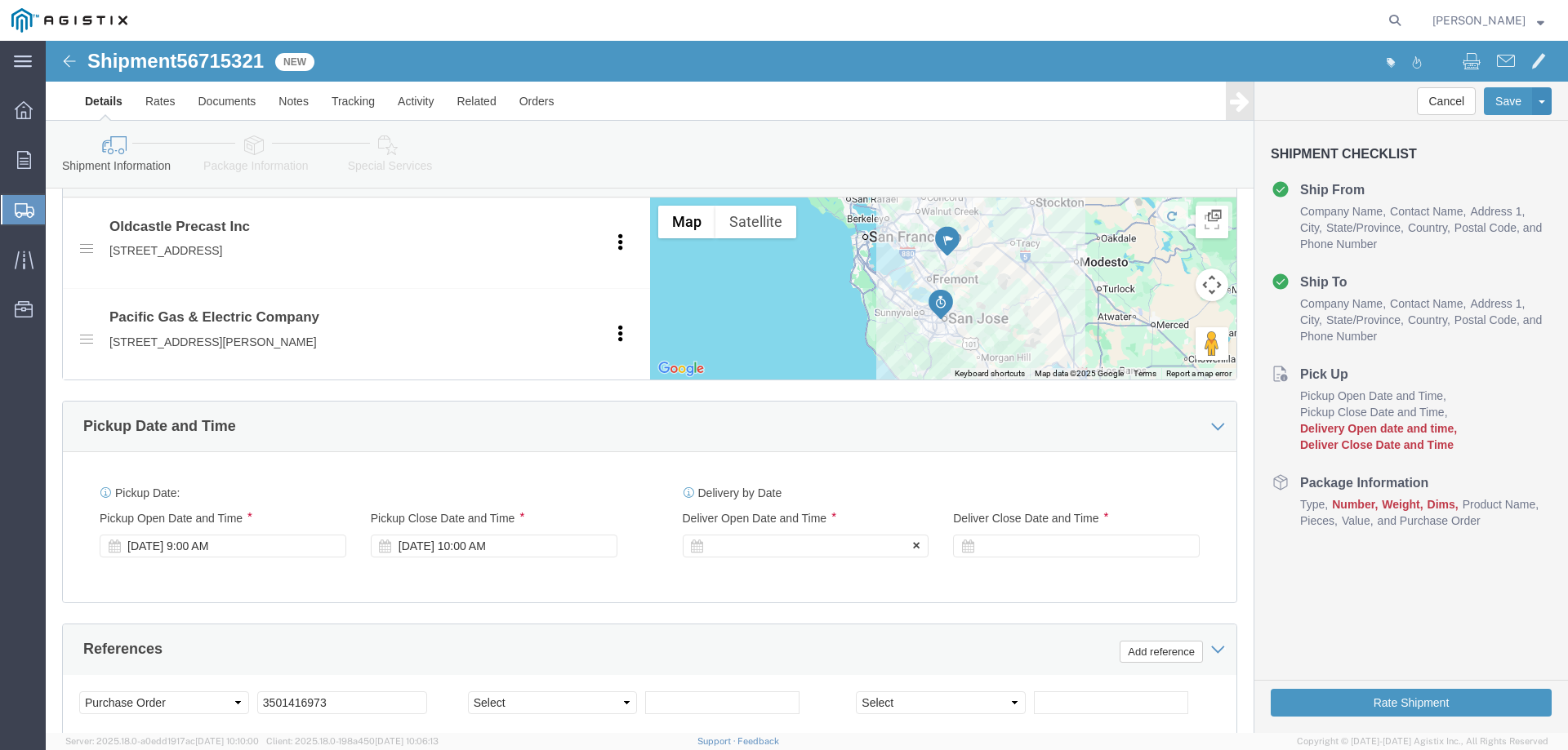
click div
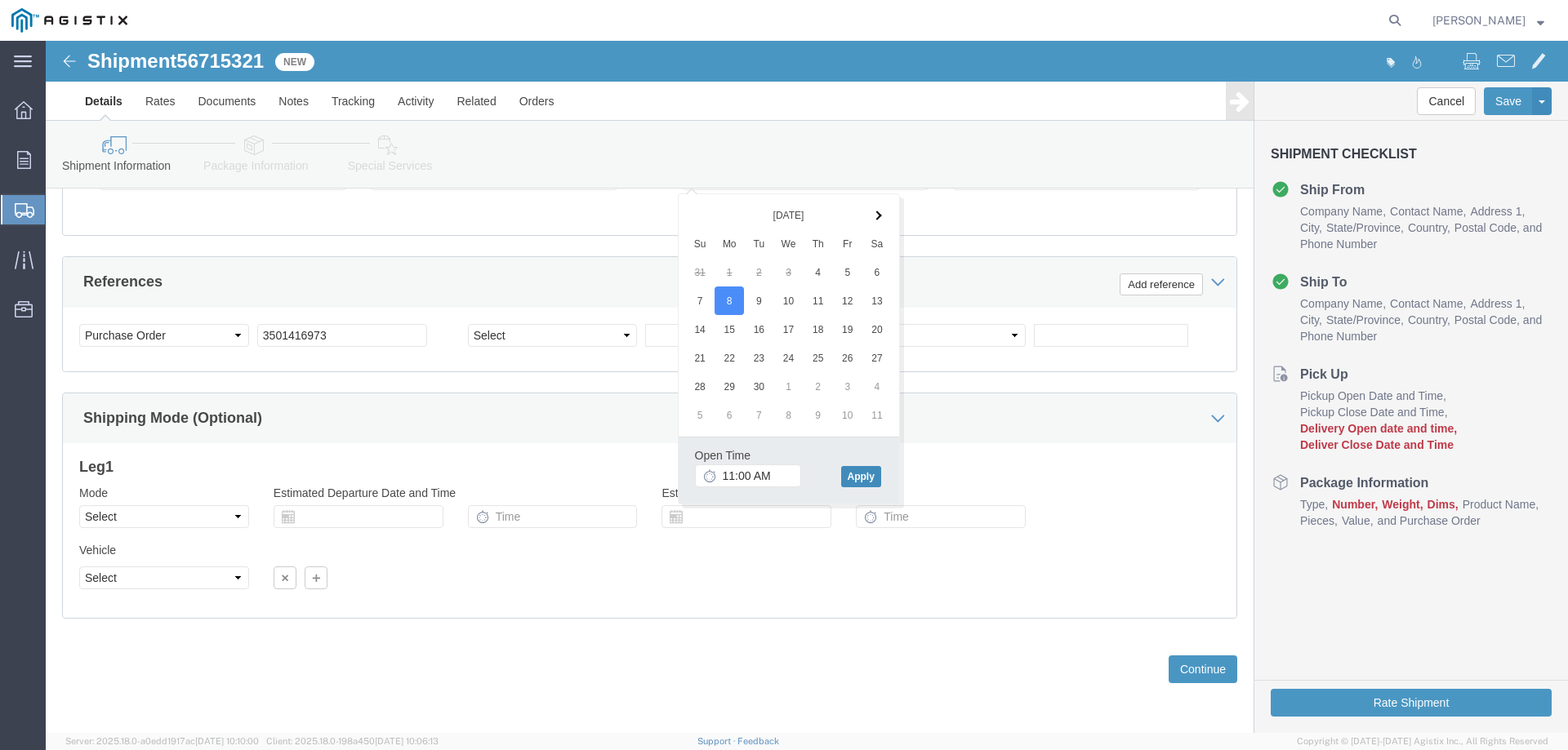
click button "Apply"
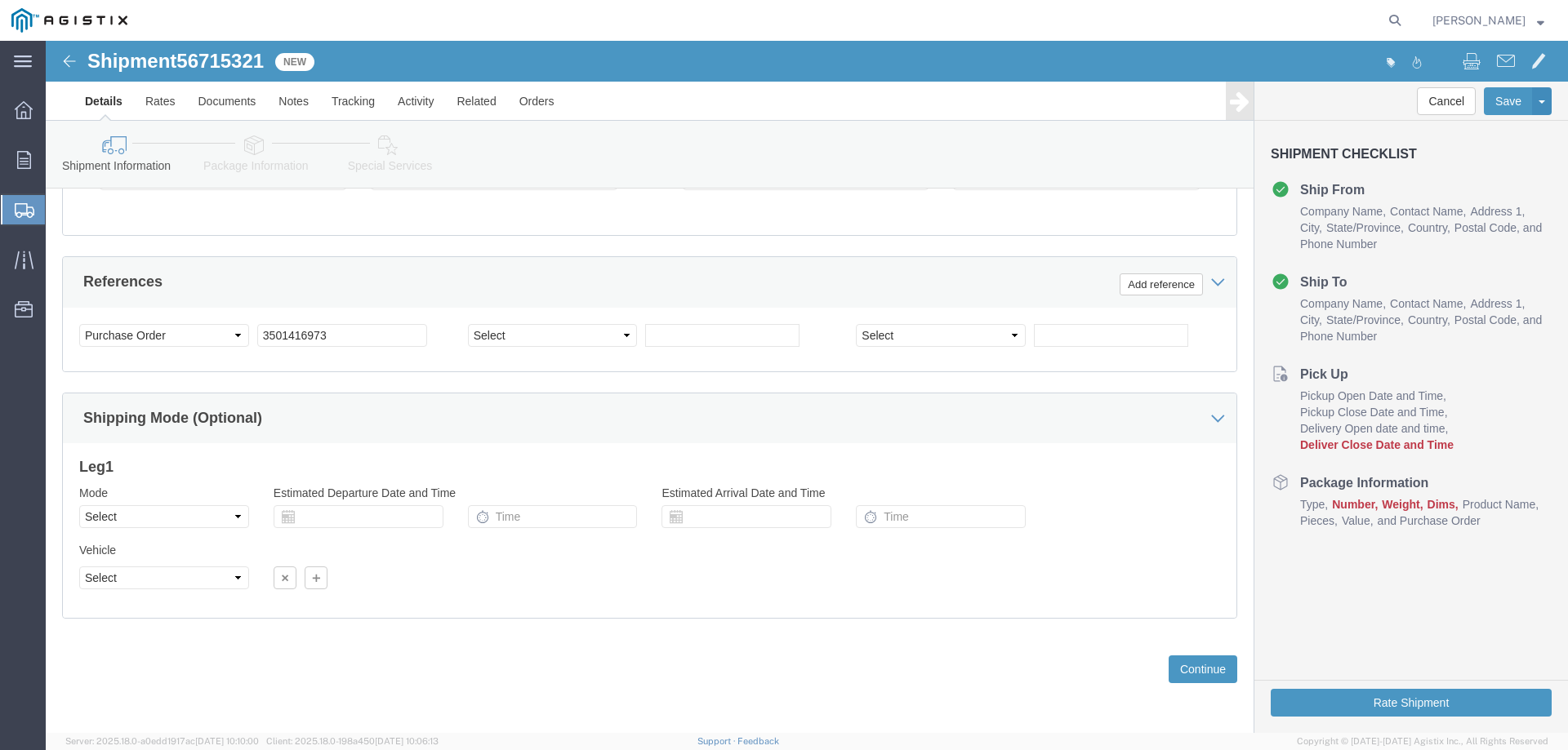
scroll to position [857, 0]
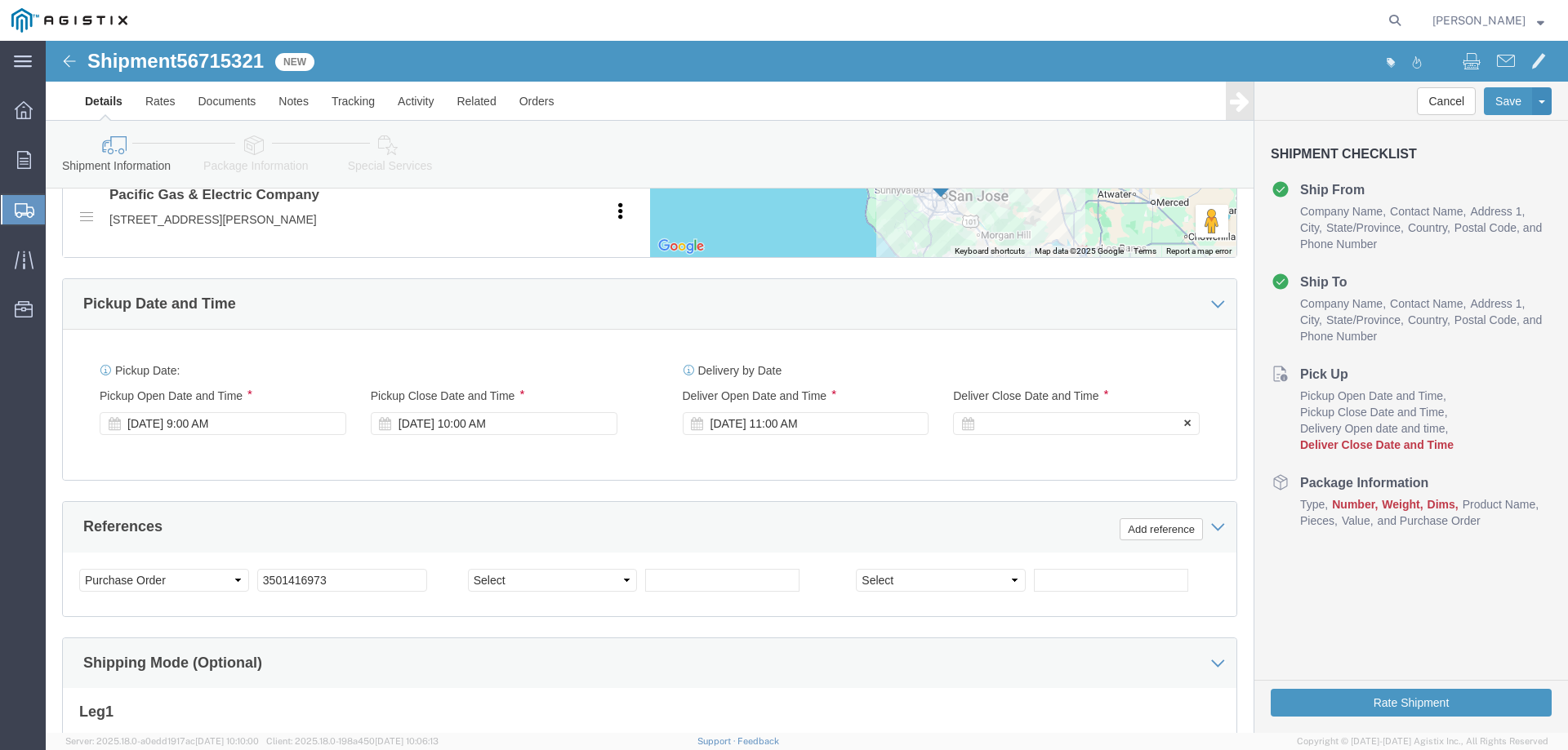
click div
click button "Apply"
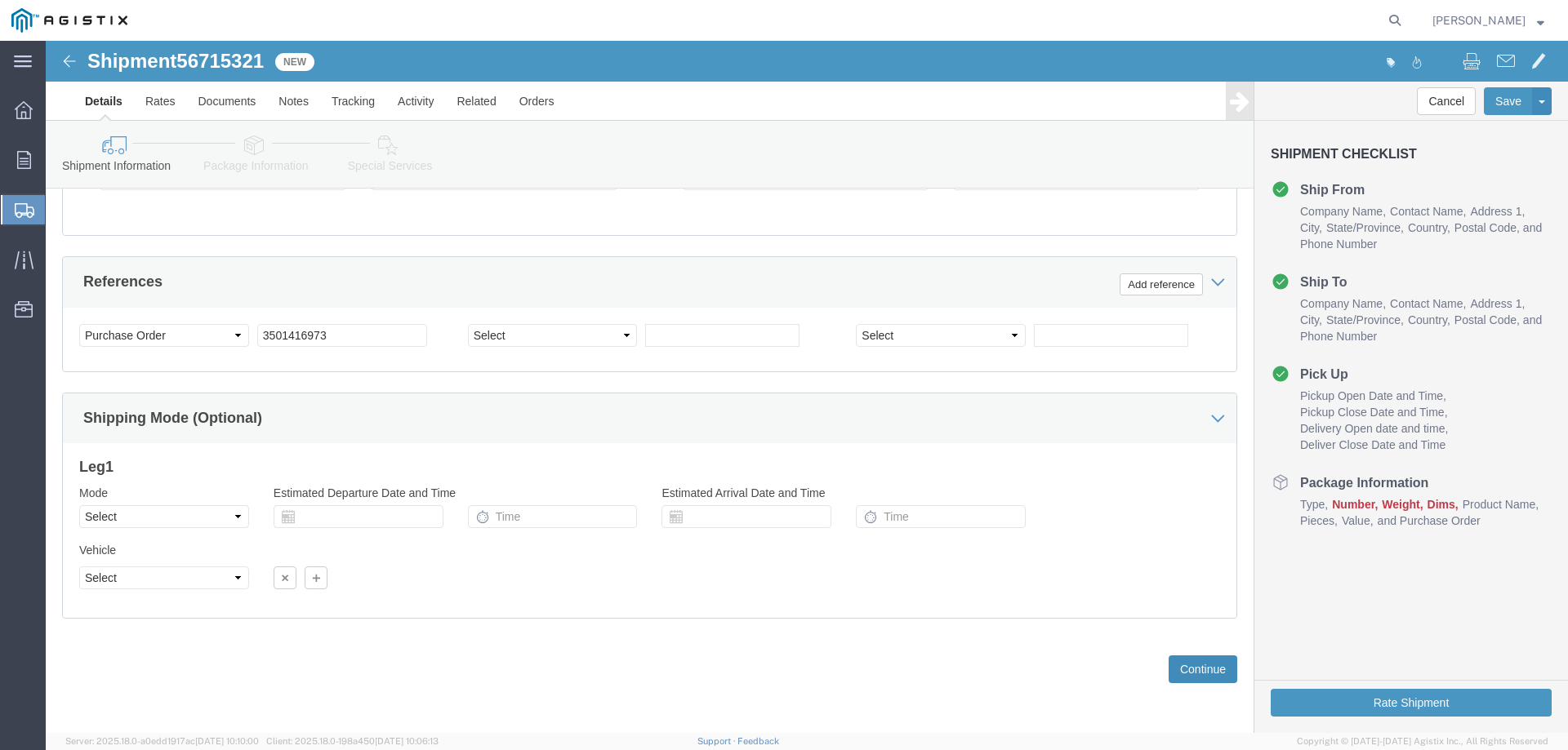
click button "Continue"
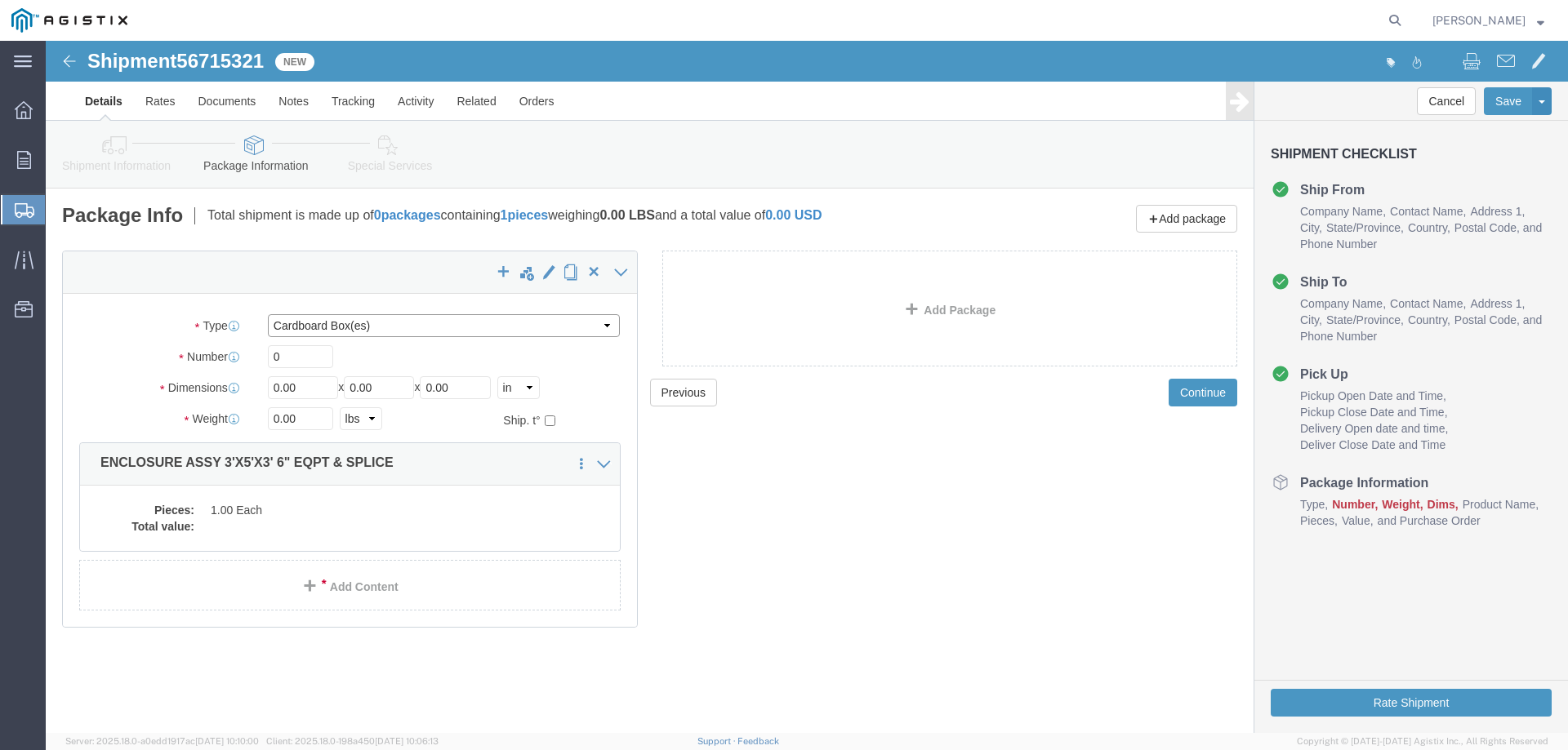
click select "Select Bulk Bundle(s) Cardboard Box(es) Carton(s) Crate(s) Drum(s) (Fiberboard)…"
select select "YRPK"
click select "Select Bulk Bundle(s) Cardboard Box(es) Carton(s) Crate(s) Drum(s) (Fiberboard)…"
click input "0"
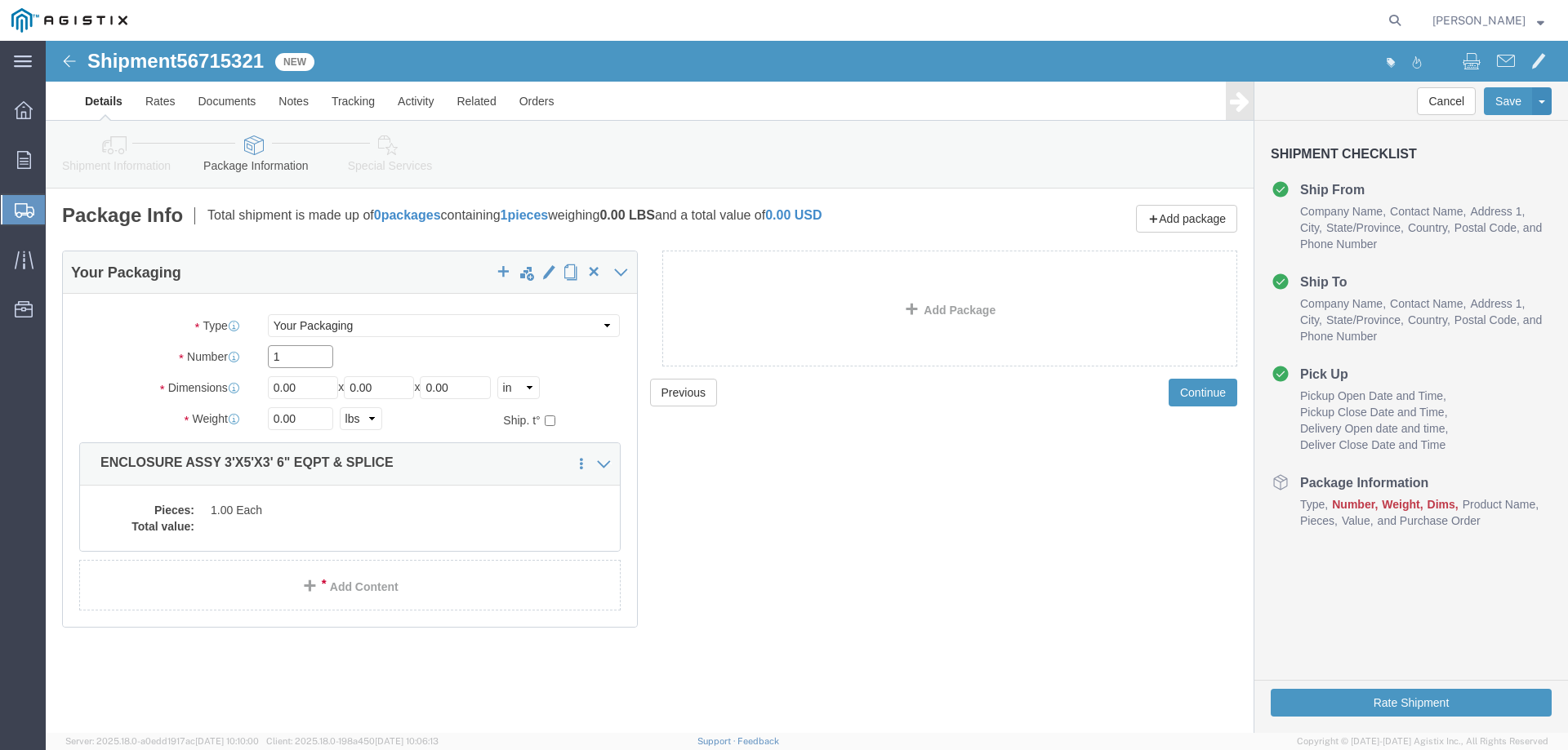
type input "1"
type input "36"
type input "60"
type input "42"
click input "0.00"
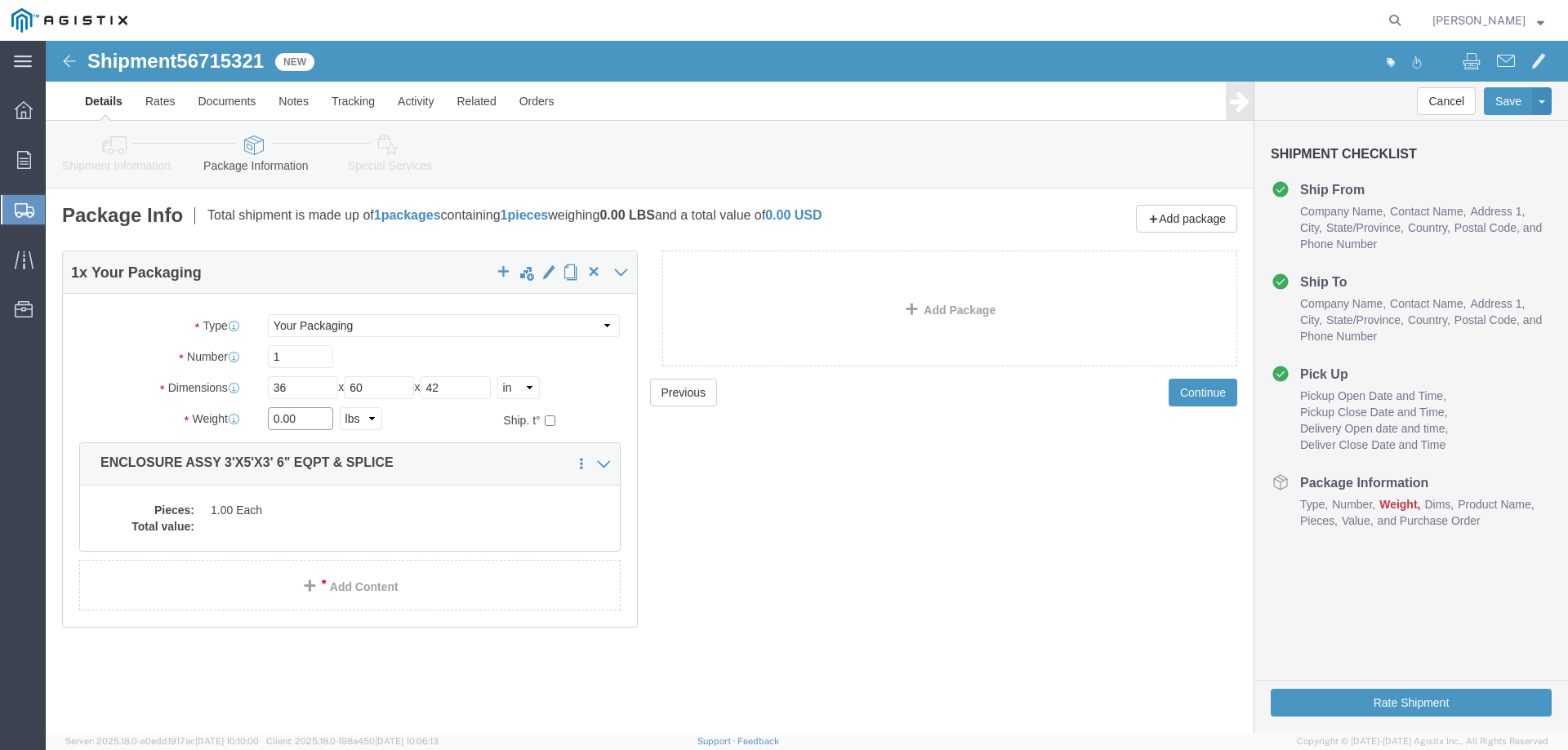
drag, startPoint x: 265, startPoint y: 377, endPoint x: 178, endPoint y: 370, distance: 87.3
click div "Weight 0.00 Select kgs lbs Ship. t°"
type input "5925"
click dd "1.00 Each"
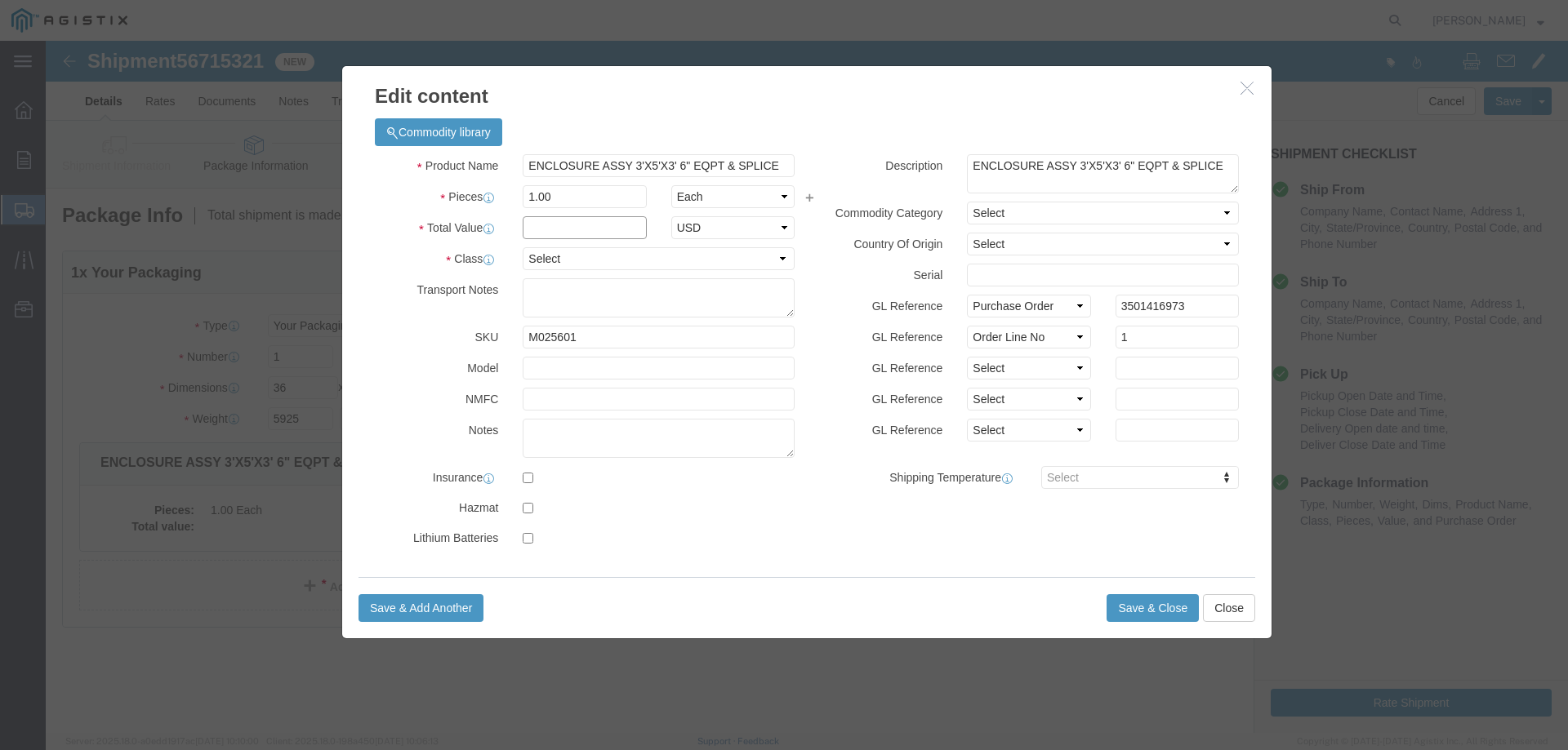
click input "text"
type input "1"
select select "USD"
select select "55"
click button "Save & Close"
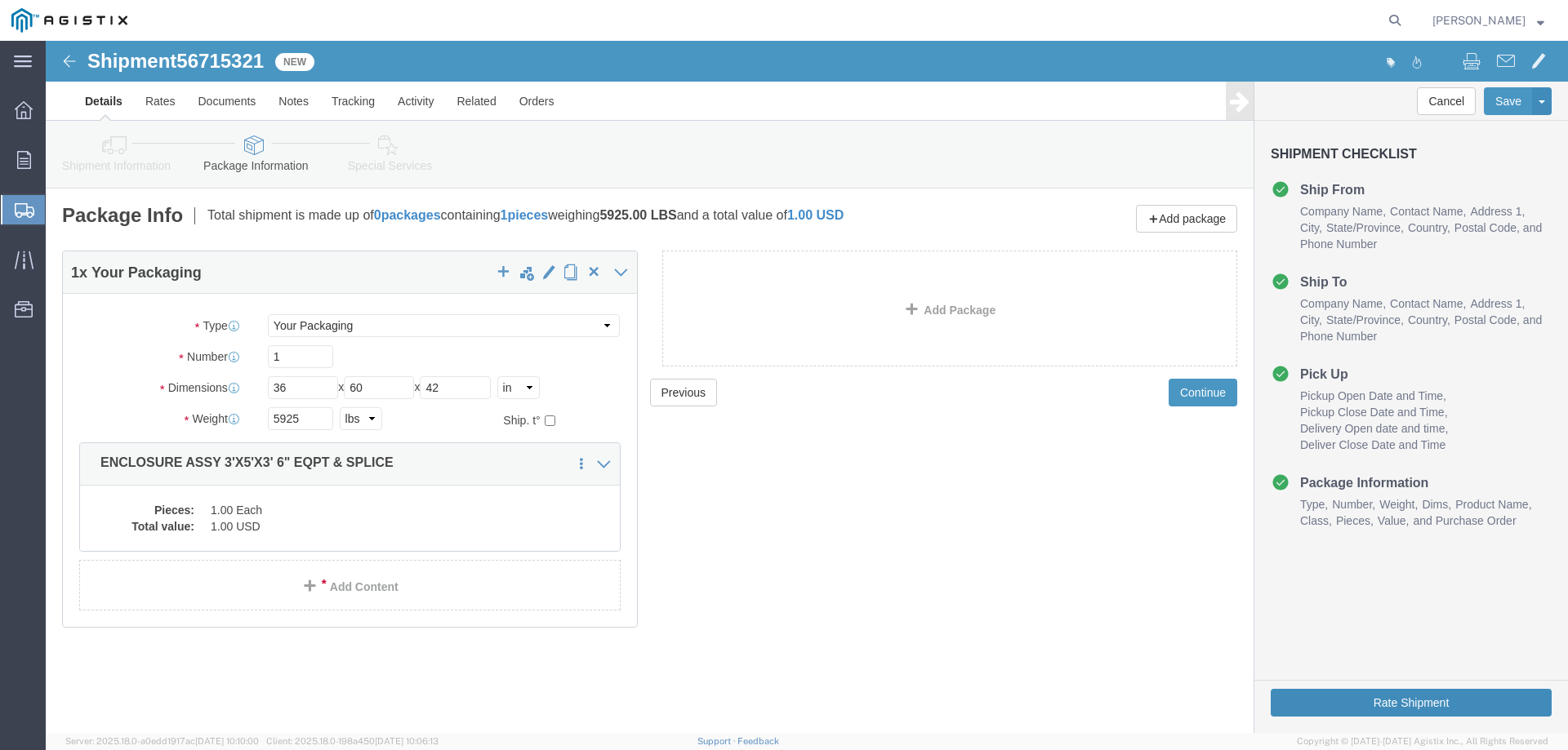
click button "Rate Shipment"
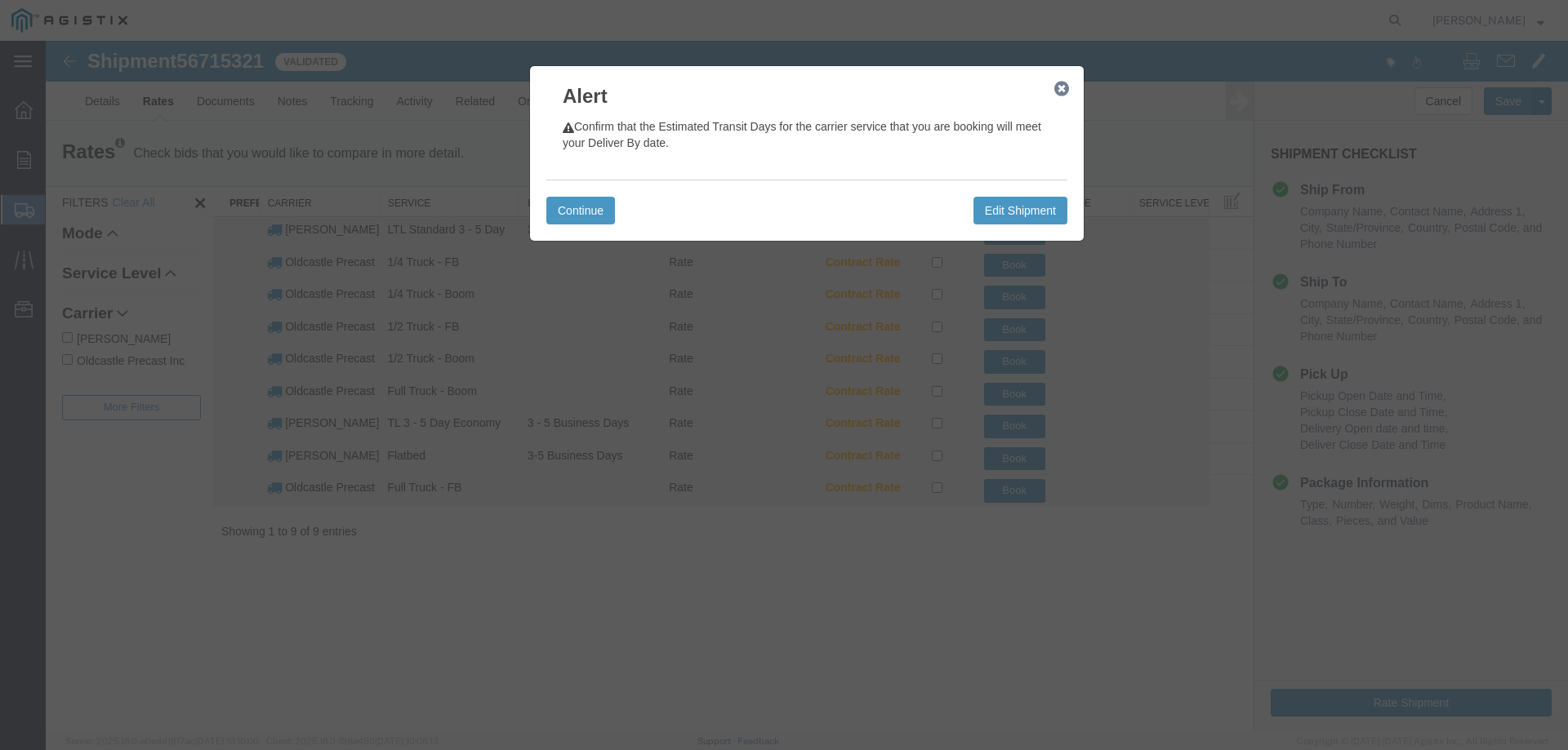
click at [1060, 95] on icon "button" at bounding box center [1061, 88] width 15 height 13
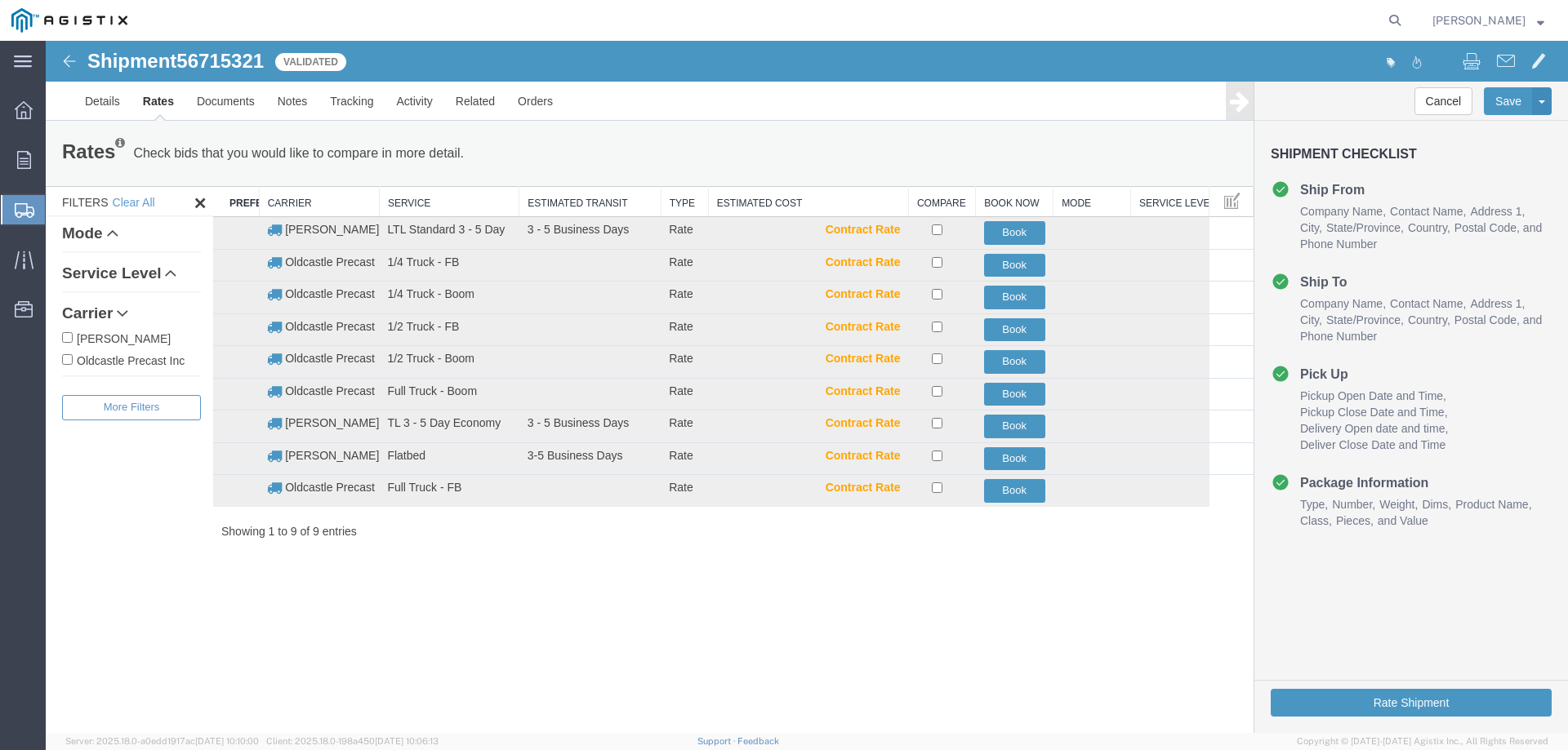
click at [144, 361] on label "Oldcastle Precast Inc" at bounding box center [132, 360] width 138 height 18
click at [73, 361] on input "Oldcastle Precast Inc" at bounding box center [67, 360] width 10 height 10
checkbox input "true"
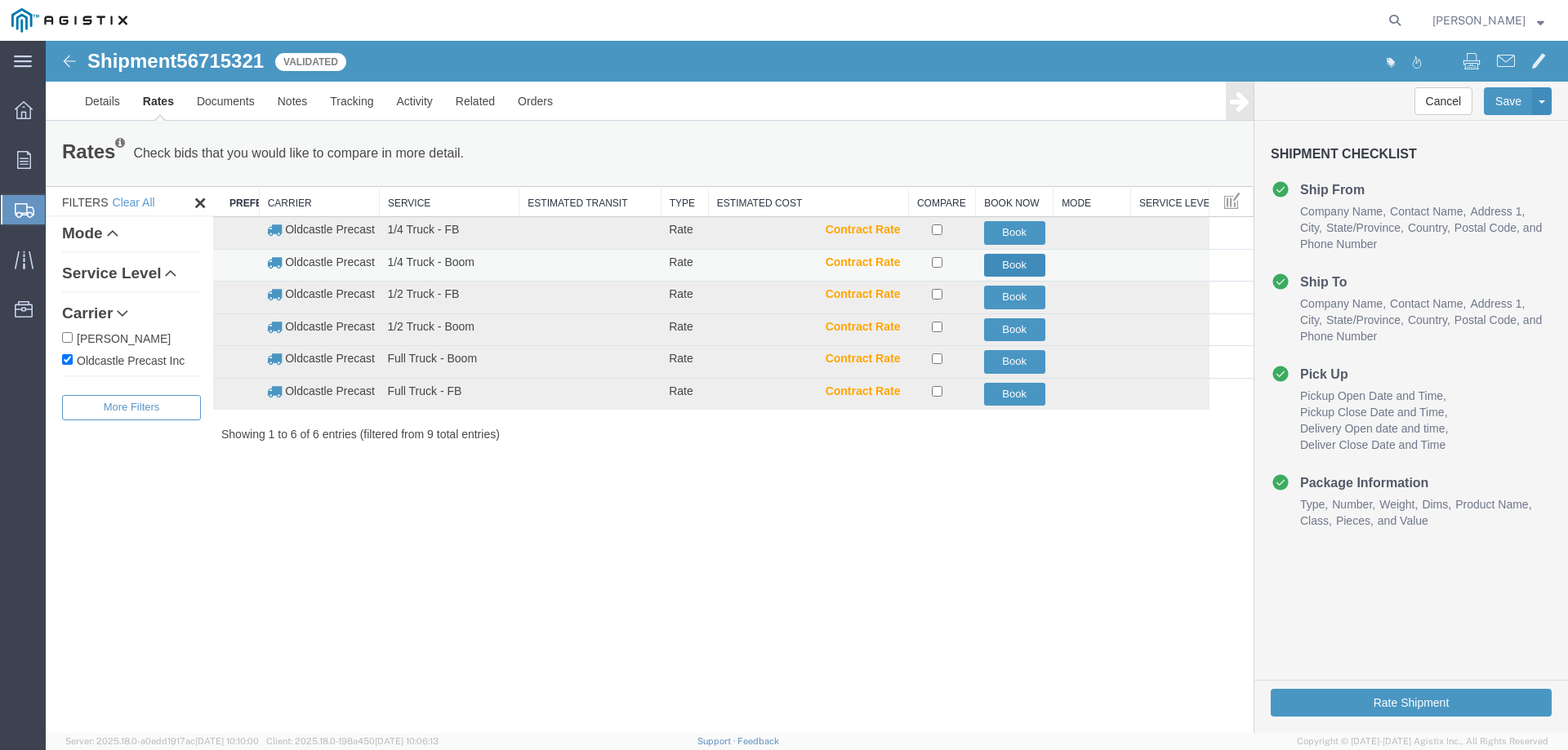
click at [1025, 265] on button "Book" at bounding box center [1014, 265] width 61 height 23
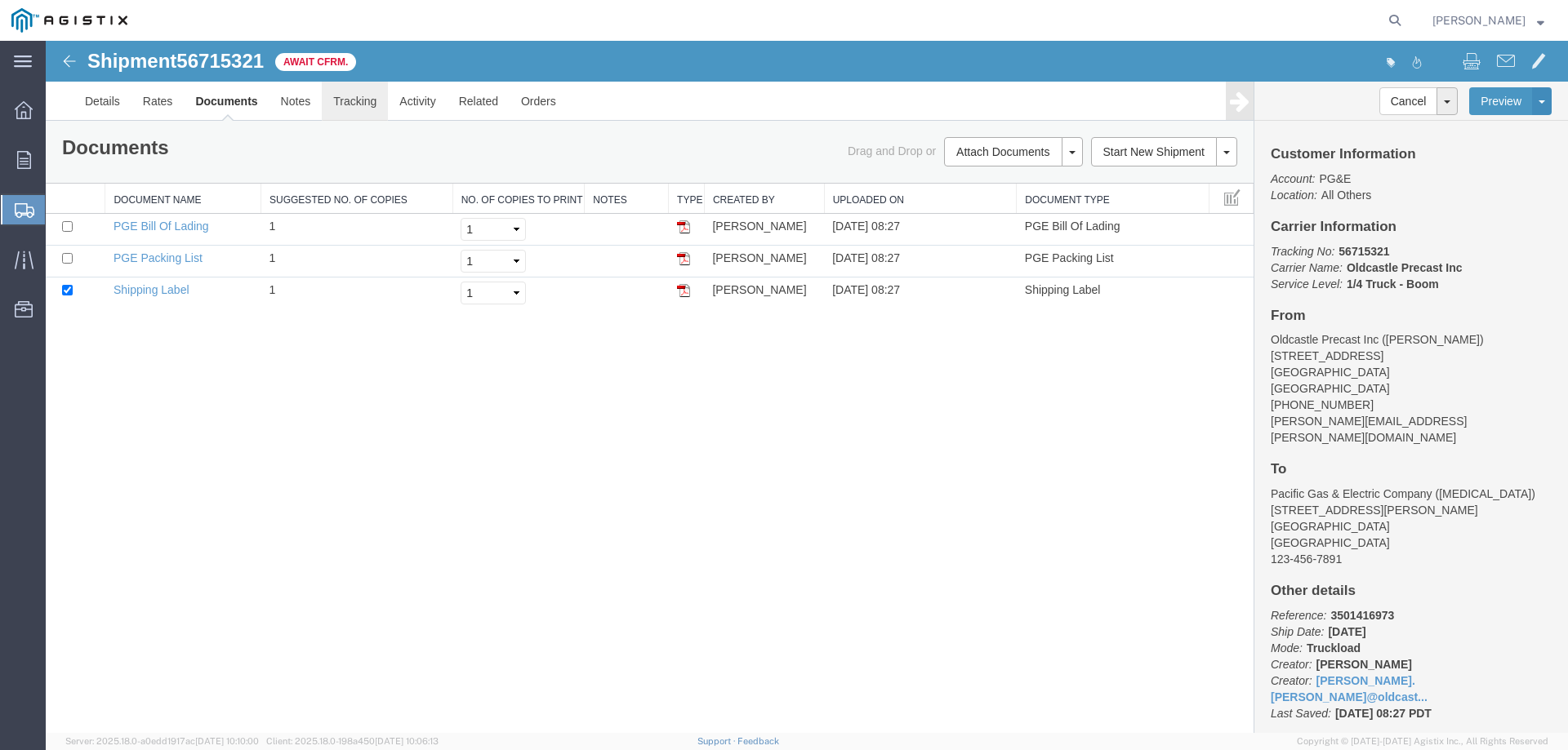
click at [363, 99] on link "Tracking" at bounding box center [355, 100] width 66 height 39
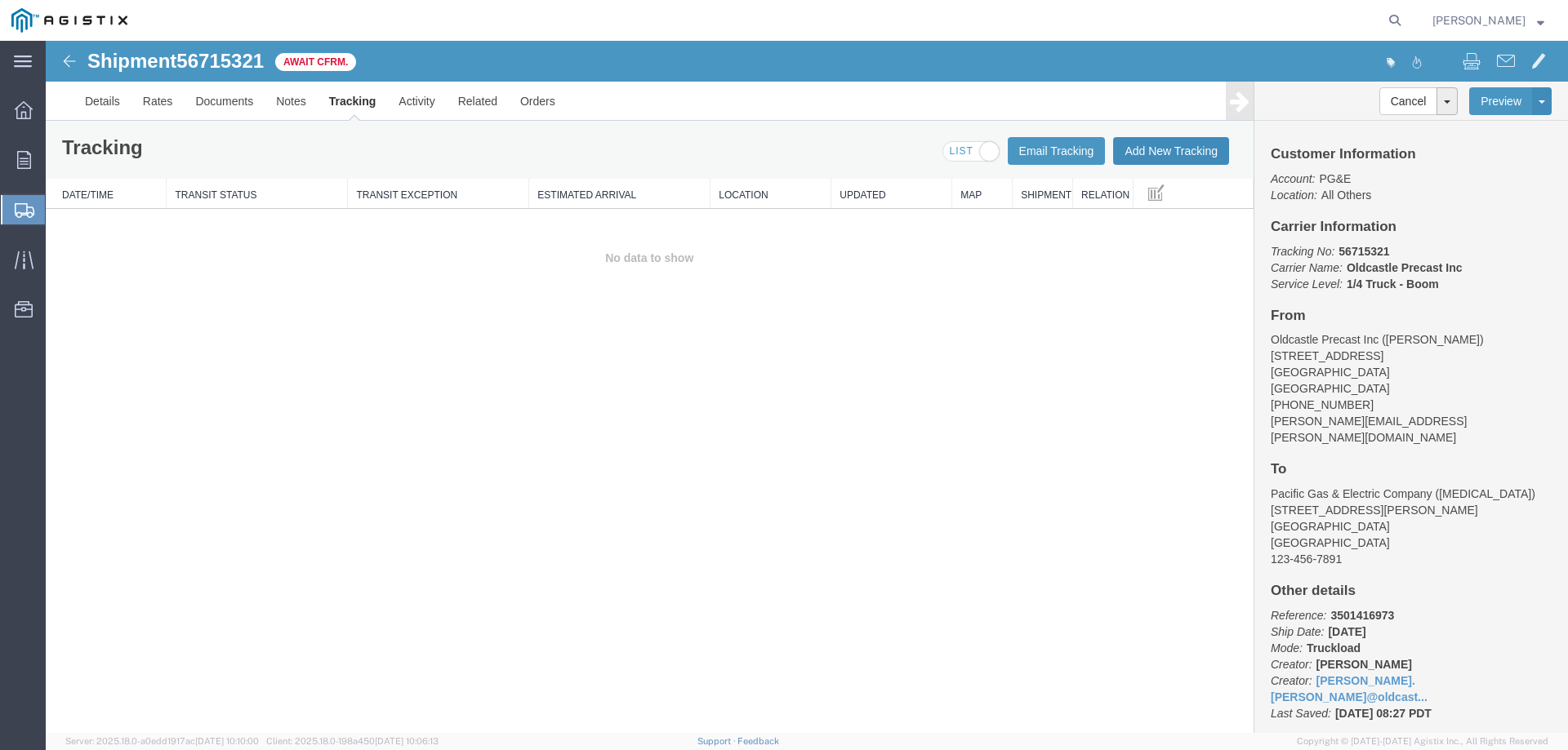
click at [1168, 152] on button "Add New Tracking" at bounding box center [1171, 151] width 116 height 28
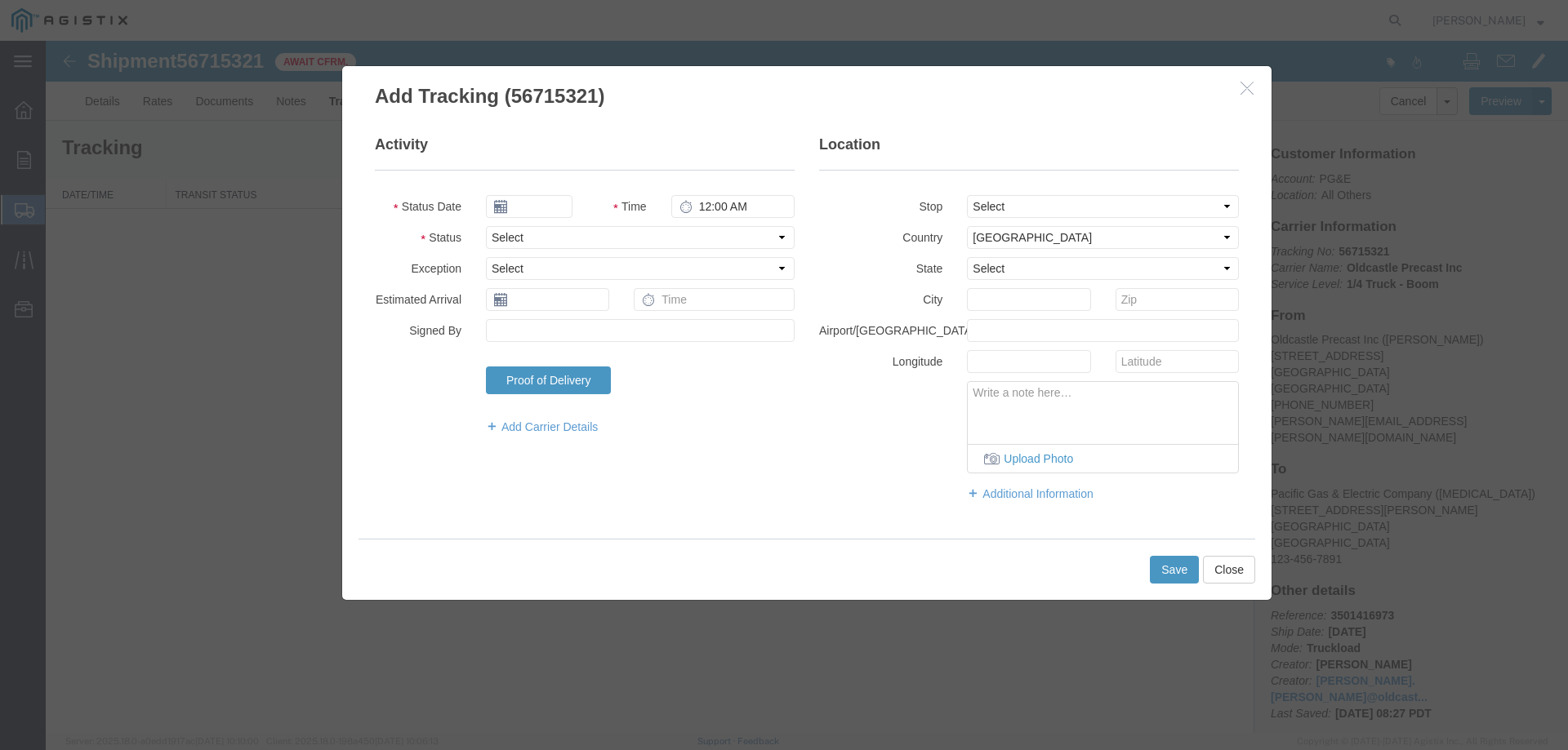
type input "[DATE]"
type input "9:00 AM"
click at [535, 235] on select "Select Arrival Notice Available Arrival Notice Imported Arrive at Delivery Loca…" at bounding box center [639, 237] width 309 height 22
select select "DELIVRED"
click at [485, 226] on select "Select Arrival Notice Available Arrival Notice Imported Arrive at Delivery Loca…" at bounding box center [639, 237] width 309 height 22
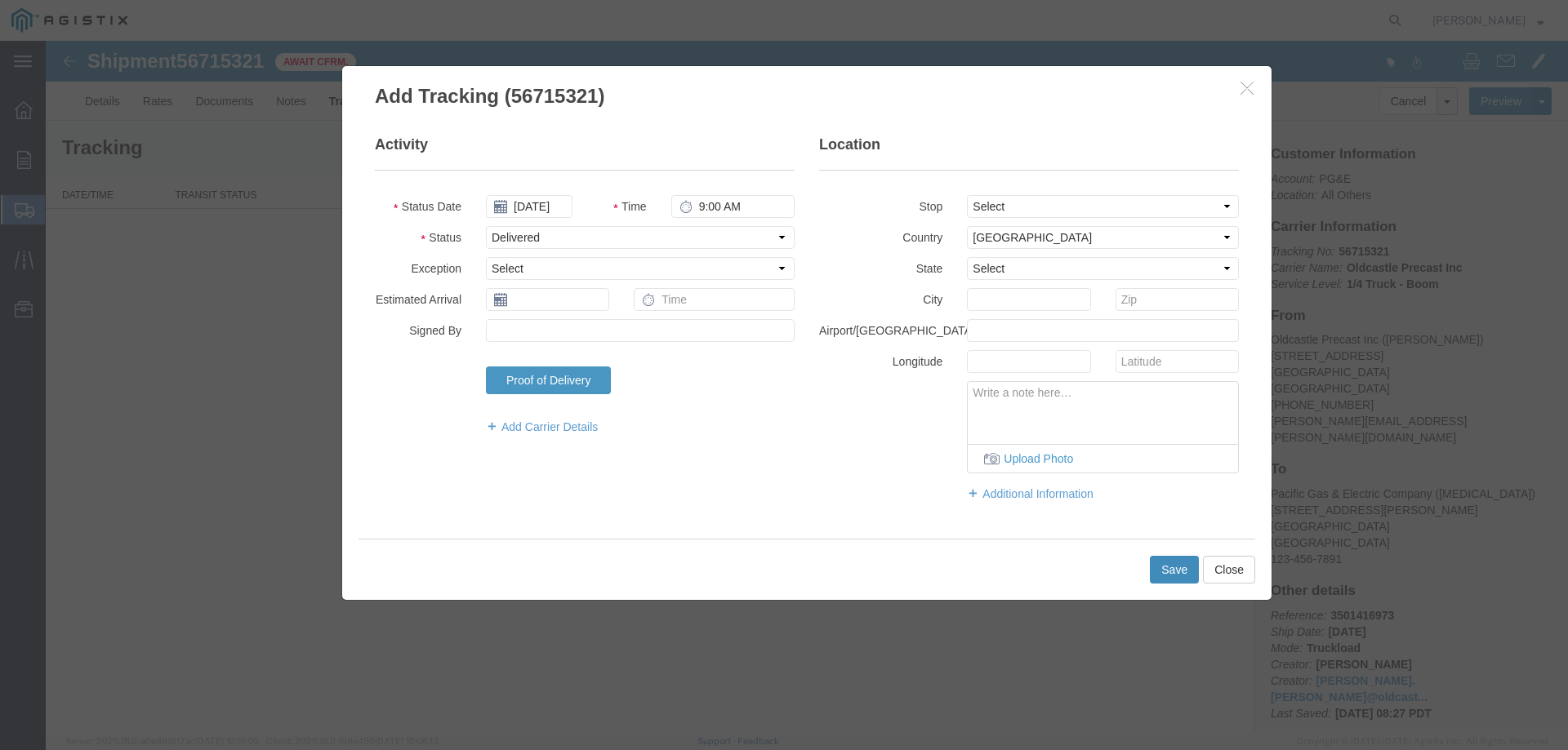
click at [1171, 561] on button "Save" at bounding box center [1174, 570] width 49 height 28
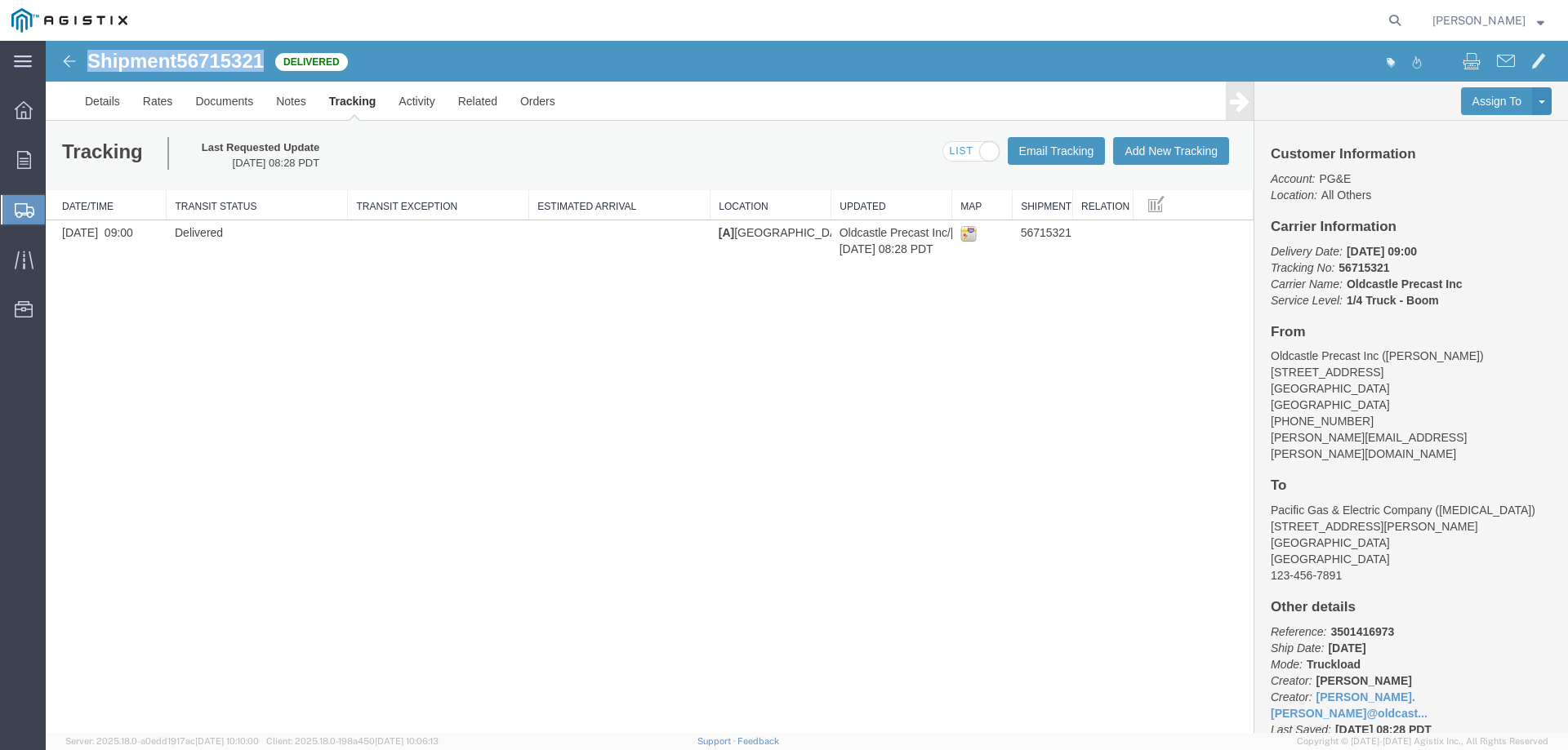
drag, startPoint x: 87, startPoint y: 60, endPoint x: 267, endPoint y: 65, distance: 180.1
click at [267, 65] on div "Shipment 56715321 1 of 1 Delivered" at bounding box center [427, 67] width 760 height 31
copy h1 "Shipment 56715321"
click at [170, 71] on h1 "Shipment 56715321" at bounding box center [176, 61] width 177 height 22
drag, startPoint x: 92, startPoint y: 61, endPoint x: 263, endPoint y: 67, distance: 171.1
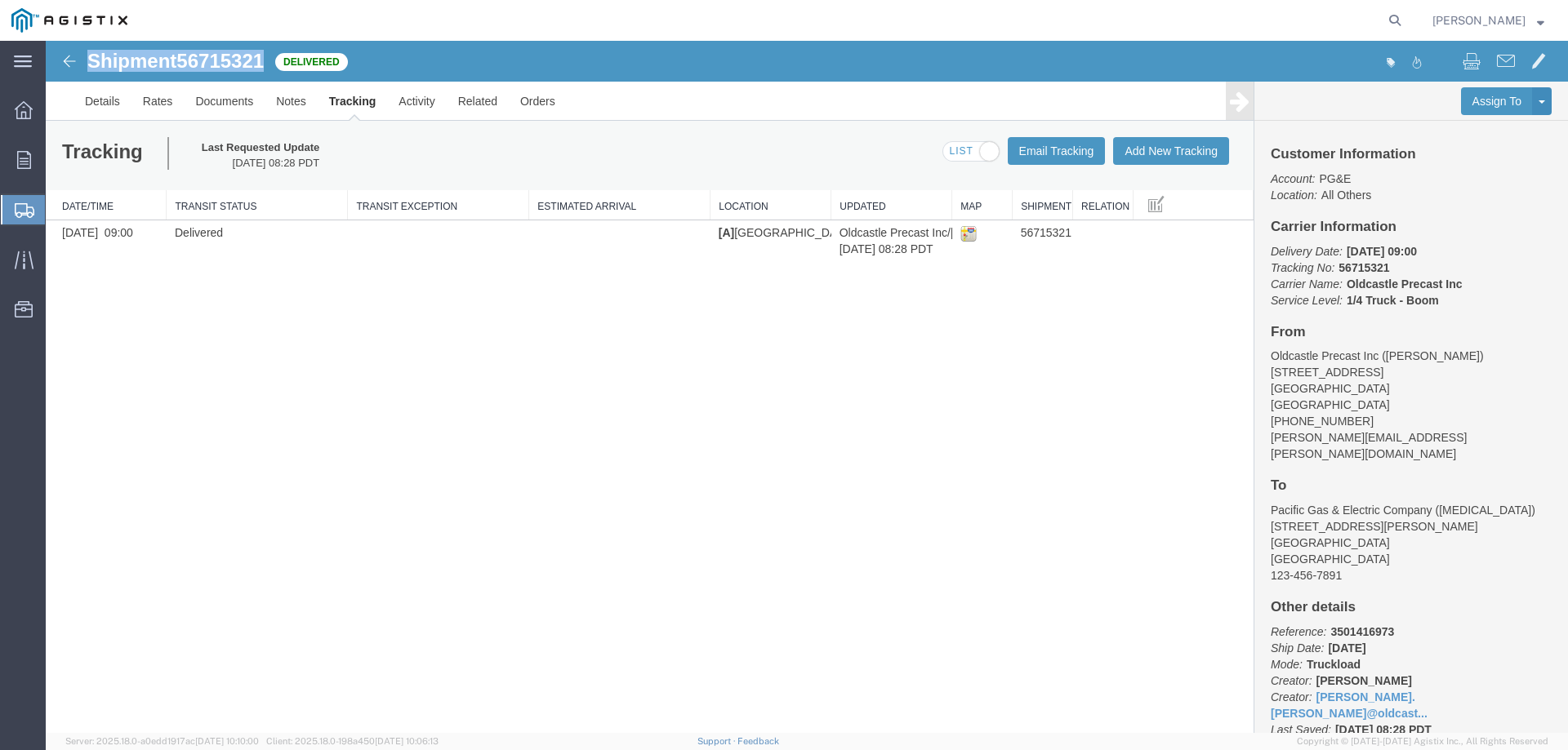
click at [264, 68] on h1 "Shipment 56715321" at bounding box center [176, 61] width 177 height 22
copy h1 "Shipment 56715321"
drag, startPoint x: 28, startPoint y: 154, endPoint x: 270, endPoint y: 3, distance: 285.2
click at [28, 154] on icon at bounding box center [24, 160] width 14 height 18
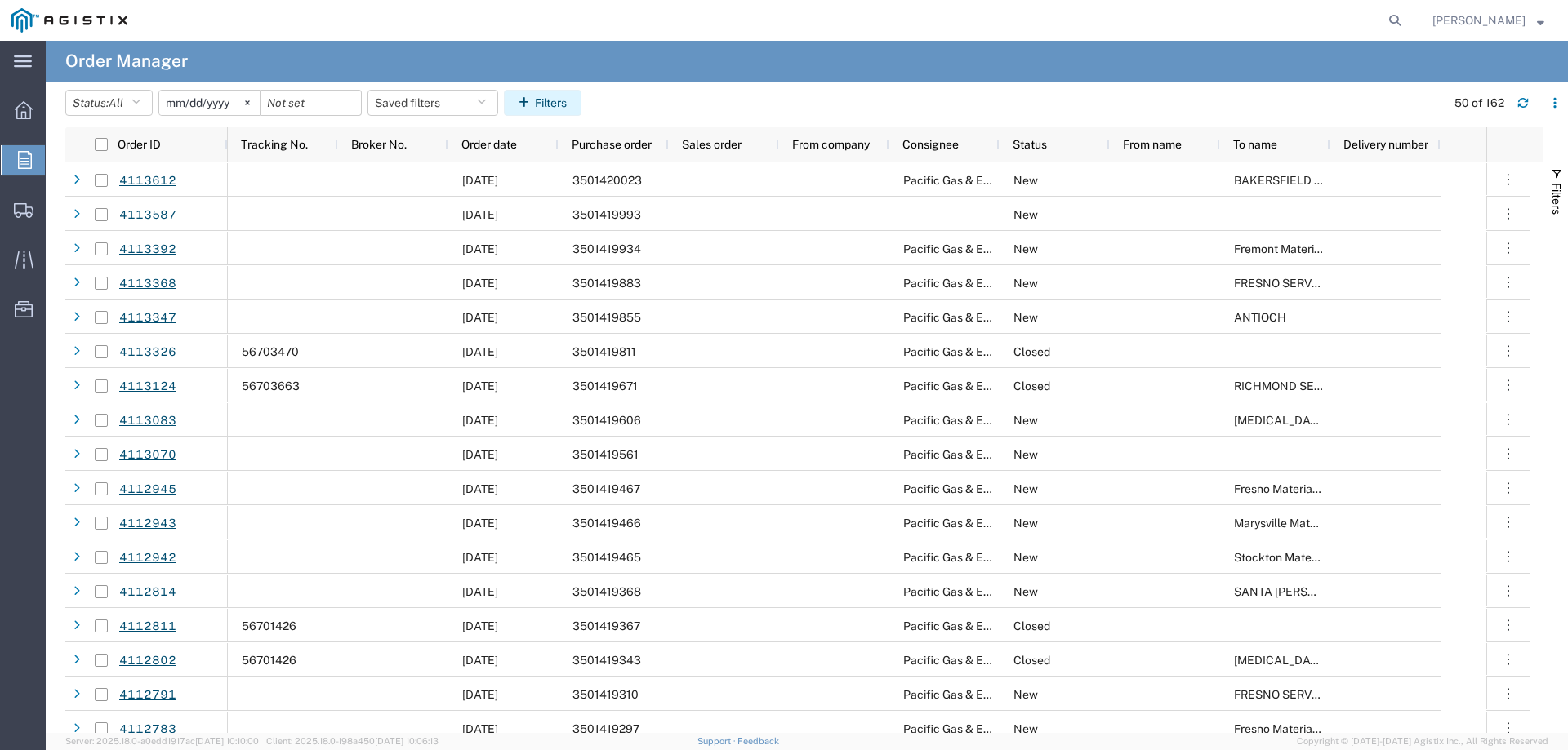
click at [557, 103] on button "Filters" at bounding box center [543, 103] width 78 height 26
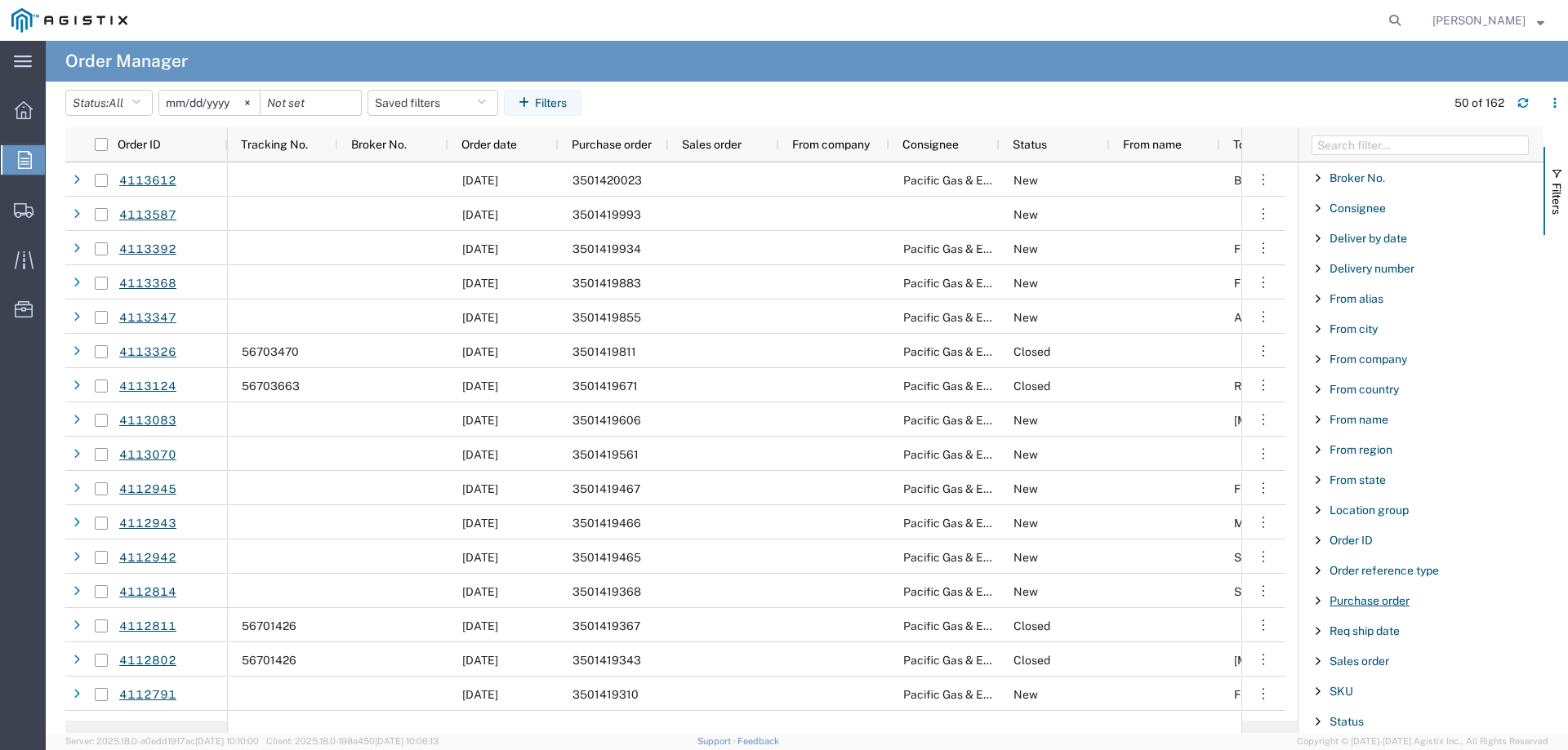
click at [1353, 601] on span "Purchase order" at bounding box center [1369, 600] width 80 height 13
click at [1382, 665] on input "Filter Value" at bounding box center [1426, 669] width 214 height 20
paste input "3501418116"
type input "3501418116"
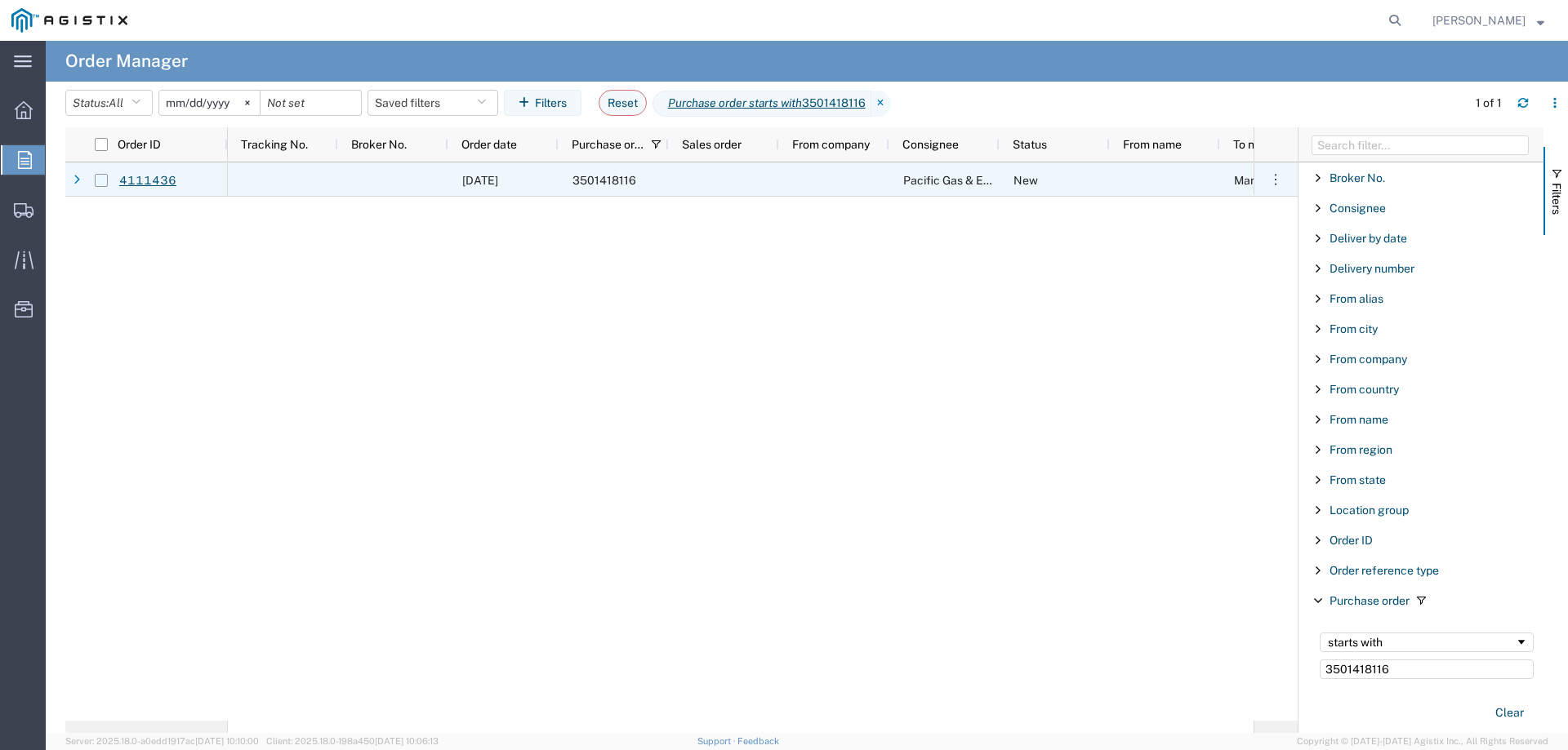
click at [101, 176] on input "Press Space to toggle row selection (unchecked)" at bounding box center [100, 180] width 13 height 13
checkbox input "true"
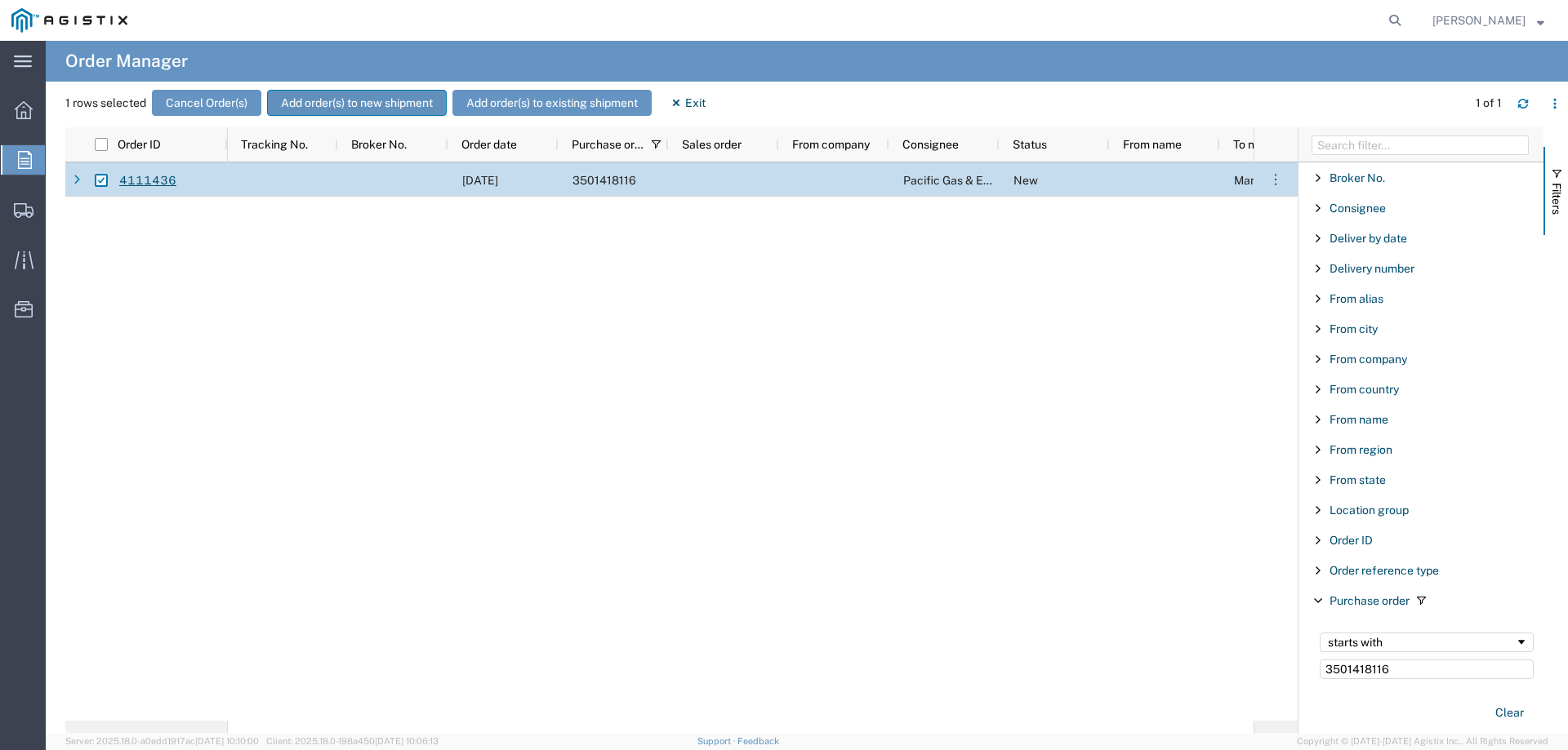
click at [334, 106] on button "Add order(s) to new shipment" at bounding box center [357, 103] width 180 height 26
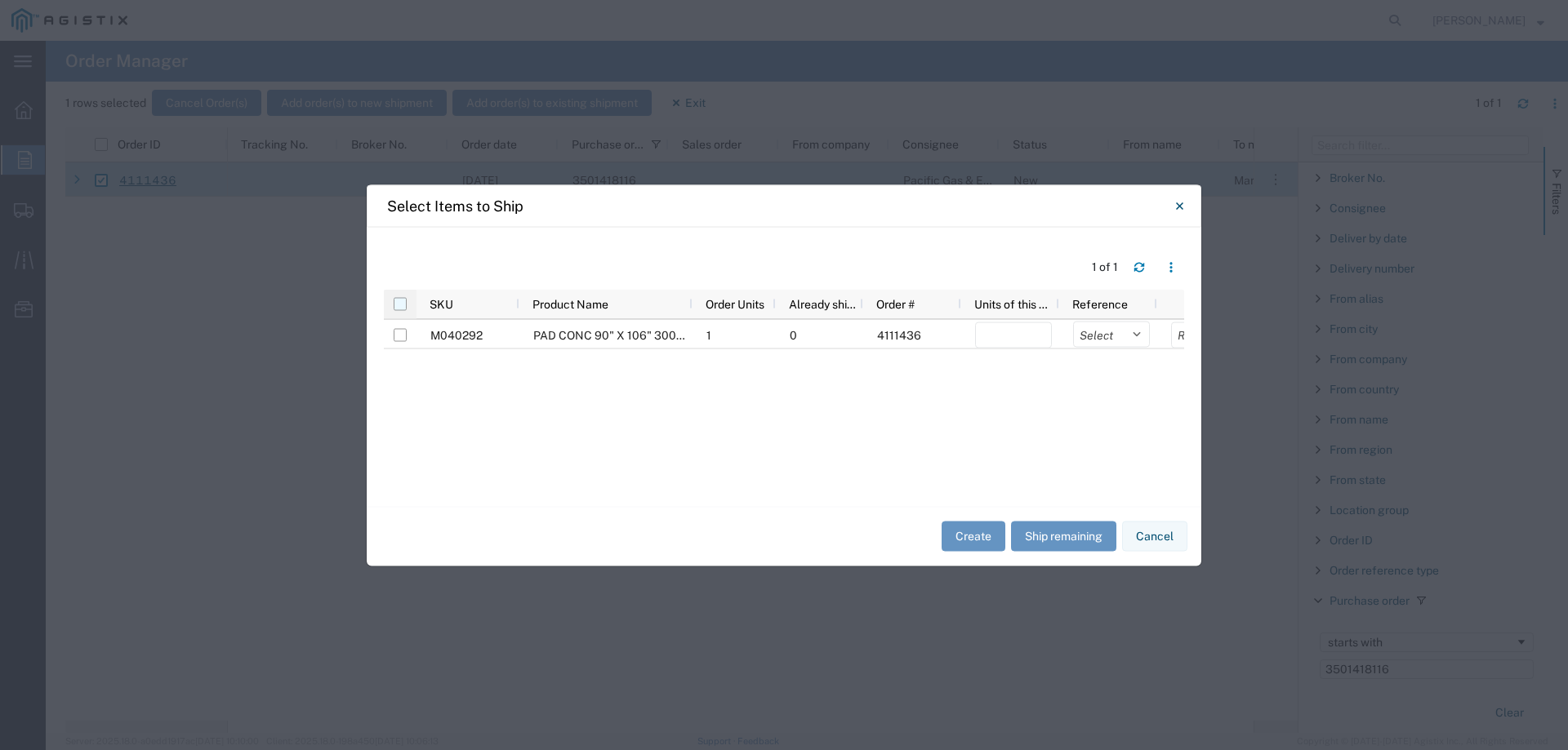
click at [402, 298] on input "checkbox" at bounding box center [400, 303] width 13 height 13
checkbox input "true"
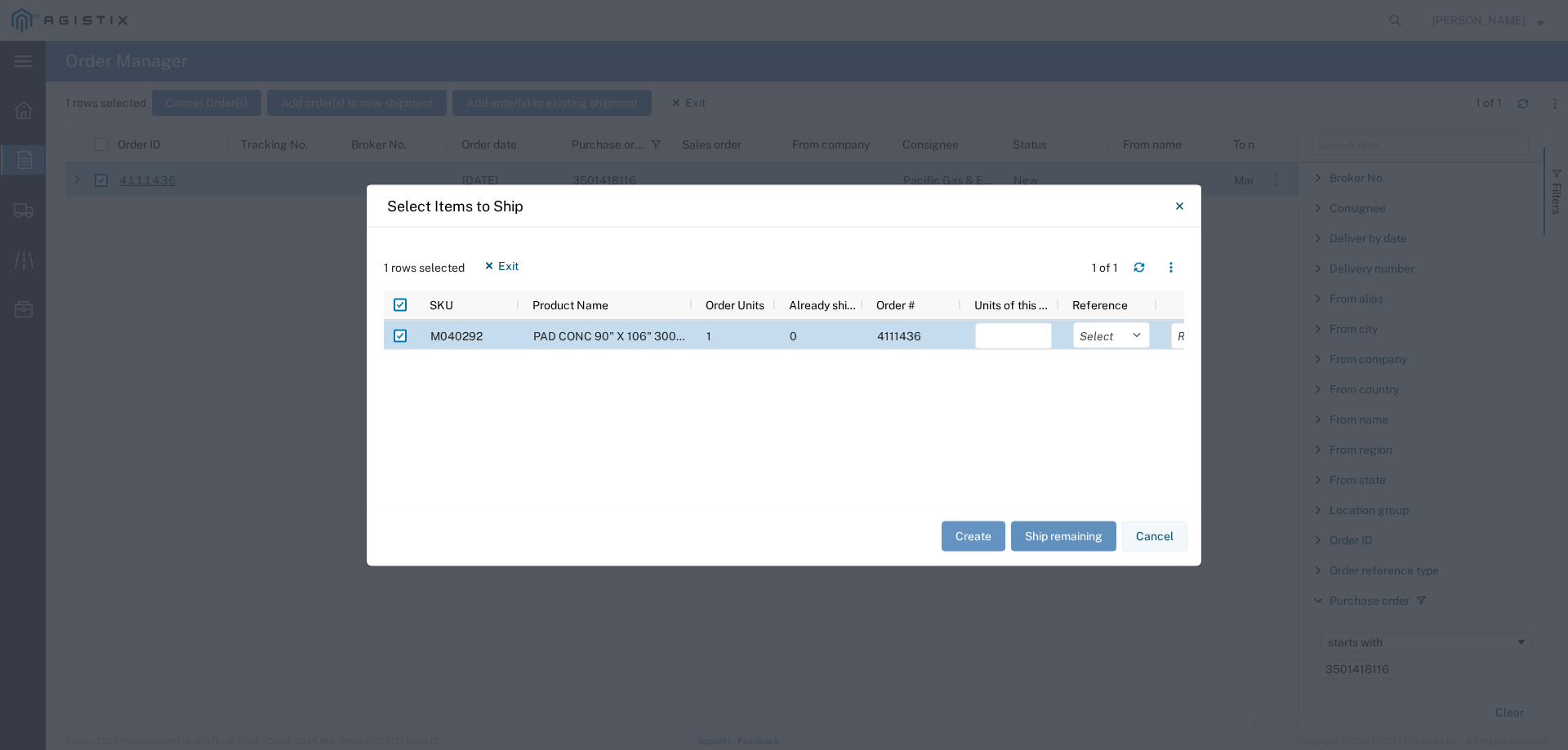
click at [1054, 522] on button "Ship remaining" at bounding box center [1064, 536] width 106 height 30
type input "1"
click at [1096, 342] on select "Select Purchase Order Delivery Number" at bounding box center [1111, 335] width 77 height 26
select select "PURCHORD"
click at [1073, 322] on select "Select Purchase Order Delivery Number" at bounding box center [1111, 335] width 77 height 26
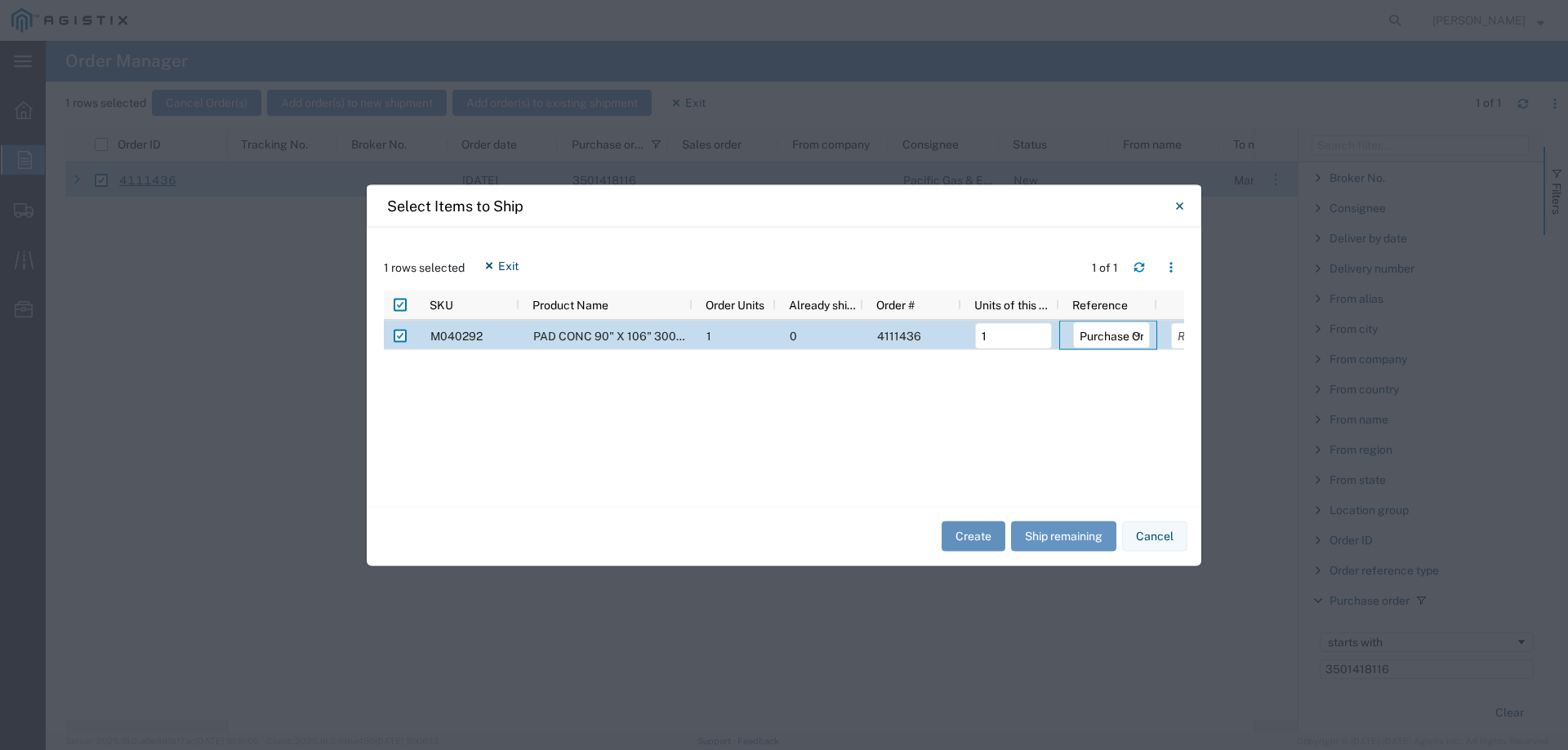
click at [981, 533] on button "Create" at bounding box center [974, 536] width 64 height 30
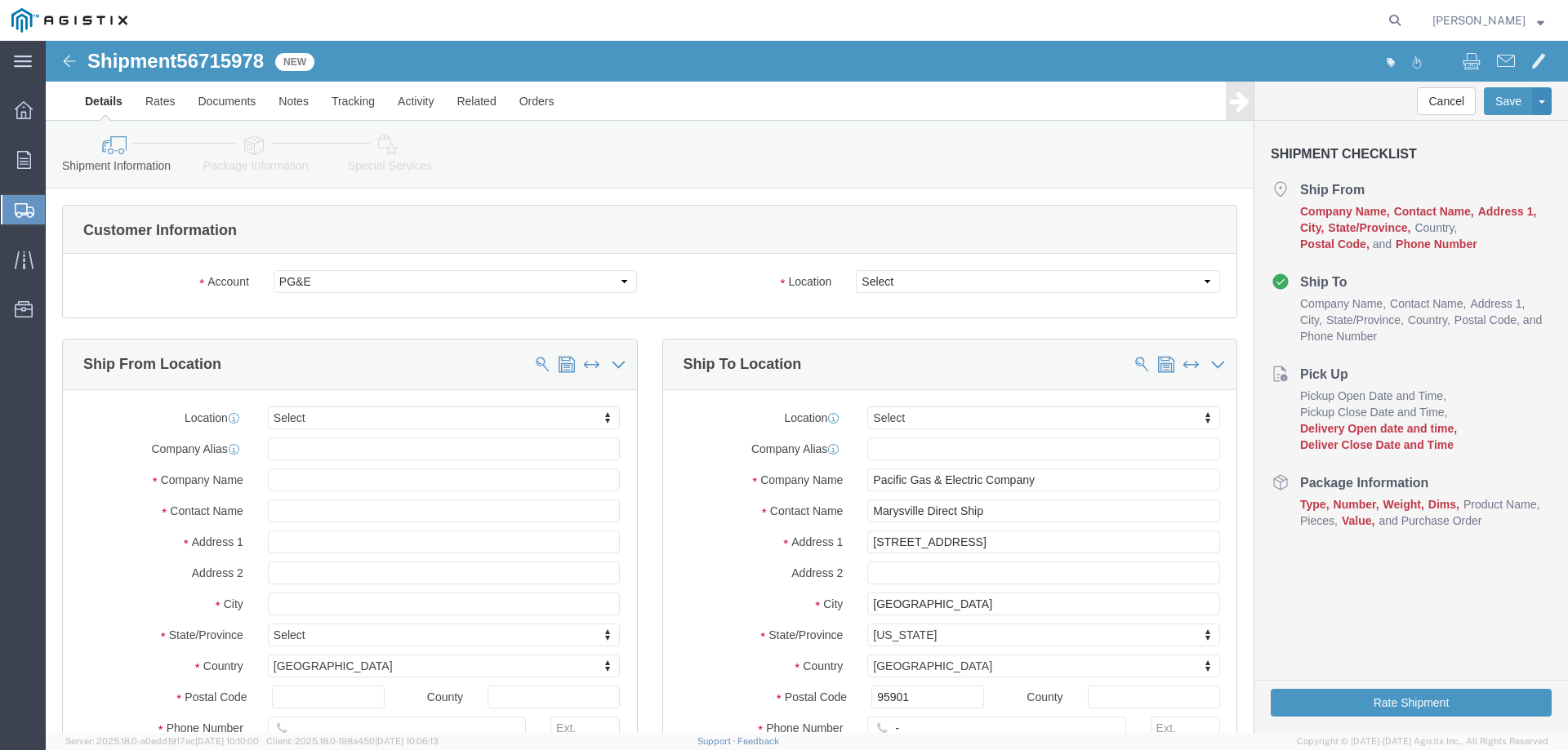
select select
click select "Select All Others [GEOGRAPHIC_DATA] [GEOGRAPHIC_DATA] [GEOGRAPHIC_DATA] [GEOGRA…"
select select "23082"
click select "Select All Others [GEOGRAPHIC_DATA] [GEOGRAPHIC_DATA] [GEOGRAPHIC_DATA] [GEOGRA…"
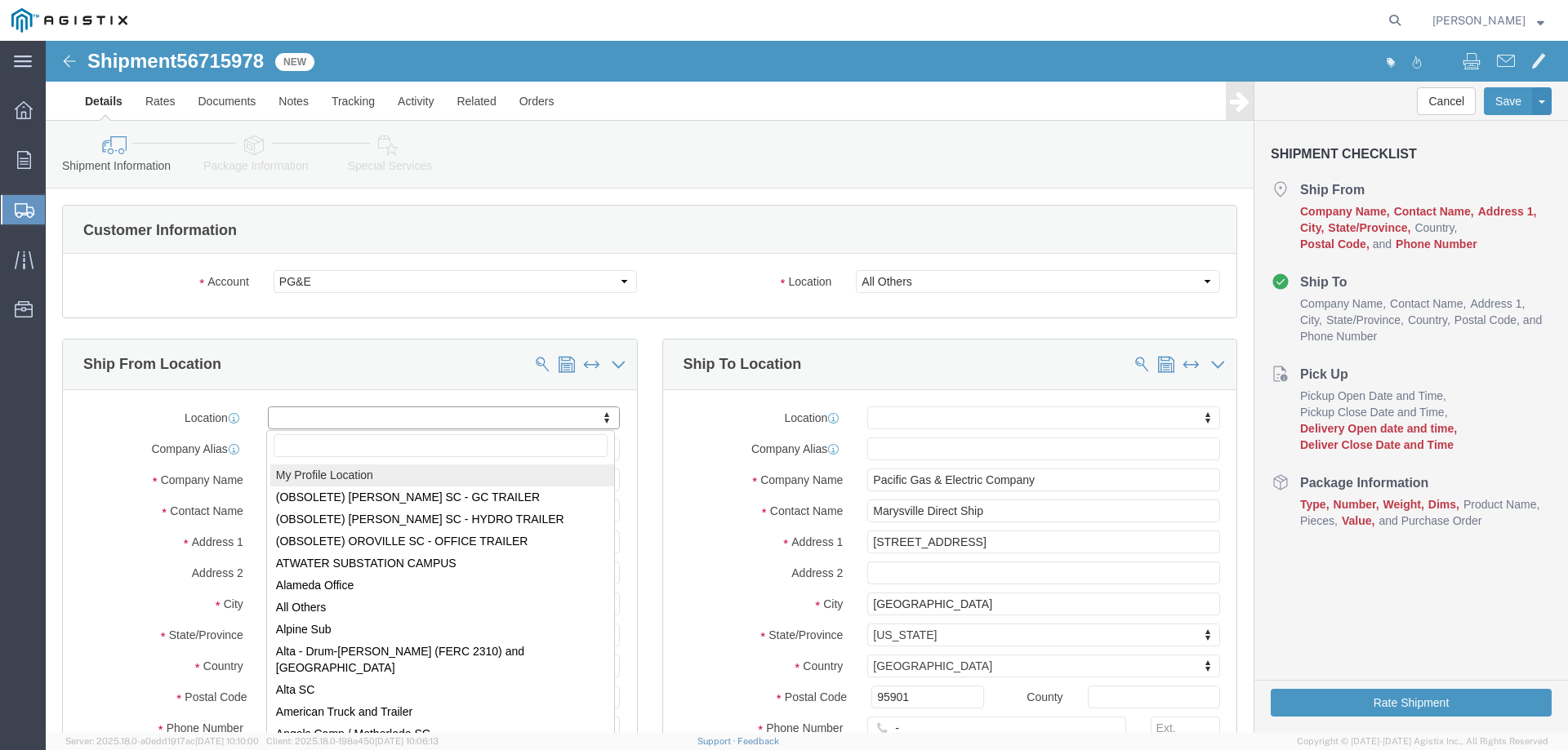
select select "MYPROFILE"
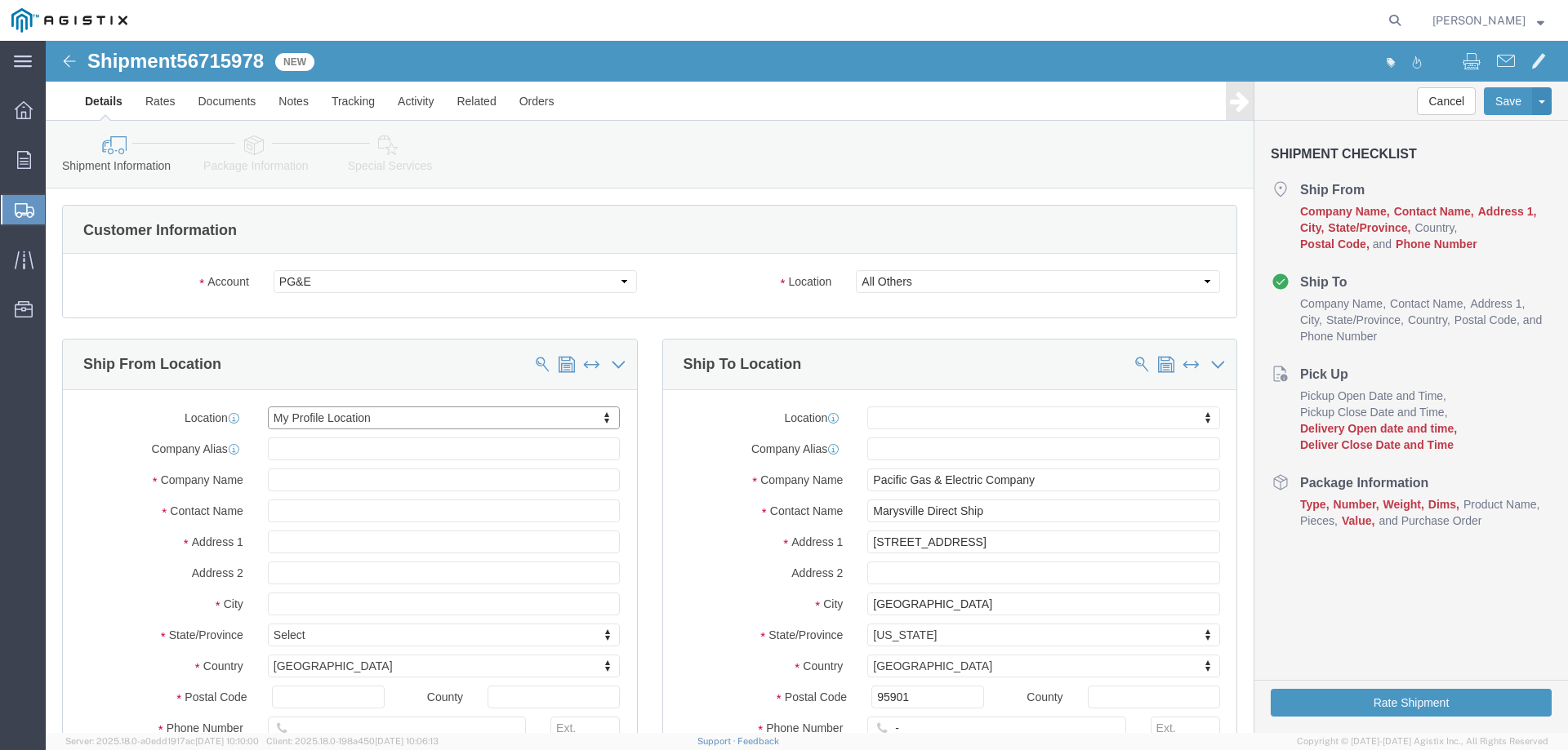
select select "CA"
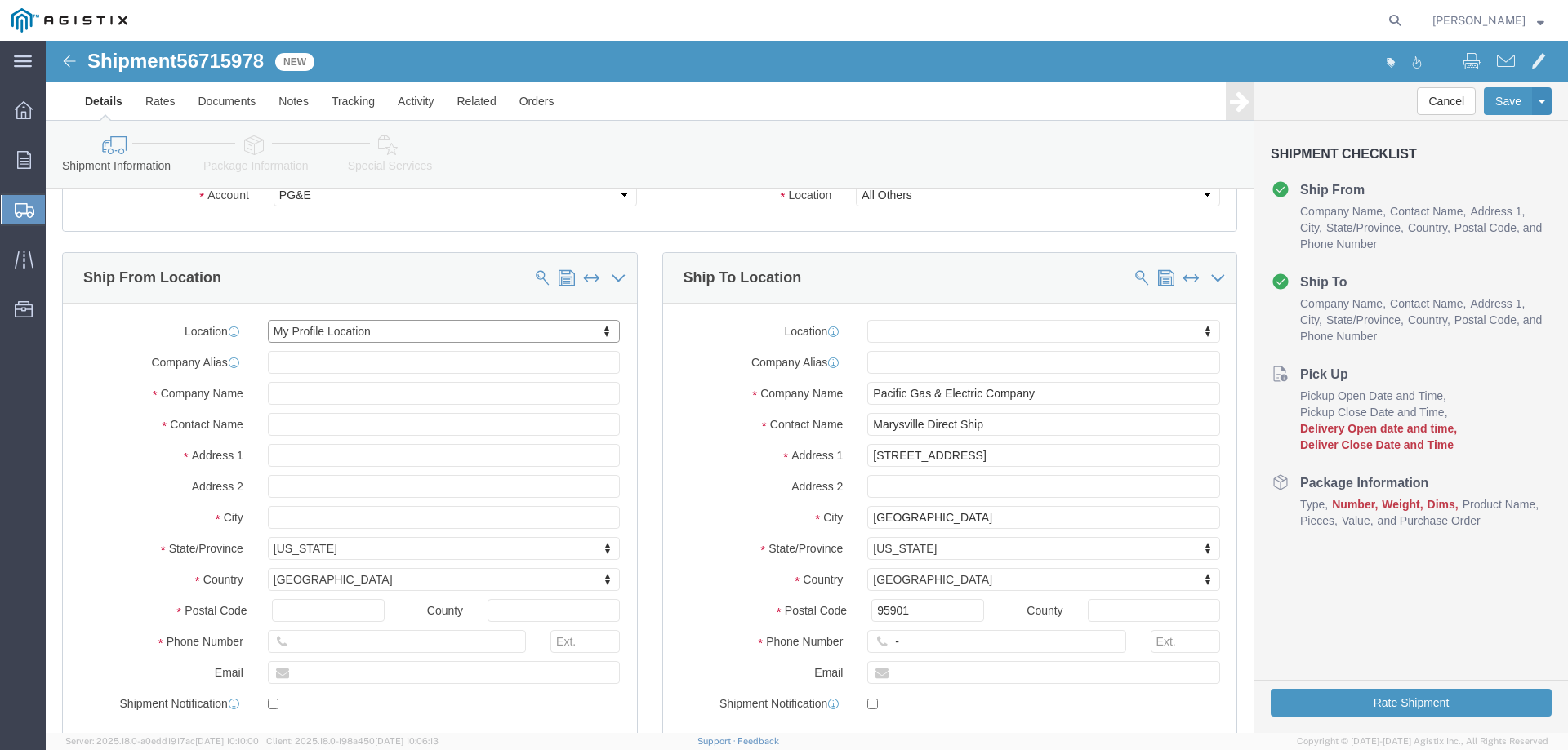
scroll to position [163, 0]
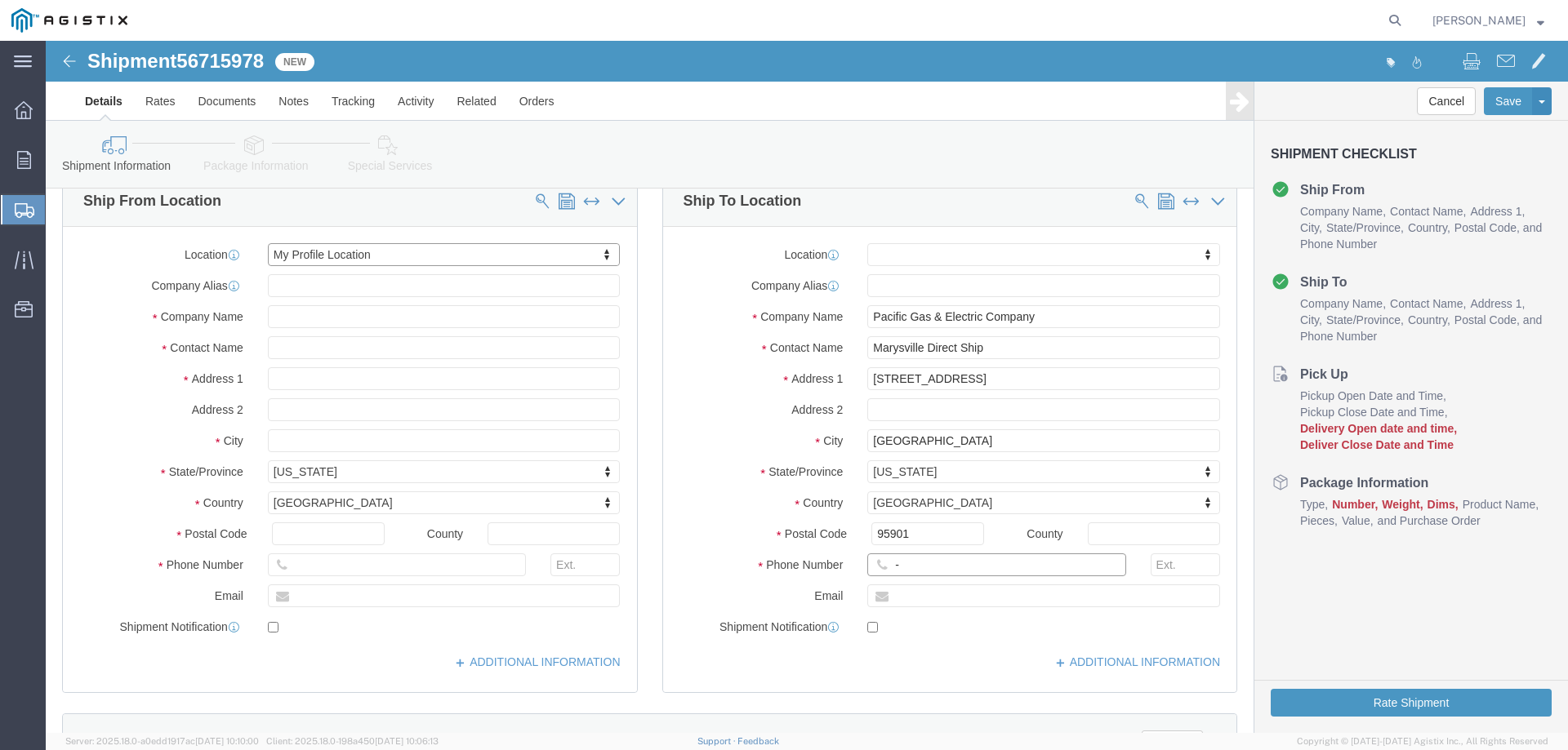
click input "-"
type input "123-456-7891"
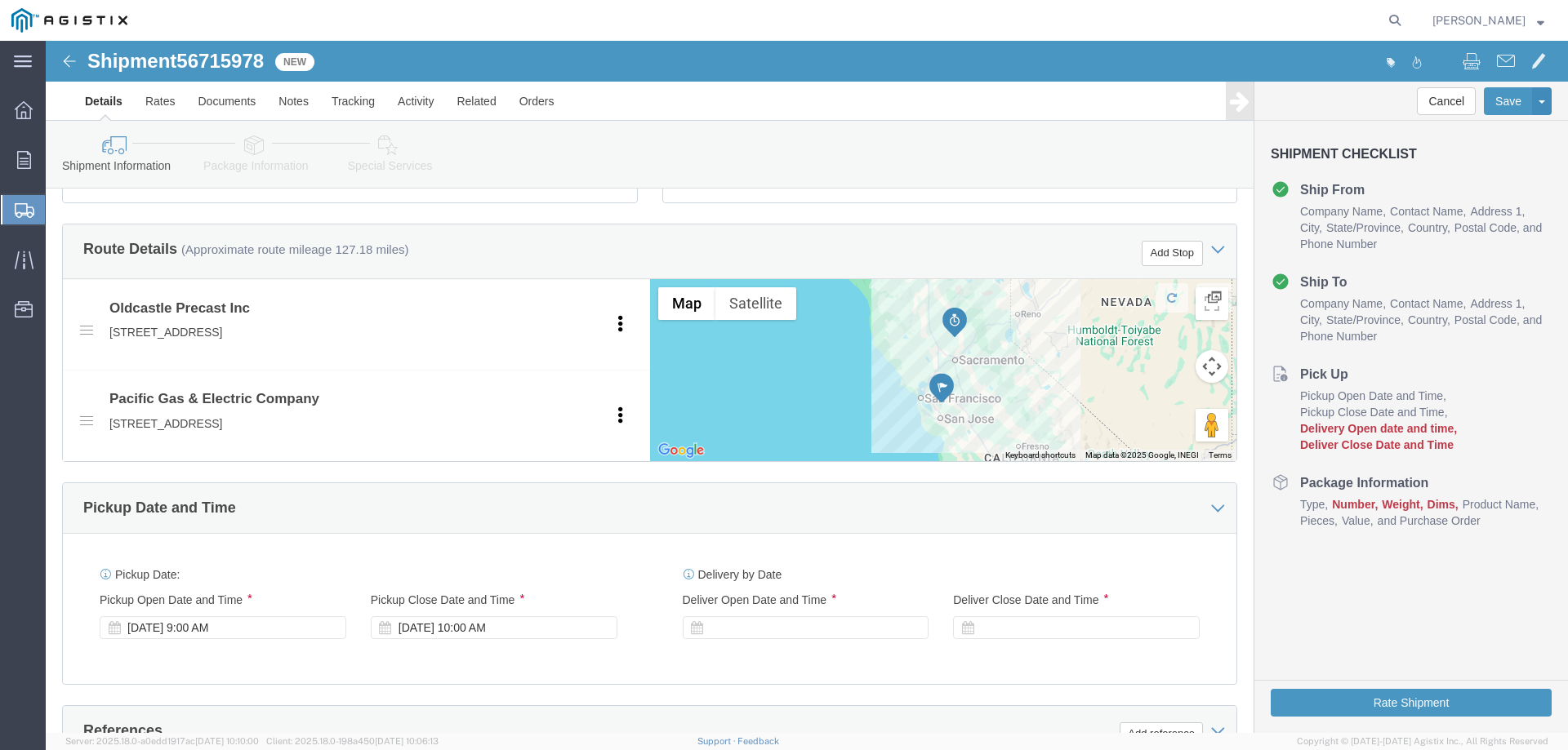
click div
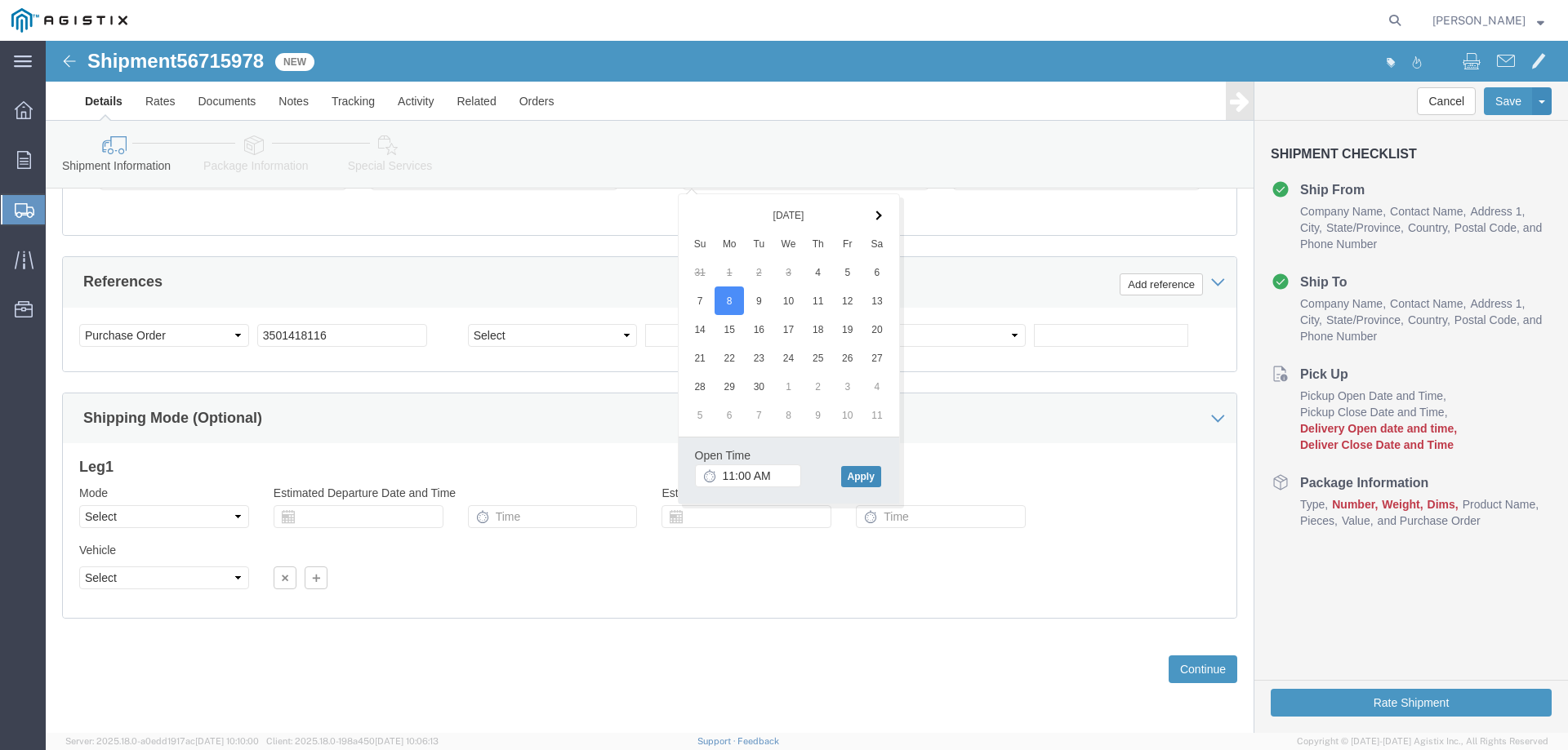
click button "Apply"
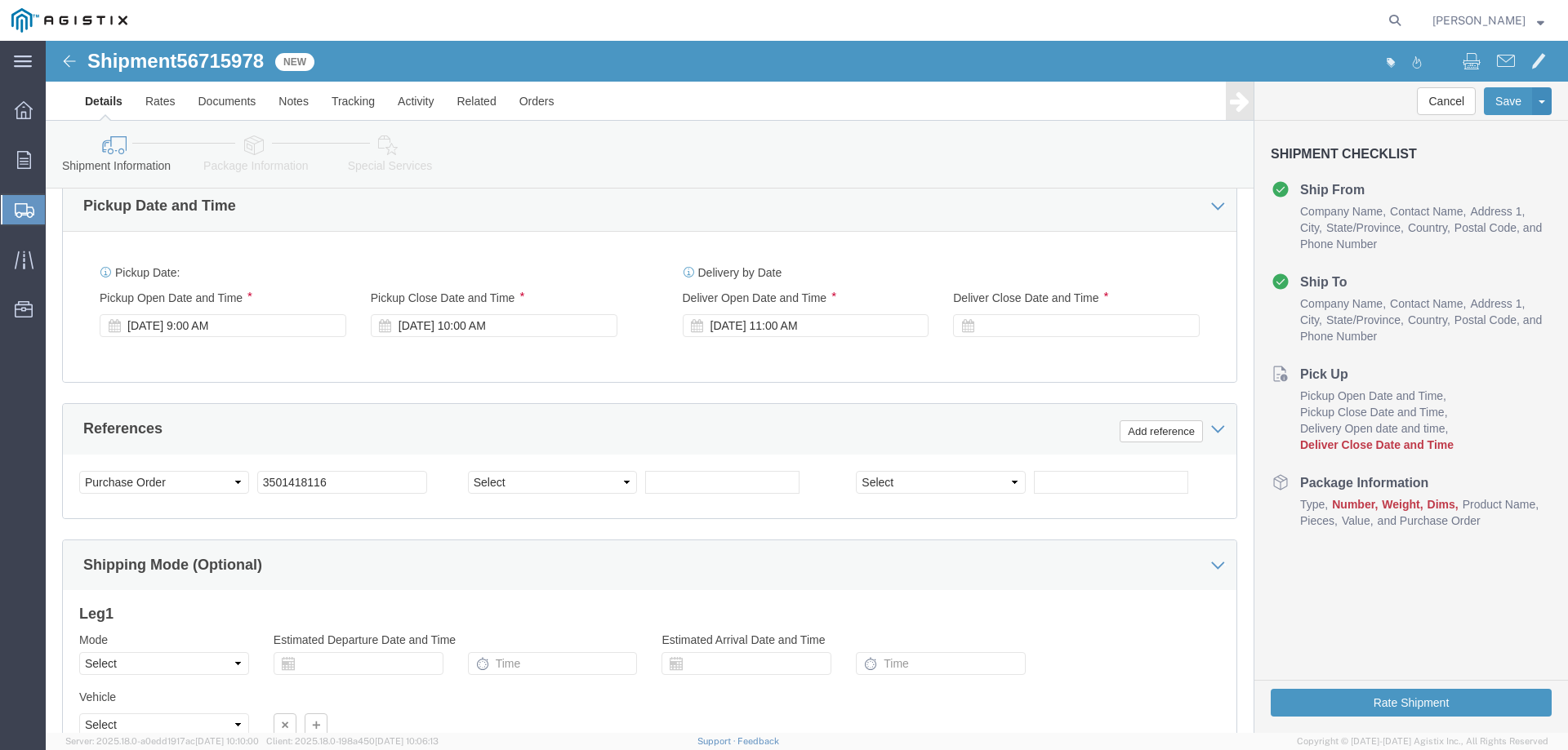
scroll to position [939, 0]
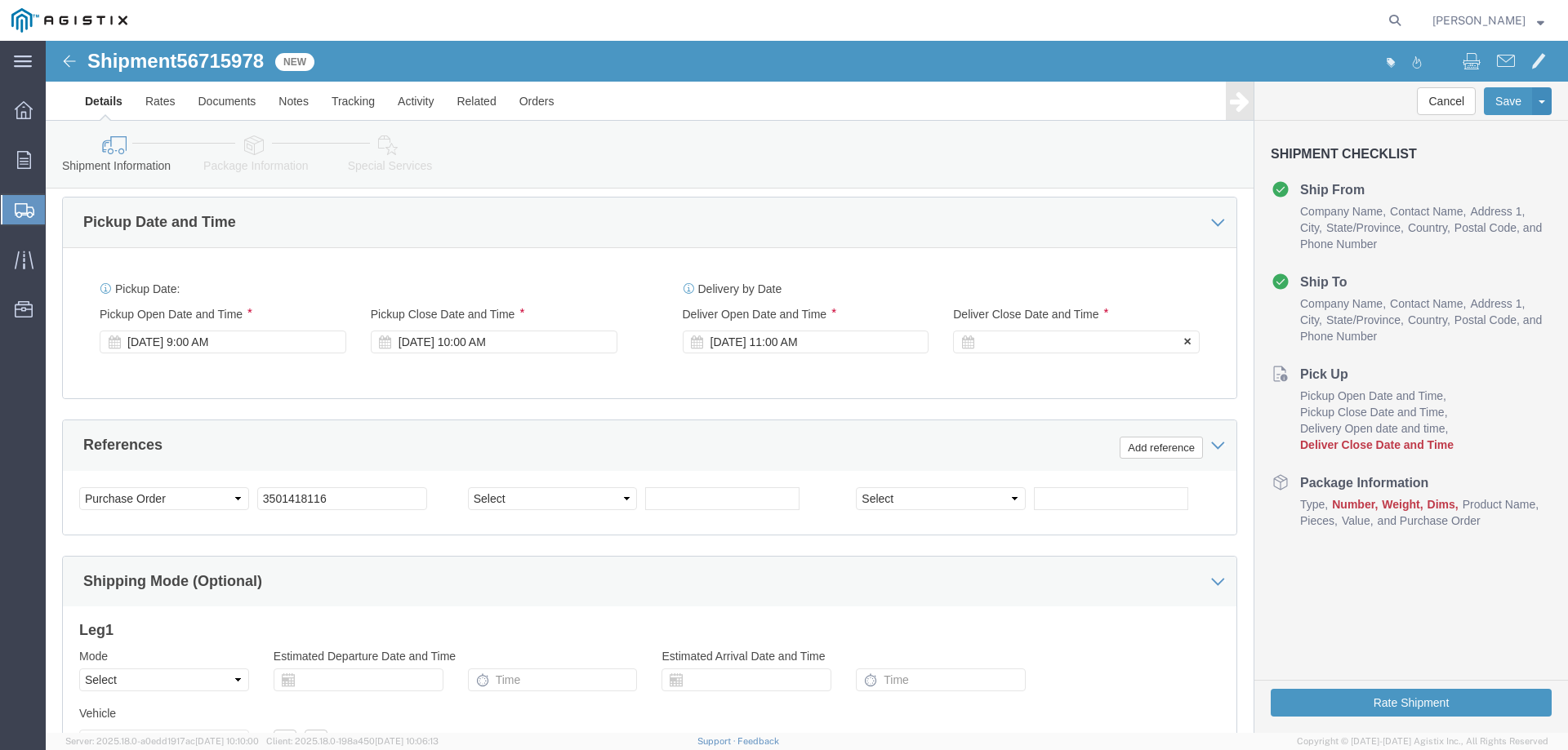
click div
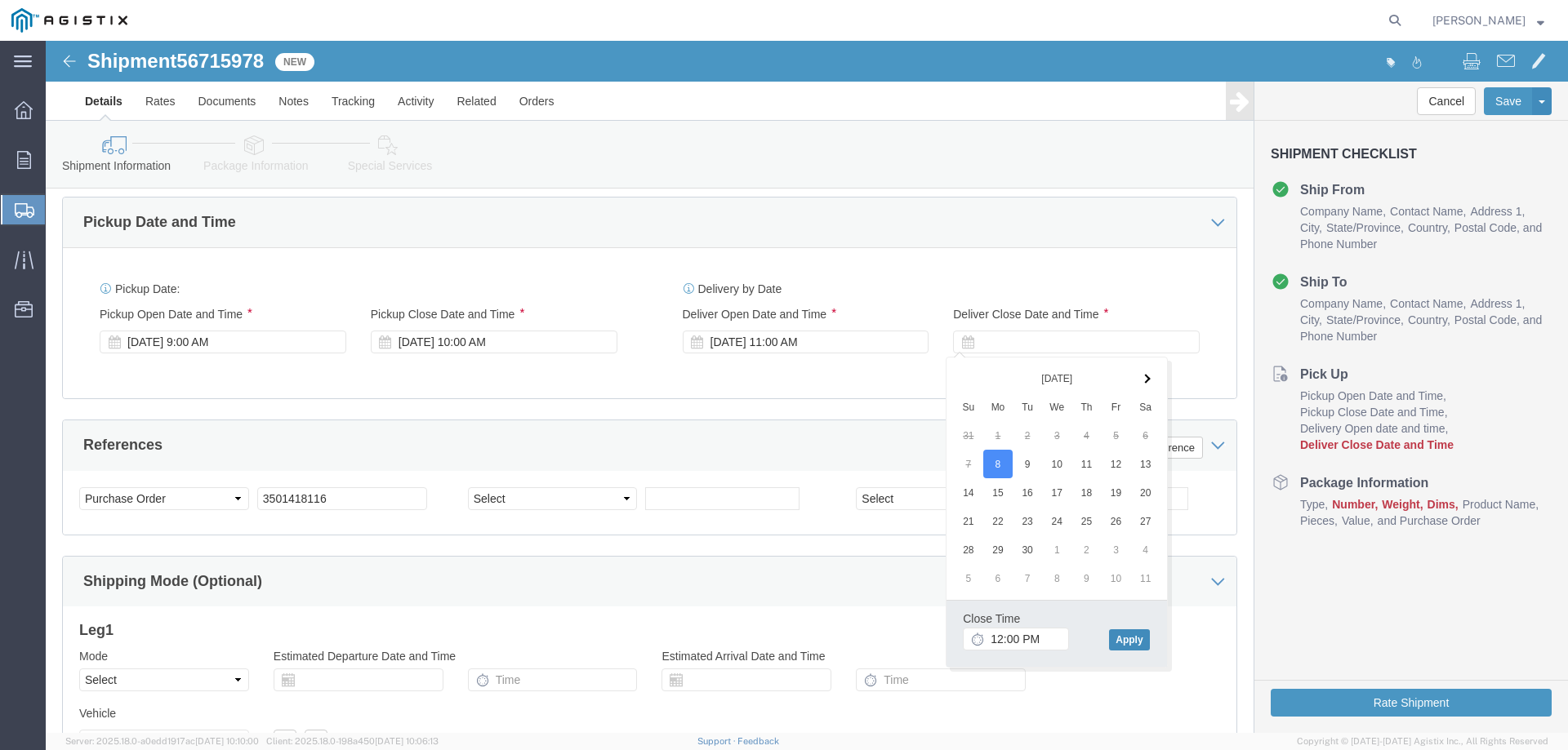
click button "Apply"
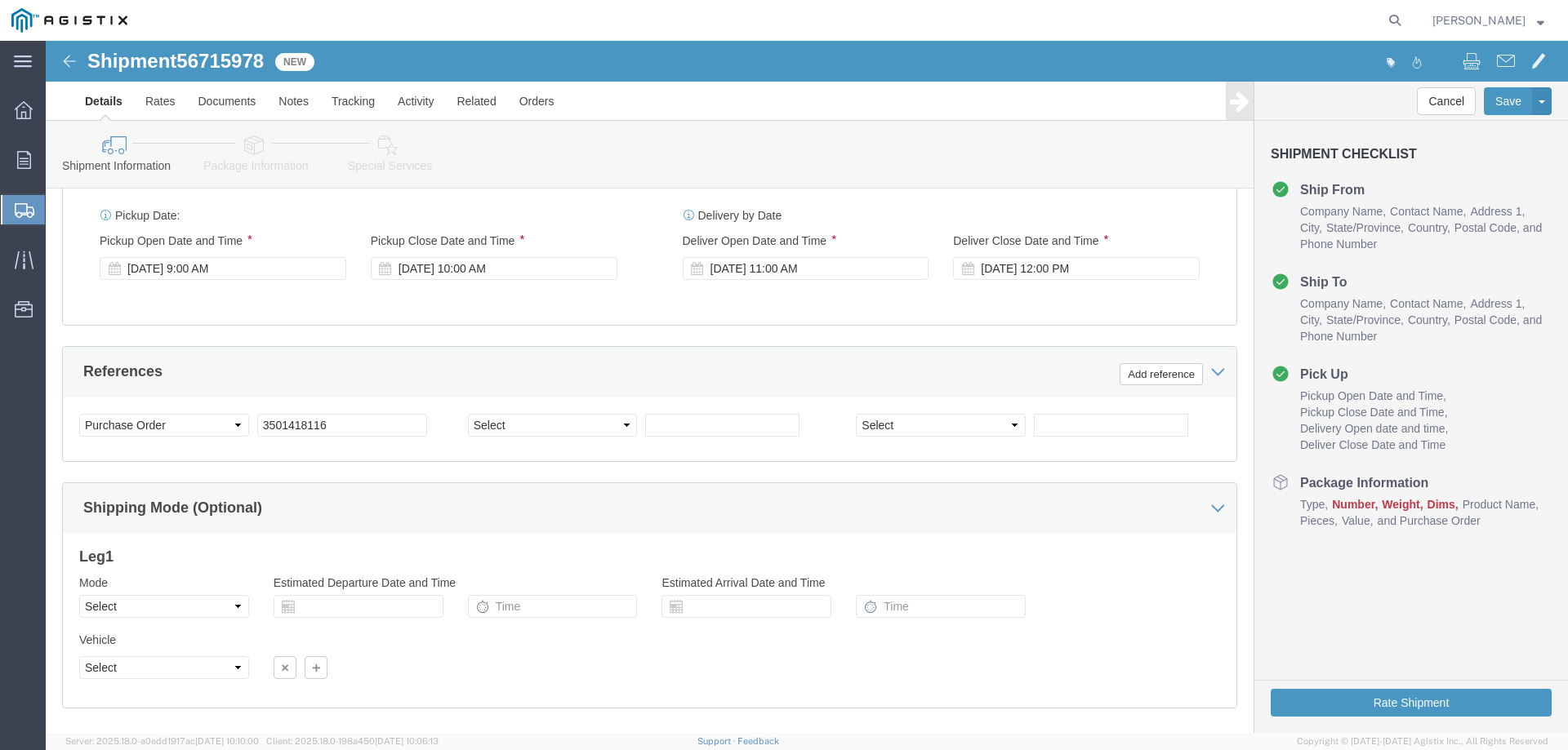
scroll to position [1102, 0]
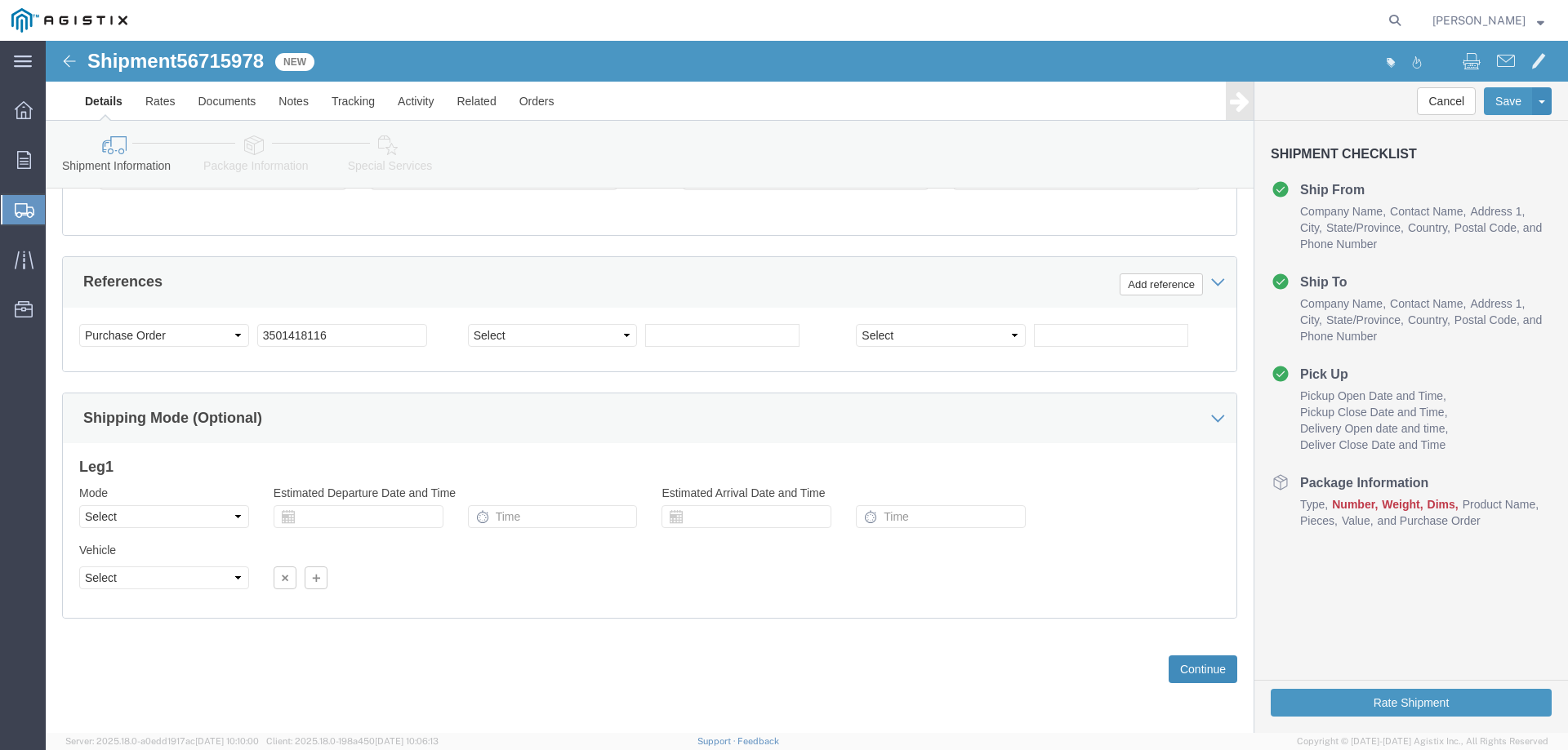
click button "Continue"
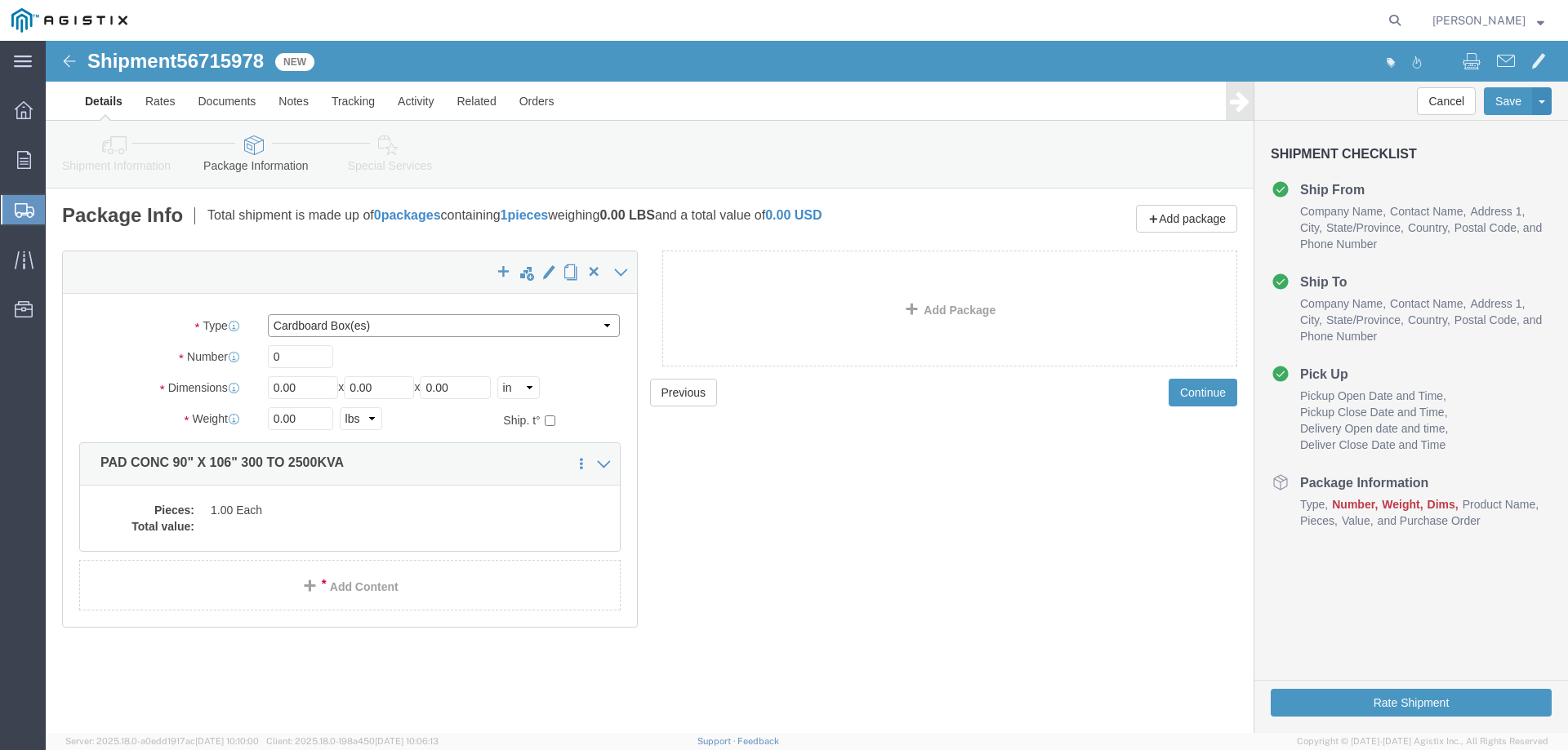
click select "Select Bulk Bundle(s) Cardboard Box(es) Carton(s) Crate(s) Drum(s) (Fiberboard)…"
select select "YRPK"
click select "Select Bulk Bundle(s) Cardboard Box(es) Carton(s) Crate(s) Drum(s) (Fiberboard)…"
click input "0"
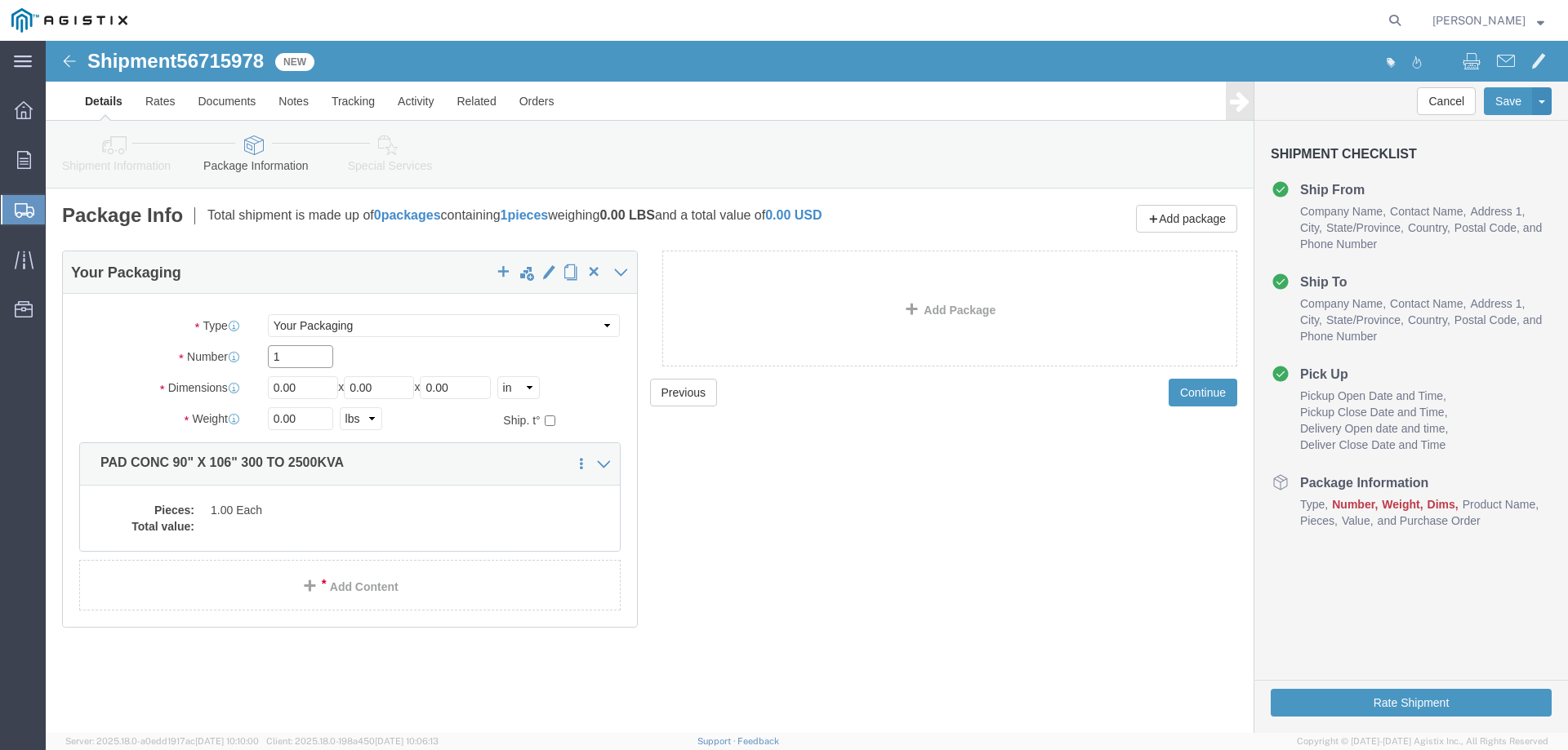
type input "1"
type input "4"
type input "106"
type input "90"
type input "6"
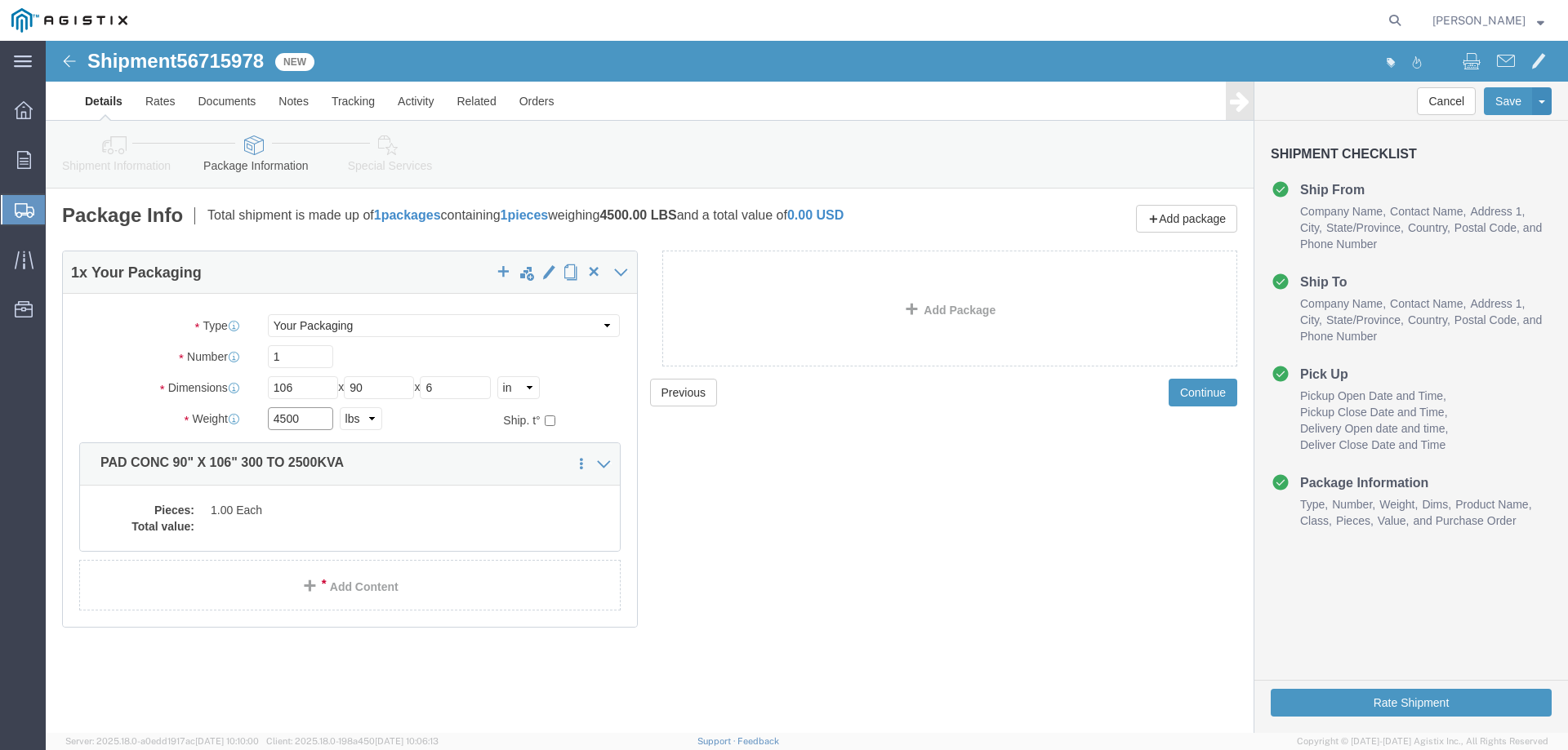
click input "4500"
type input "4600"
click div "Pieces: 1.00 Each Total value:"
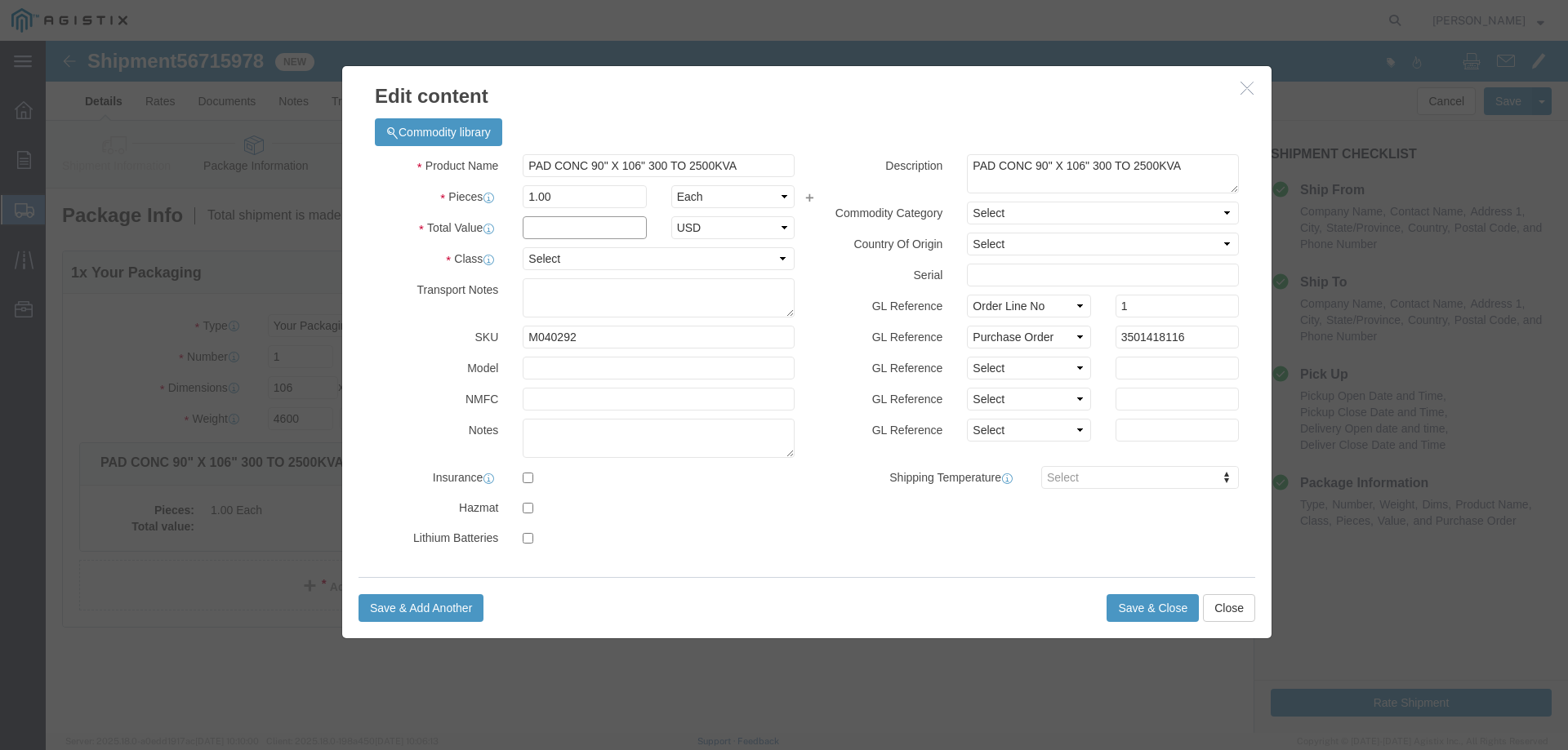
click input "text"
type input "1"
select select "USD"
select select "55"
click button "Save & Close"
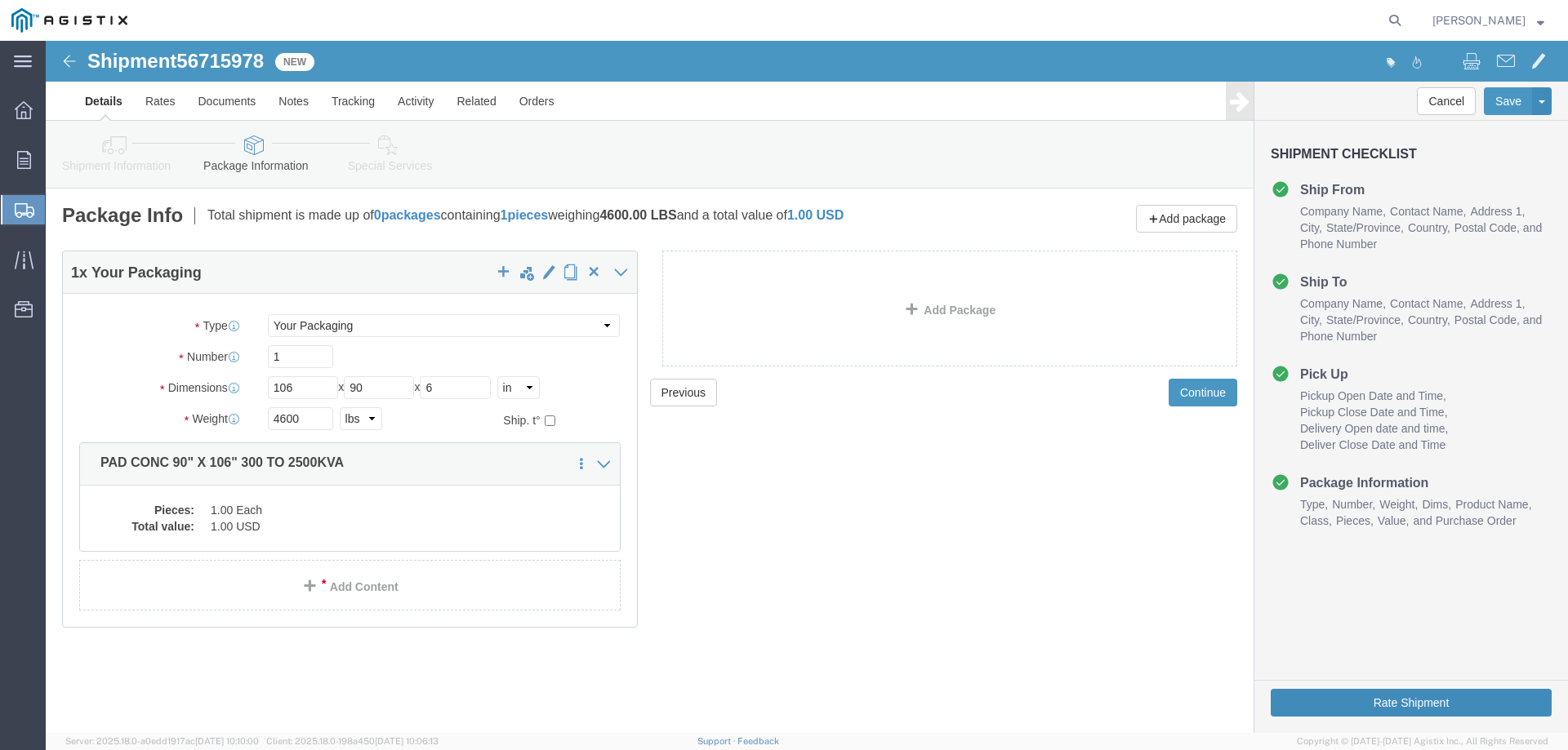
click button "Rate Shipment"
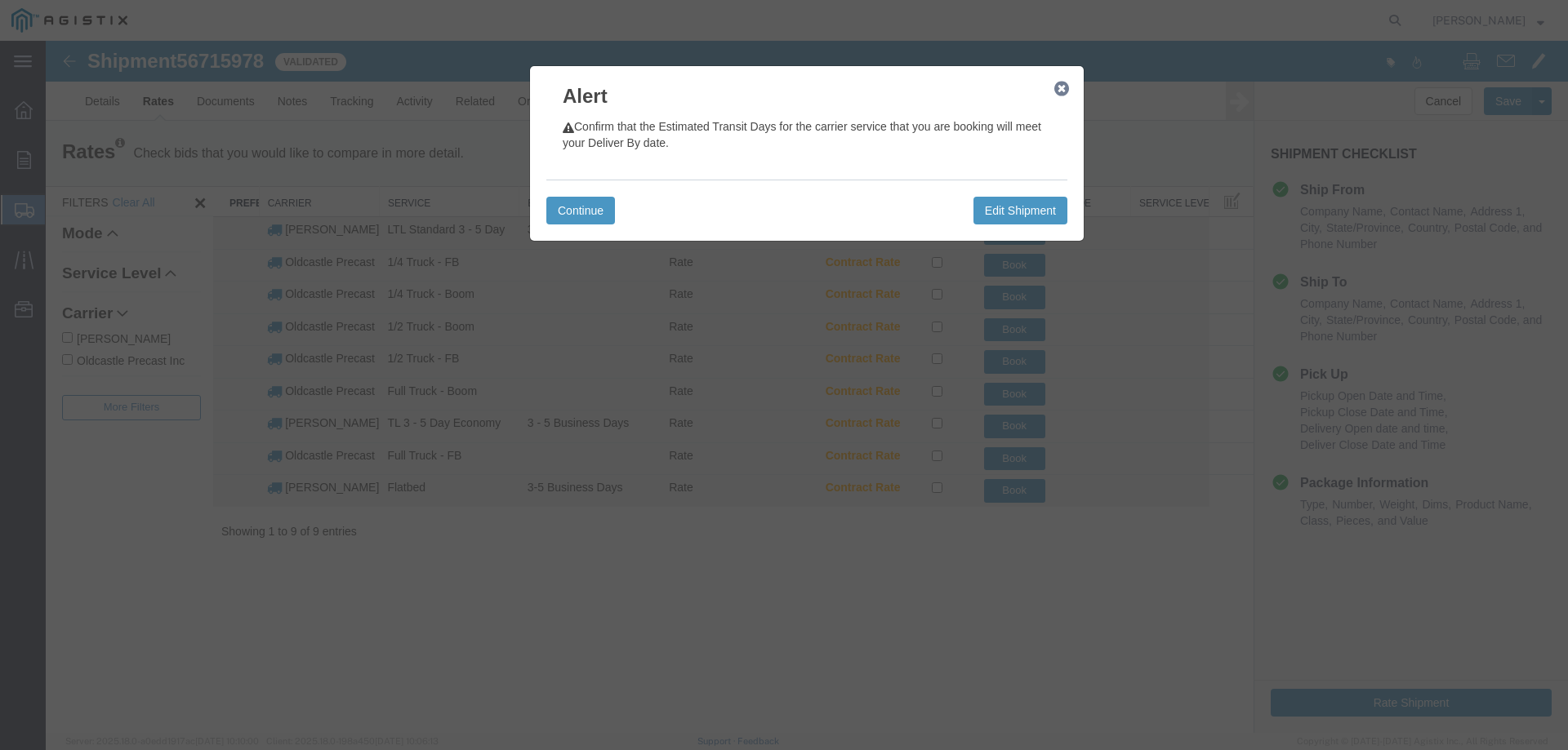
click at [1059, 90] on icon "button" at bounding box center [1061, 88] width 15 height 13
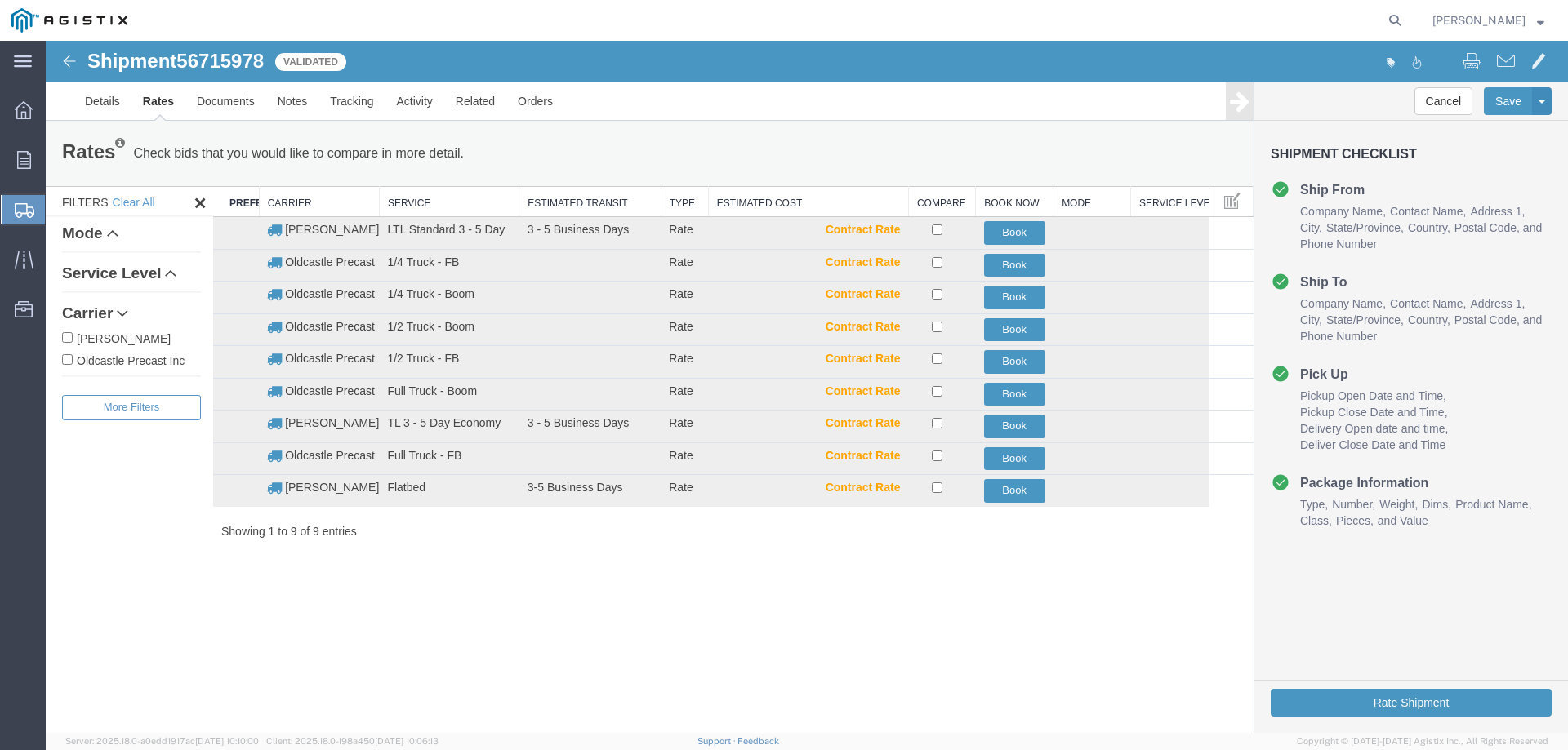
click at [110, 360] on label "Oldcastle Precast Inc" at bounding box center [132, 360] width 138 height 18
click at [73, 360] on input "Oldcastle Precast Inc" at bounding box center [67, 360] width 10 height 10
checkbox input "true"
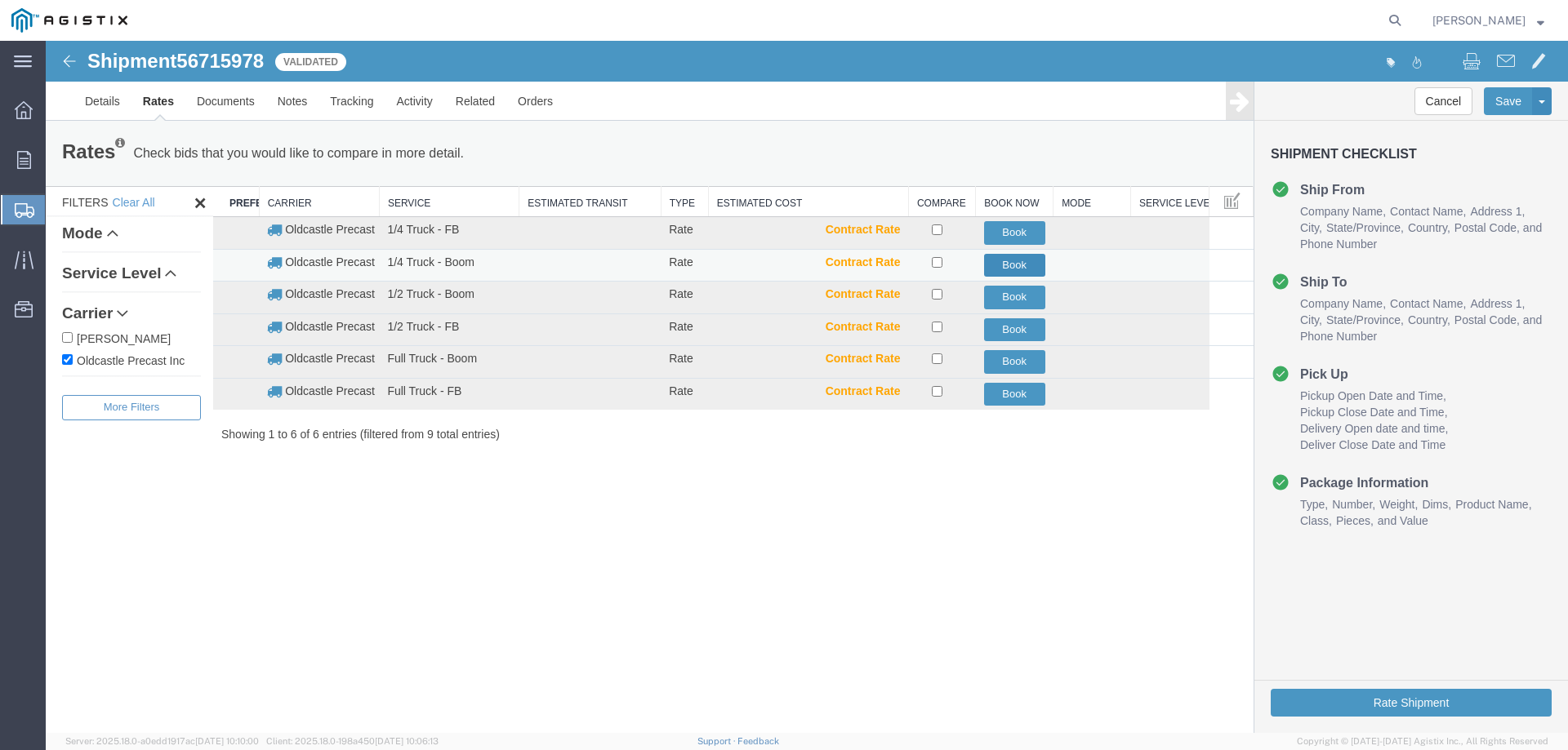
click at [1024, 261] on button "Book" at bounding box center [1014, 265] width 61 height 23
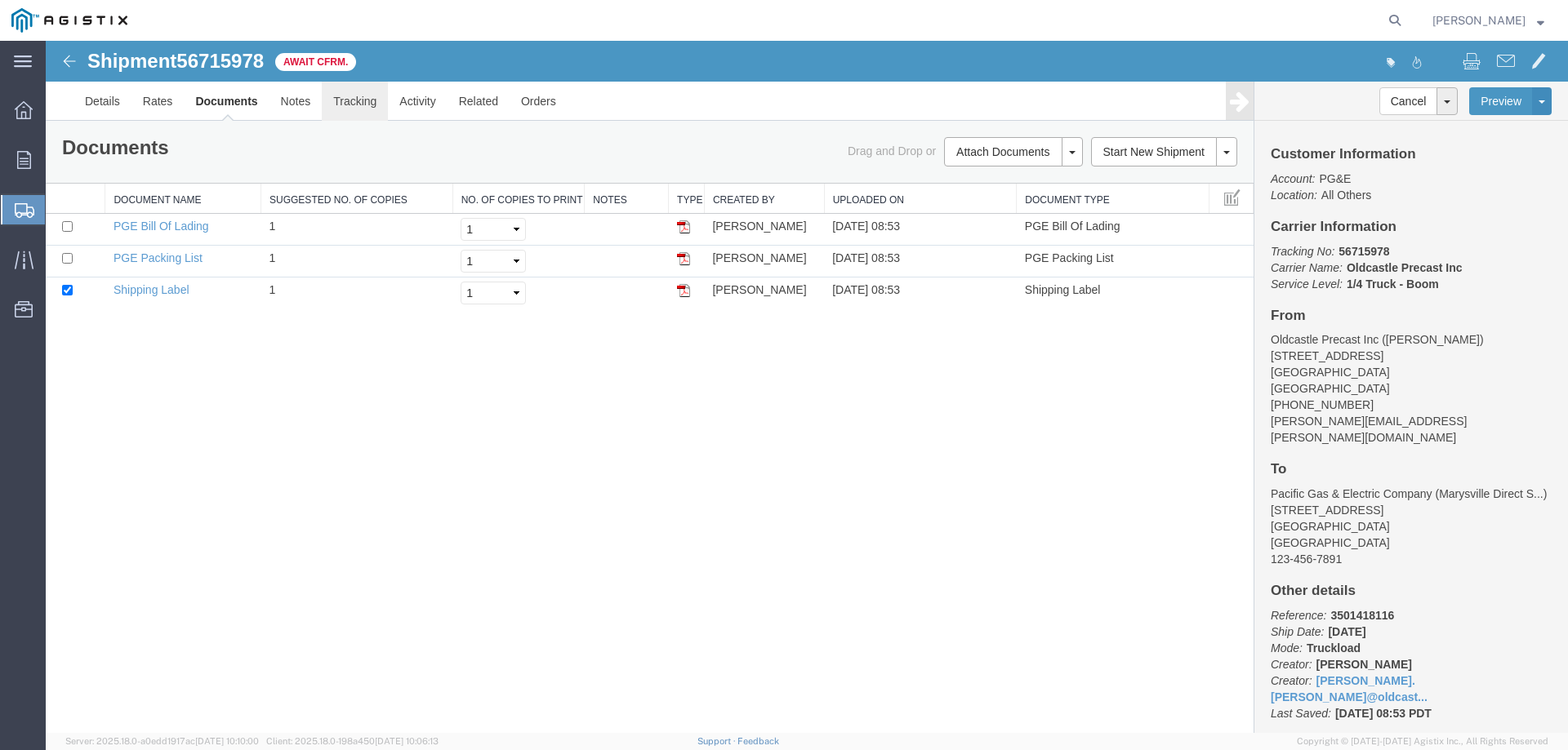
click at [366, 101] on link "Tracking" at bounding box center [355, 100] width 66 height 39
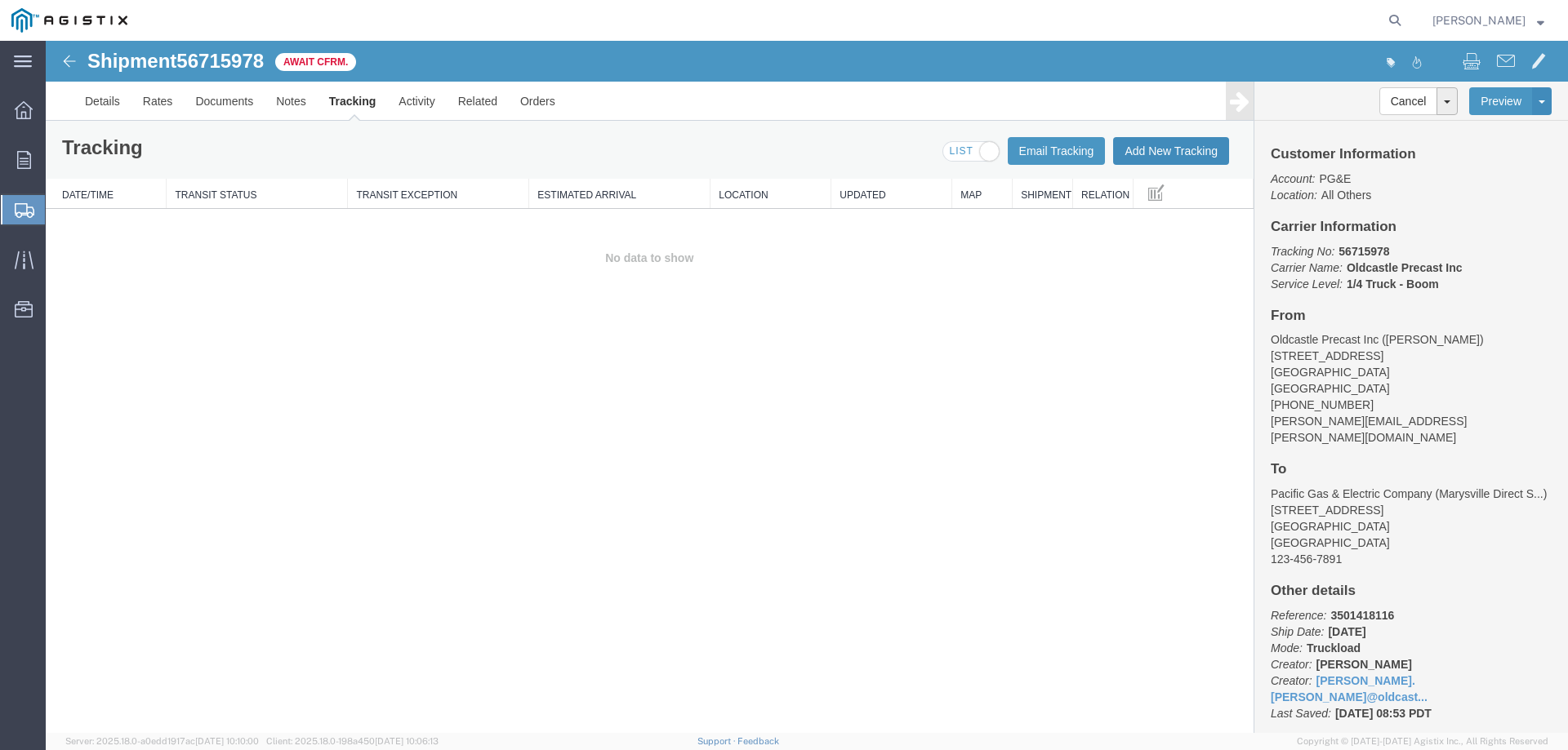
click at [1163, 145] on button "Add New Tracking" at bounding box center [1171, 151] width 116 height 28
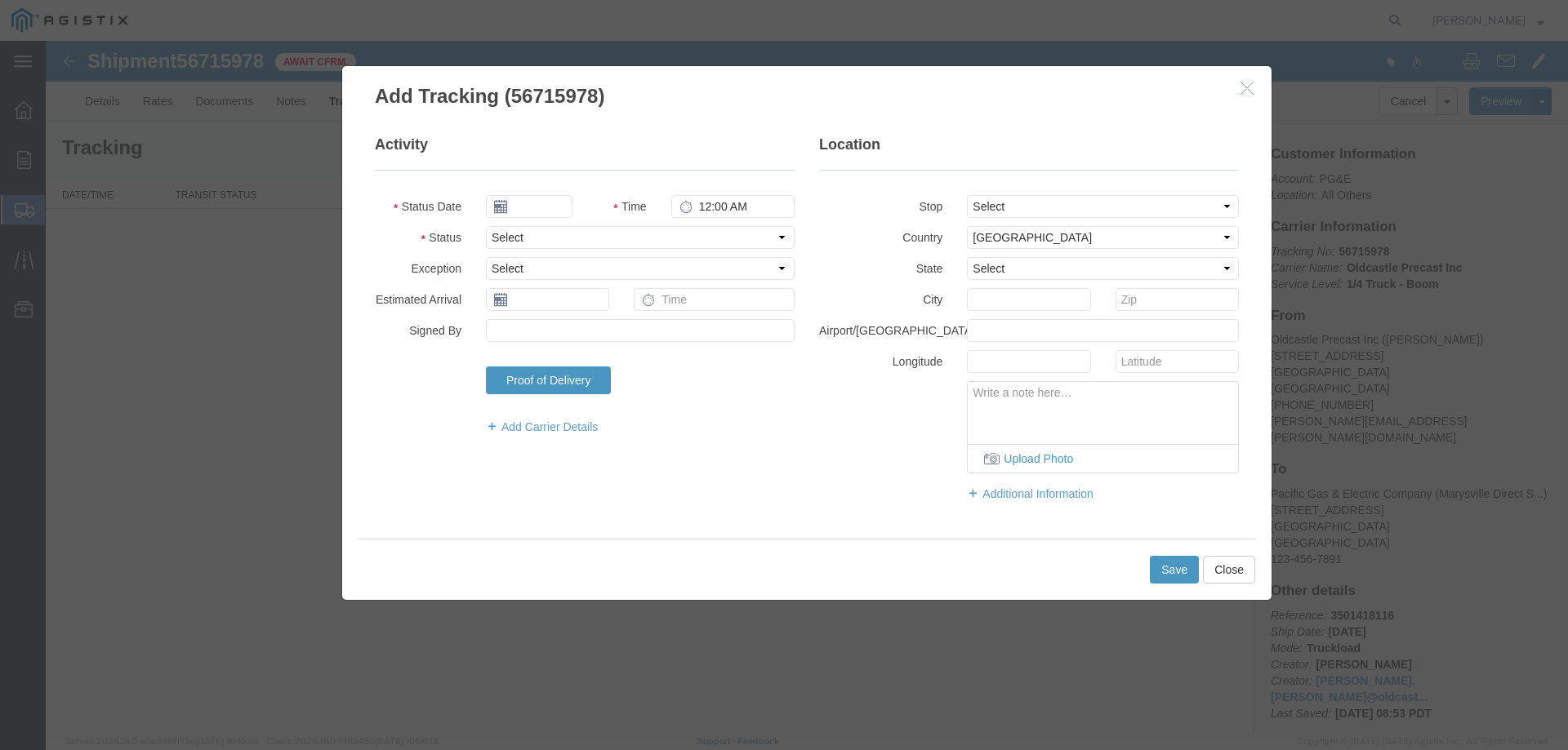
type input "[DATE]"
type input "9:00 AM"
click at [520, 234] on select "Select Arrival Notice Available Arrival Notice Imported Arrive at Delivery Loca…" at bounding box center [639, 237] width 309 height 22
select select "DELIVRED"
click at [485, 226] on select "Select Arrival Notice Available Arrival Notice Imported Arrive at Delivery Loca…" at bounding box center [639, 237] width 309 height 22
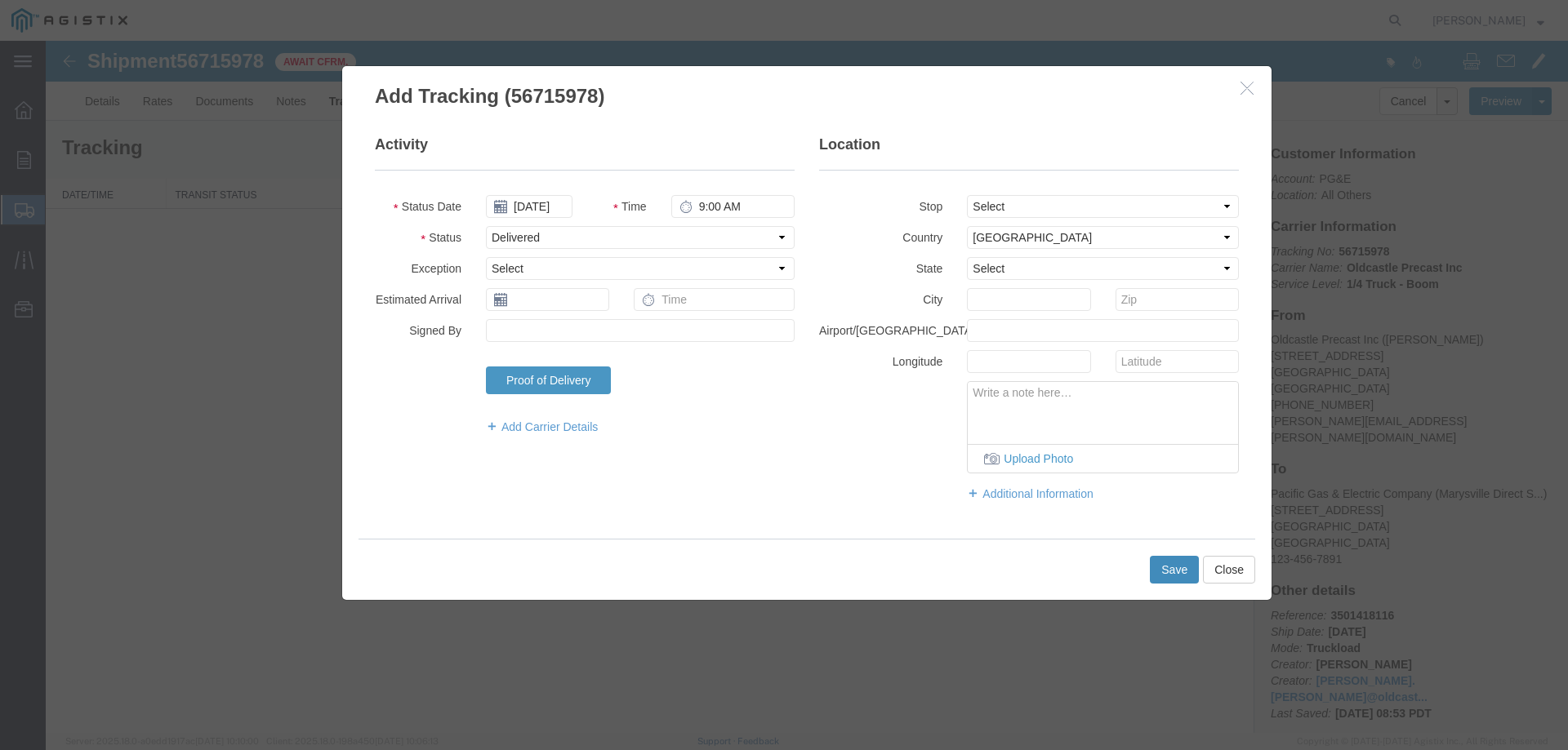
click at [1165, 568] on button "Save" at bounding box center [1174, 570] width 49 height 28
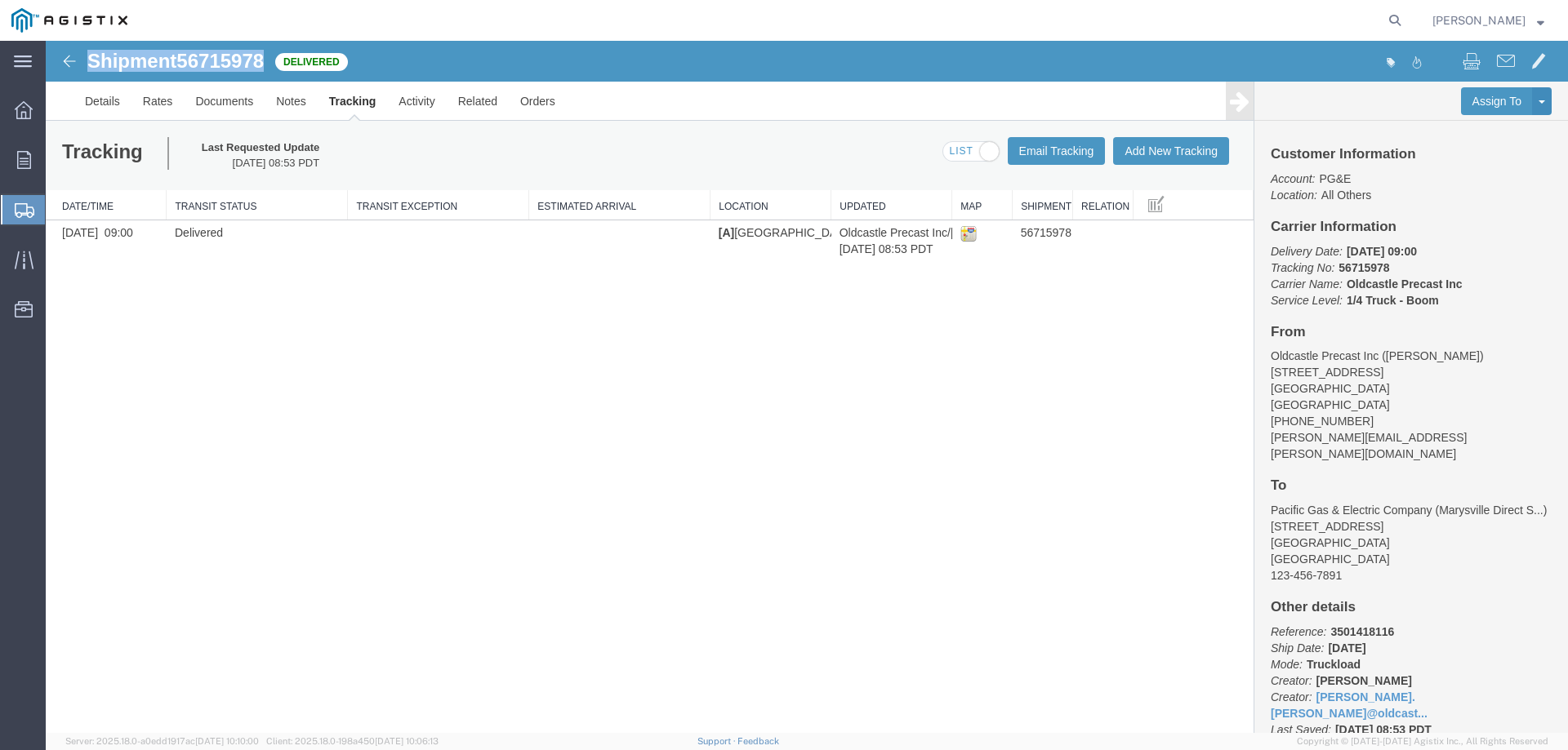
drag, startPoint x: 87, startPoint y: 58, endPoint x: 267, endPoint y: 70, distance: 180.4
click at [267, 70] on div "Shipment 56715978 1 of 1 Delivered" at bounding box center [427, 67] width 760 height 31
copy h1 "Shipment 56715978"
click at [20, 163] on icon at bounding box center [24, 160] width 14 height 18
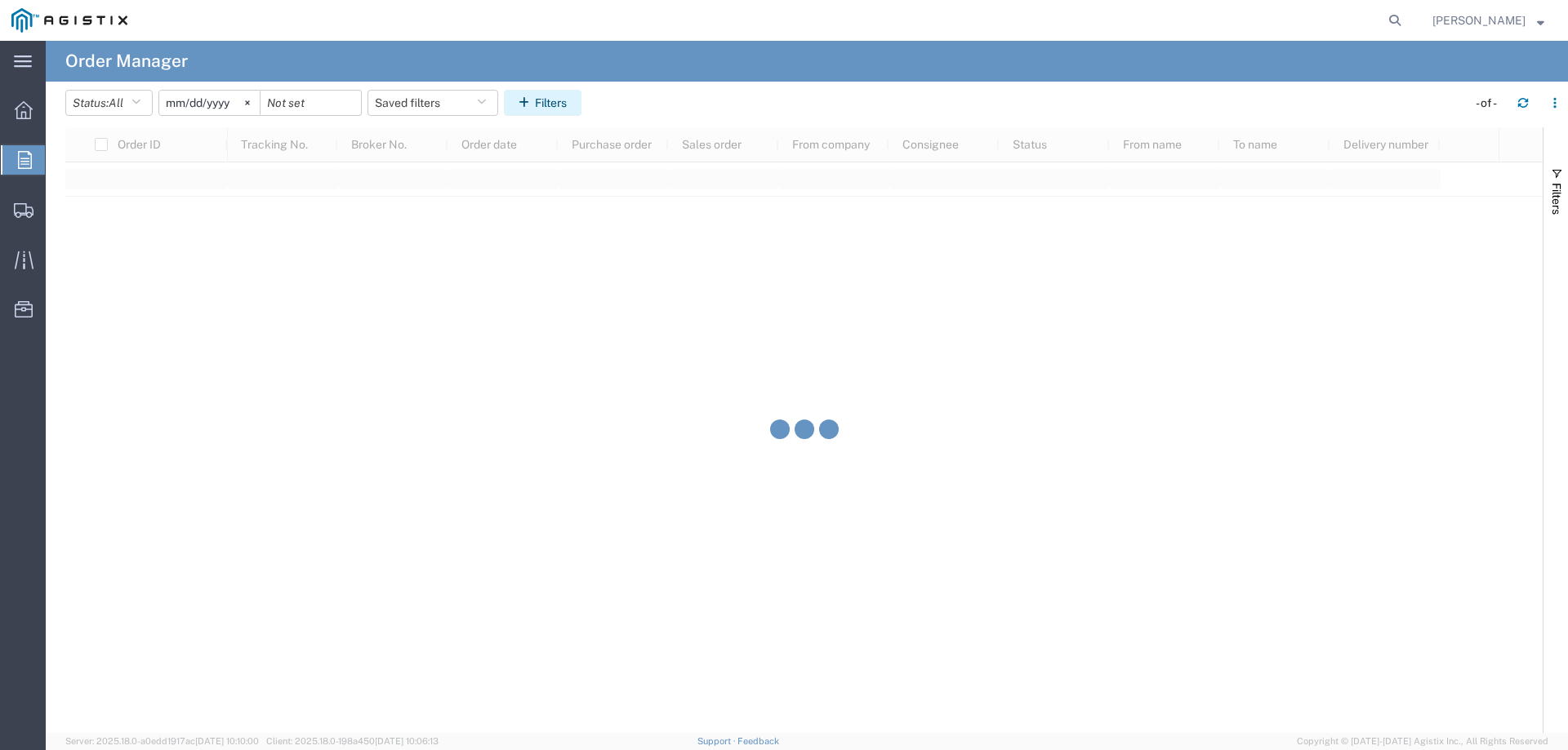
click at [559, 108] on button "Filters" at bounding box center [543, 103] width 78 height 26
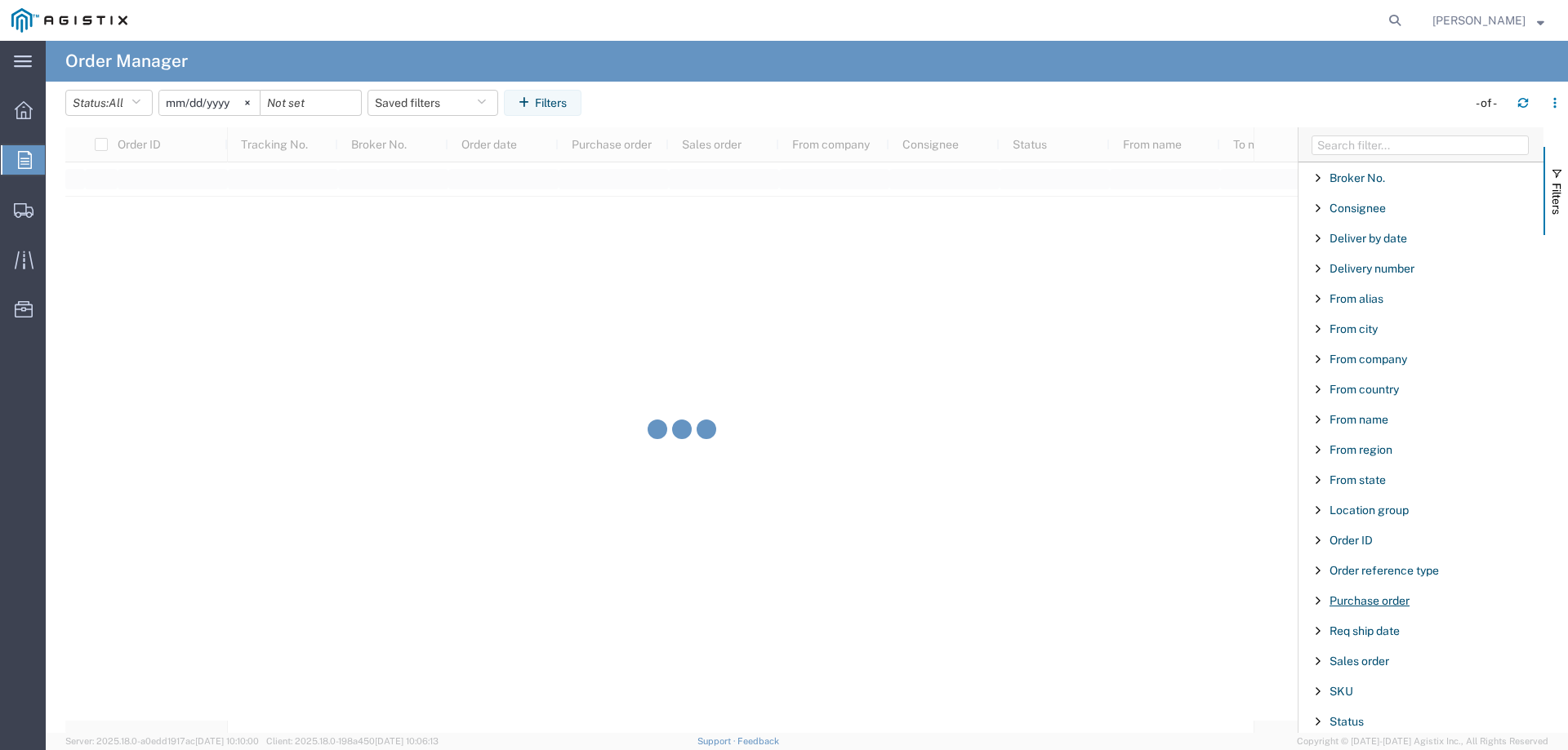
click at [1353, 604] on span "Purchase order" at bounding box center [1369, 600] width 80 height 13
click at [1352, 666] on input "Filter Value" at bounding box center [1426, 669] width 214 height 20
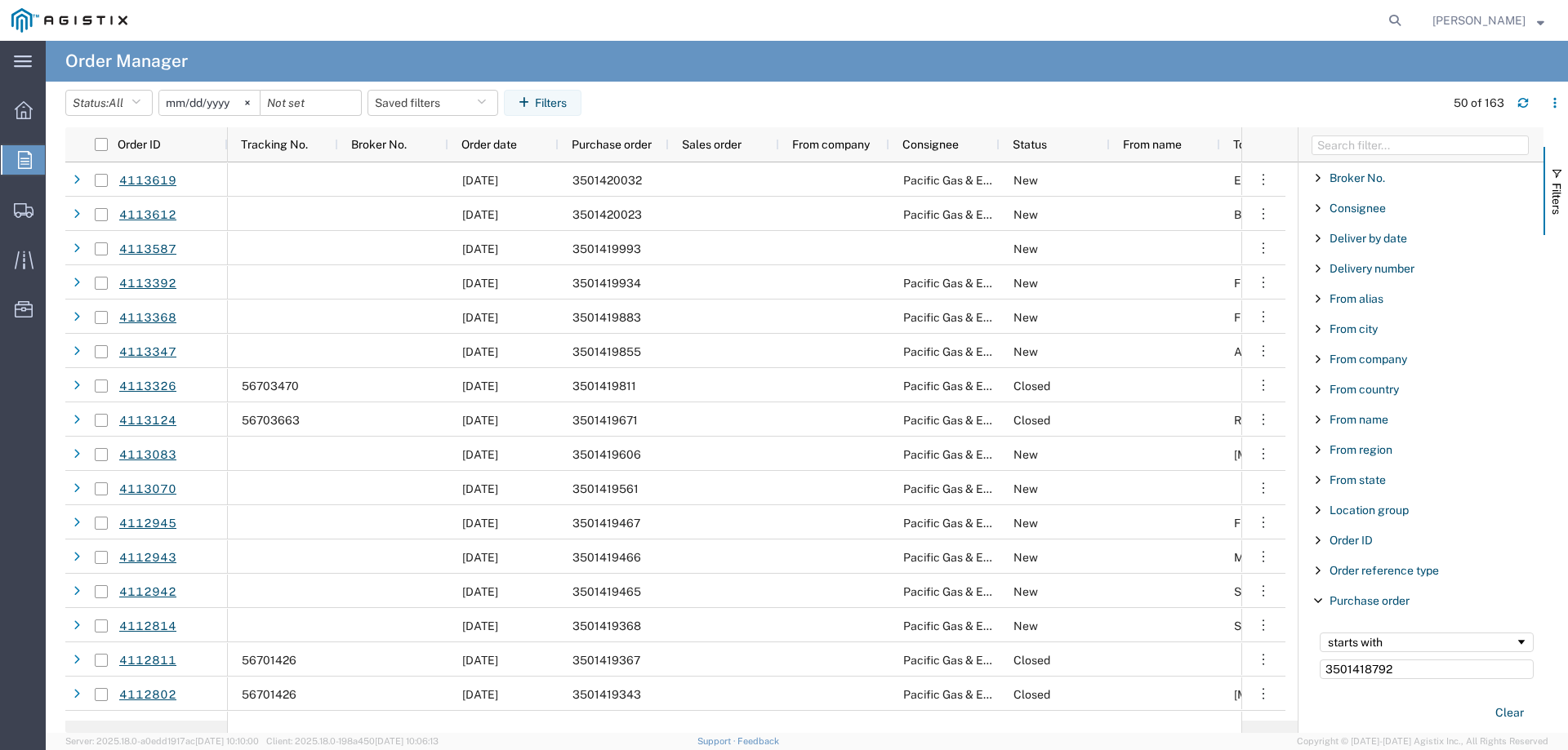
type input "3501418792"
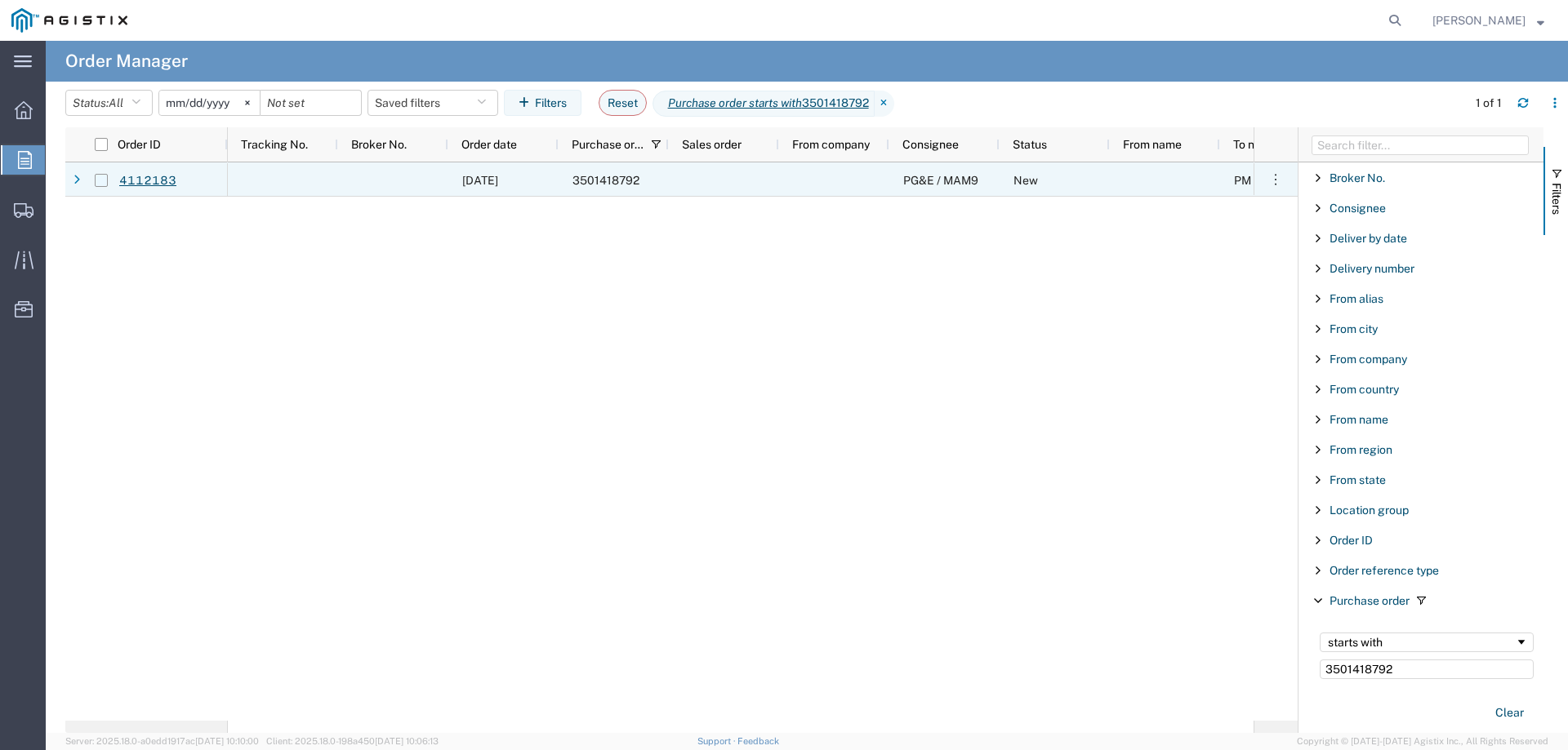
click at [101, 180] on input "Press Space to toggle row selection (unchecked)" at bounding box center [100, 180] width 13 height 13
checkbox input "true"
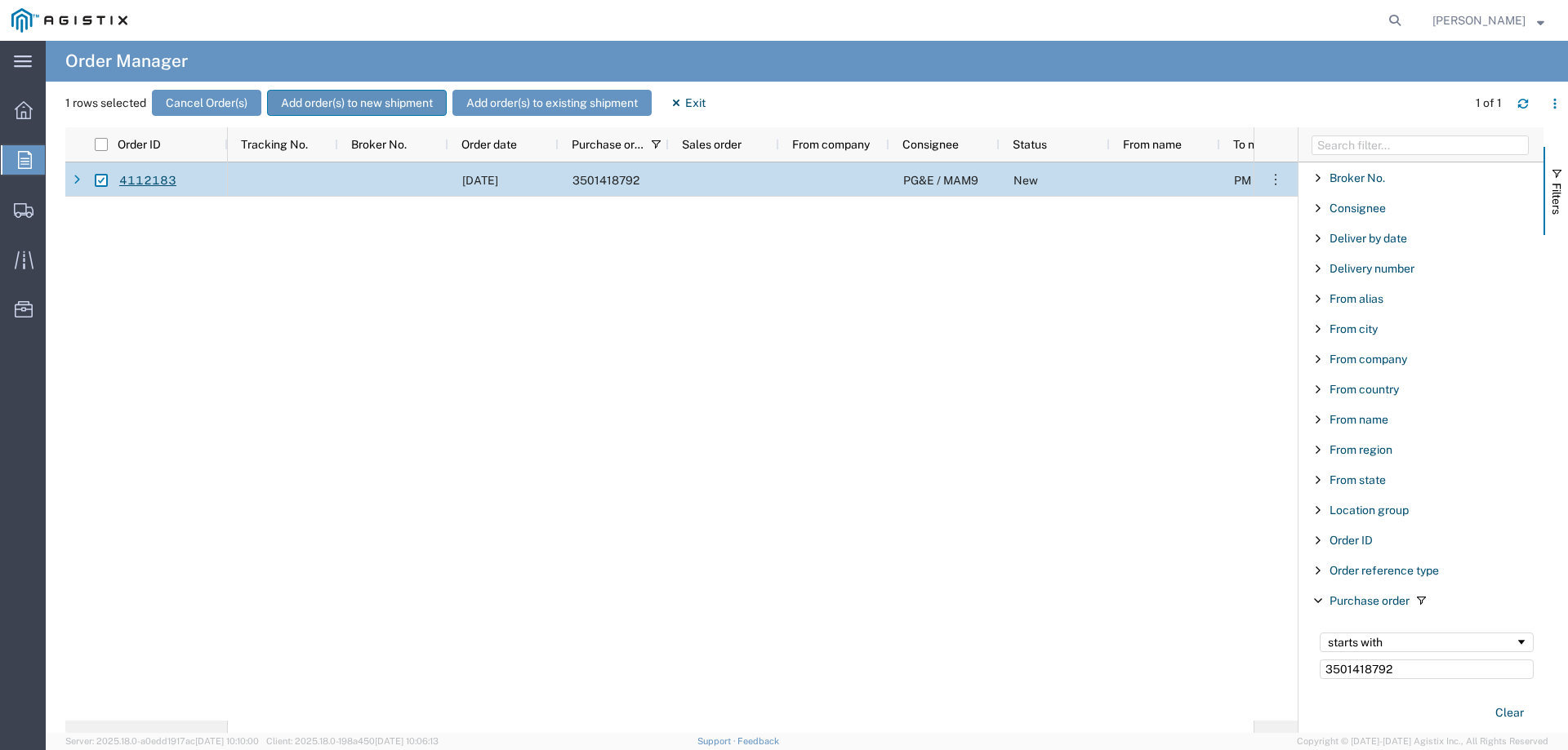
click at [382, 102] on button "Add order(s) to new shipment" at bounding box center [357, 103] width 180 height 26
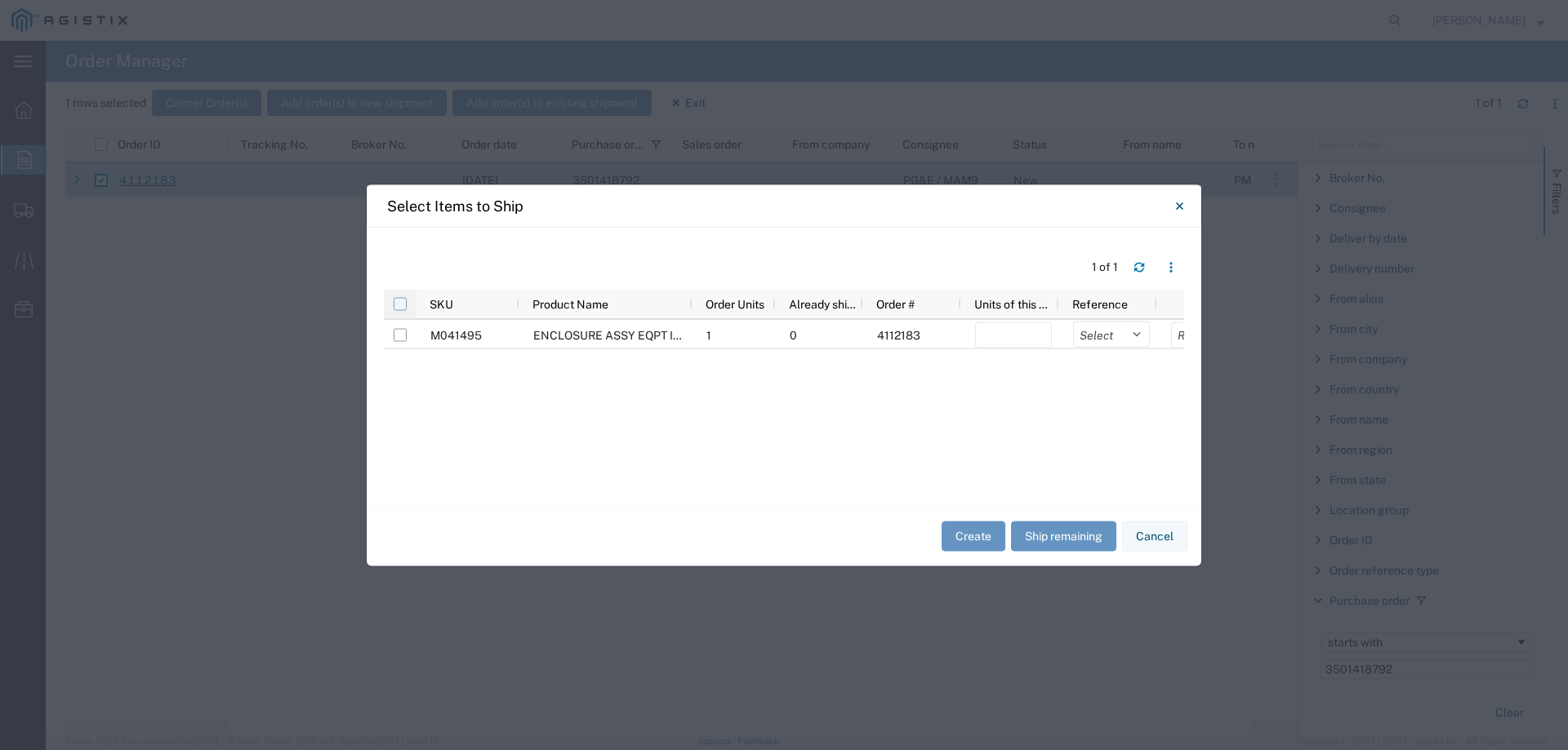
click at [398, 305] on input "checkbox" at bounding box center [400, 303] width 13 height 13
checkbox input "true"
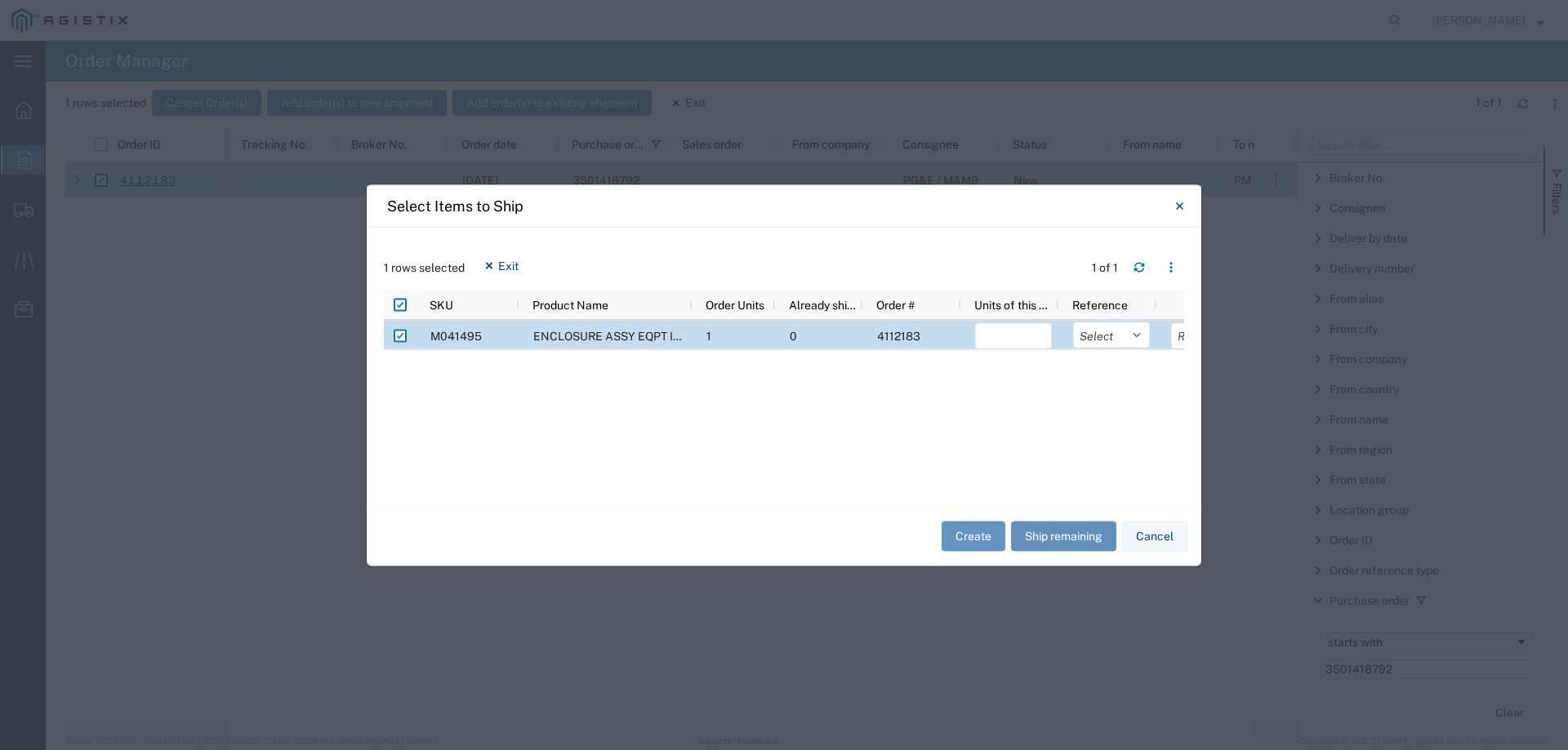
click at [1082, 542] on button "Ship remaining" at bounding box center [1064, 536] width 106 height 30
type input "1"
click at [1096, 335] on select "Select Purchase Order Delivery Number" at bounding box center [1111, 335] width 77 height 26
select select "PURCHORD"
click at [1073, 322] on select "Select Purchase Order Delivery Number" at bounding box center [1111, 335] width 77 height 26
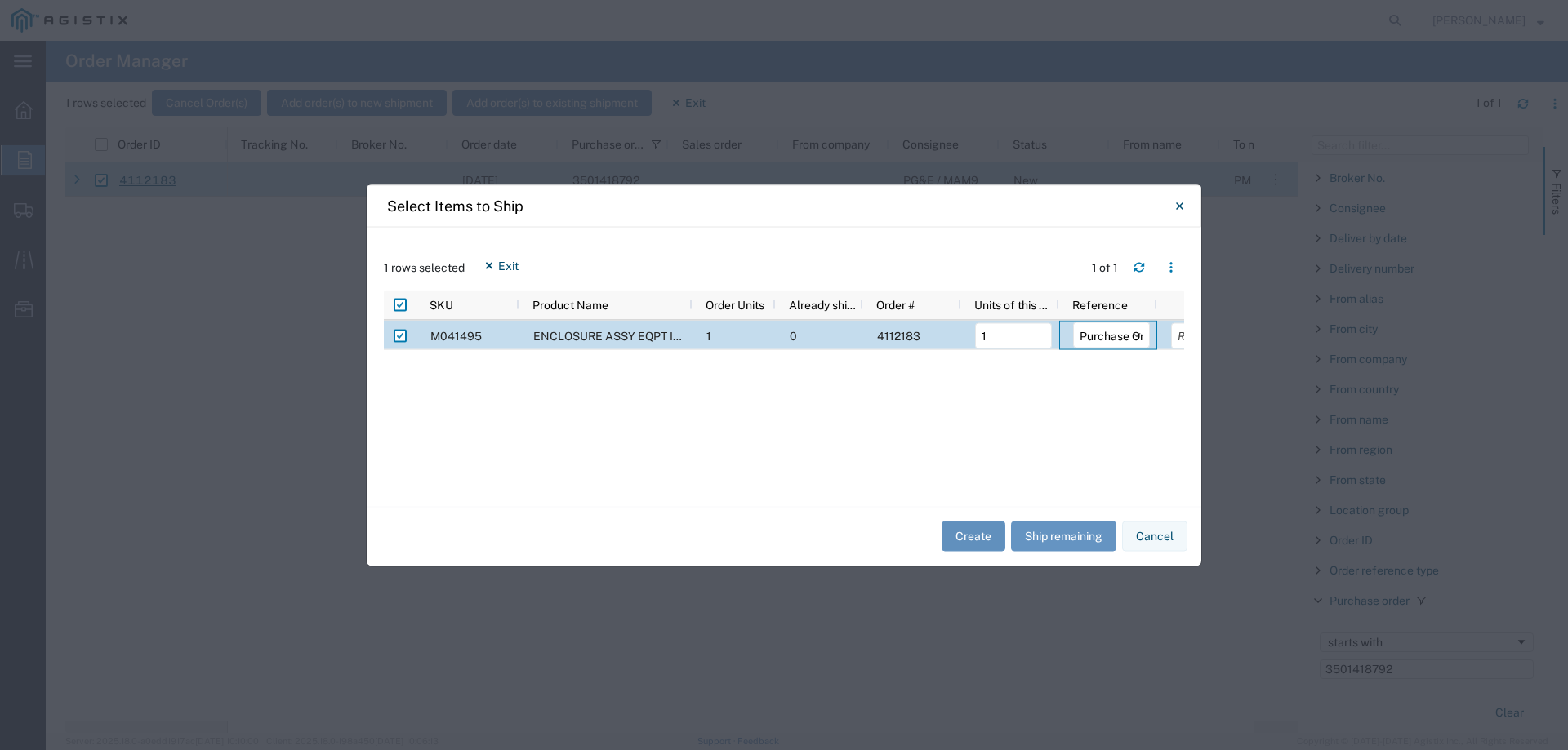
click at [970, 536] on button "Create" at bounding box center [974, 536] width 64 height 30
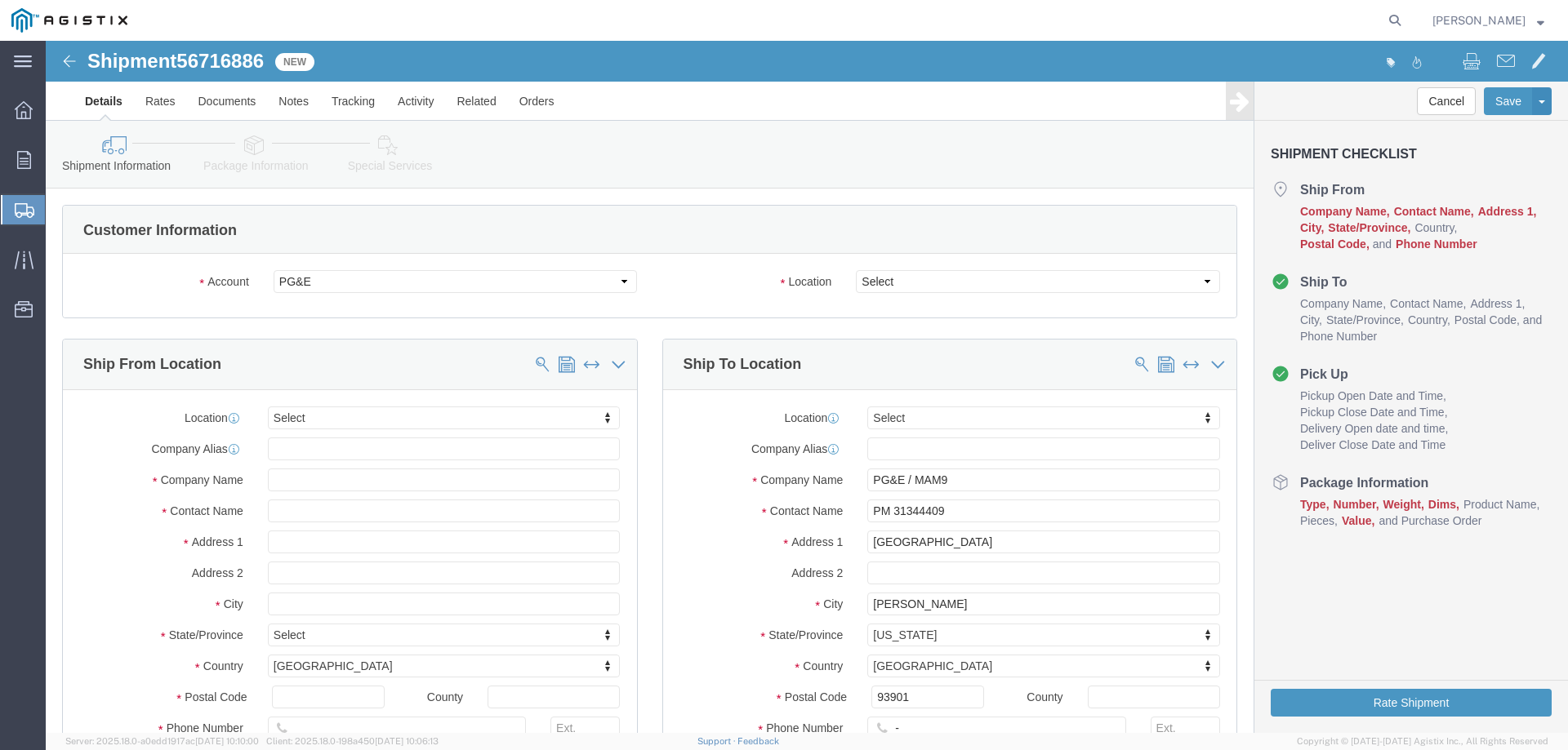
select select
click select "Select All Others [GEOGRAPHIC_DATA] [GEOGRAPHIC_DATA] [GEOGRAPHIC_DATA] [GEOGRA…"
select select "23082"
click select "Select All Others [GEOGRAPHIC_DATA] [GEOGRAPHIC_DATA] [GEOGRAPHIC_DATA] [GEOGRA…"
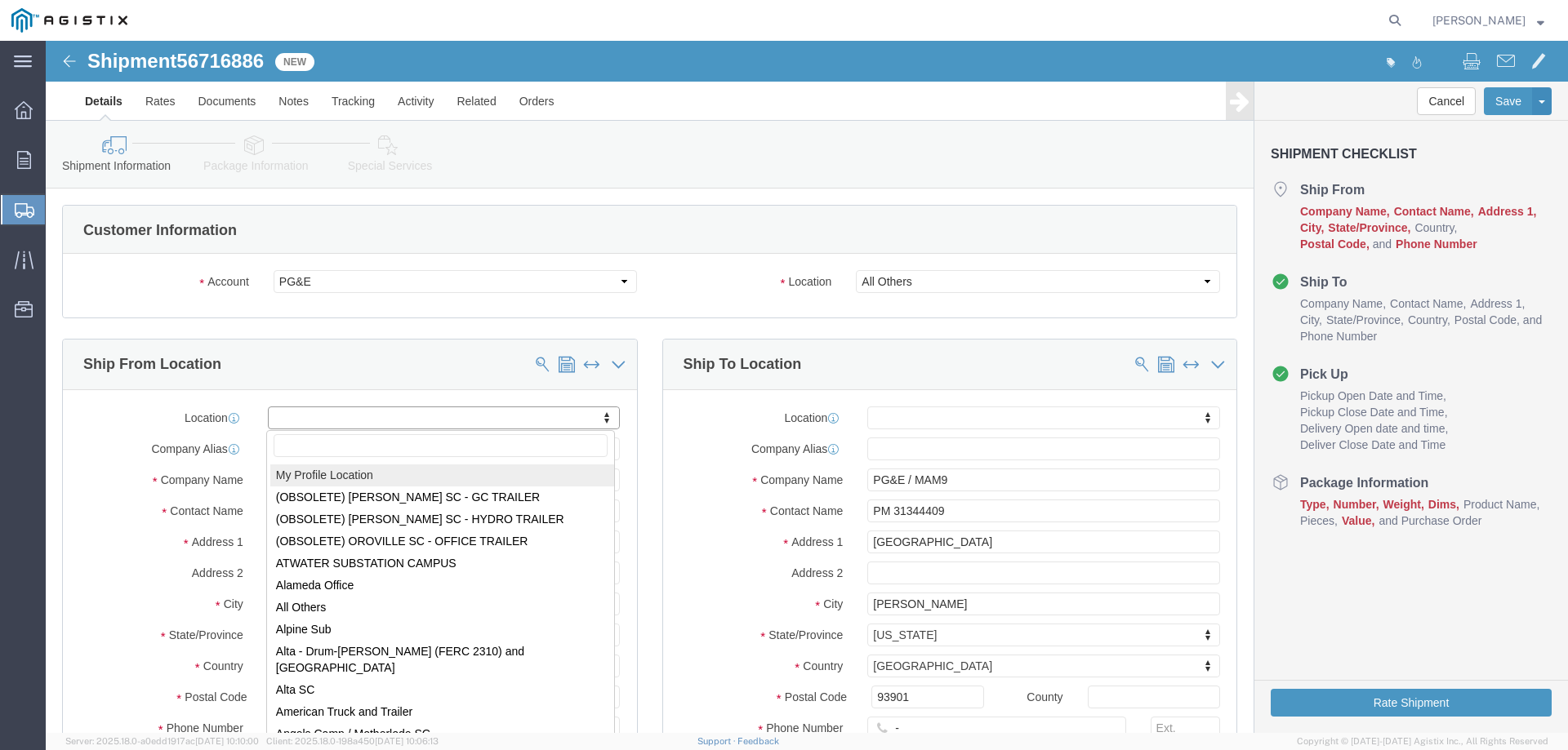
select select "MYPROFILE"
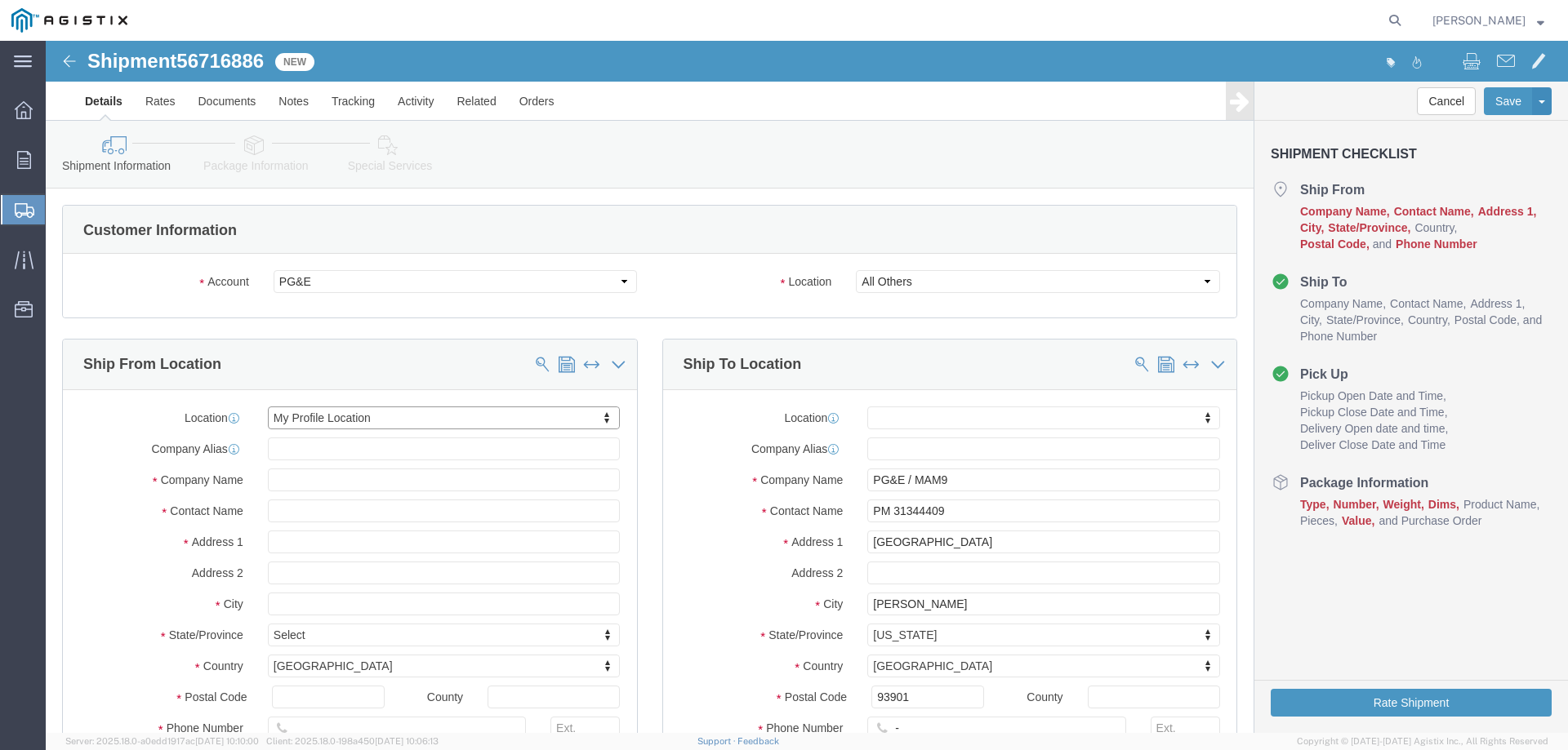
select select "CA"
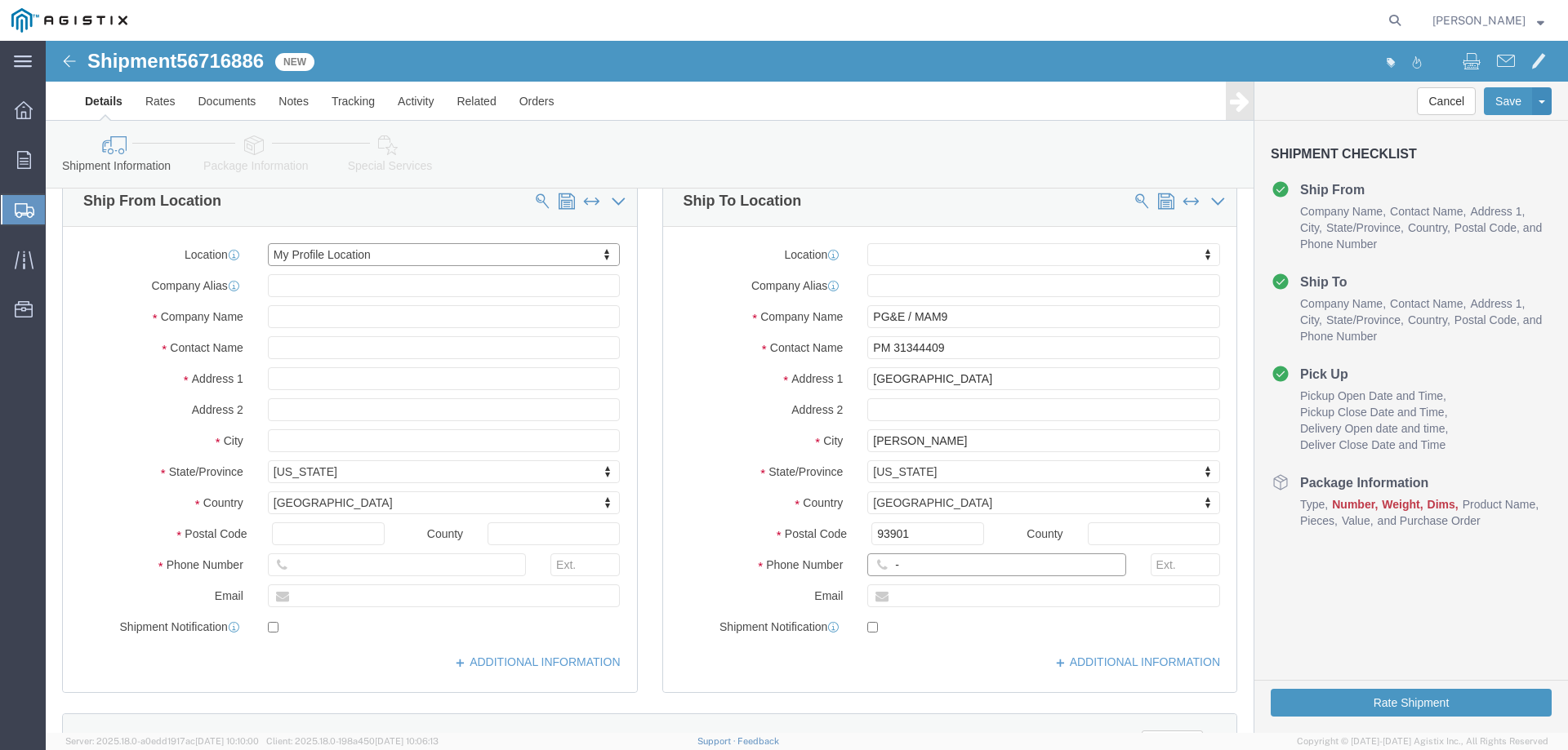
click input "-"
type input "123-456-7891"
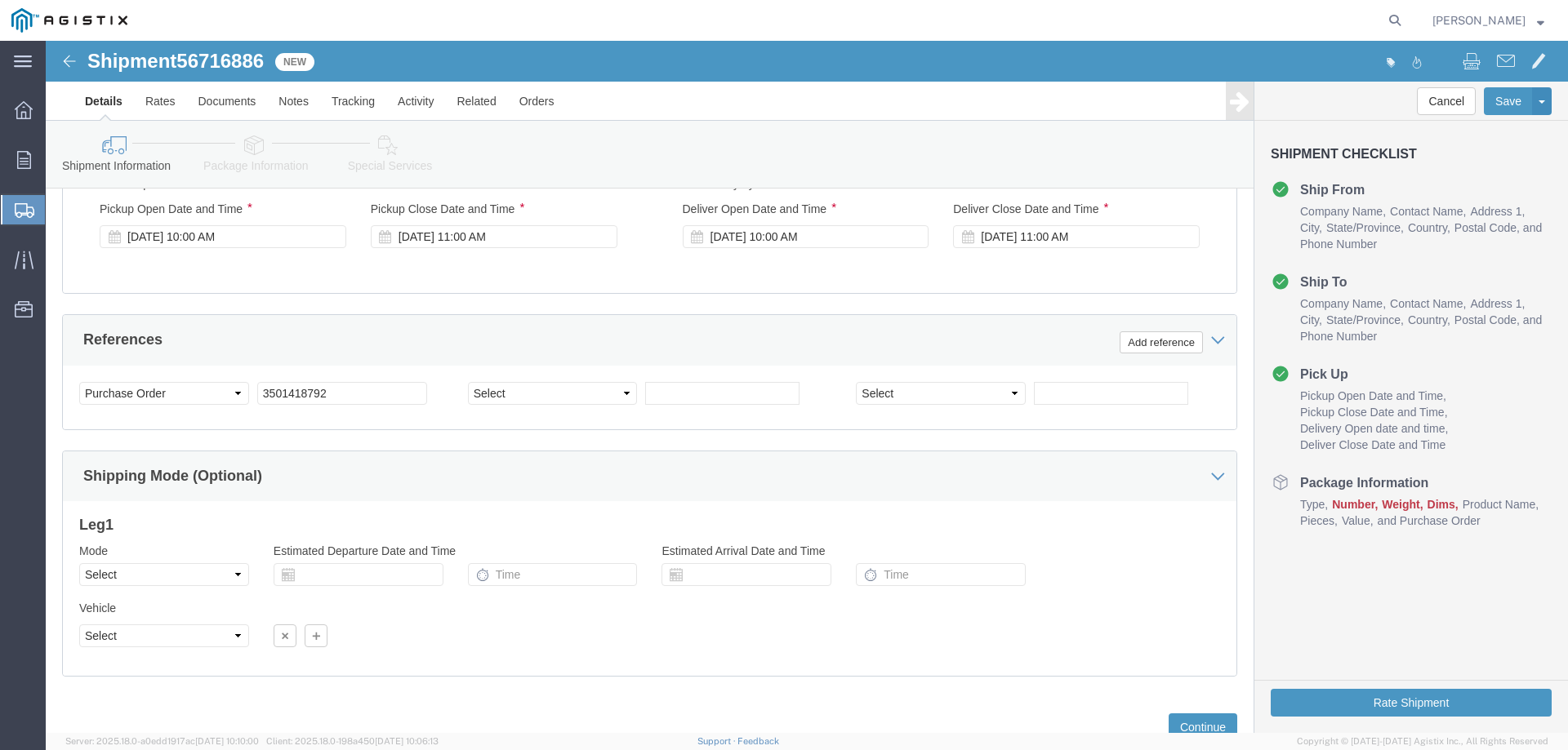
scroll to position [1102, 0]
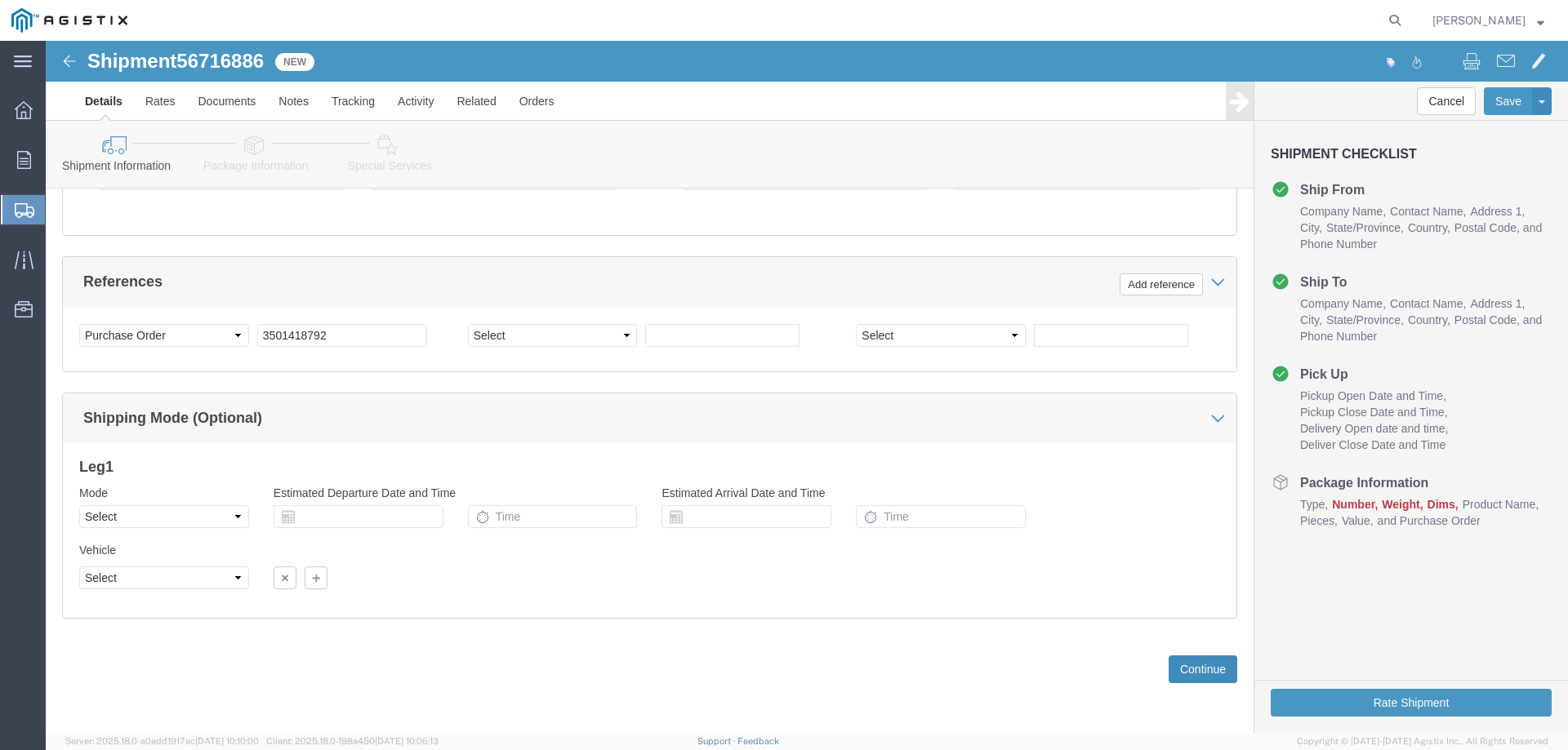
click button "Continue"
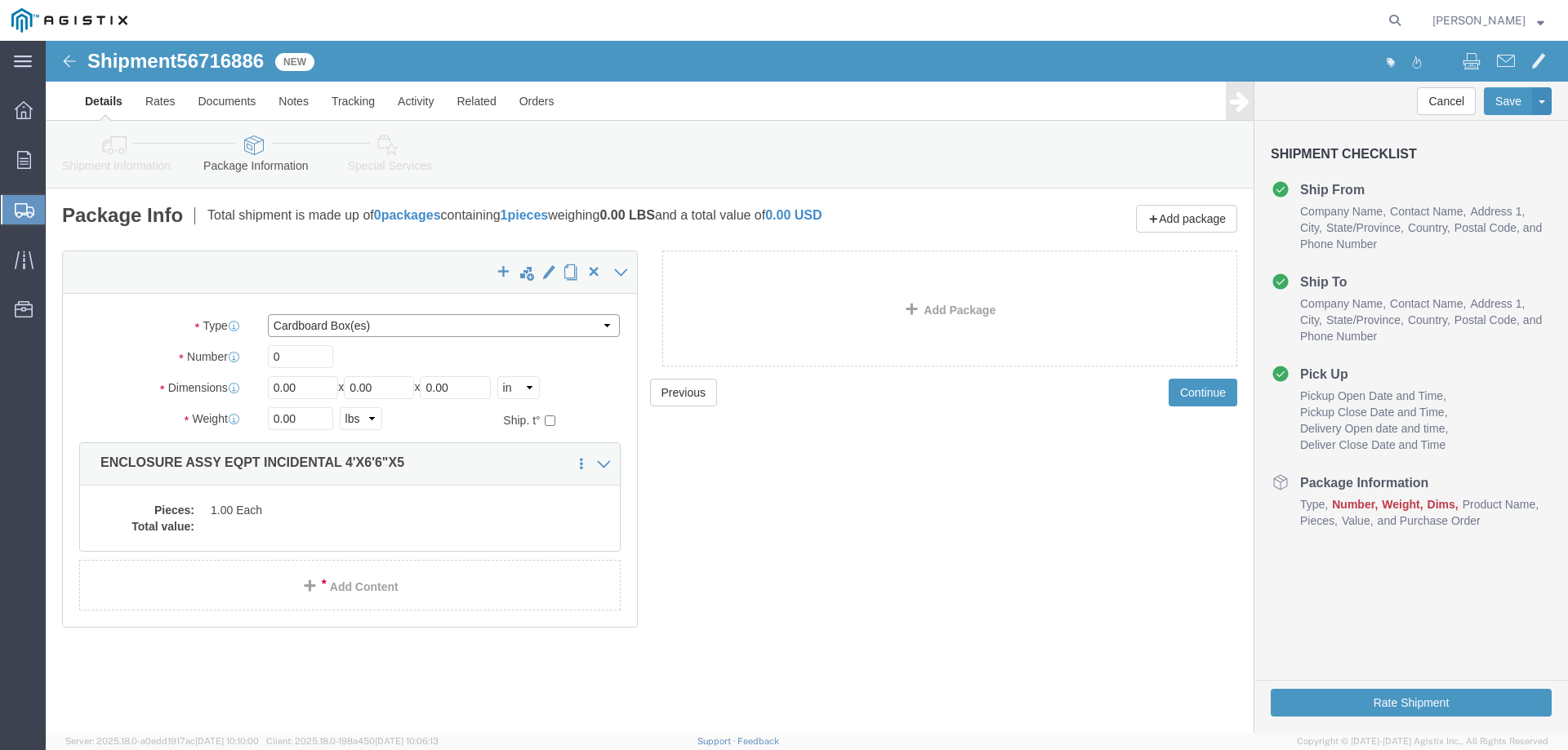
click select "Select Bulk Bundle(s) Cardboard Box(es) Carton(s) Crate(s) Drum(s) (Fiberboard)…"
select select "YRPK"
click select "Select Bulk Bundle(s) Cardboard Box(es) Carton(s) Crate(s) Drum(s) (Fiberboard)…"
click input "0"
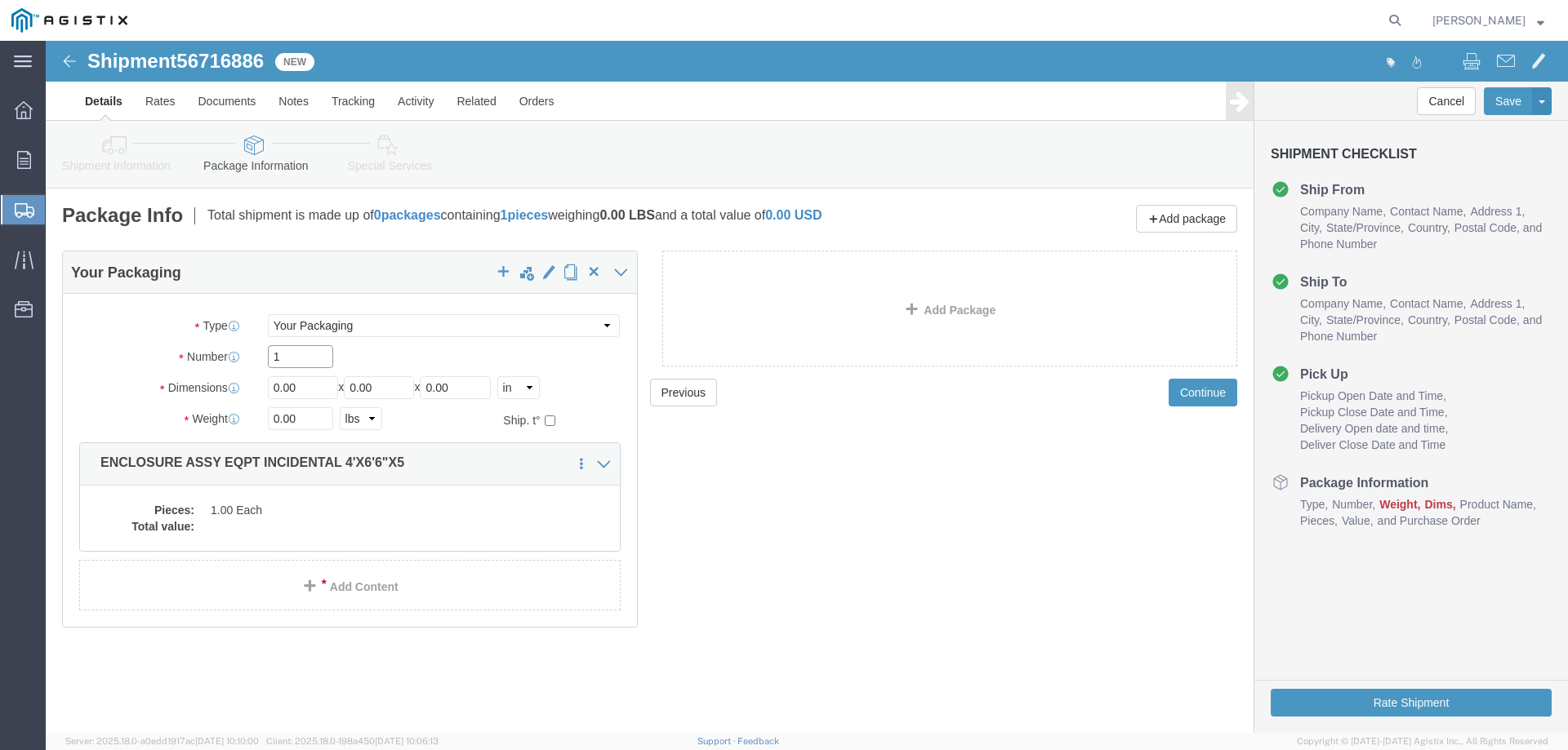
type input "1"
type input "48"
type input "78"
type input "60"
type input "12000"
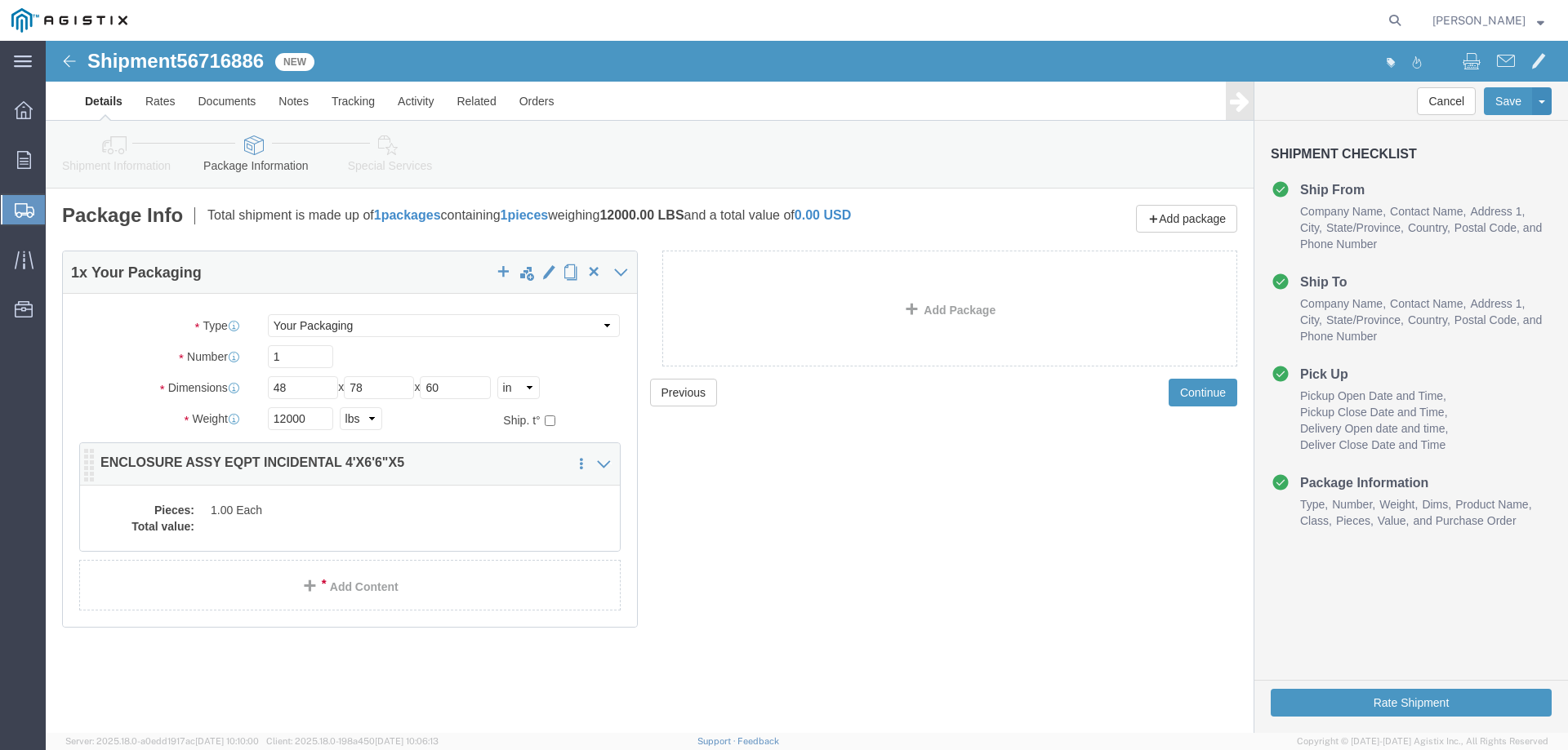
click dd "1.00 Each"
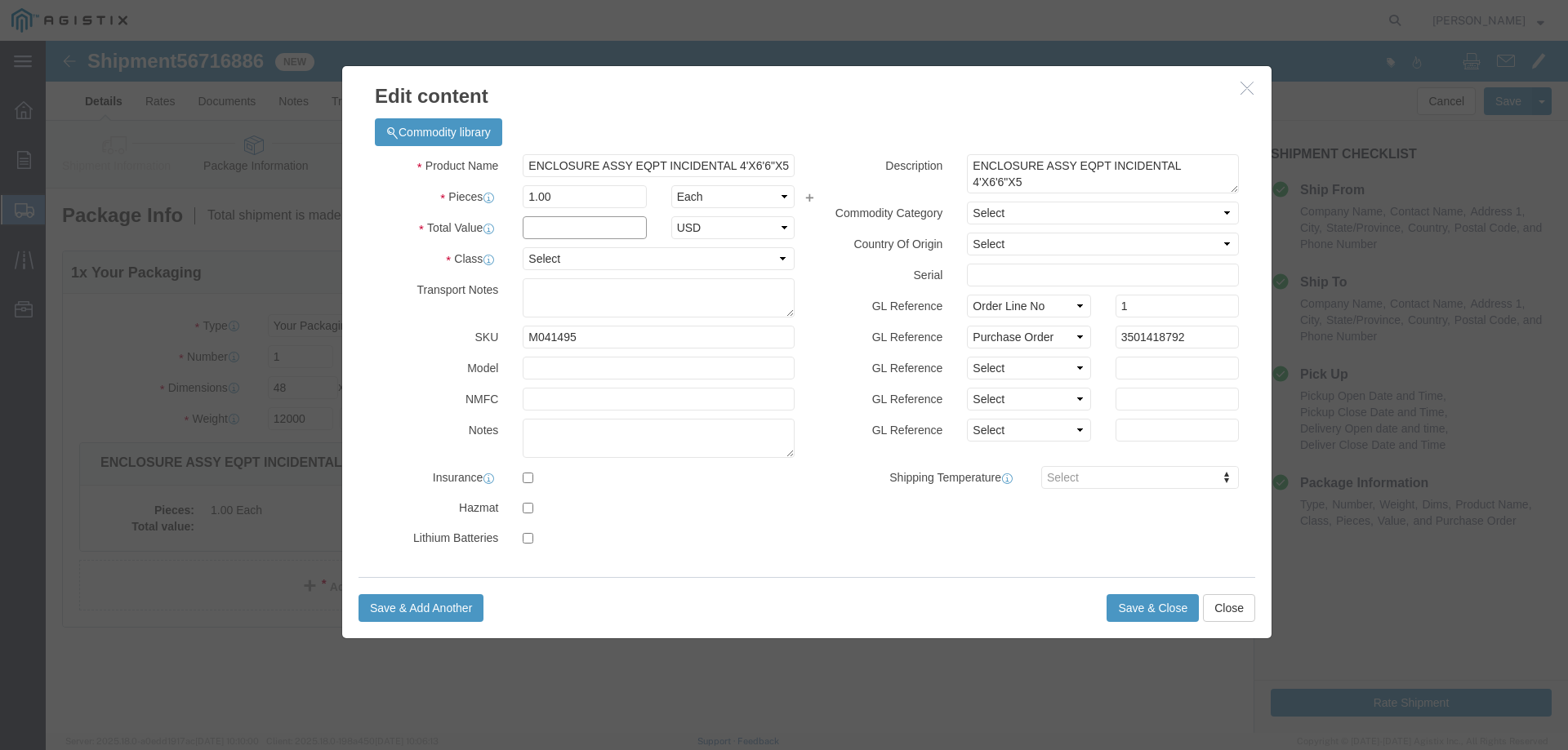
click input "text"
type input "1"
select select "USD"
select select "55"
click button "Save & Close"
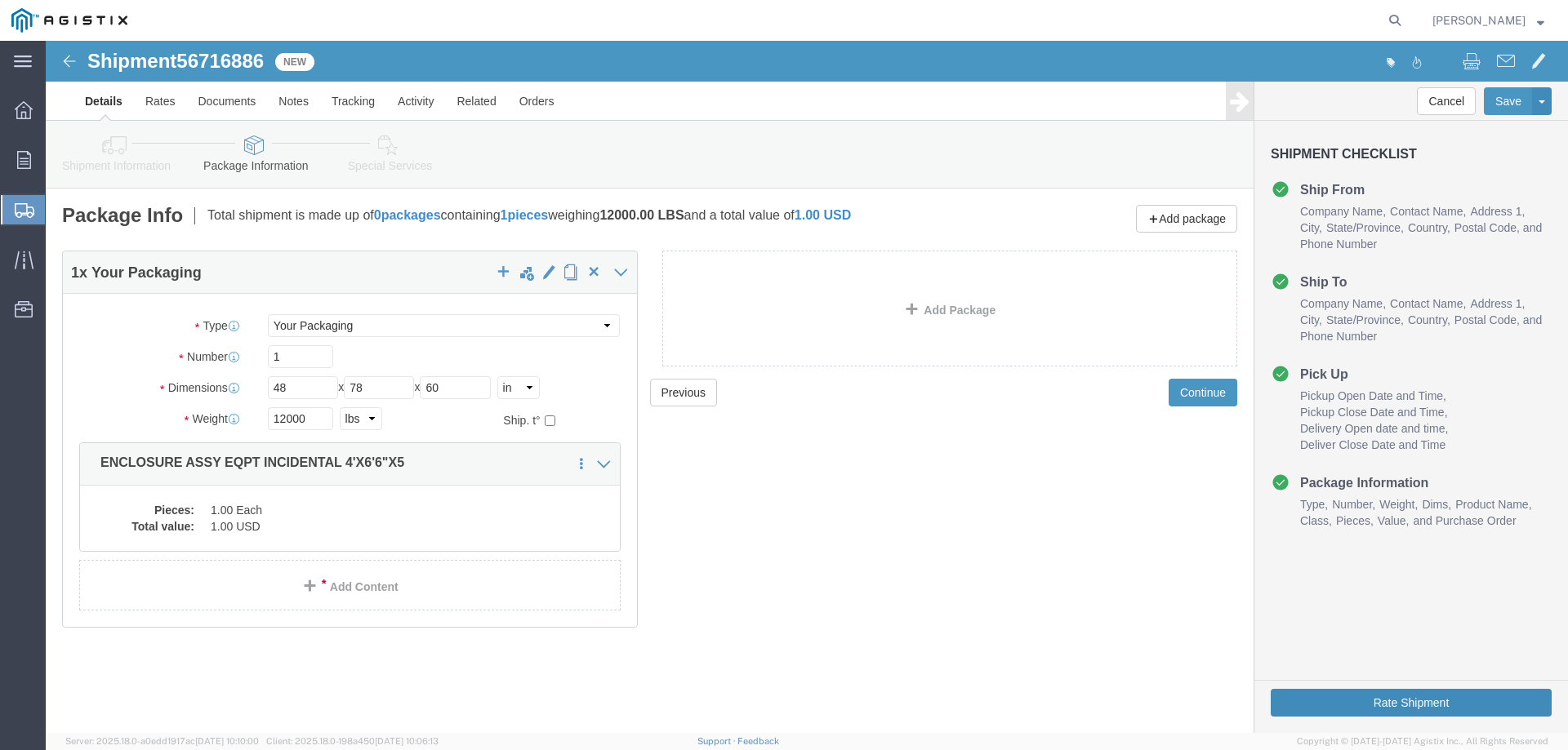
click button "Rate Shipment"
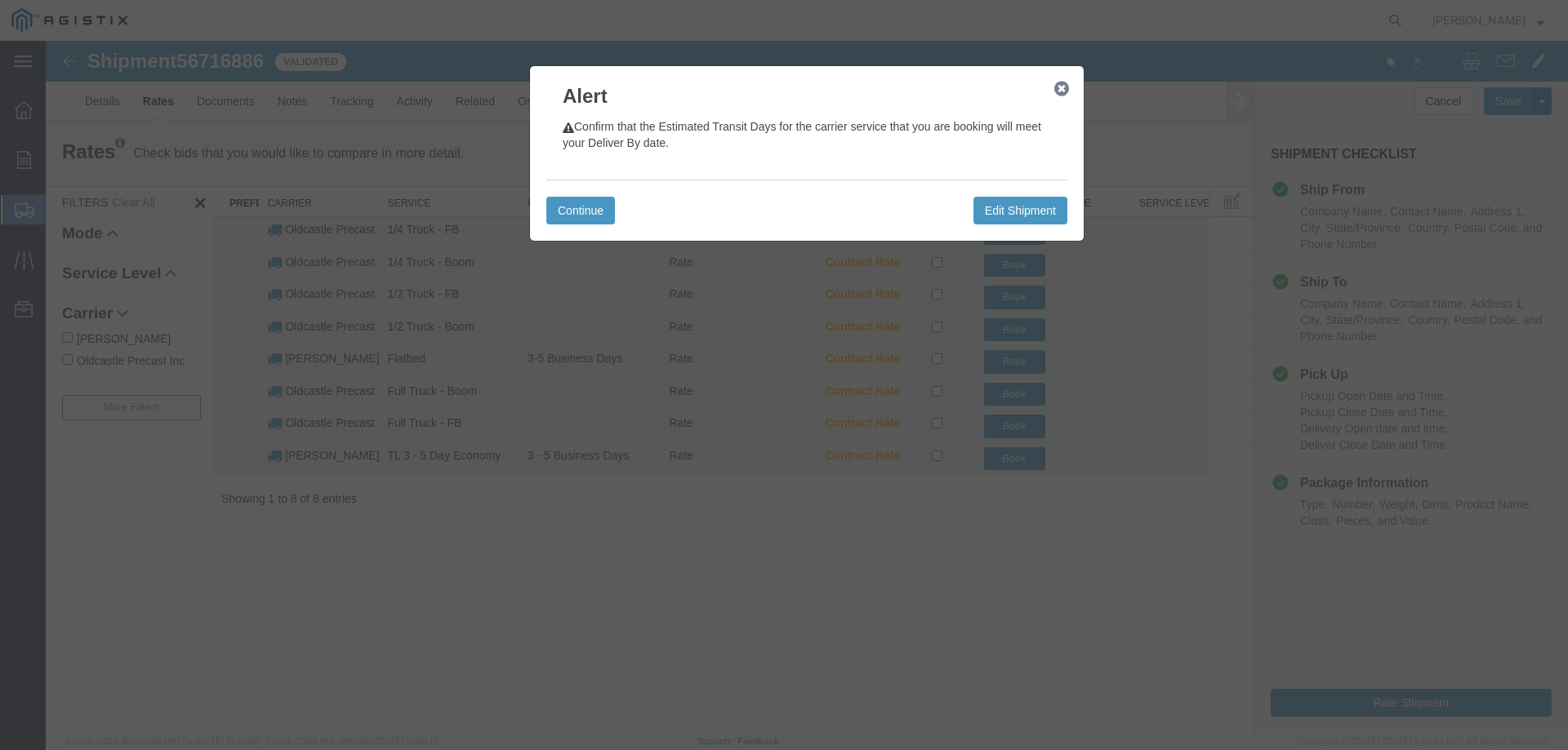
click at [1062, 85] on icon "button" at bounding box center [1061, 88] width 15 height 13
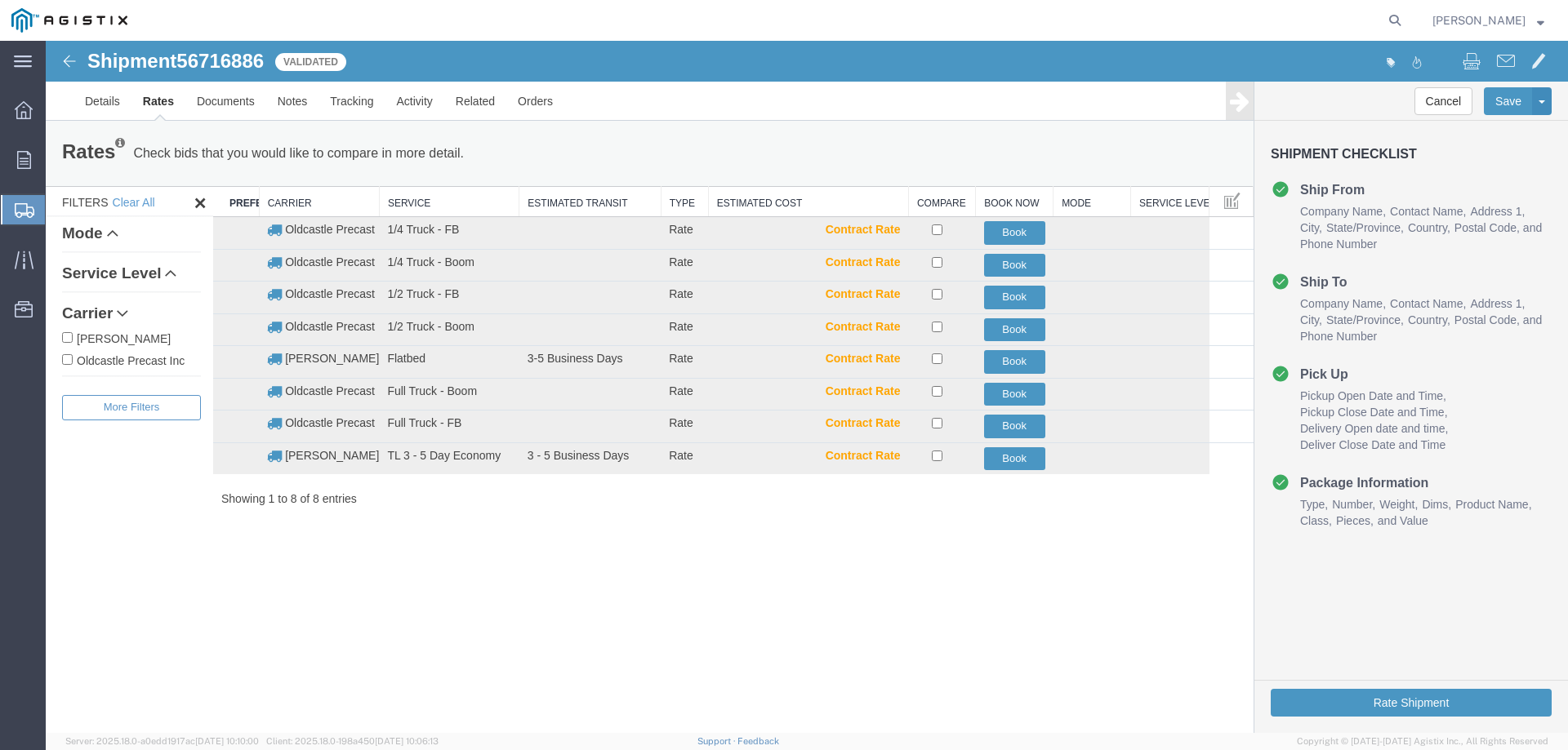
click at [135, 359] on label "Oldcastle Precast Inc" at bounding box center [132, 360] width 138 height 18
click at [73, 359] on input "Oldcastle Precast Inc" at bounding box center [67, 360] width 10 height 10
checkbox input "true"
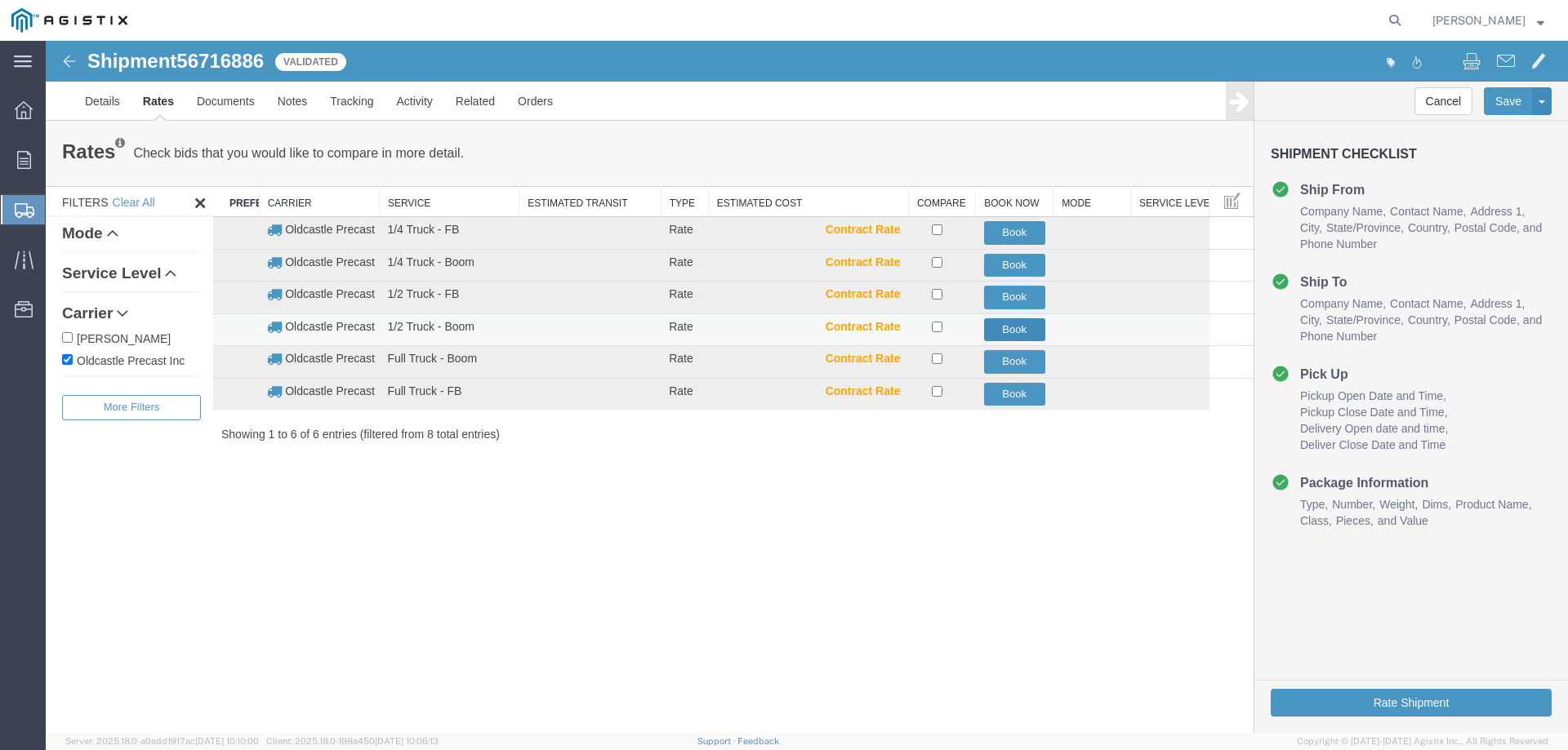
click at [1003, 328] on button "Book" at bounding box center [1014, 330] width 61 height 23
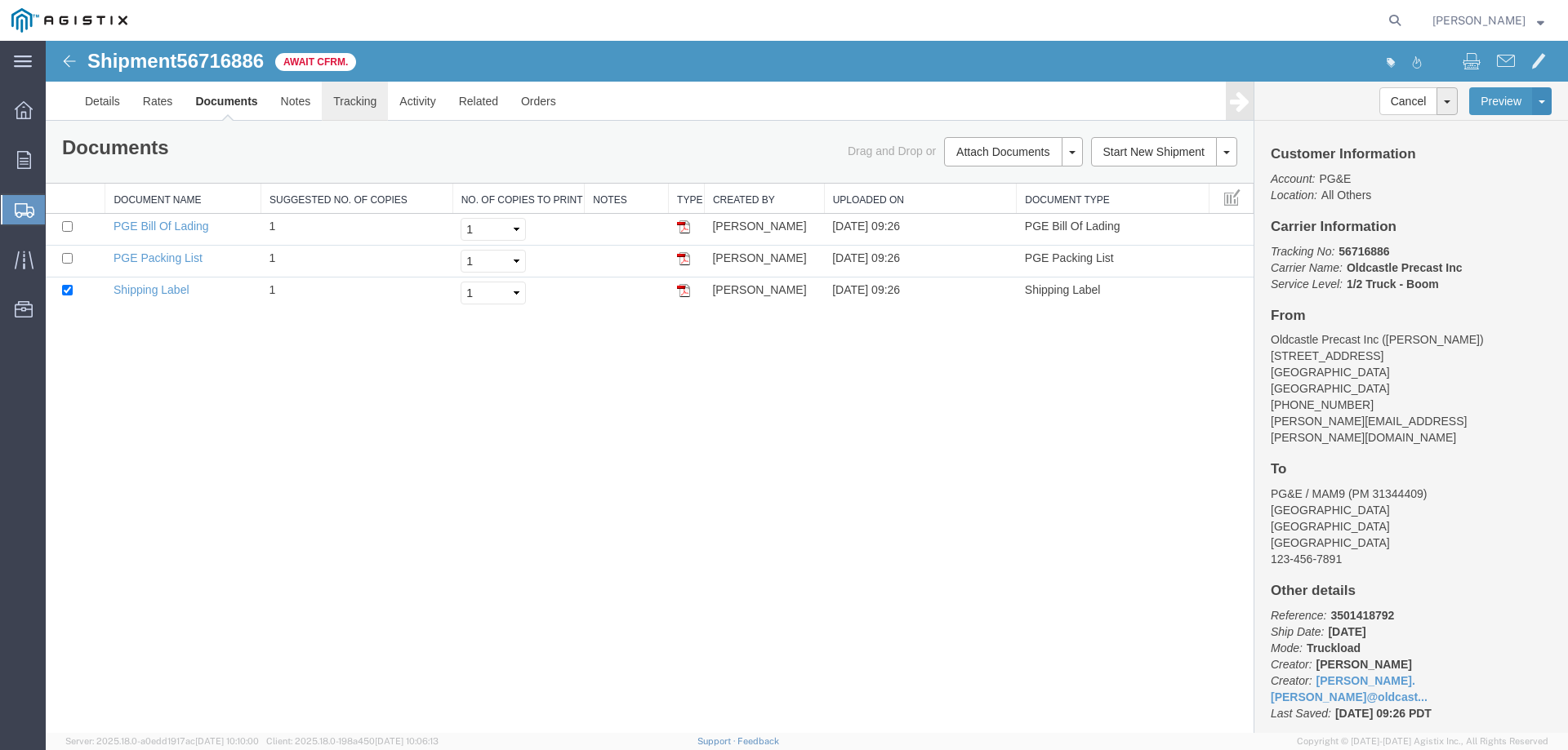
click at [351, 101] on link "Tracking" at bounding box center [355, 100] width 66 height 39
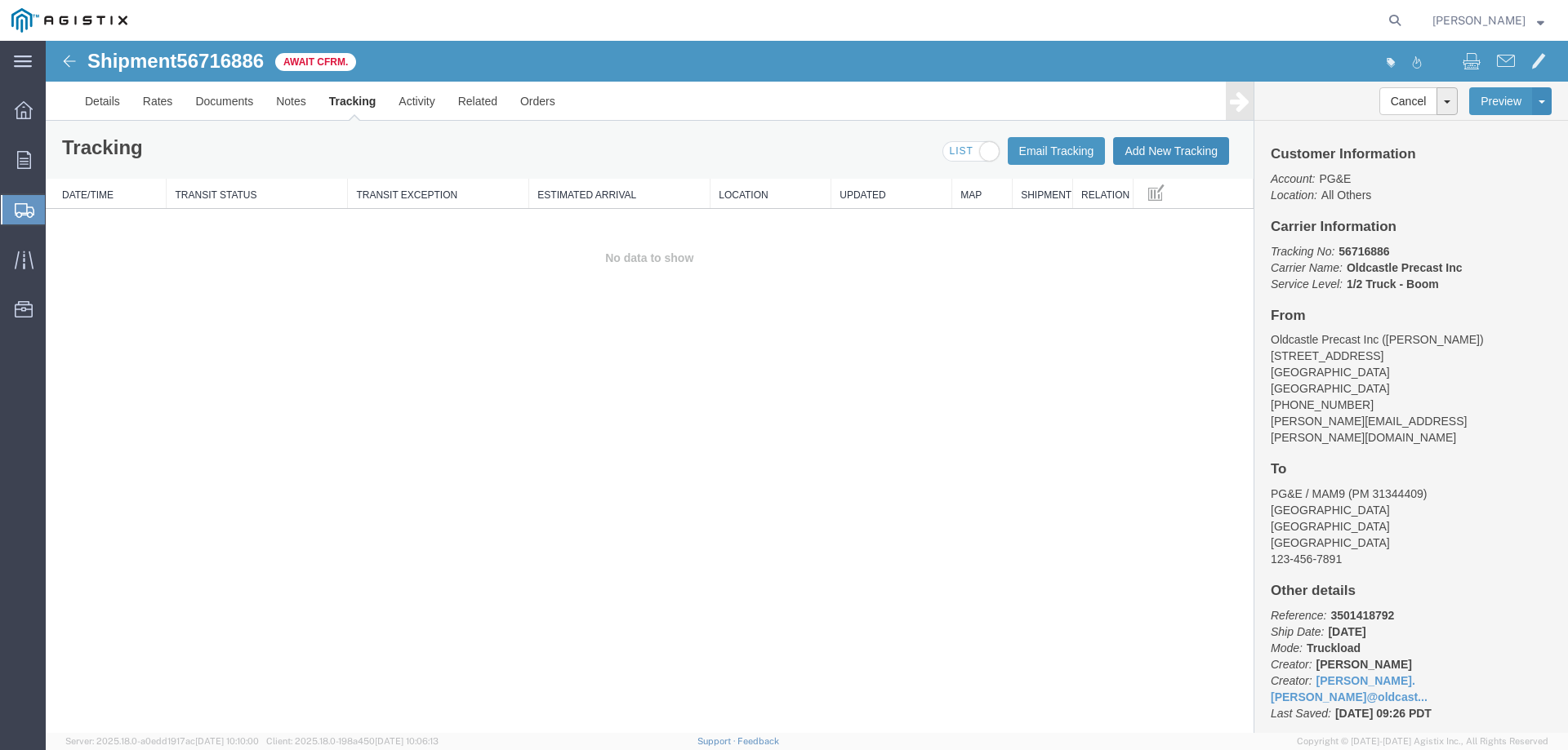
click at [1186, 151] on button "Add New Tracking" at bounding box center [1171, 151] width 116 height 28
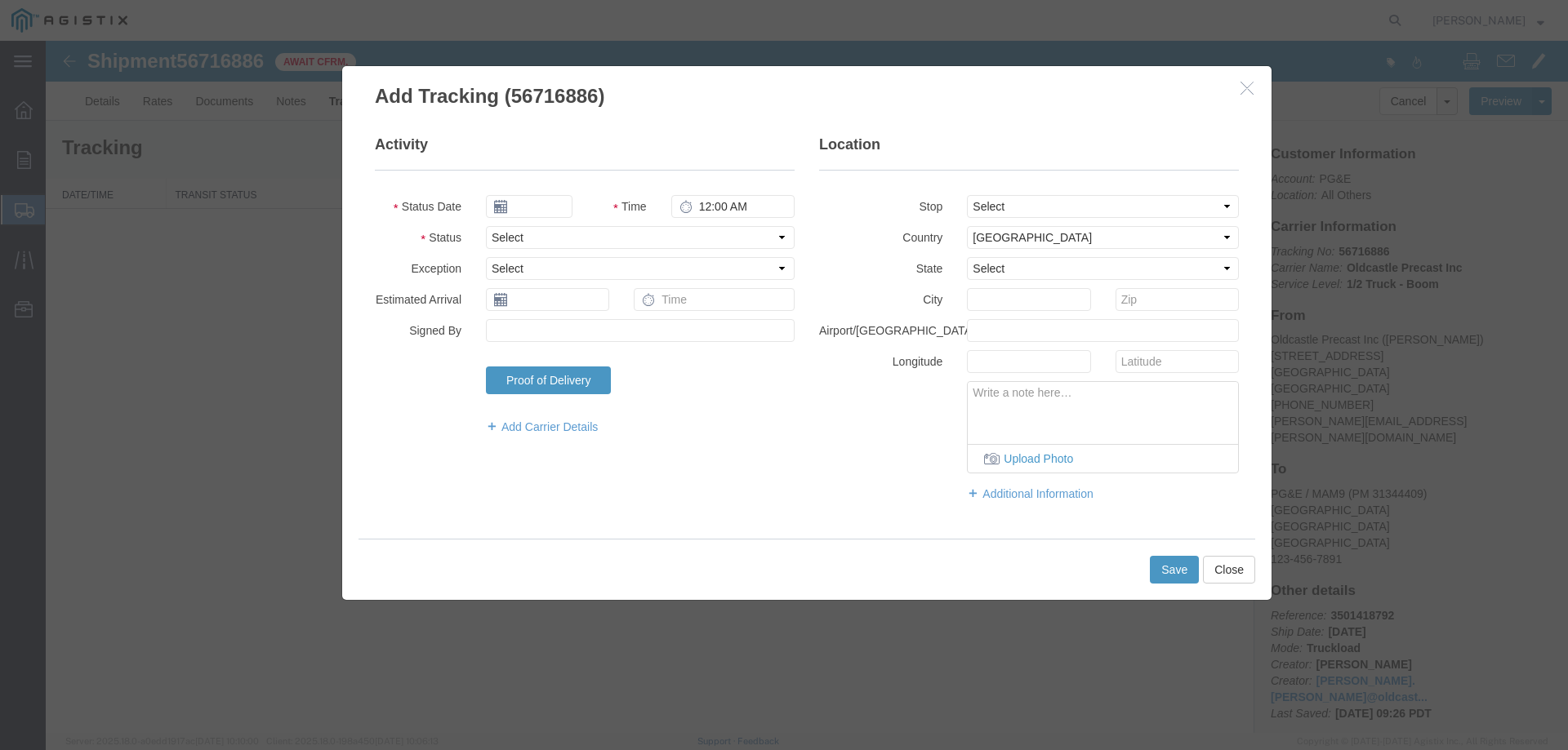
type input "[DATE]"
type input "10:00 AM"
click at [533, 234] on select "Select Arrival Notice Available Arrival Notice Imported Arrive at Delivery Loca…" at bounding box center [639, 237] width 309 height 22
select select "DELIVRED"
click at [485, 226] on select "Select Arrival Notice Available Arrival Notice Imported Arrive at Delivery Loca…" at bounding box center [639, 237] width 309 height 22
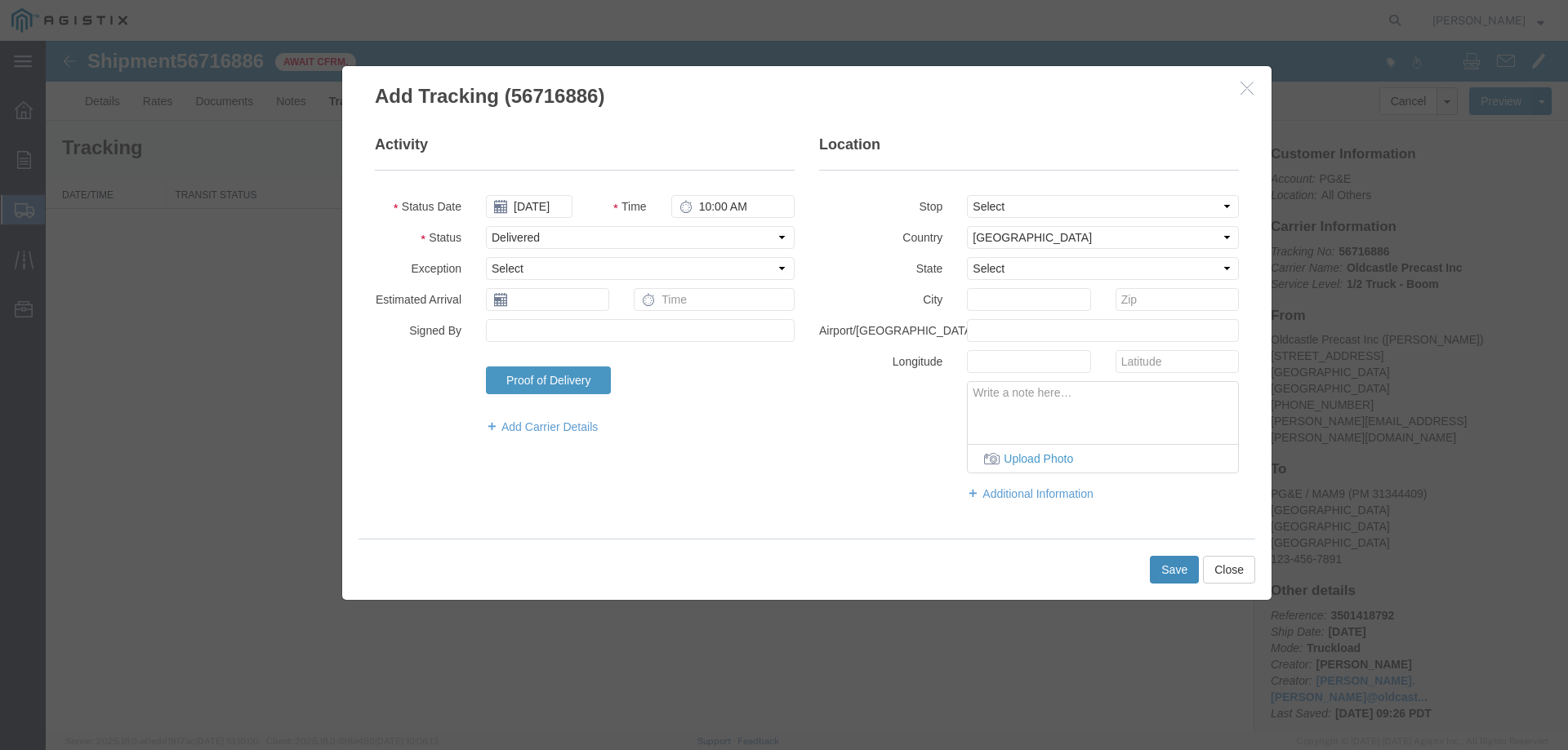
click at [1160, 580] on button "Save" at bounding box center [1174, 570] width 49 height 28
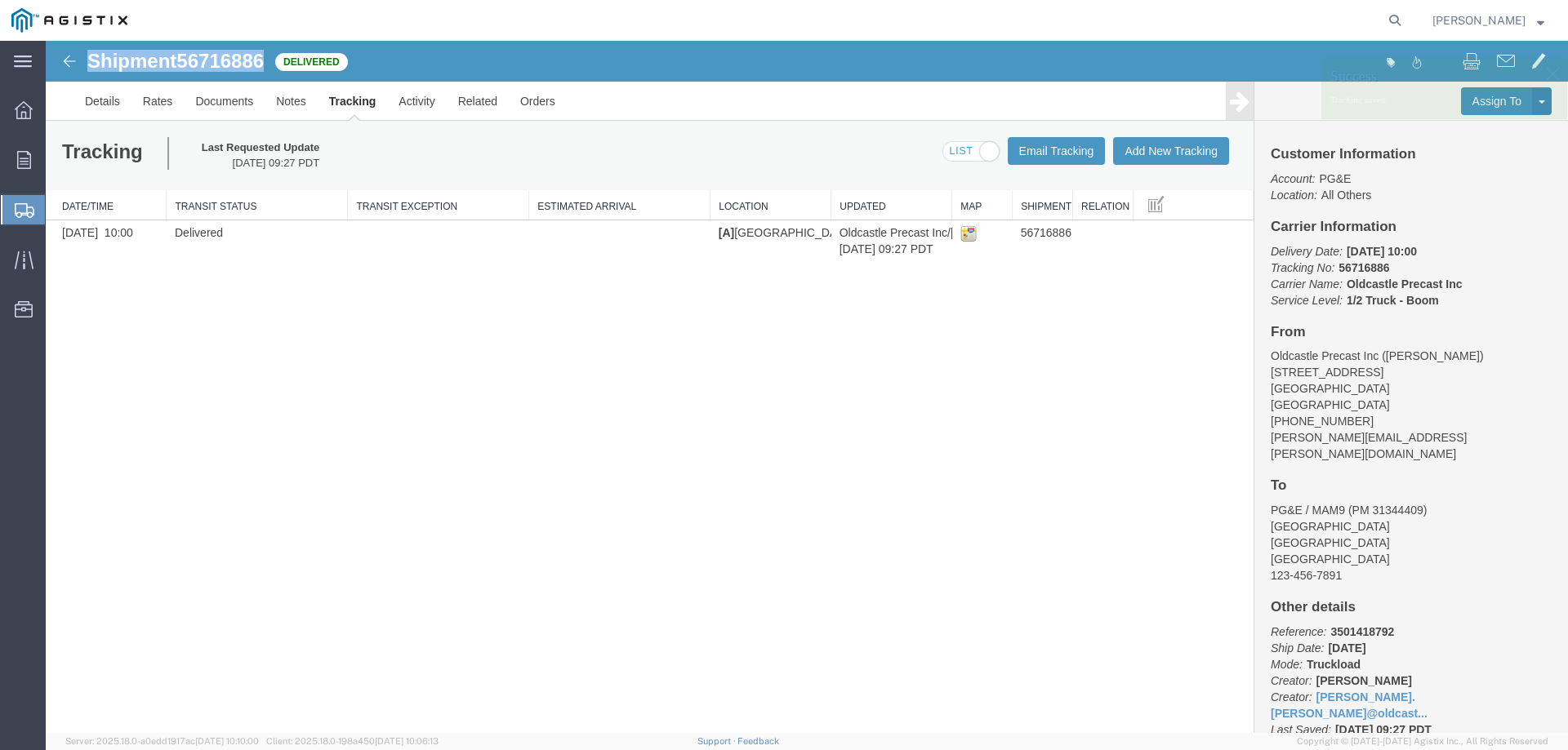
drag, startPoint x: 90, startPoint y: 66, endPoint x: 267, endPoint y: 68, distance: 177.0
click at [264, 68] on h1 "Shipment 56716886" at bounding box center [176, 61] width 177 height 22
copy h1 "Shipment 56716886"
